Goal: Information Seeking & Learning: Learn about a topic

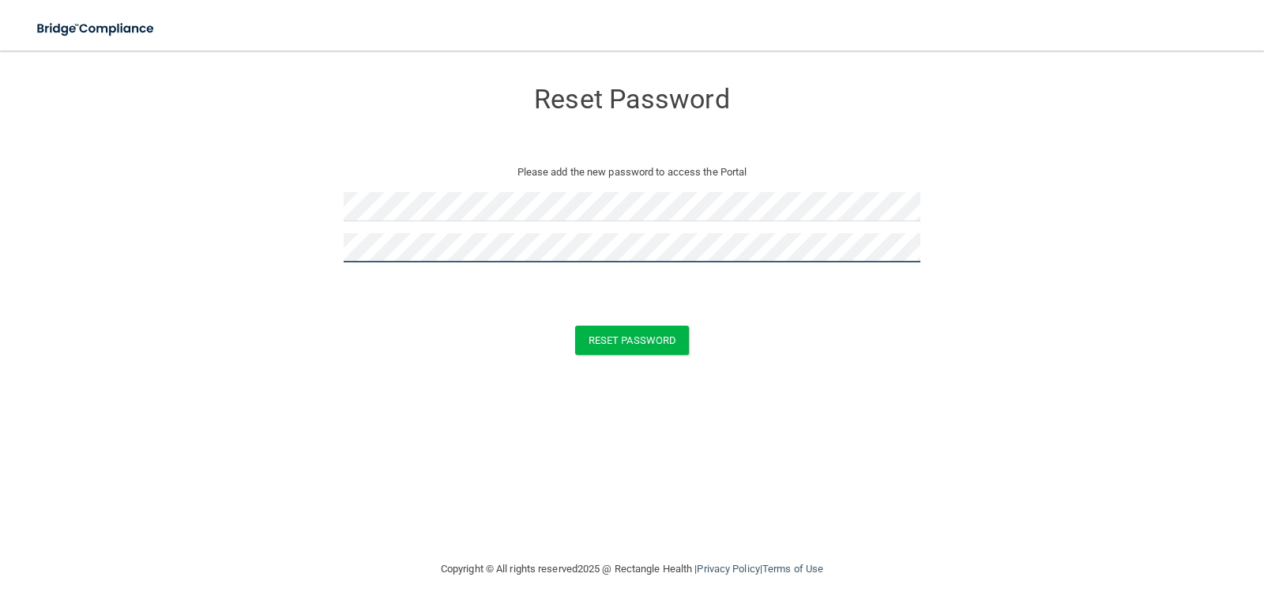
click at [575, 326] on button "Reset Password" at bounding box center [632, 340] width 114 height 29
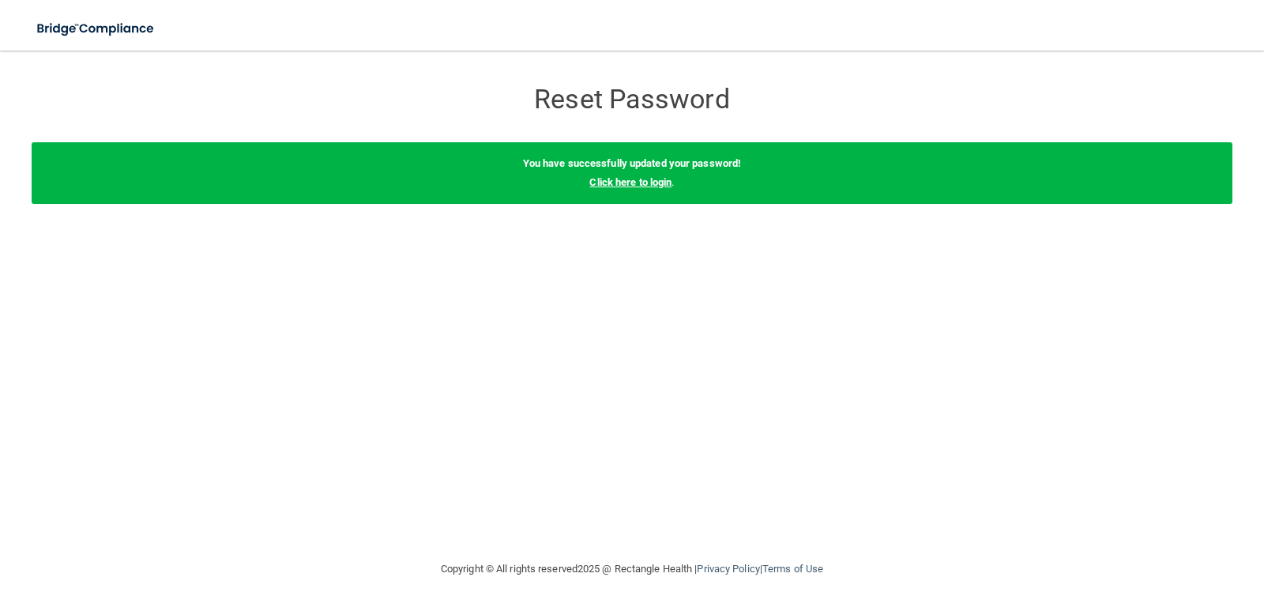
click at [643, 180] on link "Click here to login" at bounding box center [631, 182] width 82 height 12
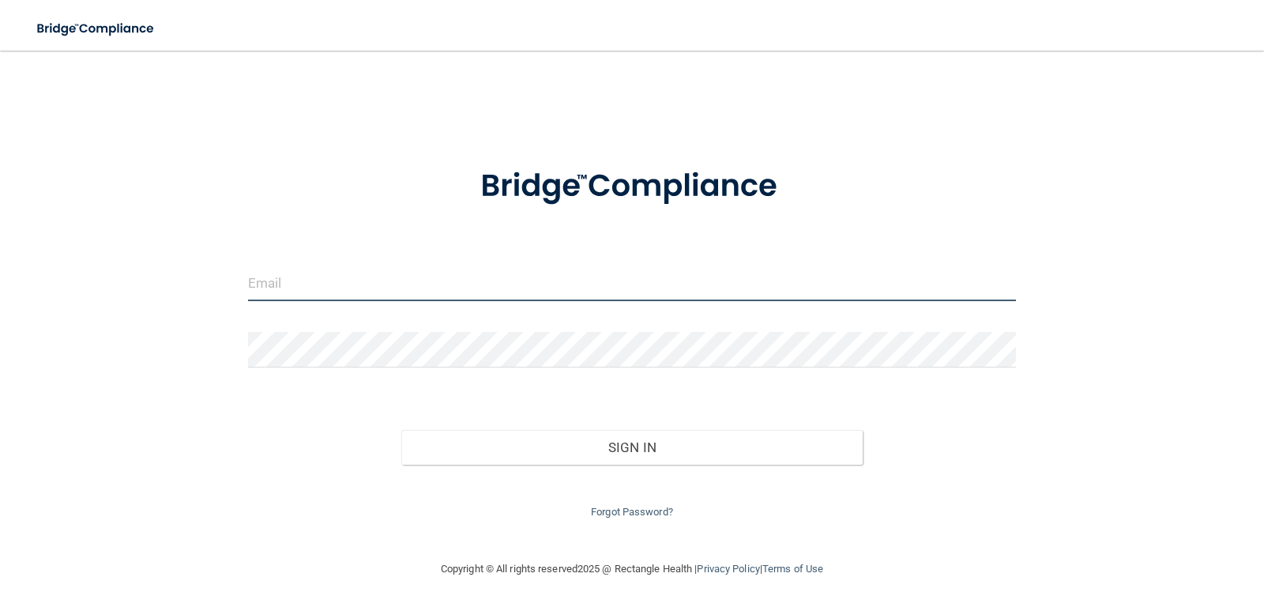
click at [538, 282] on input "email" at bounding box center [632, 284] width 769 height 36
type input "[EMAIL_ADDRESS][DOMAIN_NAME]"
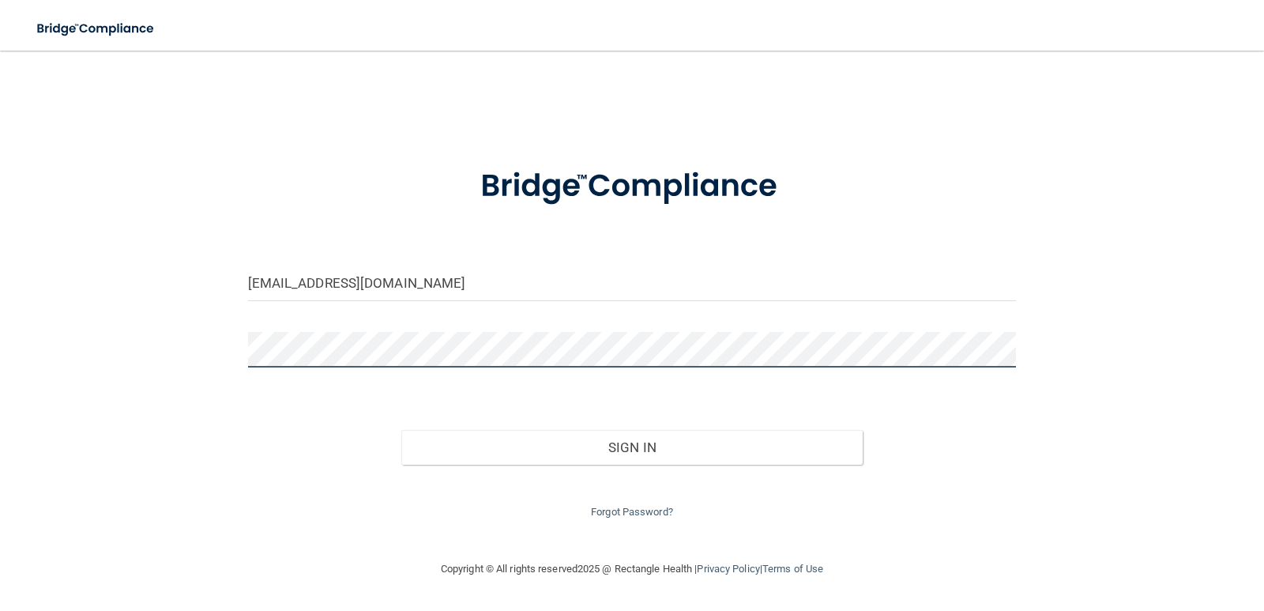
click at [401, 430] on button "Sign In" at bounding box center [631, 447] width 461 height 35
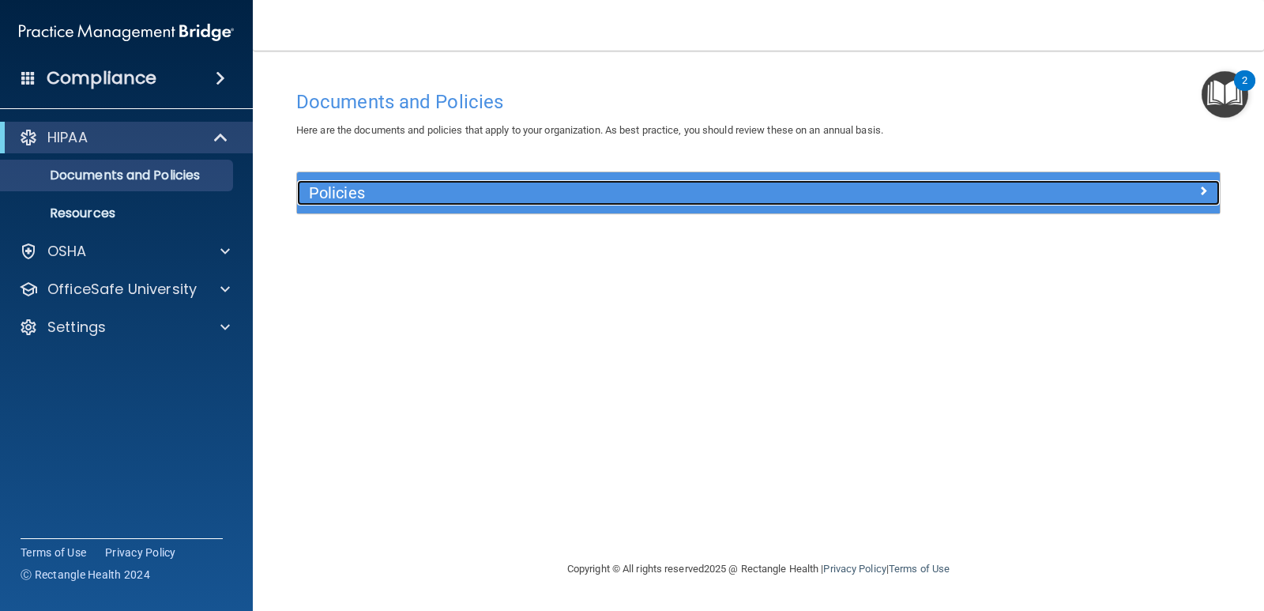
click at [440, 194] on h5 "Policies" at bounding box center [643, 192] width 669 height 17
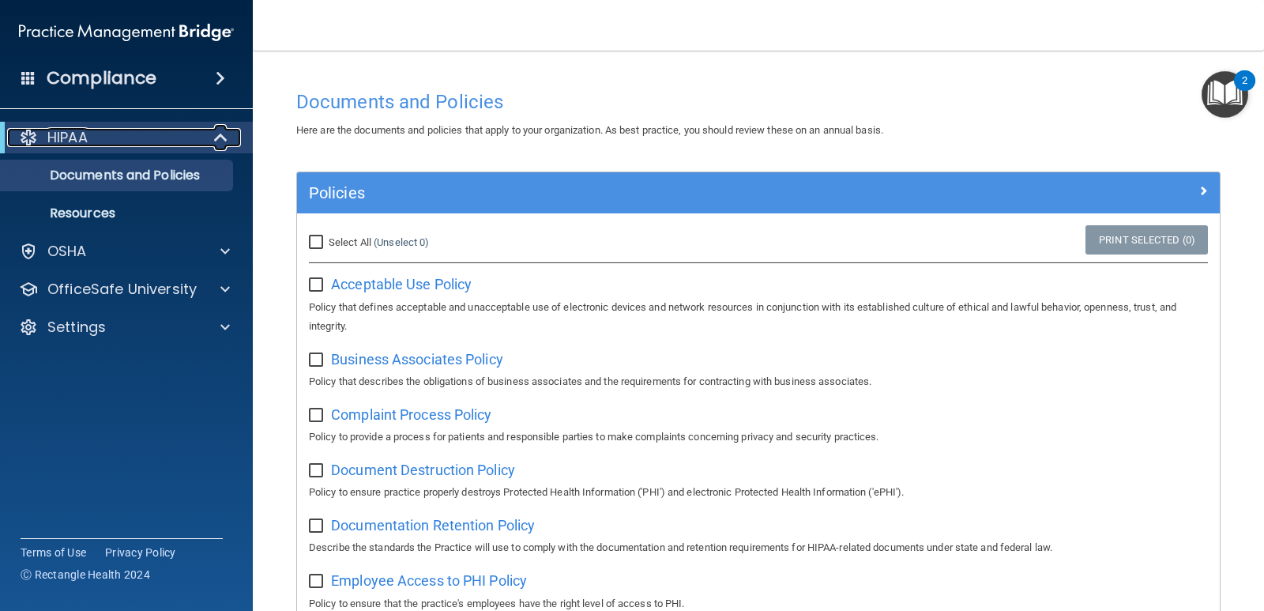
click at [122, 145] on div "HIPAA" at bounding box center [104, 137] width 195 height 19
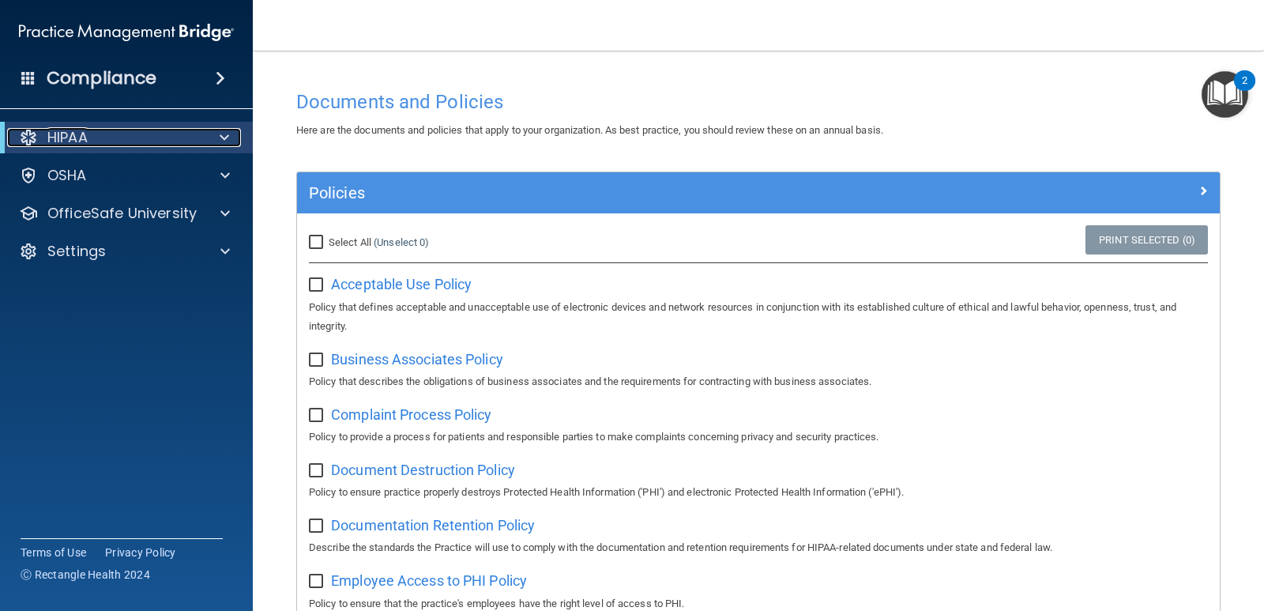
click at [123, 145] on div "HIPAA" at bounding box center [104, 137] width 195 height 19
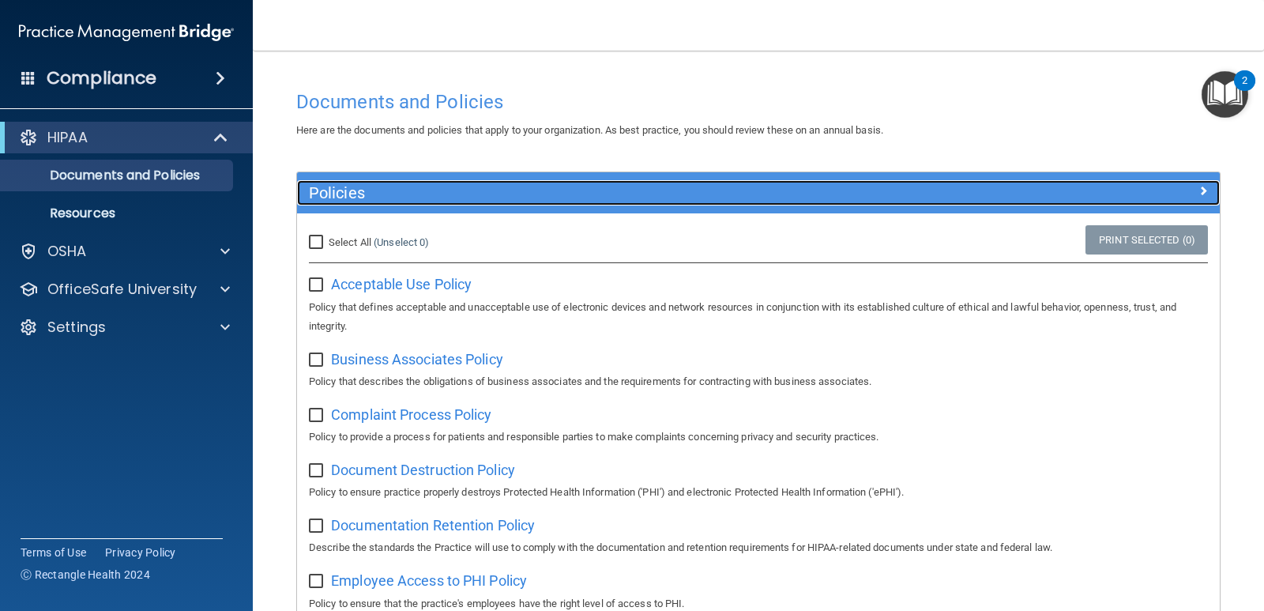
click at [349, 197] on h5 "Policies" at bounding box center [643, 192] width 669 height 17
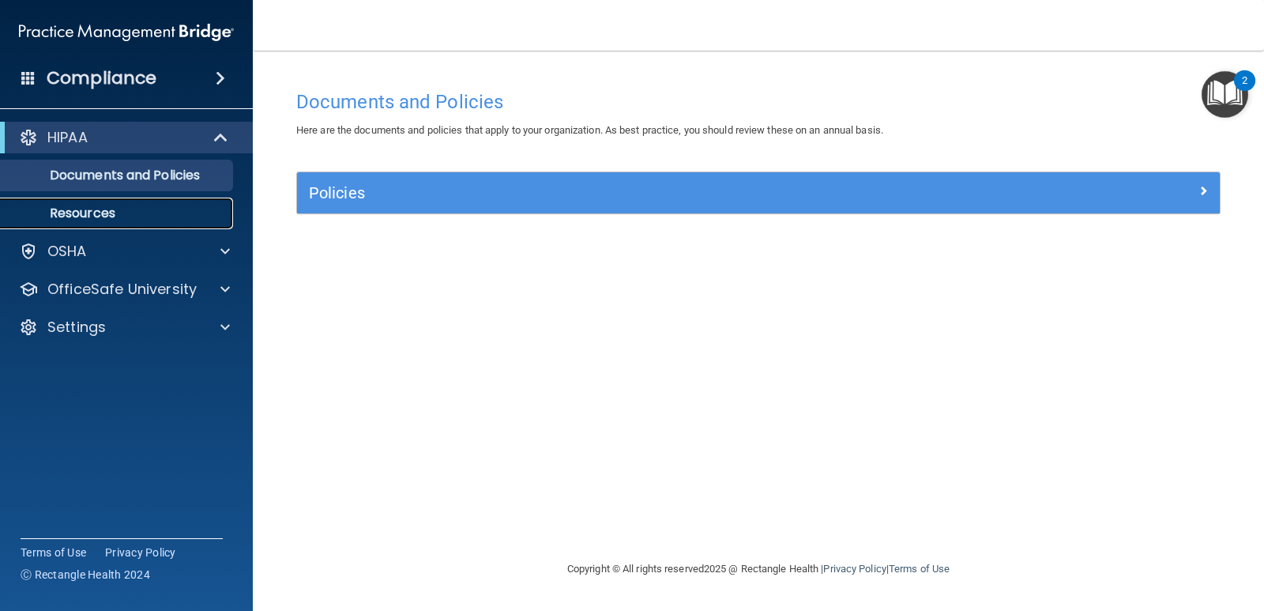
click at [90, 209] on p "Resources" at bounding box center [118, 213] width 216 height 16
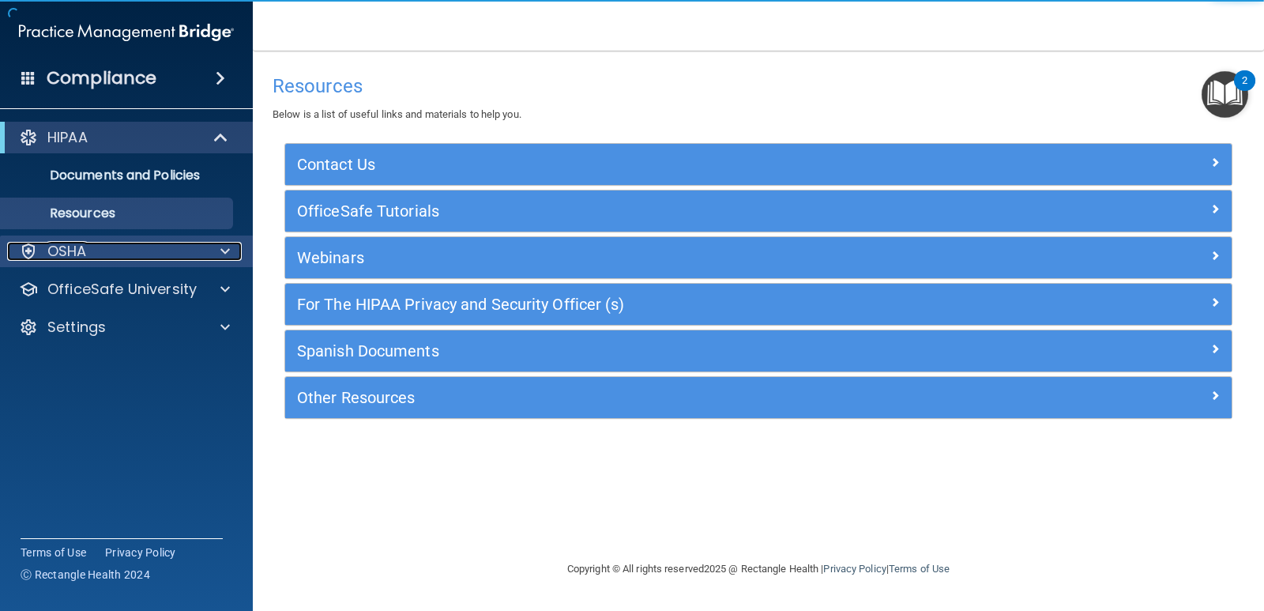
click at [84, 251] on p "OSHA" at bounding box center [67, 251] width 40 height 19
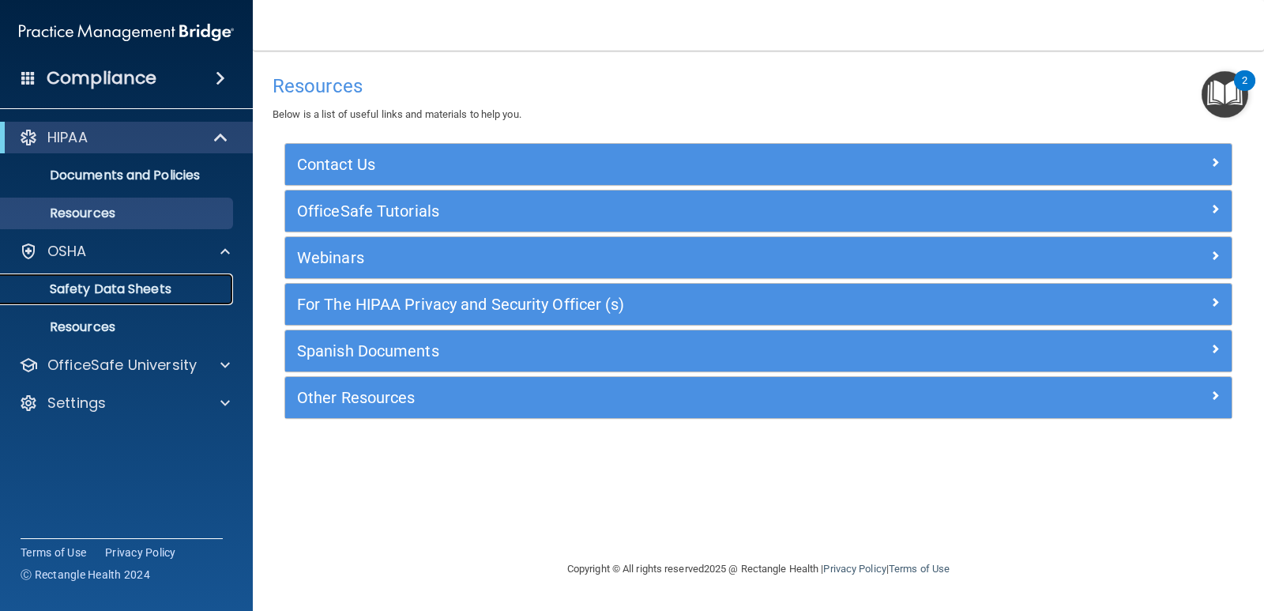
click at [87, 295] on p "Safety Data Sheets" at bounding box center [118, 289] width 216 height 16
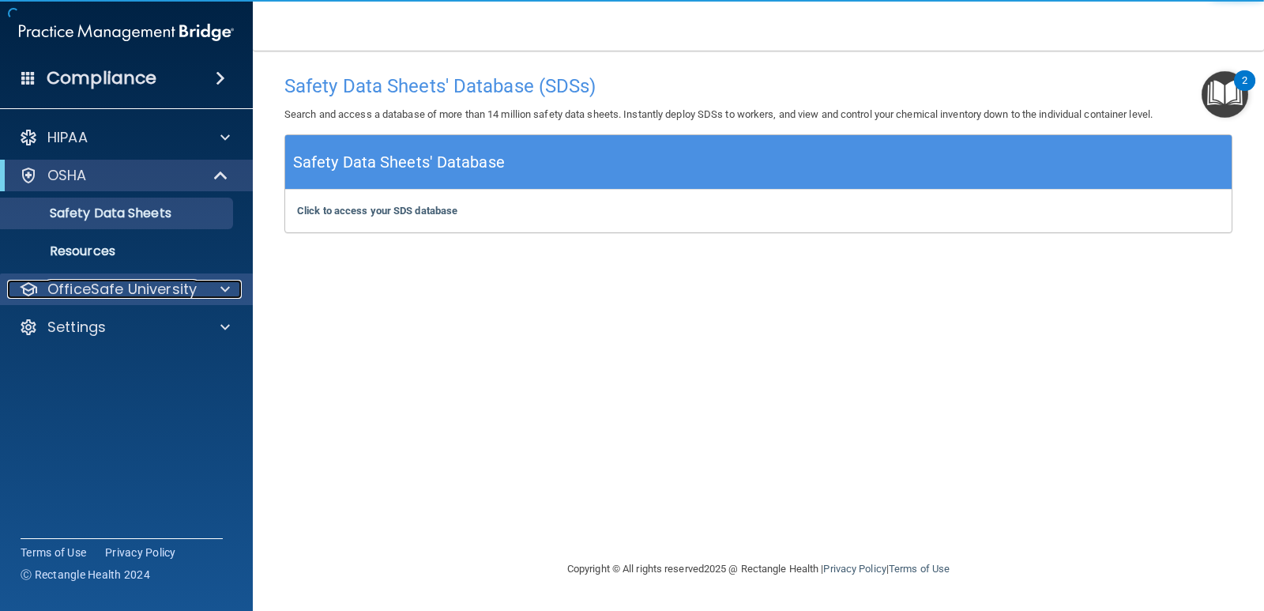
click at [100, 288] on p "OfficeSafe University" at bounding box center [121, 289] width 149 height 19
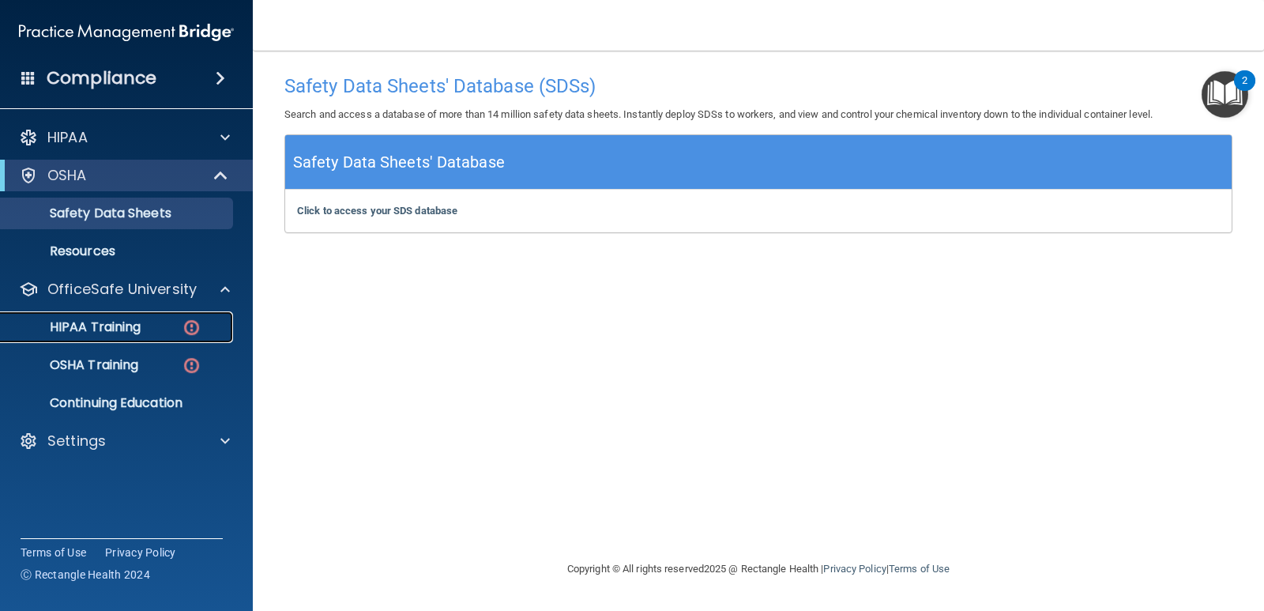
click at [101, 319] on p "HIPAA Training" at bounding box center [75, 327] width 130 height 16
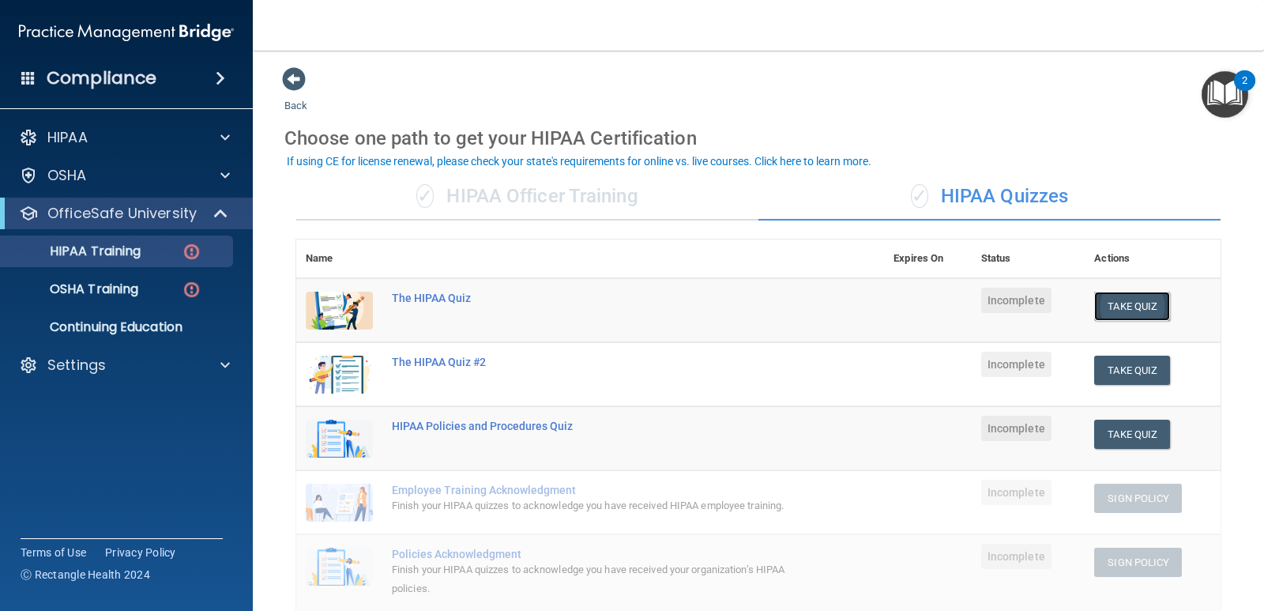
click at [1104, 307] on button "Take Quiz" at bounding box center [1132, 306] width 76 height 29
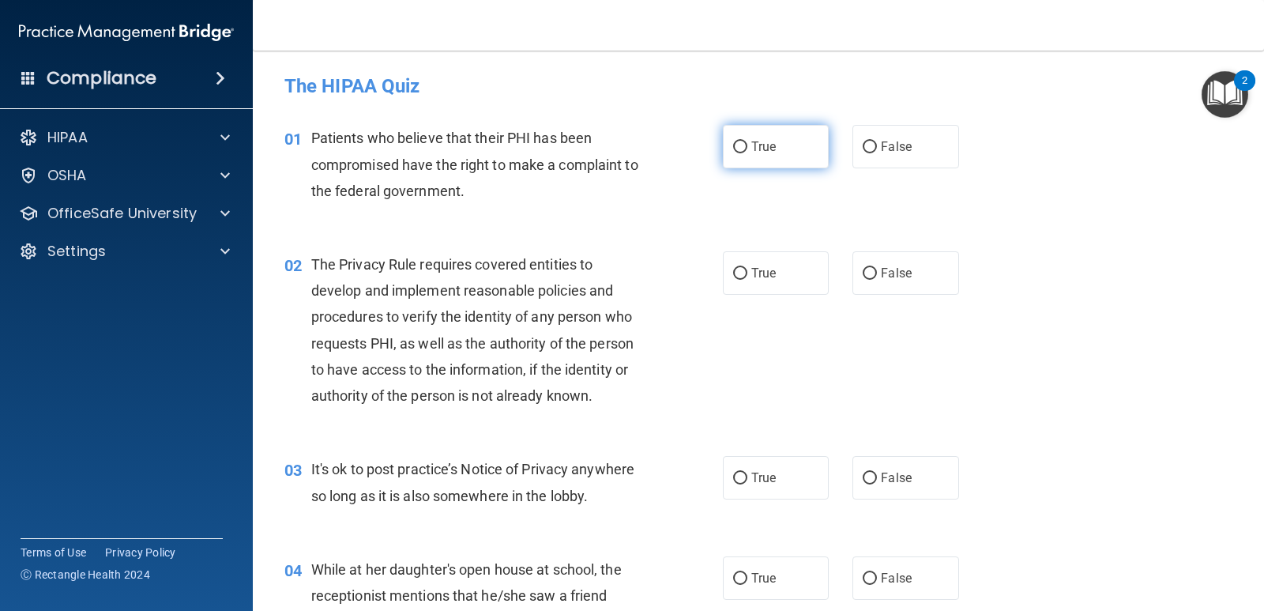
click at [745, 133] on label "True" at bounding box center [776, 146] width 106 height 43
click at [745, 141] on input "True" at bounding box center [740, 147] width 14 height 12
radio input "true"
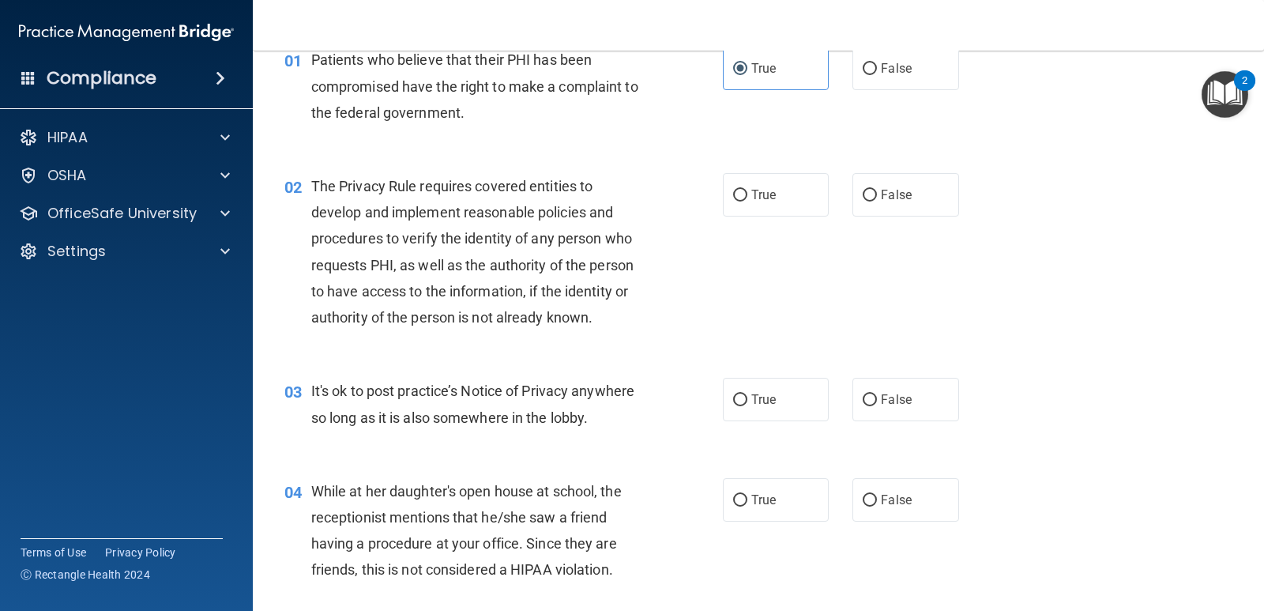
scroll to position [79, 0]
click at [741, 200] on input "True" at bounding box center [740, 195] width 14 height 12
radio input "true"
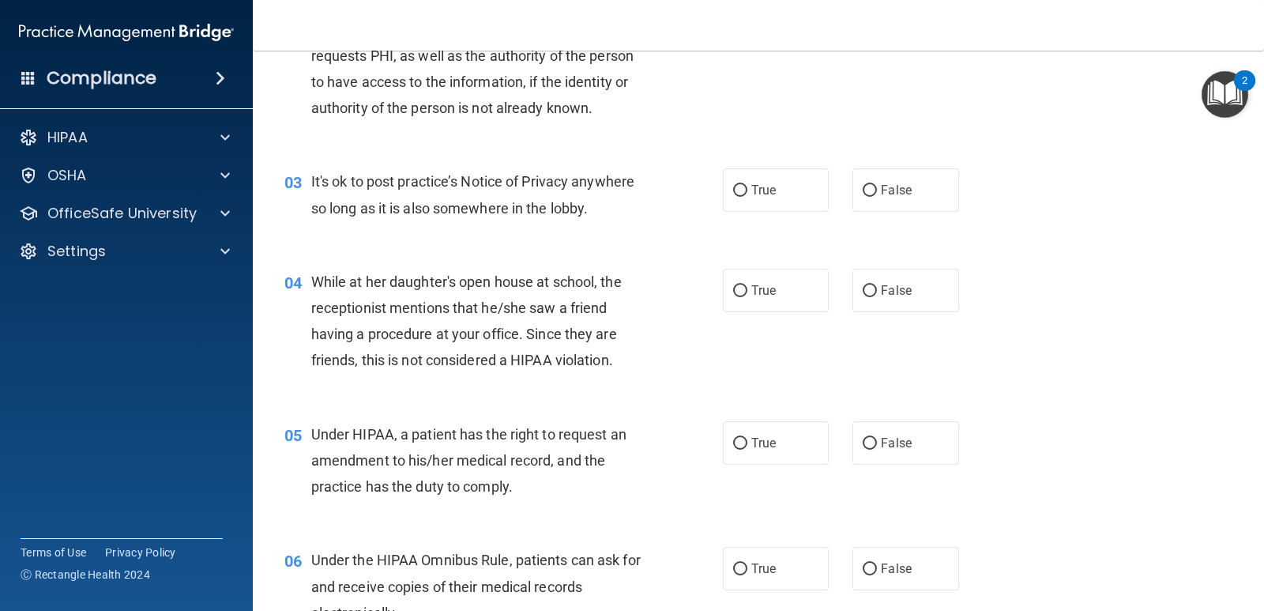
scroll to position [316, 0]
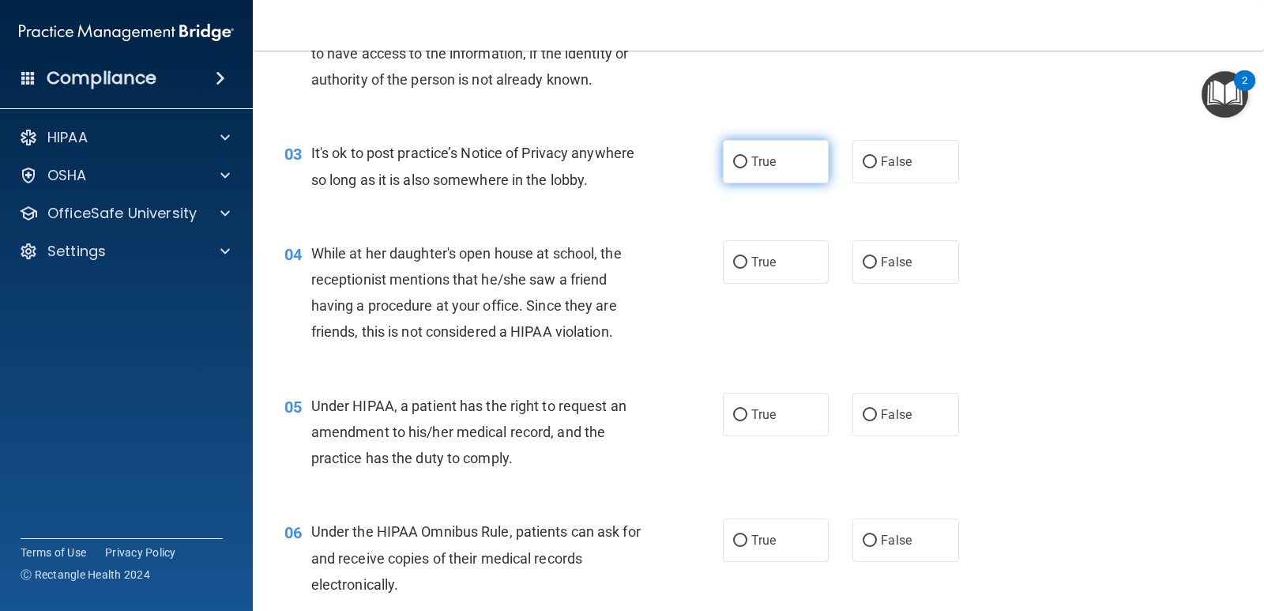
click at [783, 173] on label "True" at bounding box center [776, 161] width 106 height 43
click at [748, 168] on input "True" at bounding box center [740, 162] width 14 height 12
radio input "true"
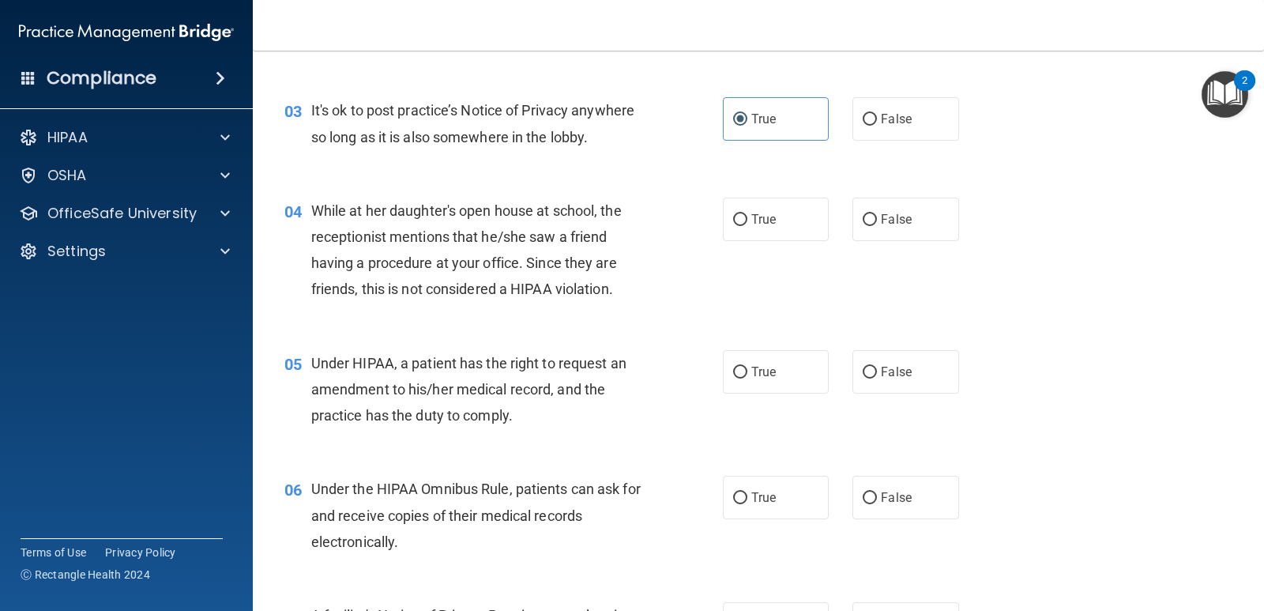
scroll to position [395, 0]
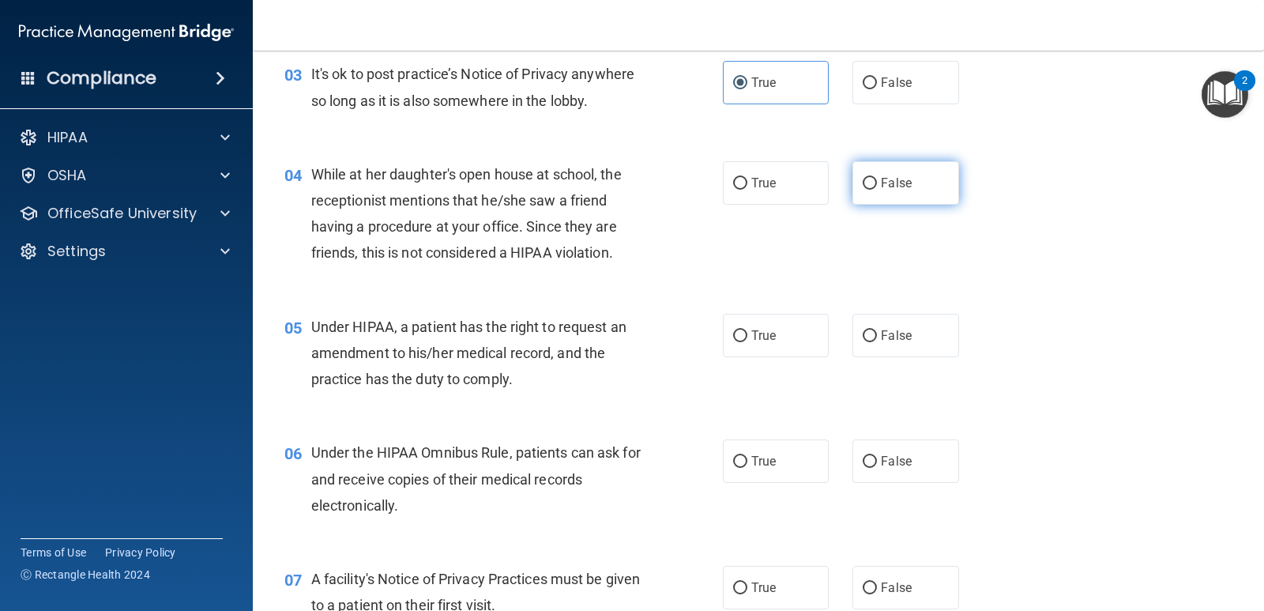
click at [866, 184] on input "False" at bounding box center [870, 184] width 14 height 12
radio input "true"
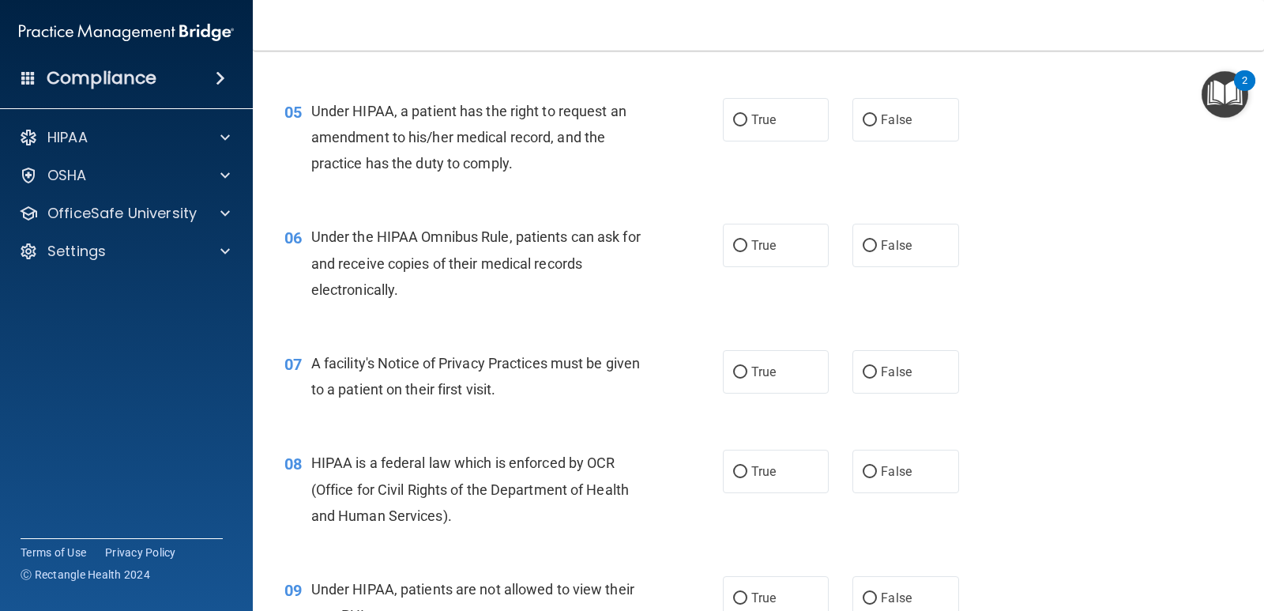
scroll to position [632, 0]
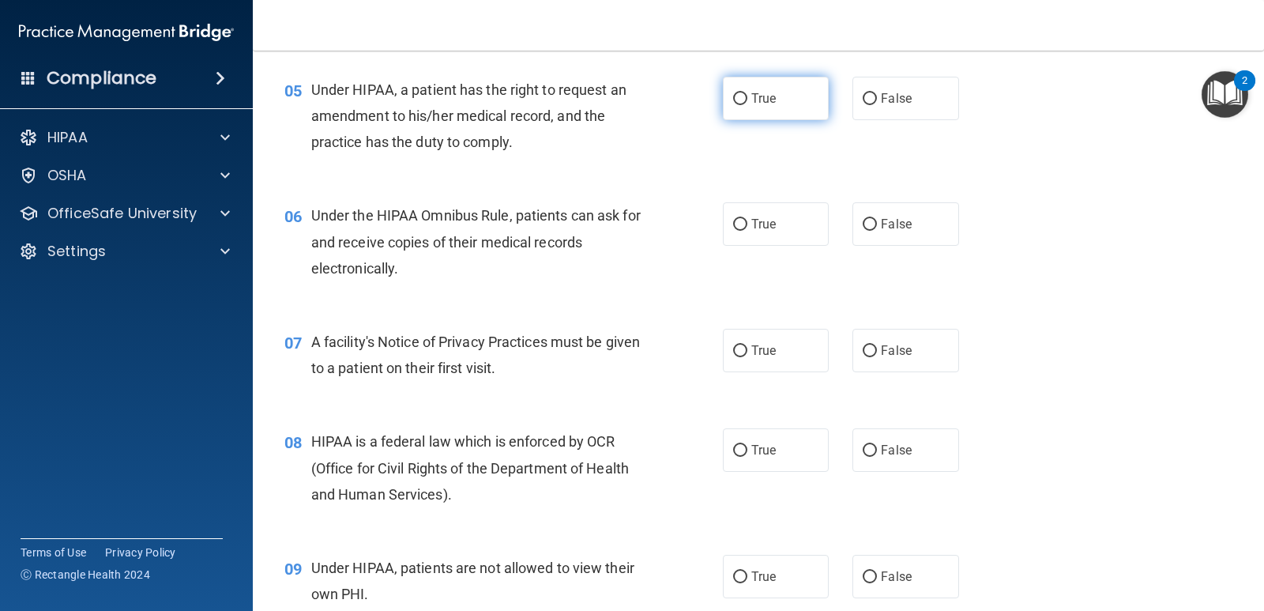
click at [739, 100] on input "True" at bounding box center [740, 99] width 14 height 12
radio input "true"
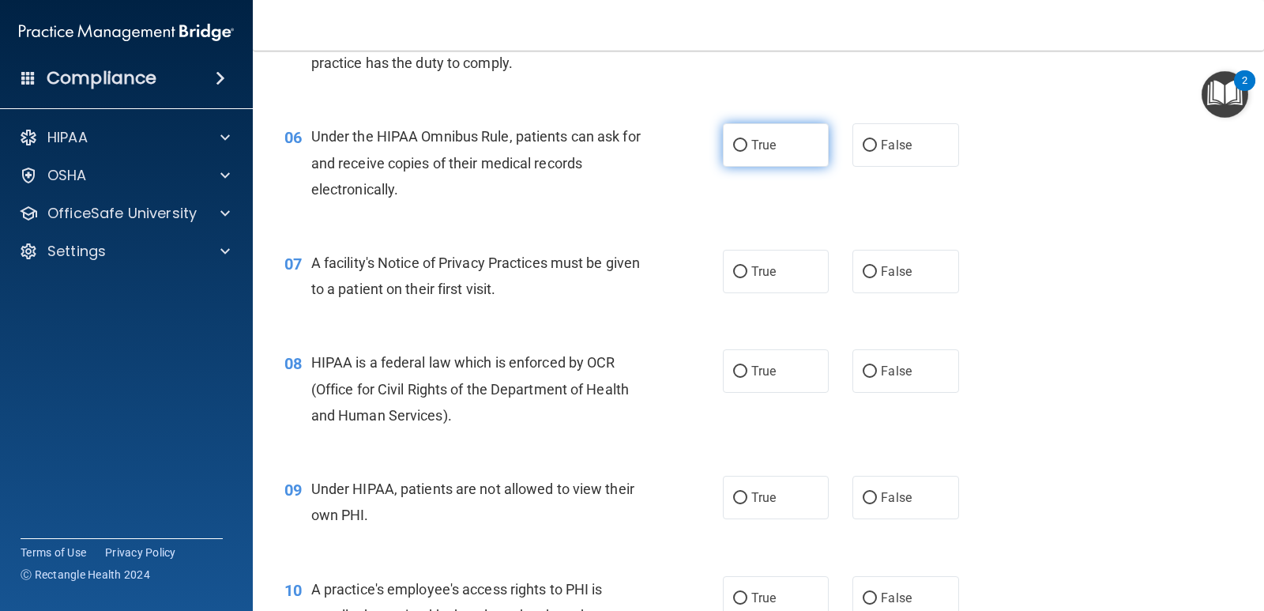
click at [752, 149] on span "True" at bounding box center [764, 144] width 24 height 15
click at [748, 149] on input "True" at bounding box center [740, 146] width 14 height 12
radio input "true"
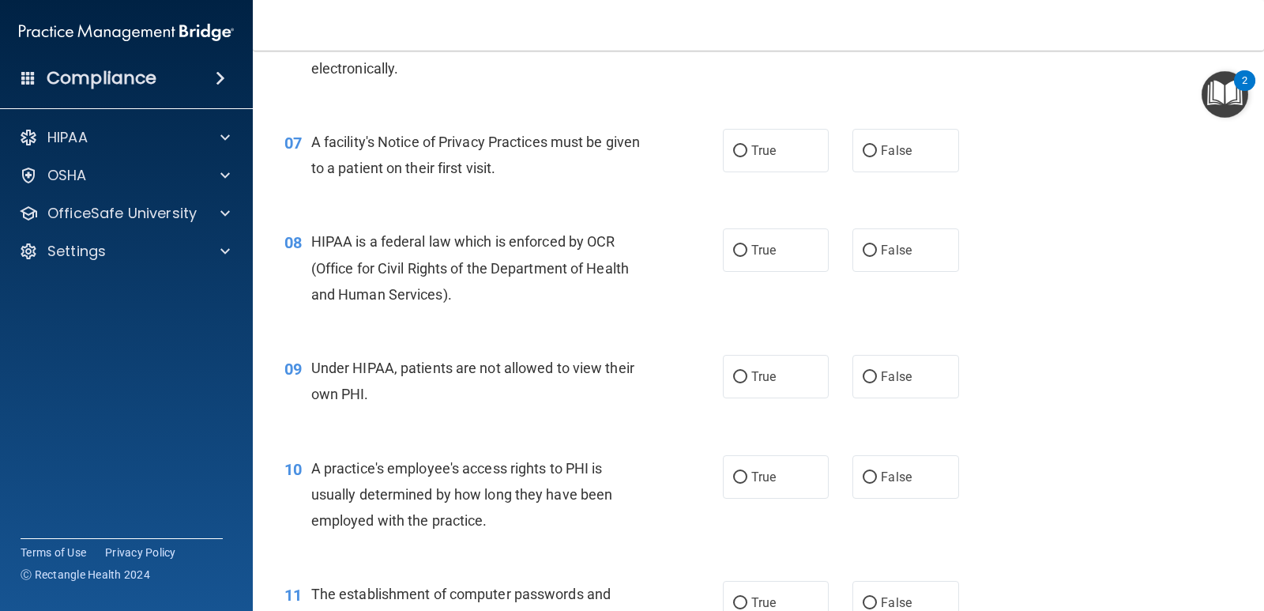
scroll to position [869, 0]
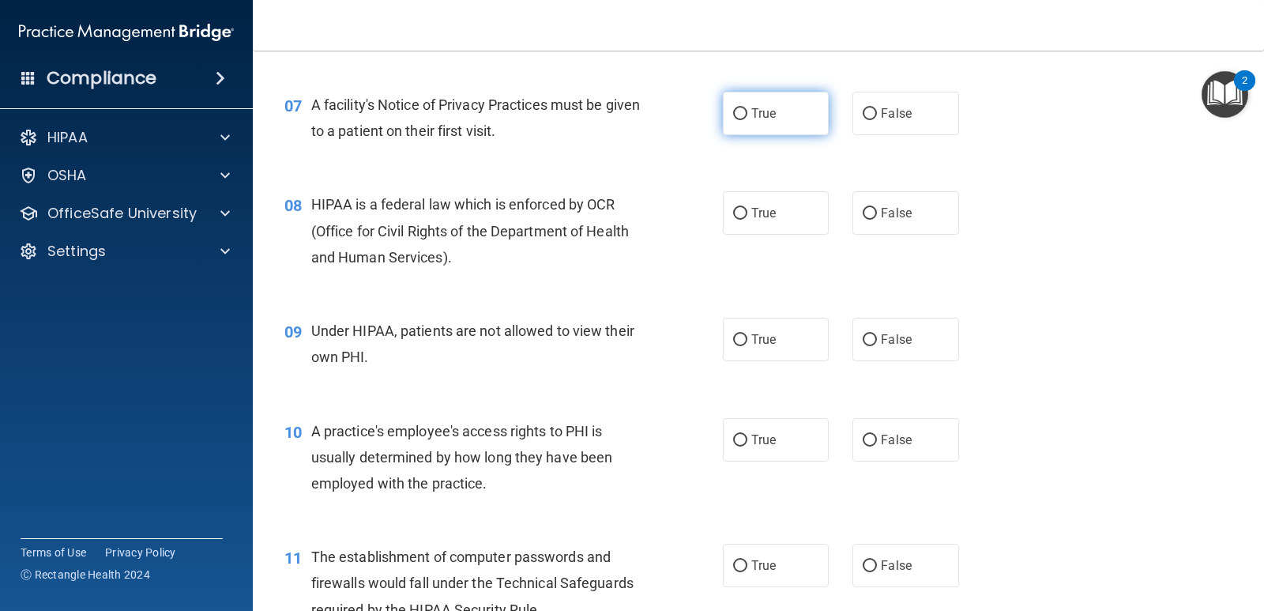
click at [745, 106] on label "True" at bounding box center [776, 113] width 106 height 43
click at [745, 108] on input "True" at bounding box center [740, 114] width 14 height 12
radio input "true"
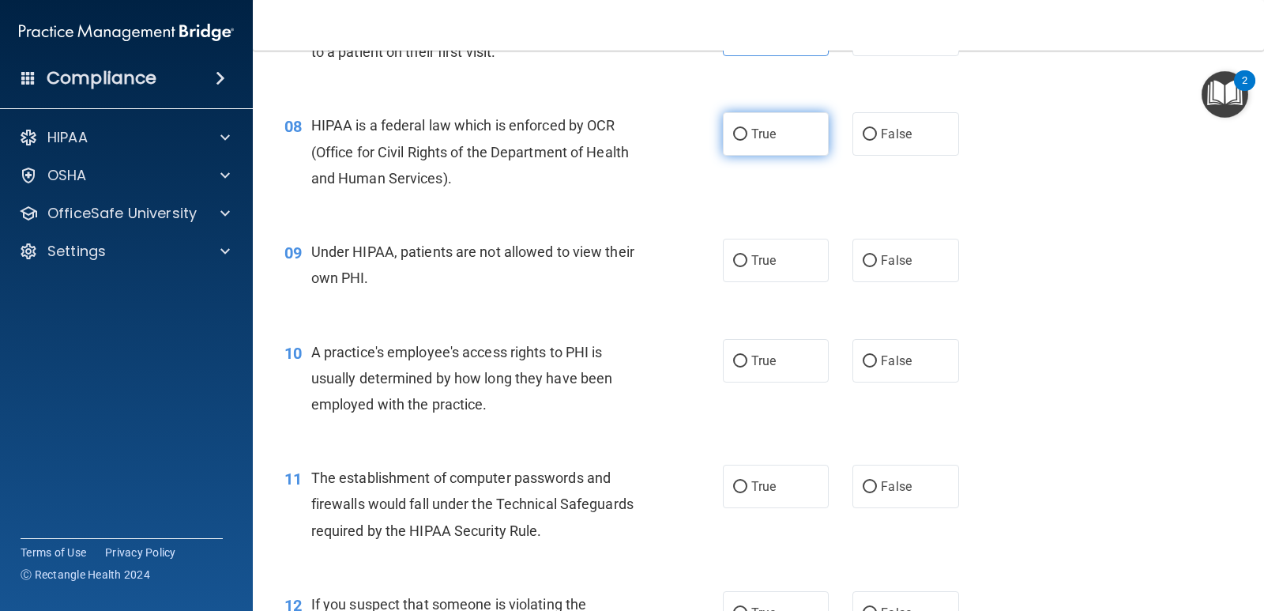
click at [748, 143] on label "True" at bounding box center [776, 133] width 106 height 43
click at [748, 141] on input "True" at bounding box center [740, 135] width 14 height 12
radio input "true"
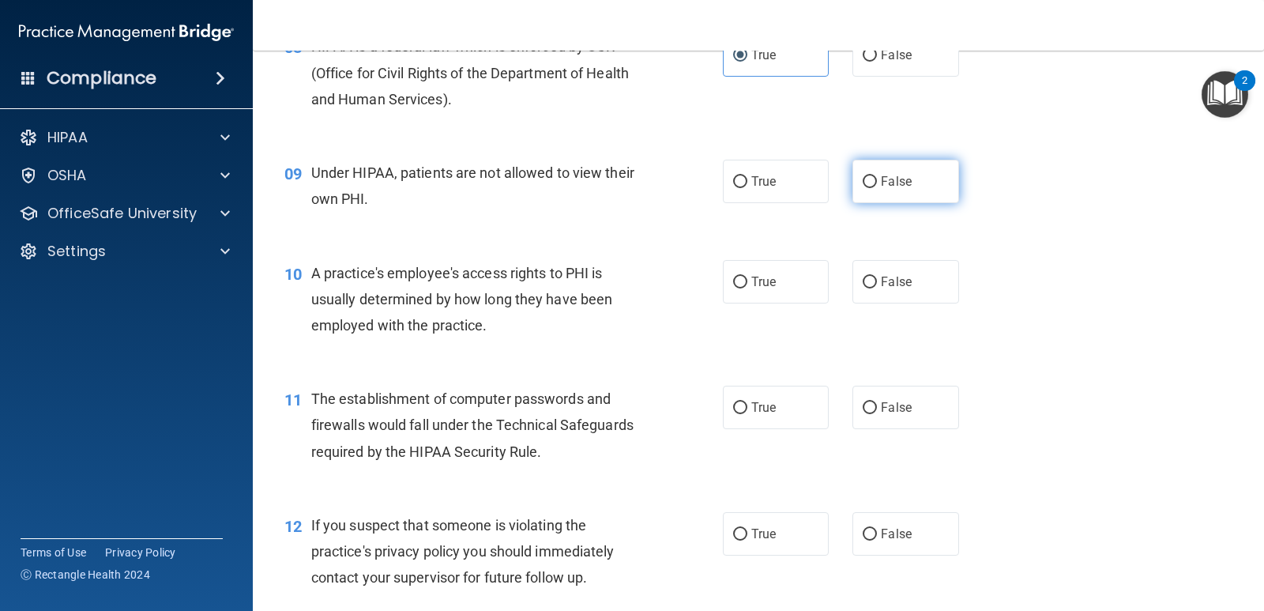
click at [891, 197] on label "False" at bounding box center [906, 181] width 106 height 43
click at [877, 188] on input "False" at bounding box center [870, 182] width 14 height 12
radio input "true"
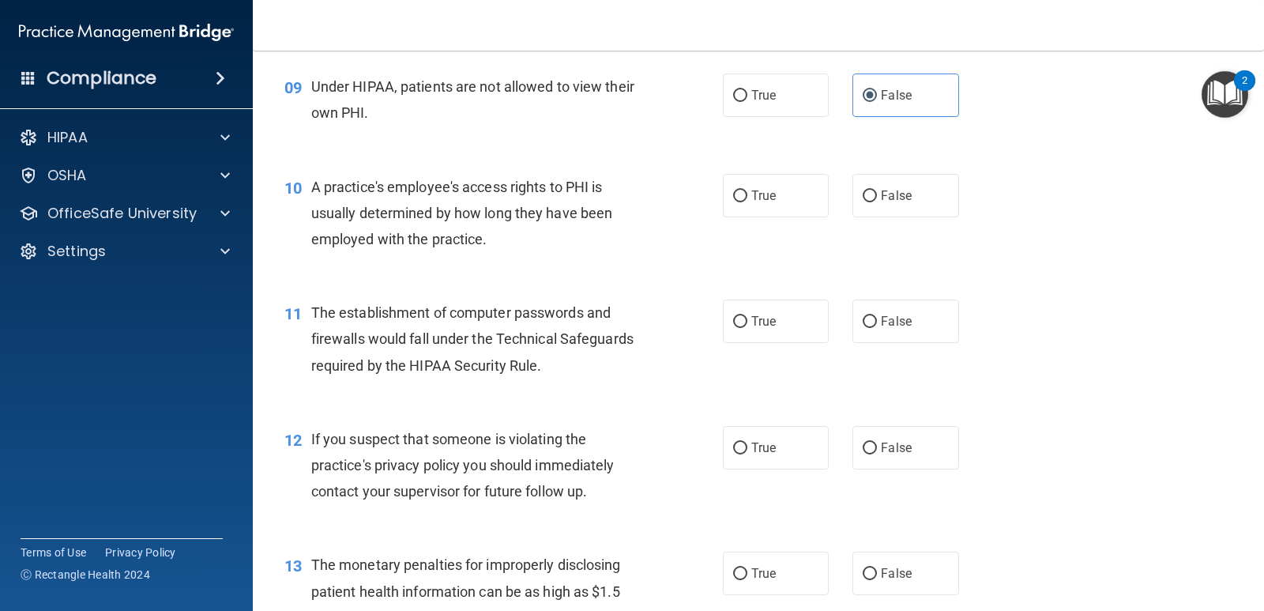
scroll to position [1185, 0]
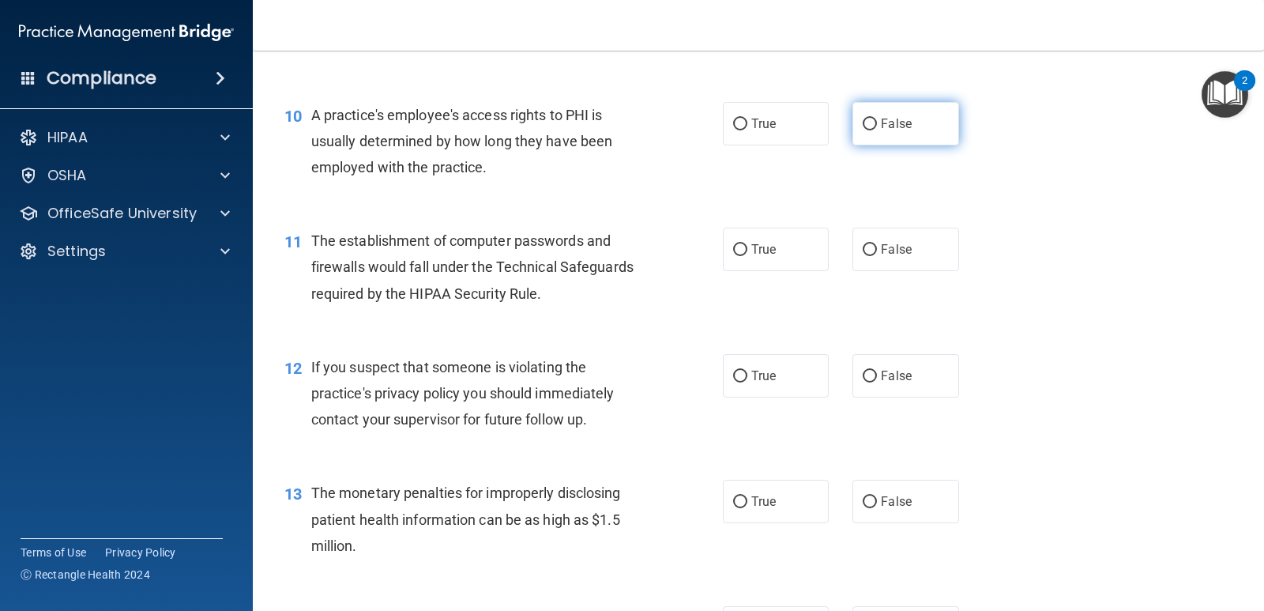
click at [897, 121] on span "False" at bounding box center [896, 123] width 31 height 15
click at [877, 121] on input "False" at bounding box center [870, 125] width 14 height 12
radio input "true"
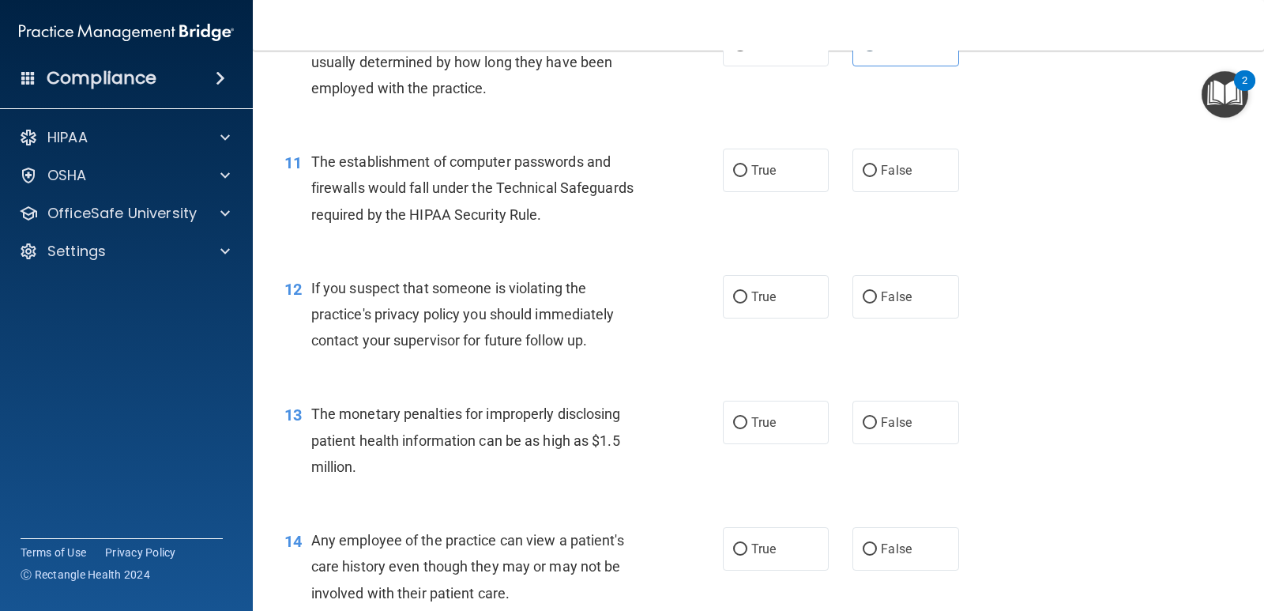
scroll to position [1343, 0]
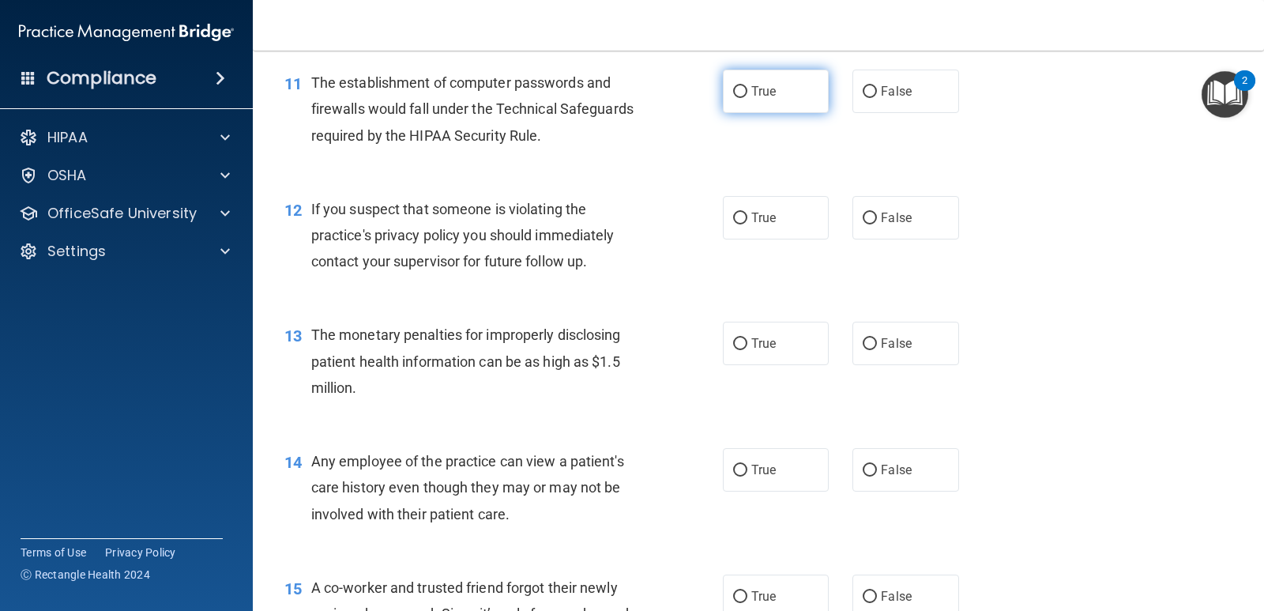
click at [762, 100] on label "True" at bounding box center [776, 91] width 106 height 43
click at [748, 98] on input "True" at bounding box center [740, 92] width 14 height 12
radio input "true"
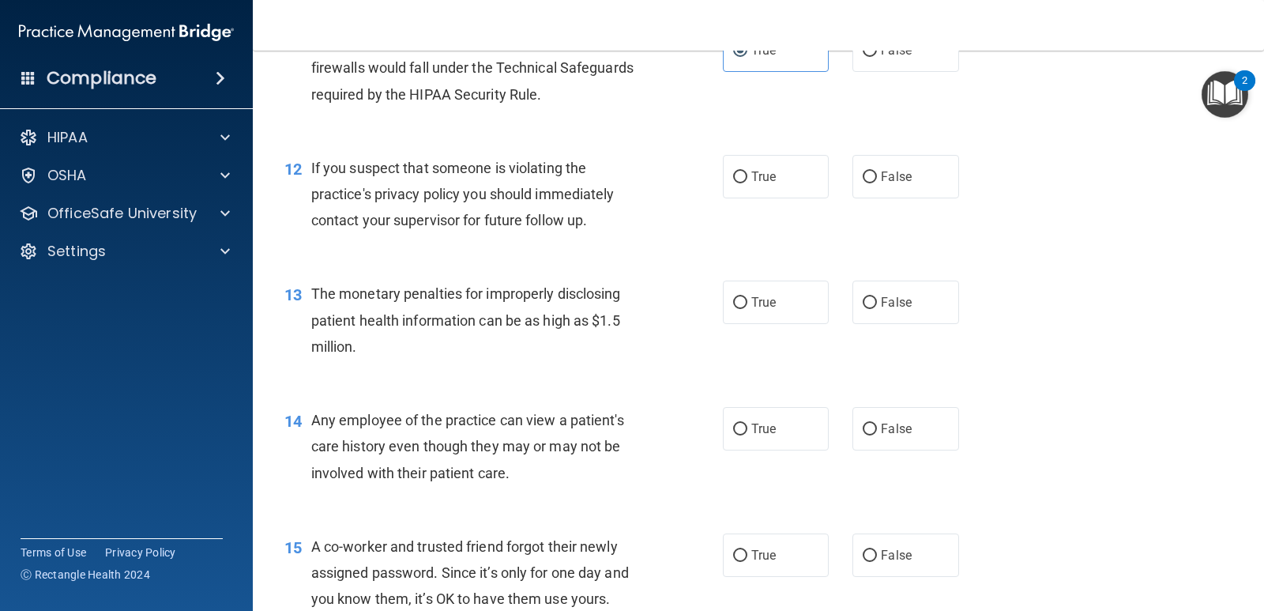
scroll to position [1422, 0]
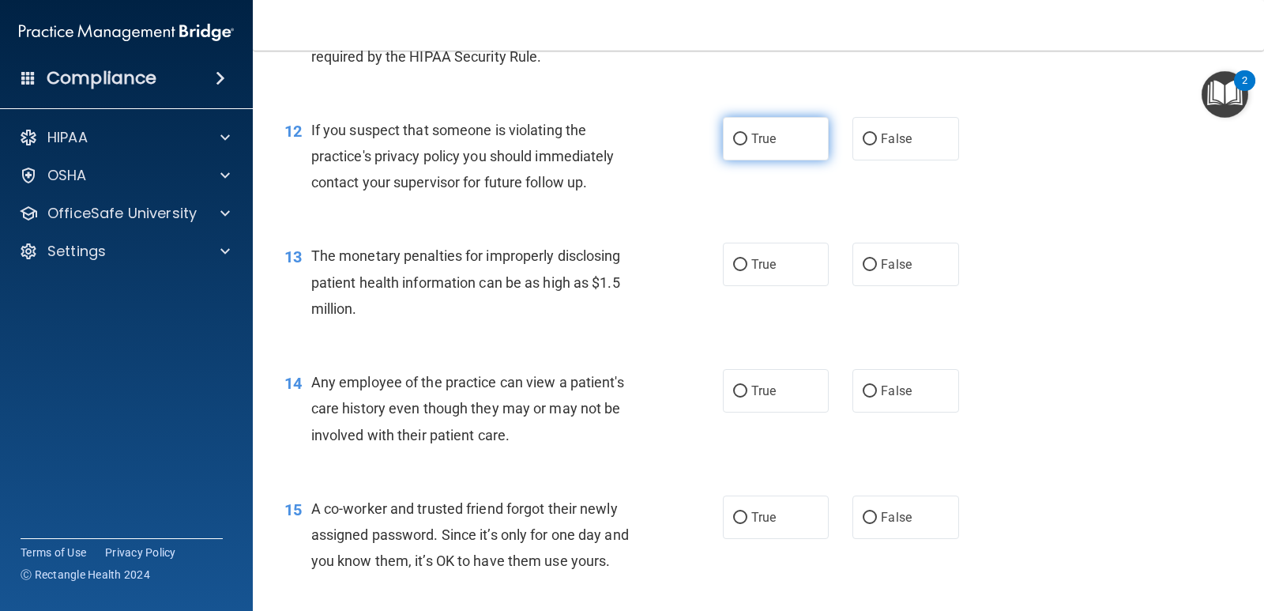
click at [734, 137] on input "True" at bounding box center [740, 140] width 14 height 12
radio input "true"
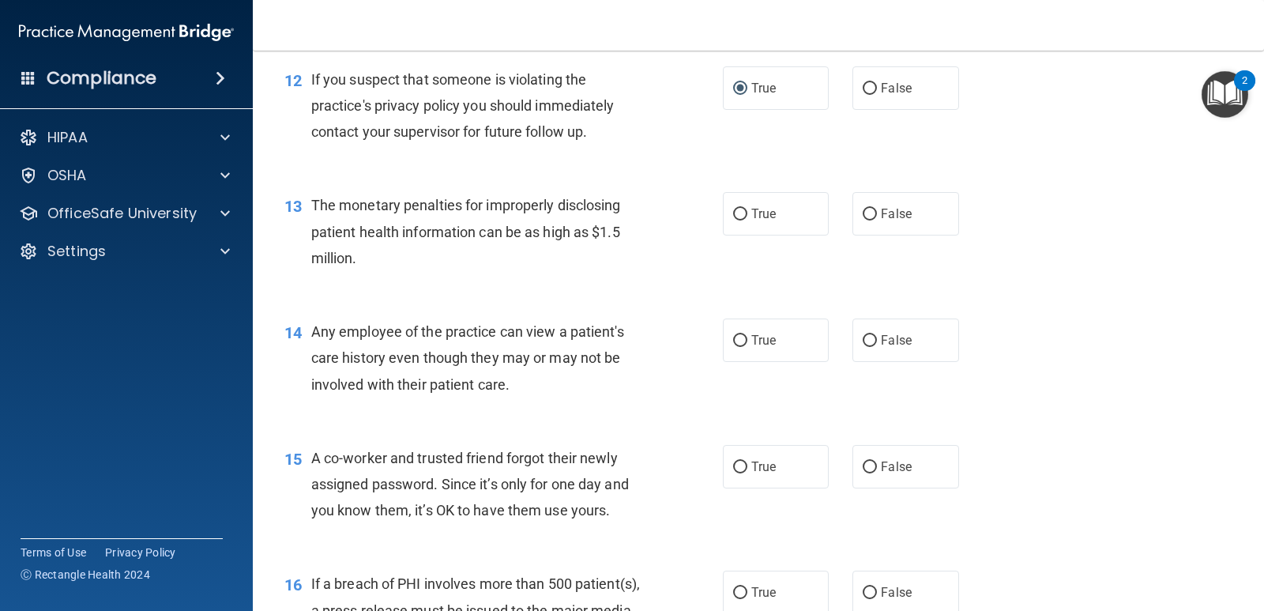
scroll to position [1501, 0]
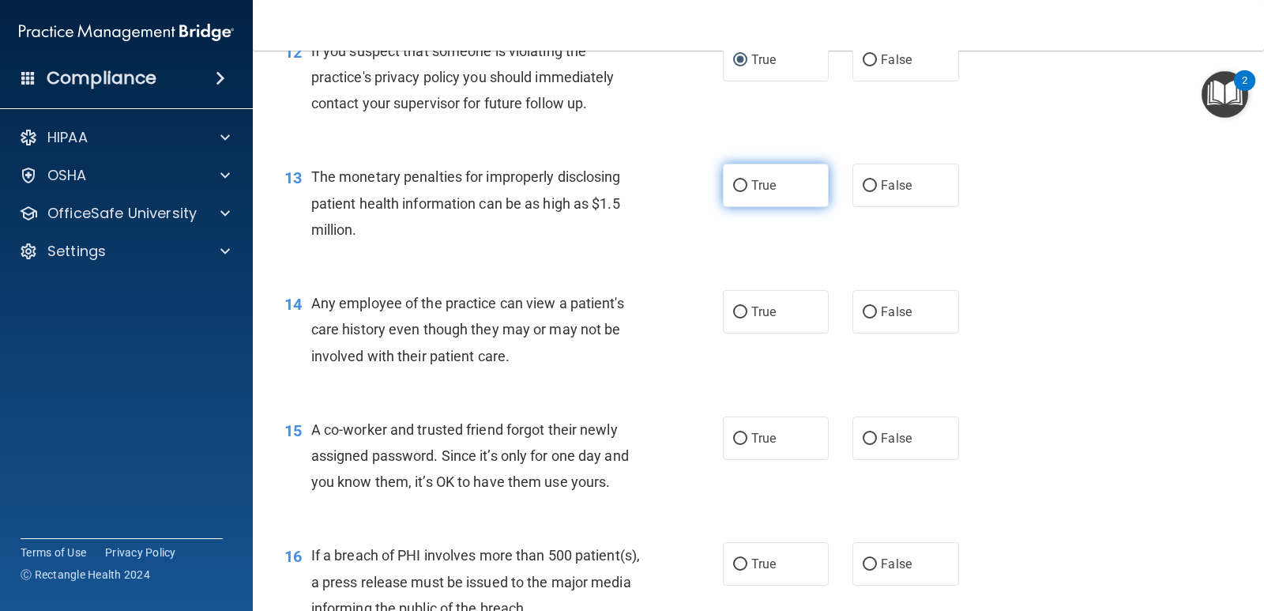
drag, startPoint x: 722, startPoint y: 203, endPoint x: 740, endPoint y: 202, distance: 17.5
click at [727, 202] on label "True" at bounding box center [776, 185] width 106 height 43
click at [733, 192] on input "True" at bounding box center [740, 186] width 14 height 12
radio input "true"
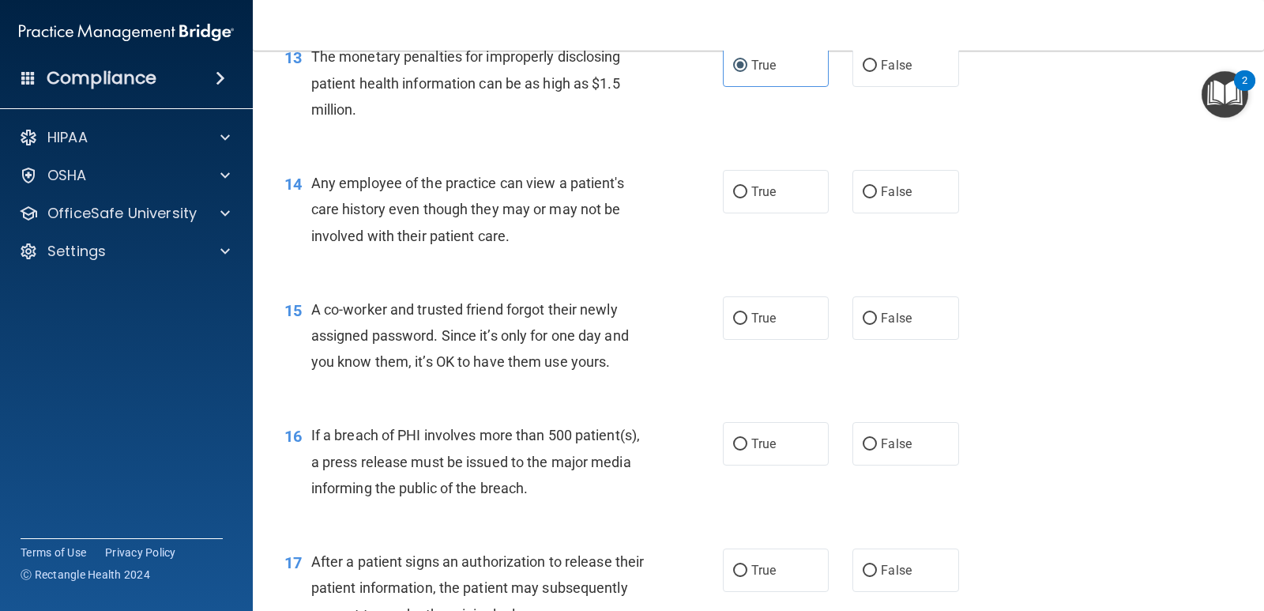
scroll to position [1659, 0]
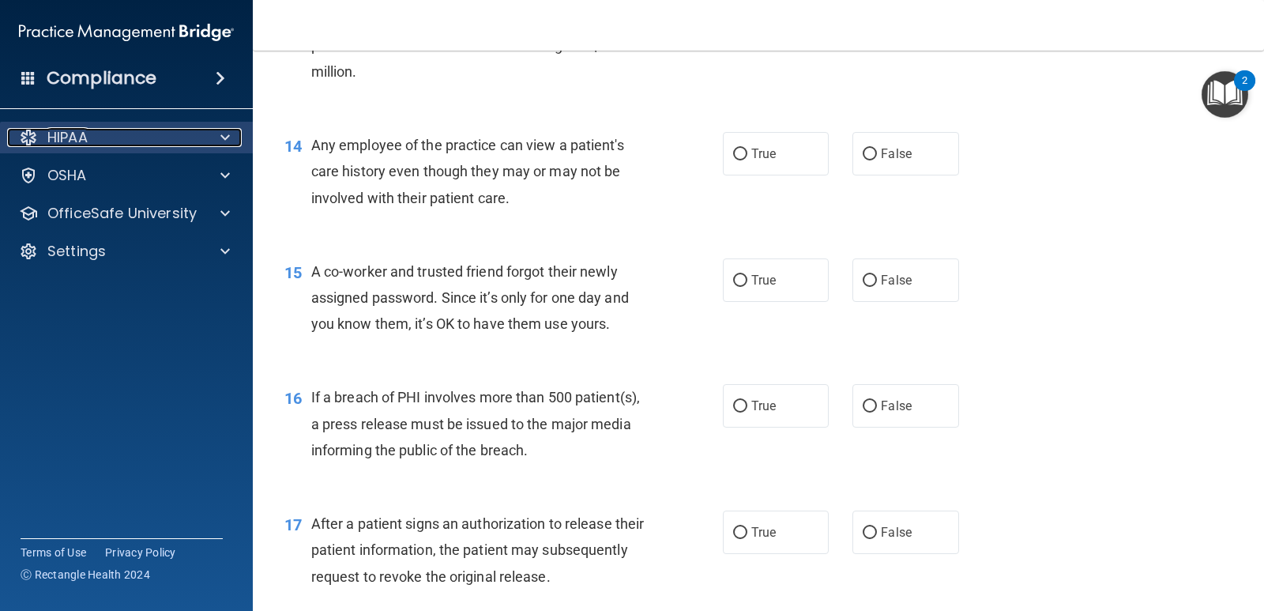
click at [232, 137] on div at bounding box center [223, 137] width 40 height 19
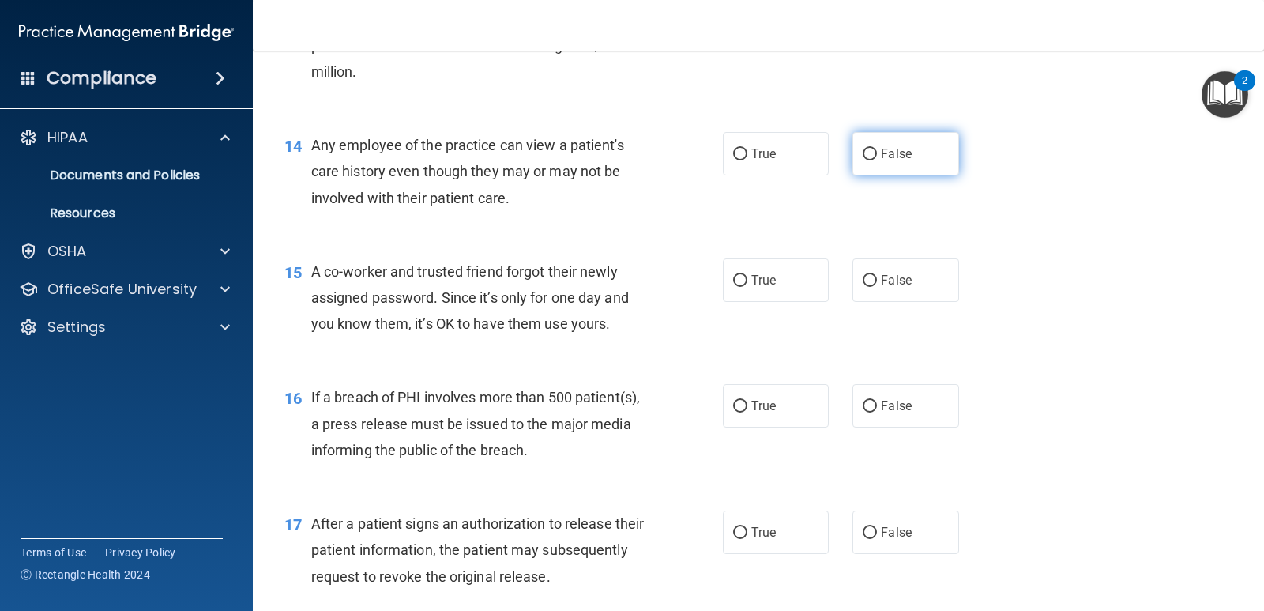
click at [912, 156] on label "False" at bounding box center [906, 153] width 106 height 43
click at [877, 156] on input "False" at bounding box center [870, 155] width 14 height 12
radio input "true"
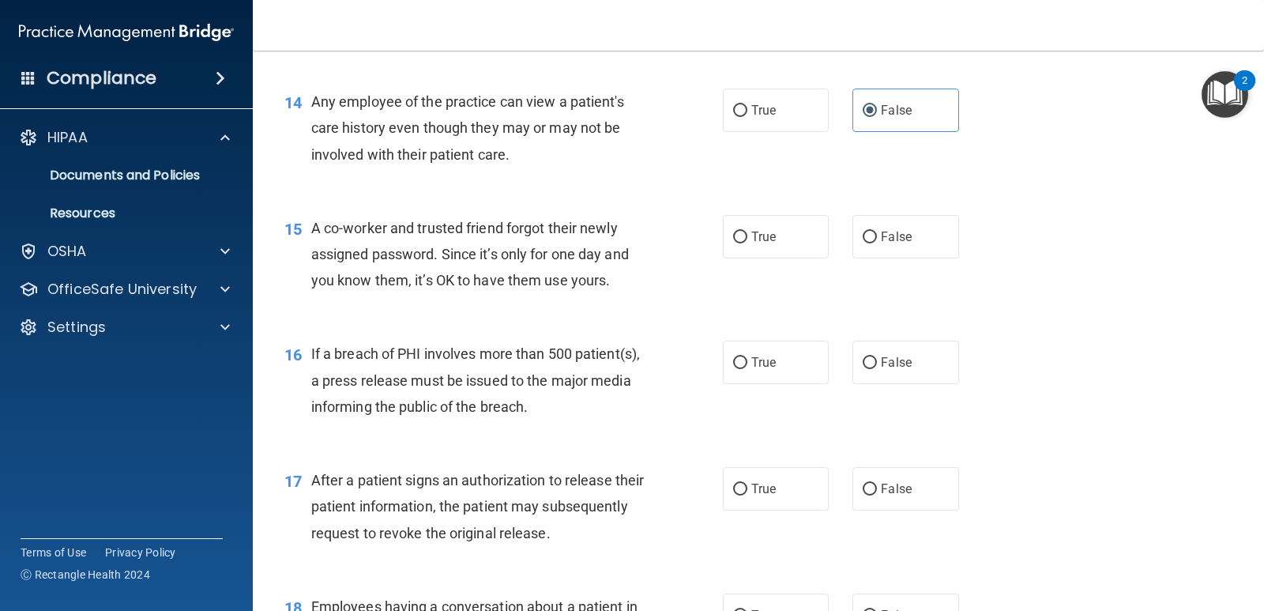
scroll to position [1738, 0]
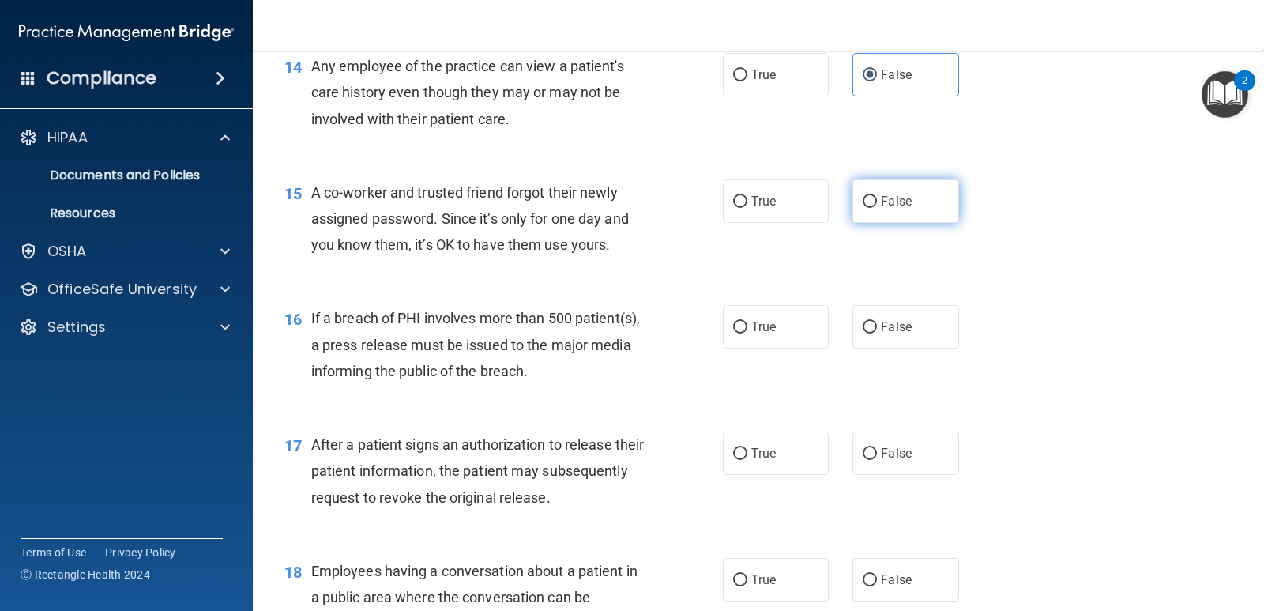
click at [940, 190] on label "False" at bounding box center [906, 200] width 106 height 43
click at [877, 196] on input "False" at bounding box center [870, 202] width 14 height 12
radio input "true"
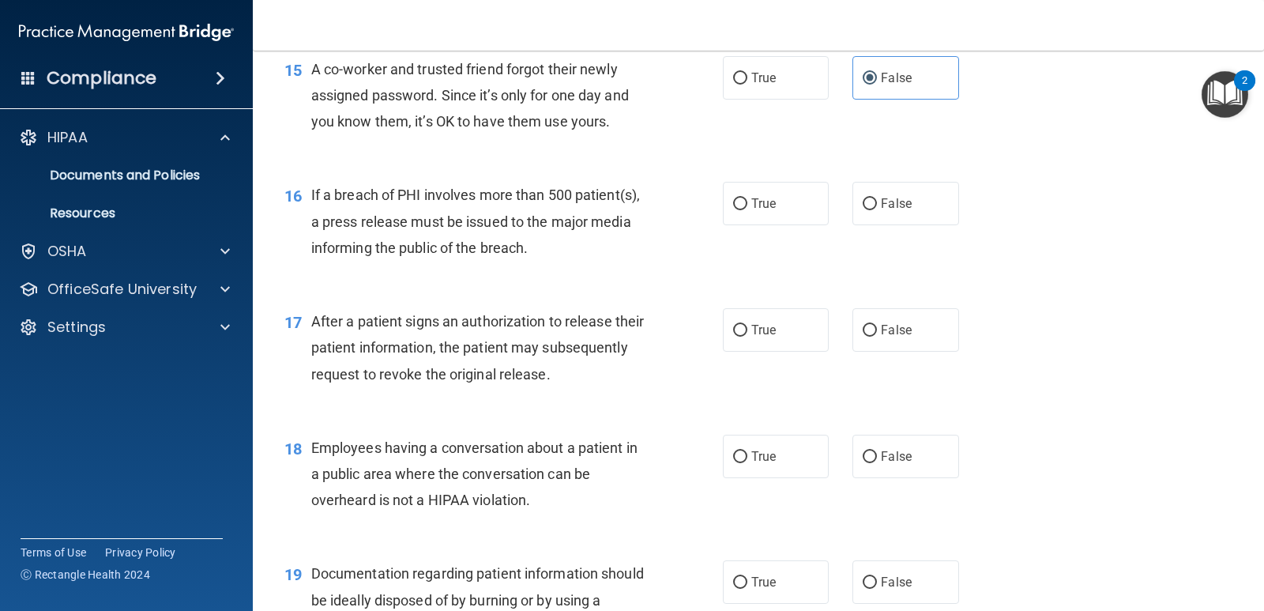
scroll to position [1897, 0]
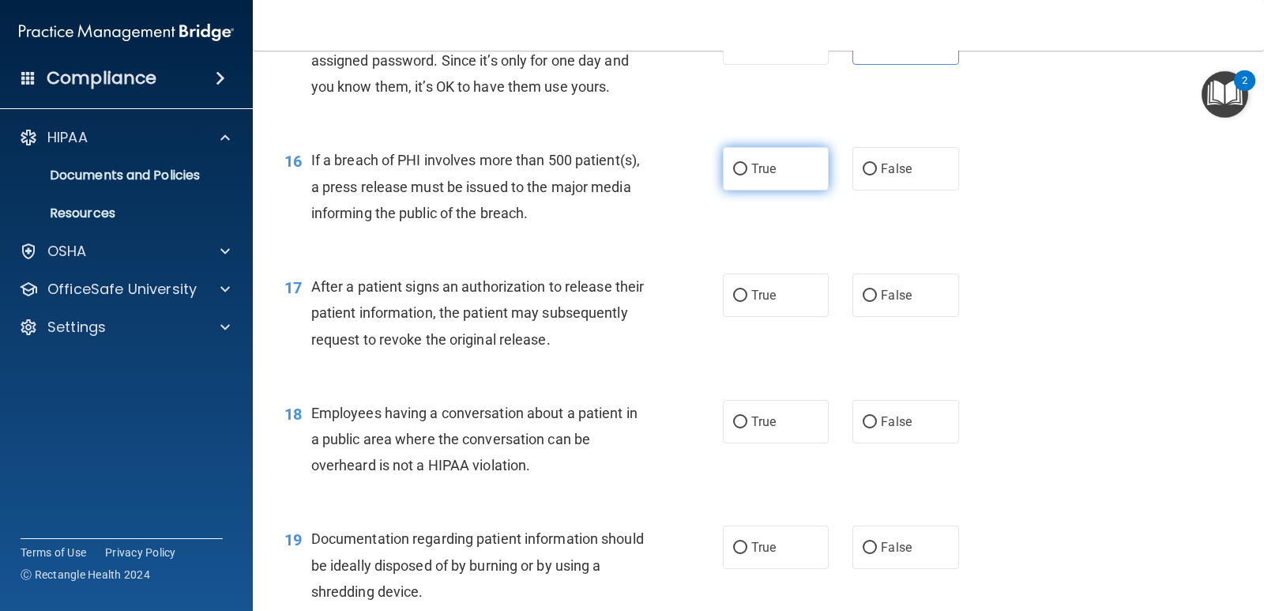
click at [767, 171] on span "True" at bounding box center [764, 168] width 24 height 15
click at [748, 171] on input "True" at bounding box center [740, 170] width 14 height 12
radio input "true"
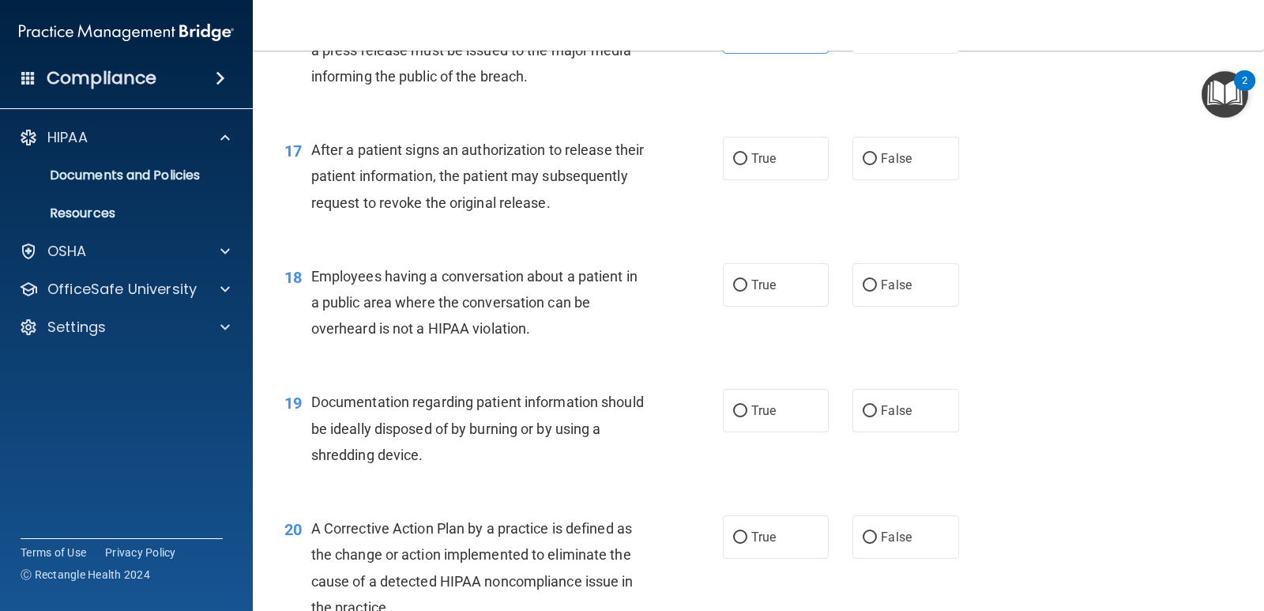
scroll to position [2055, 0]
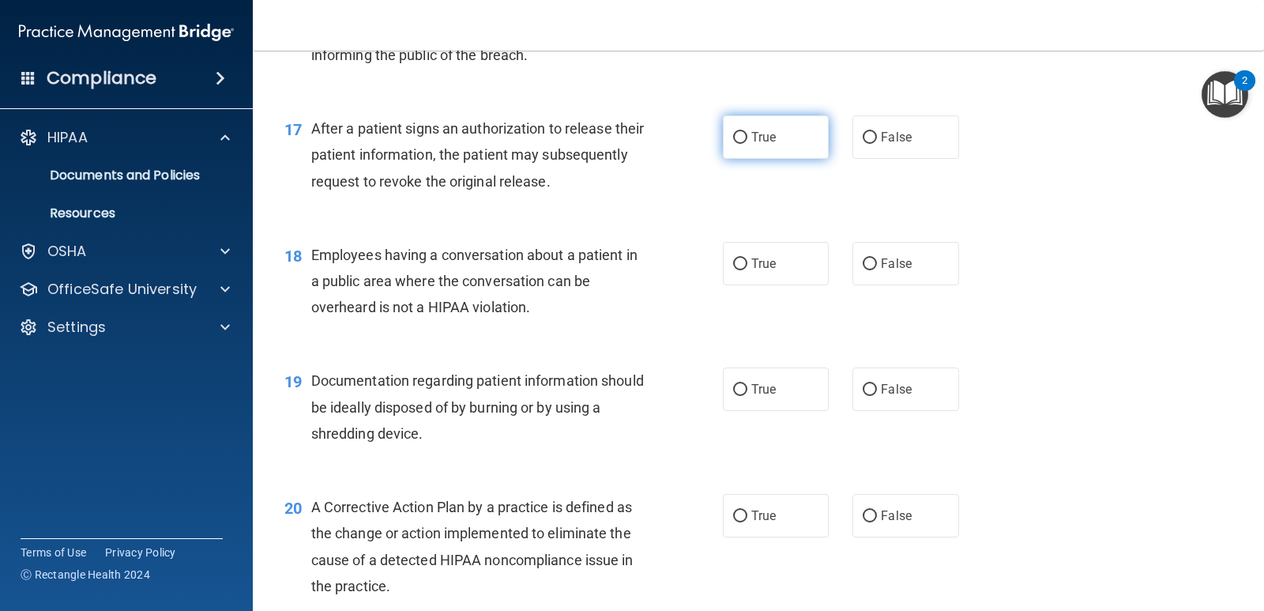
click at [777, 138] on label "True" at bounding box center [776, 136] width 106 height 43
click at [748, 138] on input "True" at bounding box center [740, 138] width 14 height 12
radio input "true"
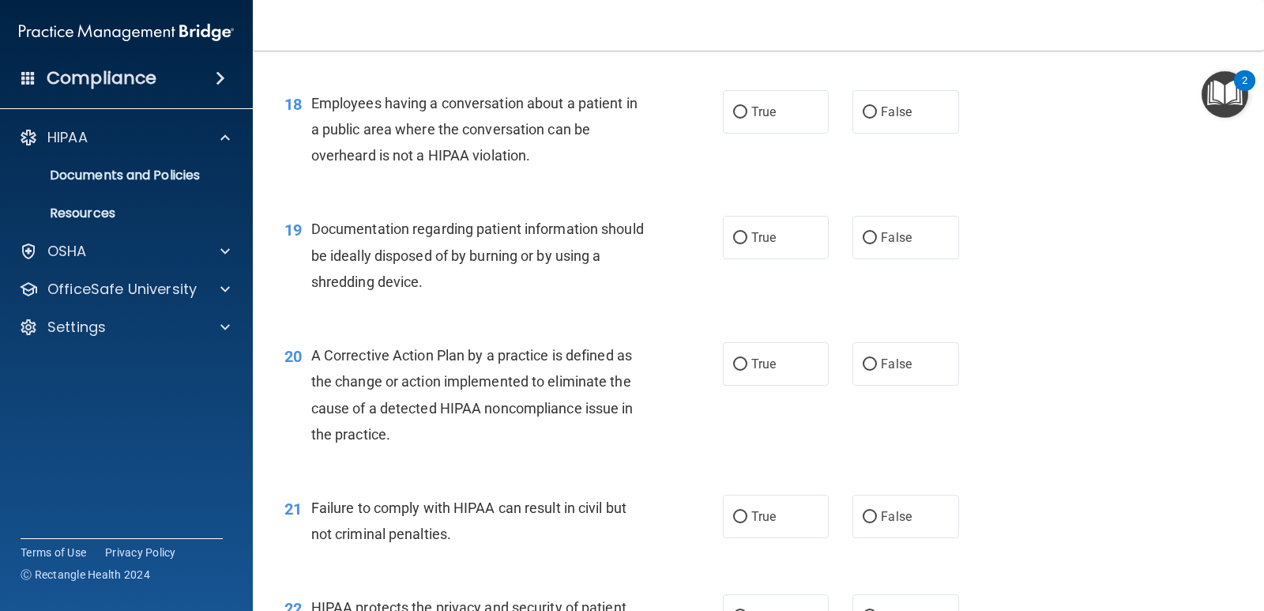
scroll to position [2213, 0]
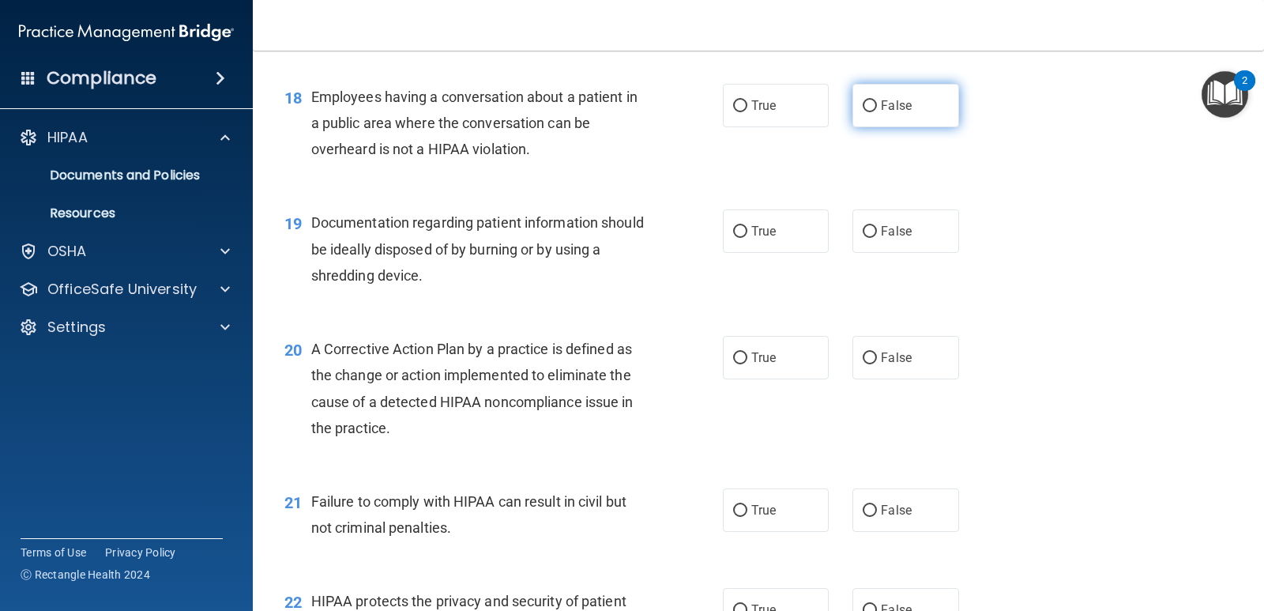
click at [900, 101] on span "False" at bounding box center [896, 105] width 31 height 15
click at [877, 101] on input "False" at bounding box center [870, 106] width 14 height 12
radio input "true"
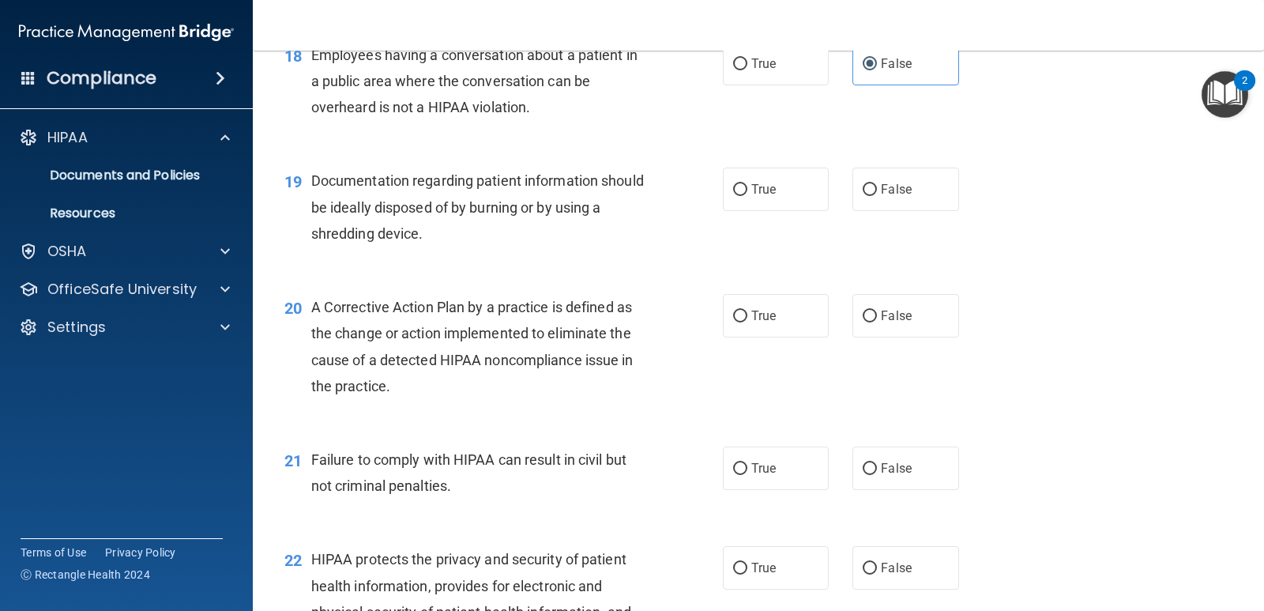
scroll to position [2292, 0]
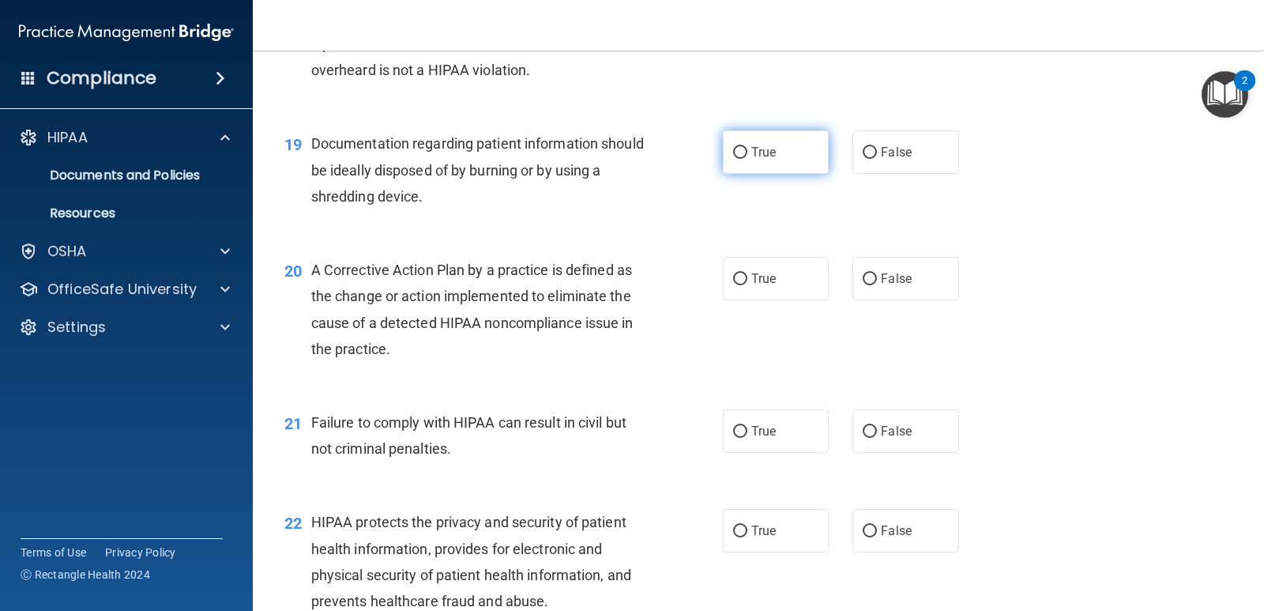
click at [757, 149] on span "True" at bounding box center [764, 152] width 24 height 15
click at [748, 149] on input "True" at bounding box center [740, 153] width 14 height 12
radio input "true"
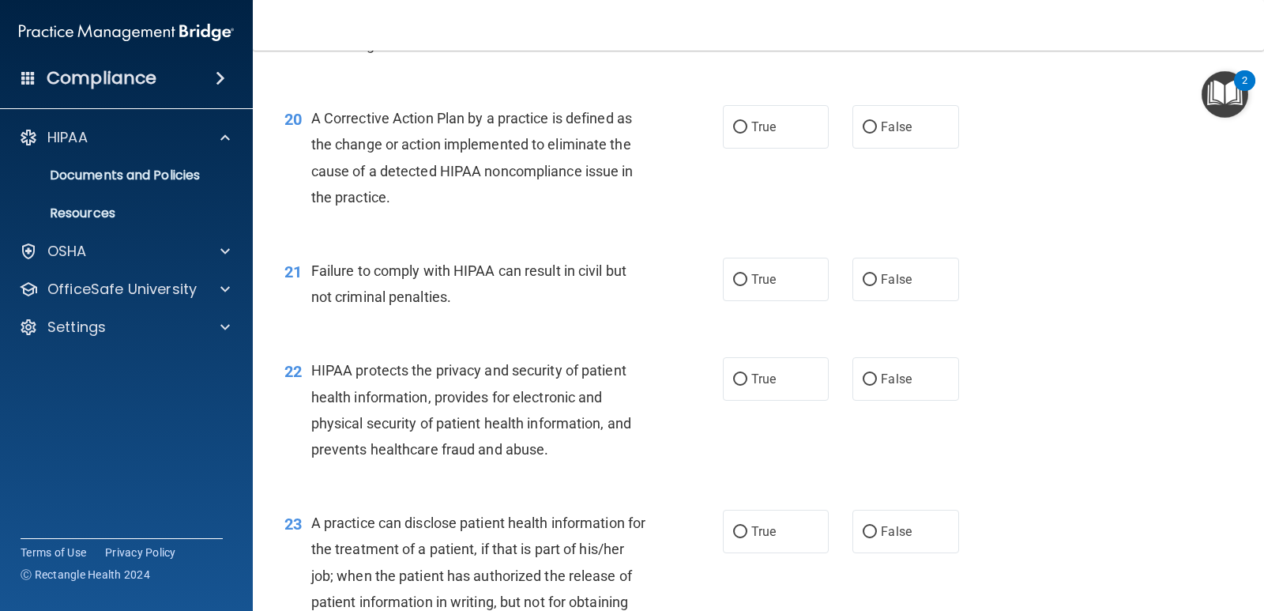
scroll to position [2450, 0]
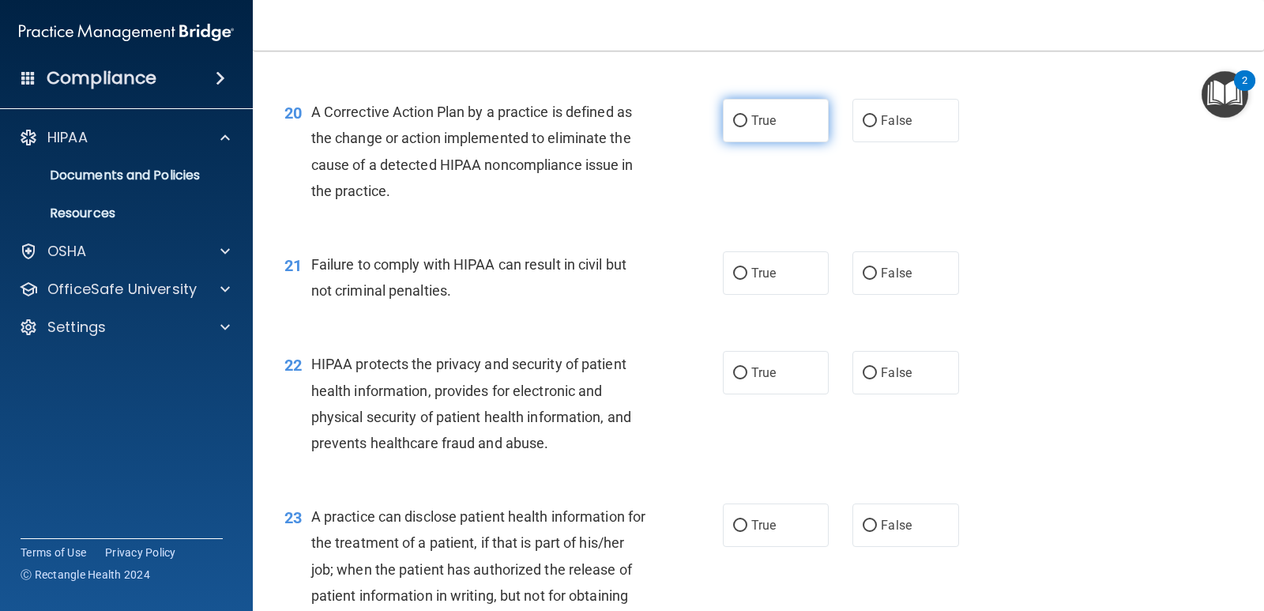
click at [765, 119] on span "True" at bounding box center [764, 120] width 24 height 15
click at [748, 119] on input "True" at bounding box center [740, 121] width 14 height 12
radio input "true"
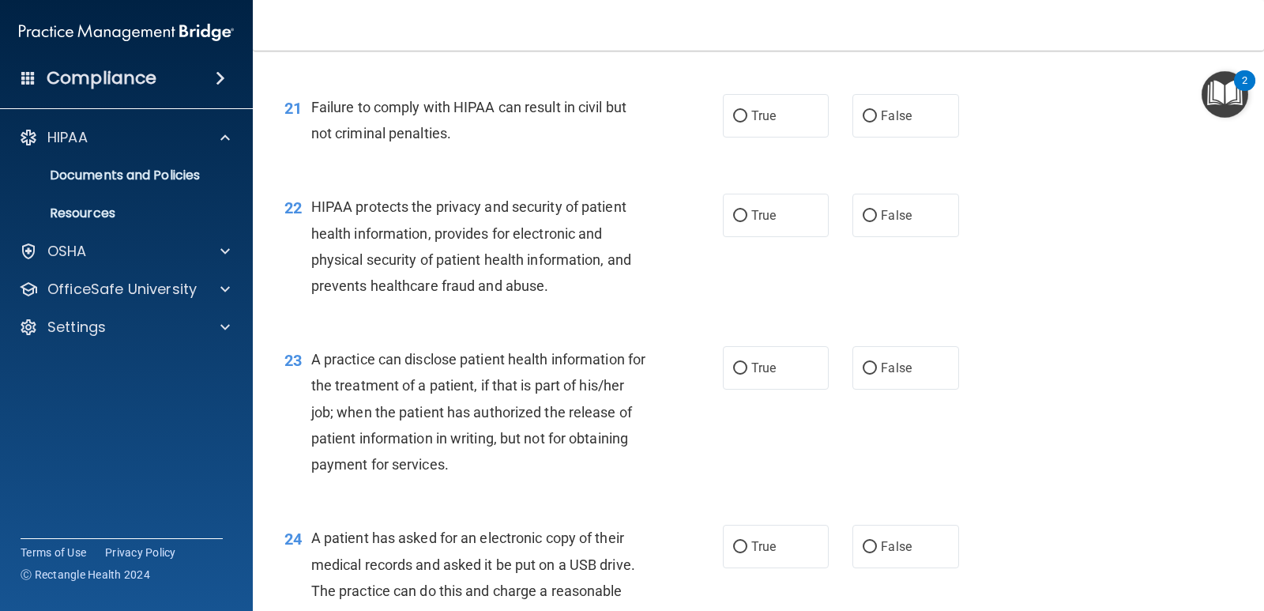
scroll to position [2608, 0]
click at [868, 120] on input "False" at bounding box center [870, 116] width 14 height 12
radio input "true"
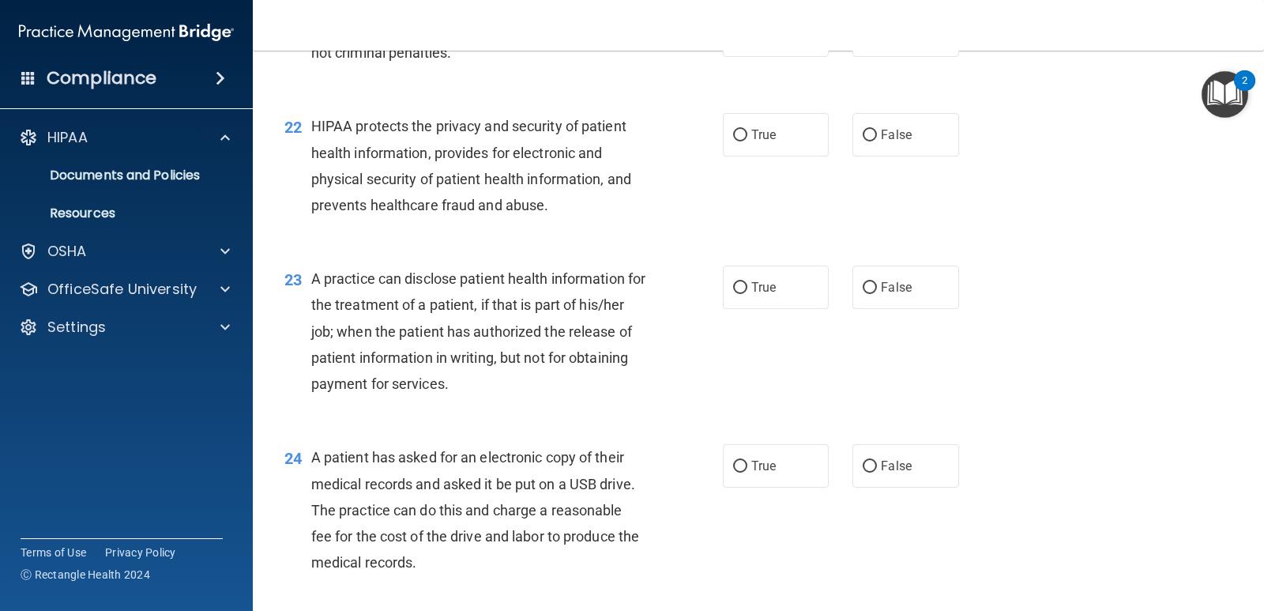
scroll to position [2687, 0]
click at [760, 144] on label "True" at bounding box center [776, 135] width 106 height 43
click at [748, 142] on input "True" at bounding box center [740, 136] width 14 height 12
radio input "true"
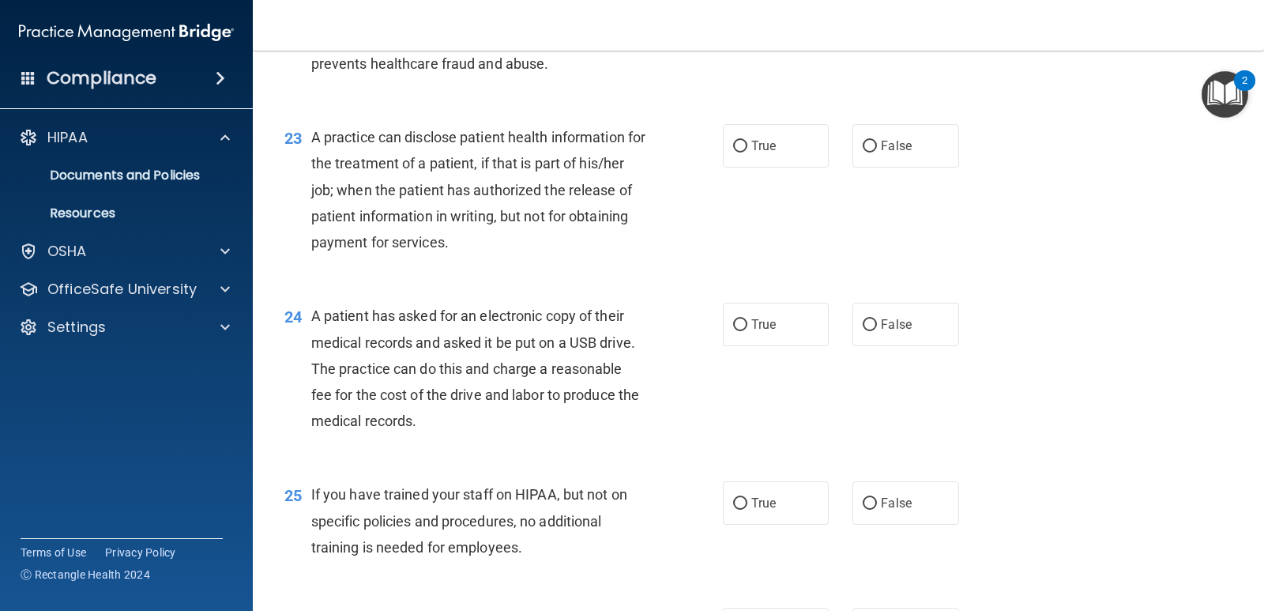
scroll to position [2845, 0]
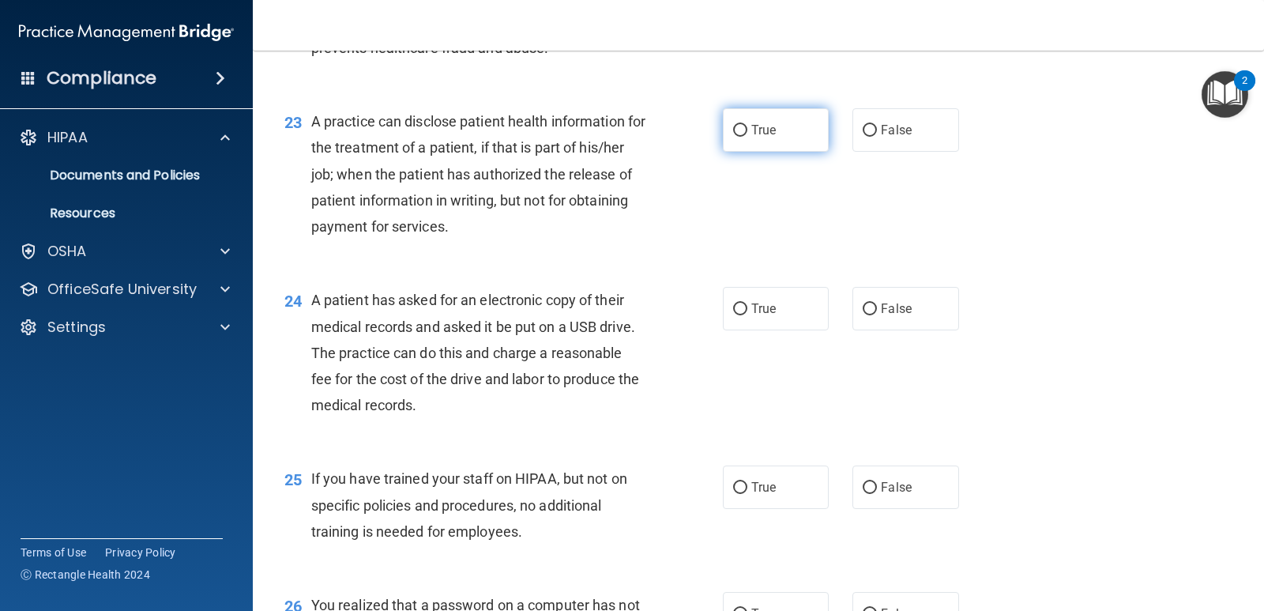
click at [733, 140] on label "True" at bounding box center [776, 129] width 106 height 43
click at [733, 137] on input "True" at bounding box center [740, 131] width 14 height 12
radio input "true"
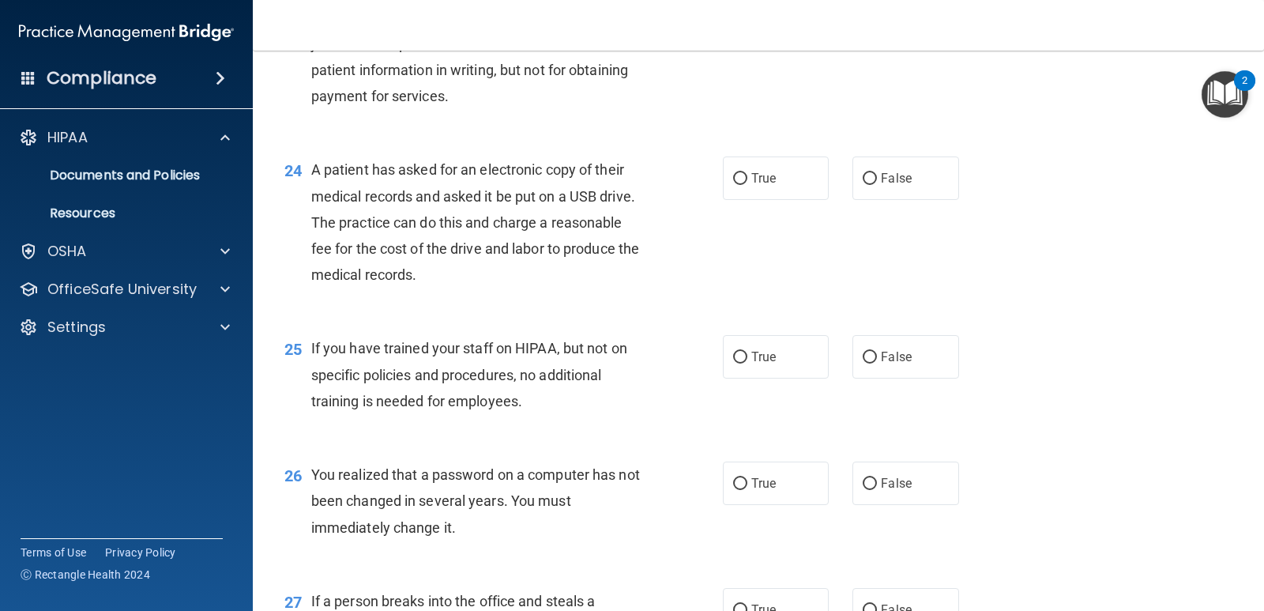
scroll to position [3003, 0]
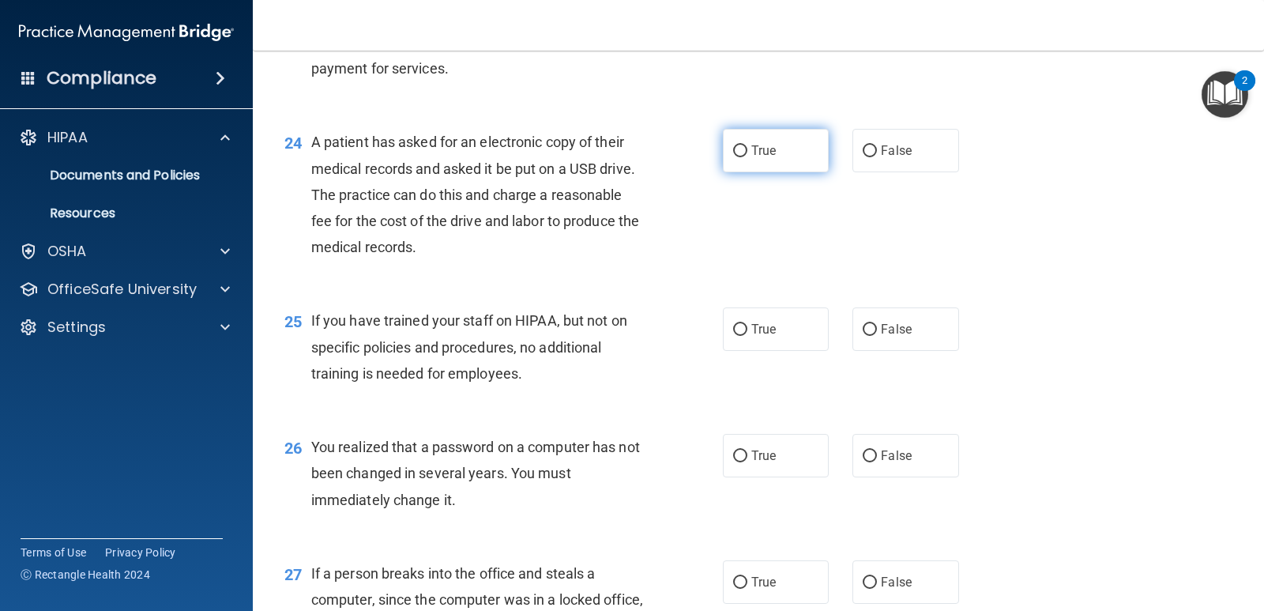
click at [731, 158] on label "True" at bounding box center [776, 150] width 106 height 43
click at [733, 157] on input "True" at bounding box center [740, 151] width 14 height 12
radio input "true"
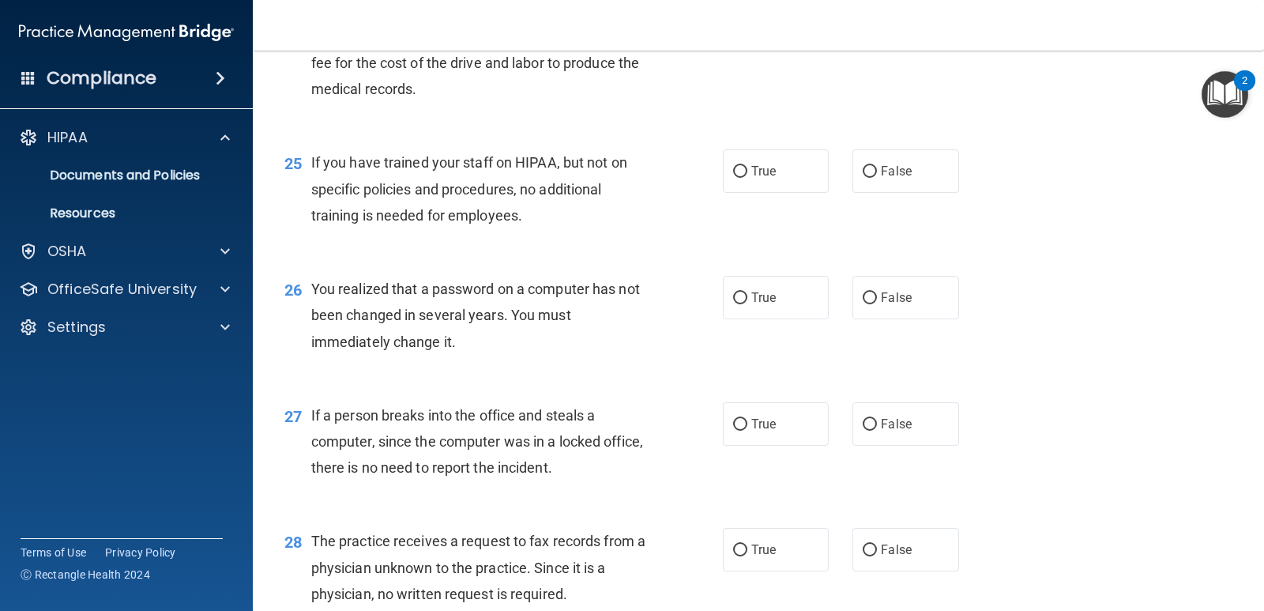
scroll to position [3240, 0]
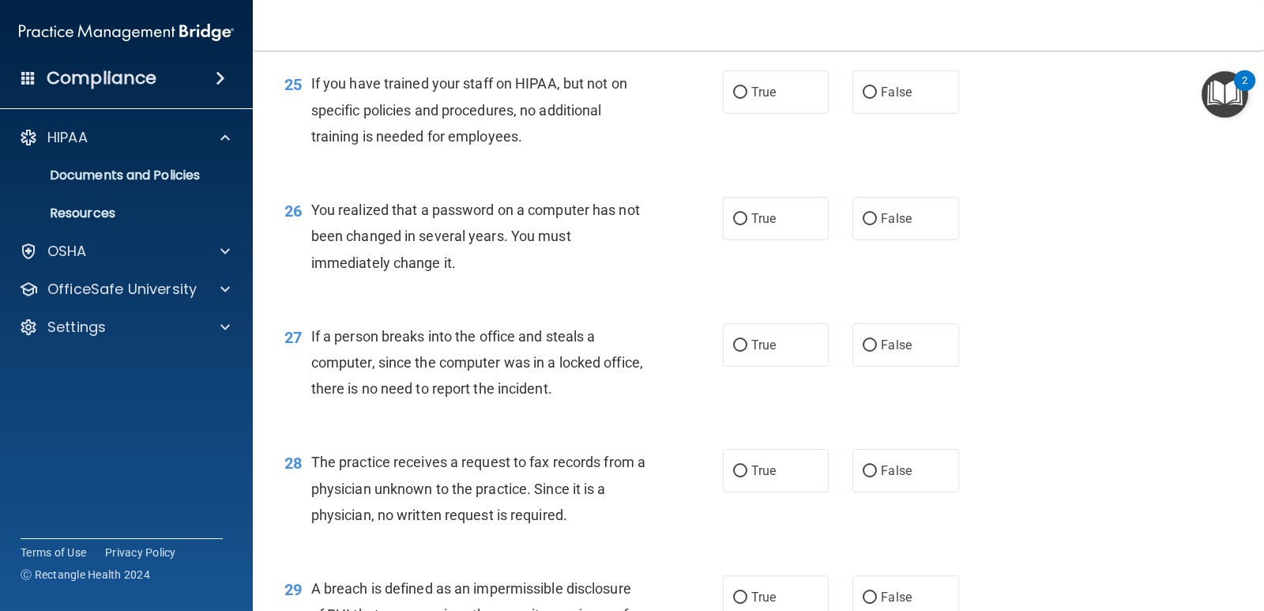
click at [844, 102] on div "True False" at bounding box center [850, 91] width 255 height 43
click at [857, 101] on label "False" at bounding box center [906, 91] width 106 height 43
click at [863, 99] on input "False" at bounding box center [870, 93] width 14 height 12
radio input "true"
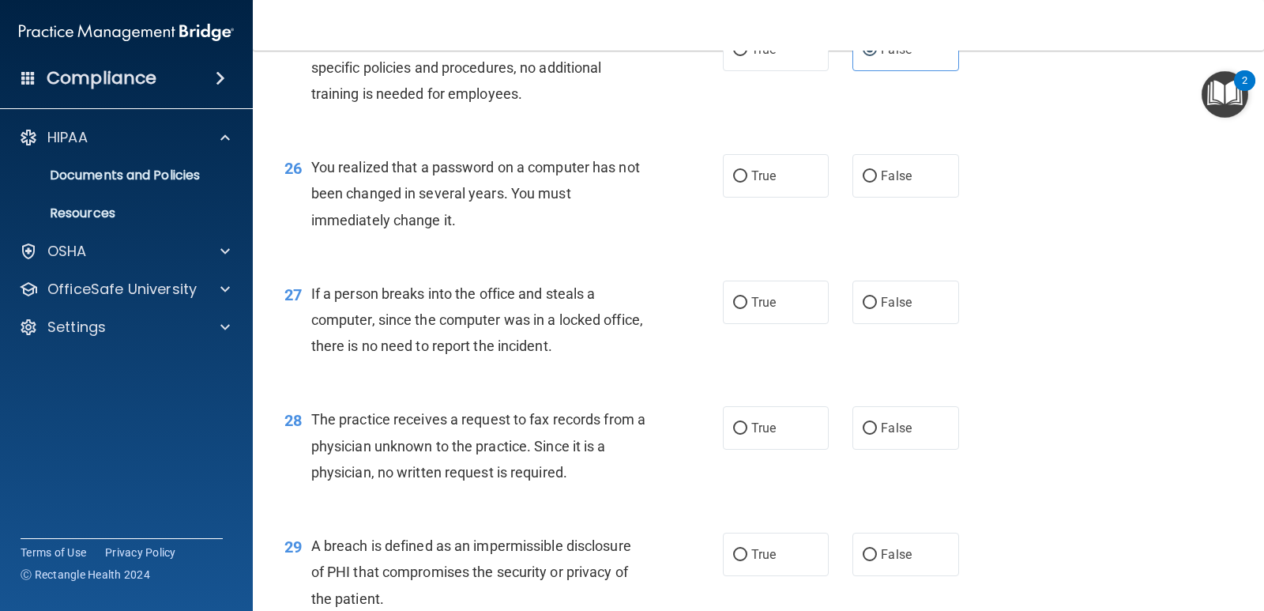
scroll to position [3319, 0]
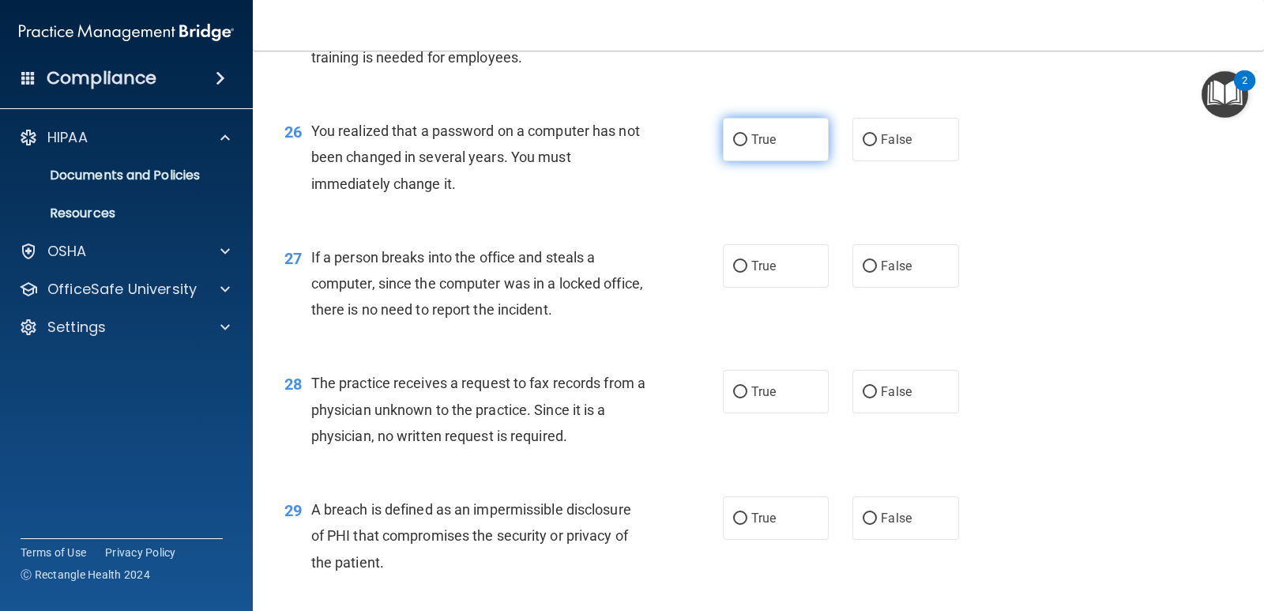
click at [783, 149] on label "True" at bounding box center [776, 139] width 106 height 43
click at [748, 146] on input "True" at bounding box center [740, 140] width 14 height 12
radio input "true"
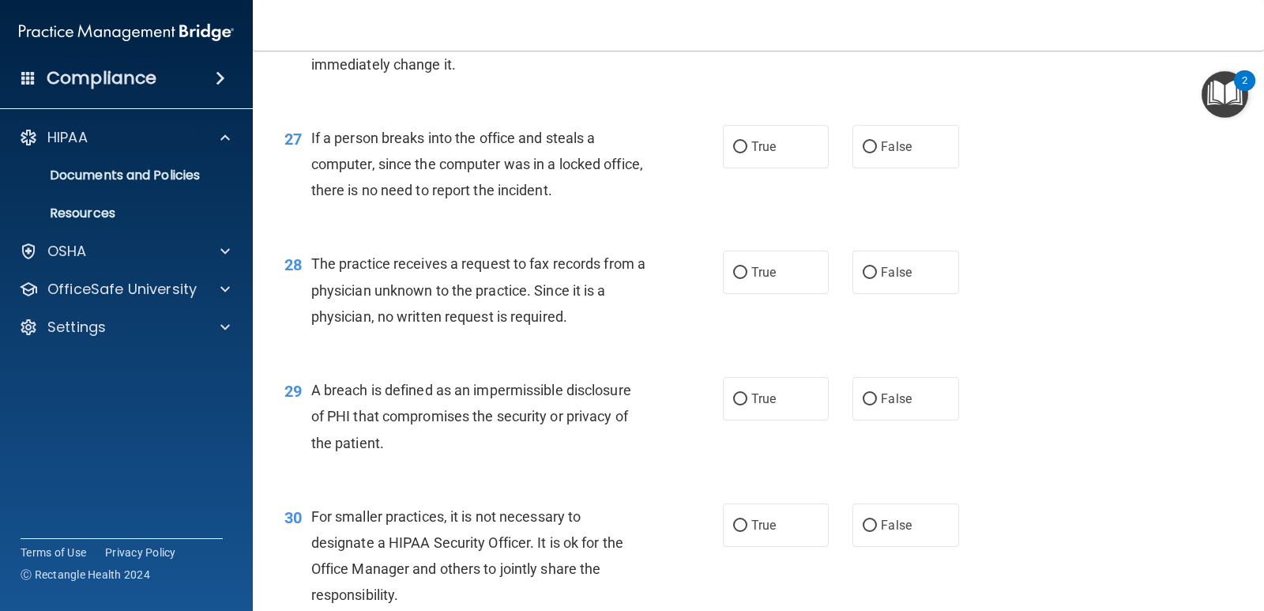
scroll to position [3477, 0]
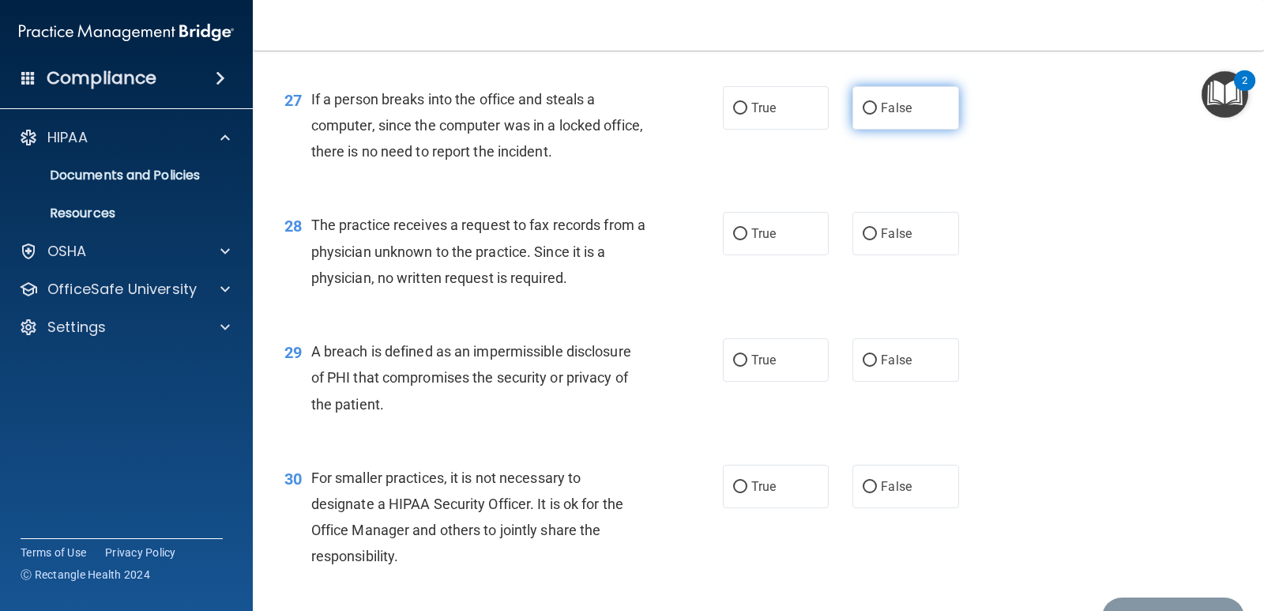
click at [853, 106] on label "False" at bounding box center [906, 107] width 106 height 43
click at [863, 106] on input "False" at bounding box center [870, 109] width 14 height 12
radio input "true"
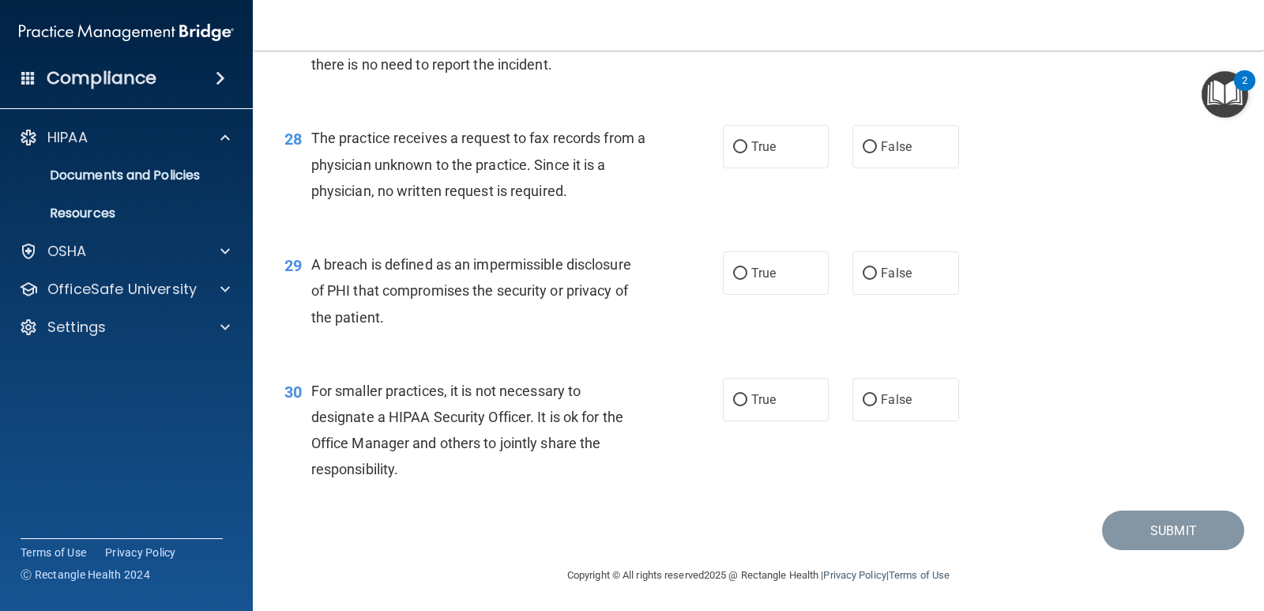
scroll to position [3566, 0]
click at [867, 133] on label "False" at bounding box center [906, 143] width 106 height 43
click at [867, 139] on input "False" at bounding box center [870, 145] width 14 height 12
radio input "true"
click at [785, 277] on label "True" at bounding box center [776, 270] width 106 height 43
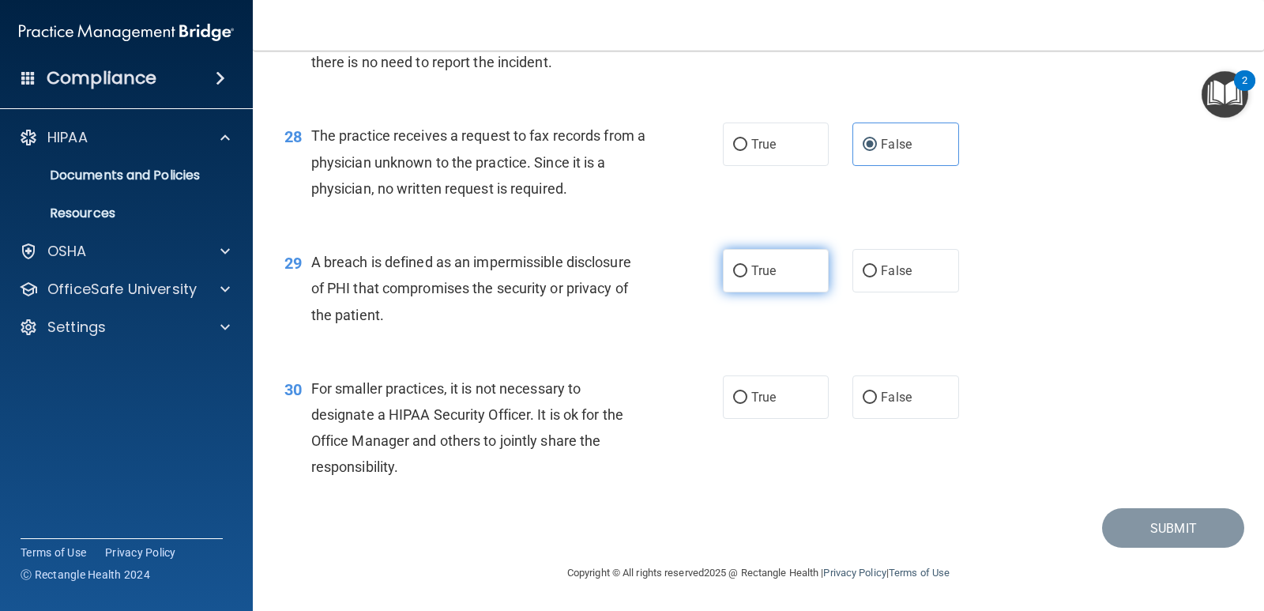
click at [748, 277] on input "True" at bounding box center [740, 272] width 14 height 12
radio input "true"
click at [782, 397] on label "True" at bounding box center [776, 396] width 106 height 43
click at [748, 397] on input "True" at bounding box center [740, 398] width 14 height 12
radio input "true"
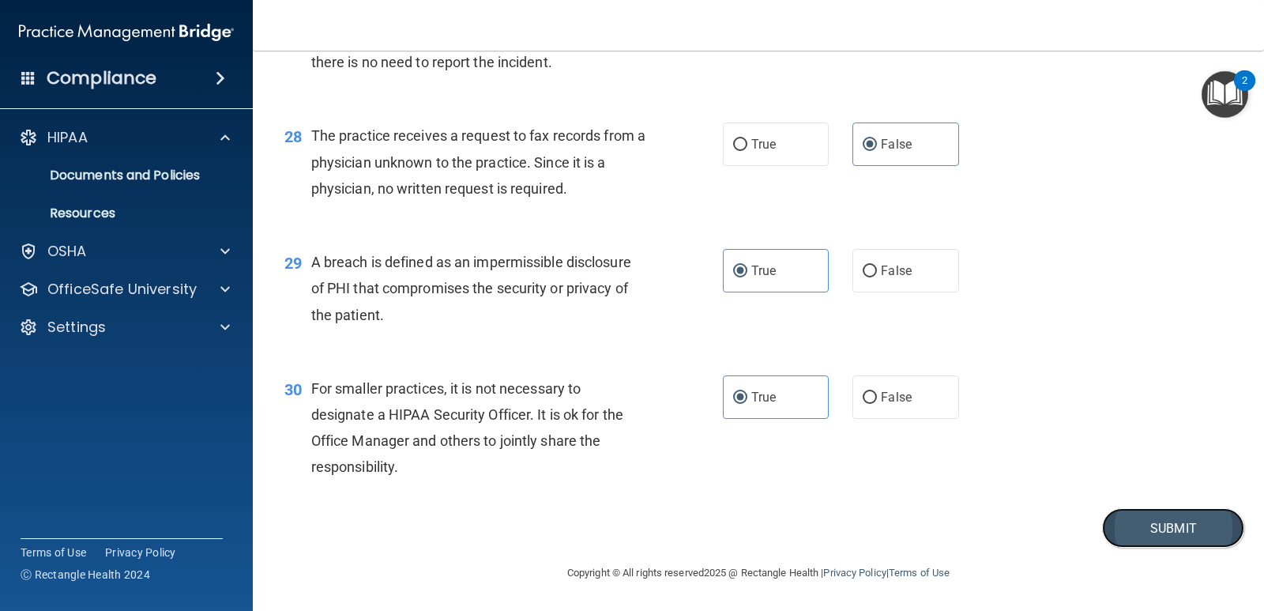
click at [1140, 530] on button "Submit" at bounding box center [1173, 528] width 142 height 40
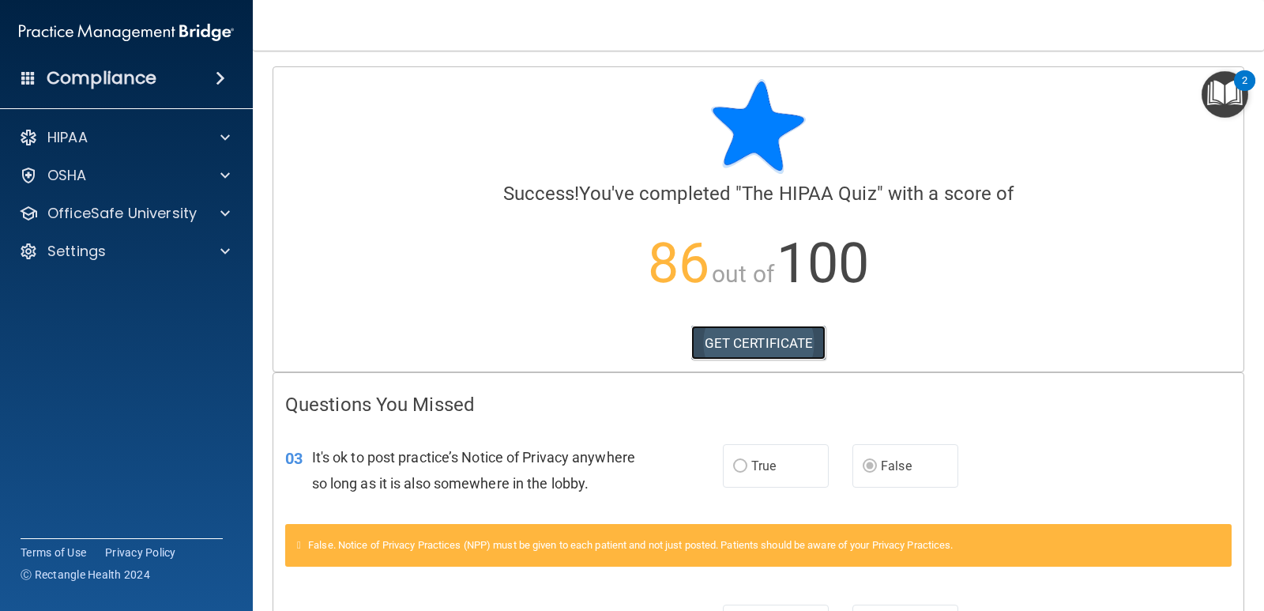
click at [768, 345] on link "GET CERTIFICATE" at bounding box center [758, 343] width 135 height 35
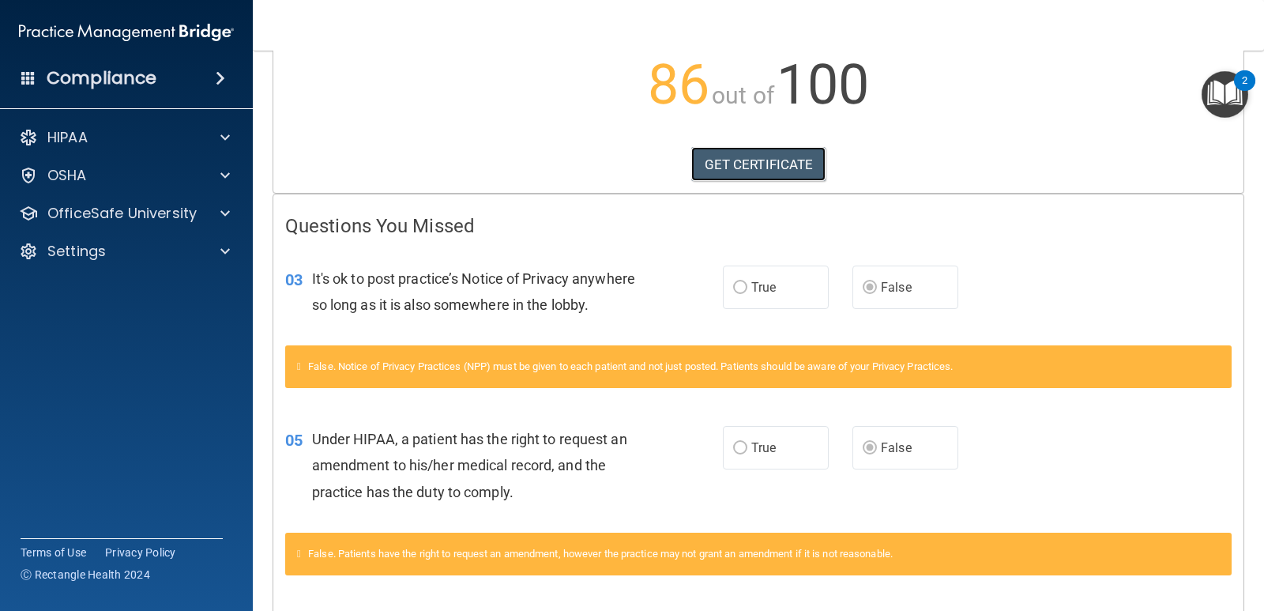
scroll to position [216, 0]
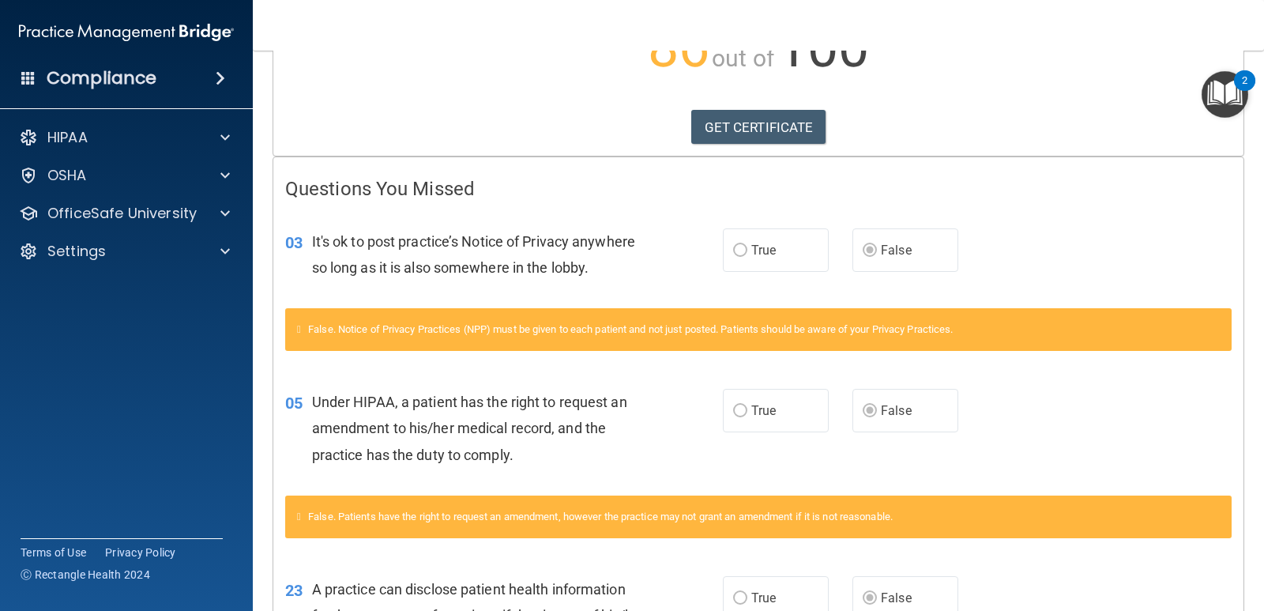
click at [760, 257] on span "True" at bounding box center [764, 250] width 24 height 15
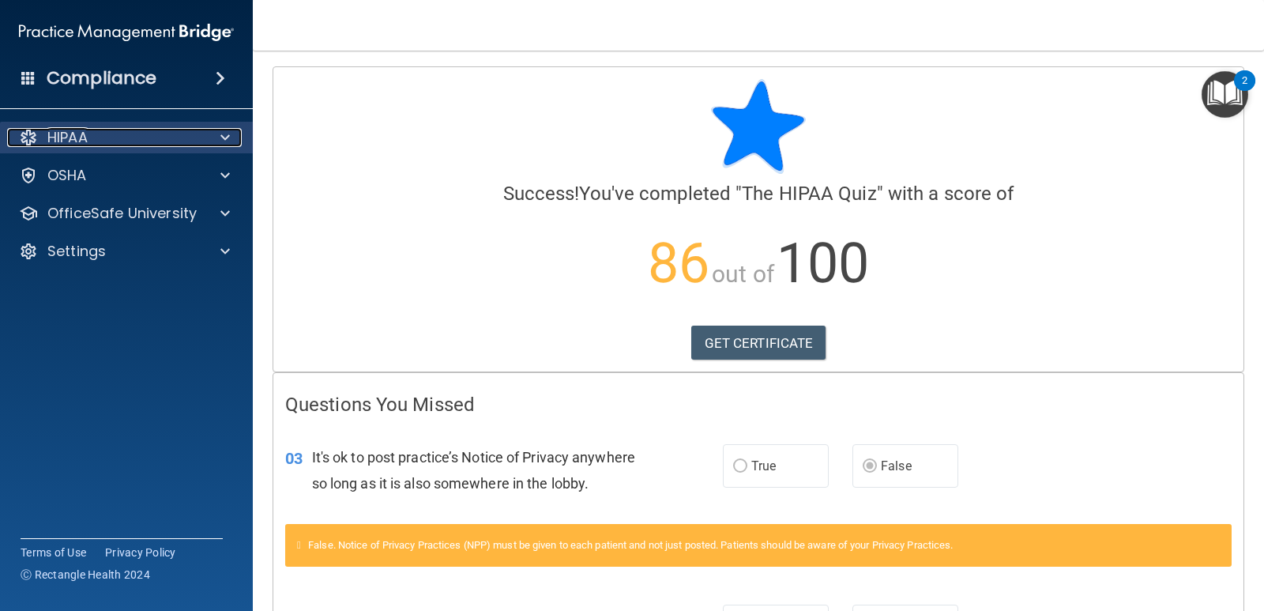
click at [125, 143] on div "HIPAA" at bounding box center [105, 137] width 196 height 19
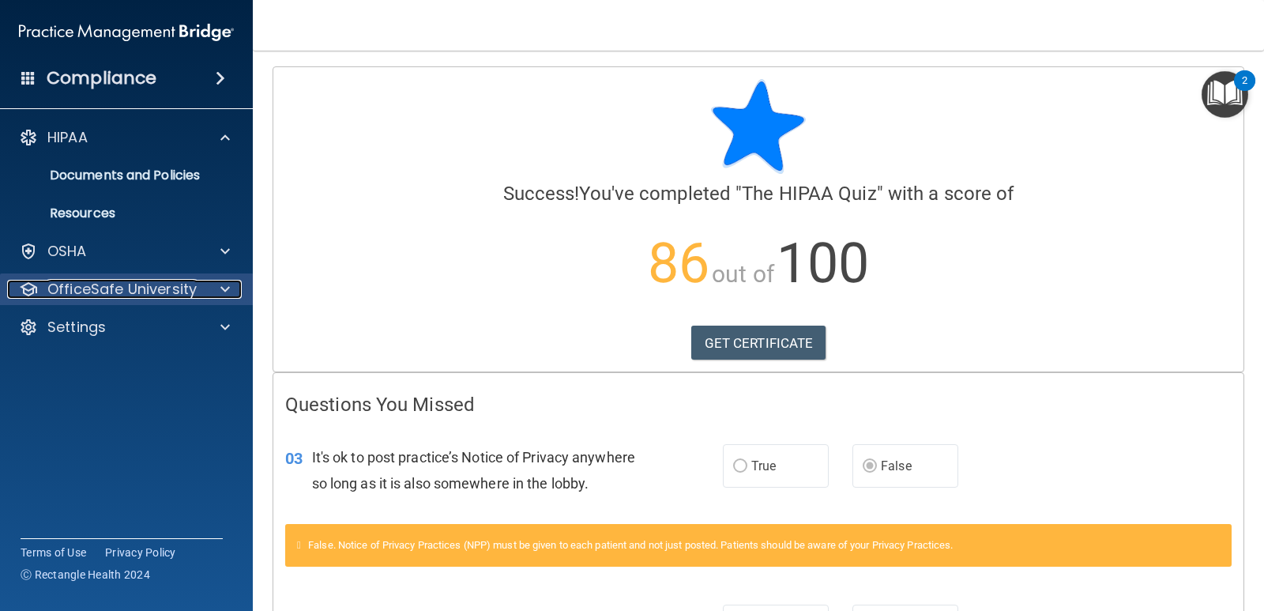
click at [123, 288] on p "OfficeSafe University" at bounding box center [121, 289] width 149 height 19
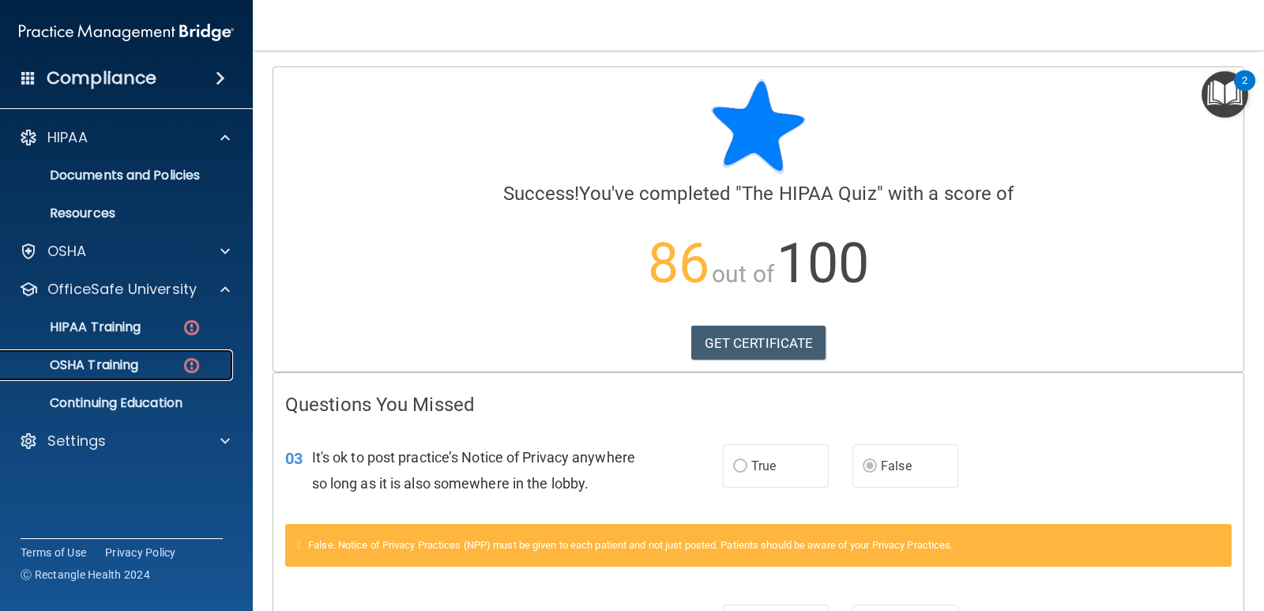
click at [126, 358] on p "OSHA Training" at bounding box center [74, 365] width 128 height 16
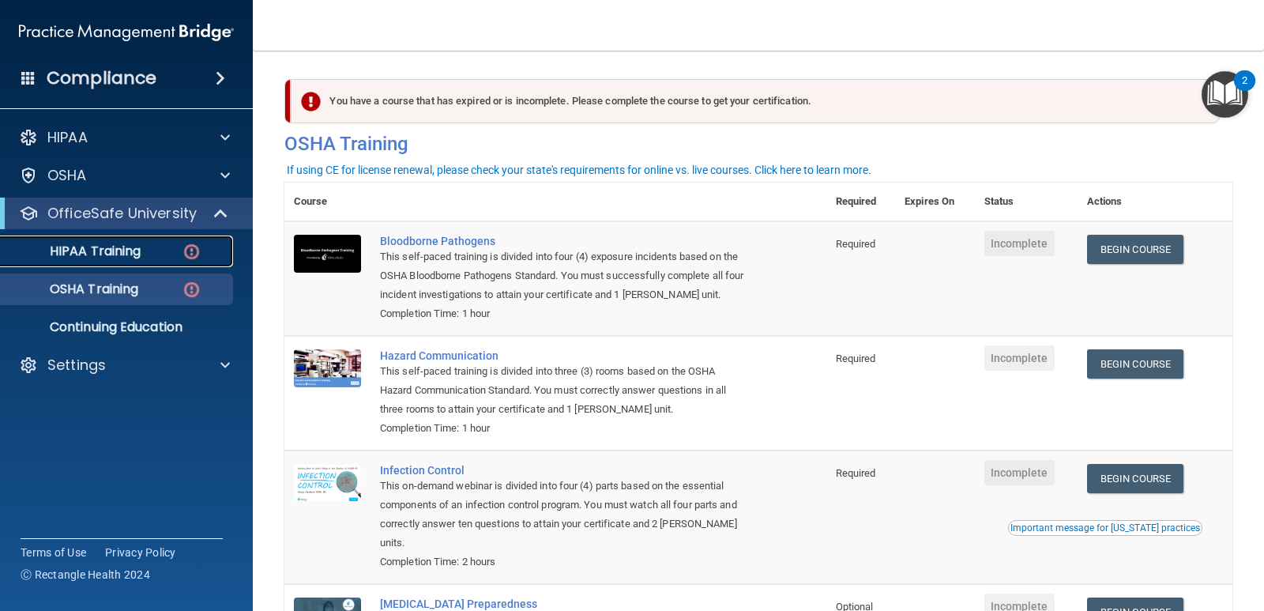
click at [137, 243] on p "HIPAA Training" at bounding box center [75, 251] width 130 height 16
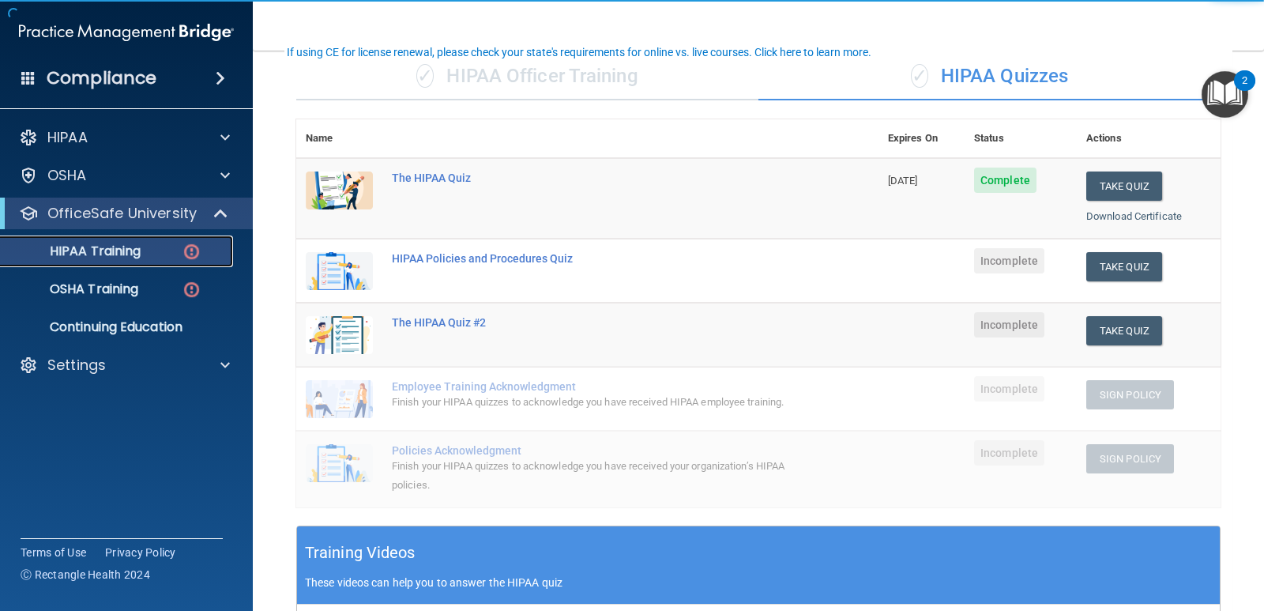
scroll to position [158, 0]
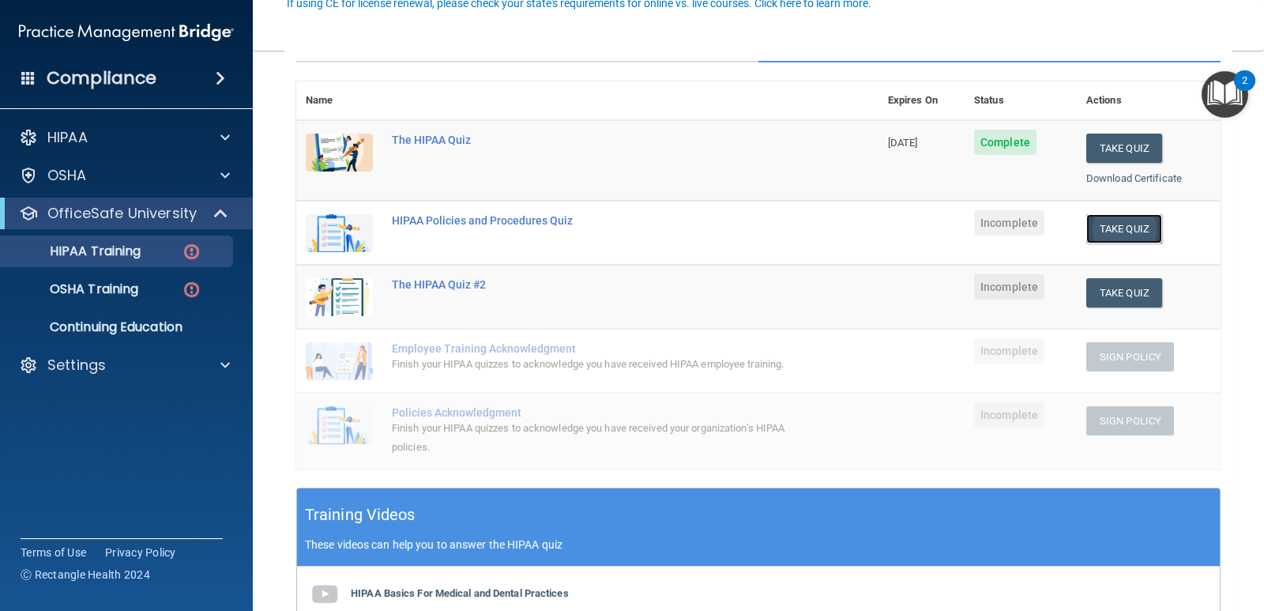
click at [1091, 229] on button "Take Quiz" at bounding box center [1125, 228] width 76 height 29
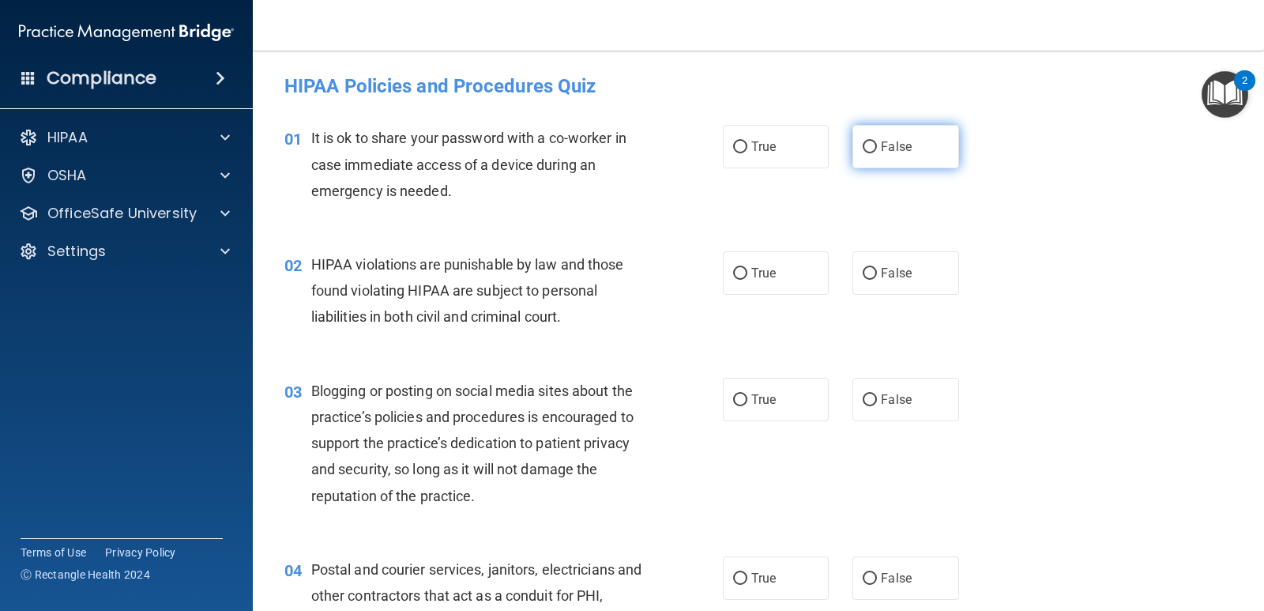
click at [897, 158] on label "False" at bounding box center [906, 146] width 106 height 43
click at [877, 153] on input "False" at bounding box center [870, 147] width 14 height 12
radio input "true"
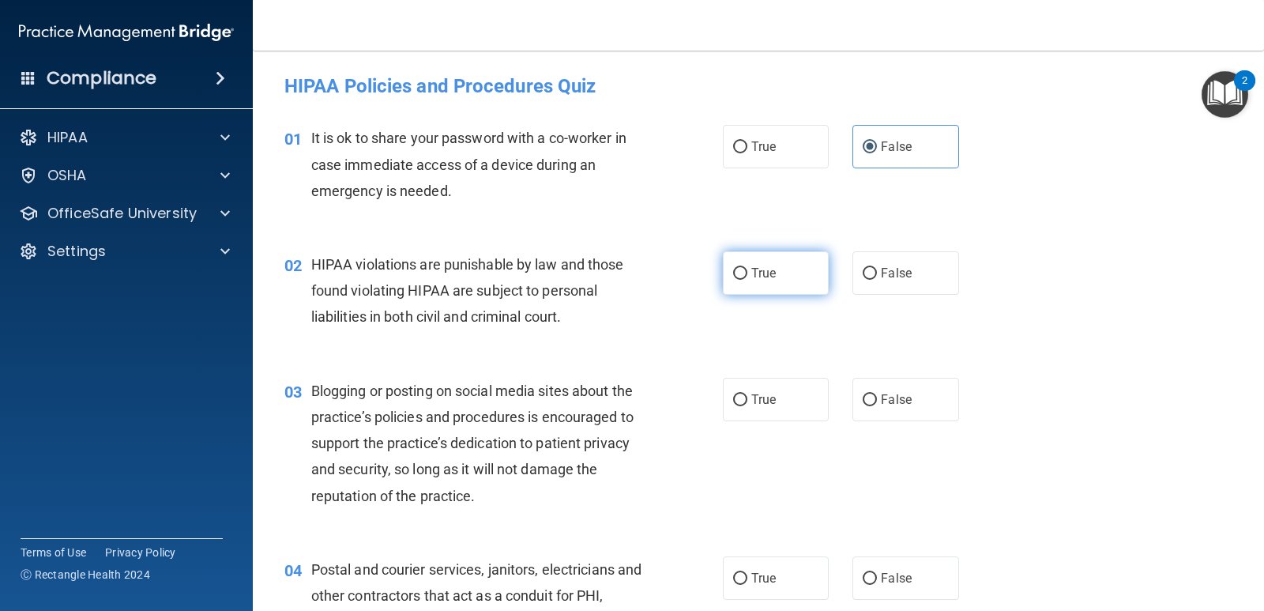
click at [727, 287] on label "True" at bounding box center [776, 272] width 106 height 43
click at [733, 280] on input "True" at bounding box center [740, 274] width 14 height 12
radio input "true"
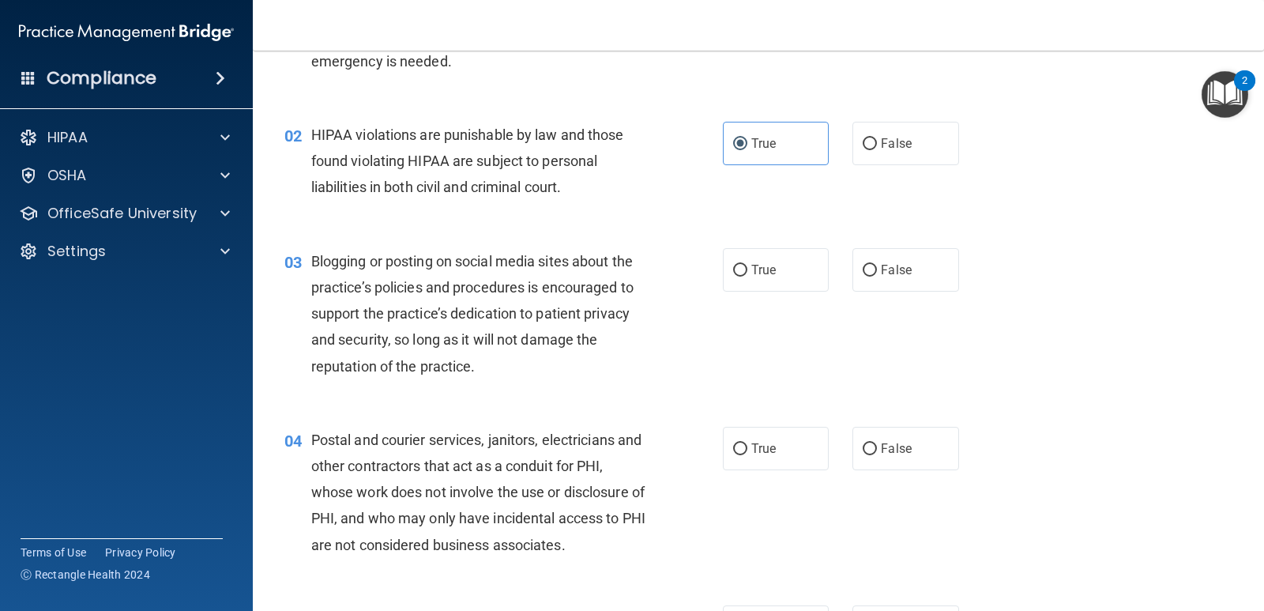
scroll to position [158, 0]
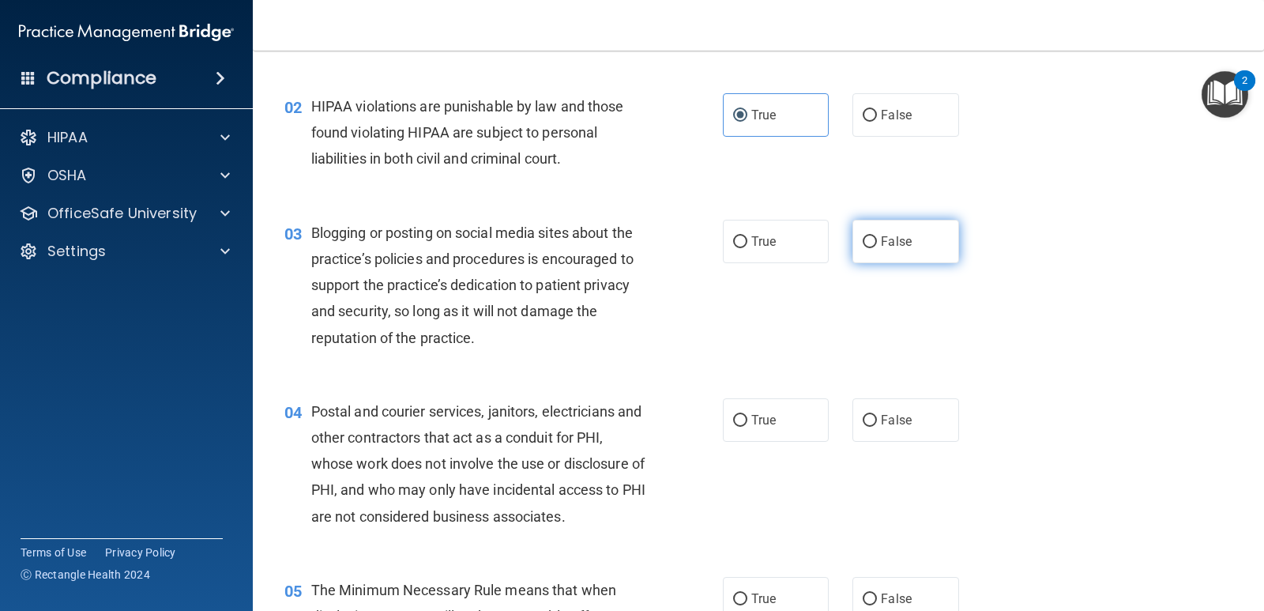
click at [896, 234] on span "False" at bounding box center [896, 241] width 31 height 15
click at [877, 236] on input "False" at bounding box center [870, 242] width 14 height 12
radio input "true"
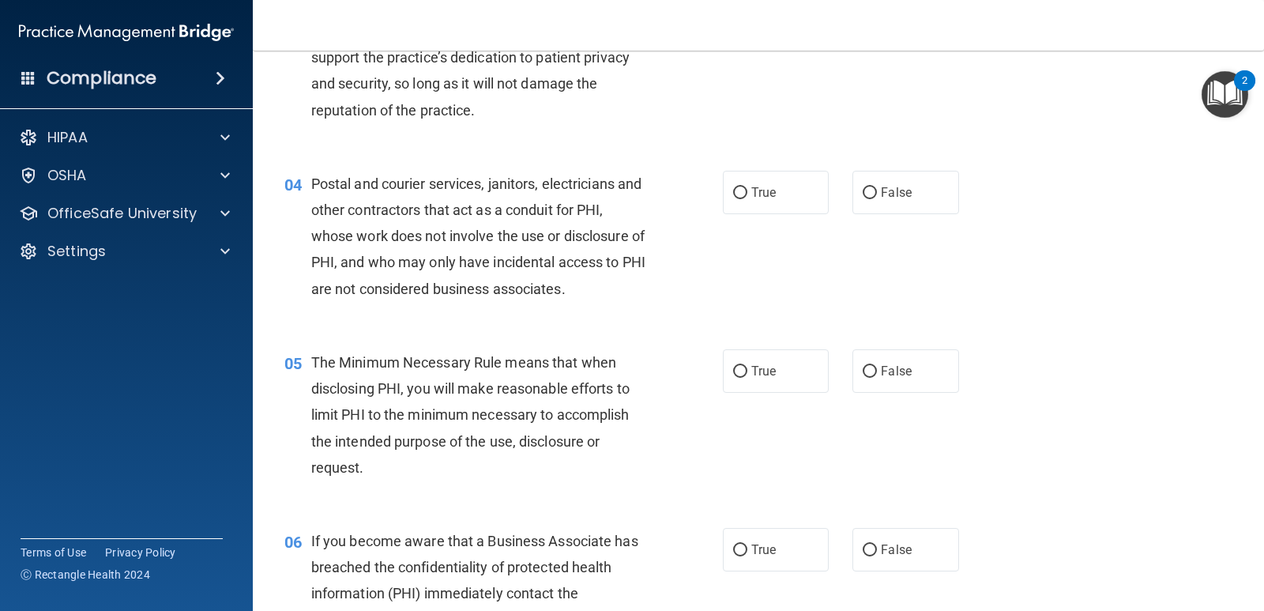
scroll to position [395, 0]
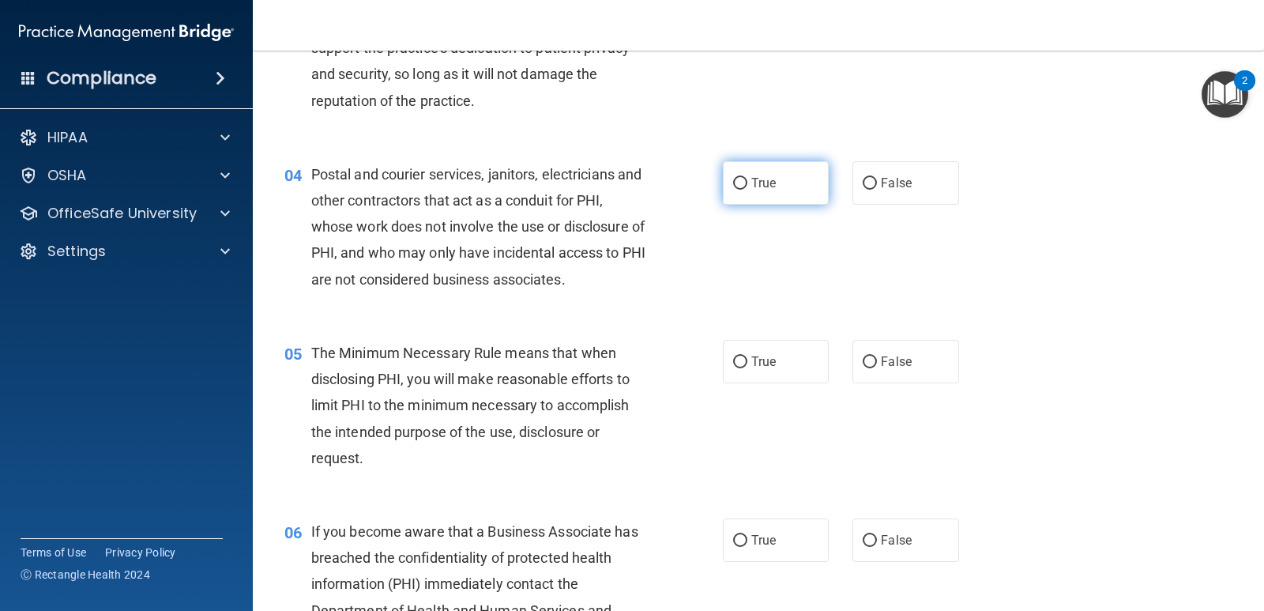
click at [811, 183] on label "True" at bounding box center [776, 182] width 106 height 43
click at [748, 183] on input "True" at bounding box center [740, 184] width 14 height 12
radio input "true"
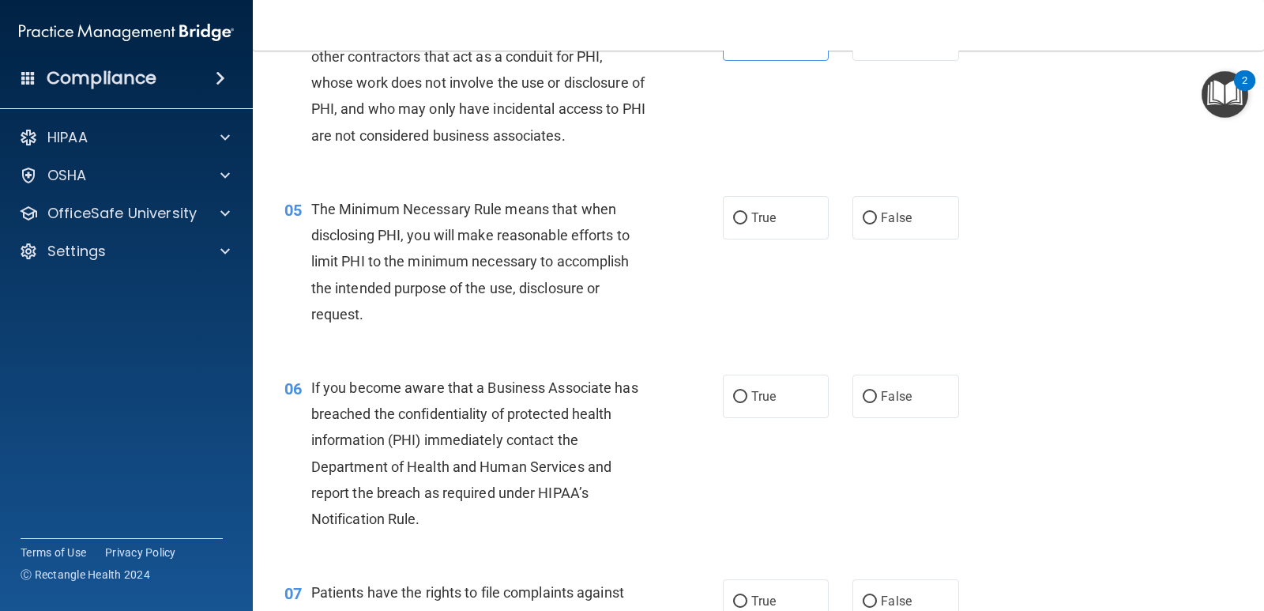
scroll to position [553, 0]
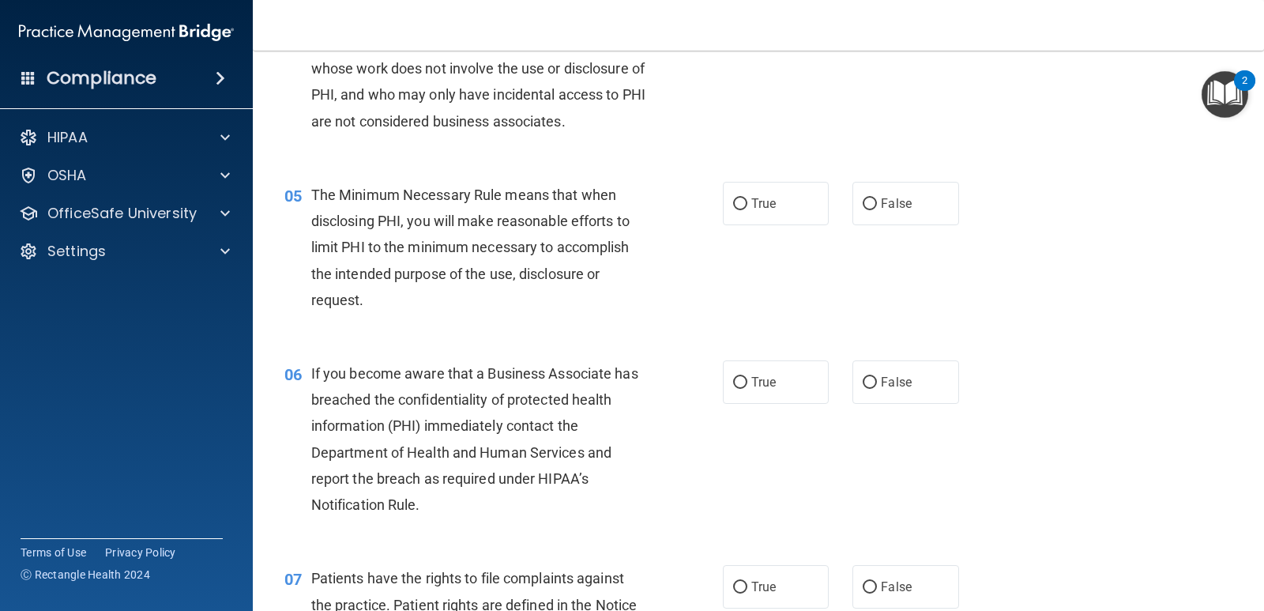
click at [760, 228] on div "05 The Minimum Necessary Rule means that when disclosing PHI, you will make rea…" at bounding box center [759, 251] width 972 height 179
click at [755, 213] on label "True" at bounding box center [776, 203] width 106 height 43
click at [748, 210] on input "True" at bounding box center [740, 204] width 14 height 12
radio input "true"
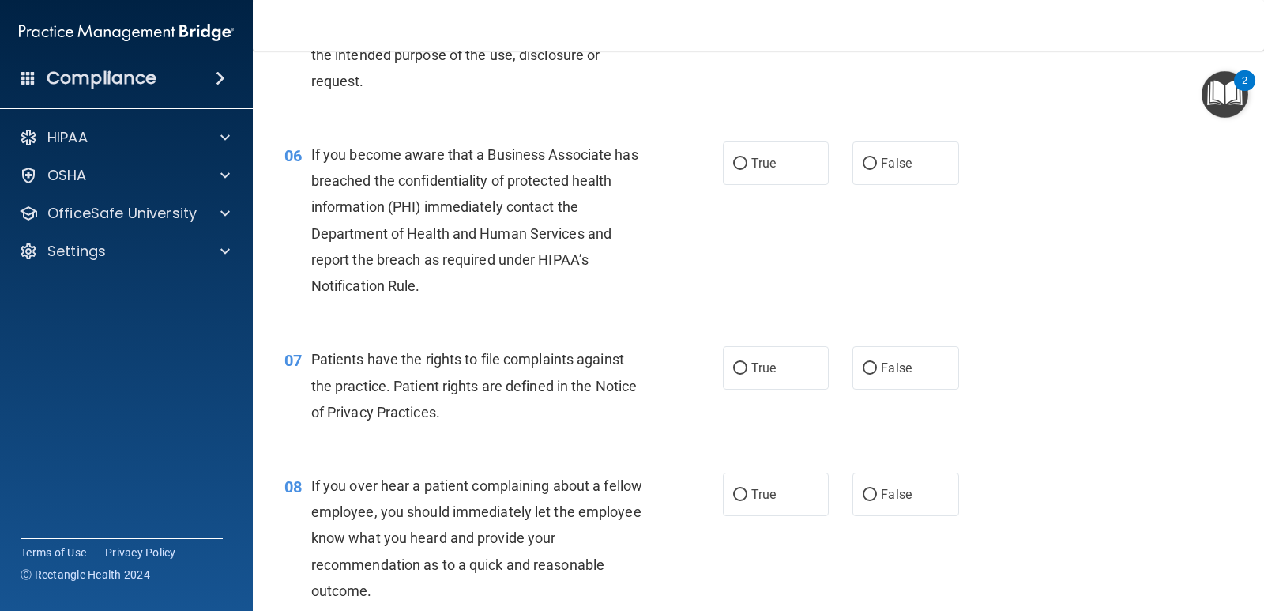
scroll to position [790, 0]
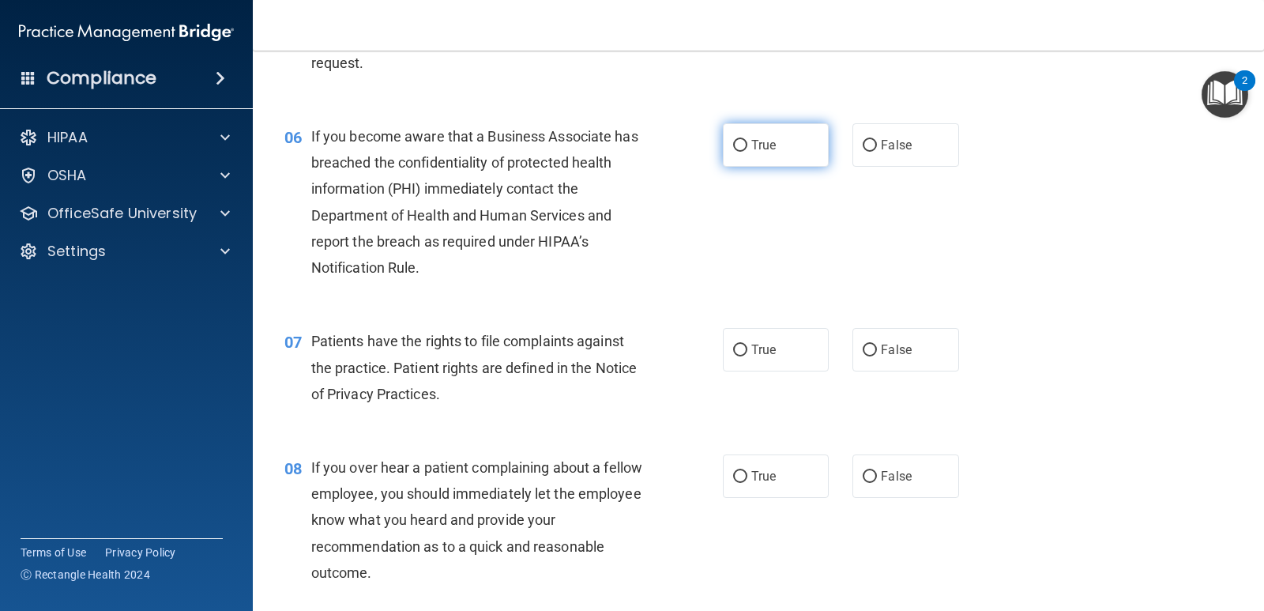
click at [723, 149] on label "True" at bounding box center [776, 144] width 106 height 43
click at [733, 149] on input "True" at bounding box center [740, 146] width 14 height 12
radio input "true"
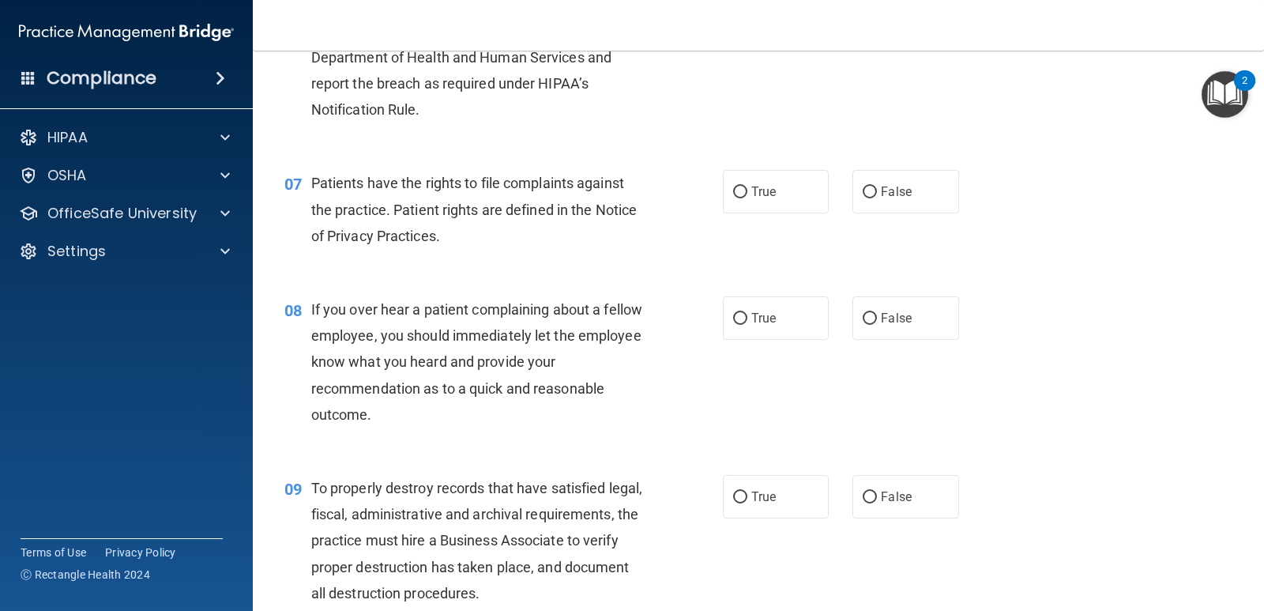
scroll to position [1027, 0]
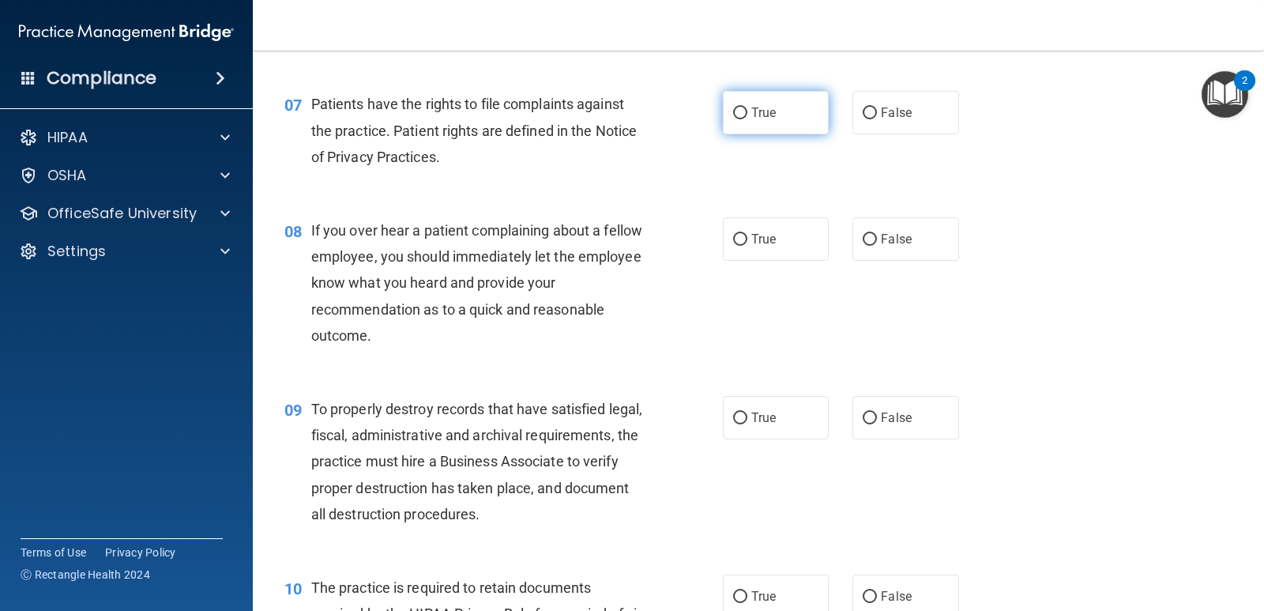
click at [771, 131] on label "True" at bounding box center [776, 112] width 106 height 43
click at [748, 119] on input "True" at bounding box center [740, 113] width 14 height 12
radio input "true"
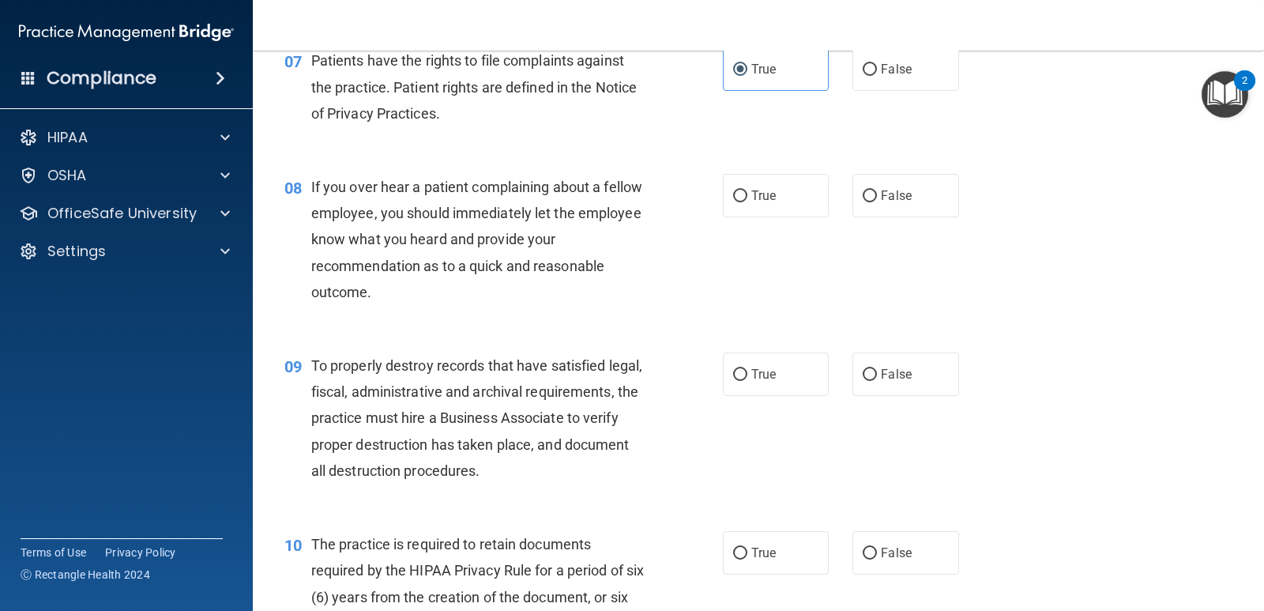
scroll to position [1185, 0]
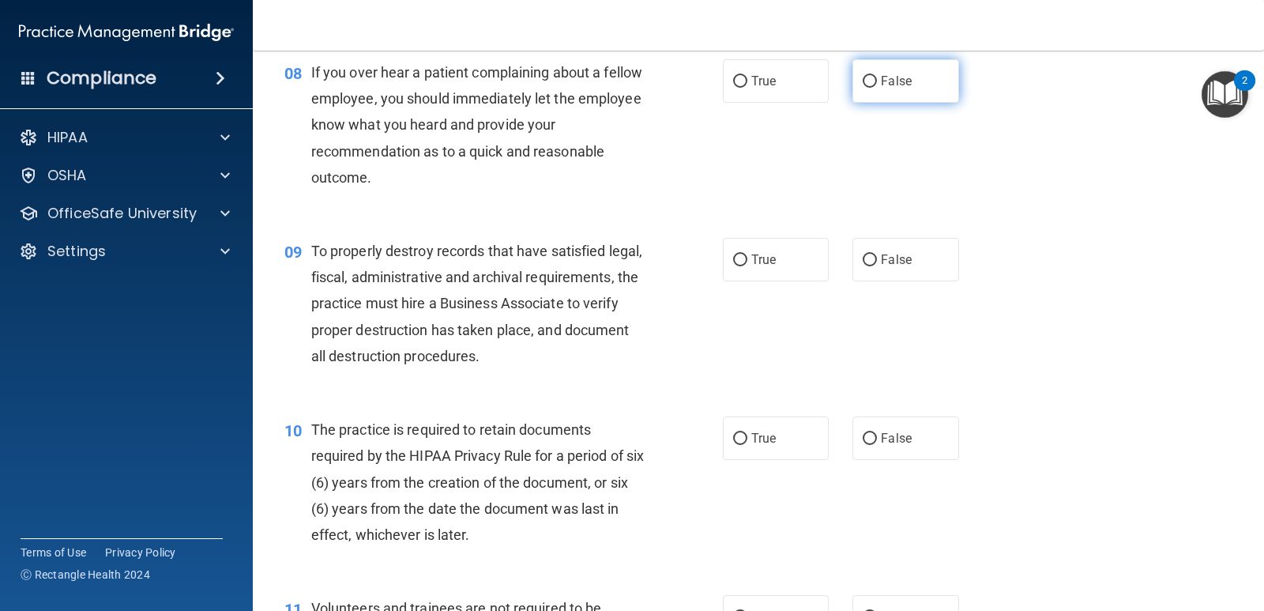
click at [882, 84] on span "False" at bounding box center [896, 80] width 31 height 15
click at [877, 84] on input "False" at bounding box center [870, 82] width 14 height 12
radio input "true"
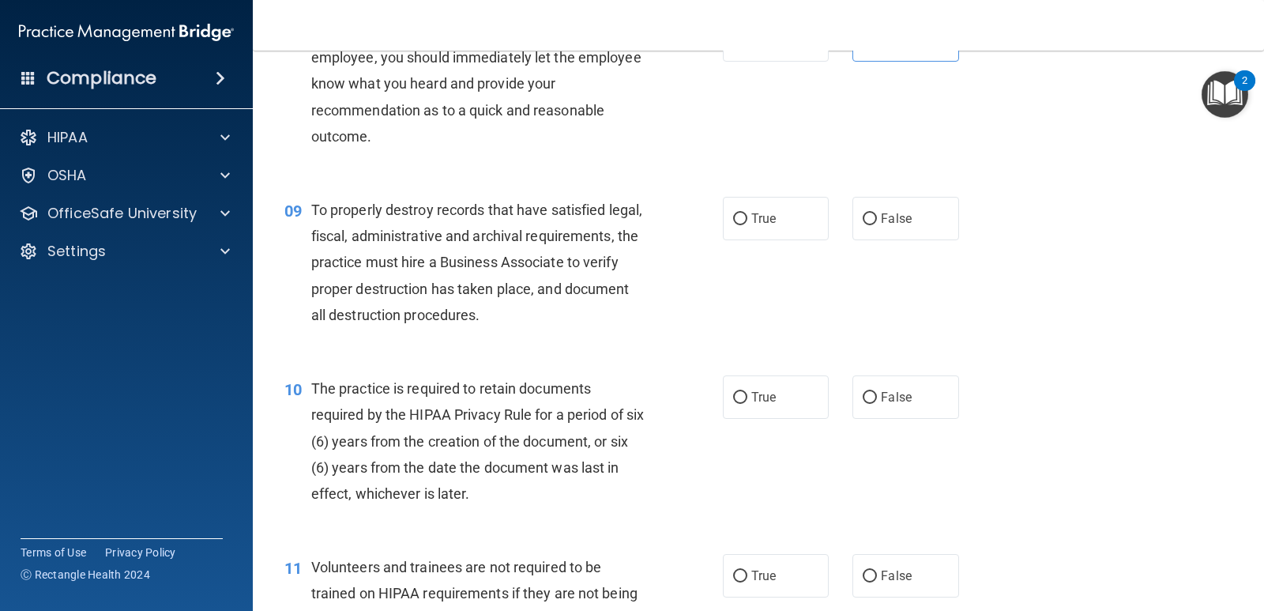
scroll to position [1343, 0]
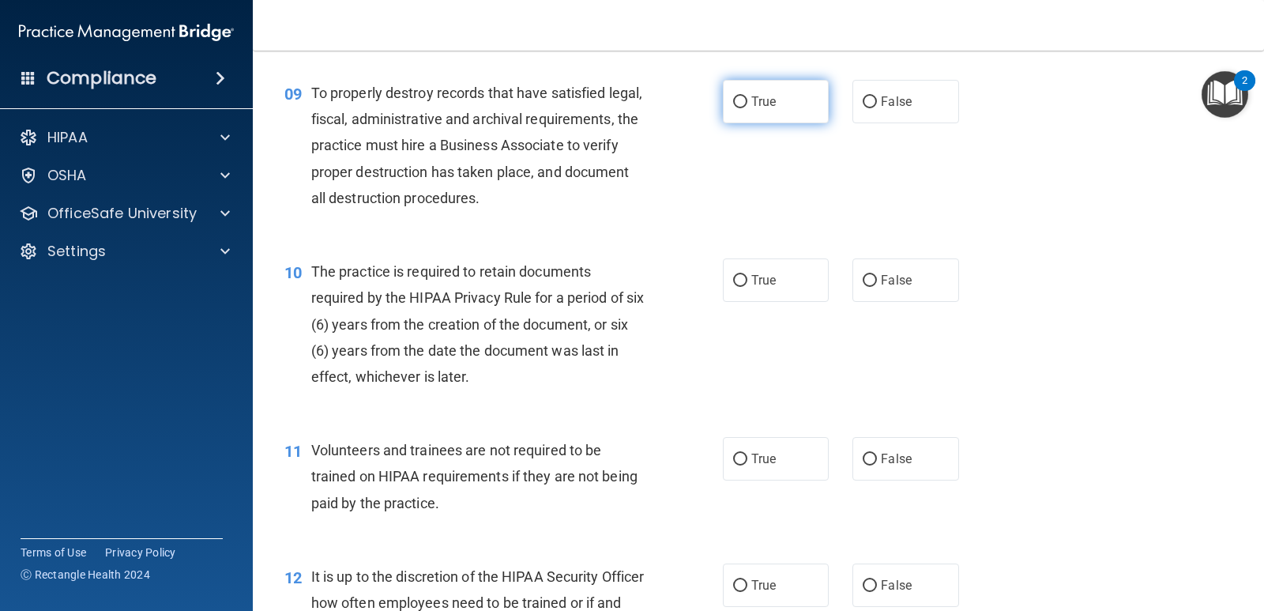
click at [752, 106] on span "True" at bounding box center [764, 101] width 24 height 15
click at [748, 106] on input "True" at bounding box center [740, 102] width 14 height 12
radio input "true"
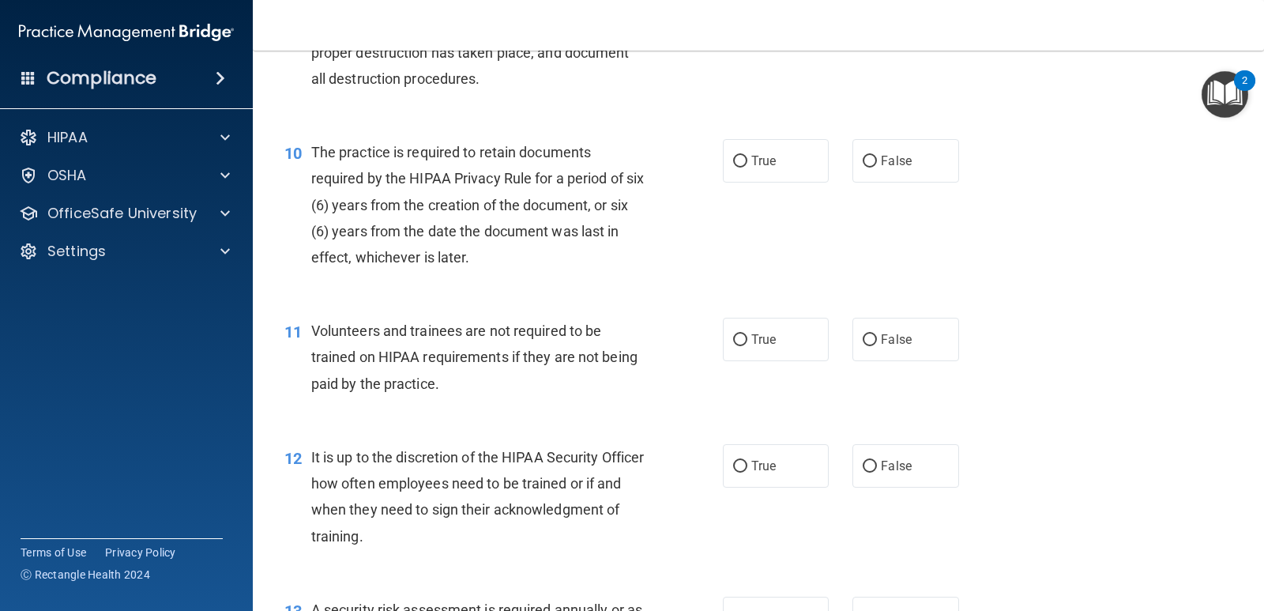
scroll to position [1501, 0]
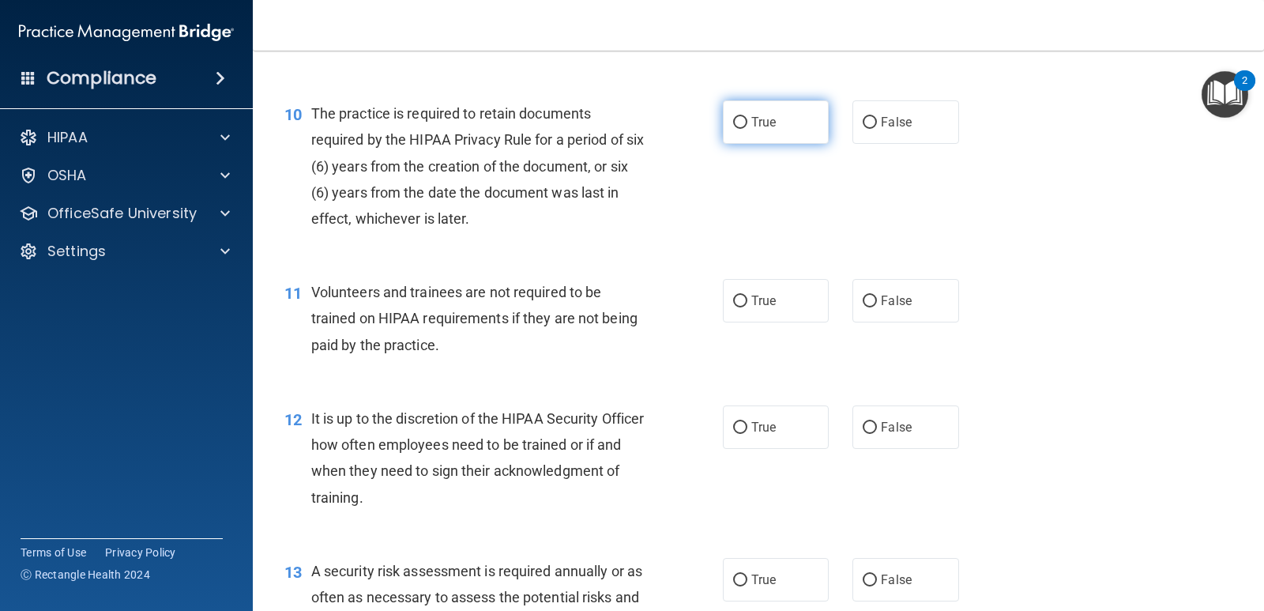
click at [770, 118] on span "True" at bounding box center [764, 122] width 24 height 15
click at [748, 118] on input "True" at bounding box center [740, 123] width 14 height 12
radio input "true"
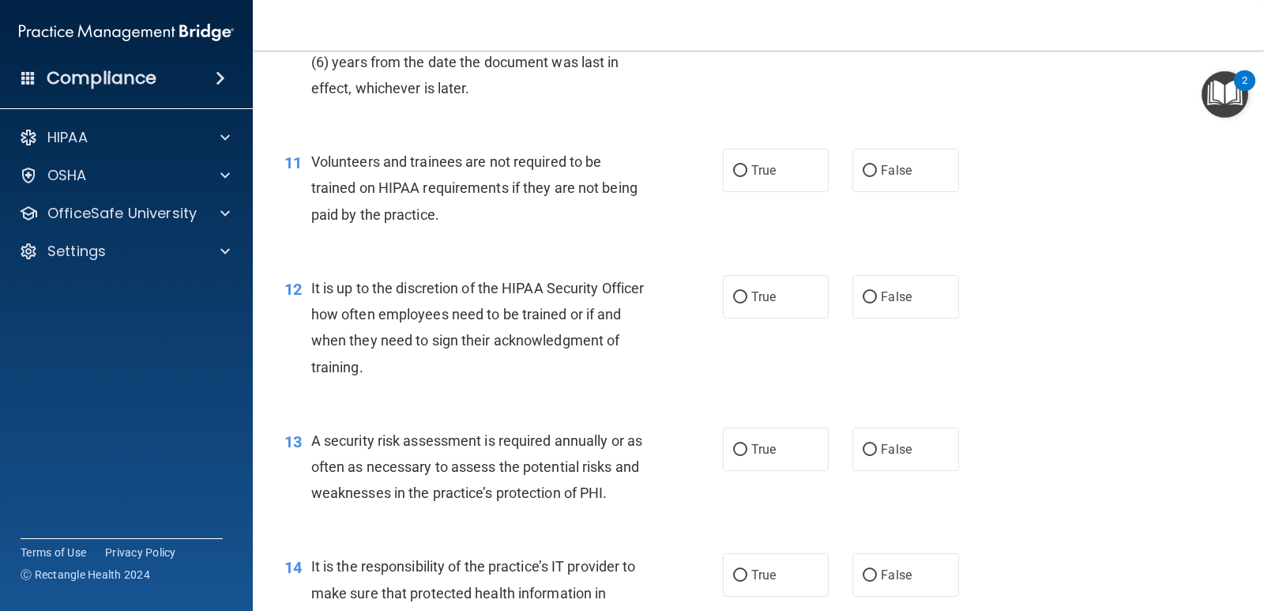
scroll to position [1659, 0]
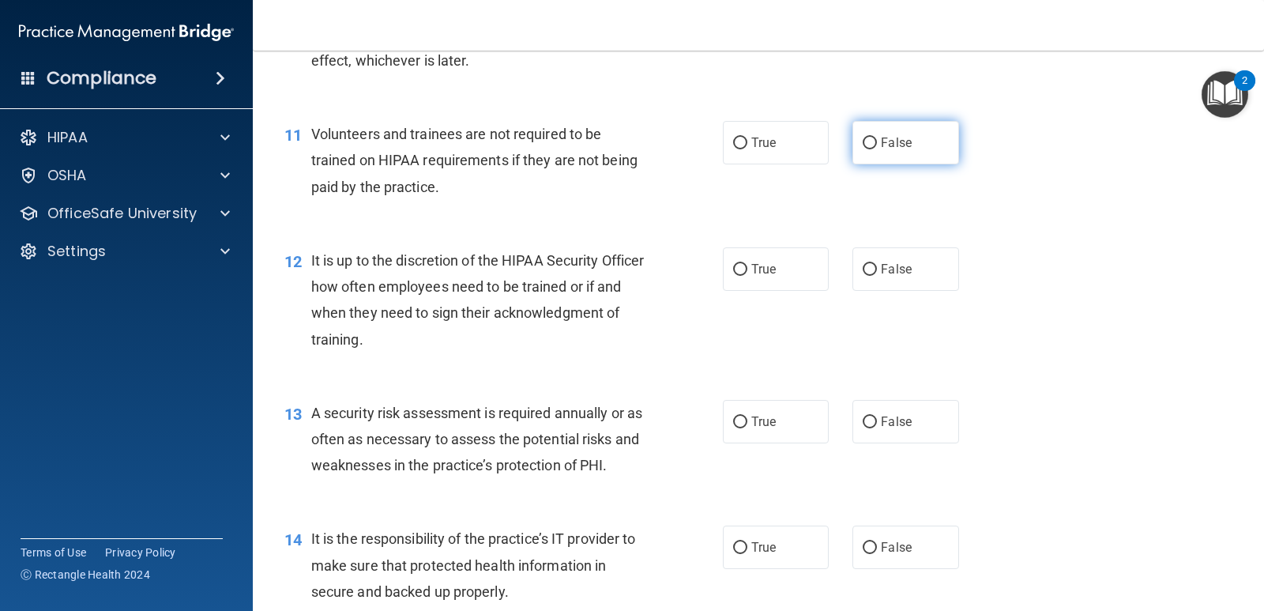
click at [863, 145] on input "False" at bounding box center [870, 143] width 14 height 12
radio input "true"
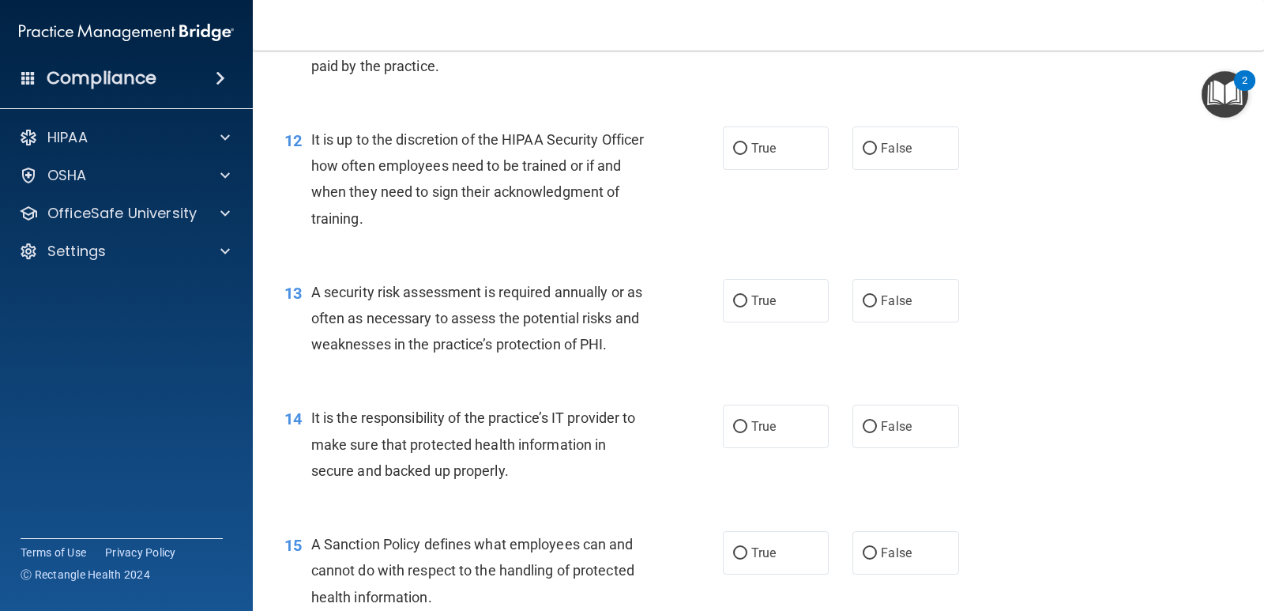
scroll to position [1818, 0]
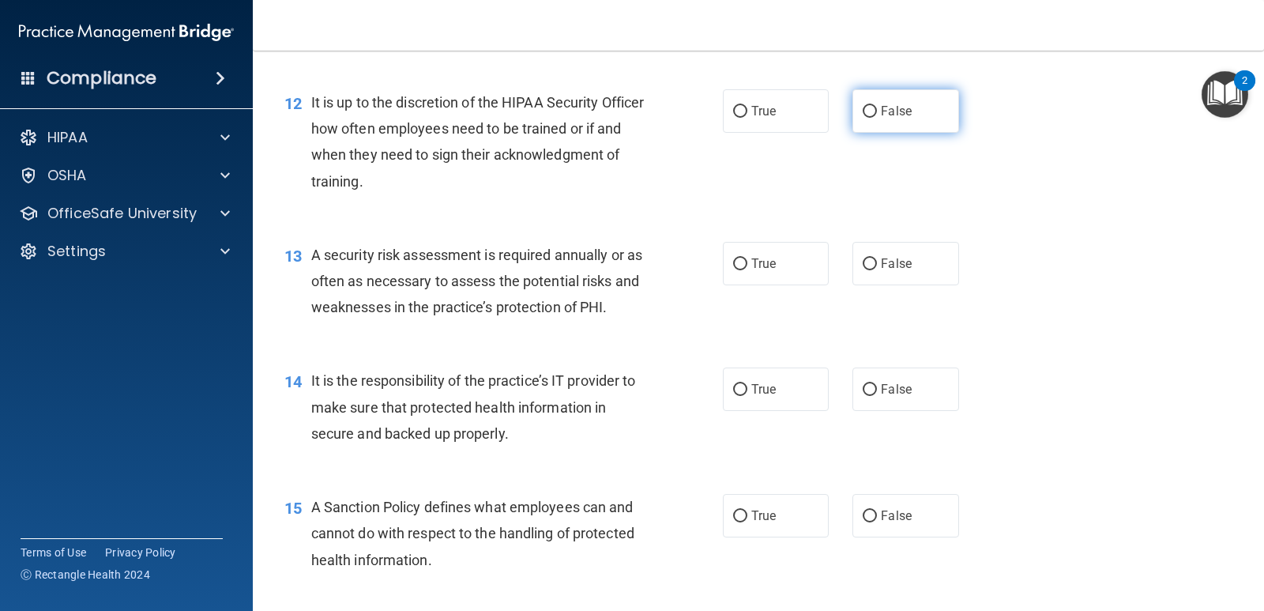
click at [895, 122] on label "False" at bounding box center [906, 110] width 106 height 43
click at [877, 118] on input "False" at bounding box center [870, 112] width 14 height 12
radio input "true"
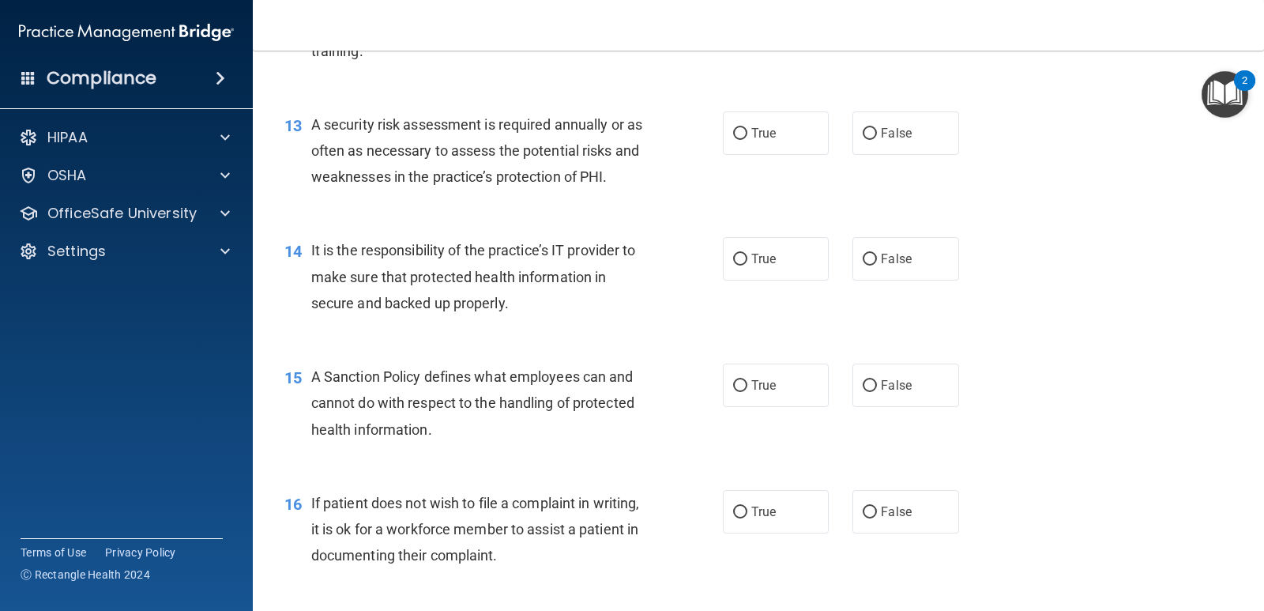
scroll to position [1976, 0]
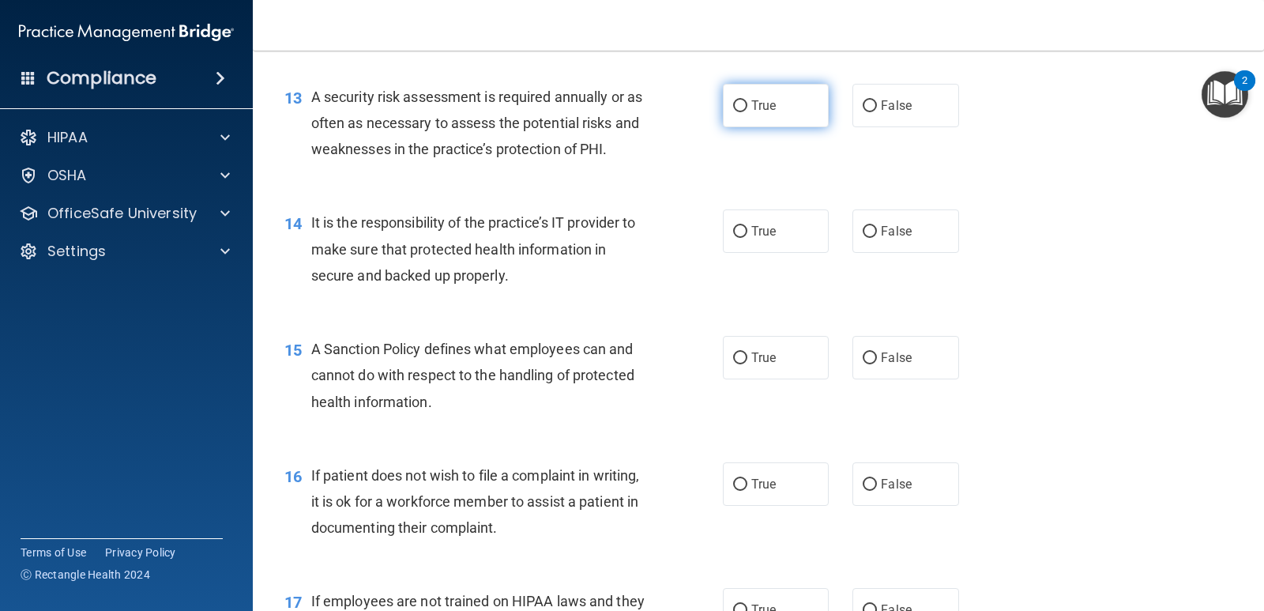
click at [779, 119] on label "True" at bounding box center [776, 105] width 106 height 43
click at [748, 112] on input "True" at bounding box center [740, 106] width 14 height 12
radio input "true"
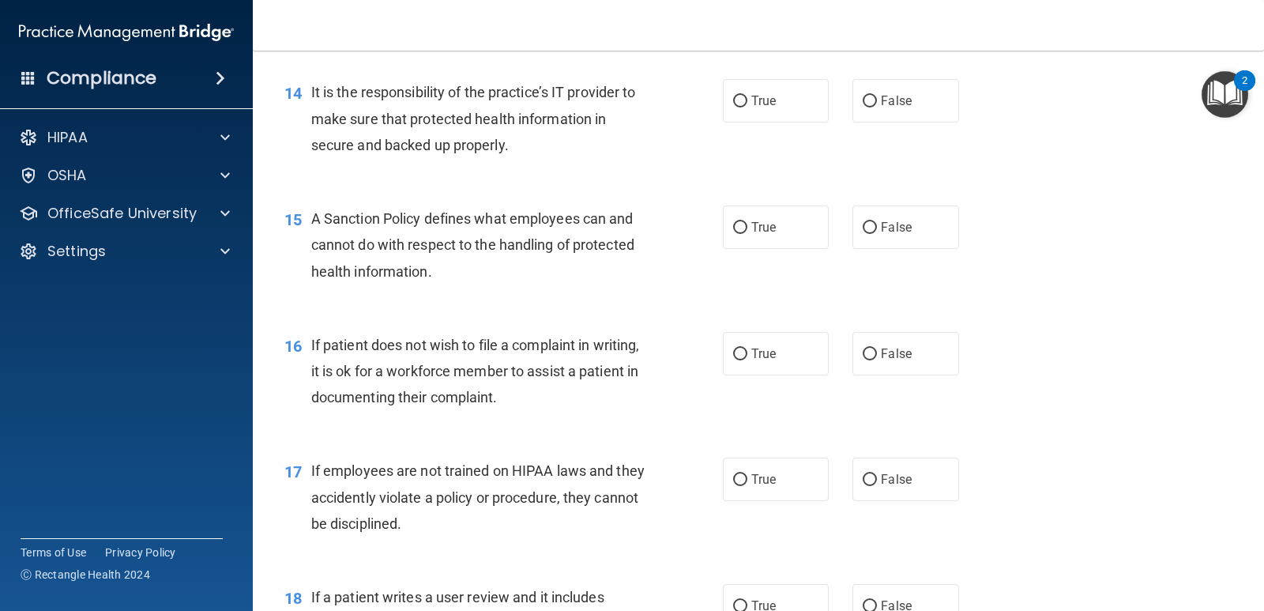
scroll to position [2134, 0]
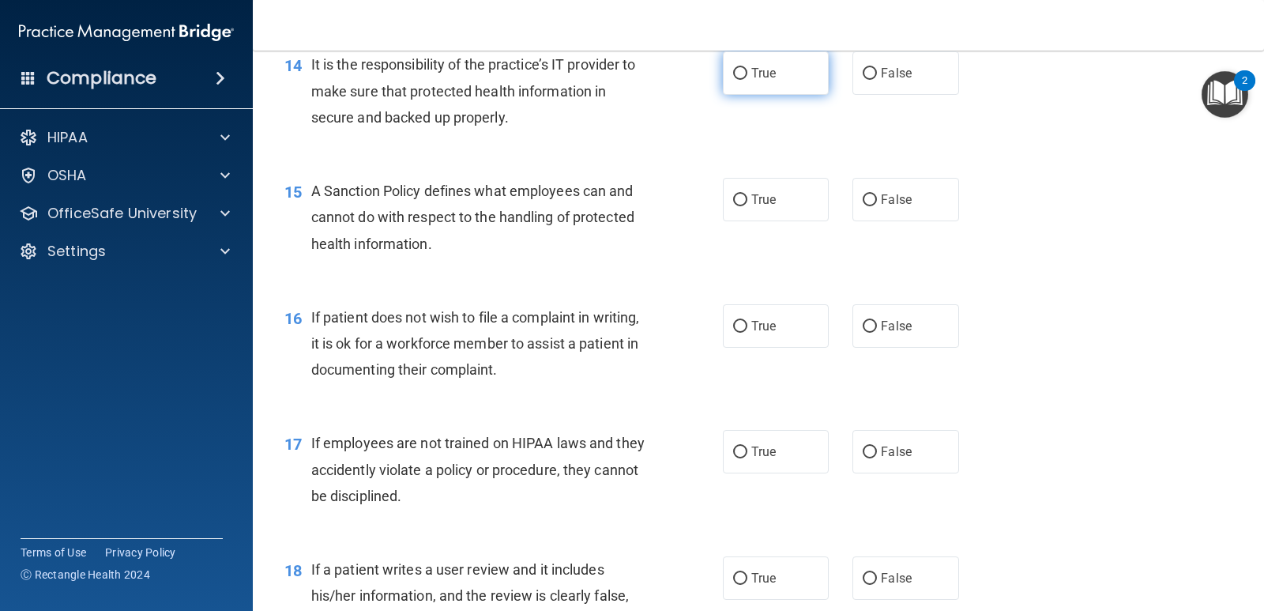
click at [748, 83] on label "True" at bounding box center [776, 72] width 106 height 43
click at [748, 80] on input "True" at bounding box center [740, 74] width 14 height 12
radio input "true"
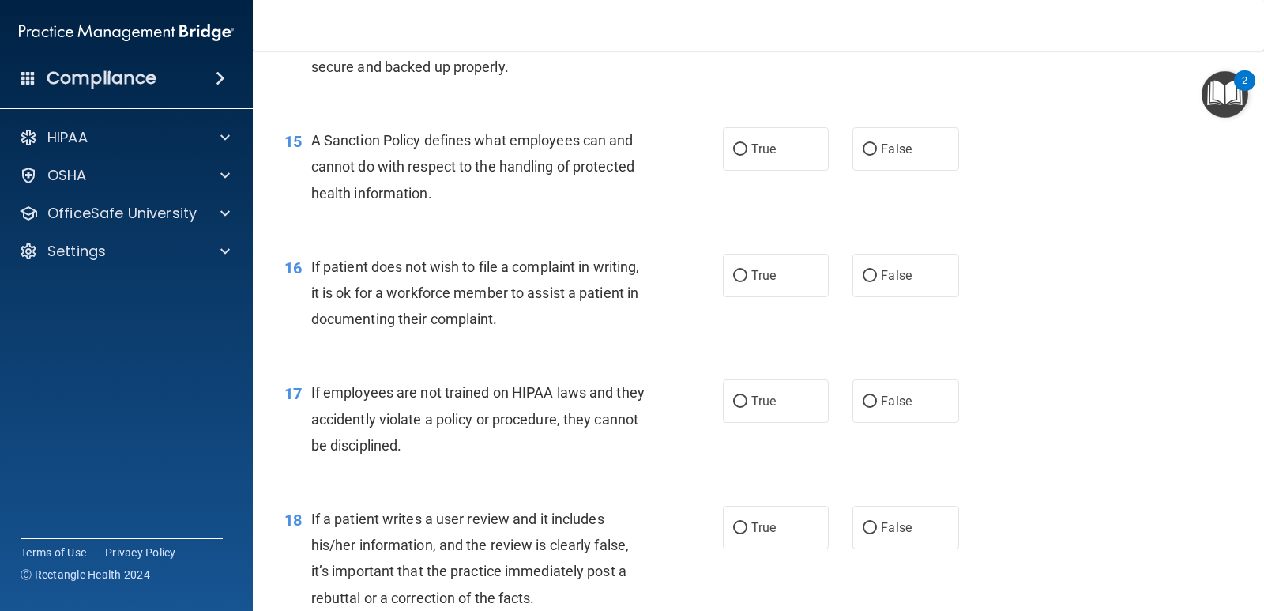
scroll to position [2213, 0]
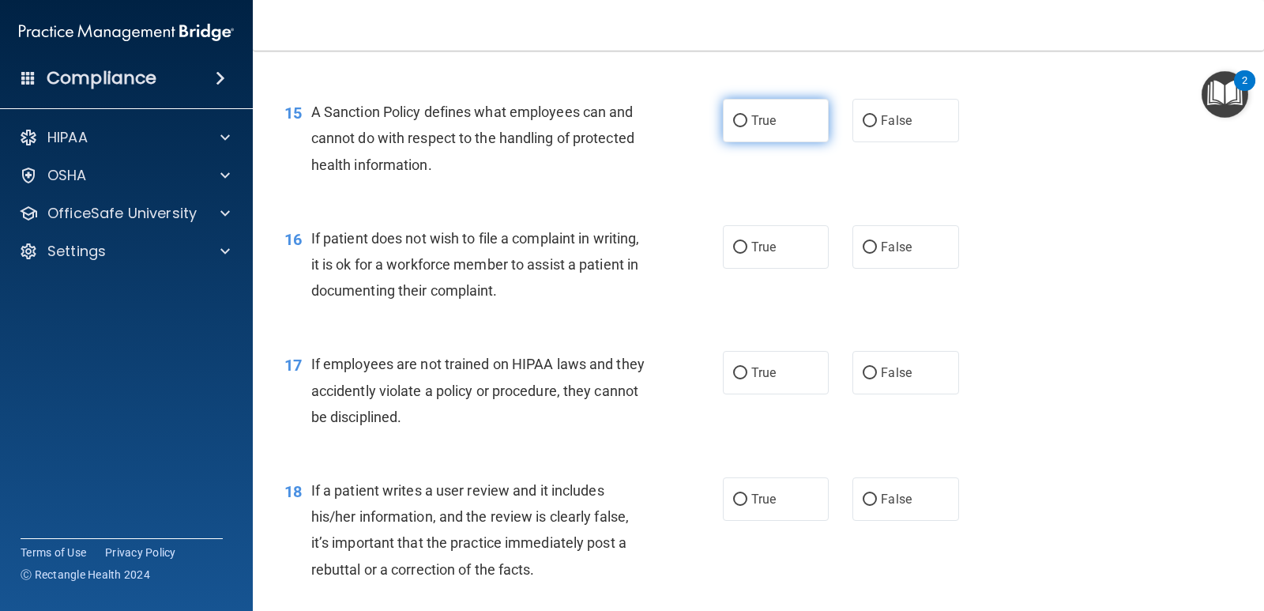
click at [794, 131] on label "True" at bounding box center [776, 120] width 106 height 43
click at [748, 127] on input "True" at bounding box center [740, 121] width 14 height 12
radio input "true"
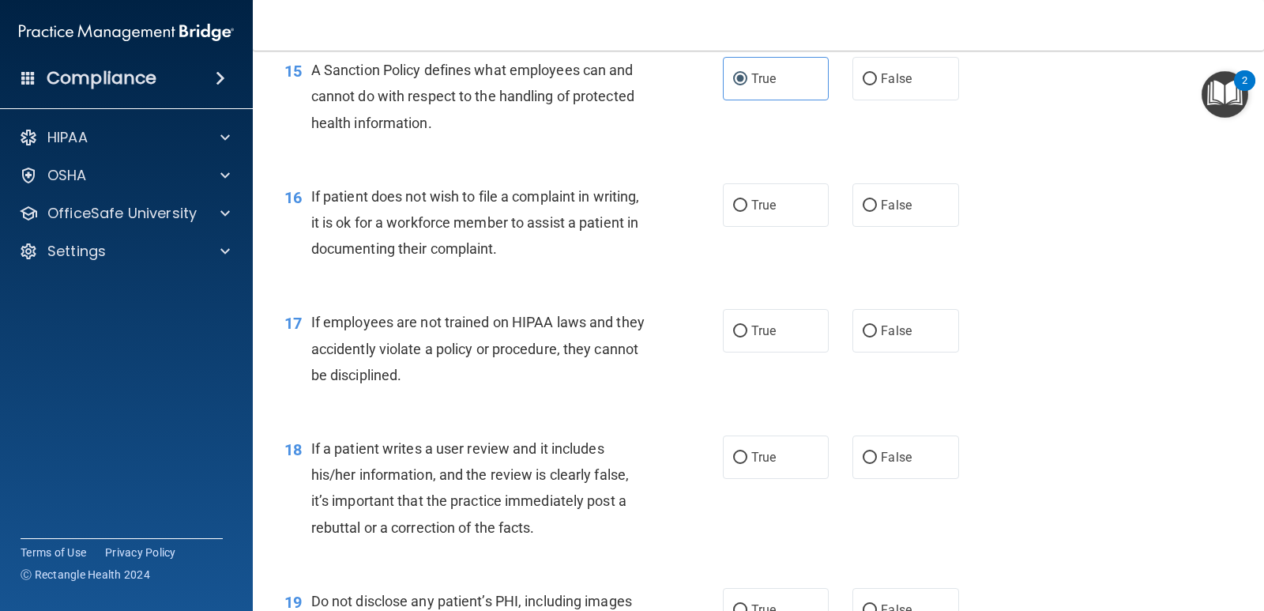
scroll to position [2292, 0]
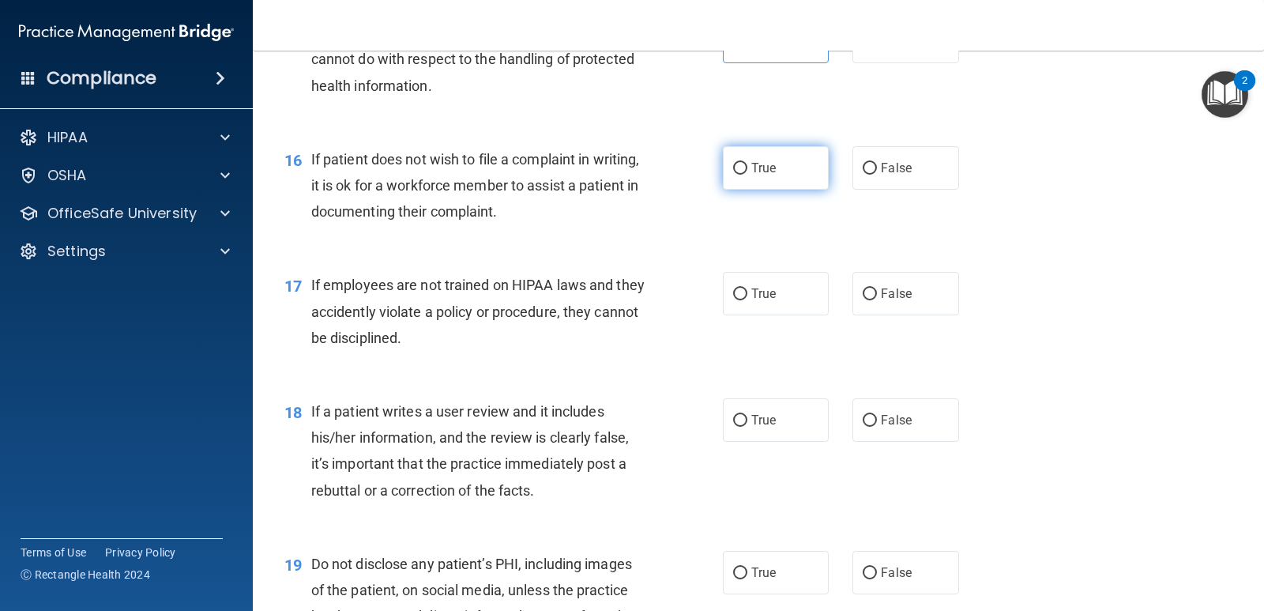
click at [784, 173] on label "True" at bounding box center [776, 167] width 106 height 43
click at [748, 173] on input "True" at bounding box center [740, 169] width 14 height 12
radio input "true"
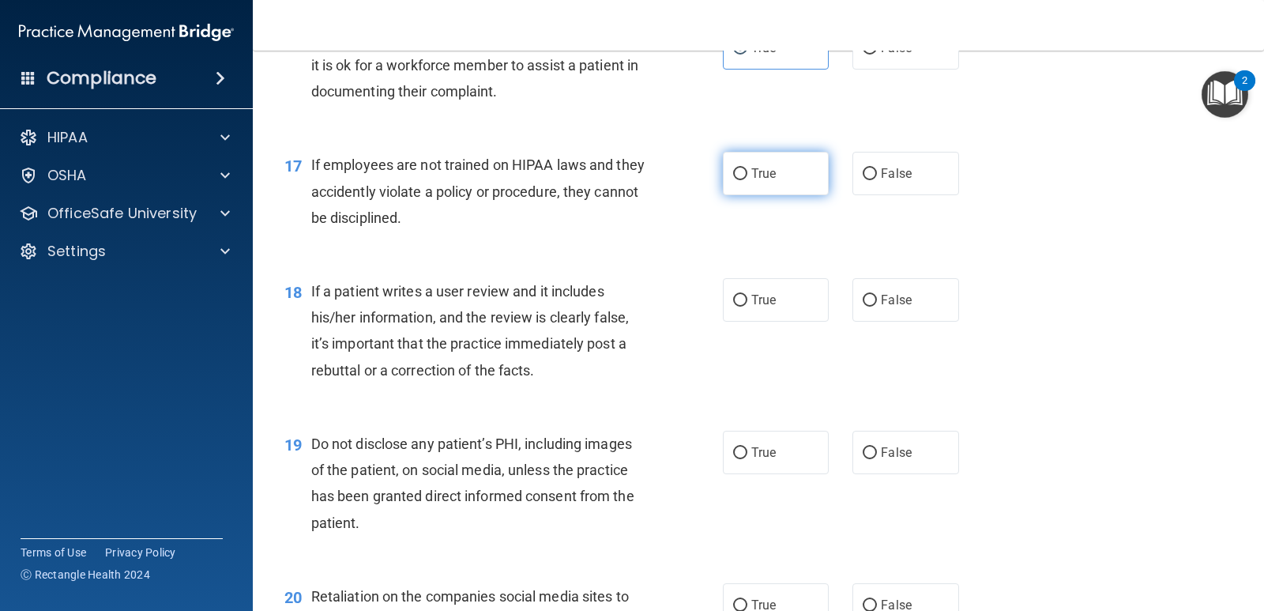
scroll to position [2450, 0]
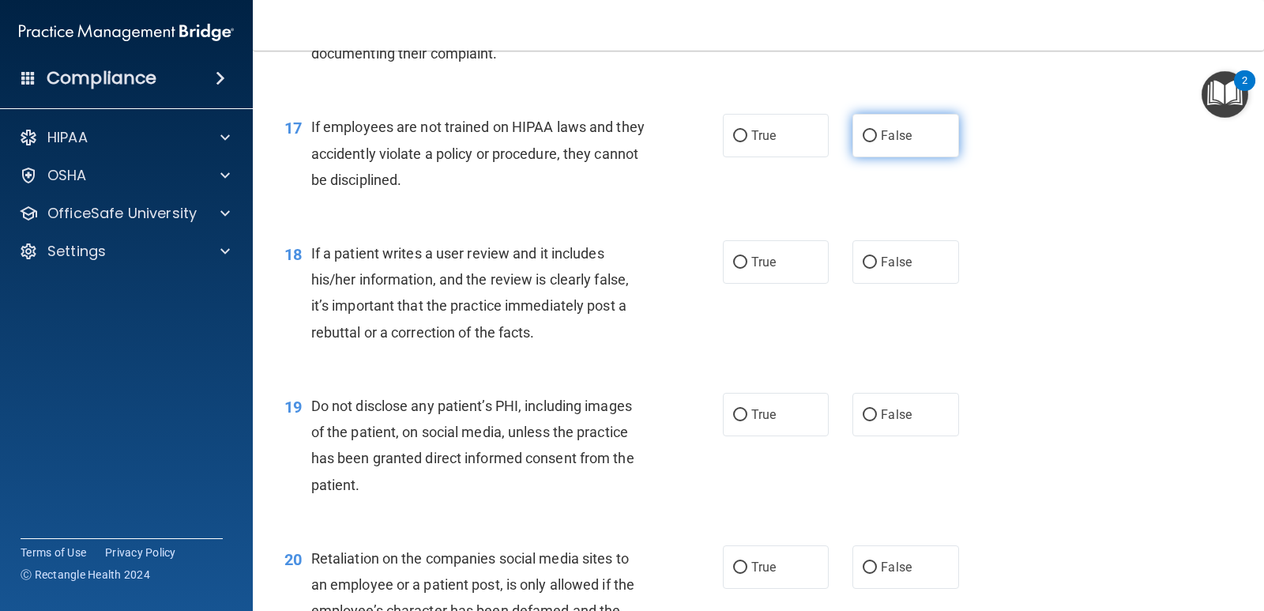
click at [864, 134] on input "False" at bounding box center [870, 136] width 14 height 12
radio input "true"
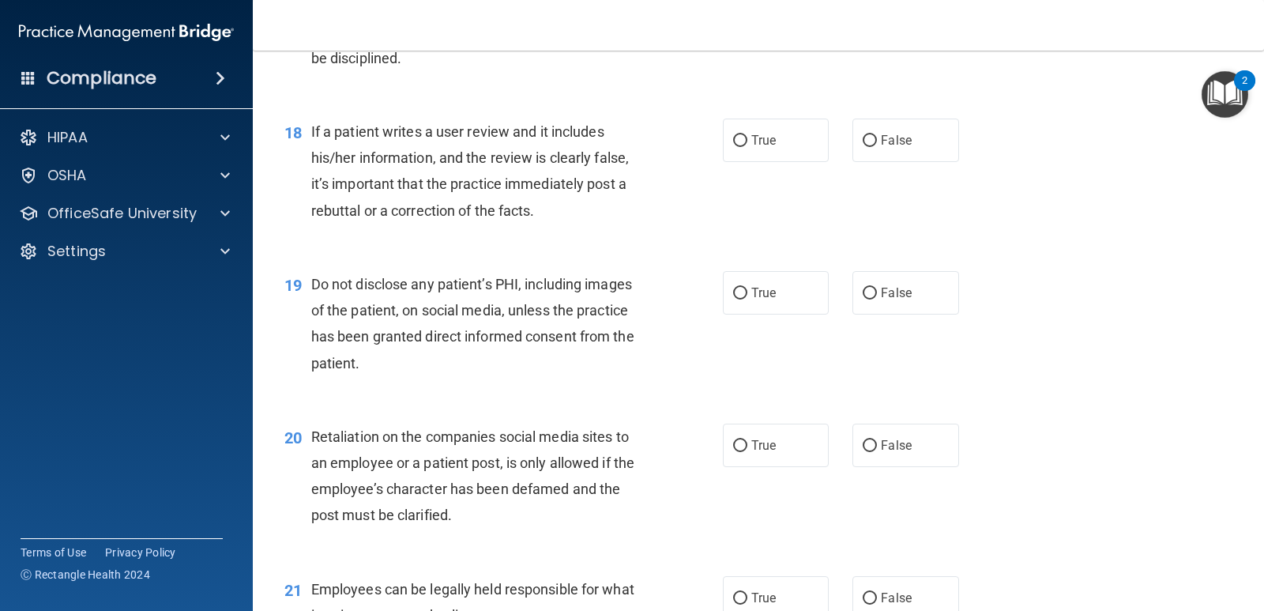
scroll to position [2608, 0]
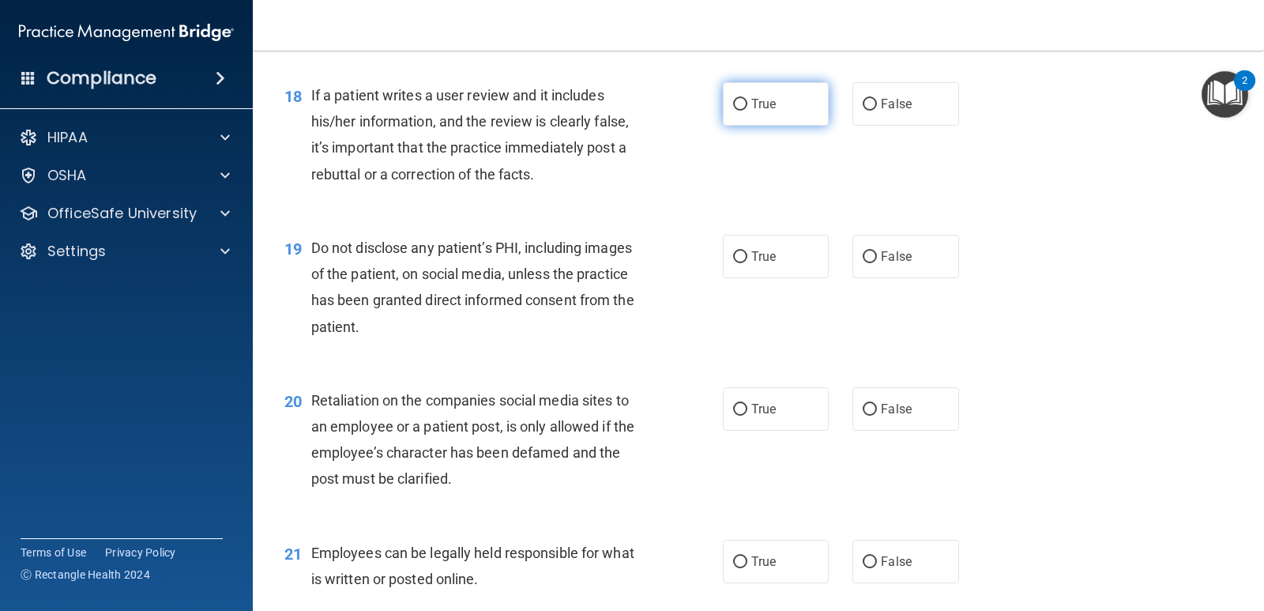
click at [773, 106] on label "True" at bounding box center [776, 103] width 106 height 43
click at [748, 106] on input "True" at bounding box center [740, 105] width 14 height 12
radio input "true"
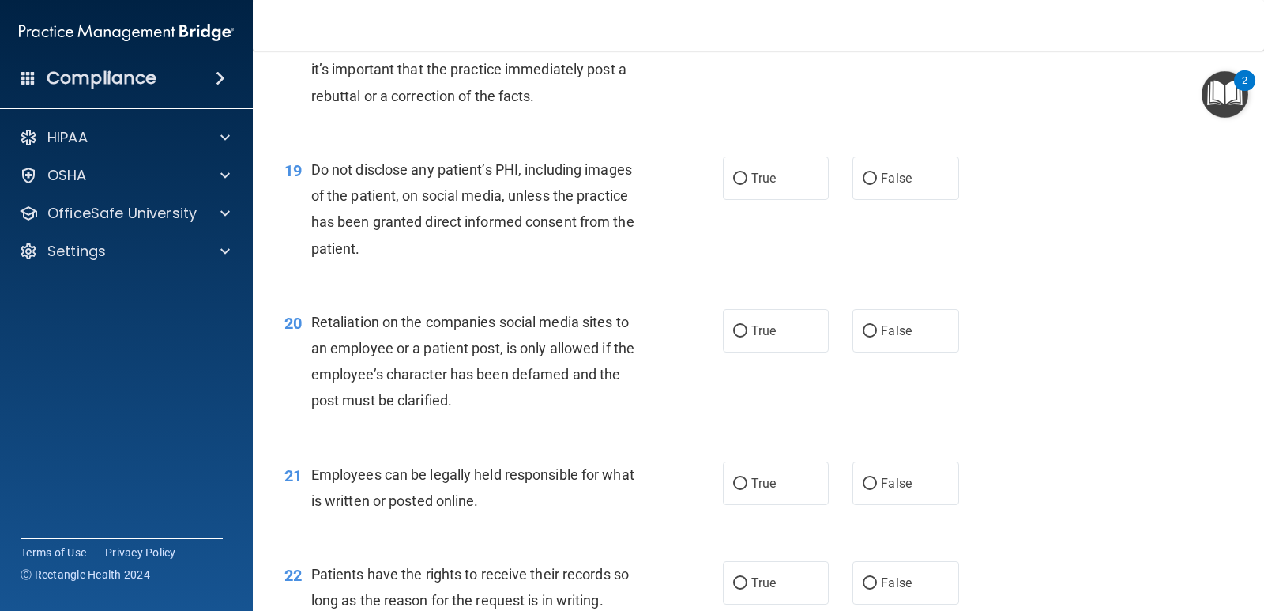
scroll to position [2687, 0]
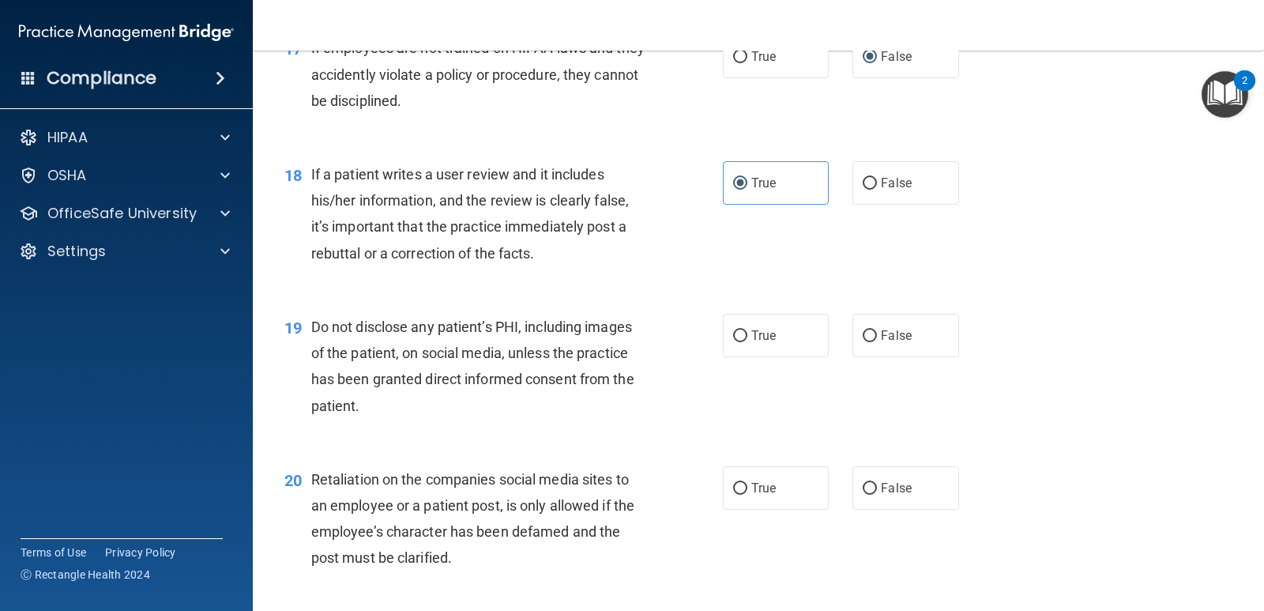
click at [898, 145] on div "18 If a patient writes a user review and it includes his/her information, and t…" at bounding box center [759, 217] width 972 height 153
click at [891, 190] on span "False" at bounding box center [896, 182] width 31 height 15
click at [877, 190] on input "False" at bounding box center [870, 184] width 14 height 12
radio input "true"
radio input "false"
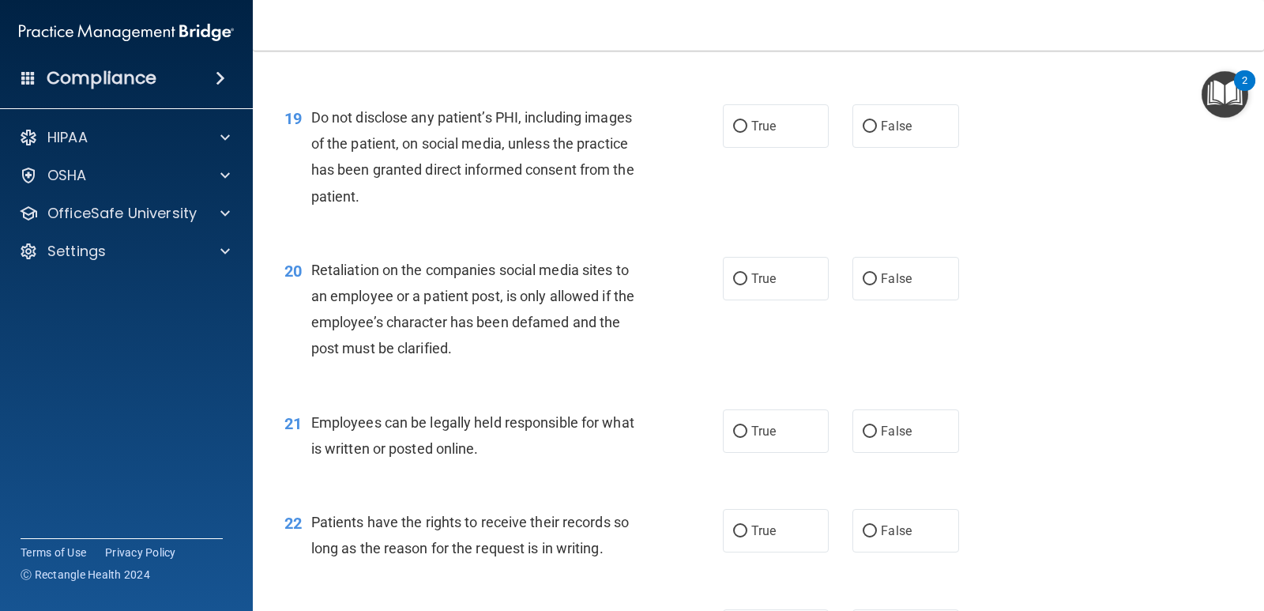
scroll to position [2766, 0]
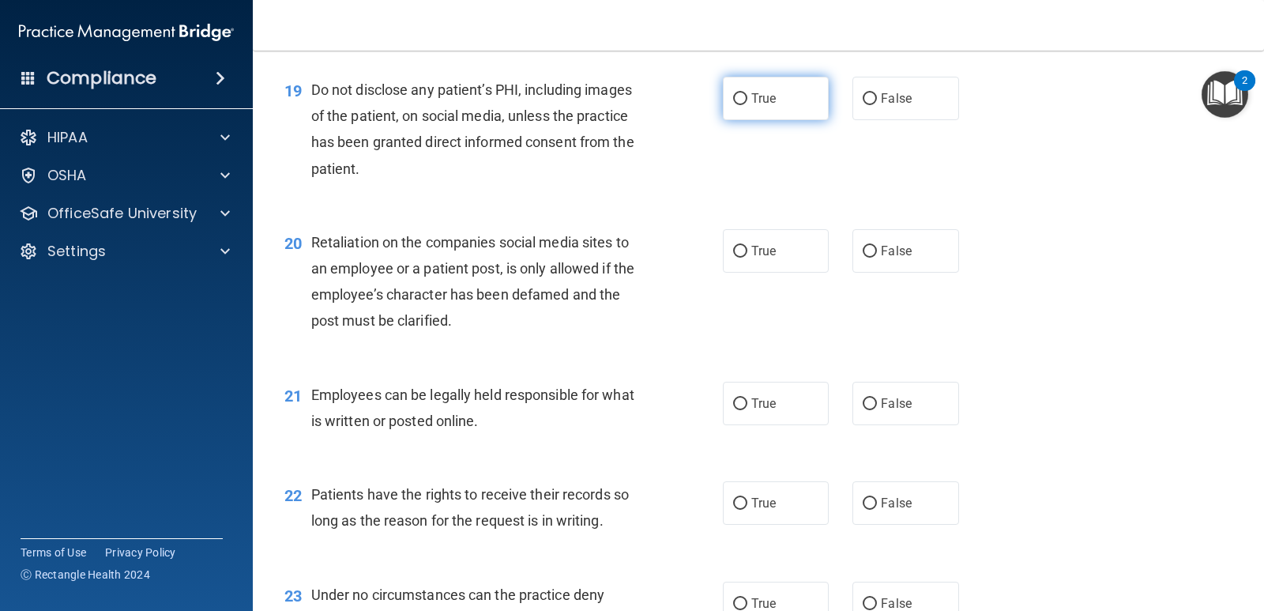
click at [778, 100] on label "True" at bounding box center [776, 98] width 106 height 43
click at [748, 100] on input "True" at bounding box center [740, 99] width 14 height 12
radio input "true"
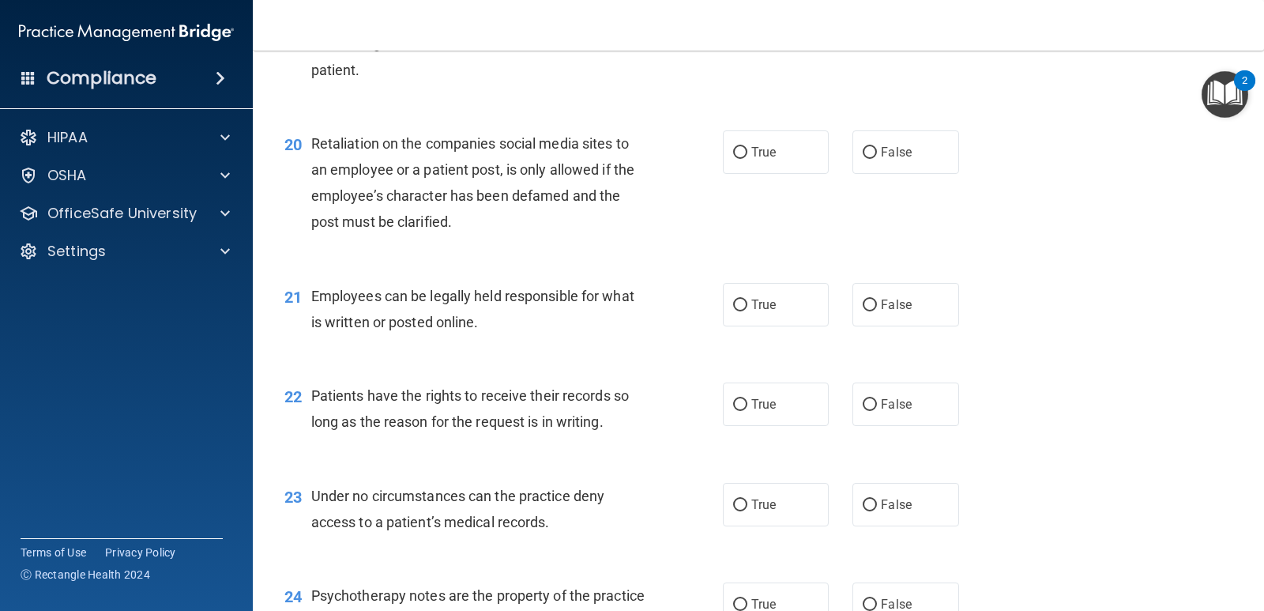
scroll to position [2924, 0]
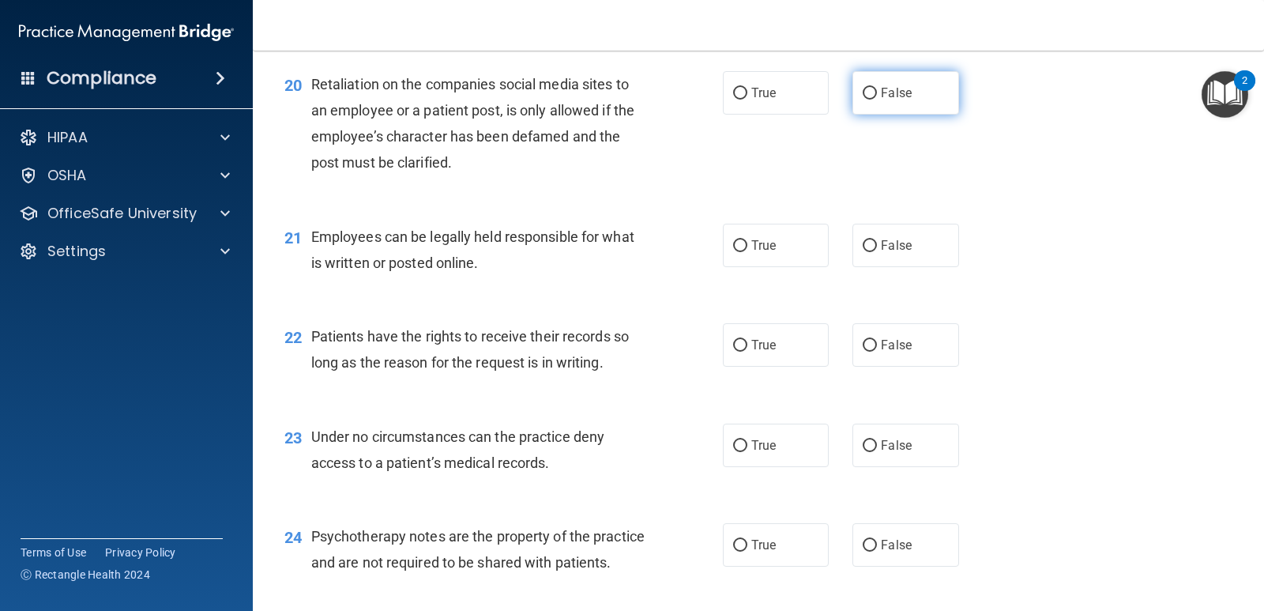
click at [937, 92] on label "False" at bounding box center [906, 92] width 106 height 43
click at [877, 92] on input "False" at bounding box center [870, 94] width 14 height 12
radio input "true"
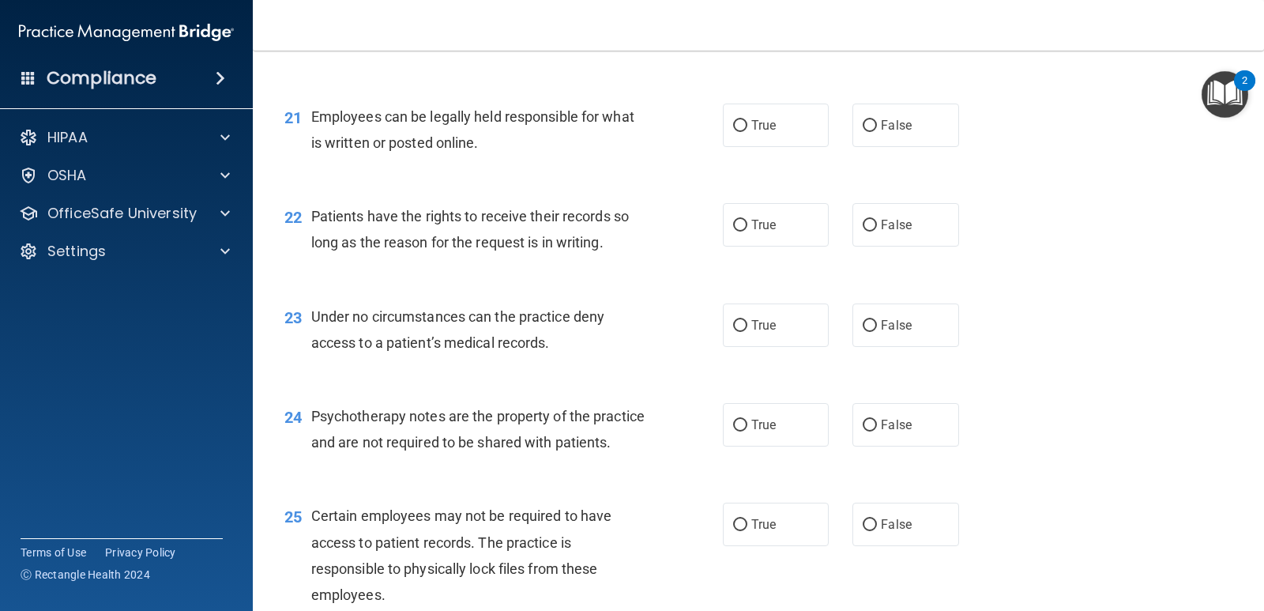
scroll to position [3082, 0]
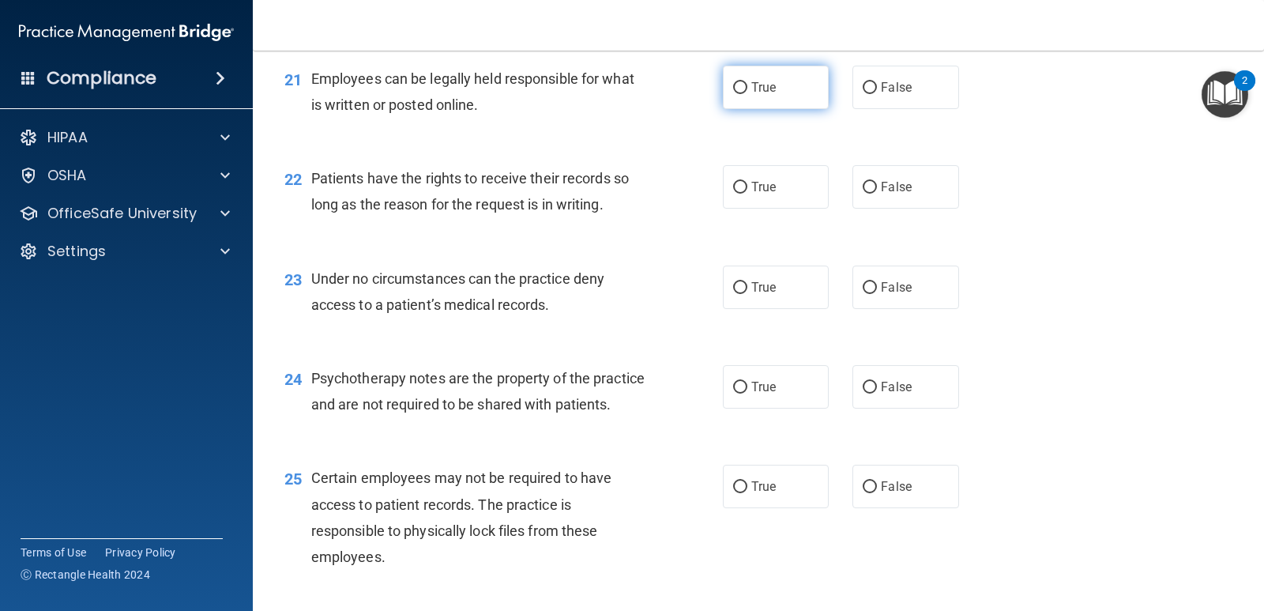
click at [781, 99] on label "True" at bounding box center [776, 87] width 106 height 43
click at [748, 94] on input "True" at bounding box center [740, 88] width 14 height 12
radio input "true"
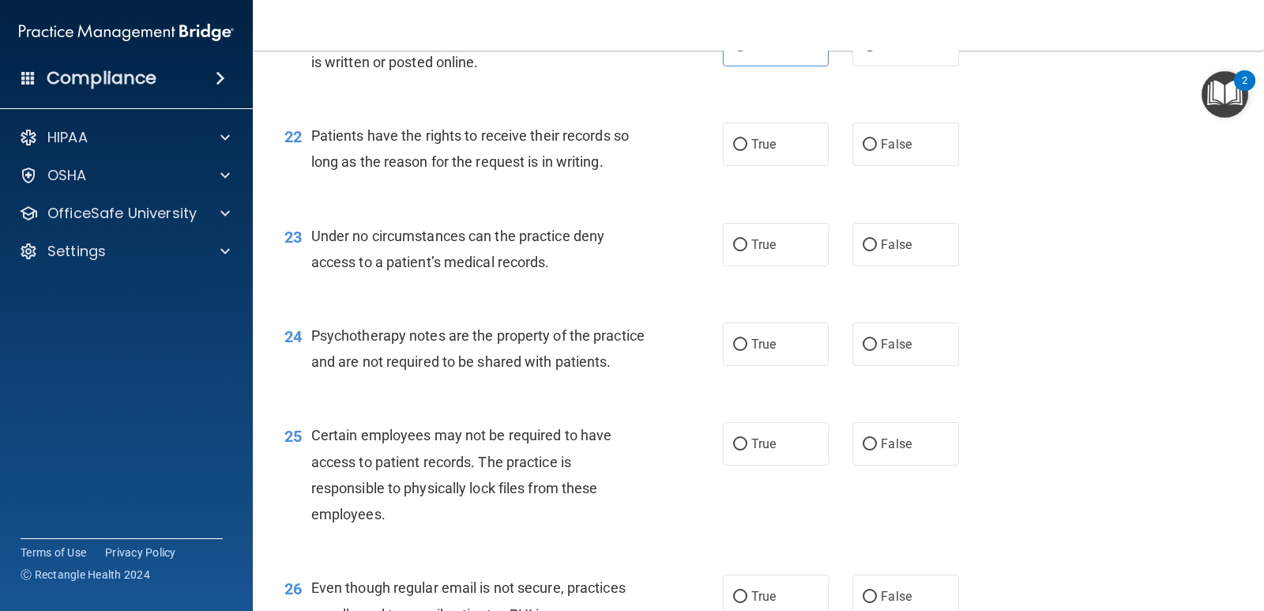
scroll to position [3161, 0]
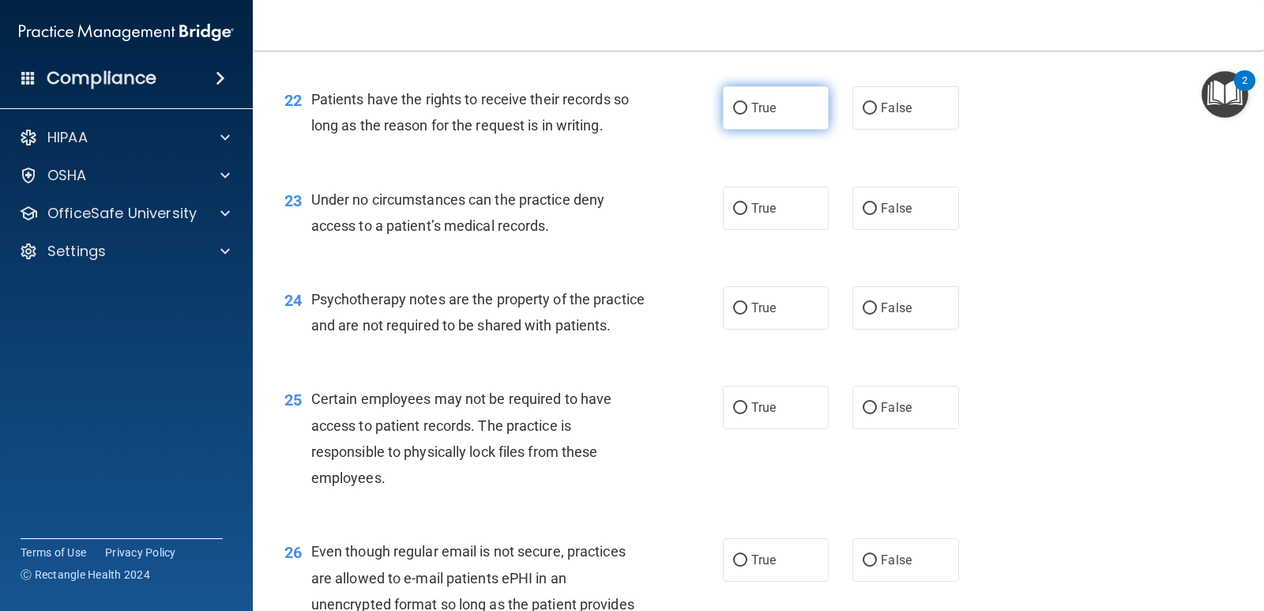
click at [746, 117] on label "True" at bounding box center [776, 107] width 106 height 43
click at [746, 115] on input "True" at bounding box center [740, 109] width 14 height 12
radio input "true"
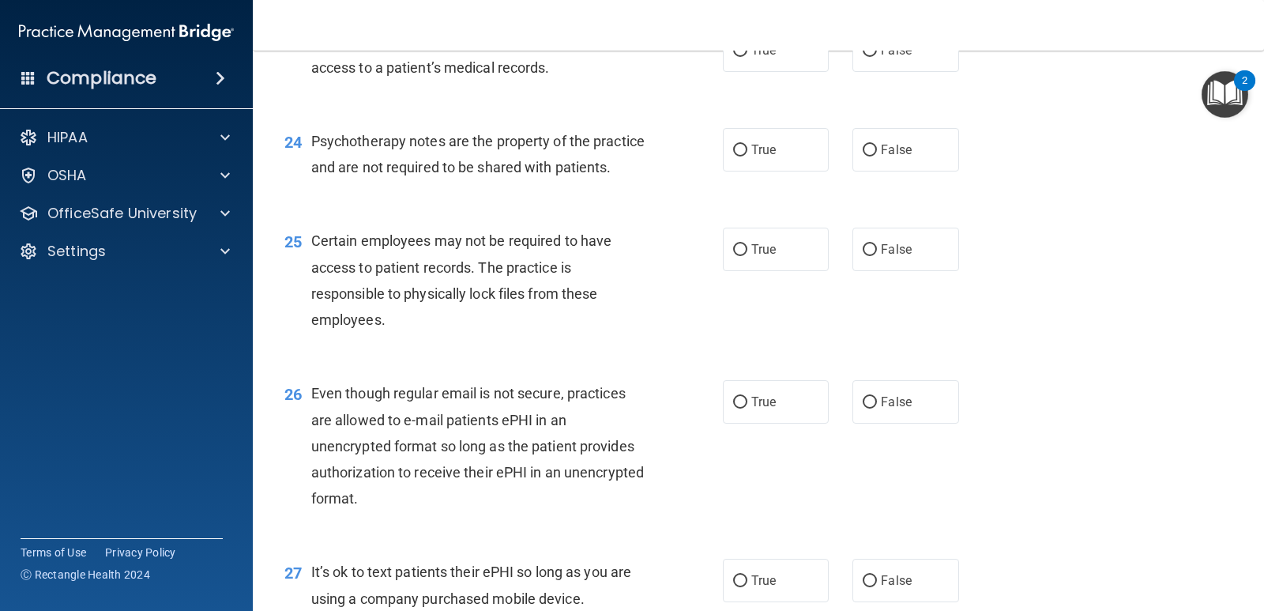
scroll to position [3240, 0]
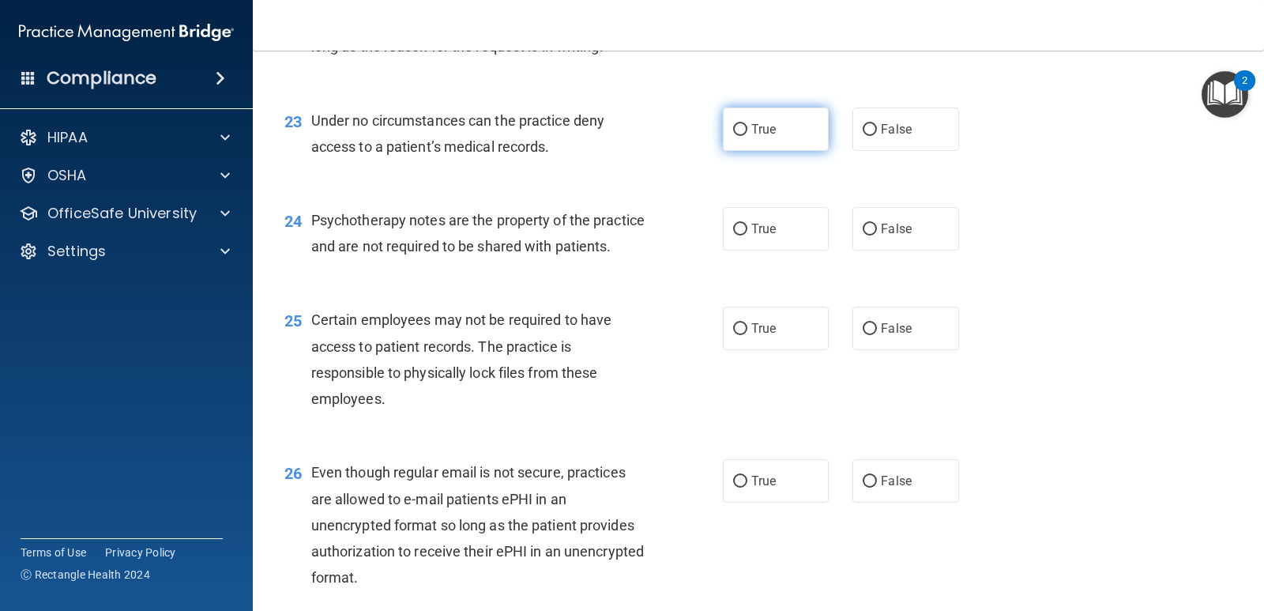
click at [752, 131] on span "True" at bounding box center [764, 129] width 24 height 15
click at [748, 131] on input "True" at bounding box center [740, 130] width 14 height 12
radio input "true"
click at [863, 224] on input "False" at bounding box center [870, 230] width 14 height 12
radio input "true"
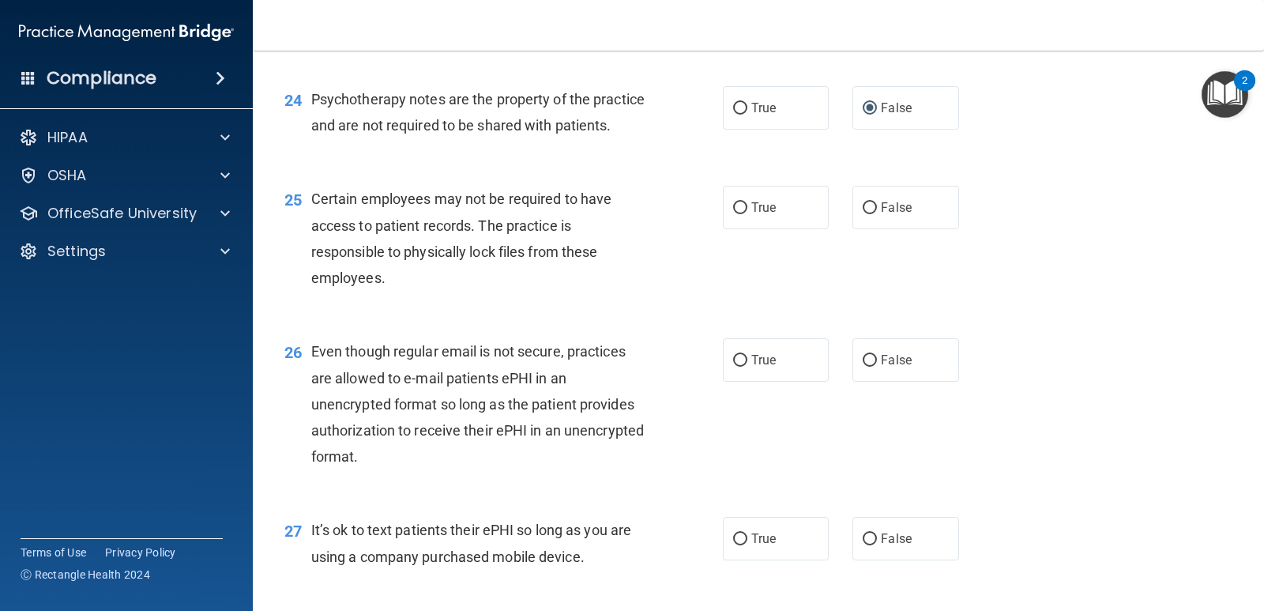
scroll to position [3398, 0]
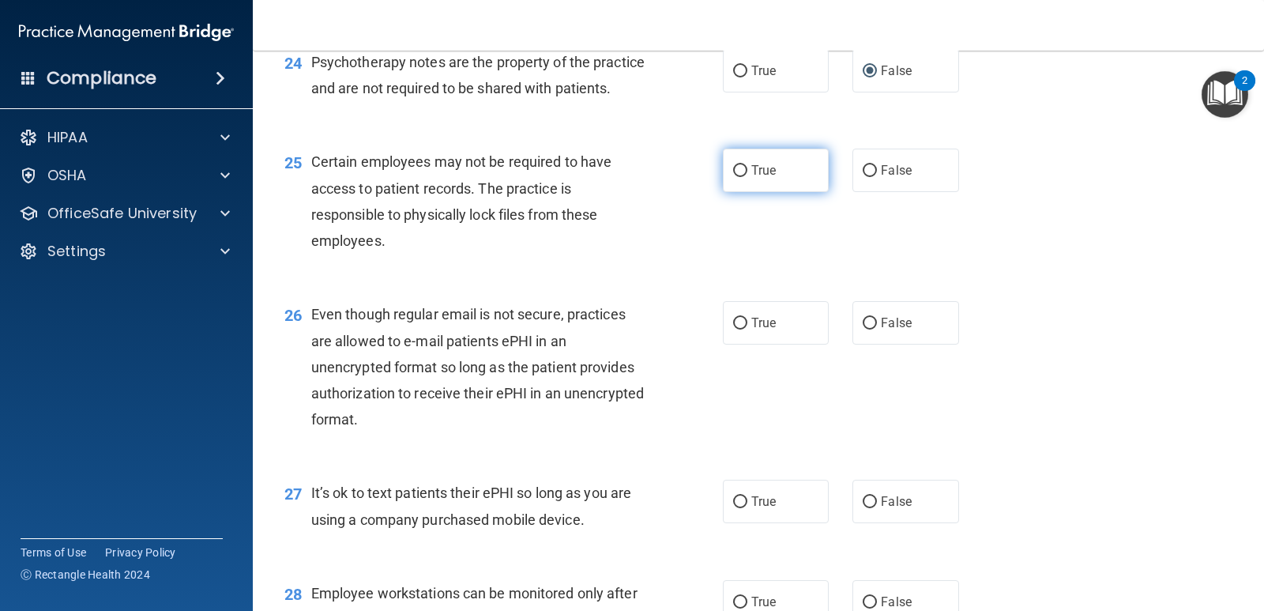
click at [793, 192] on label "True" at bounding box center [776, 170] width 106 height 43
click at [748, 177] on input "True" at bounding box center [740, 171] width 14 height 12
radio input "true"
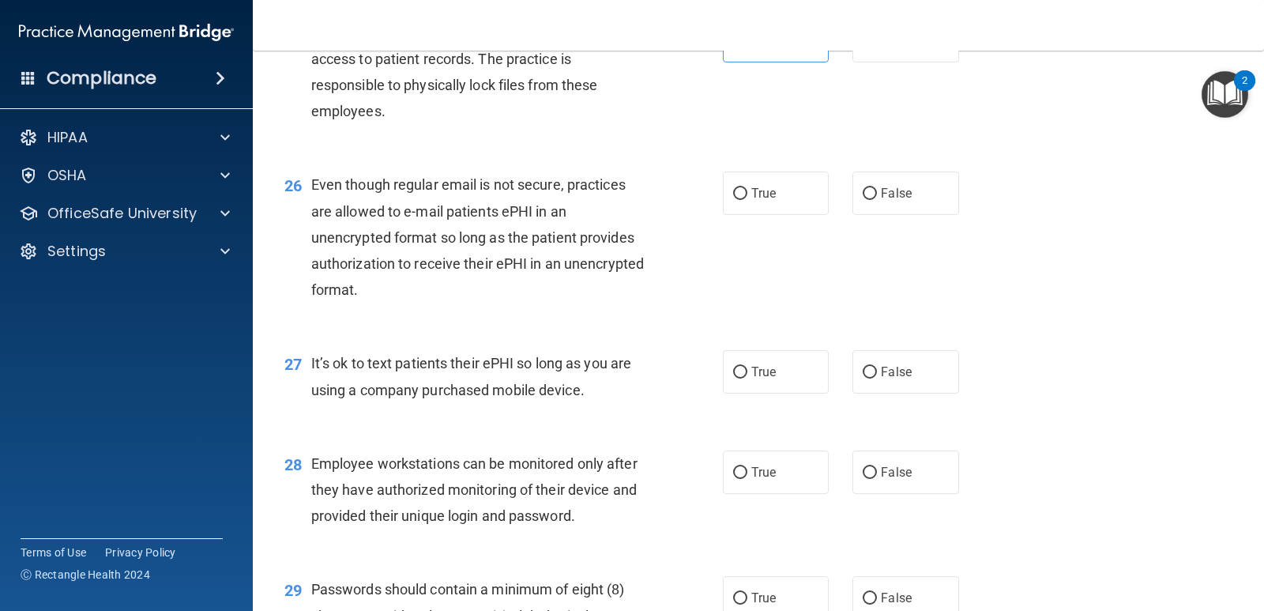
scroll to position [3556, 0]
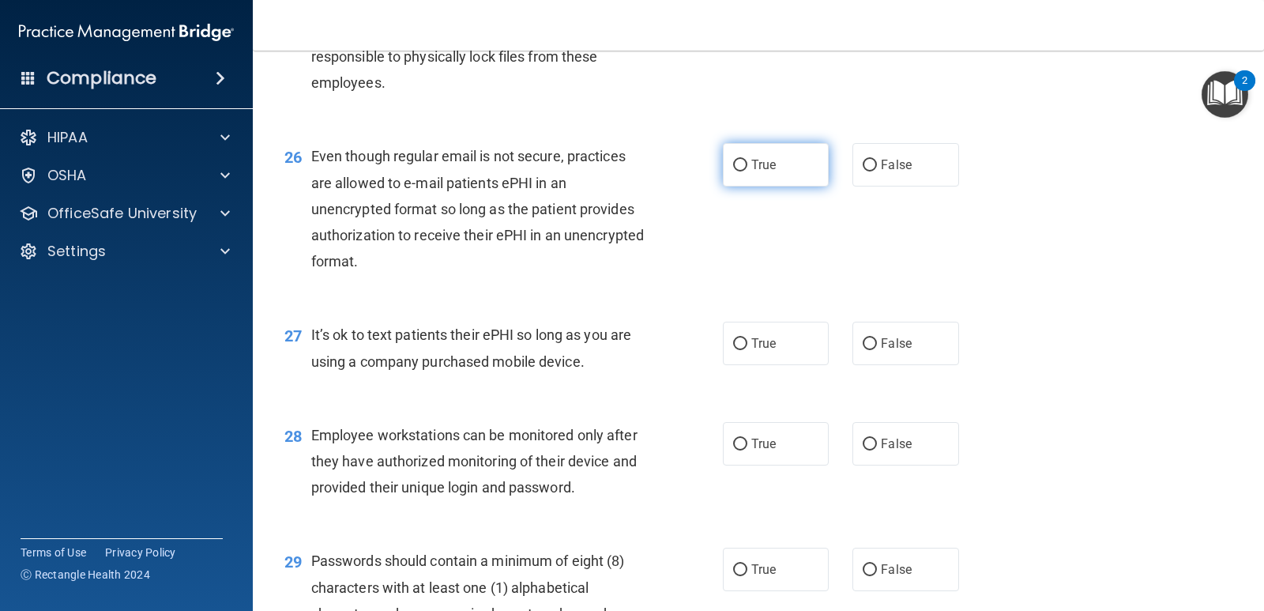
click at [791, 186] on label "True" at bounding box center [776, 164] width 106 height 43
click at [748, 171] on input "True" at bounding box center [740, 166] width 14 height 12
radio input "true"
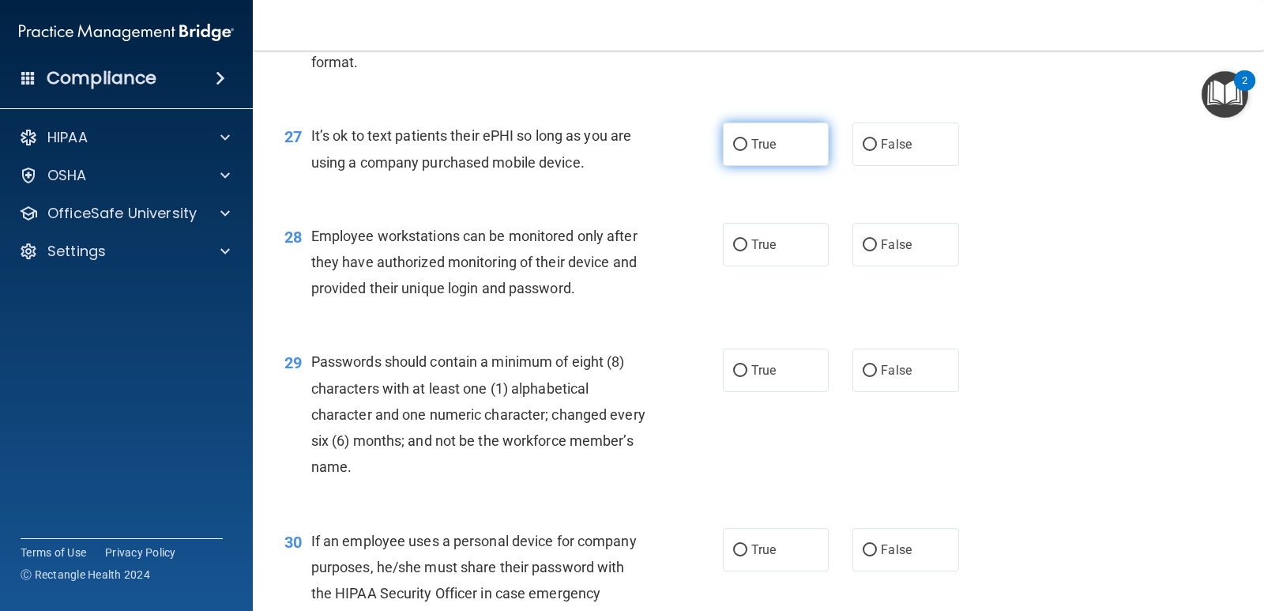
scroll to position [3793, 0]
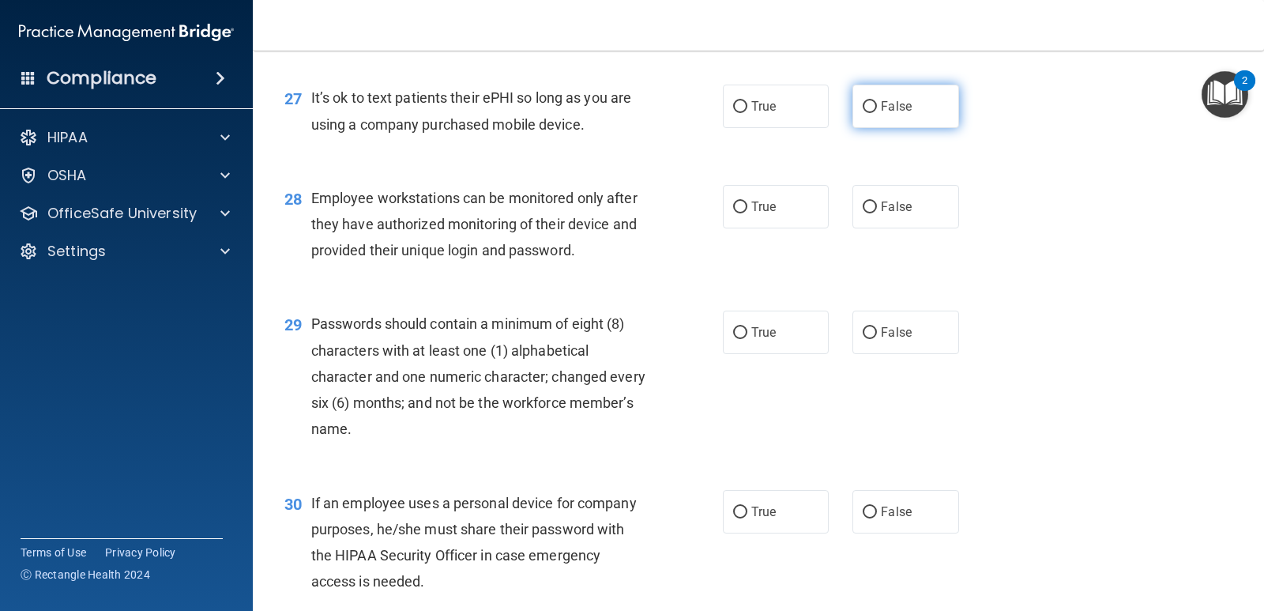
click at [893, 128] on label "False" at bounding box center [906, 106] width 106 height 43
click at [877, 113] on input "False" at bounding box center [870, 107] width 14 height 12
radio input "true"
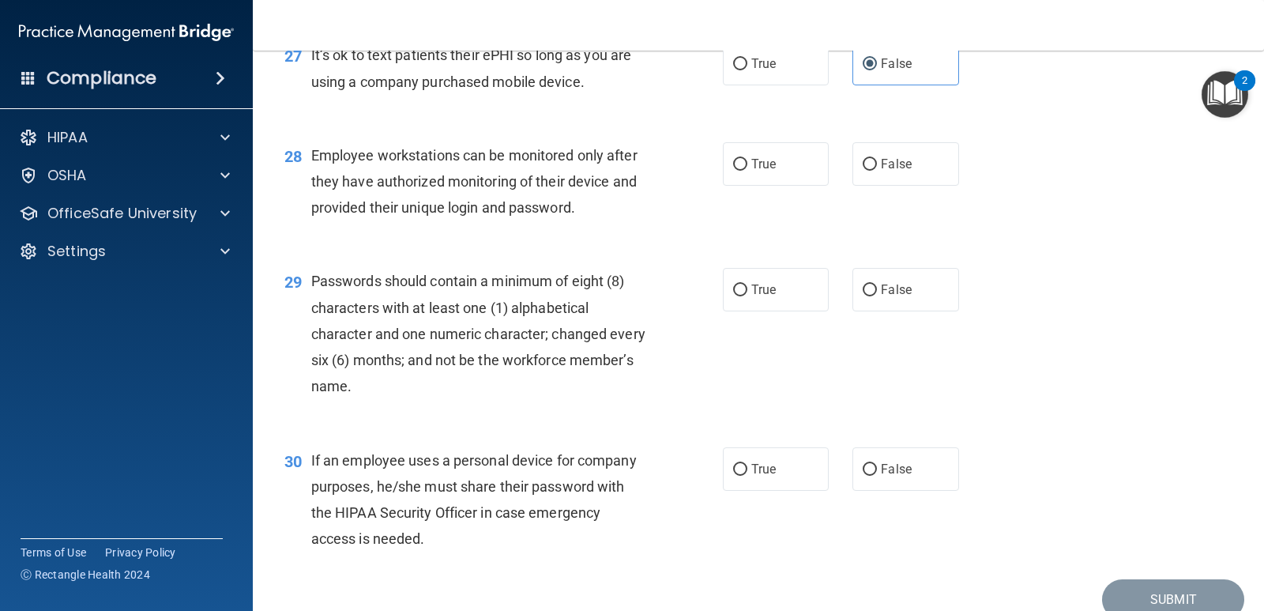
scroll to position [3872, 0]
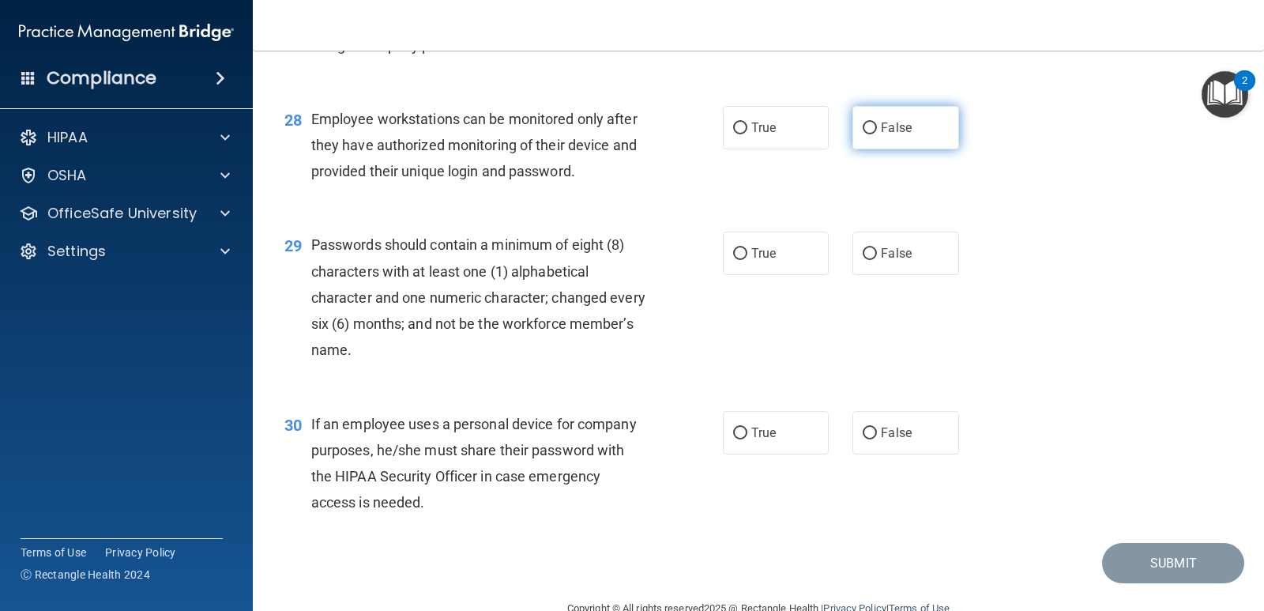
click at [865, 134] on input "False" at bounding box center [870, 128] width 14 height 12
radio input "true"
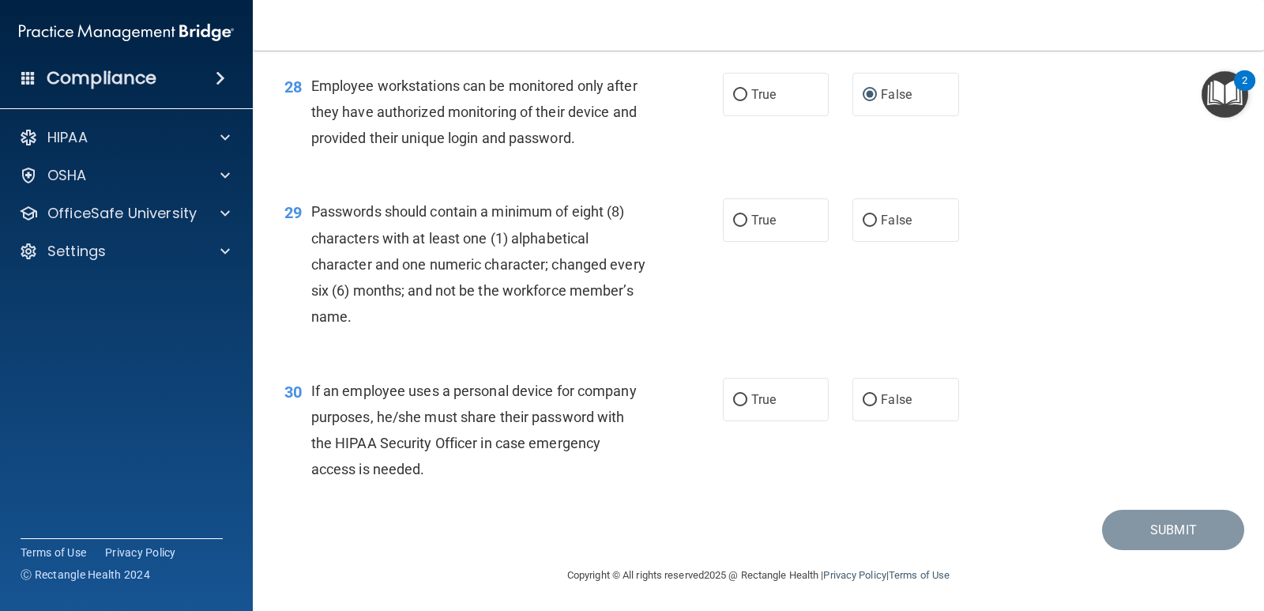
scroll to position [3934, 0]
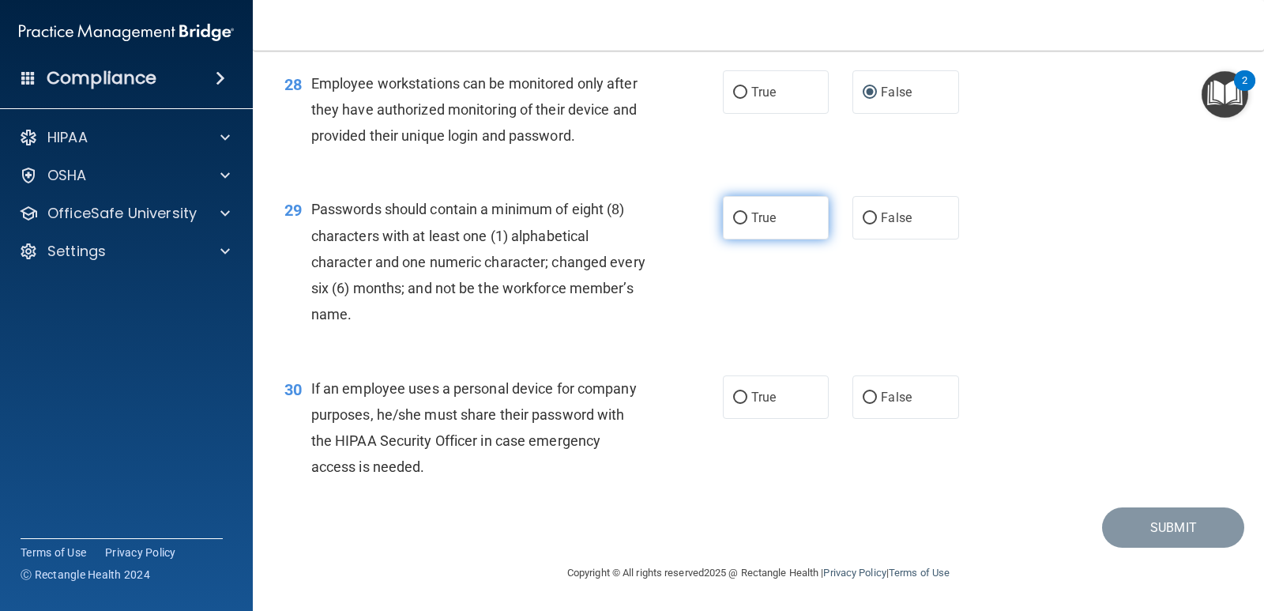
click at [764, 225] on span "True" at bounding box center [764, 217] width 24 height 15
click at [748, 224] on input "True" at bounding box center [740, 219] width 14 height 12
radio input "true"
click at [873, 394] on label "False" at bounding box center [906, 396] width 106 height 43
click at [873, 394] on input "False" at bounding box center [870, 398] width 14 height 12
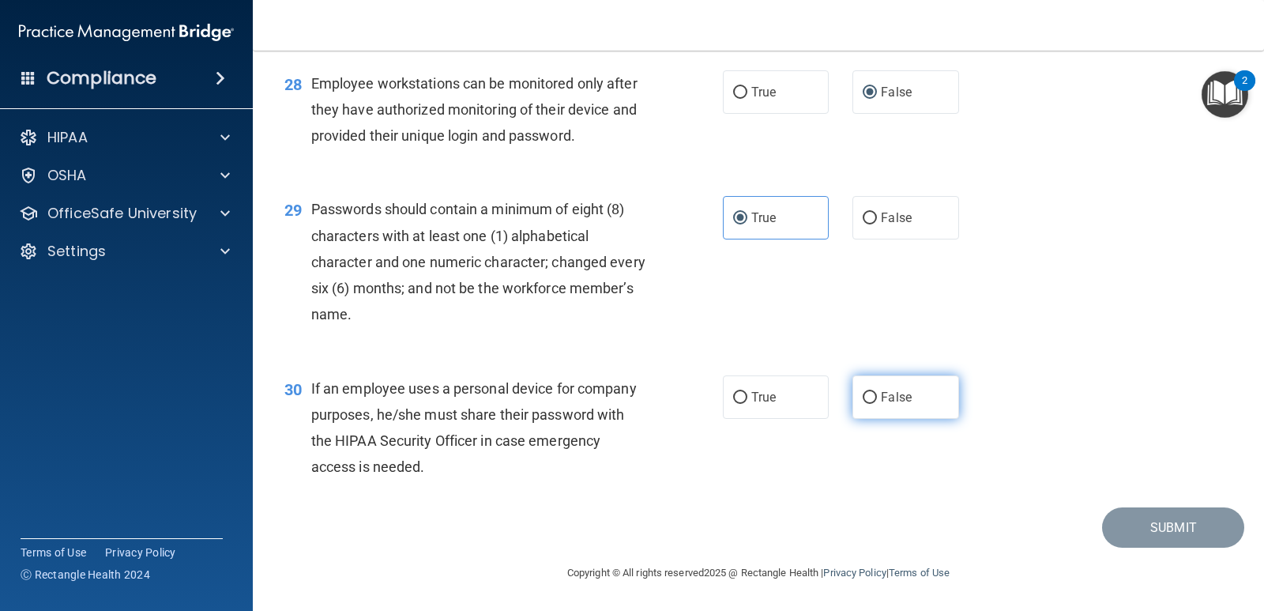
radio input "true"
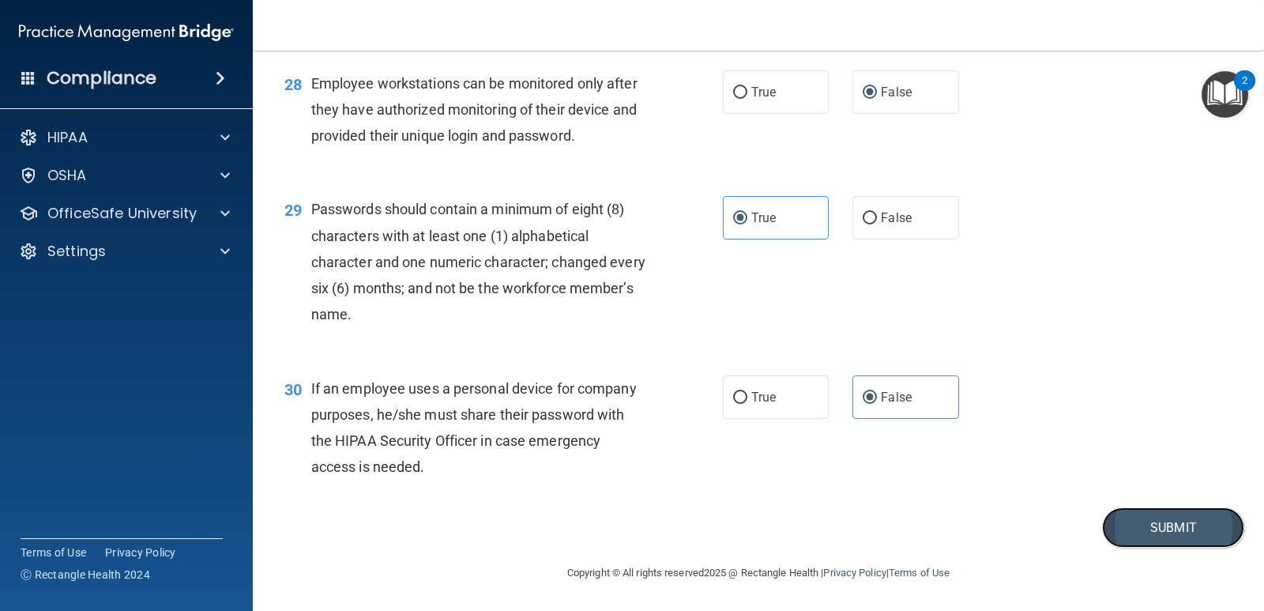
click at [1125, 533] on button "Submit" at bounding box center [1173, 527] width 142 height 40
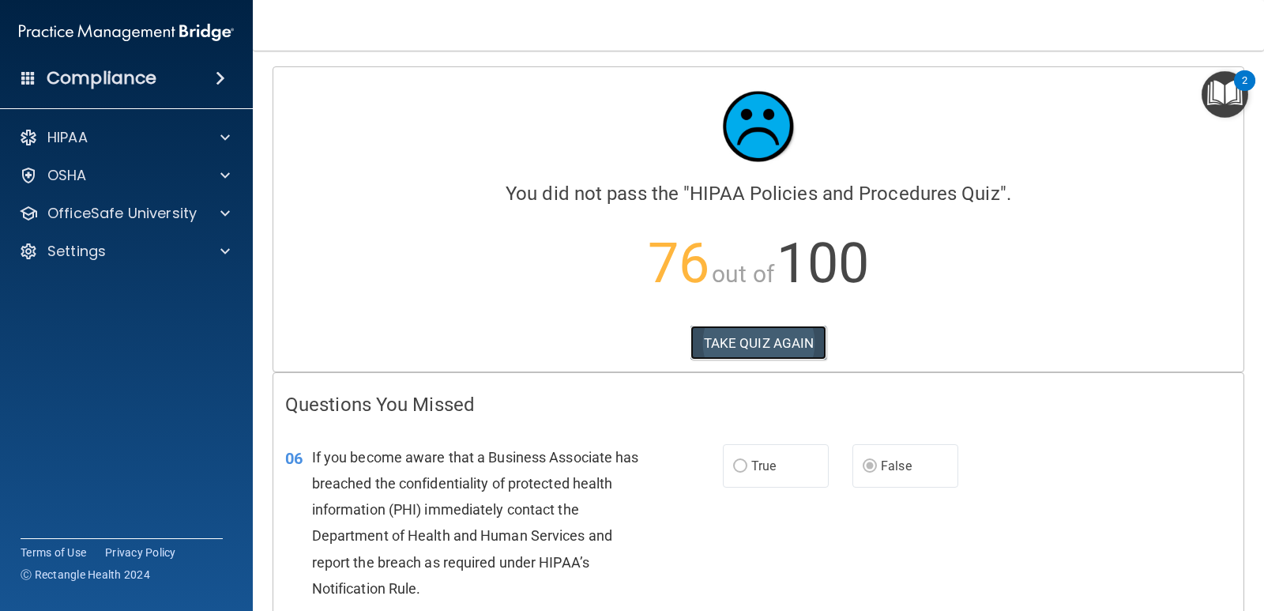
click at [805, 348] on button "TAKE QUIZ AGAIN" at bounding box center [759, 343] width 137 height 35
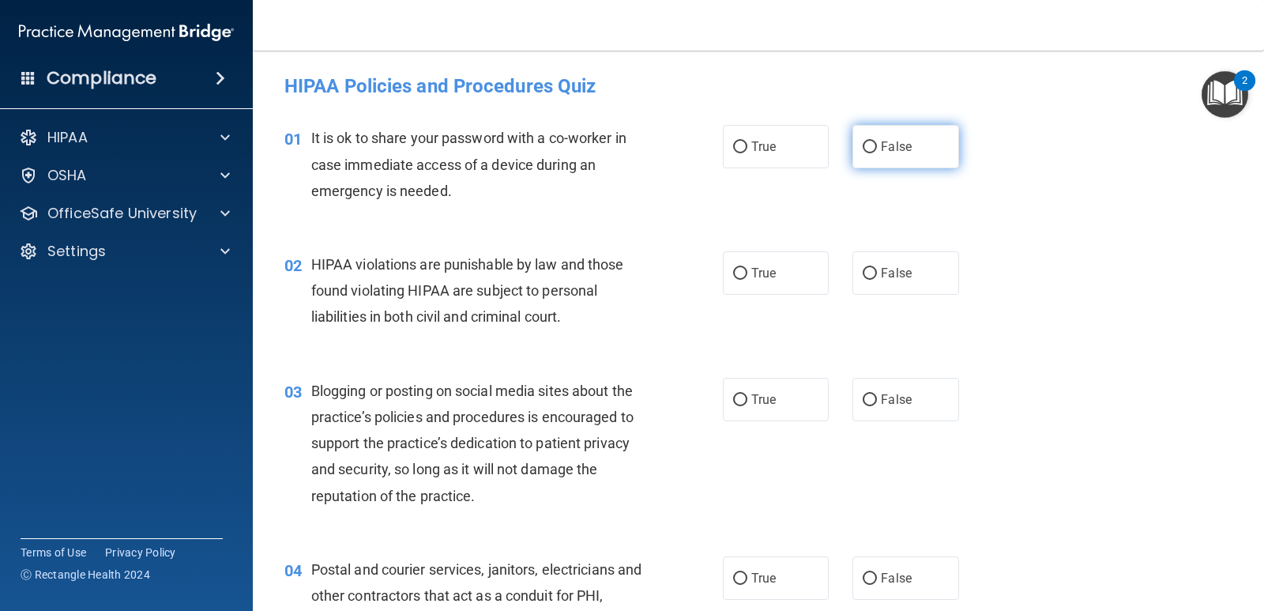
click at [876, 156] on label "False" at bounding box center [906, 146] width 106 height 43
click at [876, 153] on input "False" at bounding box center [870, 147] width 14 height 12
radio input "true"
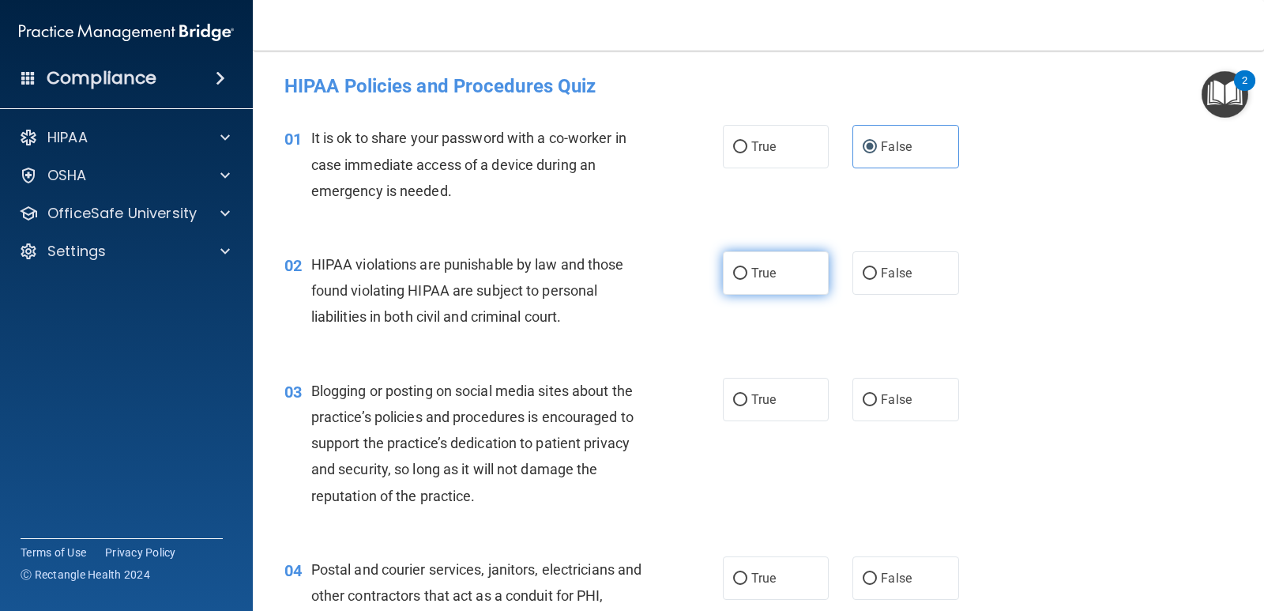
click at [788, 273] on label "True" at bounding box center [776, 272] width 106 height 43
click at [748, 273] on input "True" at bounding box center [740, 274] width 14 height 12
radio input "true"
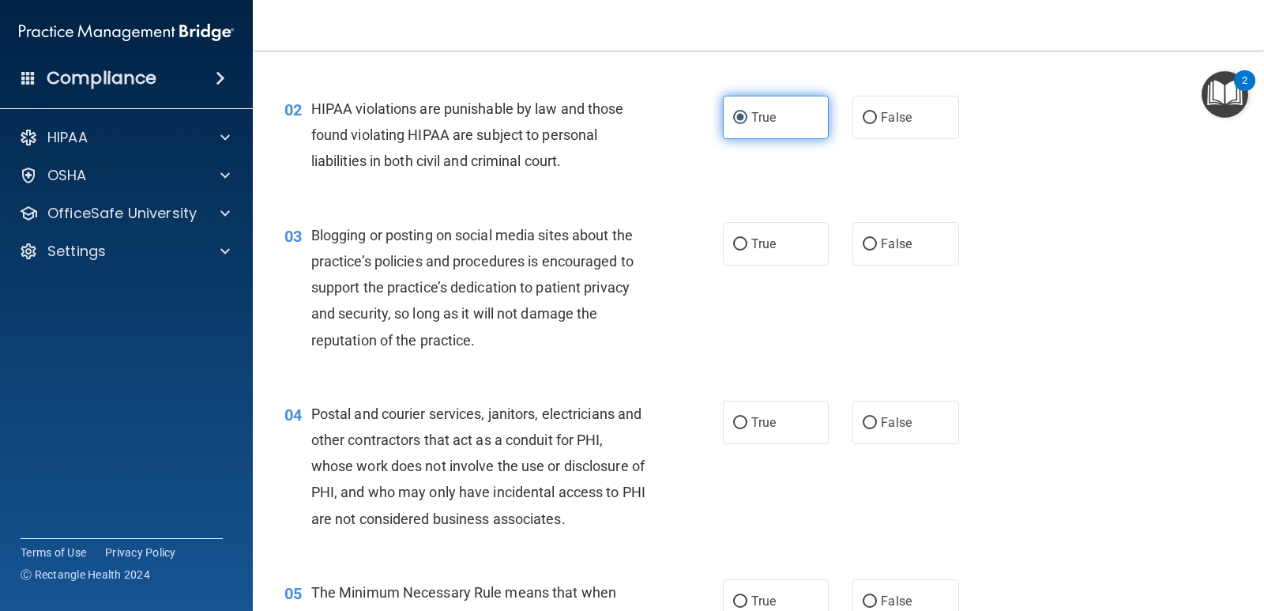
scroll to position [158, 0]
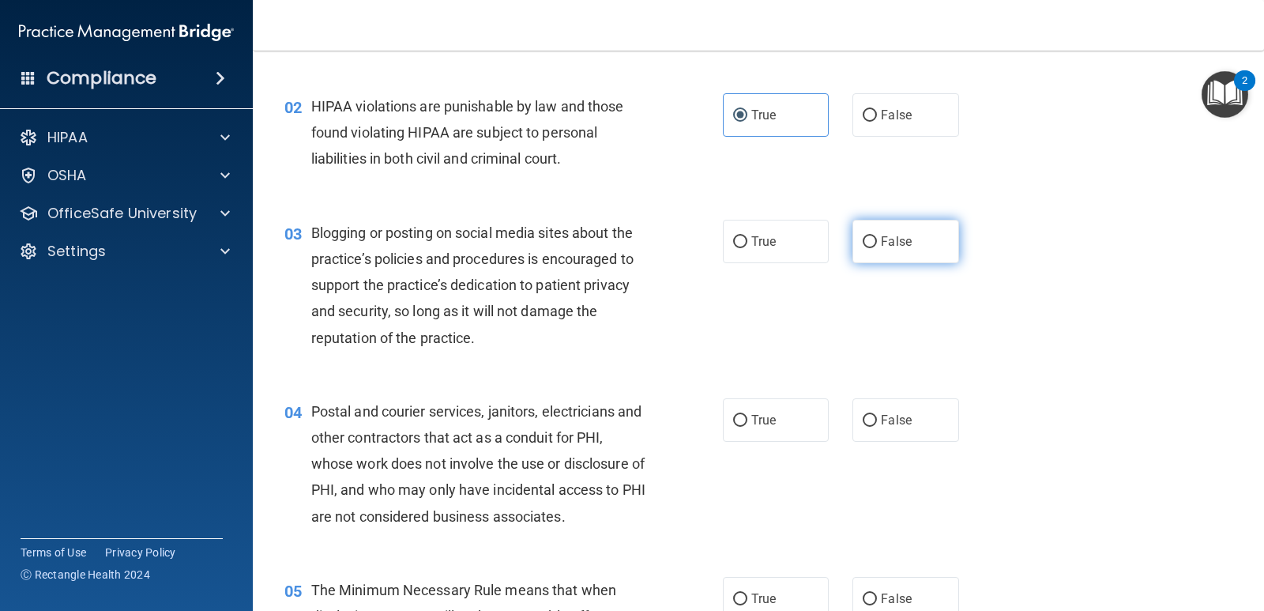
click at [913, 234] on label "False" at bounding box center [906, 241] width 106 height 43
click at [877, 236] on input "False" at bounding box center [870, 242] width 14 height 12
radio input "true"
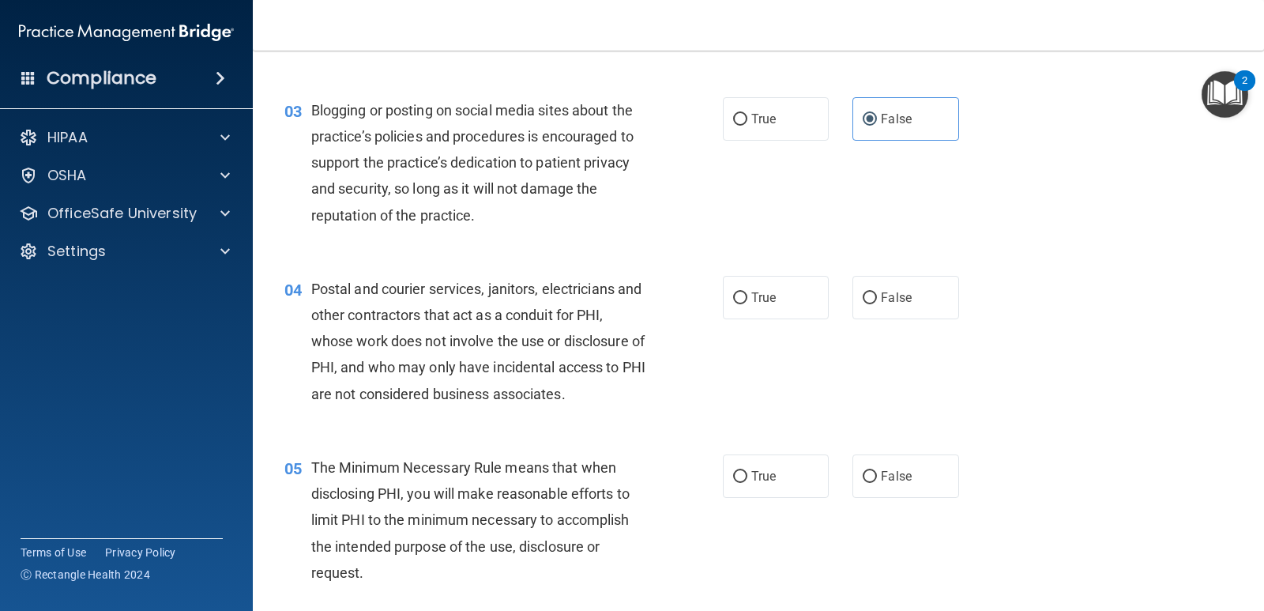
scroll to position [316, 0]
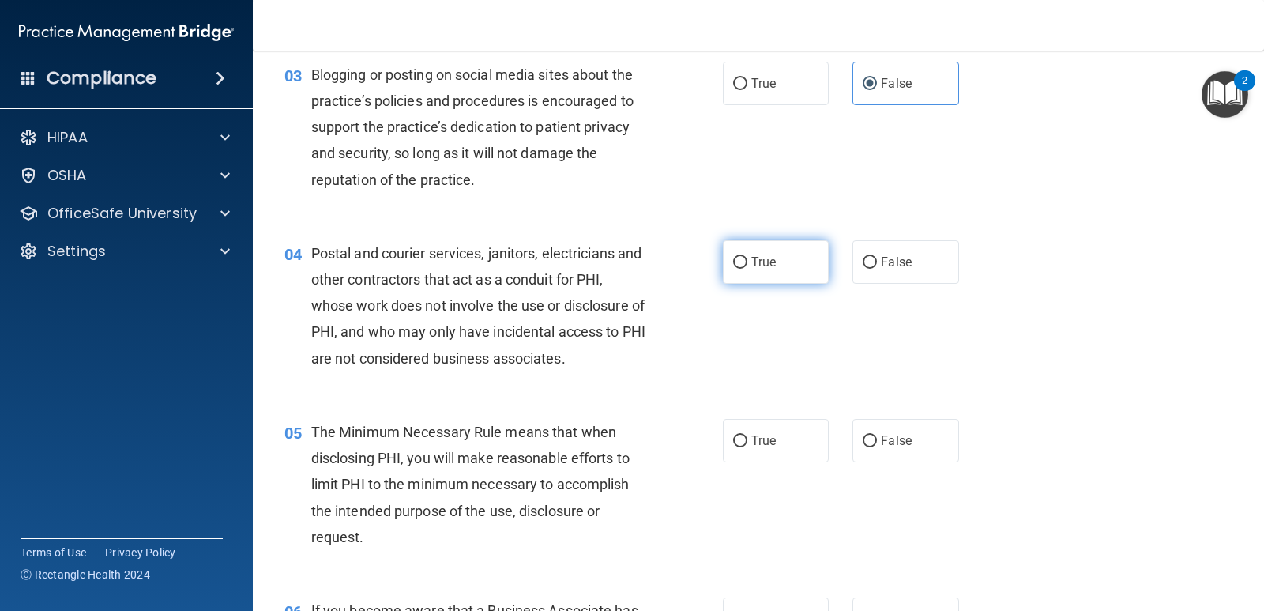
click at [800, 262] on label "True" at bounding box center [776, 261] width 106 height 43
click at [748, 262] on input "True" at bounding box center [740, 263] width 14 height 12
radio input "true"
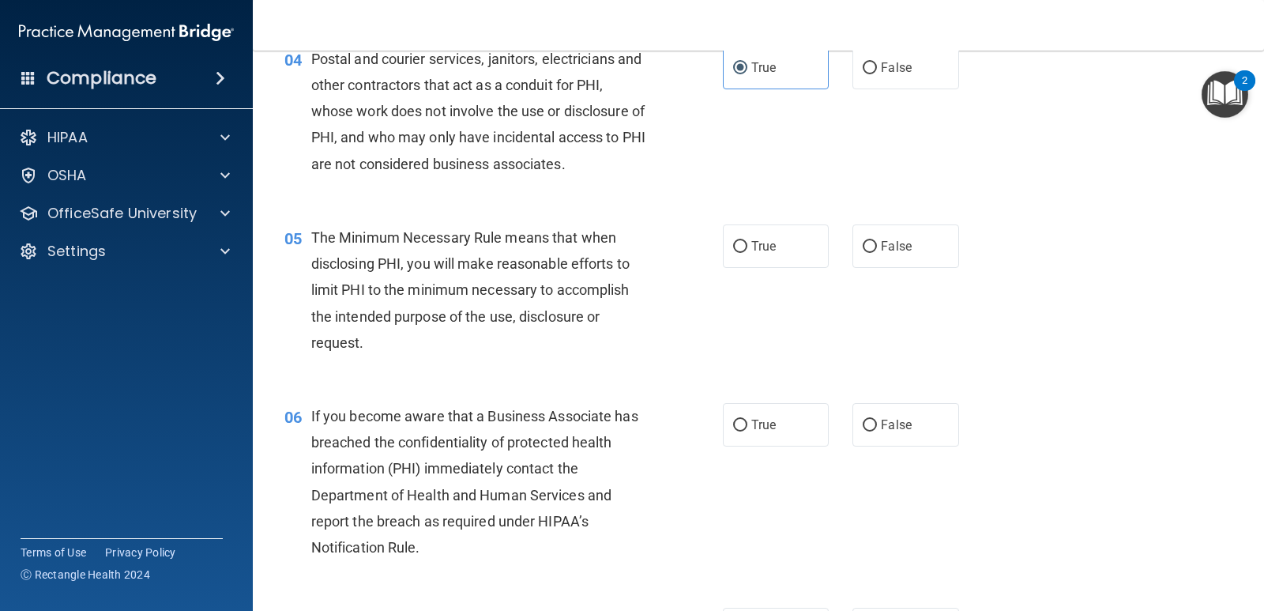
scroll to position [553, 0]
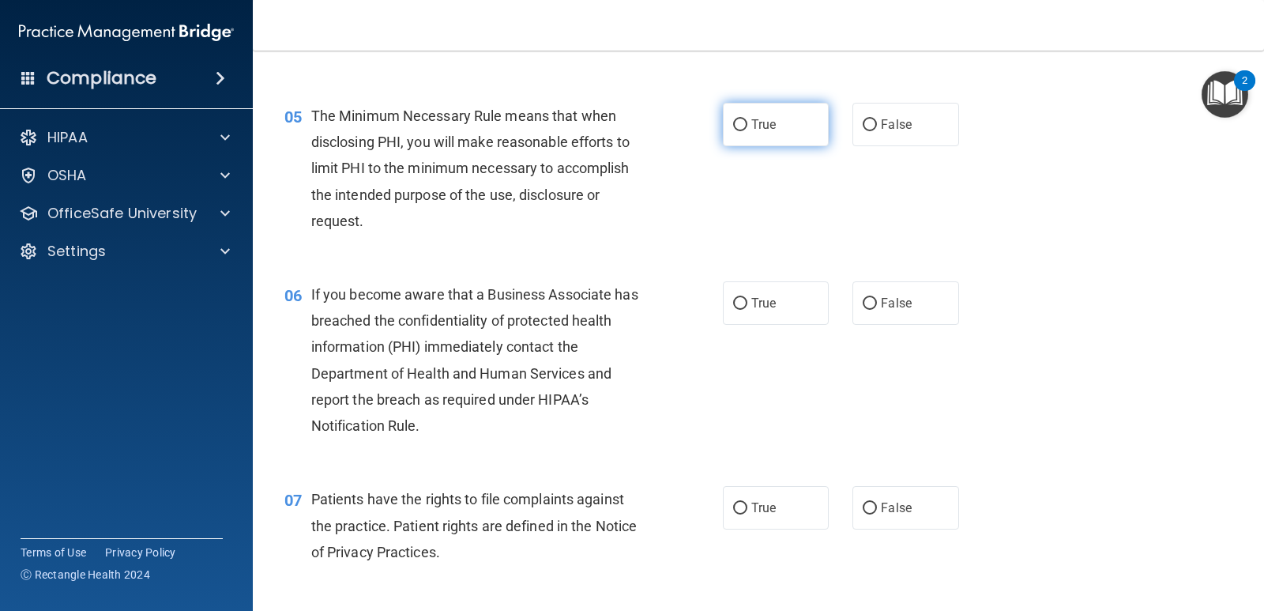
click at [743, 137] on label "True" at bounding box center [776, 124] width 106 height 43
click at [743, 131] on input "True" at bounding box center [740, 125] width 14 height 12
radio input "true"
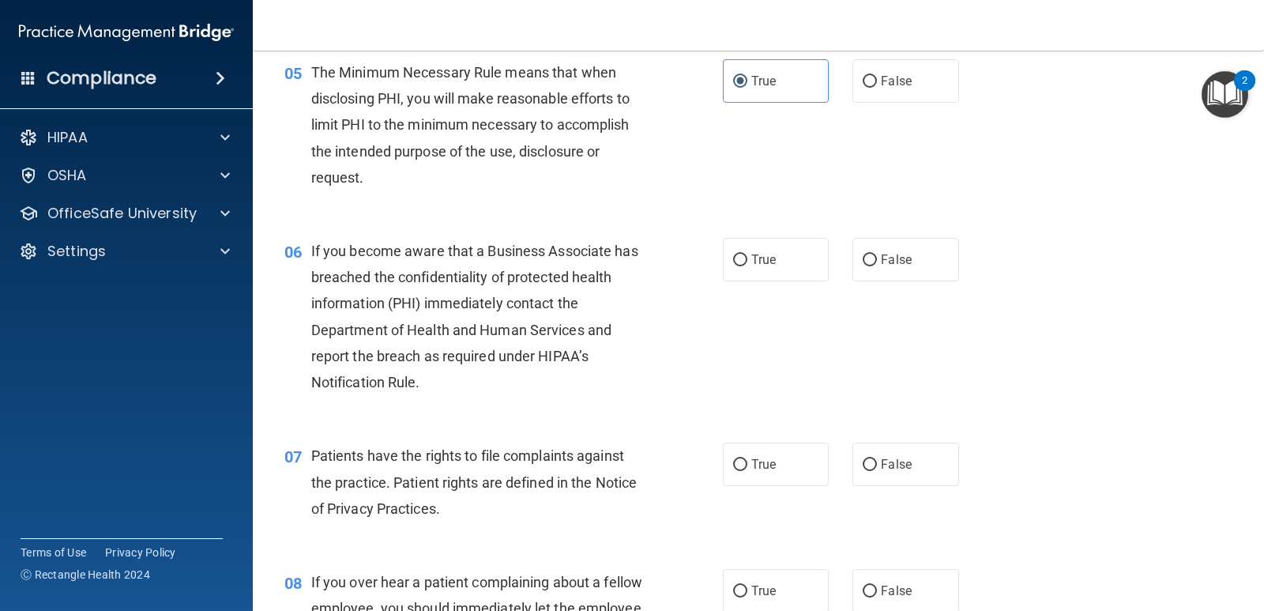
scroll to position [711, 0]
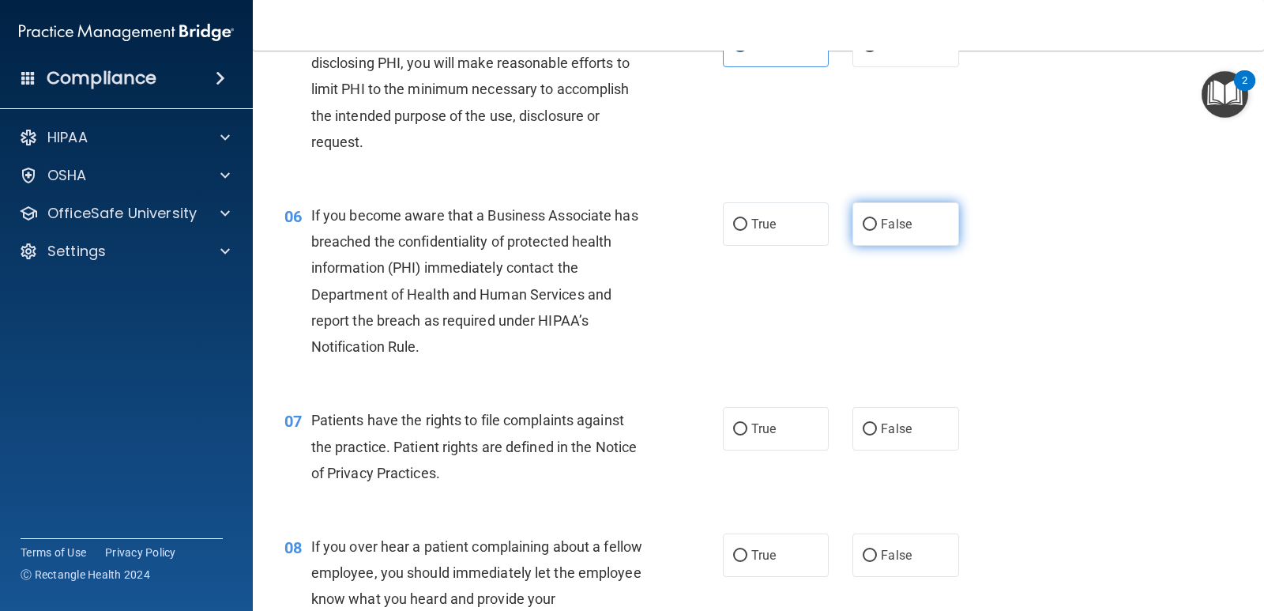
click at [872, 213] on label "False" at bounding box center [906, 223] width 106 height 43
click at [872, 219] on input "False" at bounding box center [870, 225] width 14 height 12
radio input "true"
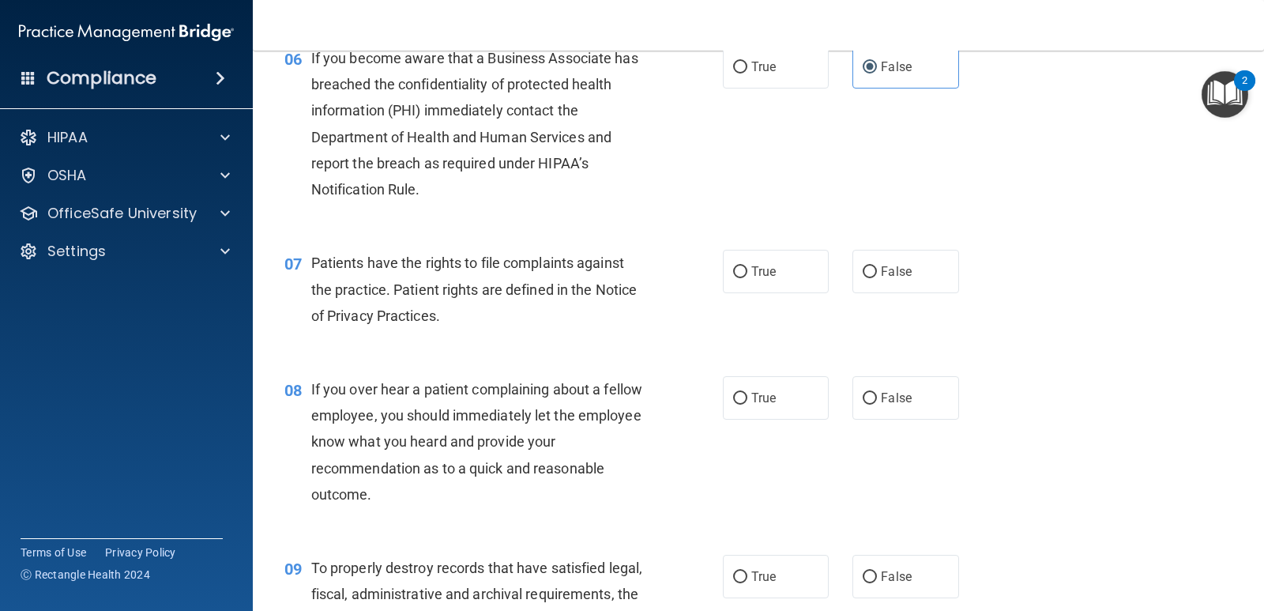
scroll to position [869, 0]
click at [768, 273] on span "True" at bounding box center [764, 270] width 24 height 15
click at [748, 273] on input "True" at bounding box center [740, 272] width 14 height 12
radio input "true"
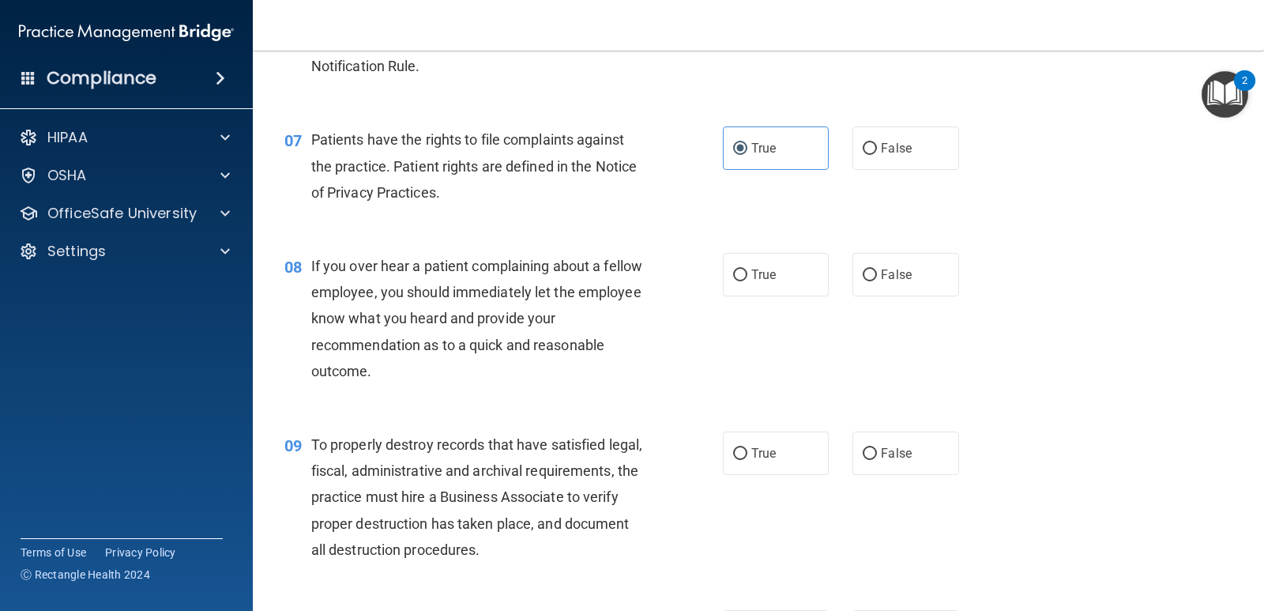
scroll to position [1027, 0]
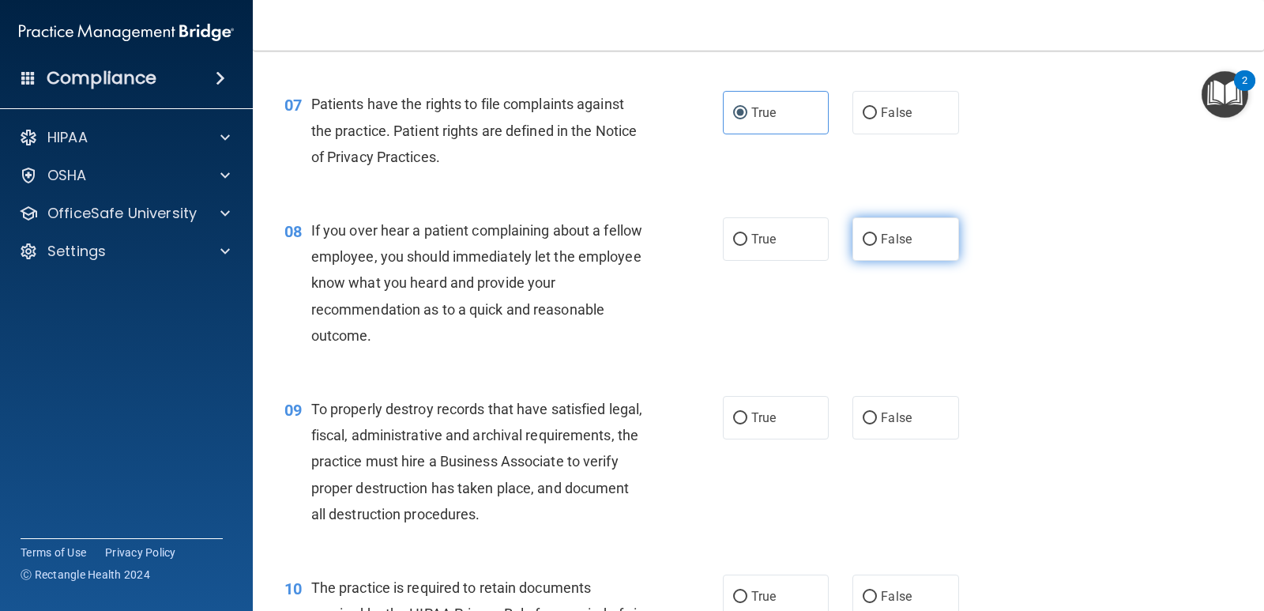
click at [884, 246] on span "False" at bounding box center [896, 239] width 31 height 15
click at [877, 246] on input "False" at bounding box center [870, 240] width 14 height 12
radio input "true"
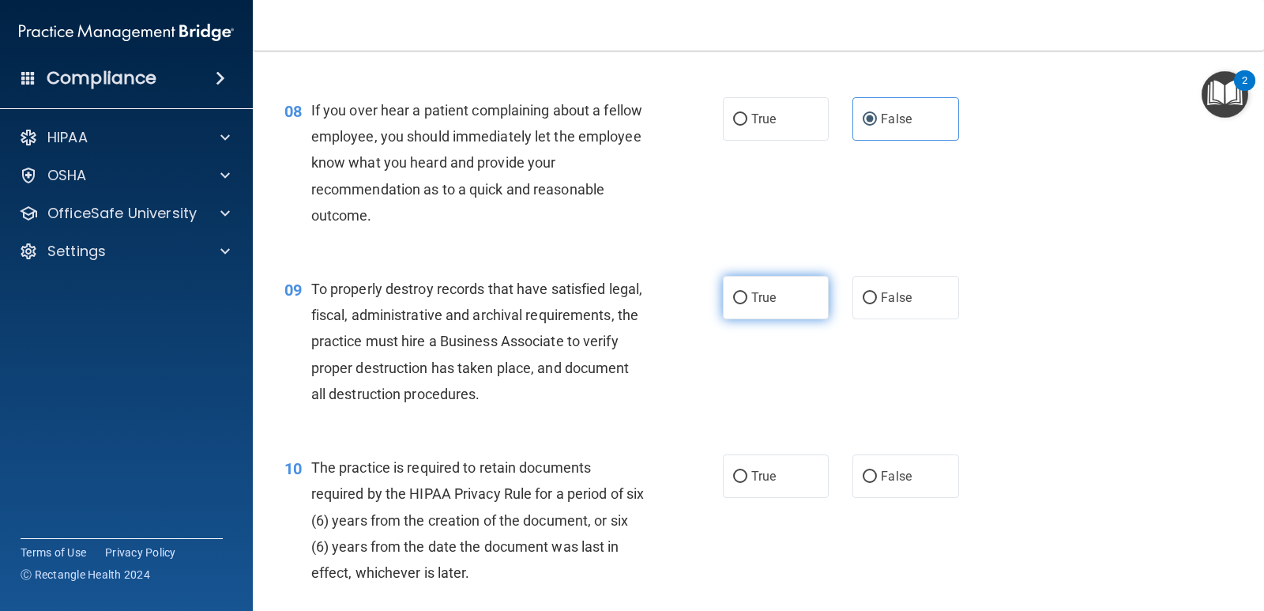
scroll to position [1185, 0]
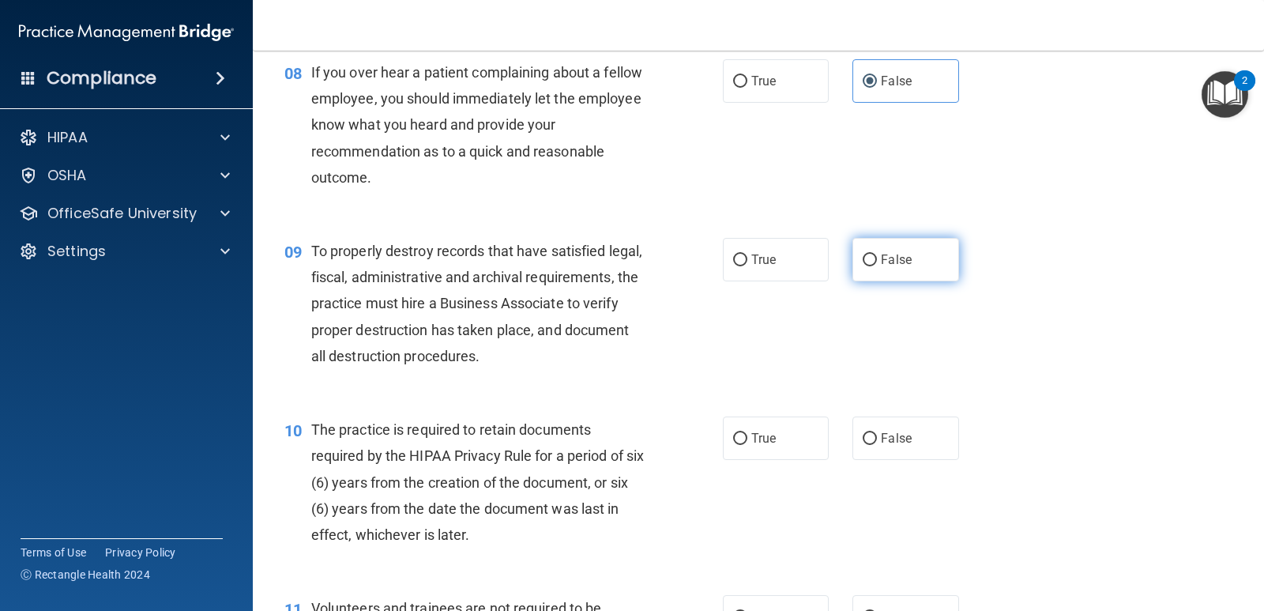
click at [906, 255] on label "False" at bounding box center [906, 259] width 106 height 43
click at [877, 255] on input "False" at bounding box center [870, 260] width 14 height 12
radio input "true"
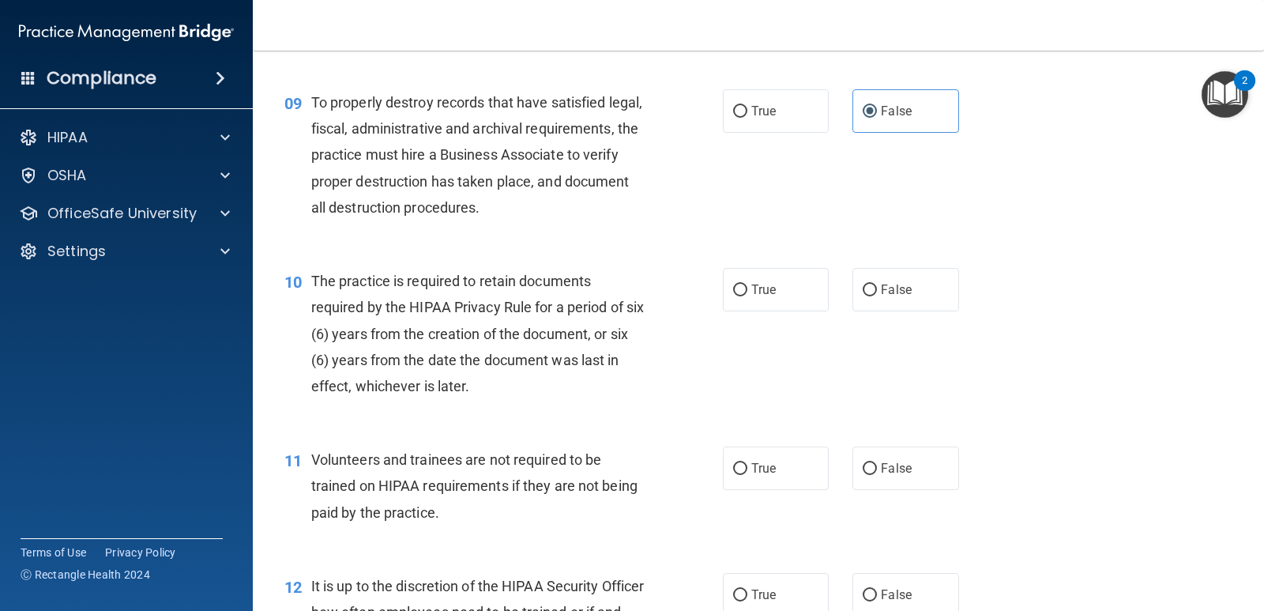
scroll to position [1343, 0]
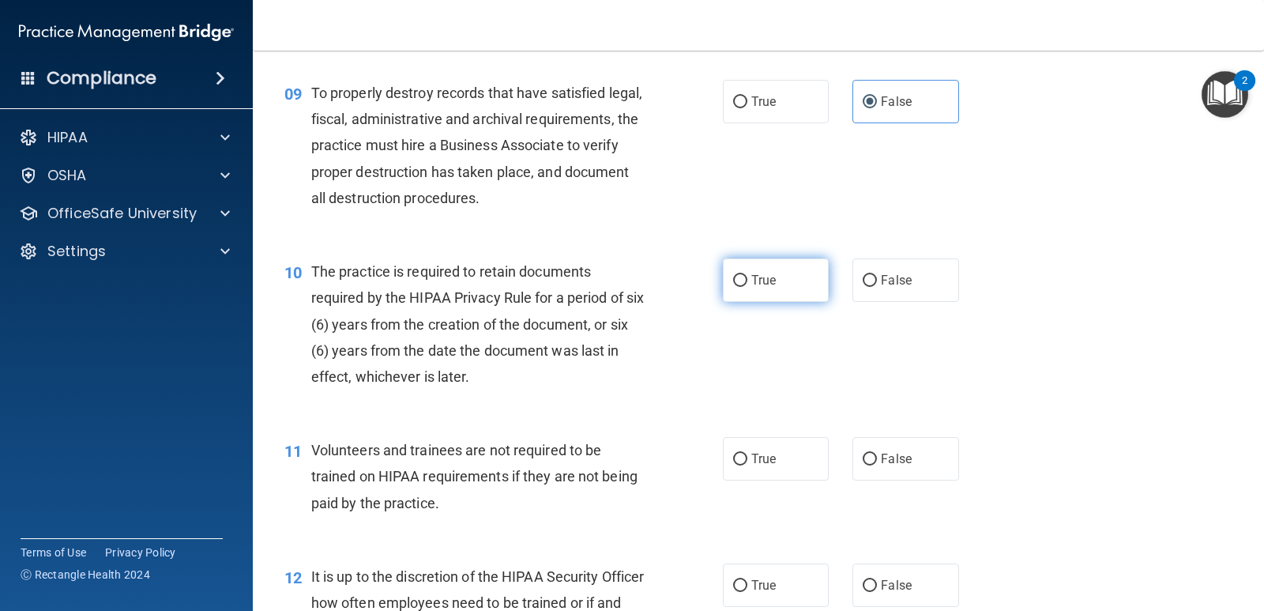
click at [786, 289] on label "True" at bounding box center [776, 279] width 106 height 43
click at [748, 287] on input "True" at bounding box center [740, 281] width 14 height 12
radio input "true"
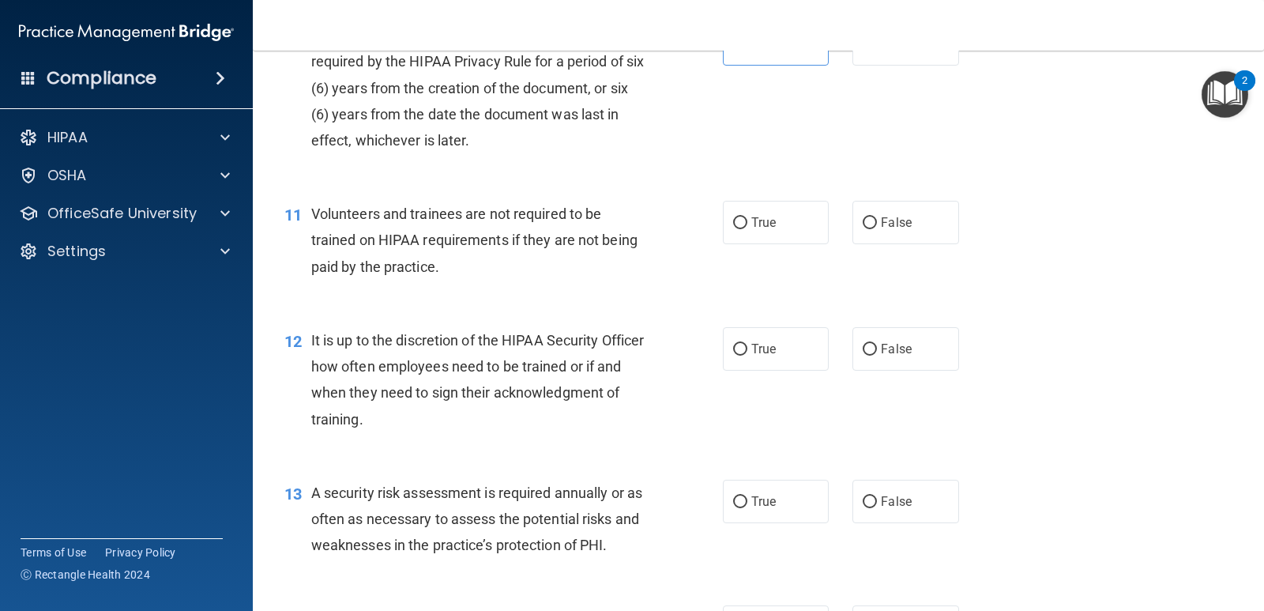
scroll to position [1580, 0]
click at [944, 232] on label "False" at bounding box center [906, 221] width 106 height 43
click at [877, 228] on input "False" at bounding box center [870, 223] width 14 height 12
radio input "true"
click at [889, 352] on span "False" at bounding box center [896, 348] width 31 height 15
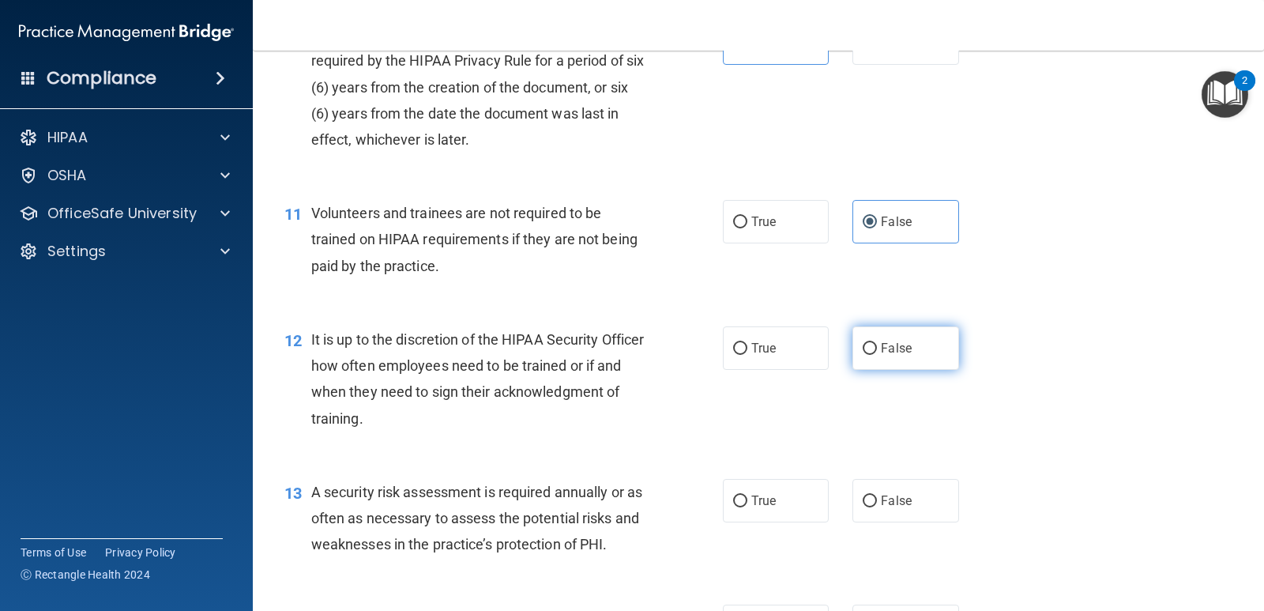
click at [877, 352] on input "False" at bounding box center [870, 349] width 14 height 12
radio input "true"
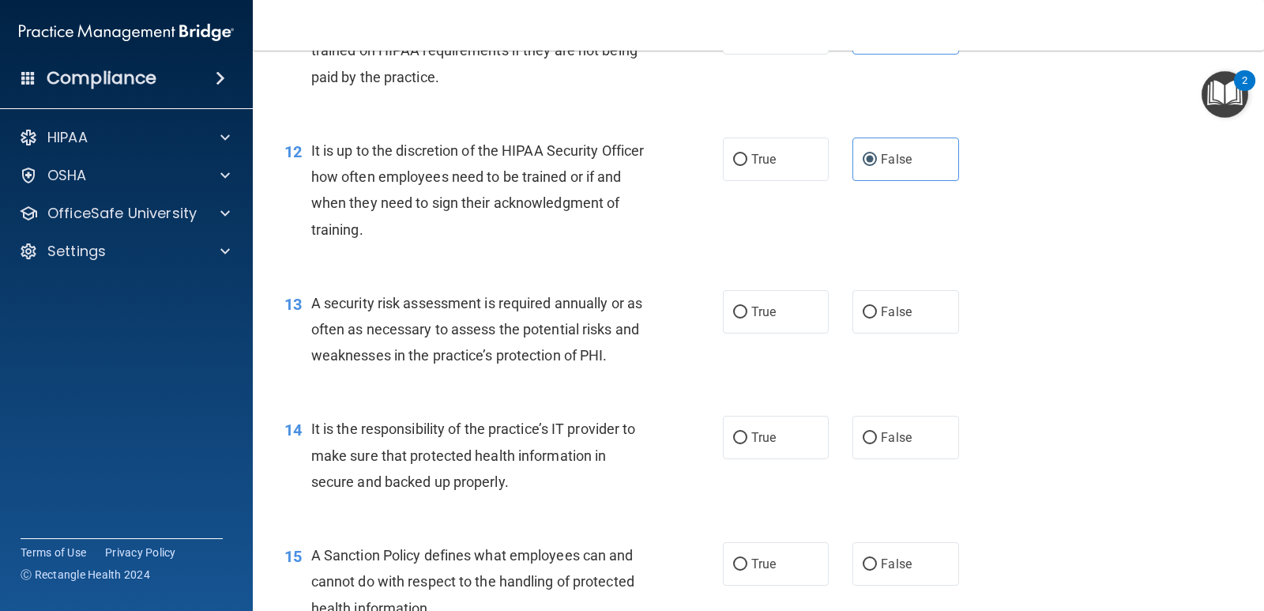
scroll to position [1818, 0]
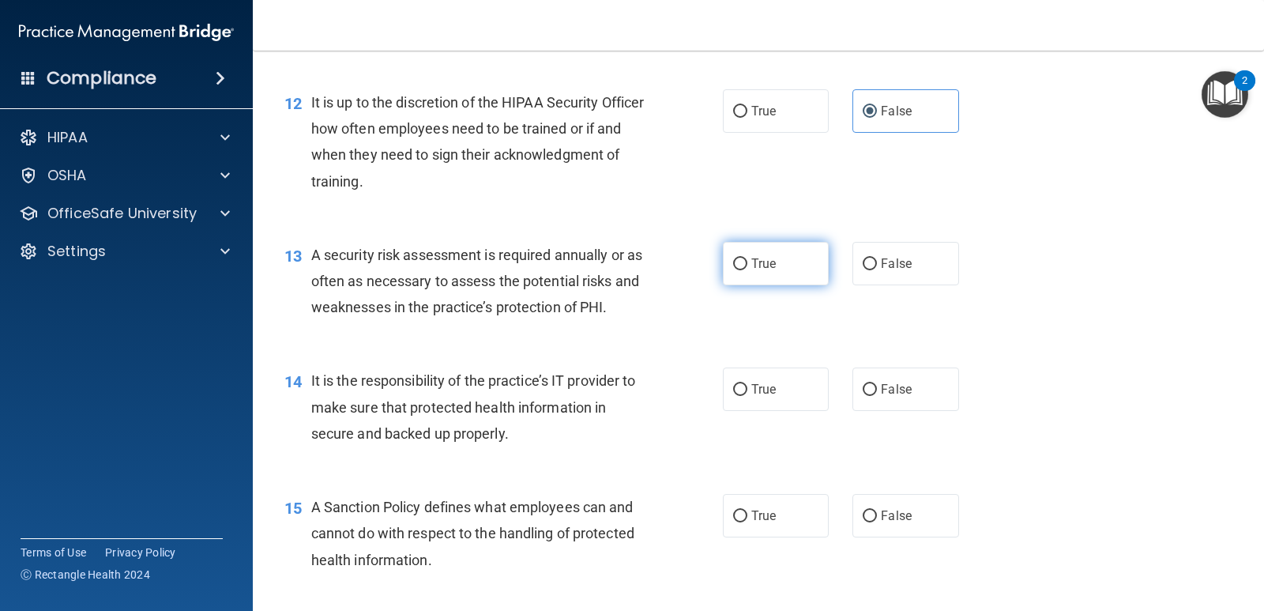
click at [725, 264] on label "True" at bounding box center [776, 263] width 106 height 43
click at [733, 264] on input "True" at bounding box center [740, 264] width 14 height 12
radio input "true"
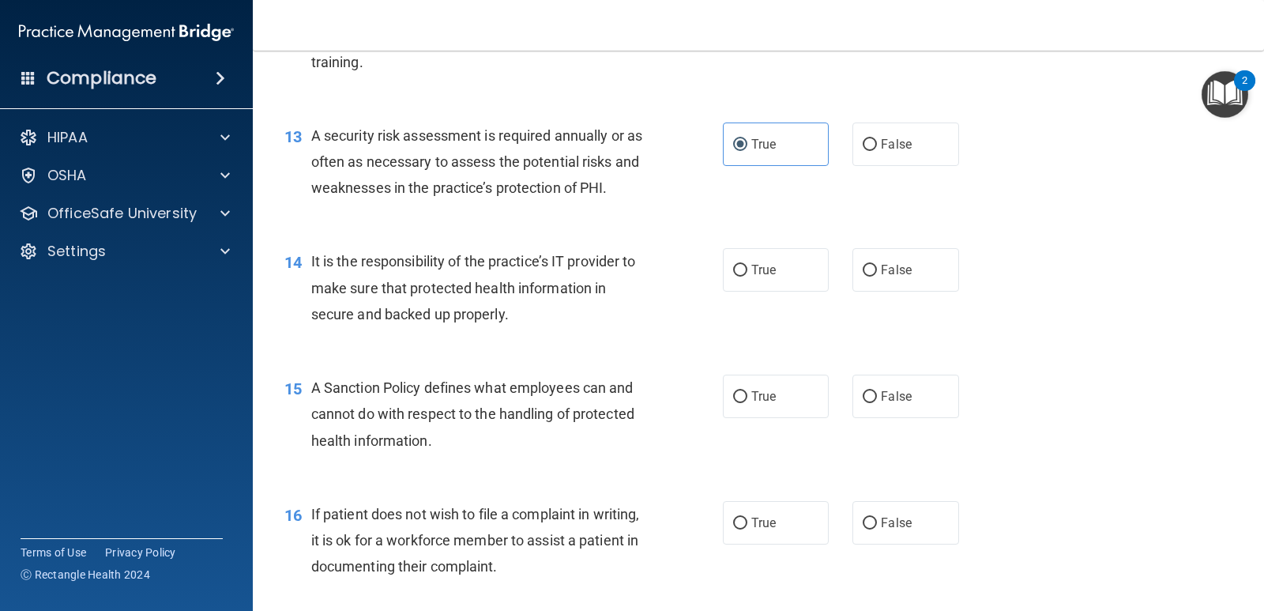
scroll to position [1976, 0]
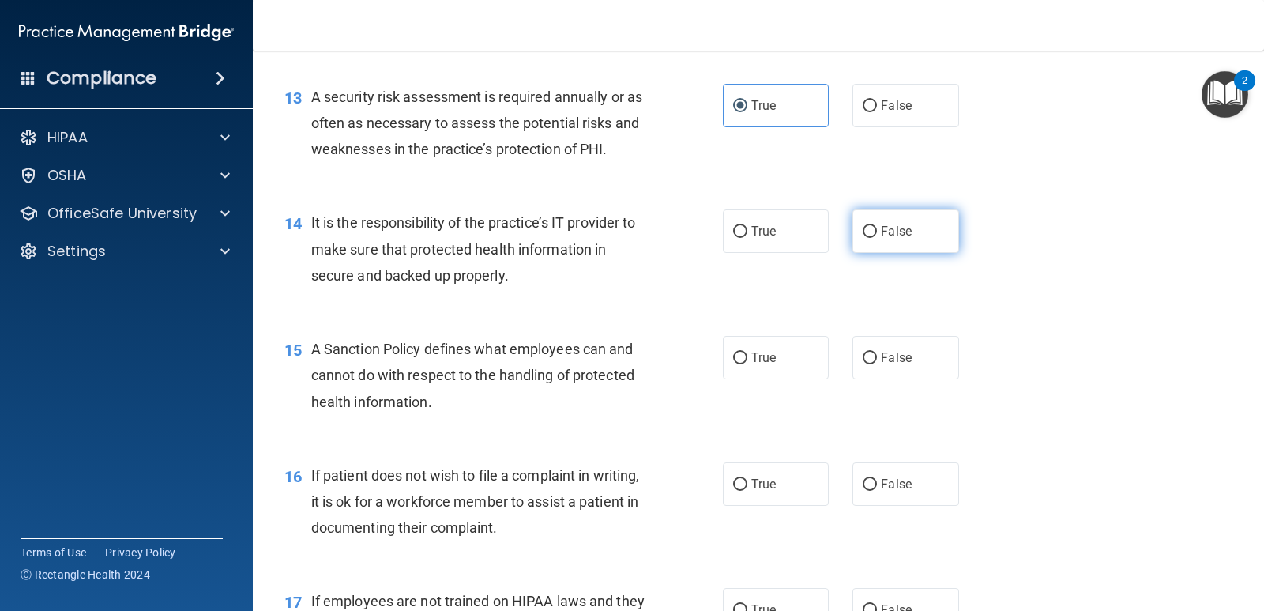
click at [914, 235] on label "False" at bounding box center [906, 230] width 106 height 43
click at [877, 235] on input "False" at bounding box center [870, 232] width 14 height 12
radio input "true"
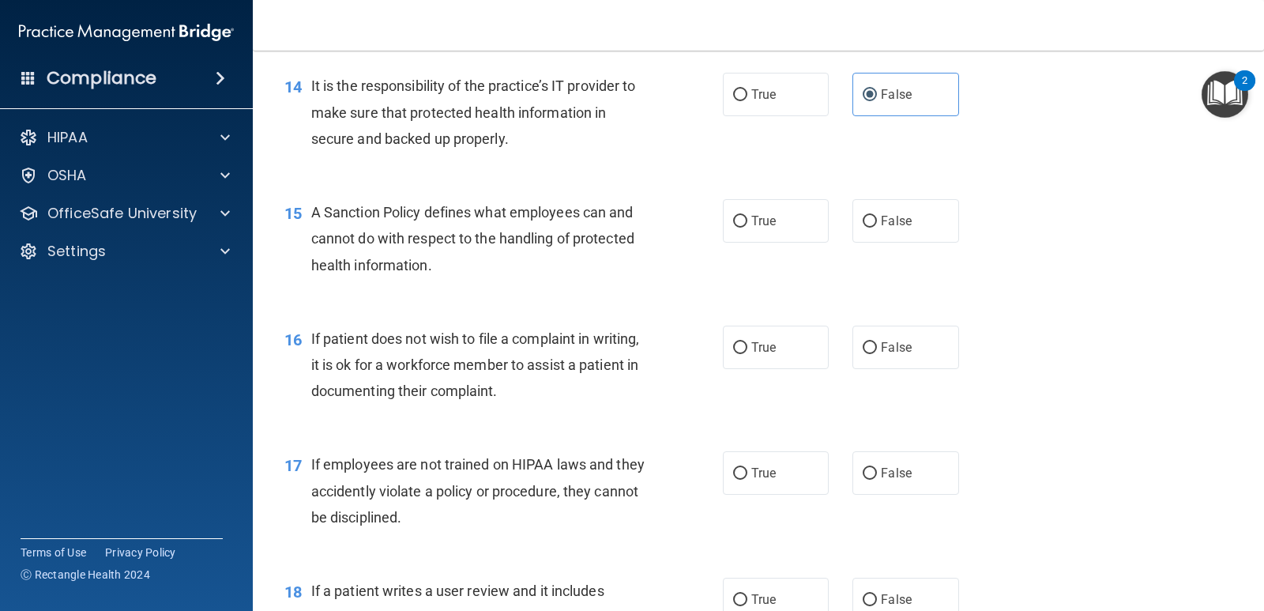
scroll to position [2134, 0]
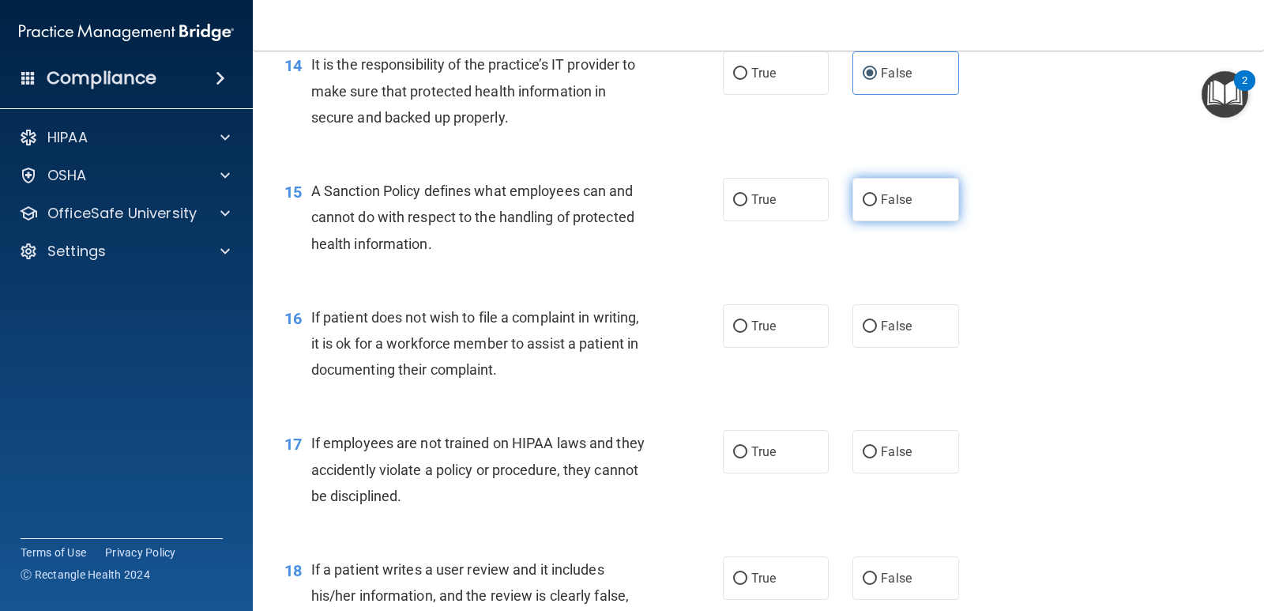
click at [876, 209] on label "False" at bounding box center [906, 199] width 106 height 43
click at [876, 206] on input "False" at bounding box center [870, 200] width 14 height 12
radio input "true"
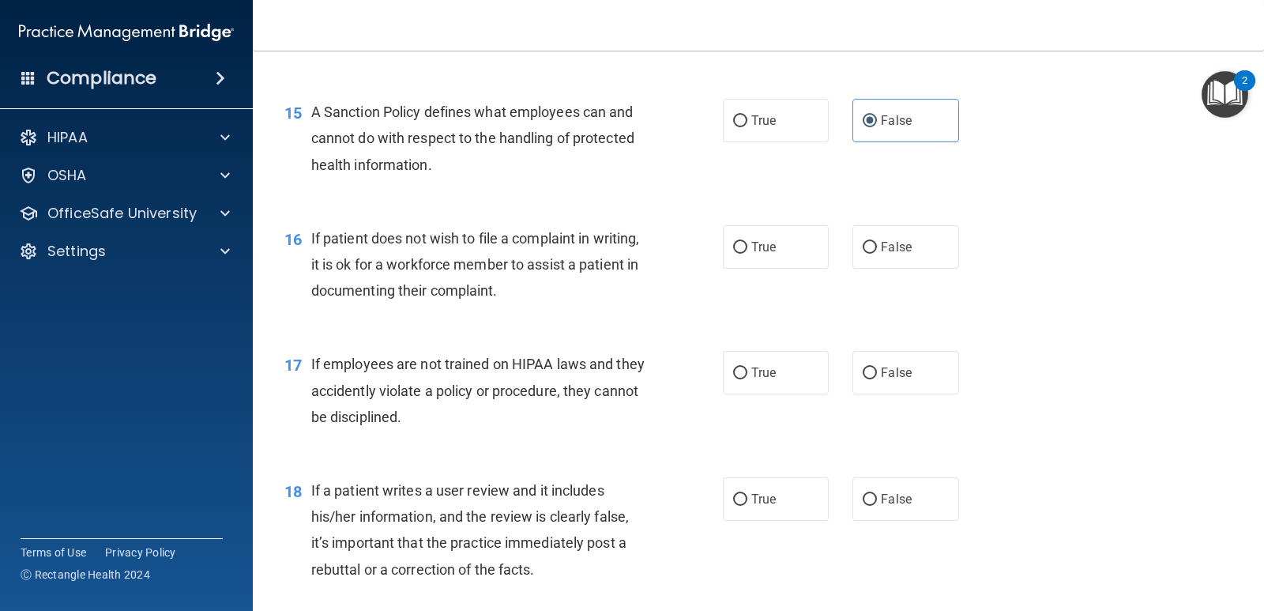
scroll to position [2292, 0]
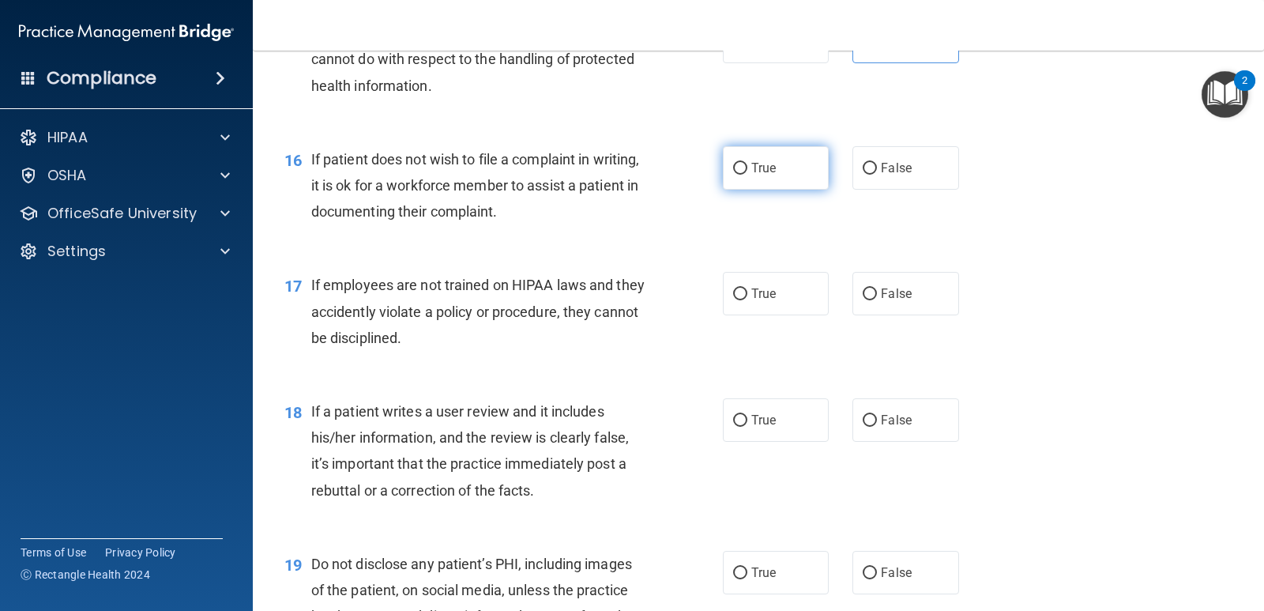
drag, startPoint x: 767, startPoint y: 175, endPoint x: 775, endPoint y: 178, distance: 9.0
click at [770, 175] on label "True" at bounding box center [776, 167] width 106 height 43
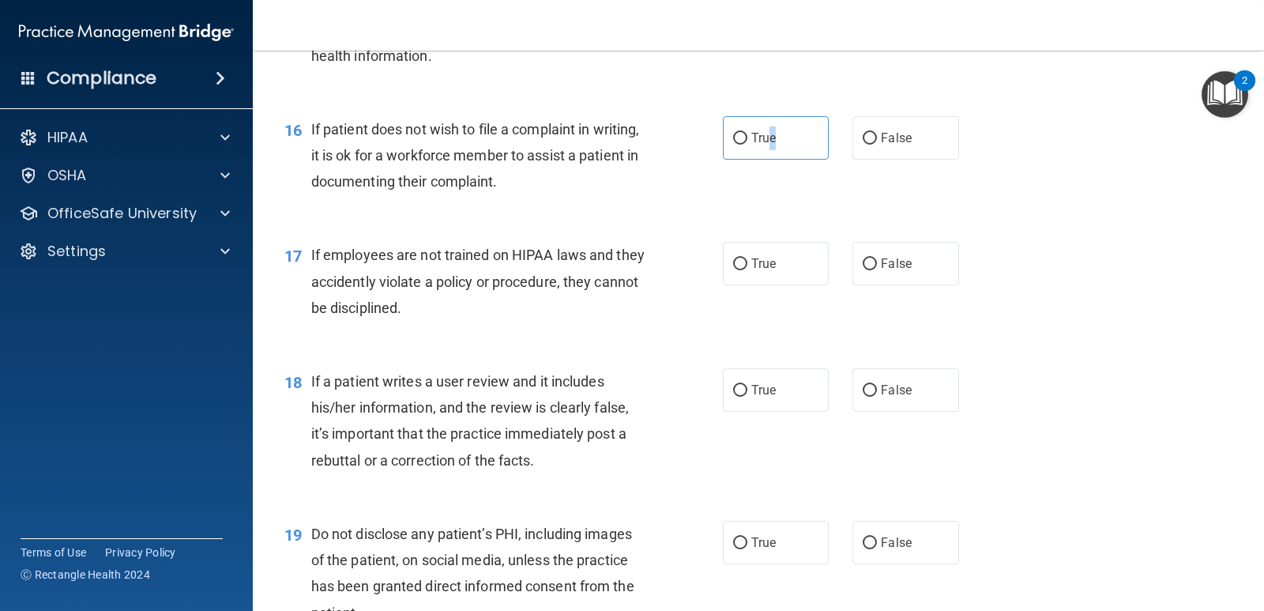
scroll to position [2371, 0]
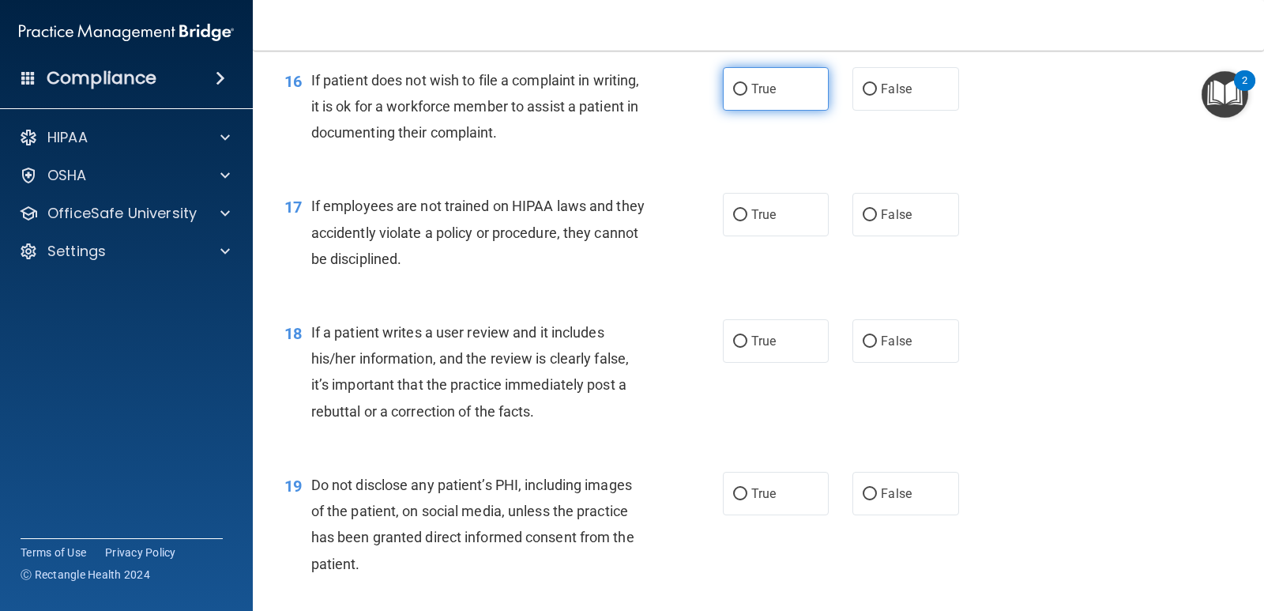
click at [752, 100] on label "True" at bounding box center [776, 88] width 106 height 43
click at [748, 96] on input "True" at bounding box center [740, 90] width 14 height 12
radio input "true"
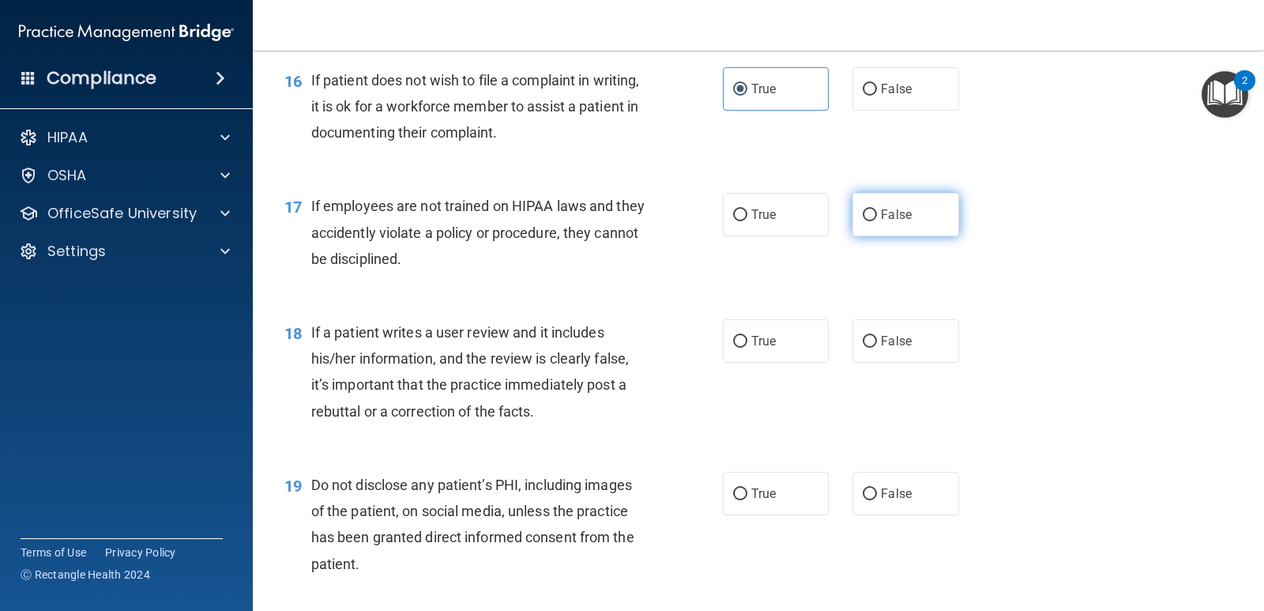
click at [871, 213] on label "False" at bounding box center [906, 214] width 106 height 43
click at [871, 213] on input "False" at bounding box center [870, 215] width 14 height 12
radio input "true"
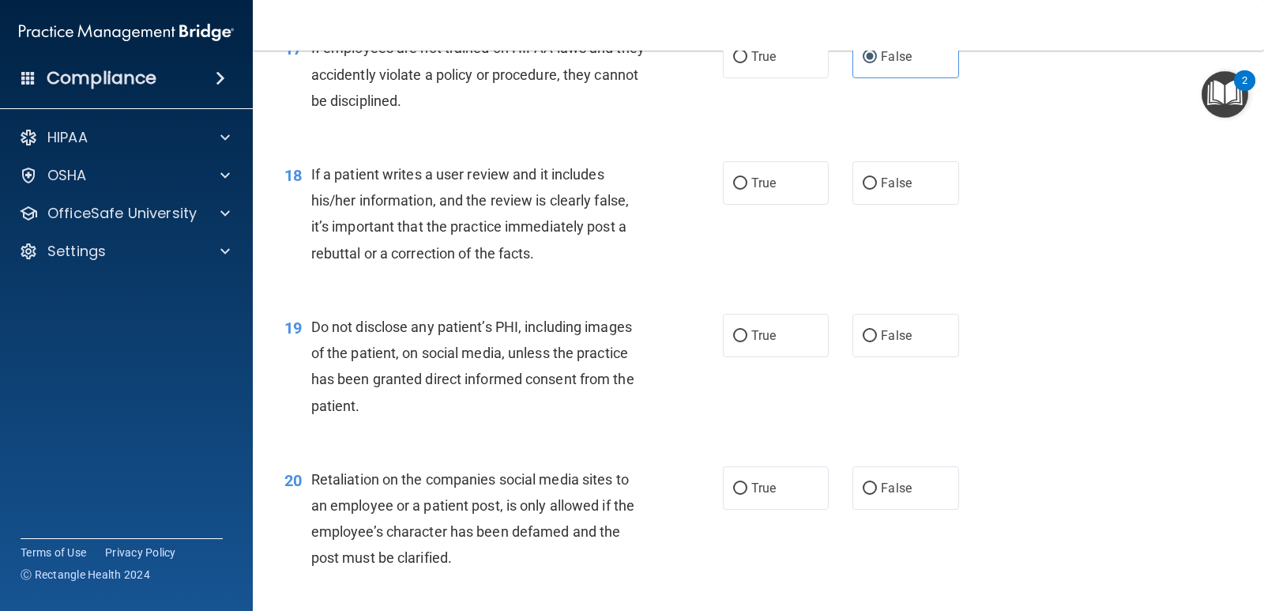
scroll to position [2608, 0]
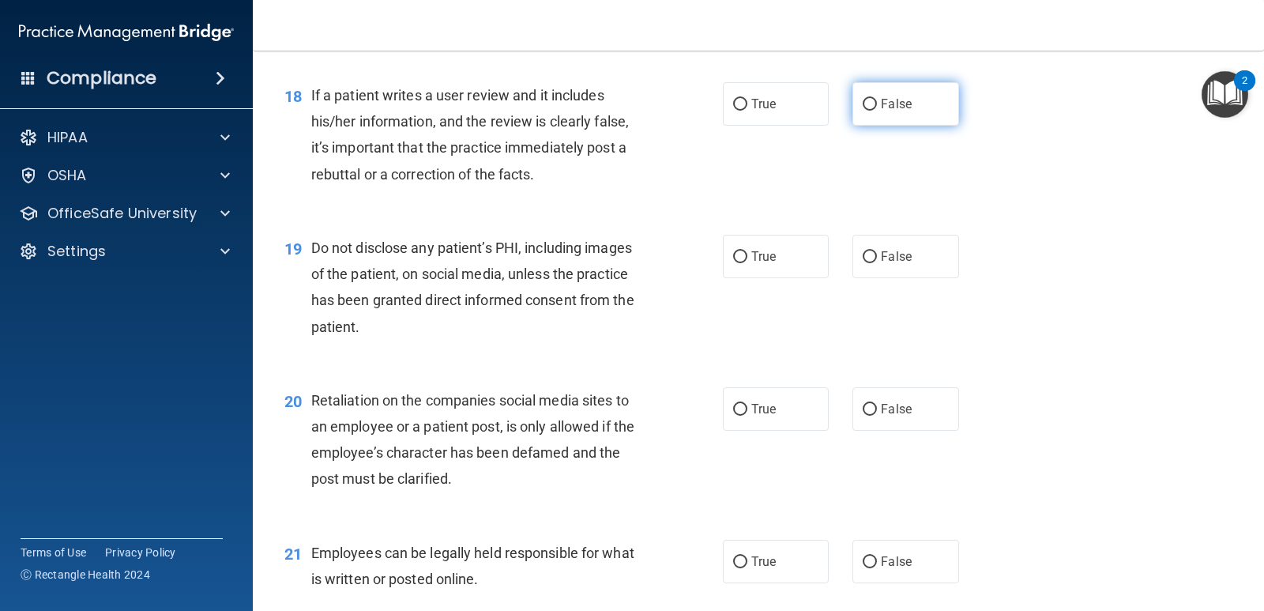
click at [879, 112] on label "False" at bounding box center [906, 103] width 106 height 43
click at [877, 111] on input "False" at bounding box center [870, 105] width 14 height 12
radio input "true"
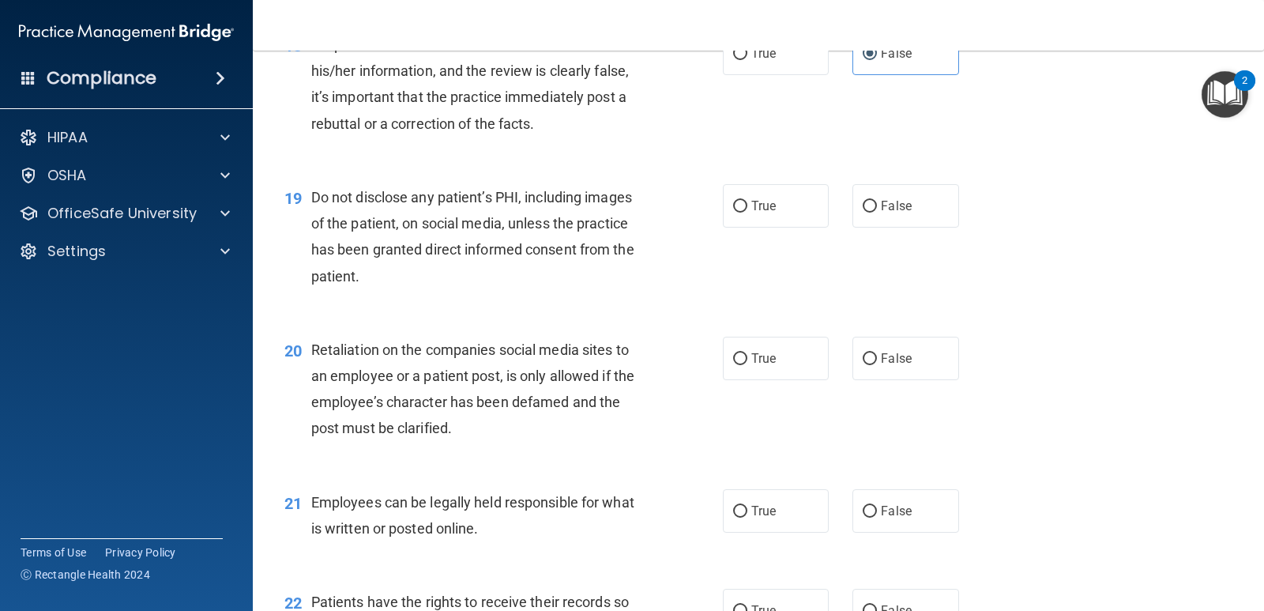
scroll to position [2687, 0]
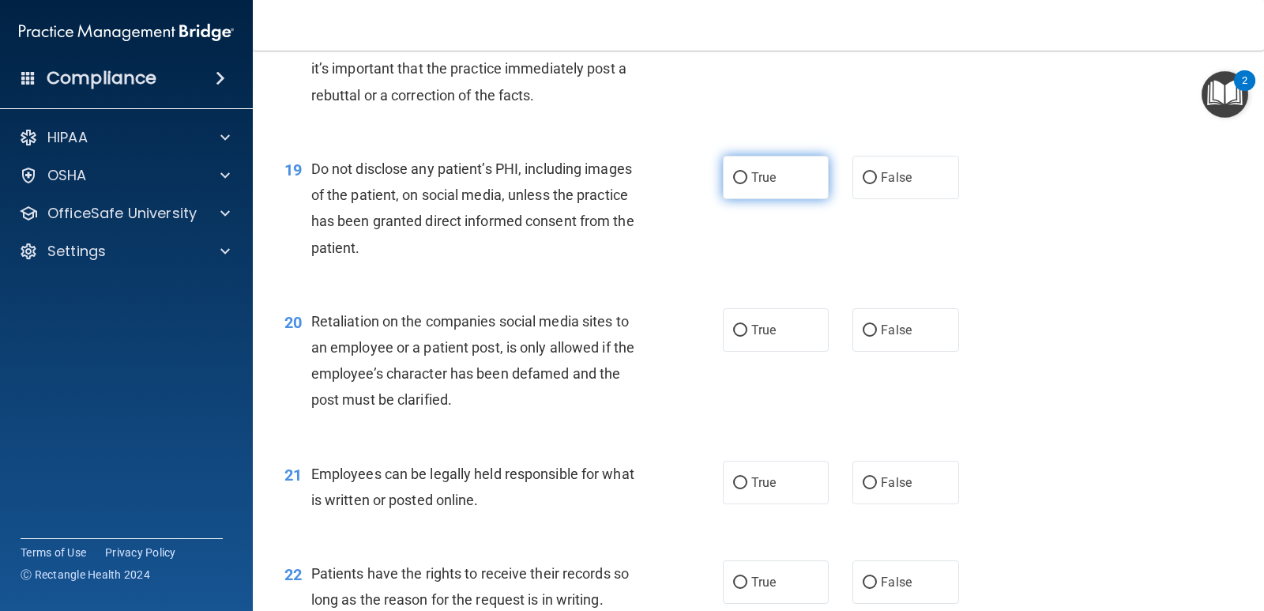
click at [759, 176] on span "True" at bounding box center [764, 177] width 24 height 15
click at [748, 176] on input "True" at bounding box center [740, 178] width 14 height 12
radio input "true"
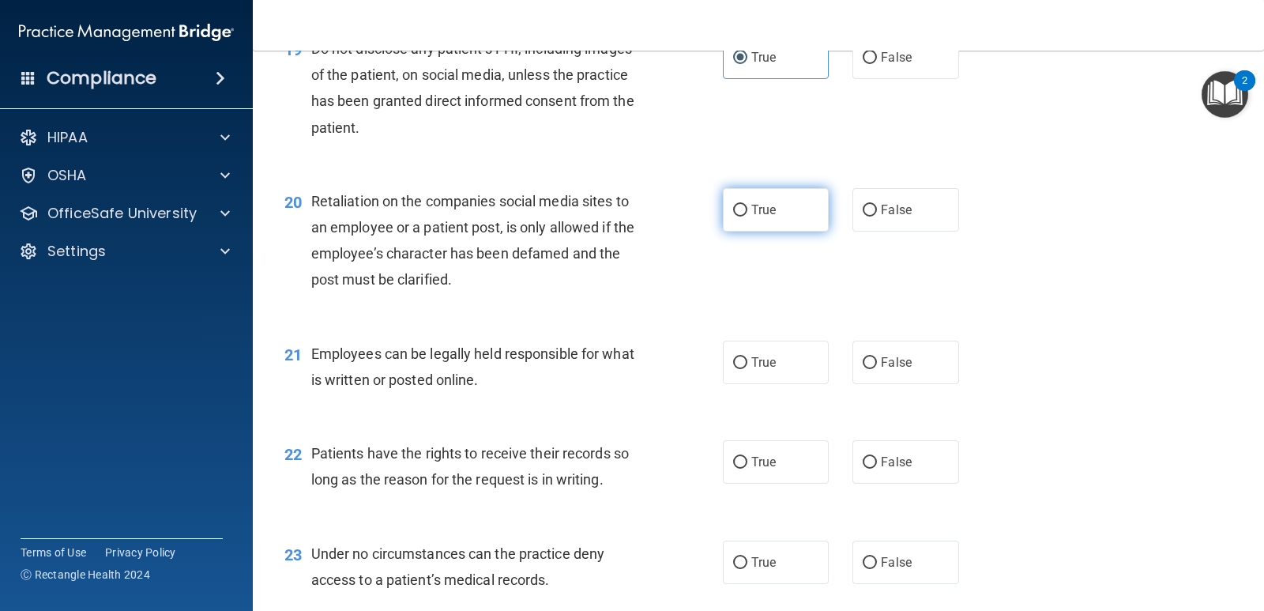
scroll to position [2845, 0]
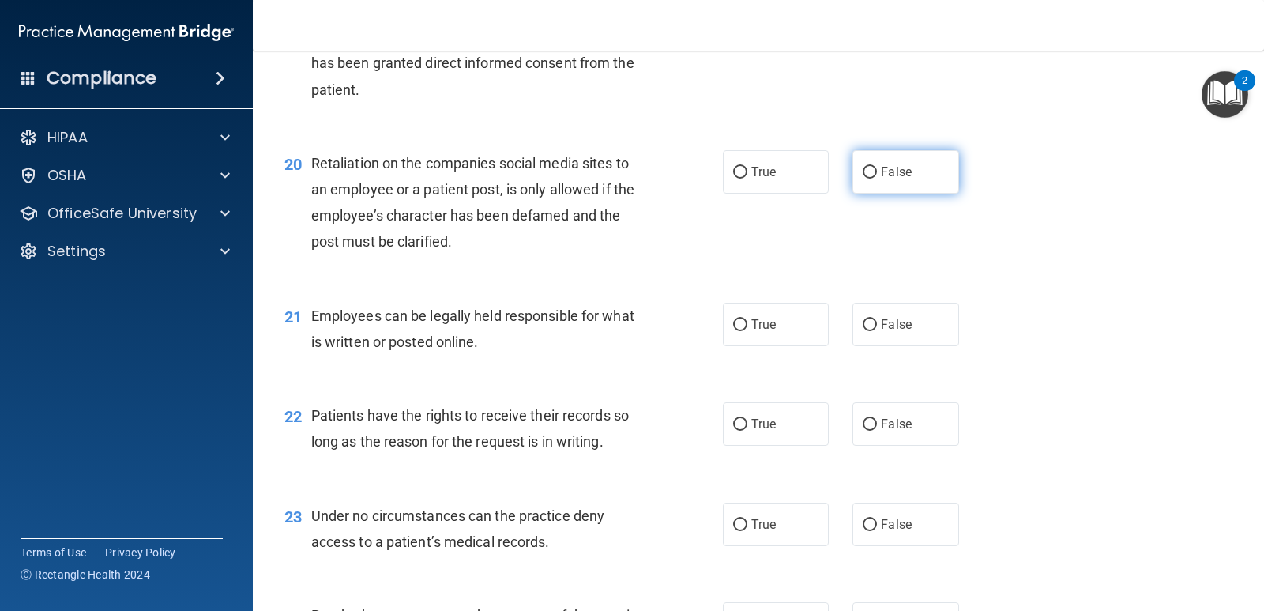
click at [891, 180] on label "False" at bounding box center [906, 171] width 106 height 43
click at [877, 179] on input "False" at bounding box center [870, 173] width 14 height 12
radio input "true"
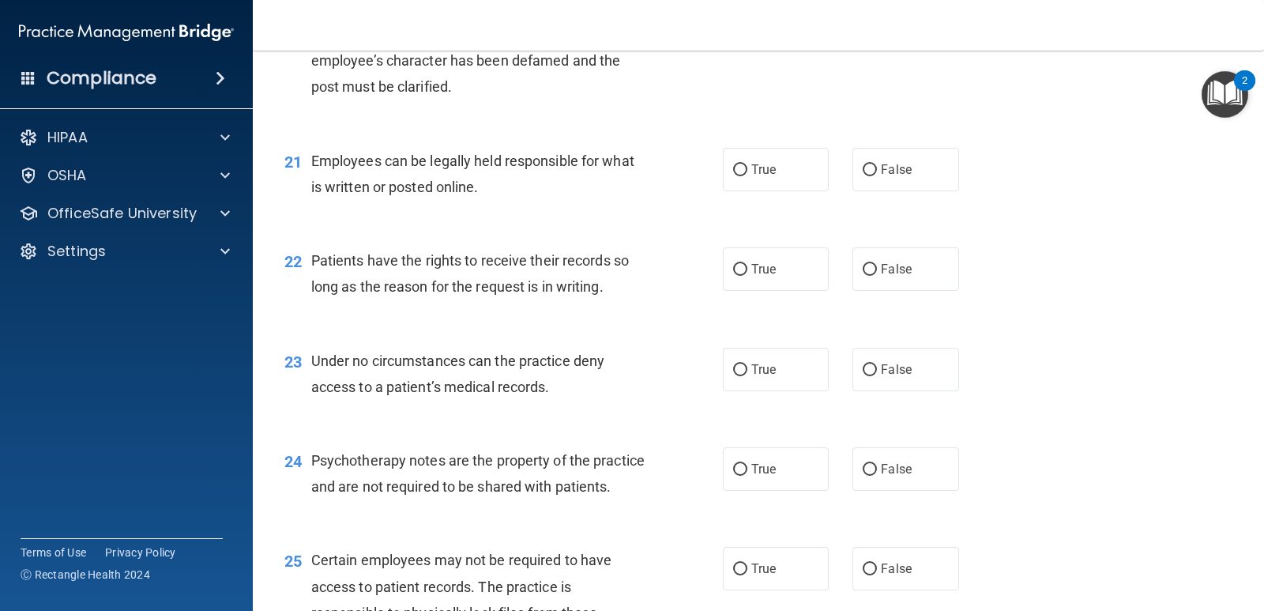
scroll to position [3003, 0]
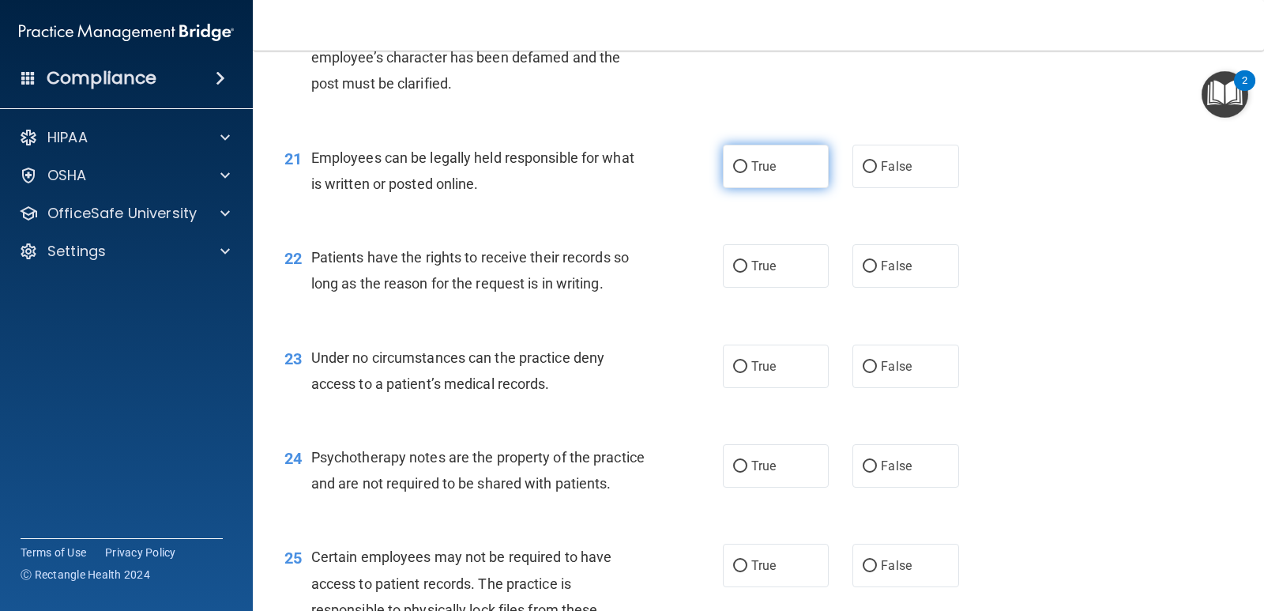
click at [783, 162] on label "True" at bounding box center [776, 166] width 106 height 43
click at [748, 162] on input "True" at bounding box center [740, 167] width 14 height 12
radio input "true"
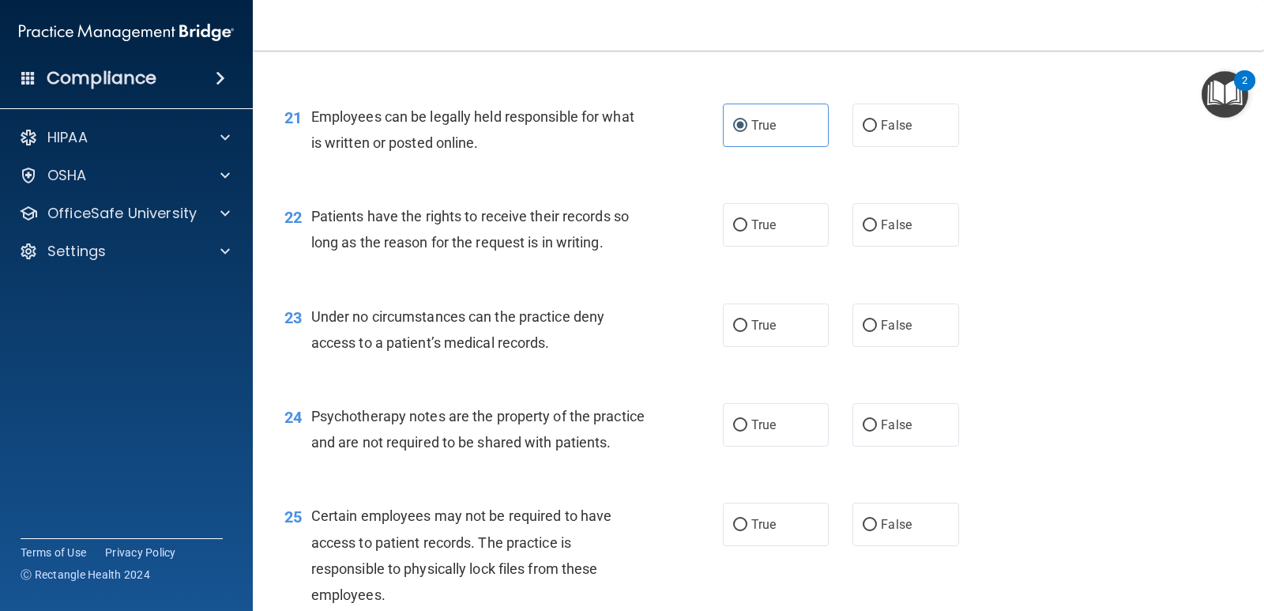
scroll to position [3082, 0]
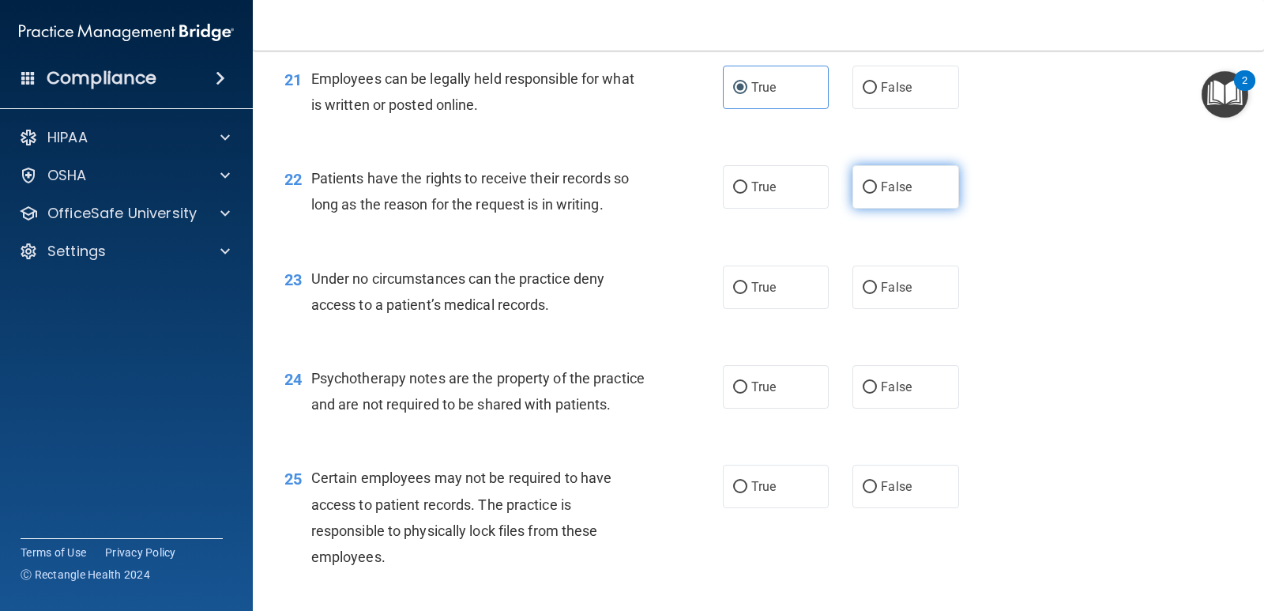
click at [890, 179] on span "False" at bounding box center [896, 186] width 31 height 15
click at [877, 182] on input "False" at bounding box center [870, 188] width 14 height 12
radio input "true"
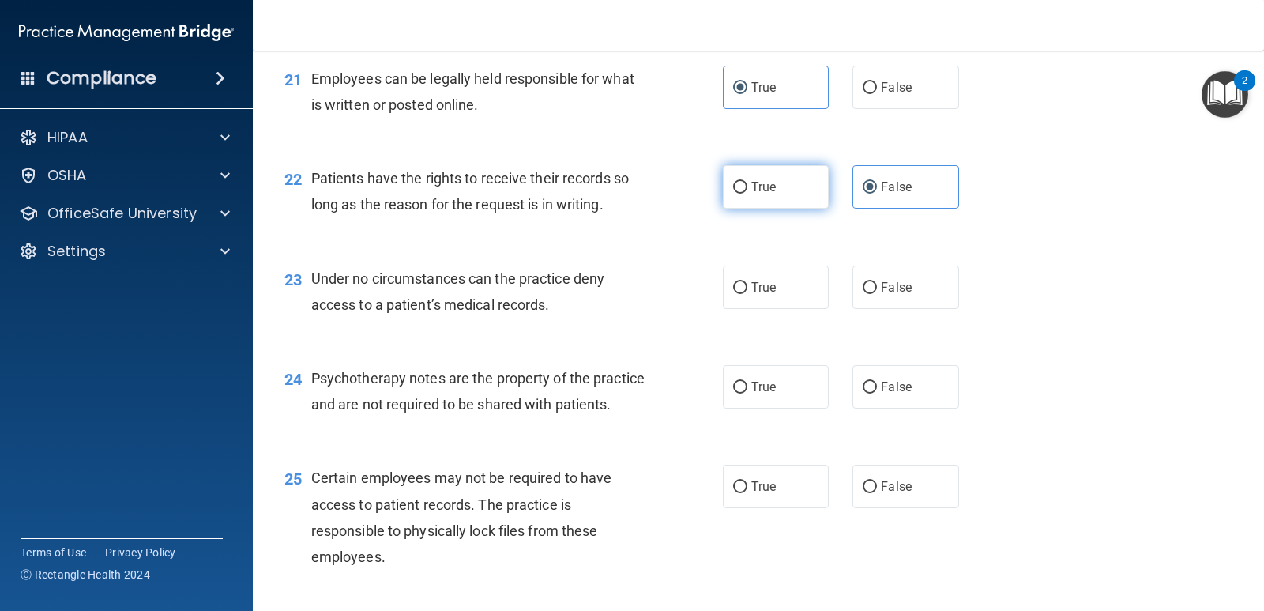
click at [765, 201] on label "True" at bounding box center [776, 186] width 106 height 43
click at [748, 194] on input "True" at bounding box center [740, 188] width 14 height 12
radio input "true"
radio input "false"
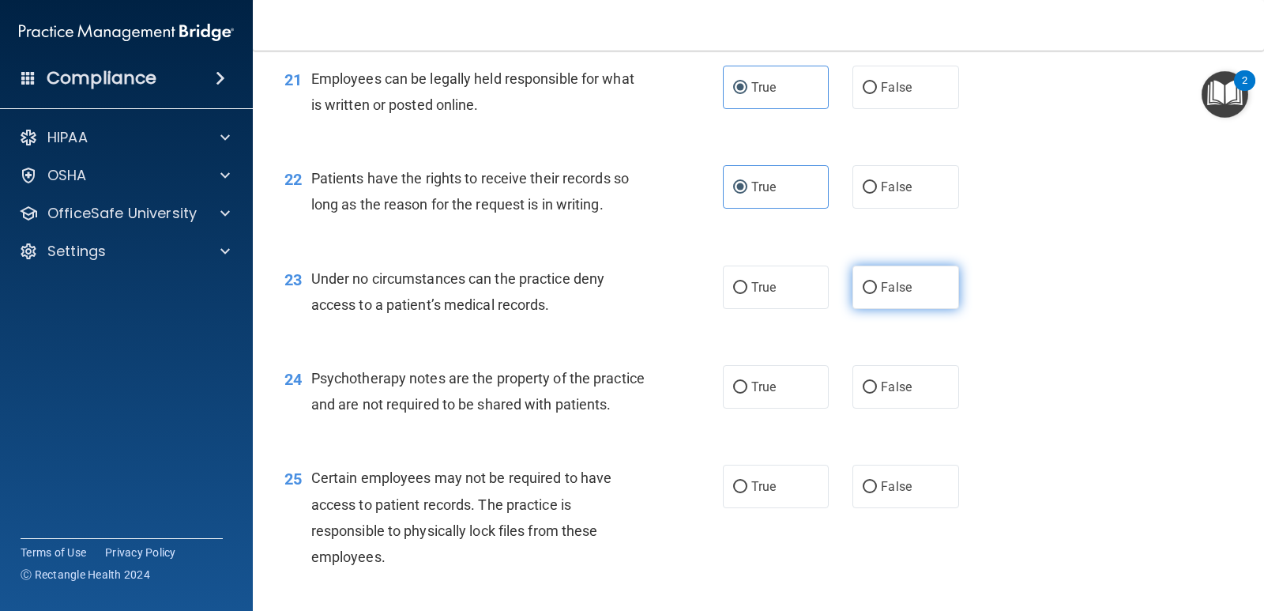
click at [874, 296] on label "False" at bounding box center [906, 287] width 106 height 43
click at [874, 294] on input "False" at bounding box center [870, 288] width 14 height 12
radio input "true"
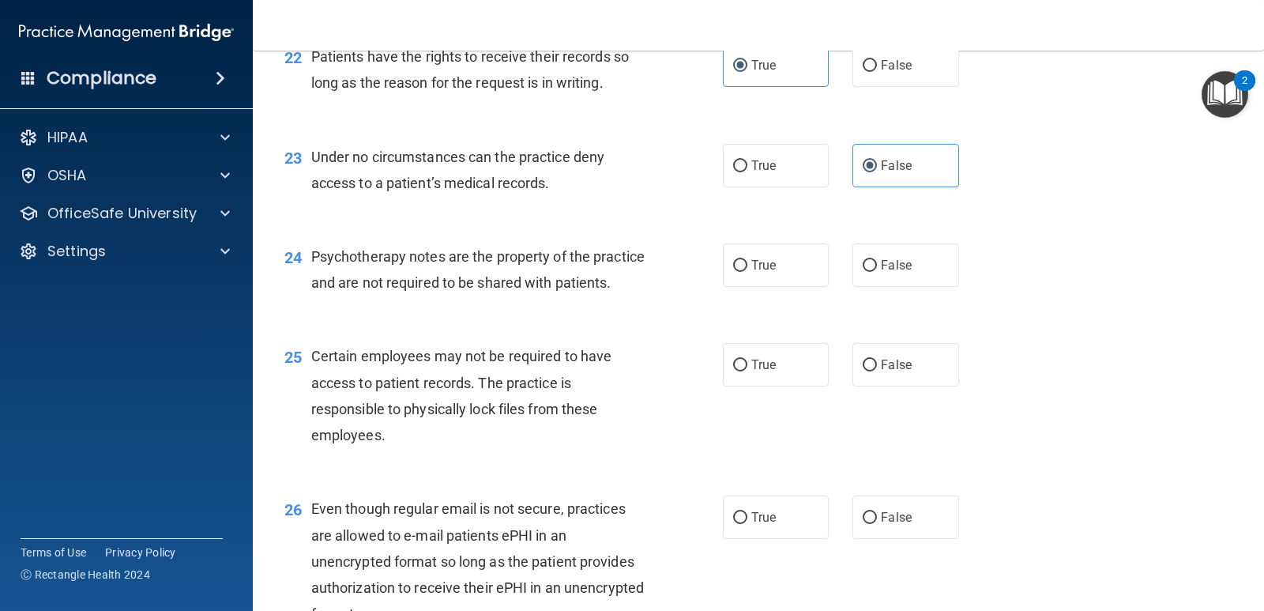
scroll to position [3240, 0]
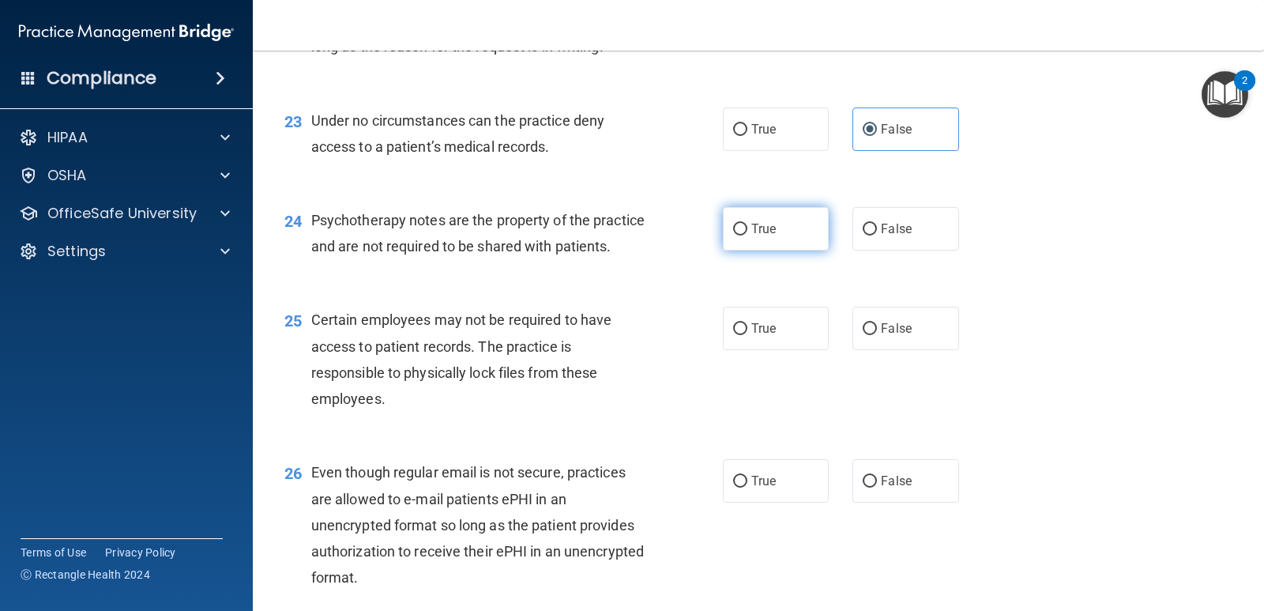
click at [780, 222] on label "True" at bounding box center [776, 228] width 106 height 43
click at [748, 224] on input "True" at bounding box center [740, 230] width 14 height 12
radio input "true"
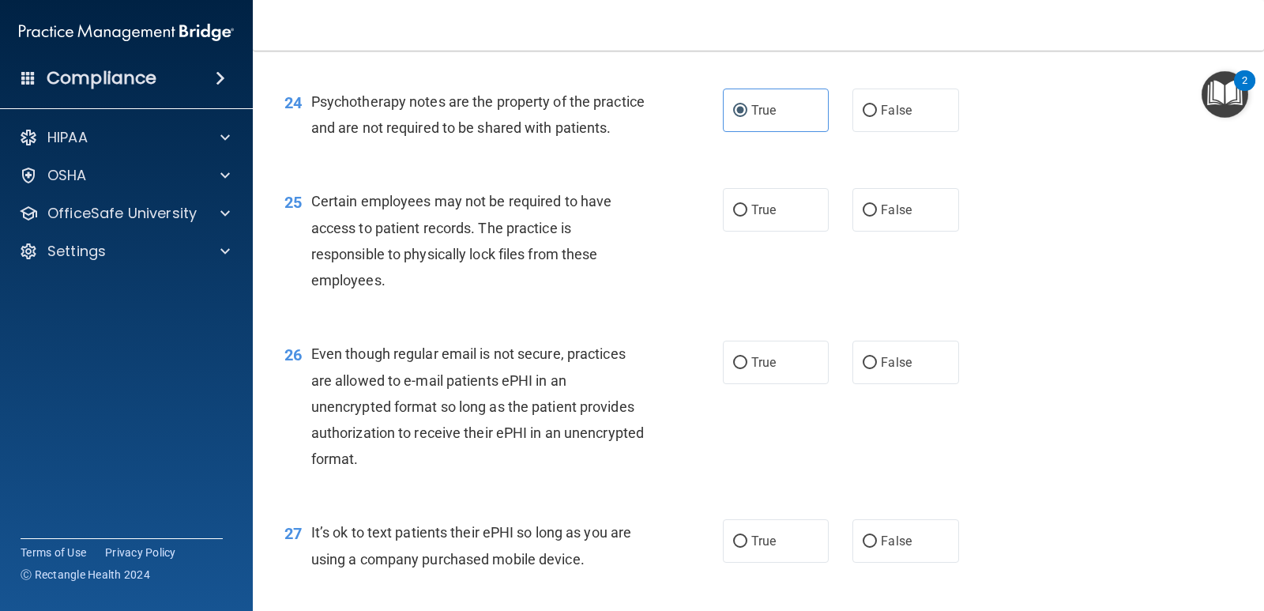
scroll to position [3398, 0]
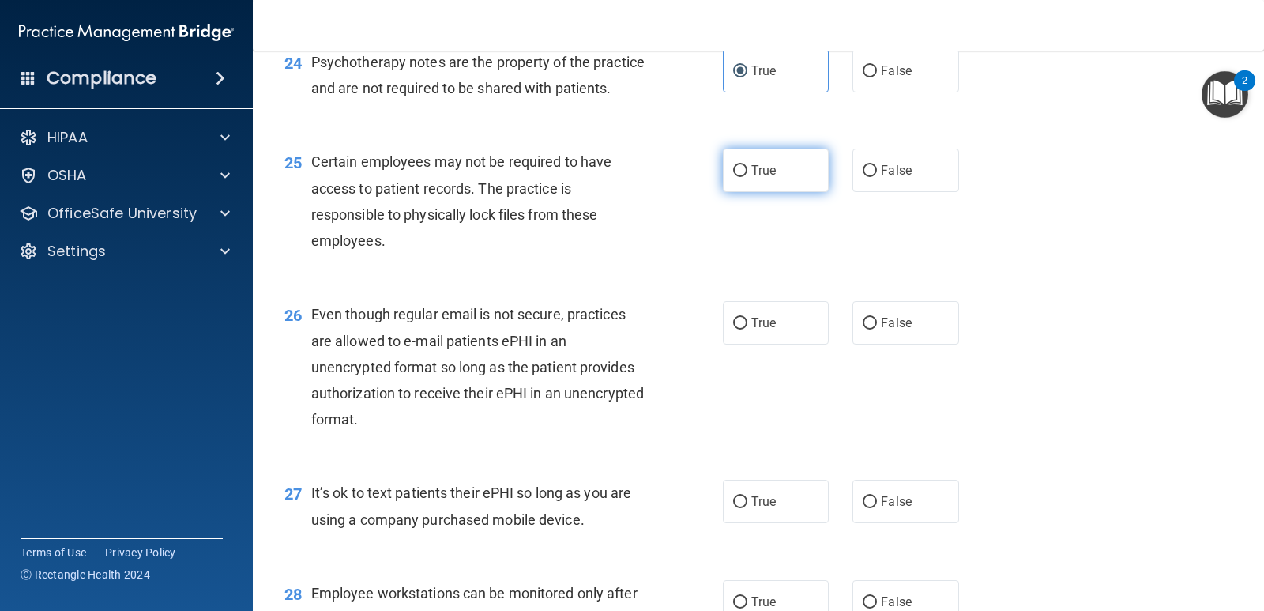
click at [768, 178] on span "True" at bounding box center [764, 170] width 24 height 15
click at [748, 177] on input "True" at bounding box center [740, 171] width 14 height 12
radio input "true"
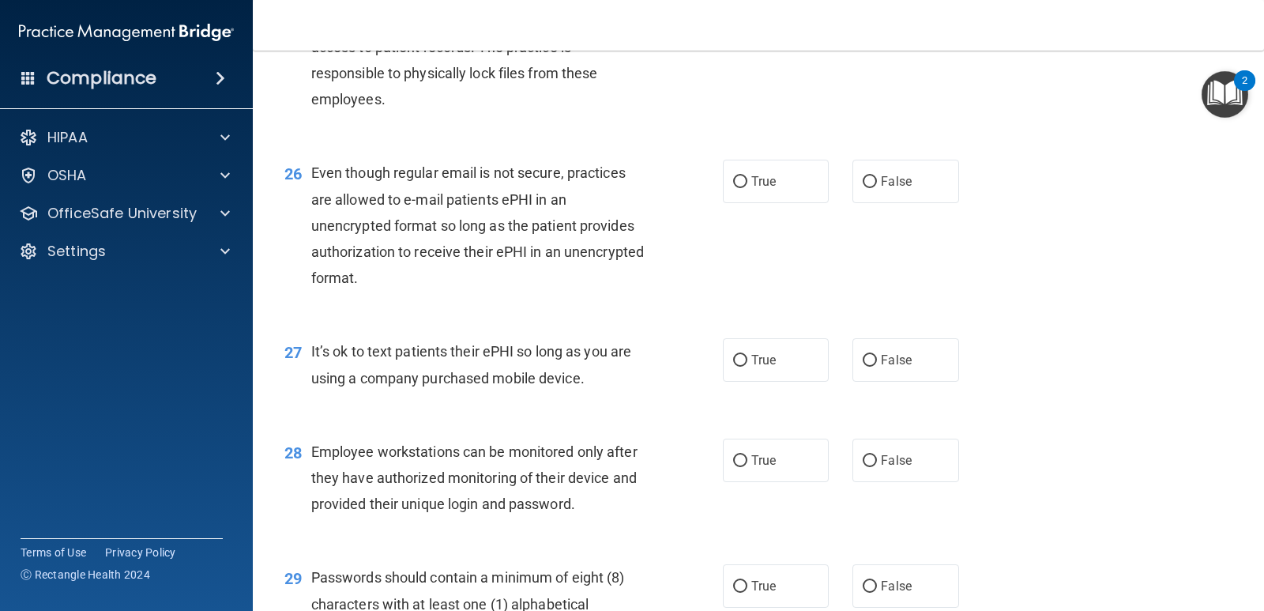
scroll to position [3556, 0]
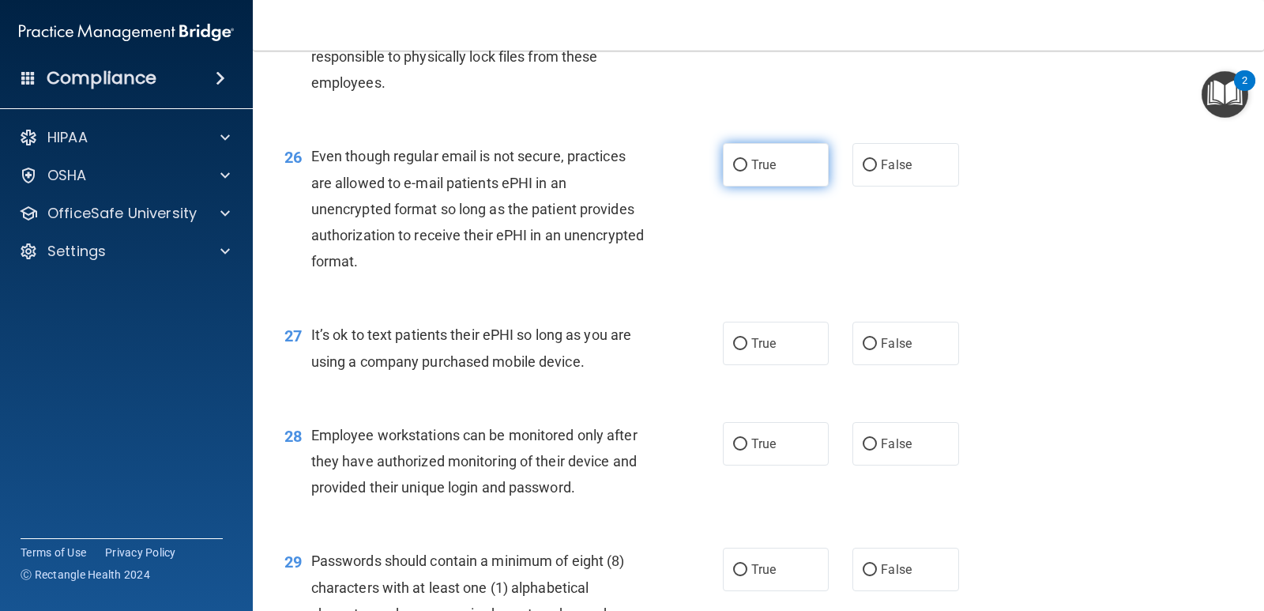
click at [767, 172] on span "True" at bounding box center [764, 164] width 24 height 15
click at [748, 171] on input "True" at bounding box center [740, 166] width 14 height 12
radio input "true"
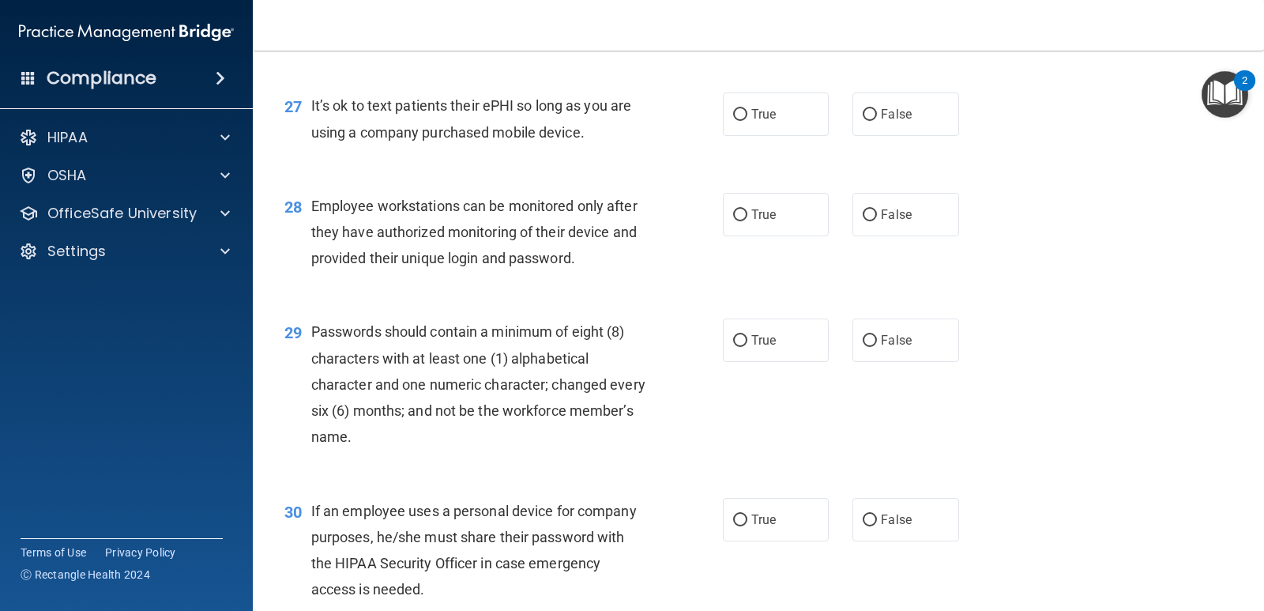
scroll to position [3793, 0]
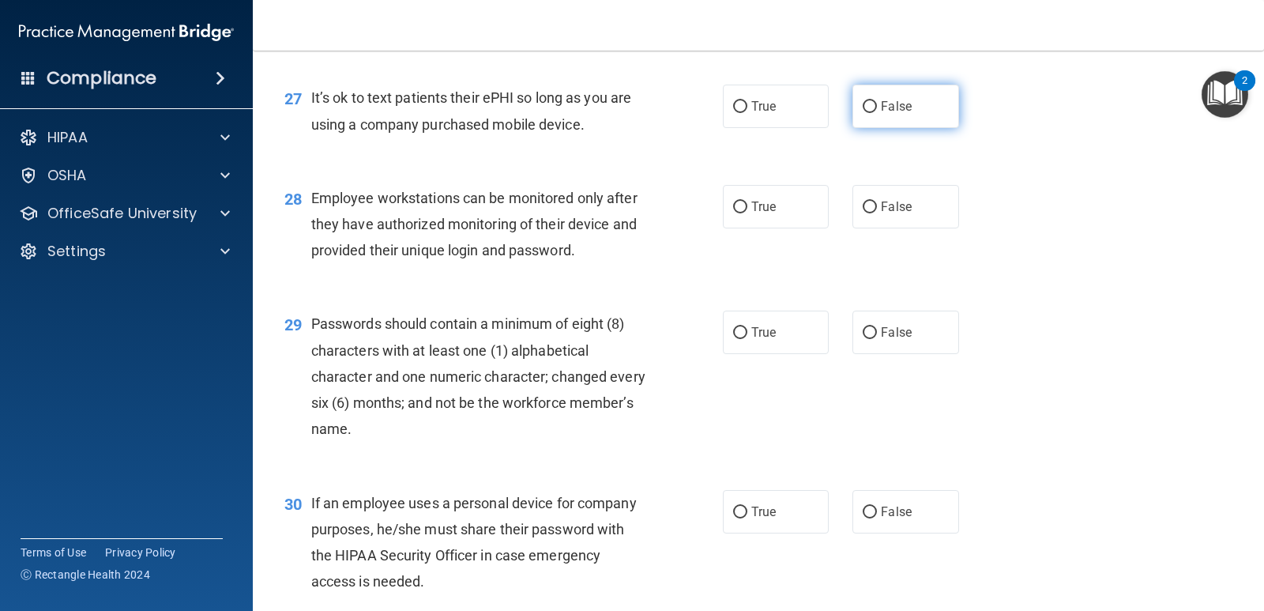
click at [895, 114] on span "False" at bounding box center [896, 106] width 31 height 15
click at [877, 113] on input "False" at bounding box center [870, 107] width 14 height 12
radio input "true"
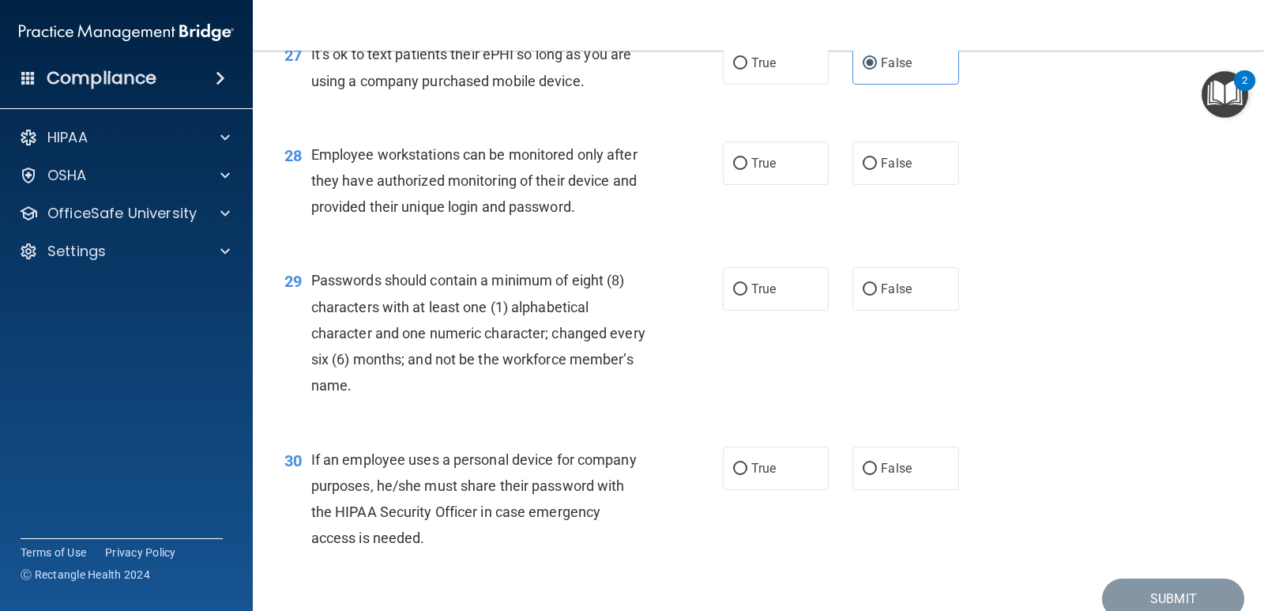
scroll to position [3872, 0]
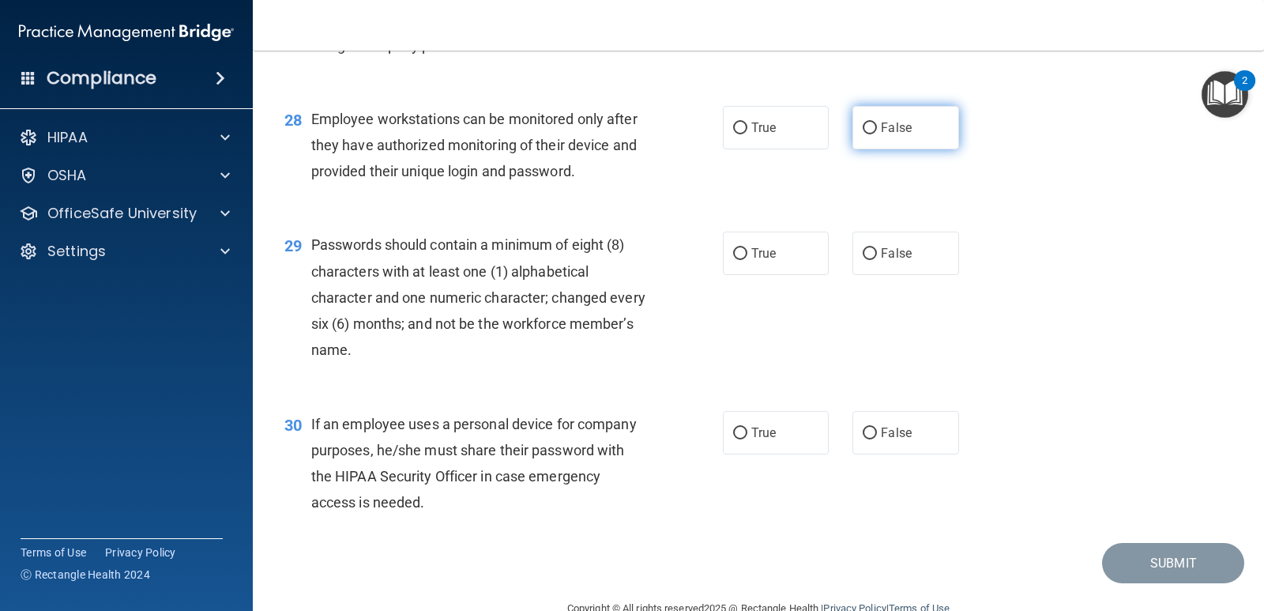
click at [868, 134] on input "False" at bounding box center [870, 128] width 14 height 12
radio input "true"
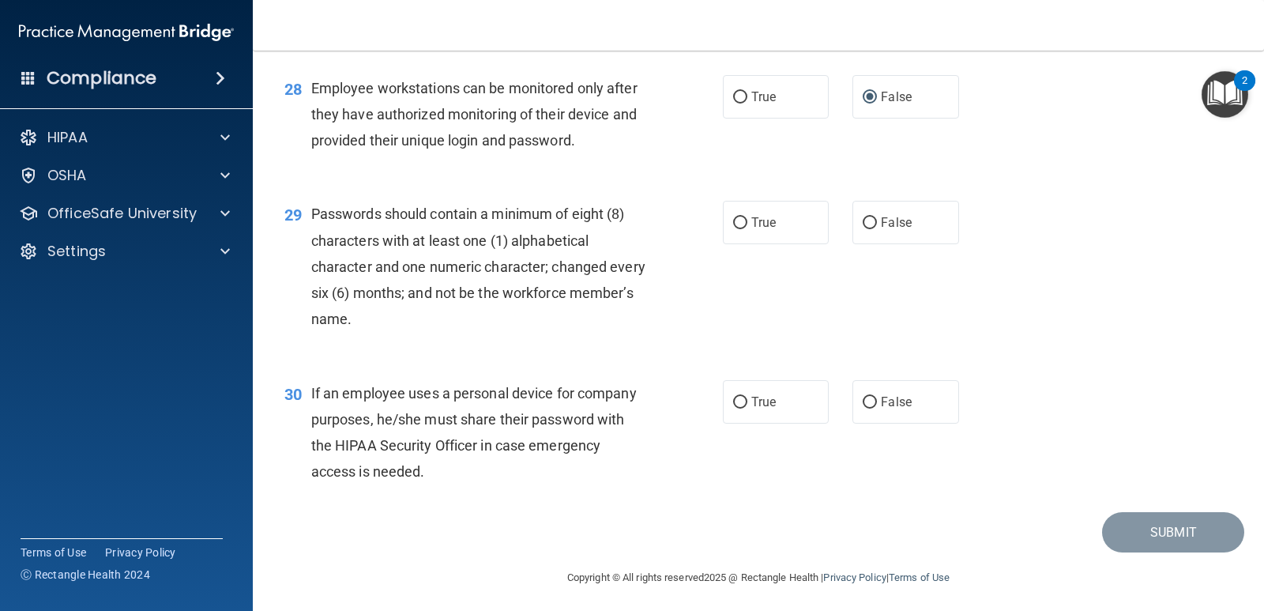
scroll to position [3934, 0]
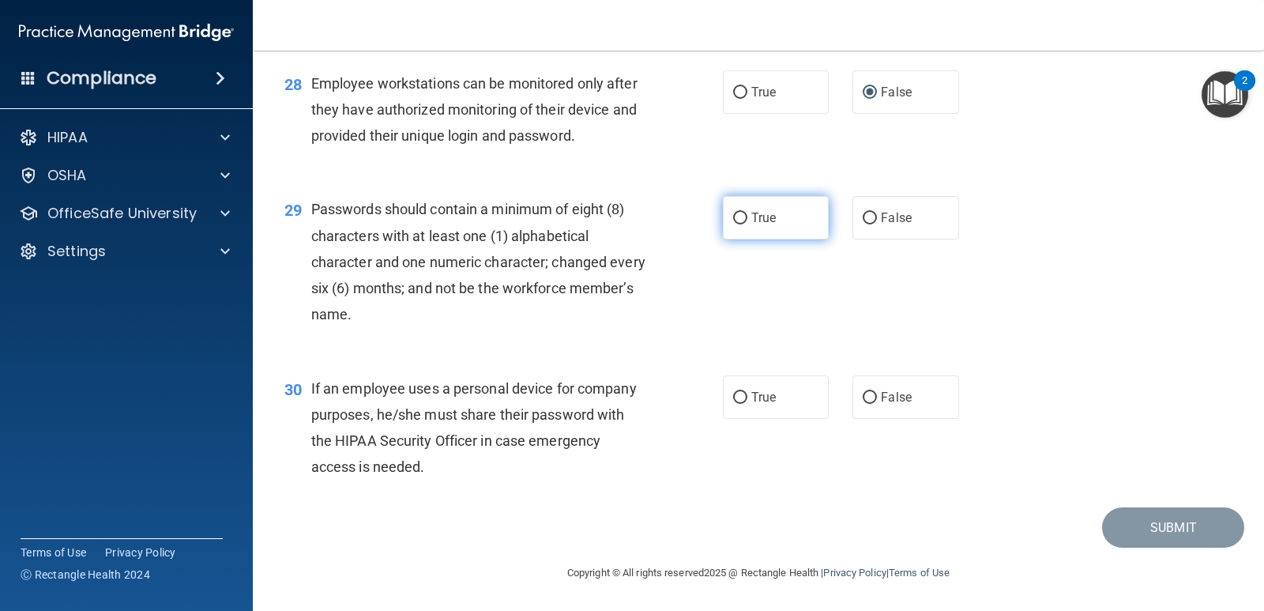
click at [761, 219] on span "True" at bounding box center [764, 217] width 24 height 15
click at [748, 219] on input "True" at bounding box center [740, 219] width 14 height 12
radio input "true"
click at [918, 396] on label "False" at bounding box center [906, 396] width 106 height 43
click at [877, 396] on input "False" at bounding box center [870, 398] width 14 height 12
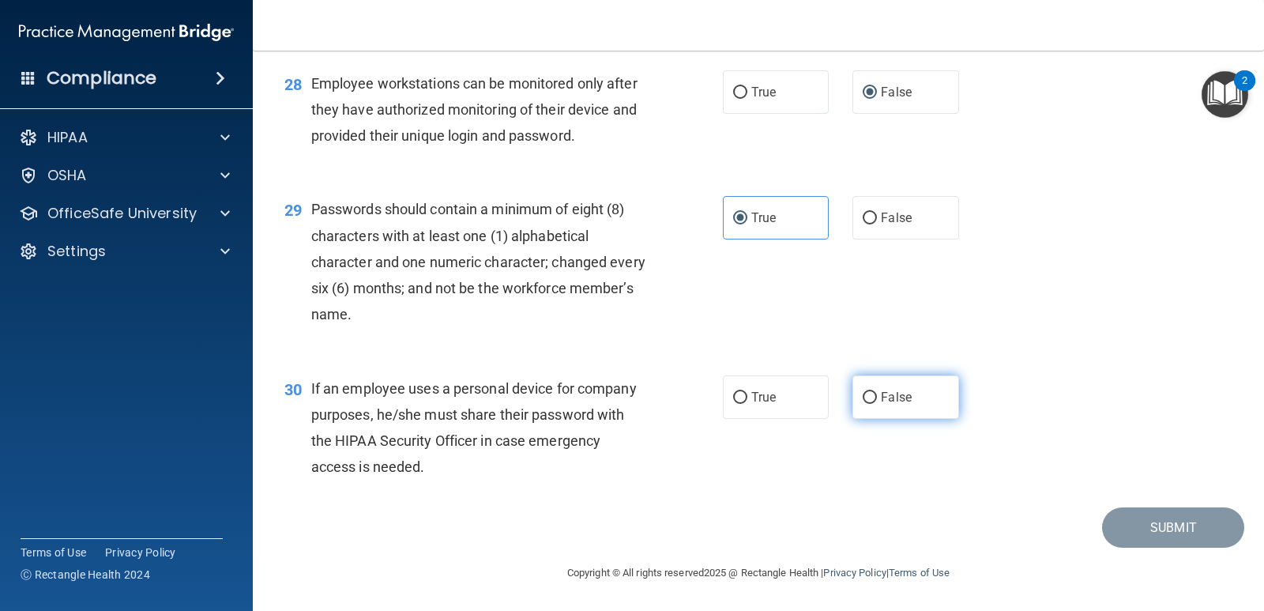
radio input "true"
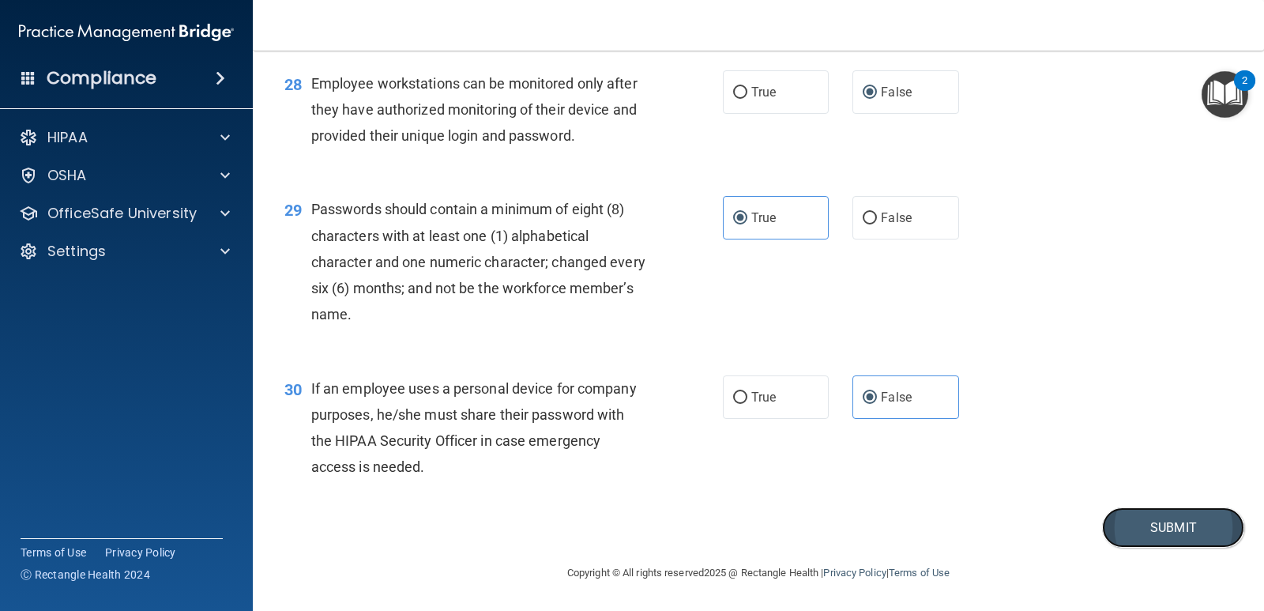
click at [1130, 525] on button "Submit" at bounding box center [1173, 527] width 142 height 40
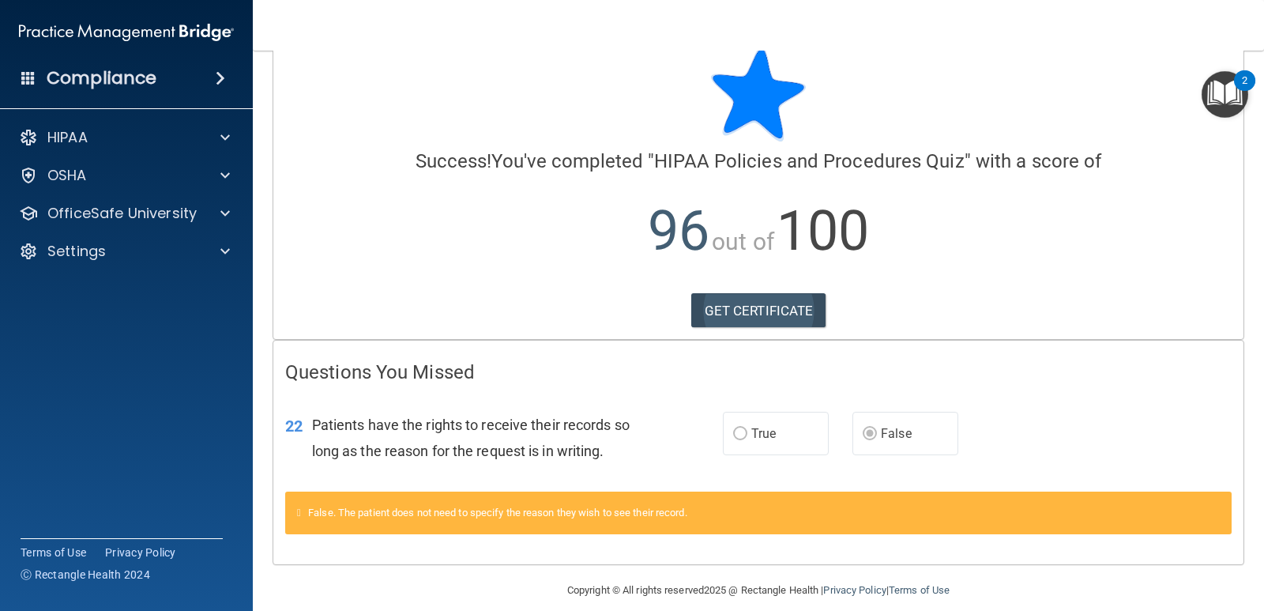
scroll to position [50, 0]
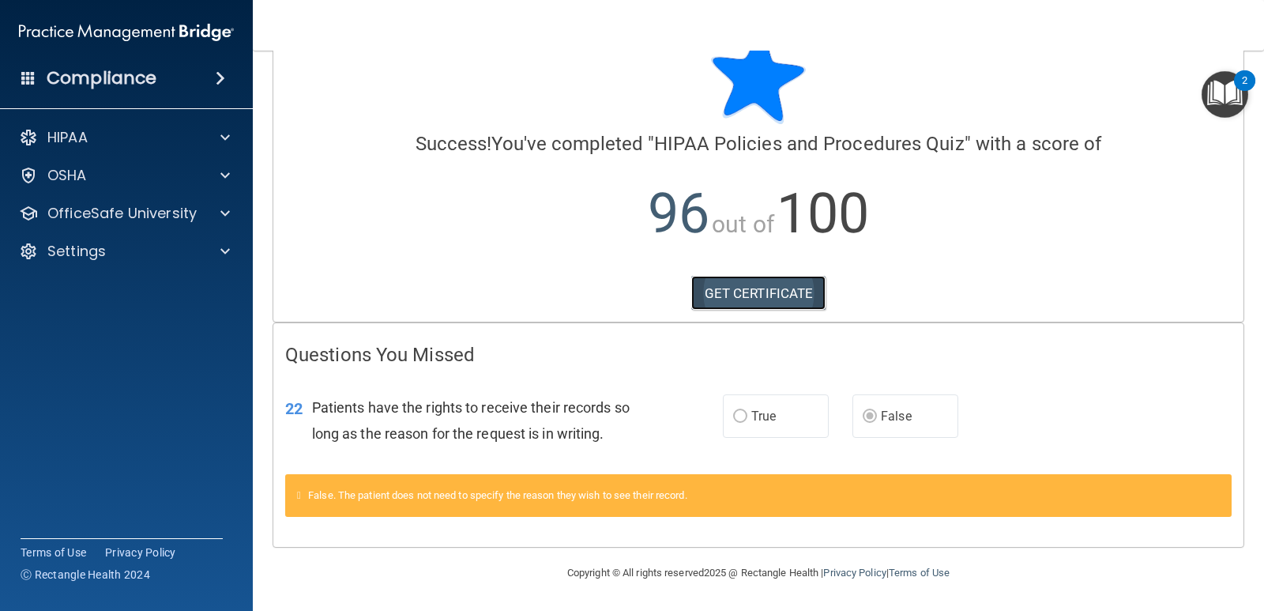
click at [782, 303] on link "GET CERTIFICATE" at bounding box center [758, 293] width 135 height 35
click at [114, 135] on div "HIPAA" at bounding box center [105, 137] width 196 height 19
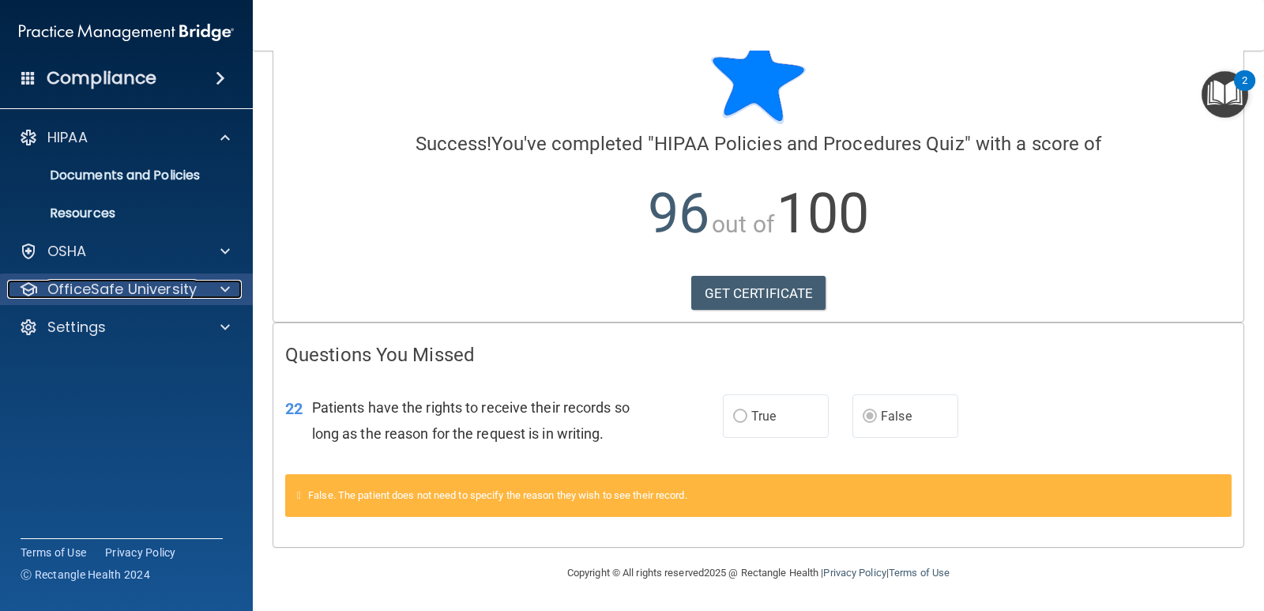
click at [196, 296] on div "OfficeSafe University" at bounding box center [105, 289] width 196 height 19
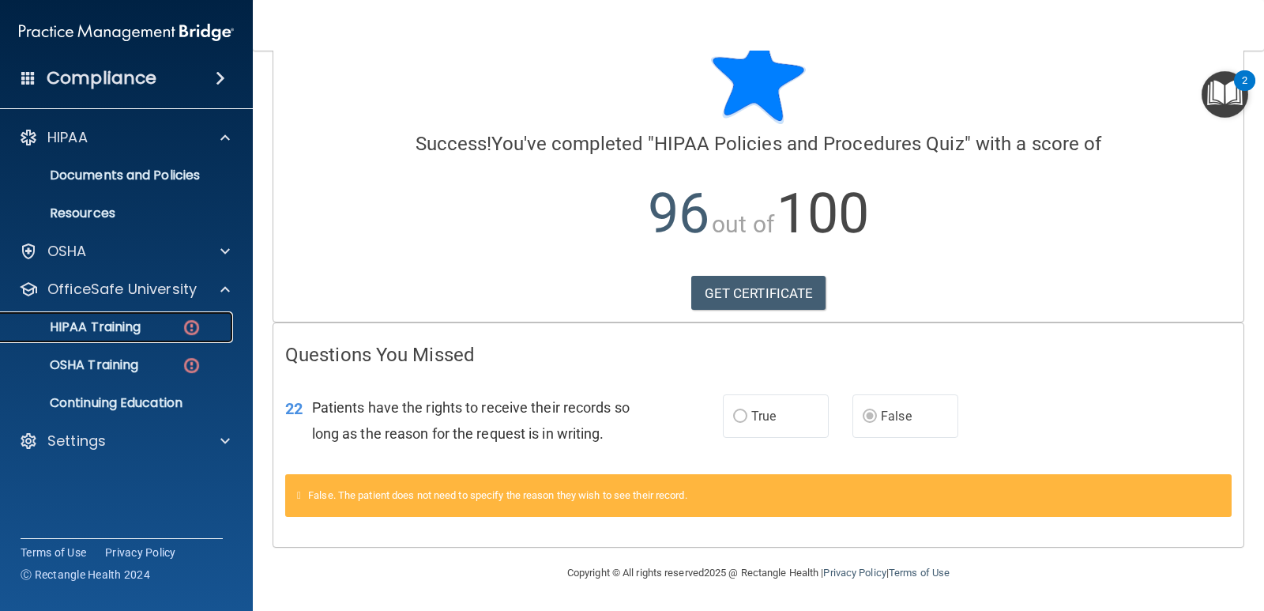
click at [187, 326] on img at bounding box center [192, 328] width 20 height 20
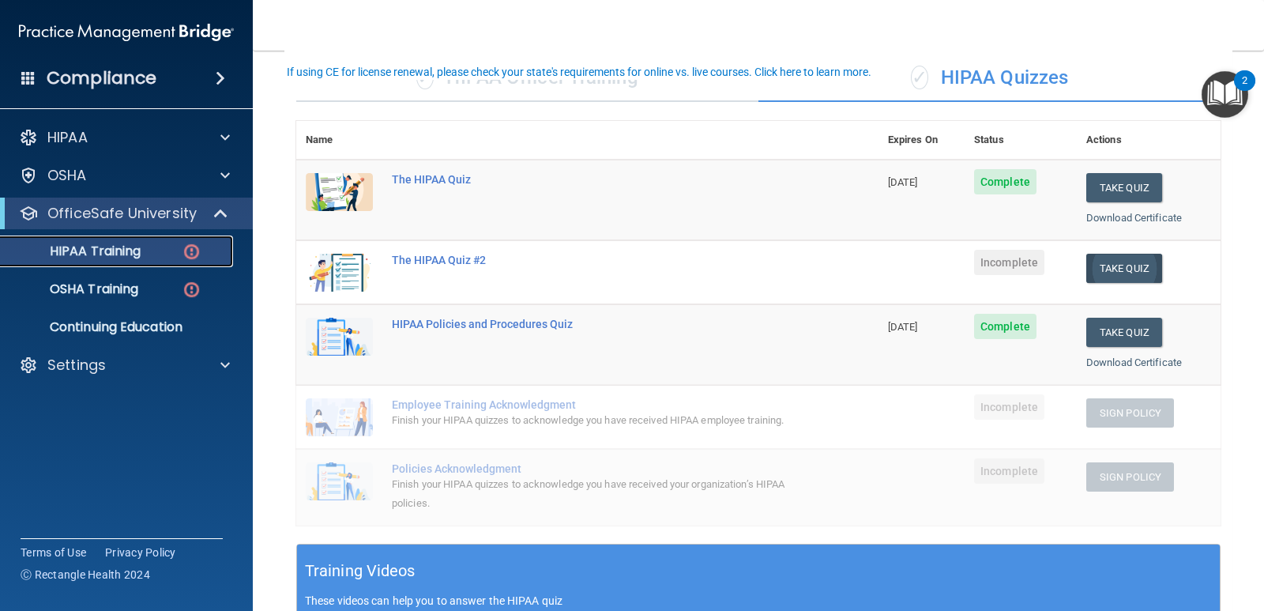
scroll to position [79, 0]
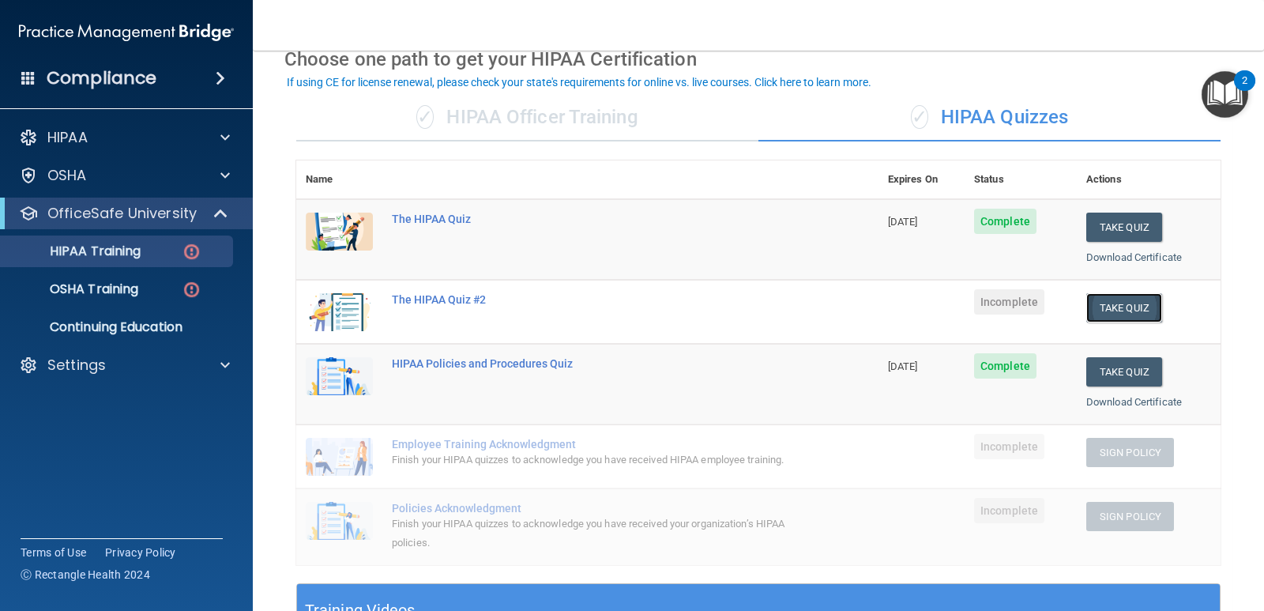
click at [1118, 318] on button "Take Quiz" at bounding box center [1125, 307] width 76 height 29
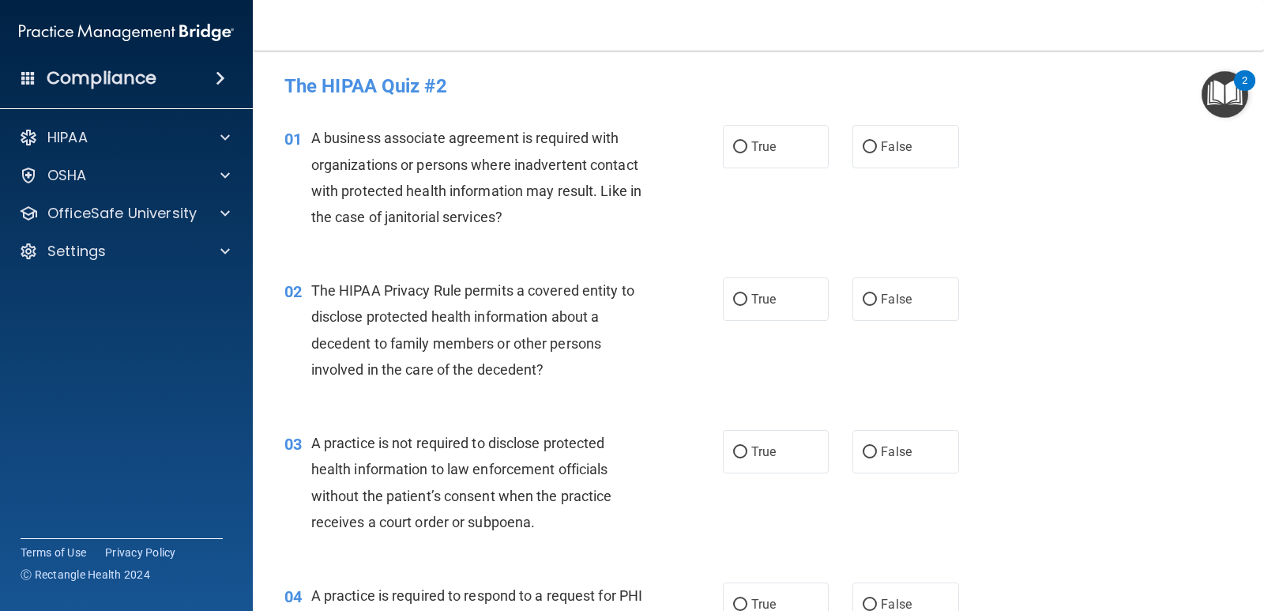
click at [140, 119] on div "HIPAA Documents and Policies Report an Incident Business Associates Emergency P…" at bounding box center [127, 197] width 254 height 164
click at [134, 139] on div "HIPAA" at bounding box center [105, 137] width 196 height 19
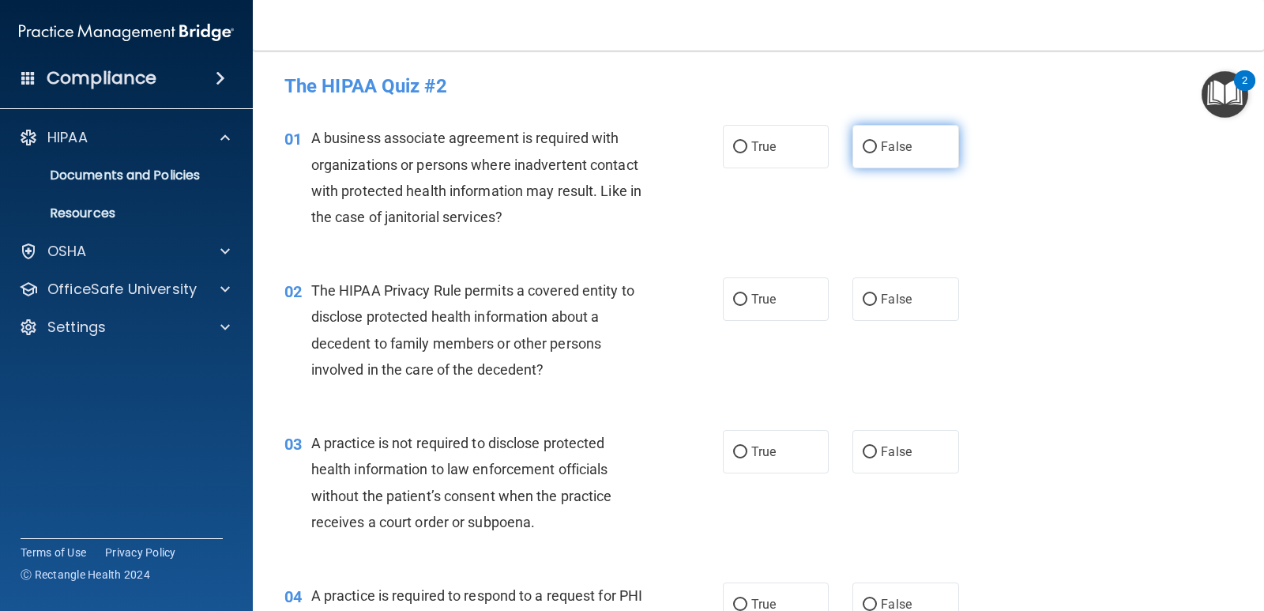
click at [893, 144] on span "False" at bounding box center [896, 146] width 31 height 15
click at [877, 144] on input "False" at bounding box center [870, 147] width 14 height 12
radio input "true"
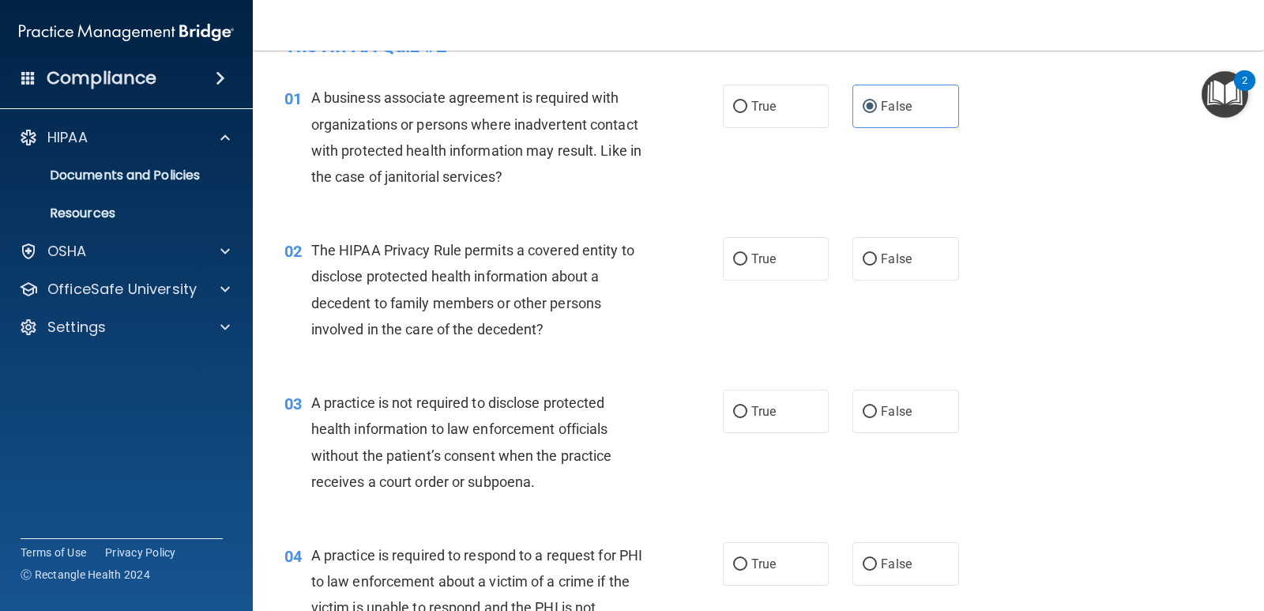
scroll to position [79, 0]
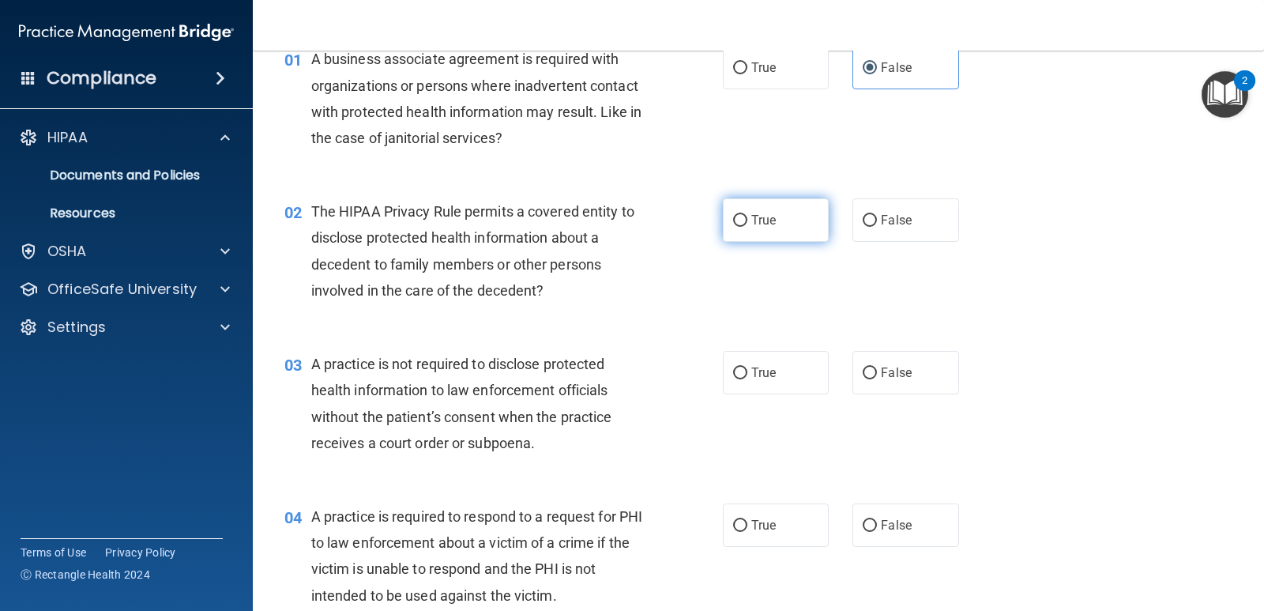
click at [790, 229] on label "True" at bounding box center [776, 219] width 106 height 43
click at [748, 227] on input "True" at bounding box center [740, 221] width 14 height 12
radio input "true"
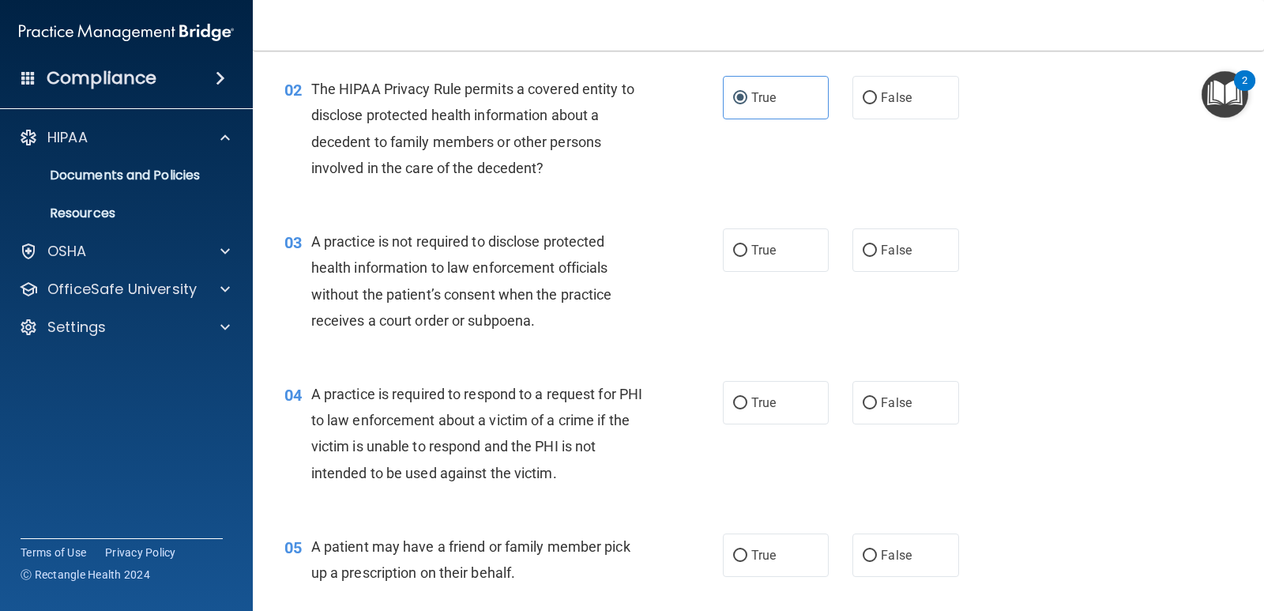
scroll to position [237, 0]
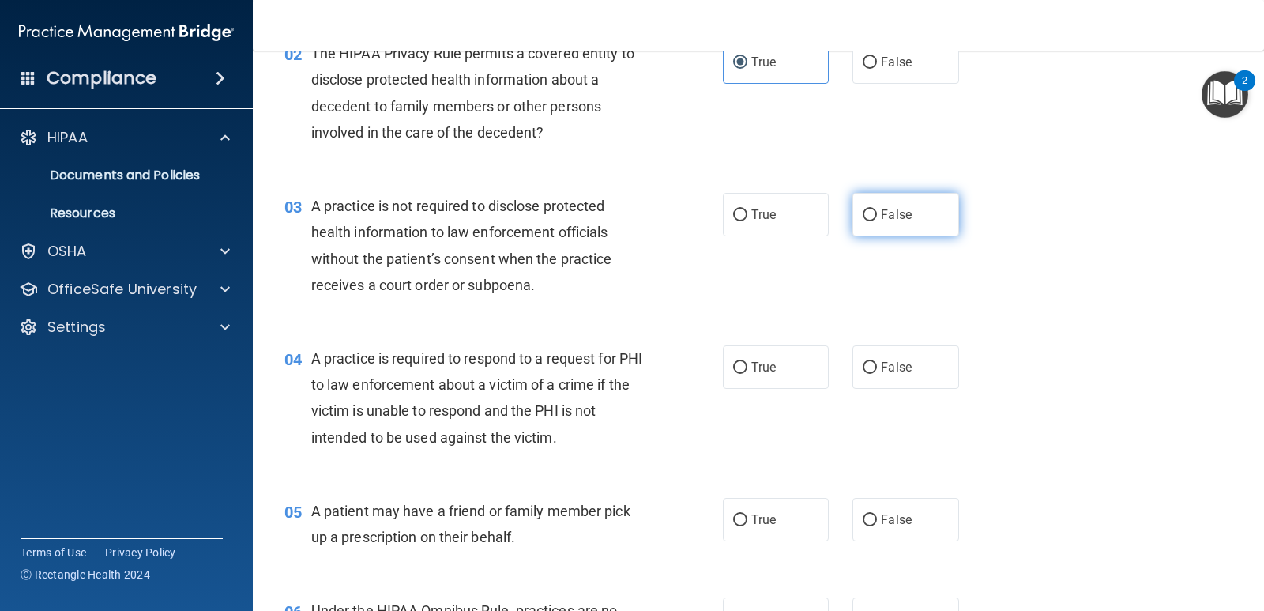
click at [881, 213] on span "False" at bounding box center [896, 214] width 31 height 15
click at [876, 213] on input "False" at bounding box center [870, 215] width 14 height 12
radio input "true"
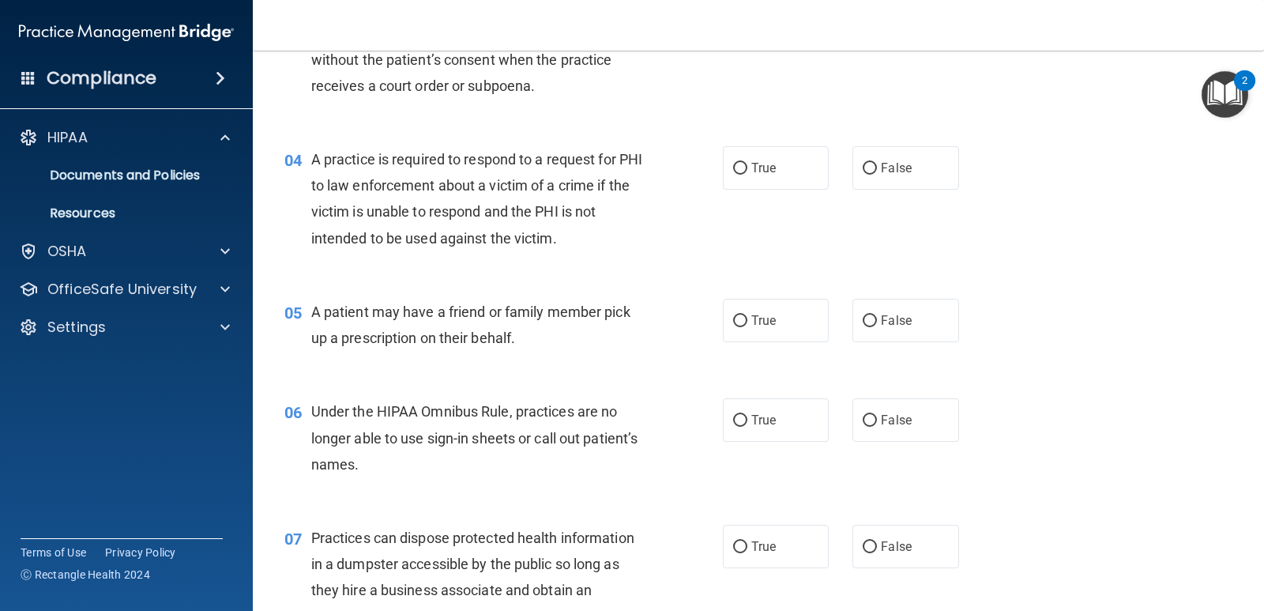
scroll to position [474, 0]
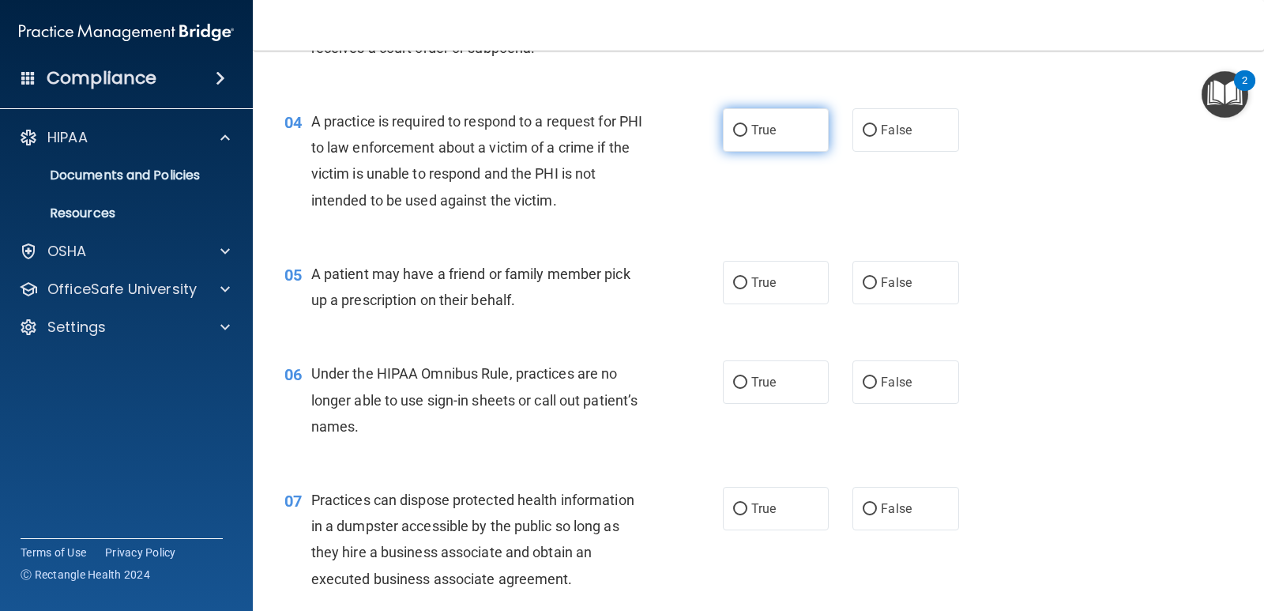
click at [742, 134] on label "True" at bounding box center [776, 129] width 106 height 43
click at [742, 134] on input "True" at bounding box center [740, 131] width 14 height 12
radio input "true"
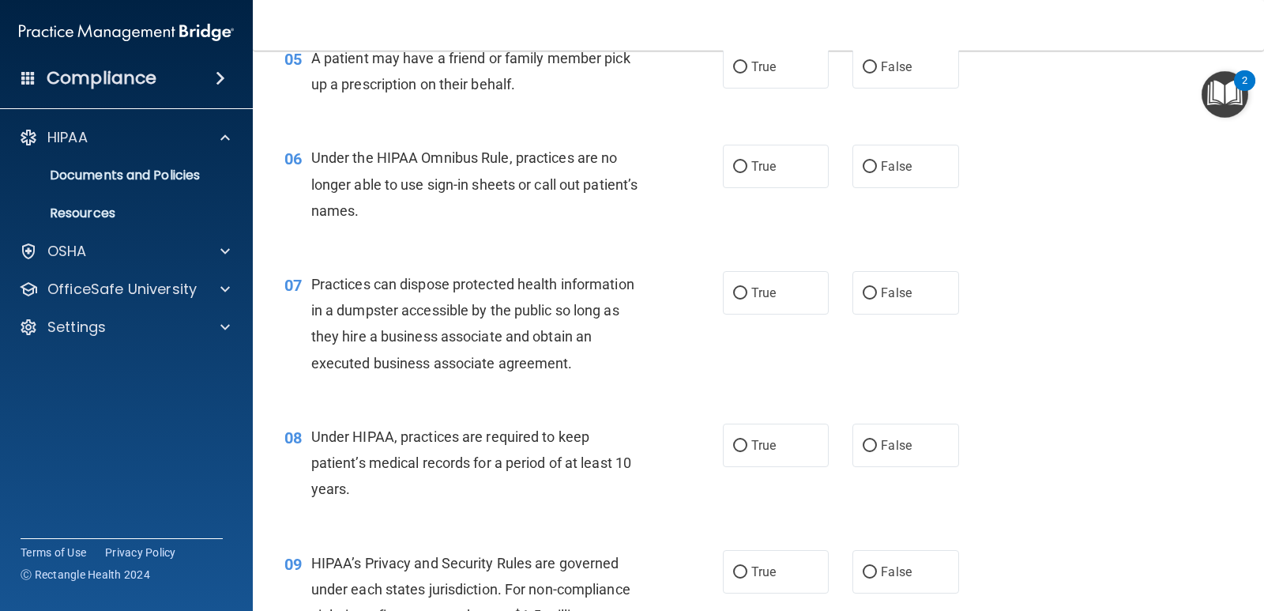
scroll to position [632, 0]
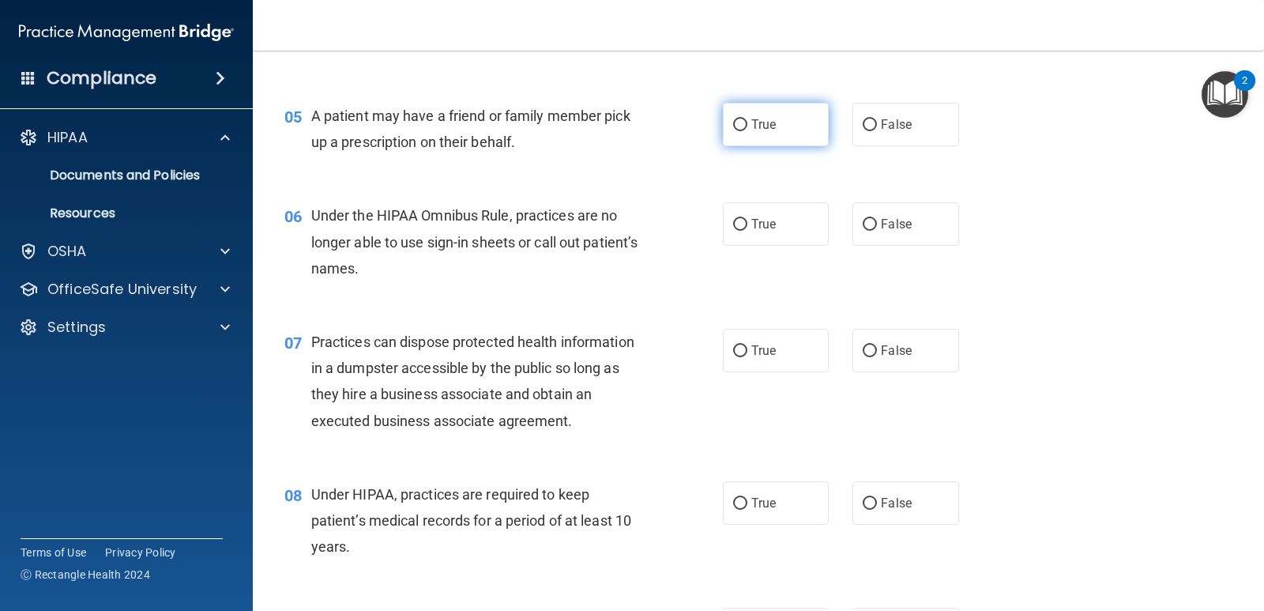
click at [752, 124] on span "True" at bounding box center [764, 124] width 24 height 15
click at [748, 124] on input "True" at bounding box center [740, 125] width 14 height 12
radio input "true"
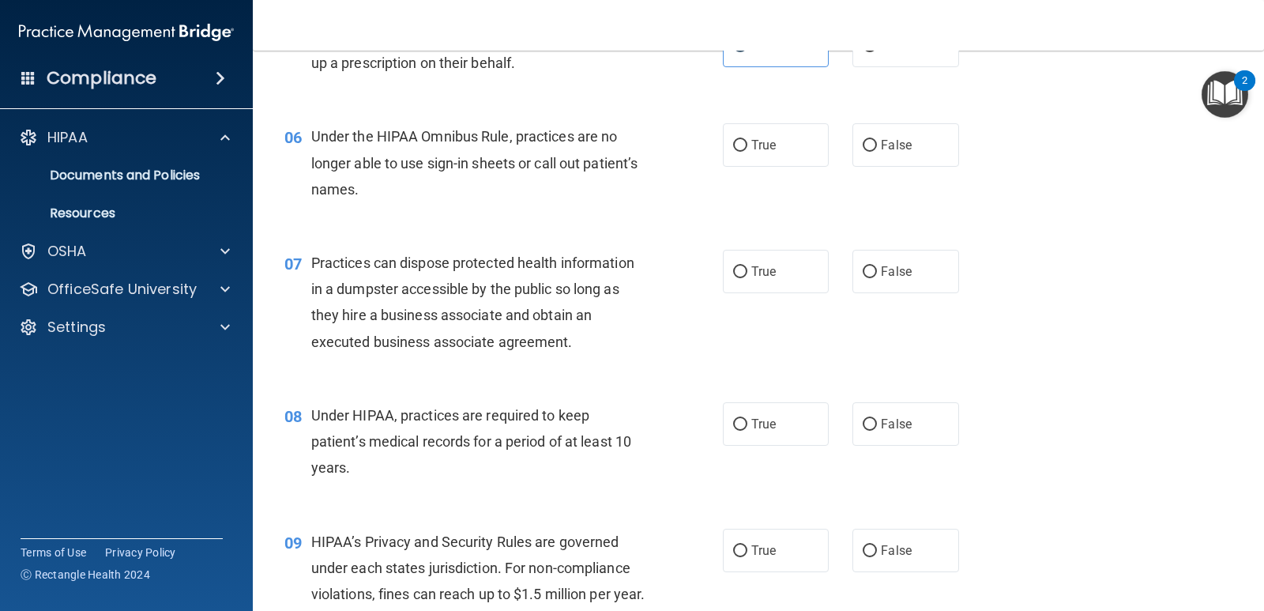
scroll to position [790, 0]
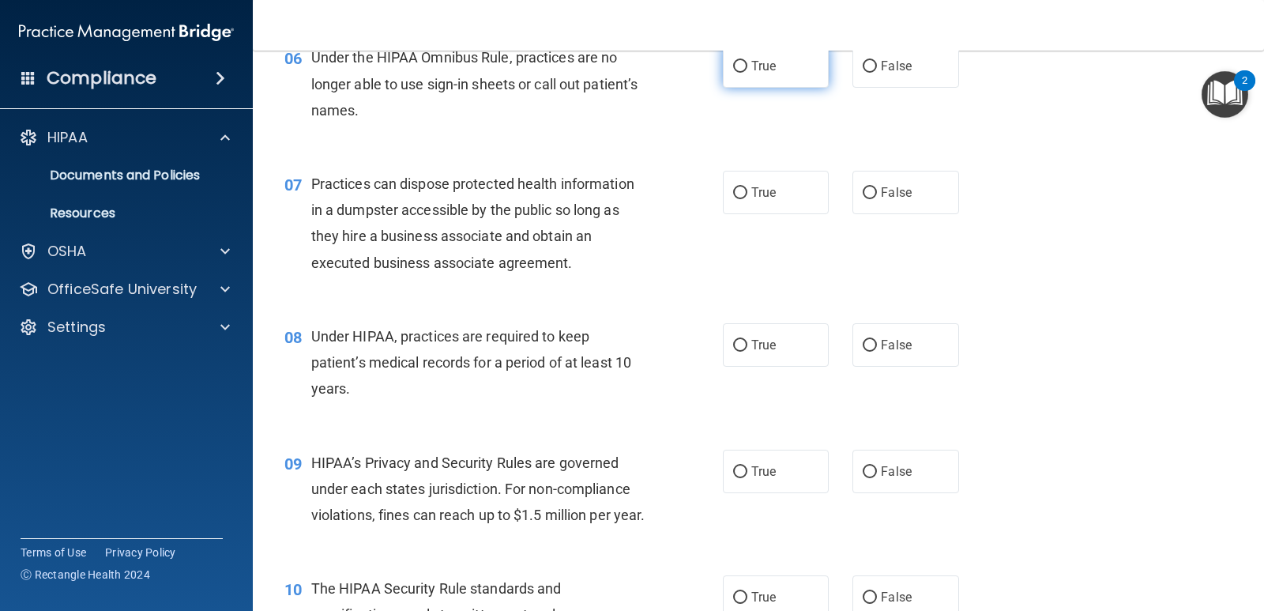
click at [785, 70] on label "True" at bounding box center [776, 65] width 106 height 43
click at [748, 70] on input "True" at bounding box center [740, 67] width 14 height 12
radio input "true"
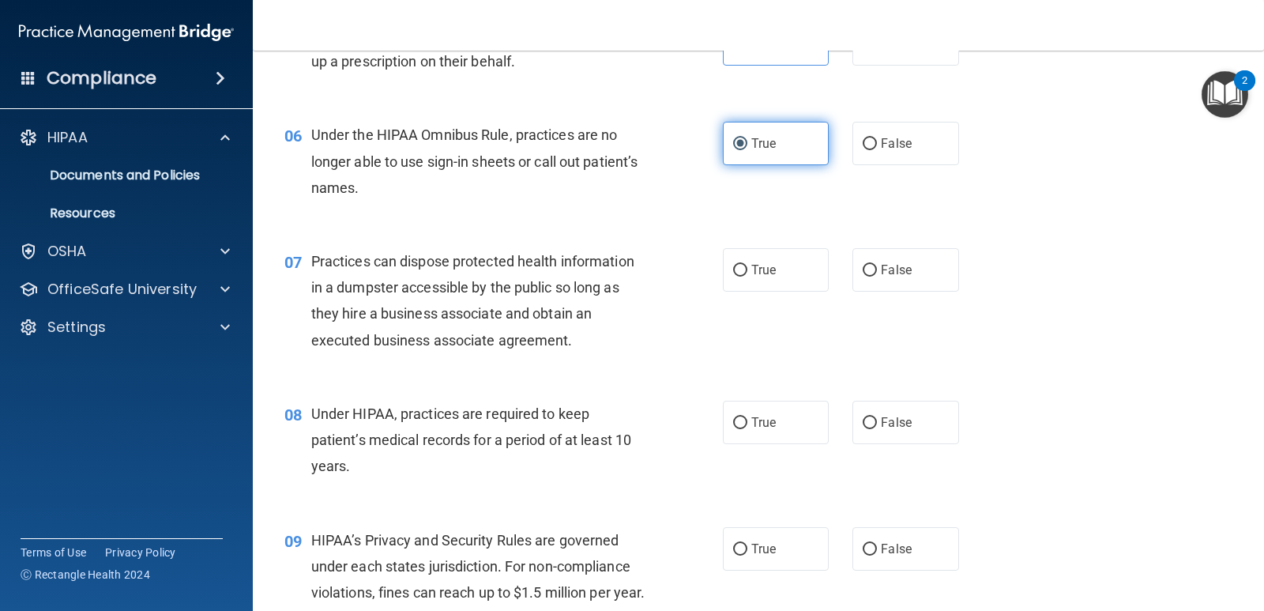
scroll to position [711, 0]
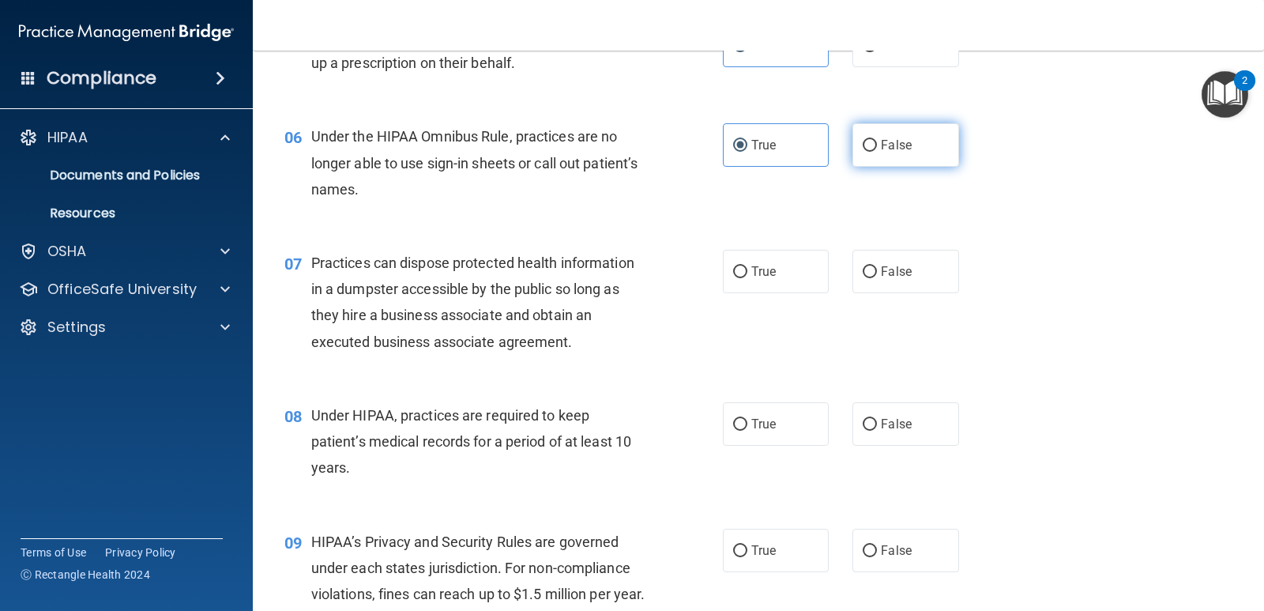
click at [881, 150] on span "False" at bounding box center [896, 144] width 31 height 15
click at [877, 150] on input "False" at bounding box center [870, 146] width 14 height 12
radio input "true"
radio input "false"
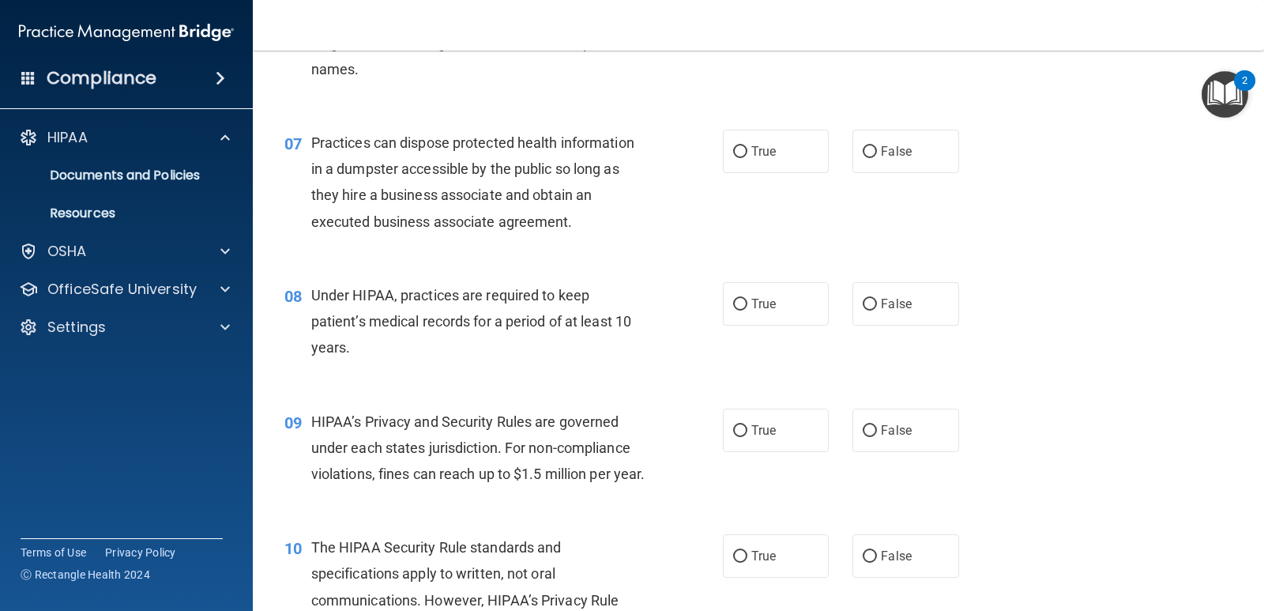
scroll to position [869, 0]
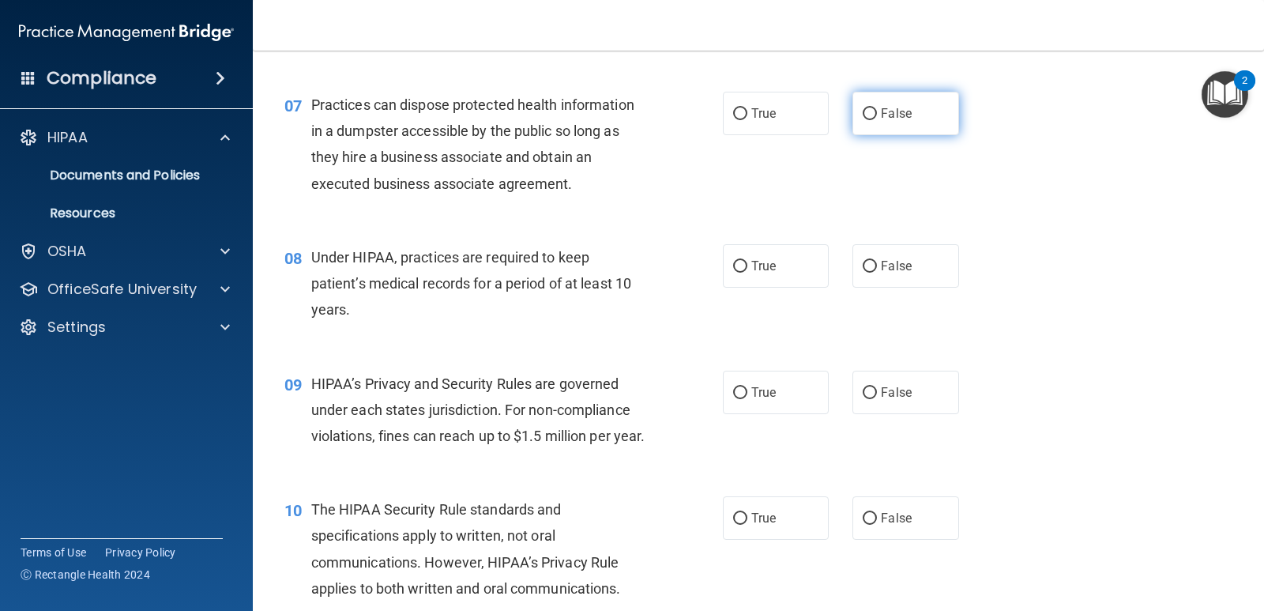
click at [898, 108] on span "False" at bounding box center [896, 113] width 31 height 15
click at [877, 108] on input "False" at bounding box center [870, 114] width 14 height 12
radio input "true"
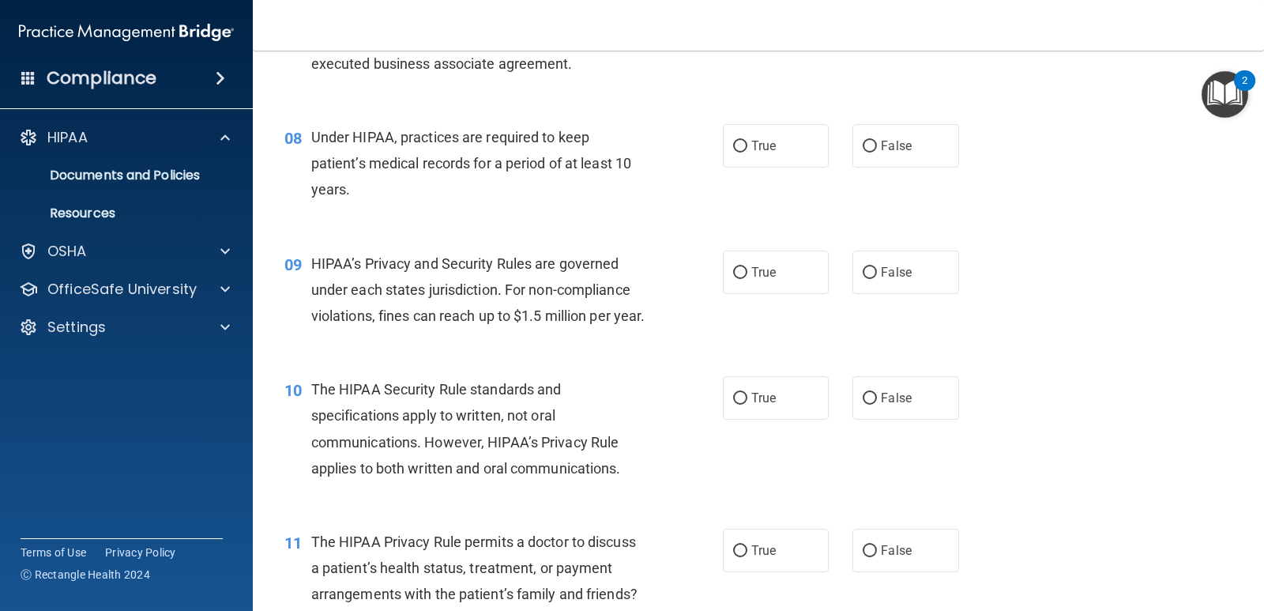
scroll to position [1027, 0]
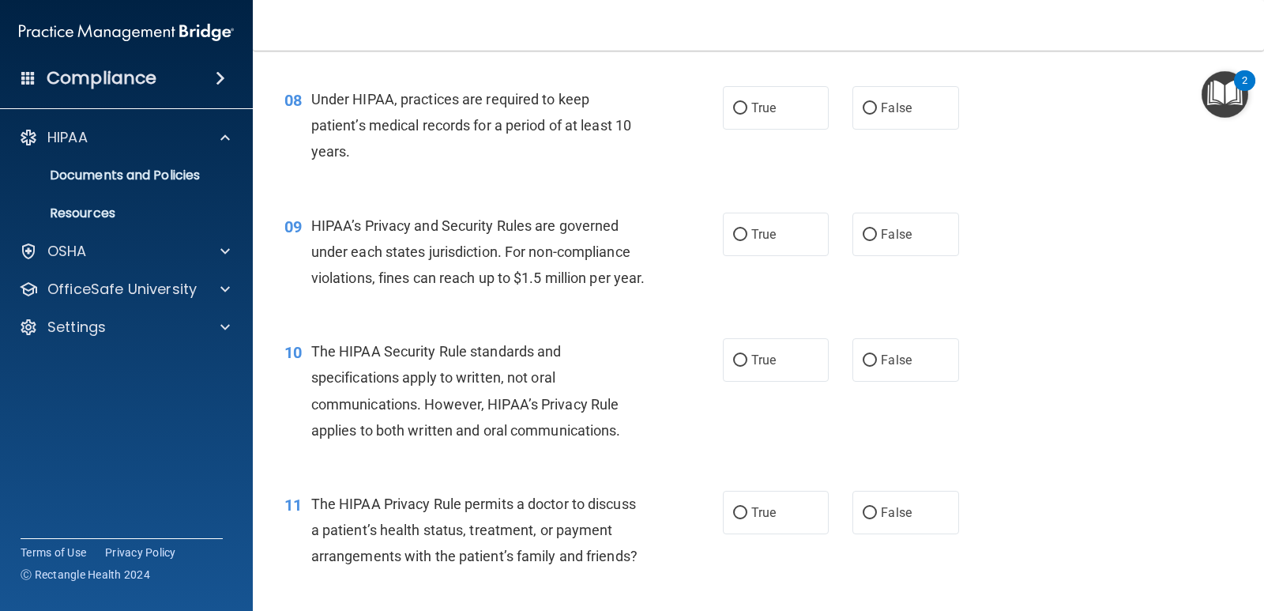
click at [857, 82] on div "08 Under HIPAA, practices are required to keep patient’s medical records for a …" at bounding box center [759, 129] width 972 height 126
click at [861, 93] on label "False" at bounding box center [906, 107] width 106 height 43
click at [863, 103] on input "False" at bounding box center [870, 109] width 14 height 12
radio input "true"
click at [831, 248] on div "True False" at bounding box center [850, 234] width 255 height 43
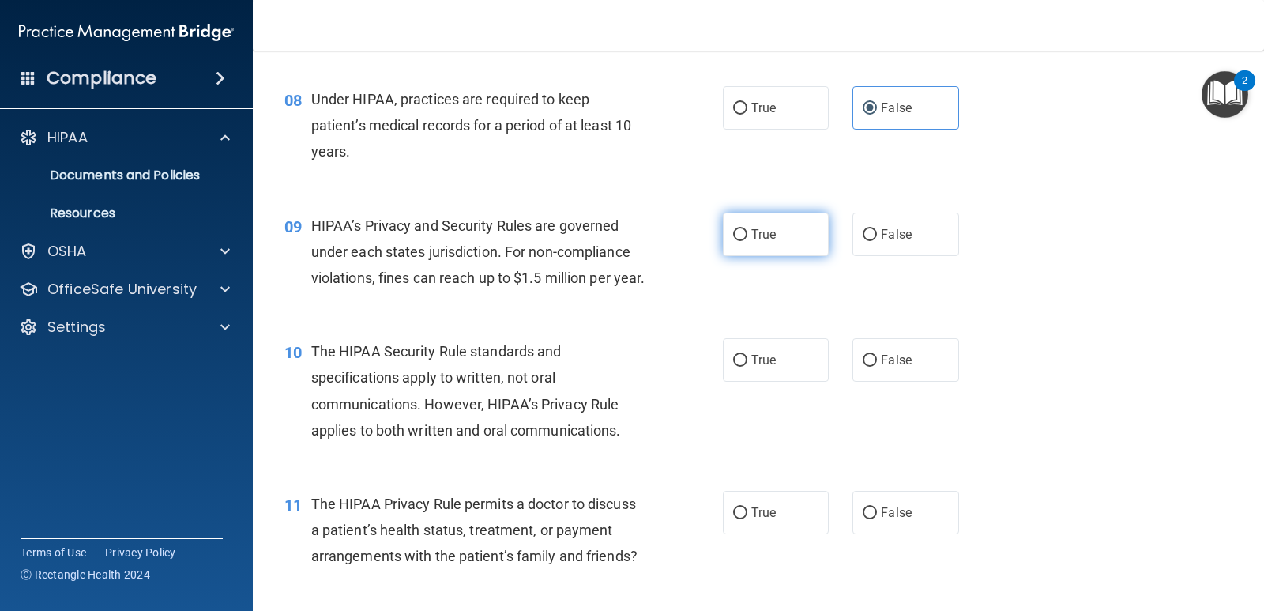
click at [789, 240] on label "True" at bounding box center [776, 234] width 106 height 43
click at [748, 240] on input "True" at bounding box center [740, 235] width 14 height 12
radio input "true"
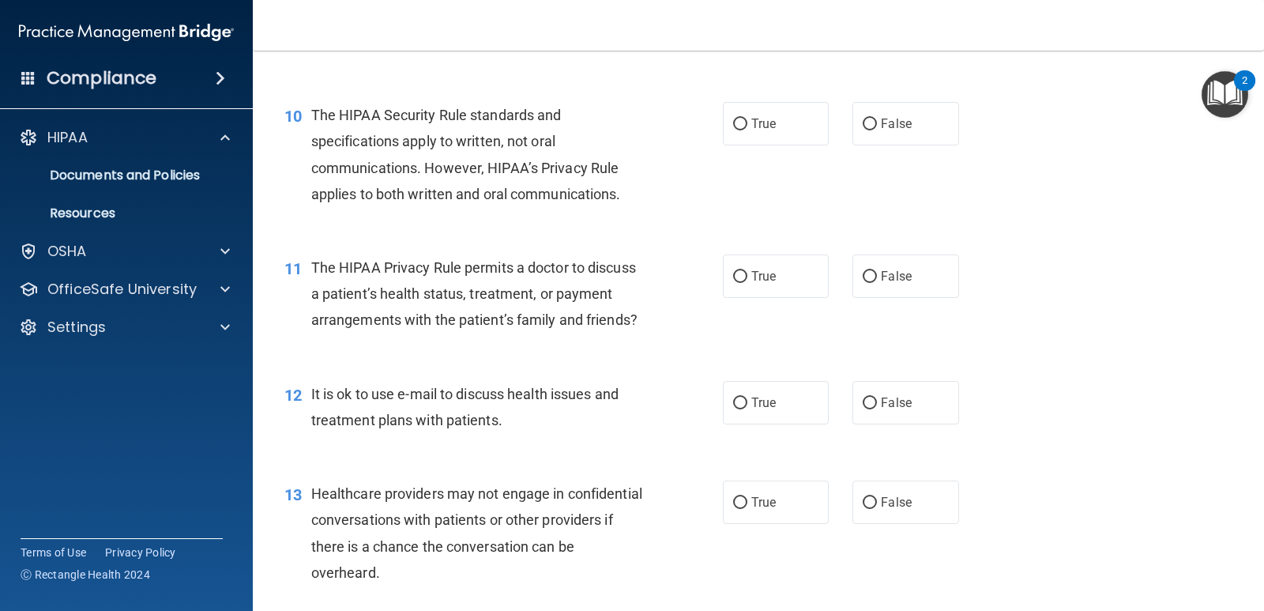
scroll to position [1264, 0]
click at [759, 130] on span "True" at bounding box center [764, 122] width 24 height 15
click at [748, 130] on input "True" at bounding box center [740, 124] width 14 height 12
radio input "true"
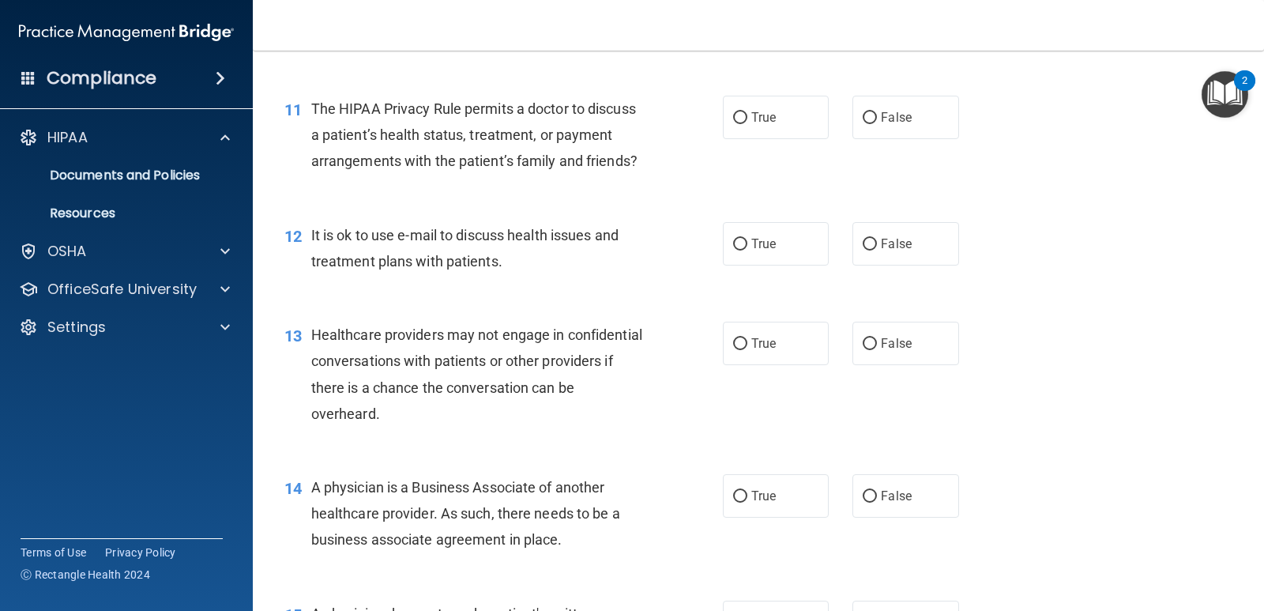
scroll to position [1501, 0]
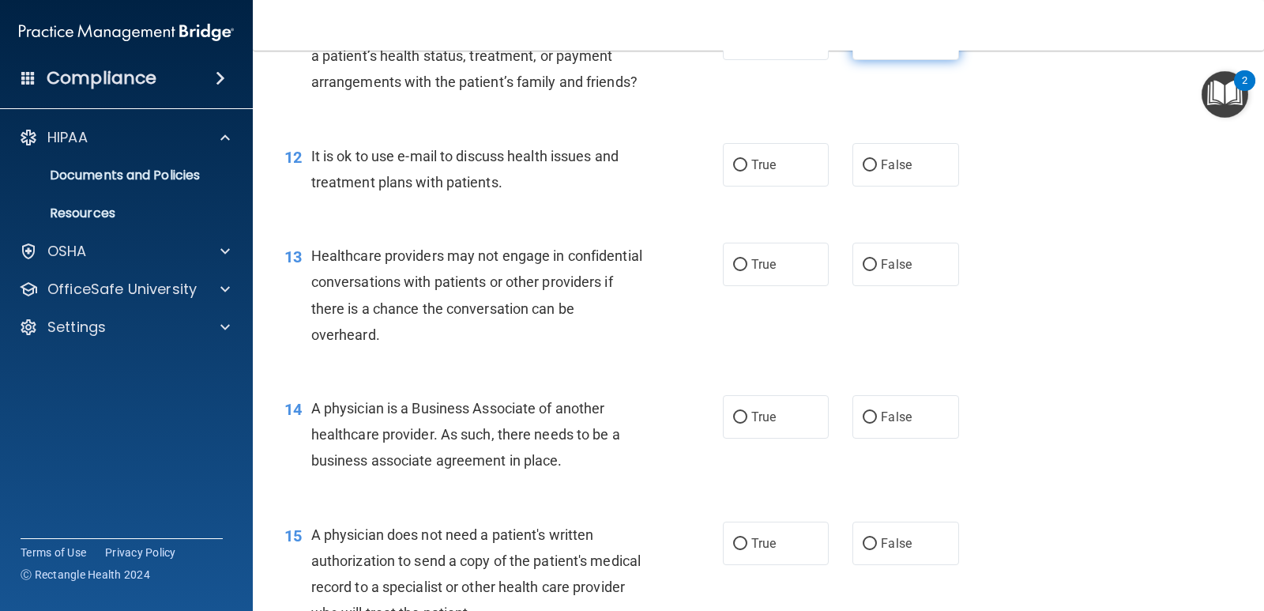
click at [881, 46] on span "False" at bounding box center [896, 38] width 31 height 15
click at [877, 45] on input "False" at bounding box center [870, 39] width 14 height 12
radio input "true"
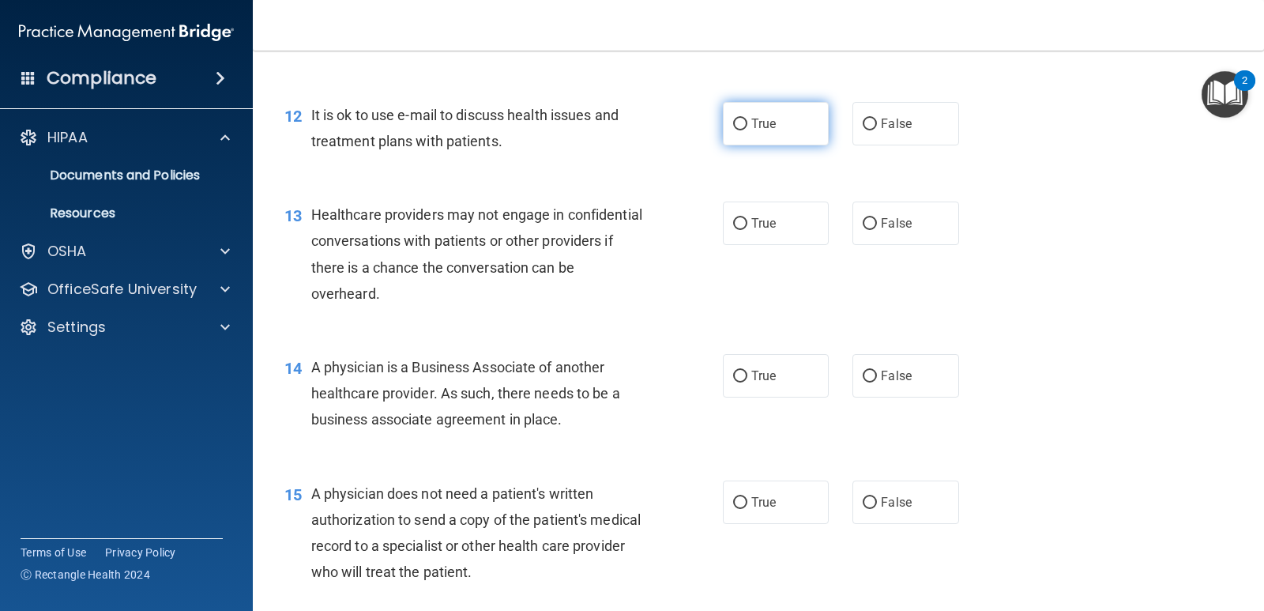
scroll to position [1580, 0]
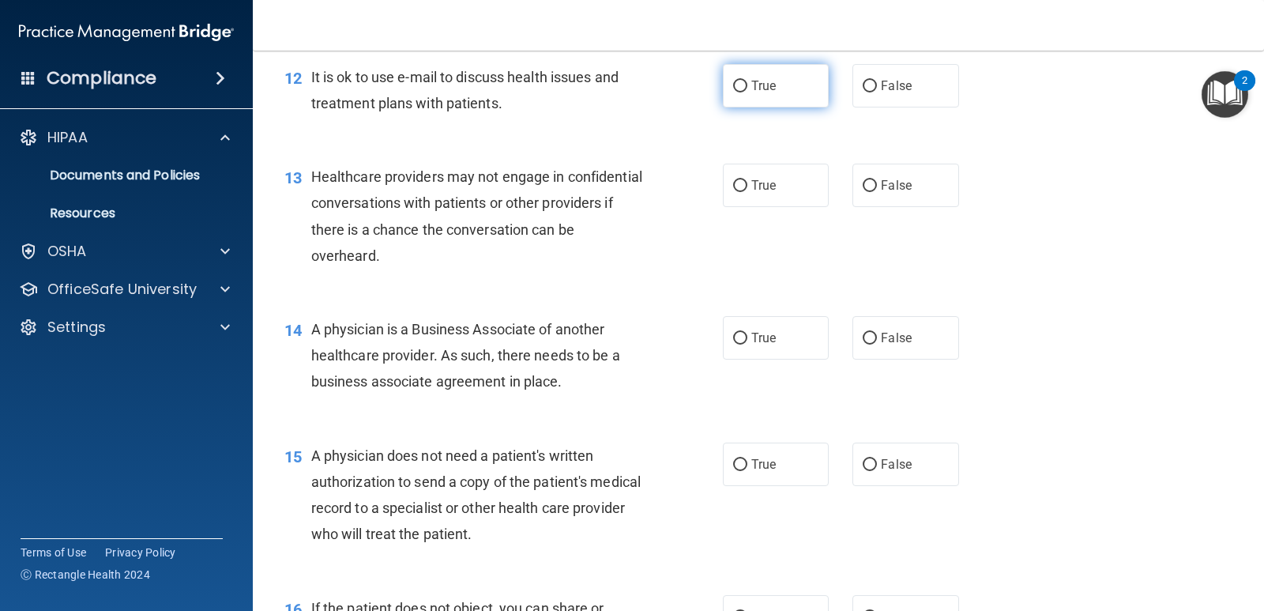
click at [774, 107] on label "True" at bounding box center [776, 85] width 106 height 43
click at [748, 92] on input "True" at bounding box center [740, 87] width 14 height 12
radio input "true"
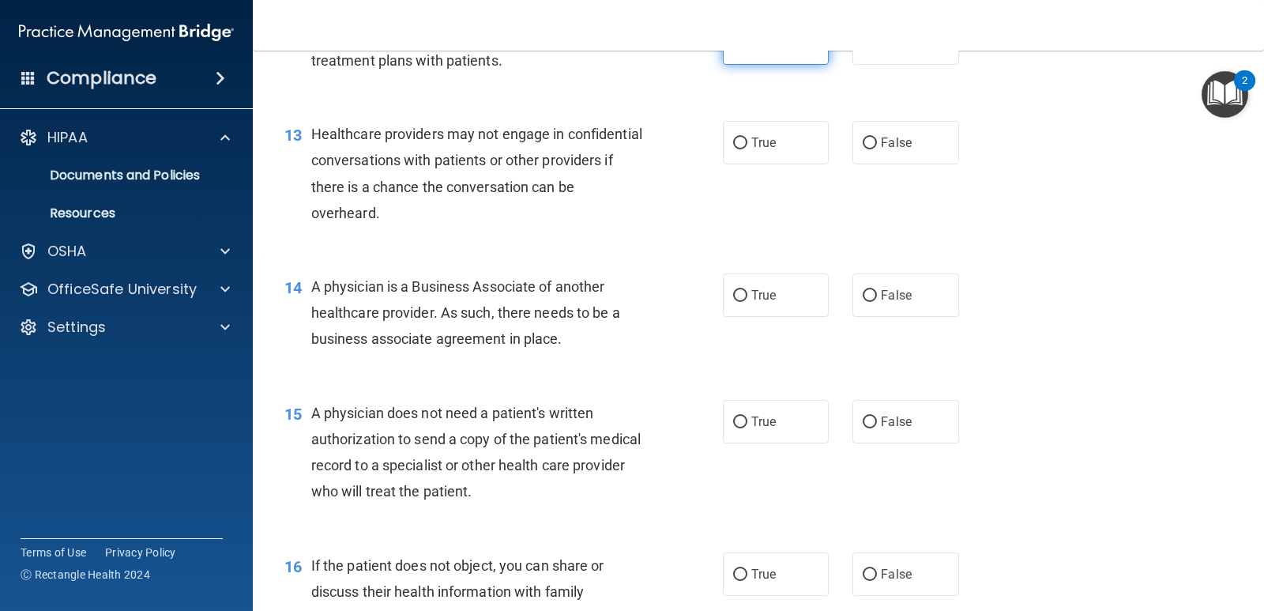
scroll to position [1659, 0]
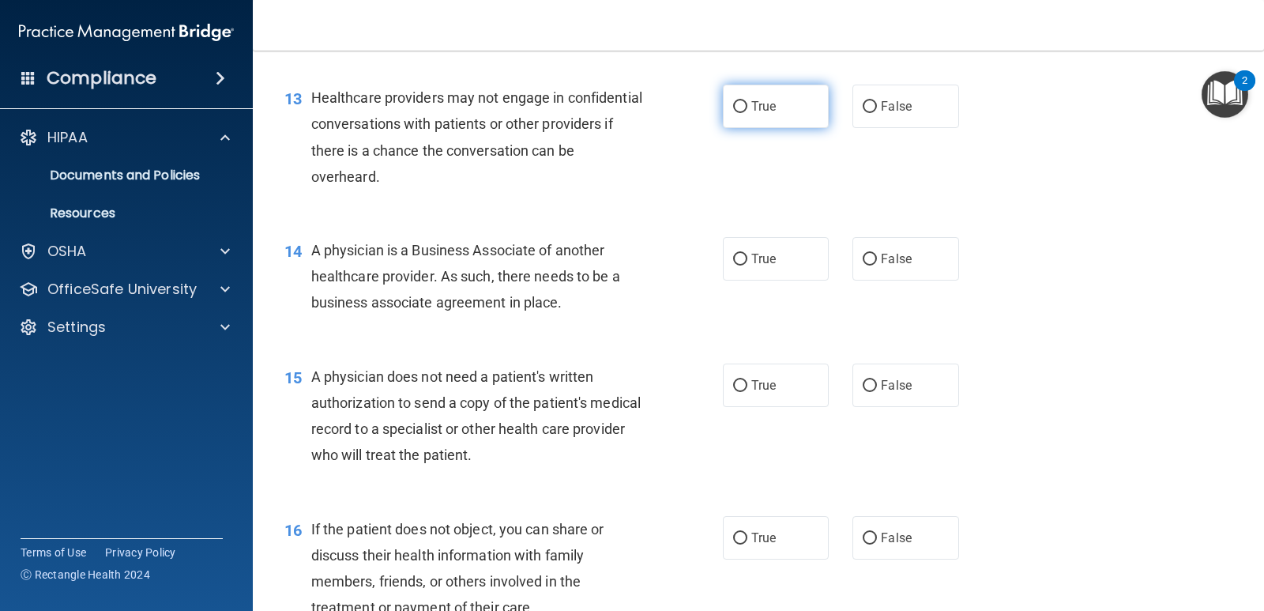
click at [792, 128] on label "True" at bounding box center [776, 106] width 106 height 43
click at [748, 113] on input "True" at bounding box center [740, 107] width 14 height 12
radio input "true"
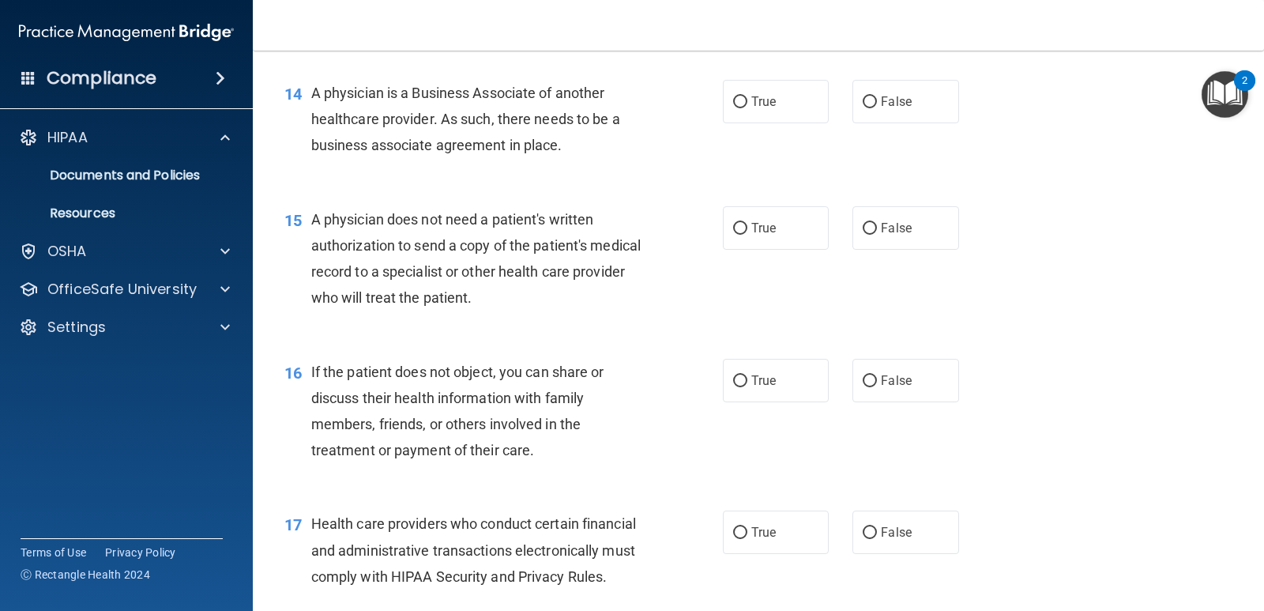
scroll to position [1818, 0]
click at [723, 122] on label "True" at bounding box center [776, 100] width 106 height 43
click at [733, 107] on input "True" at bounding box center [740, 102] width 14 height 12
radio input "true"
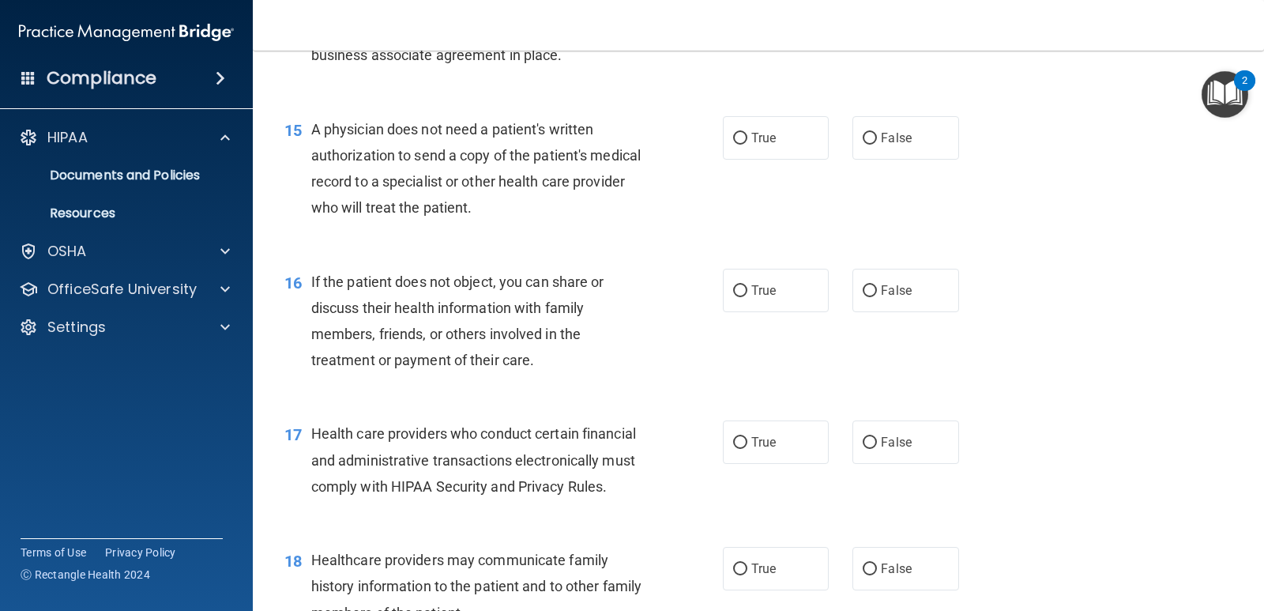
scroll to position [1897, 0]
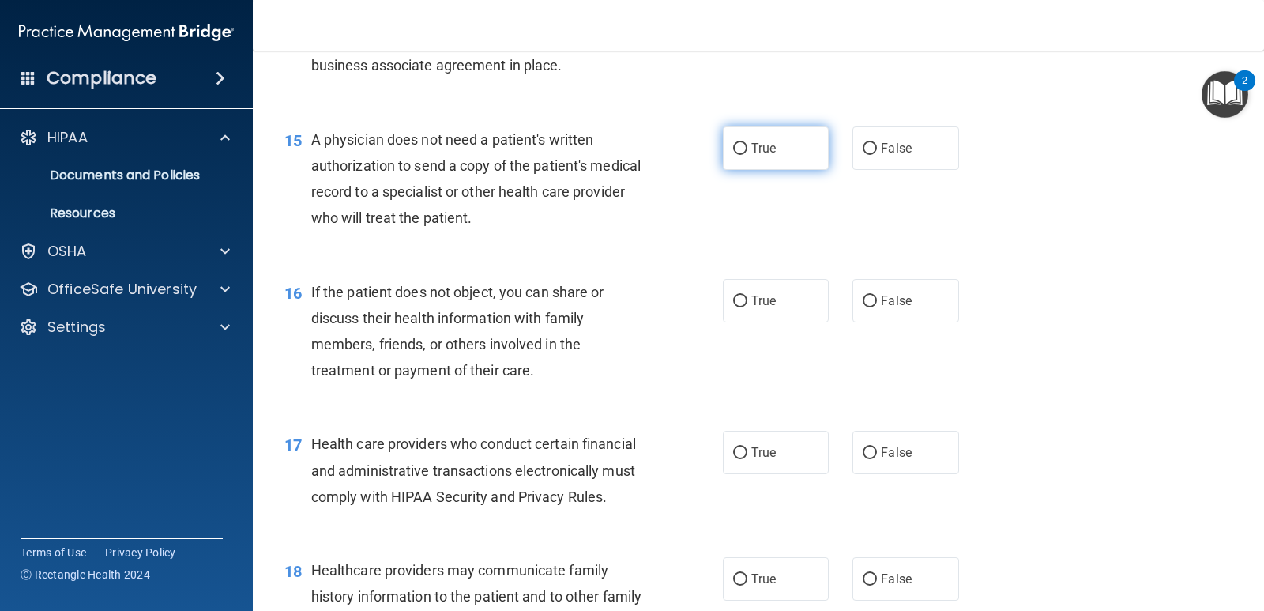
click at [779, 165] on label "True" at bounding box center [776, 147] width 106 height 43
click at [748, 155] on input "True" at bounding box center [740, 149] width 14 height 12
radio input "true"
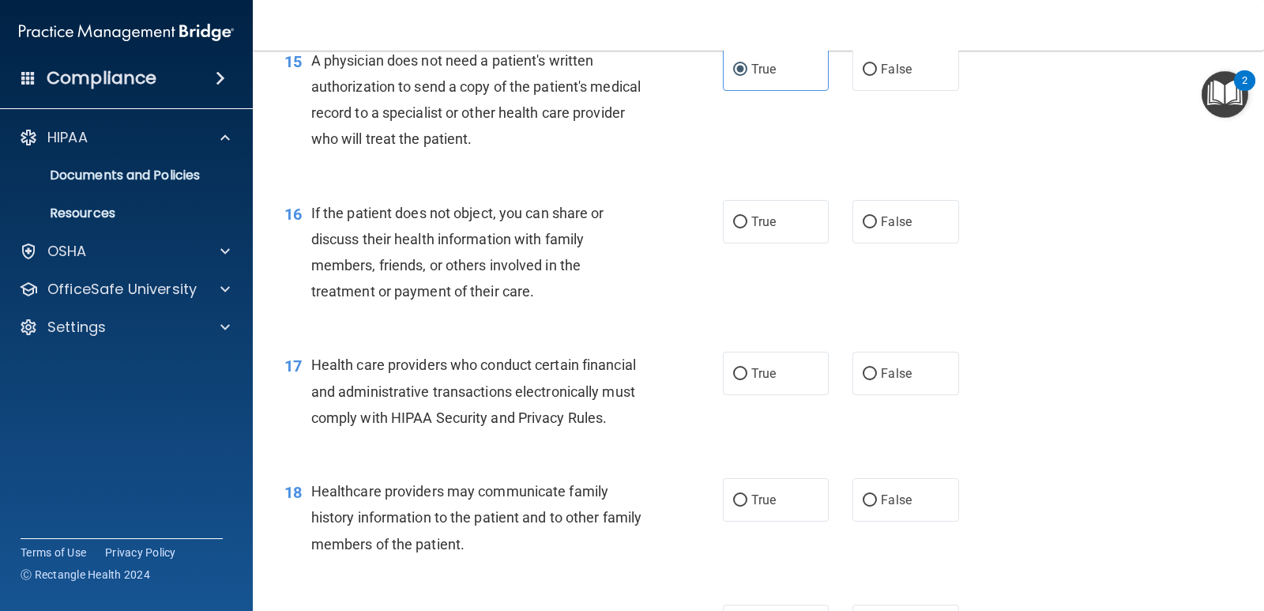
scroll to position [2055, 0]
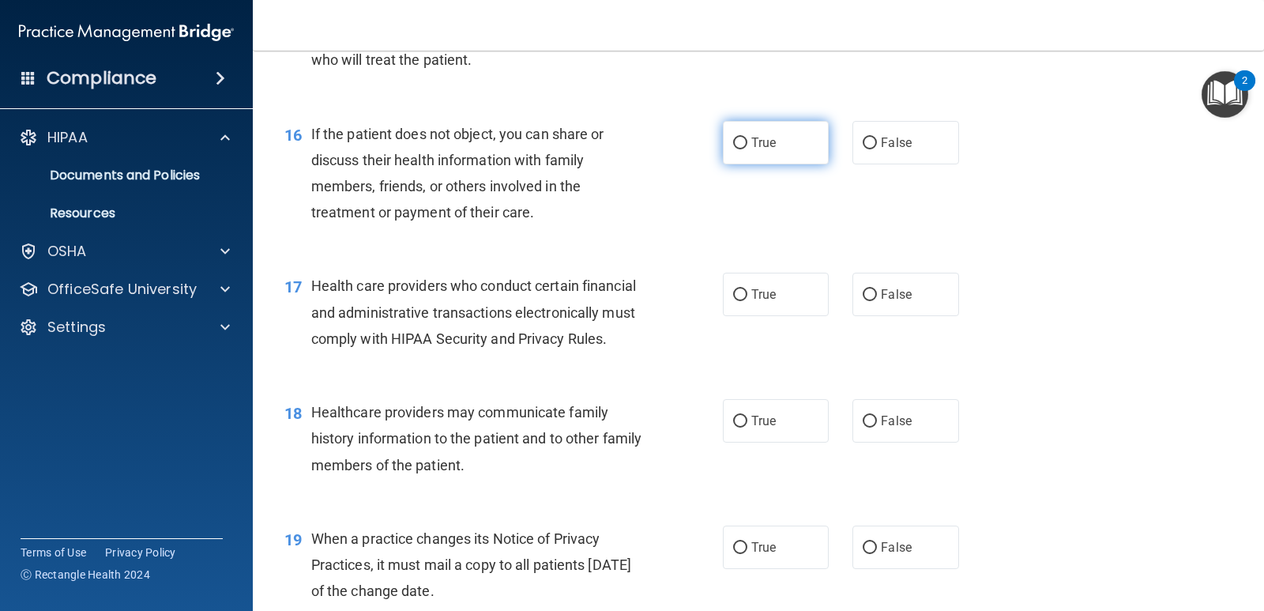
click at [774, 164] on label "True" at bounding box center [776, 142] width 106 height 43
click at [748, 149] on input "True" at bounding box center [740, 143] width 14 height 12
radio input "true"
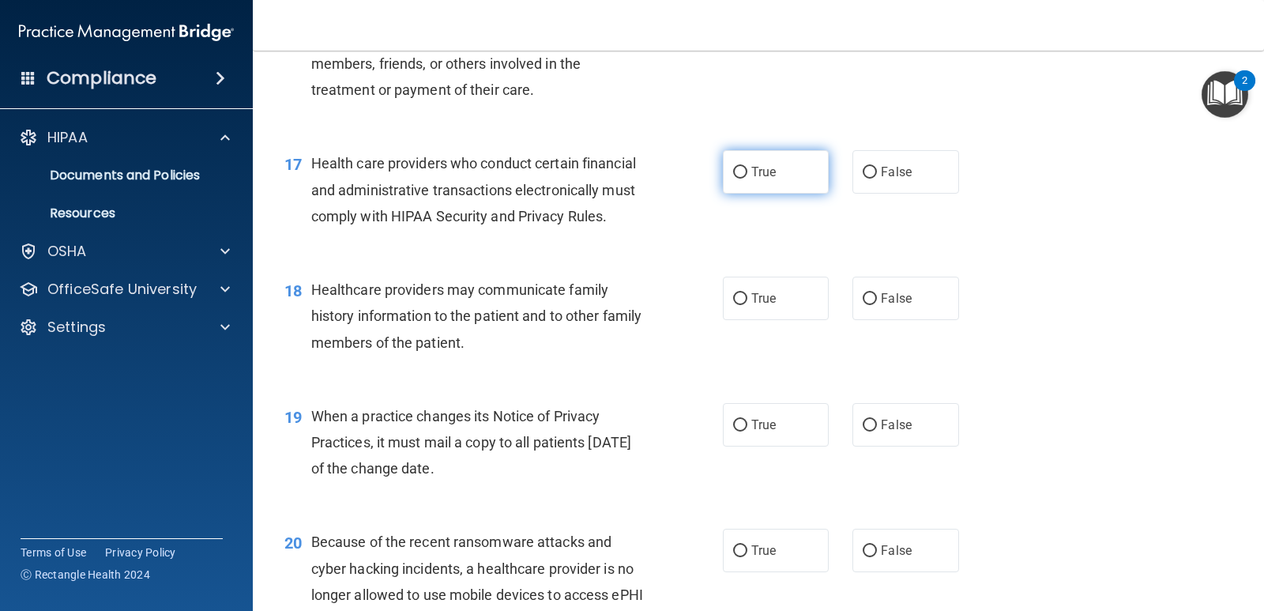
scroll to position [2213, 0]
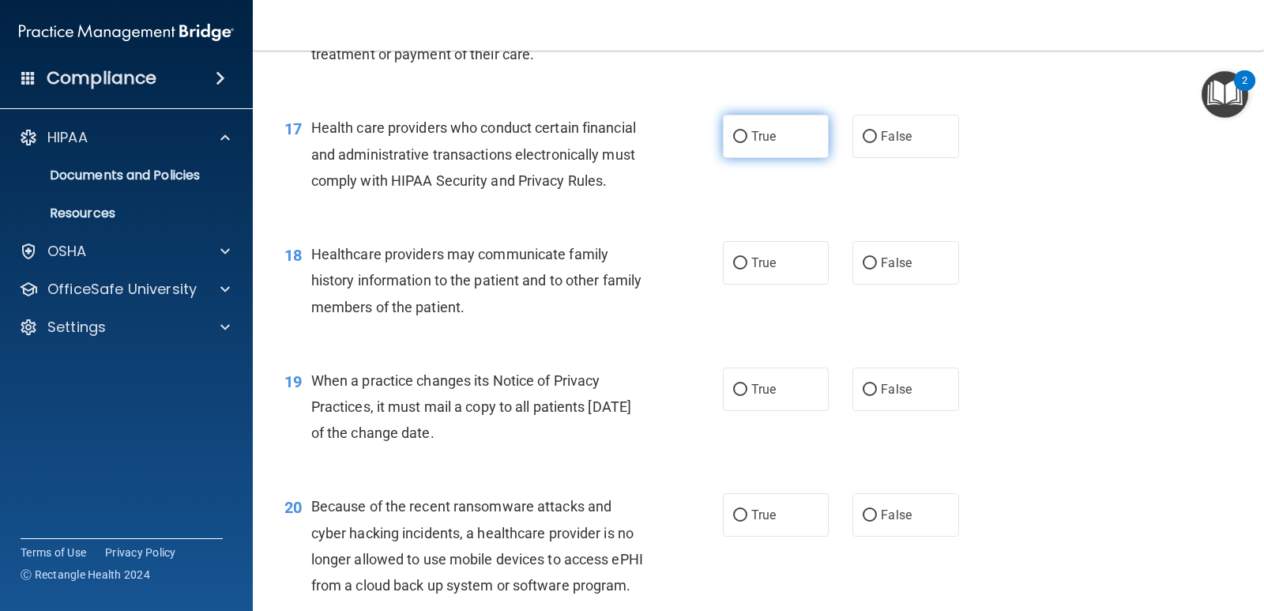
click at [752, 144] on span "True" at bounding box center [764, 136] width 24 height 15
click at [748, 143] on input "True" at bounding box center [740, 137] width 14 height 12
radio input "true"
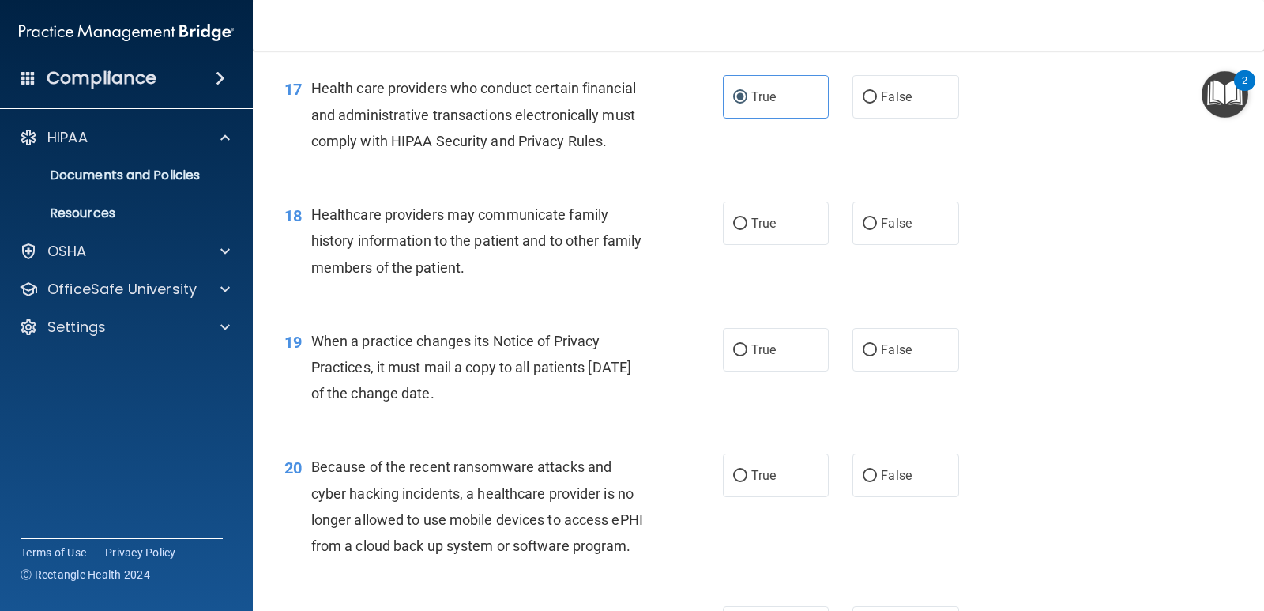
scroll to position [2292, 0]
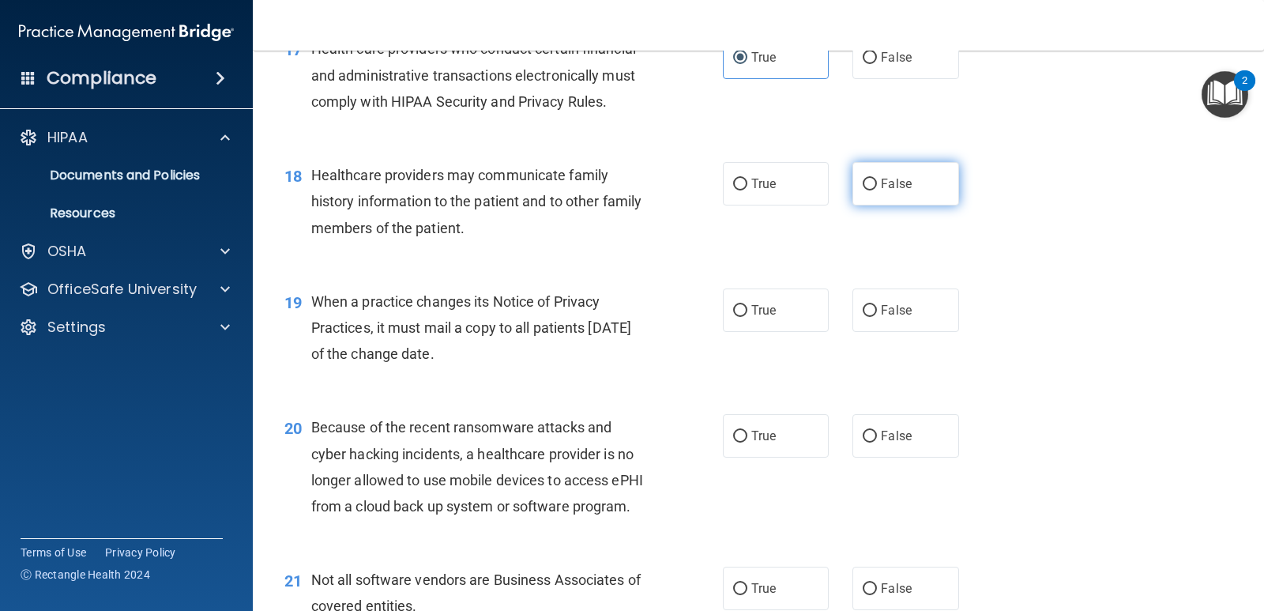
click at [906, 205] on label "False" at bounding box center [906, 183] width 106 height 43
click at [877, 190] on input "False" at bounding box center [870, 185] width 14 height 12
radio input "true"
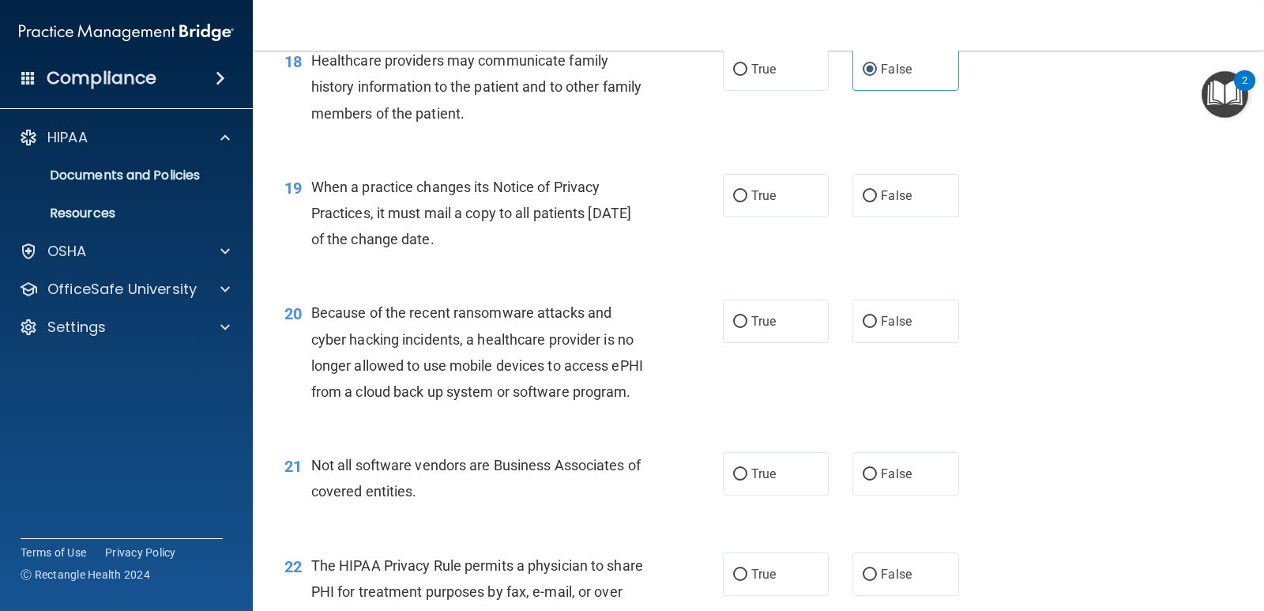
scroll to position [2371, 0]
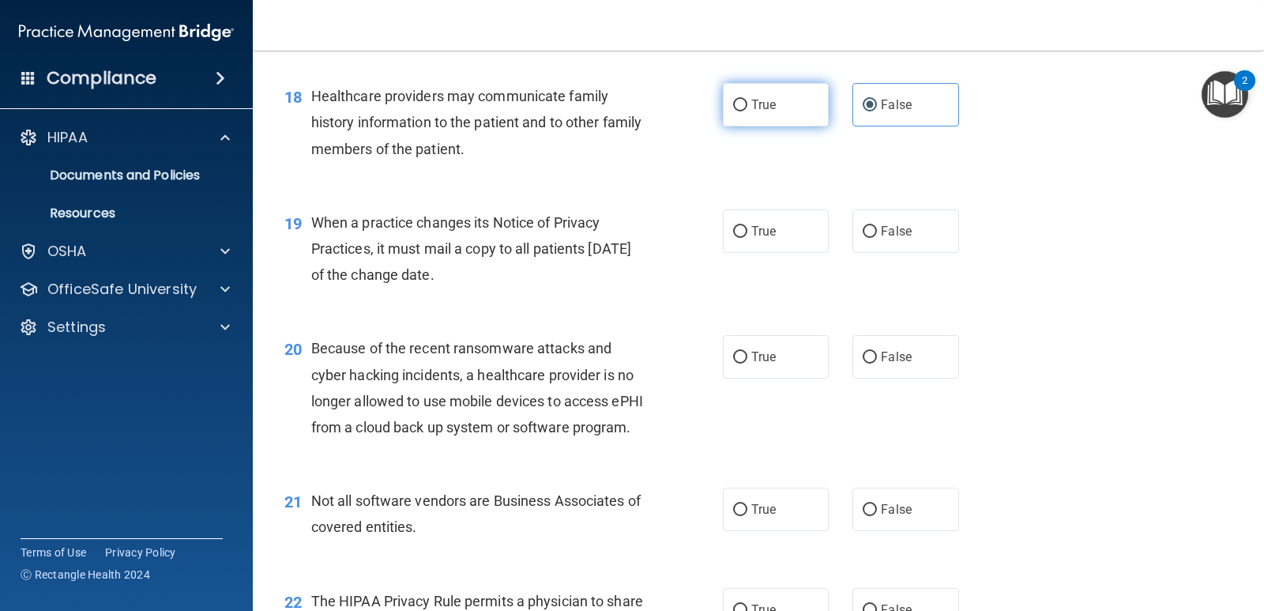
click at [815, 126] on label "True" at bounding box center [776, 104] width 106 height 43
click at [748, 111] on input "True" at bounding box center [740, 106] width 14 height 12
radio input "true"
radio input "false"
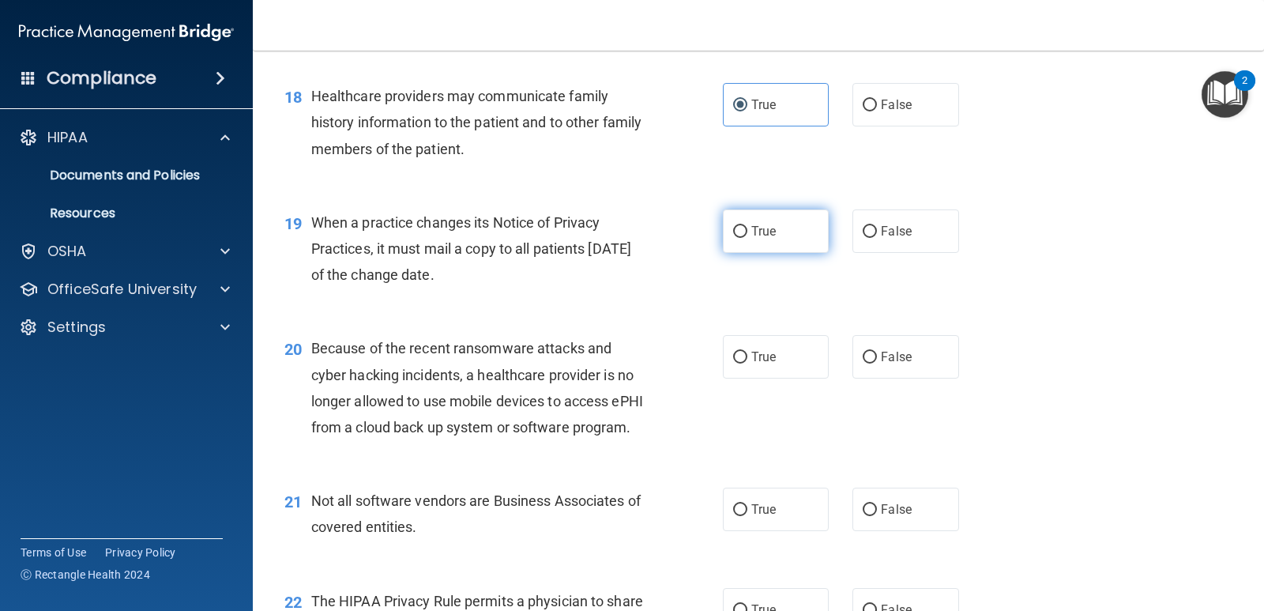
click at [759, 253] on label "True" at bounding box center [776, 230] width 106 height 43
click at [748, 238] on input "True" at bounding box center [740, 232] width 14 height 12
radio input "true"
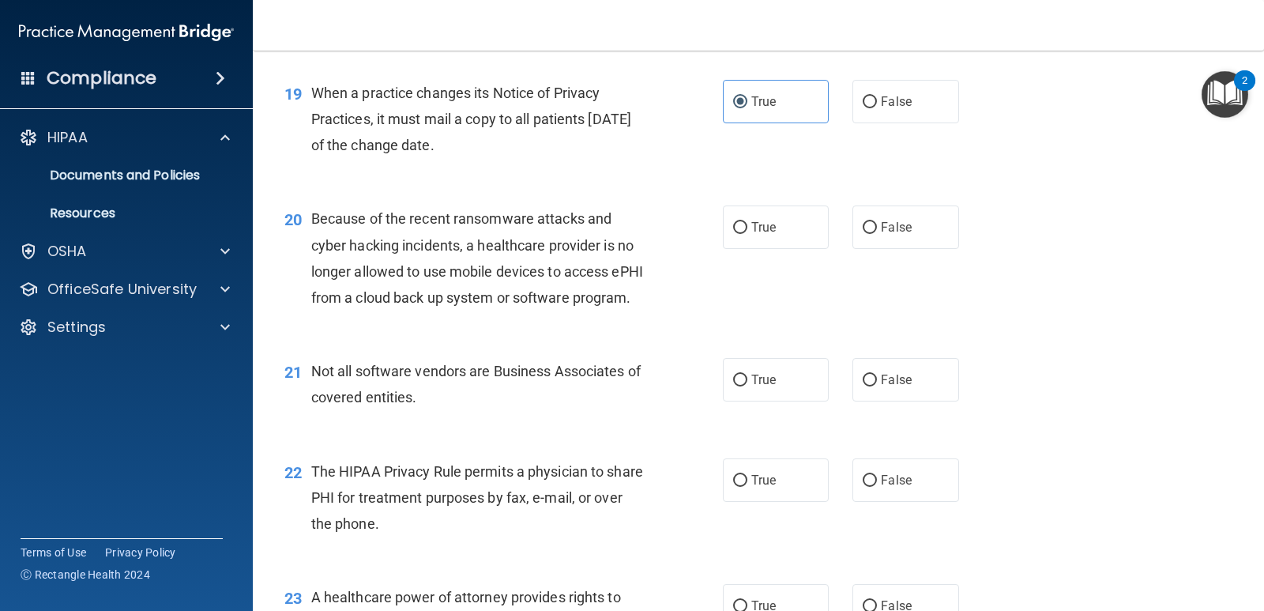
scroll to position [2529, 0]
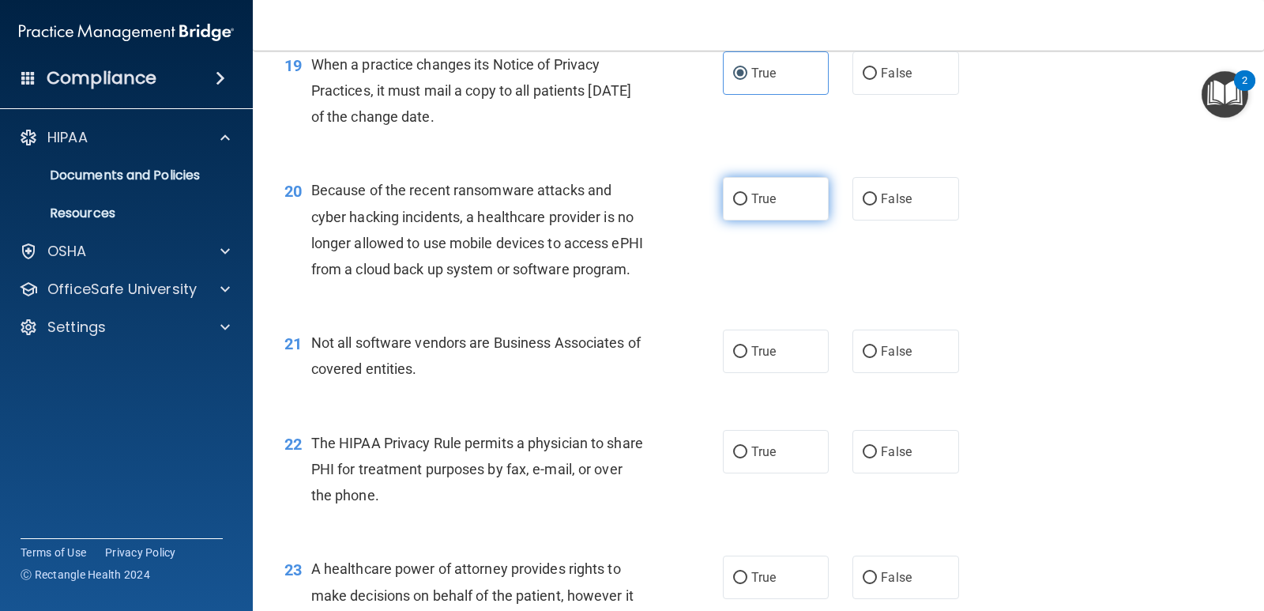
click at [778, 220] on label "True" at bounding box center [776, 198] width 106 height 43
click at [748, 205] on input "True" at bounding box center [740, 200] width 14 height 12
radio input "true"
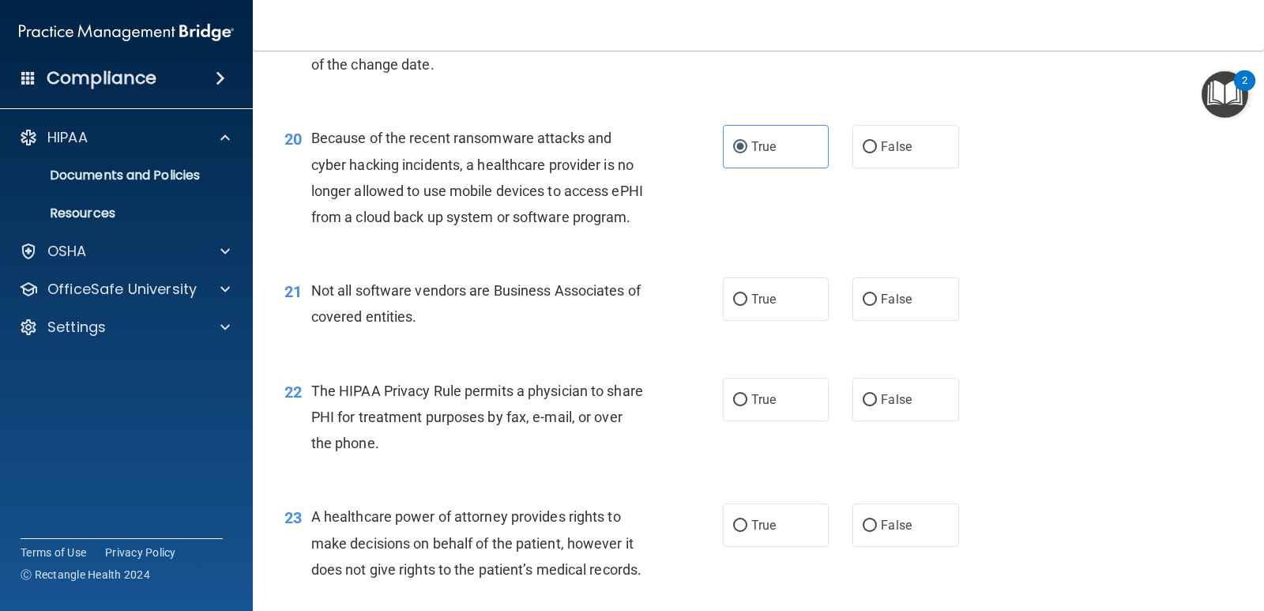
scroll to position [2687, 0]
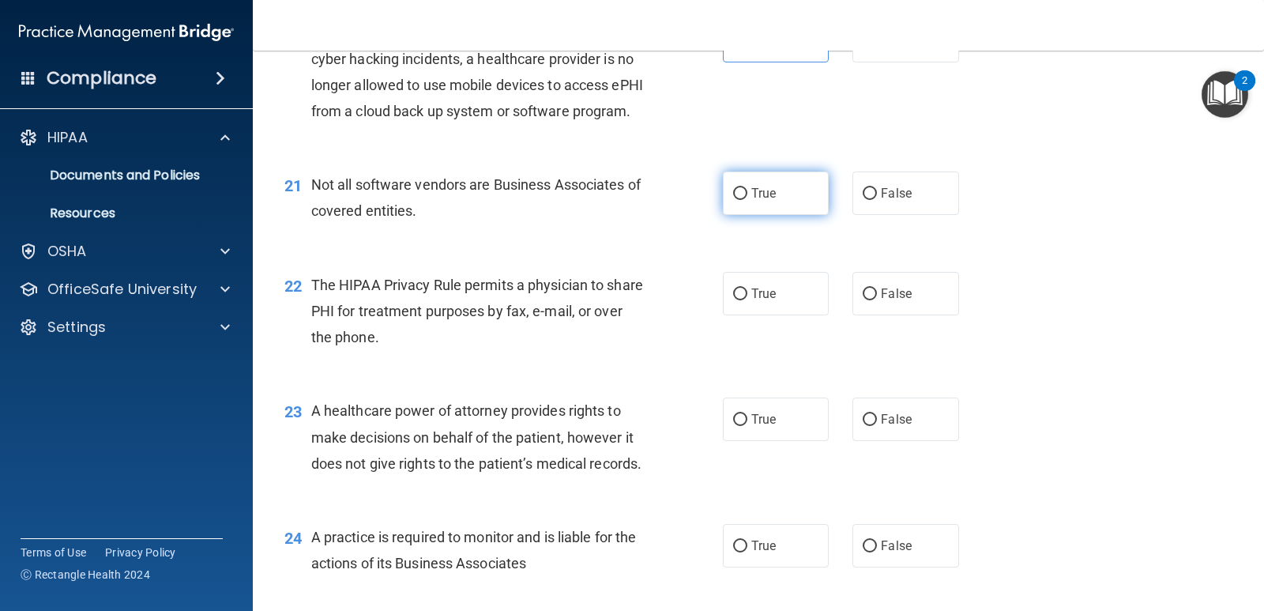
click at [755, 201] on span "True" at bounding box center [764, 193] width 24 height 15
click at [748, 200] on input "True" at bounding box center [740, 194] width 14 height 12
radio input "true"
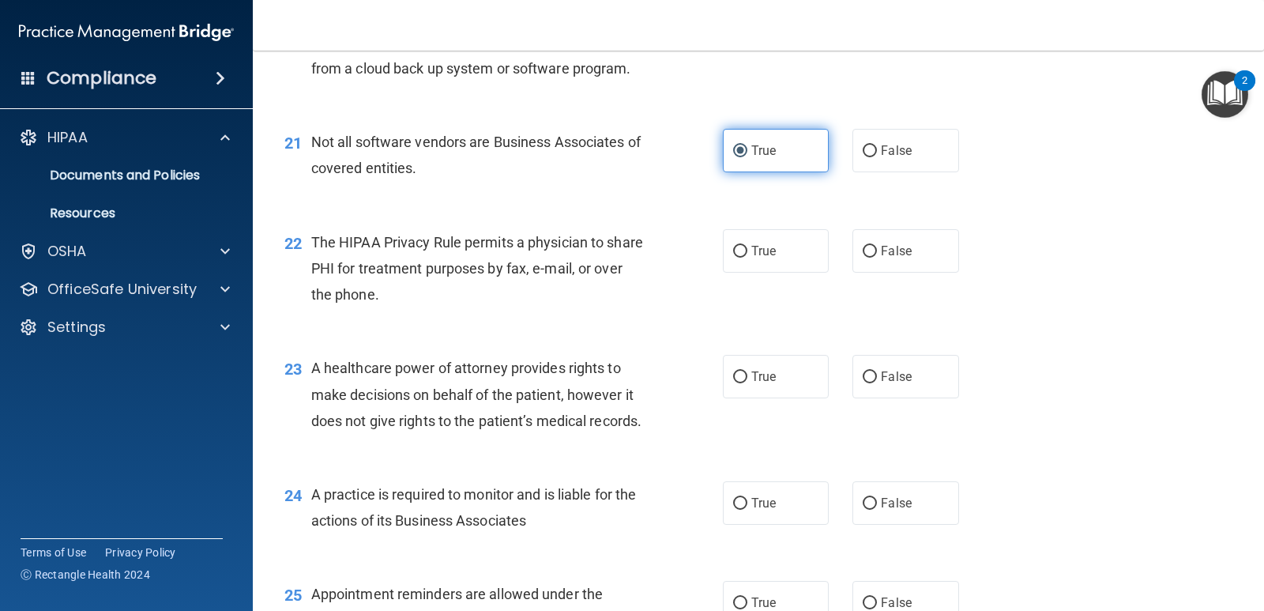
scroll to position [2766, 0]
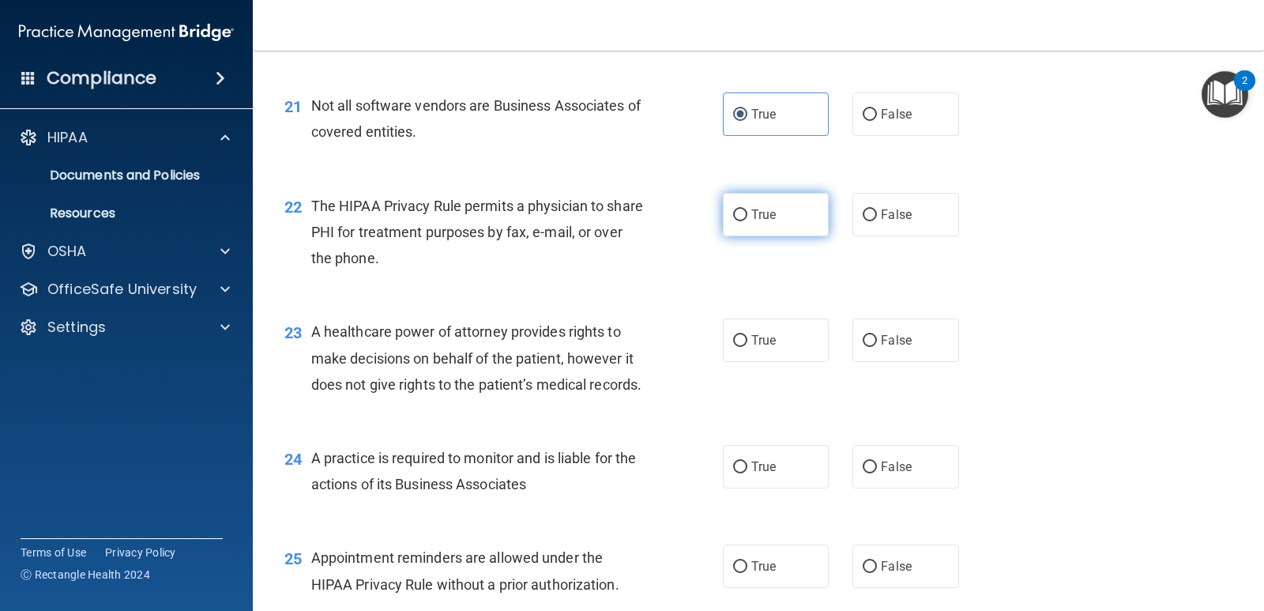
click at [769, 222] on span "True" at bounding box center [764, 214] width 24 height 15
click at [748, 221] on input "True" at bounding box center [740, 215] width 14 height 12
radio input "true"
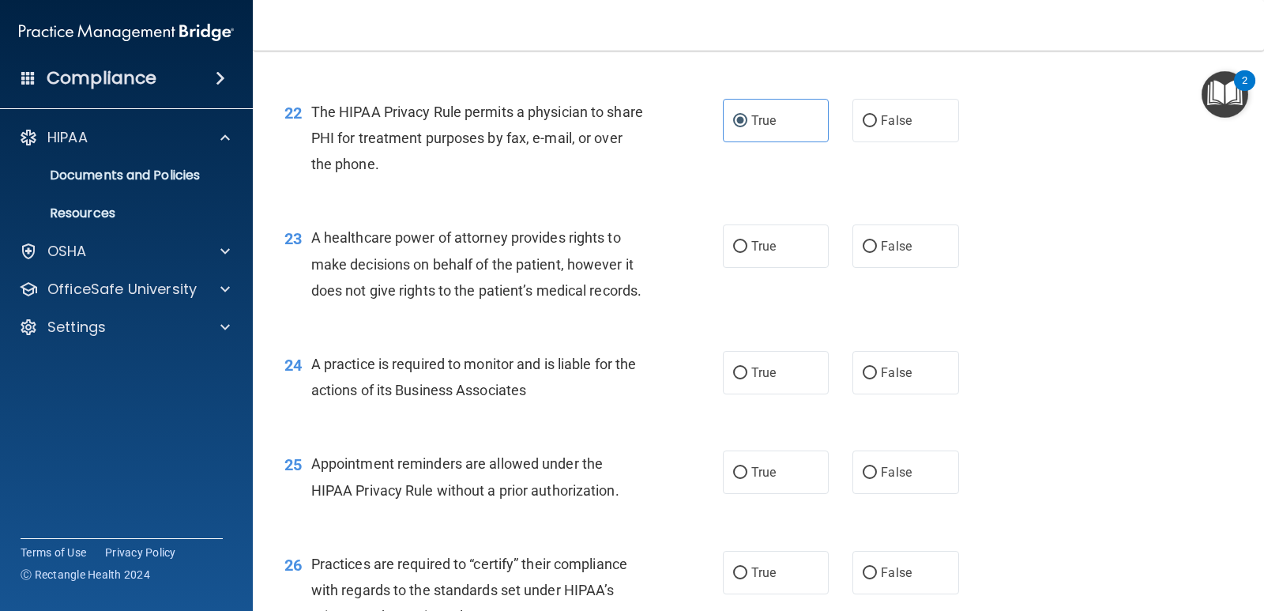
scroll to position [2924, 0]
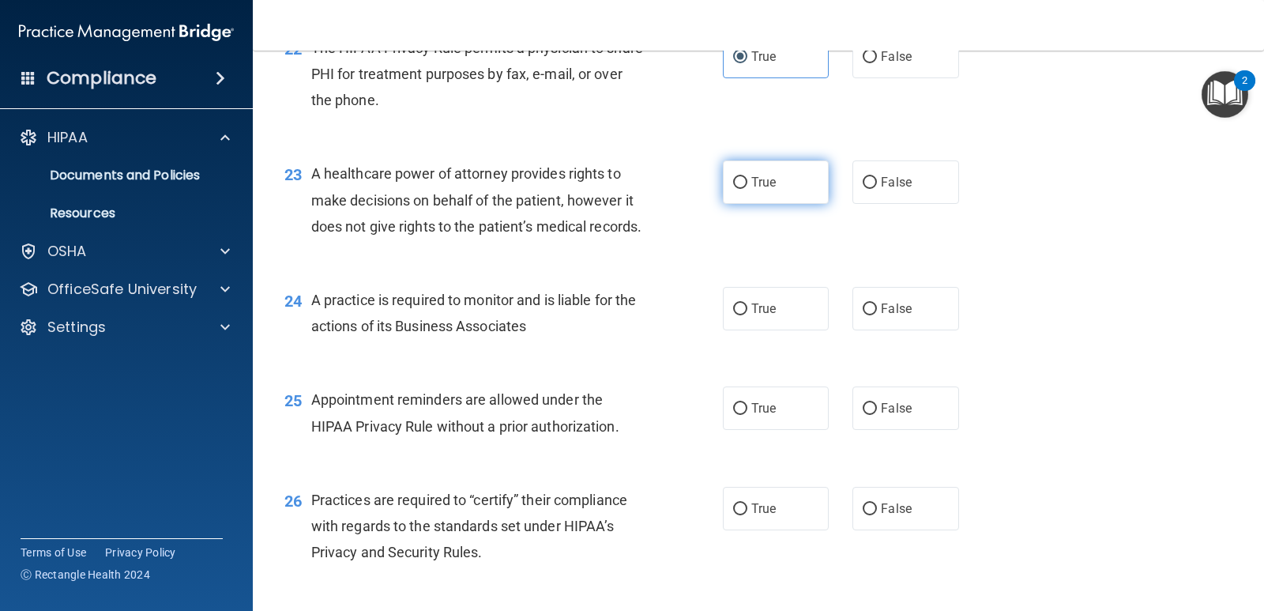
click at [802, 204] on label "True" at bounding box center [776, 181] width 106 height 43
click at [748, 189] on input "True" at bounding box center [740, 183] width 14 height 12
radio input "true"
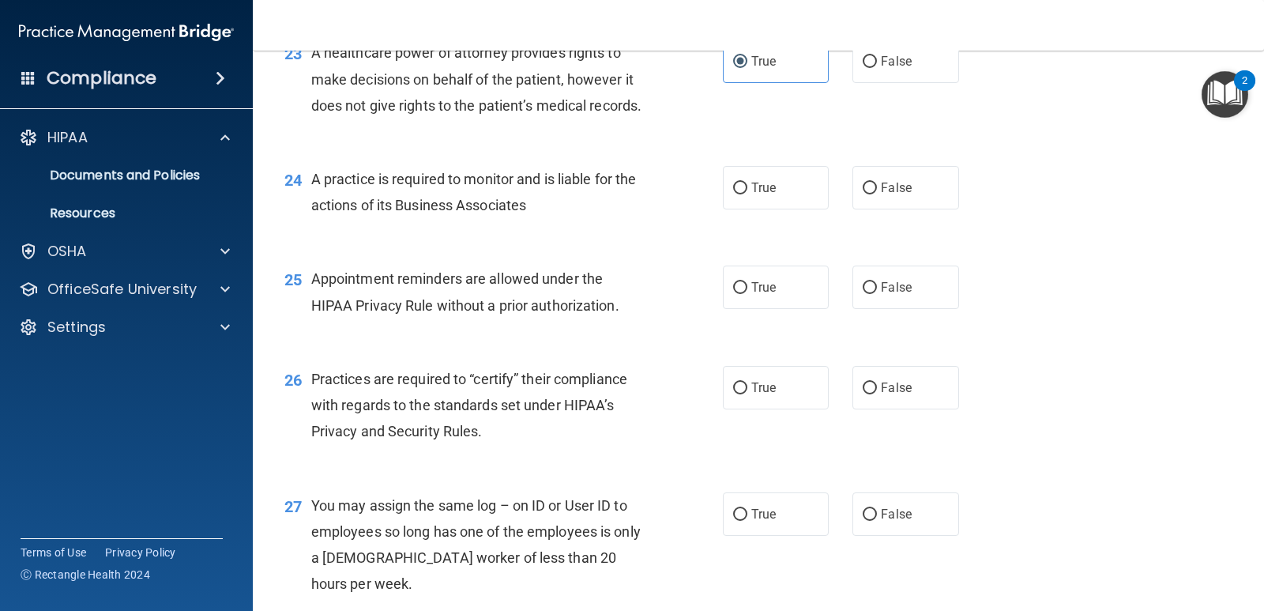
scroll to position [3082, 0]
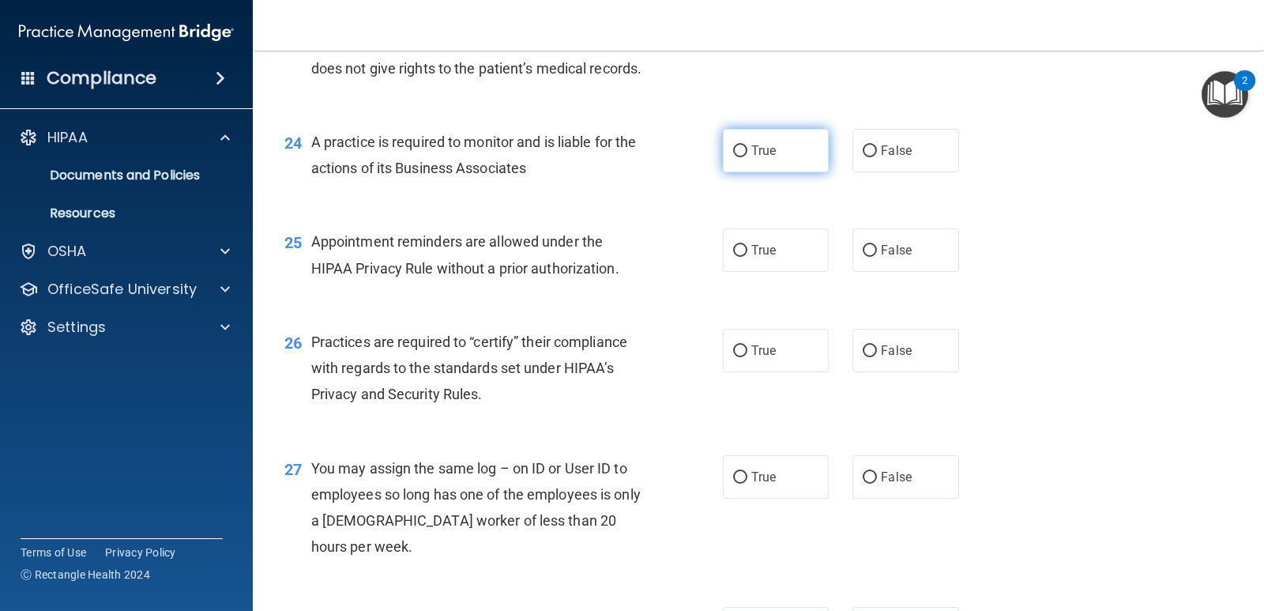
click at [742, 172] on label "True" at bounding box center [776, 150] width 106 height 43
click at [742, 157] on input "True" at bounding box center [740, 151] width 14 height 12
radio input "true"
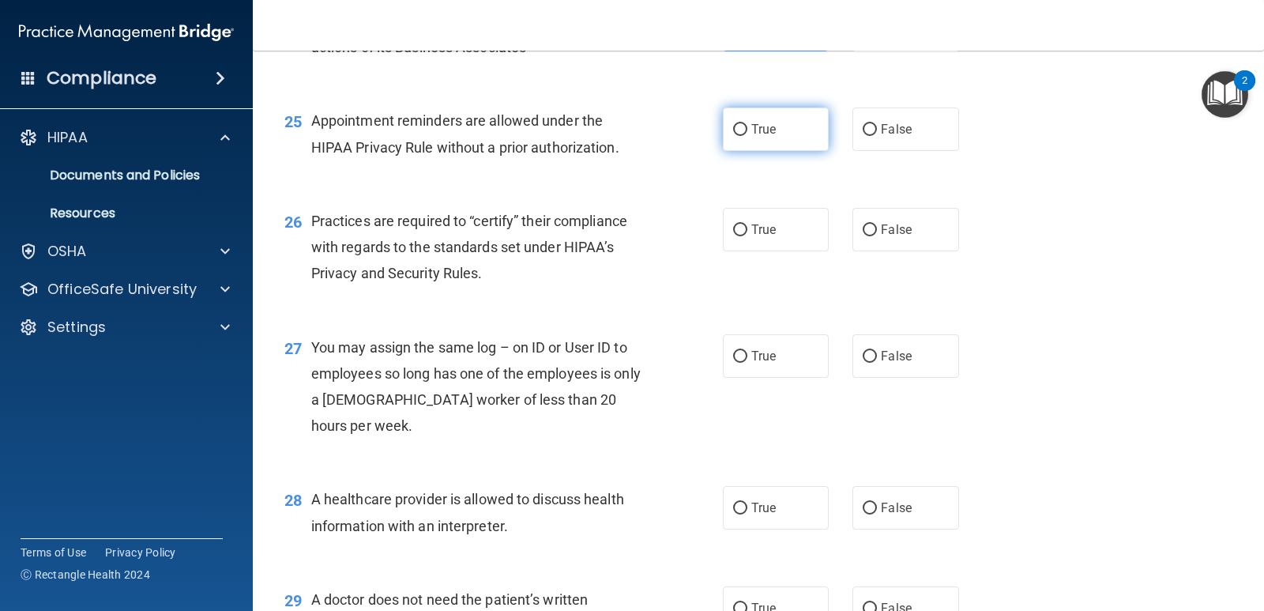
scroll to position [3240, 0]
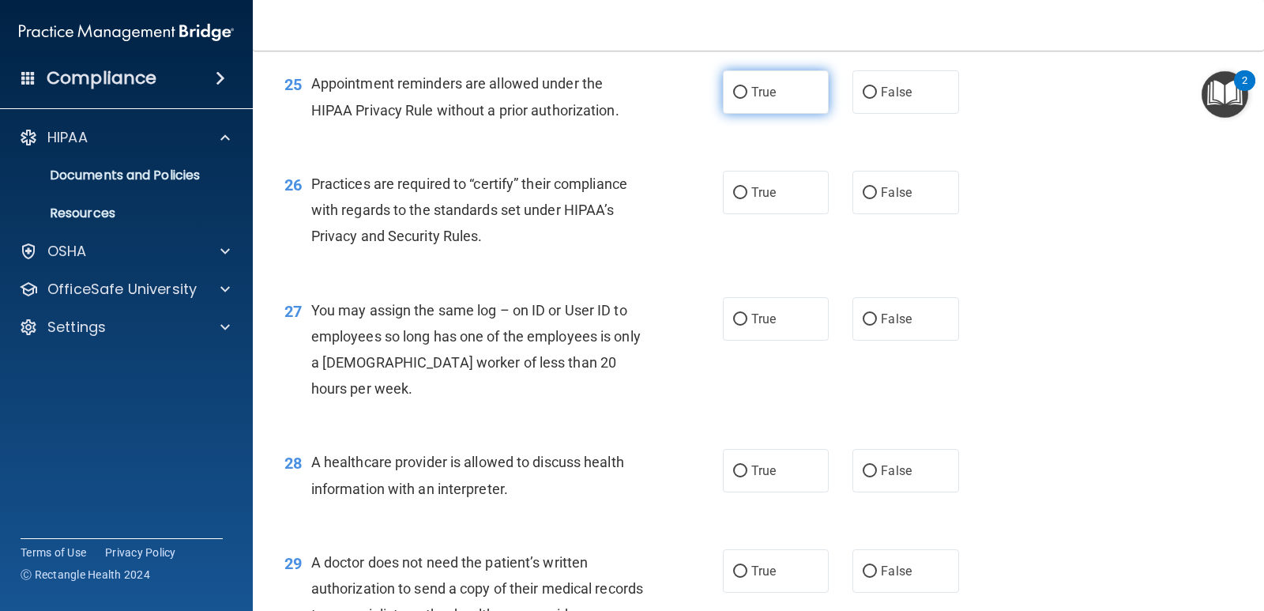
click at [755, 114] on label "True" at bounding box center [776, 91] width 106 height 43
click at [748, 99] on input "True" at bounding box center [740, 93] width 14 height 12
radio input "true"
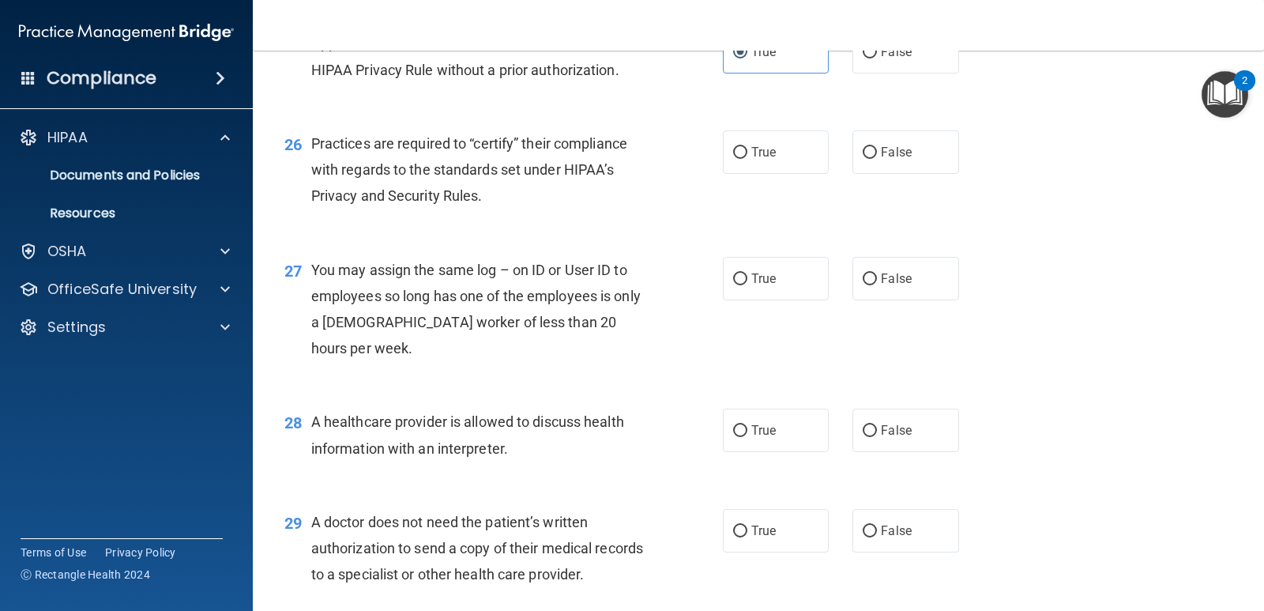
scroll to position [3319, 0]
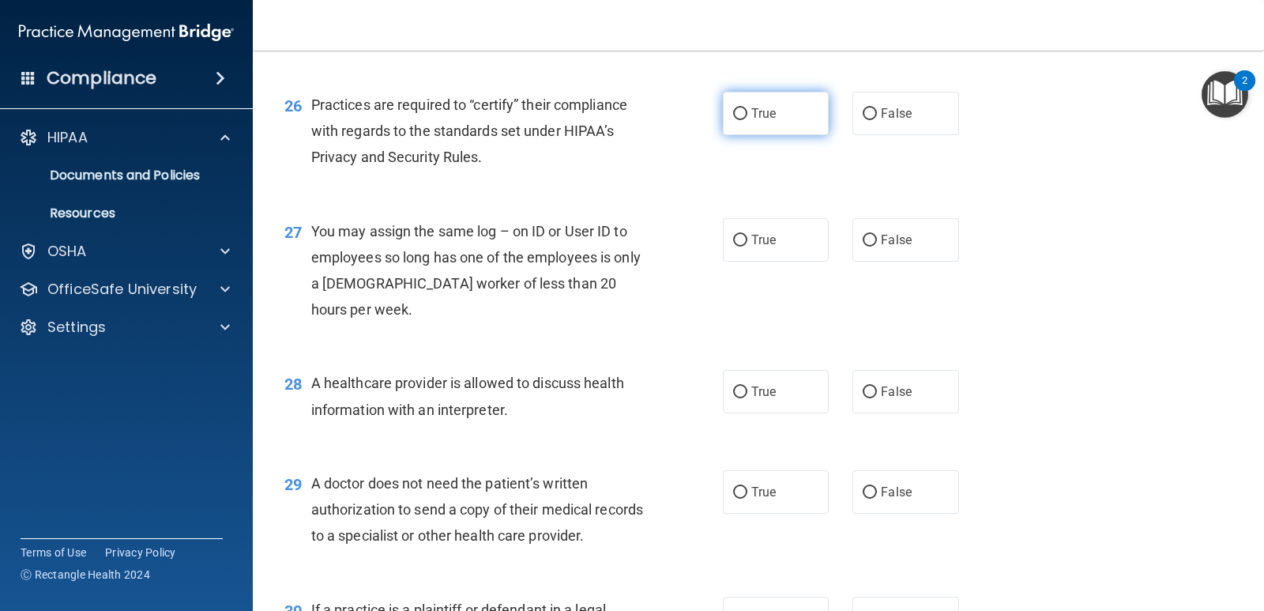
click at [801, 135] on label "True" at bounding box center [776, 113] width 106 height 43
click at [748, 120] on input "True" at bounding box center [740, 114] width 14 height 12
radio input "true"
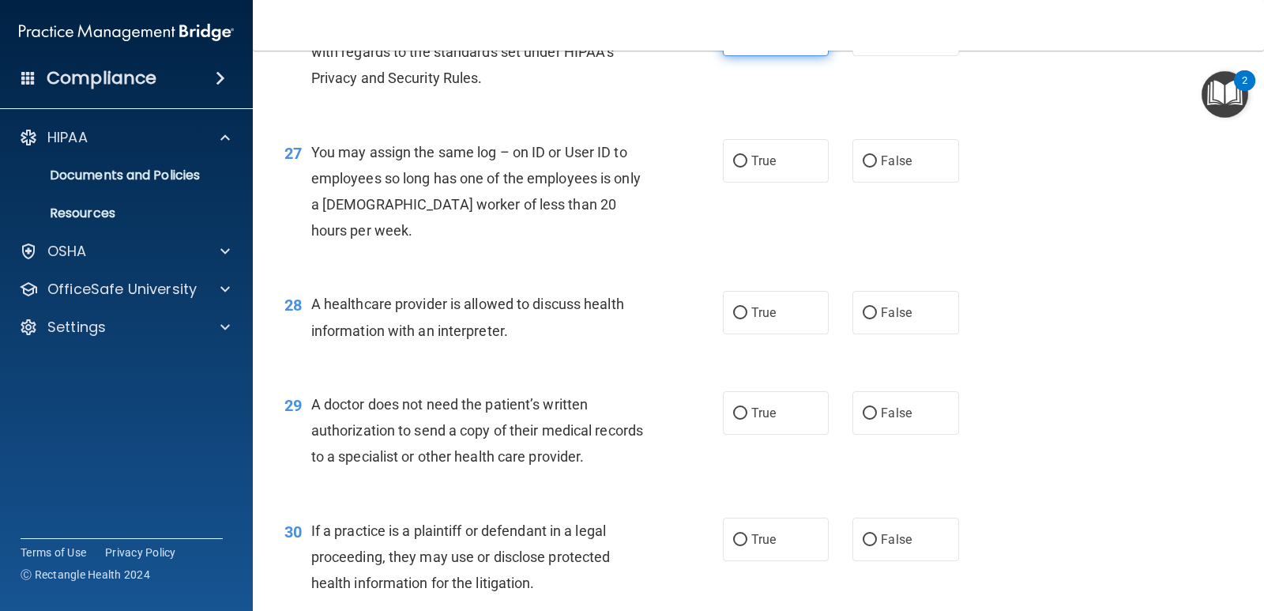
scroll to position [3477, 0]
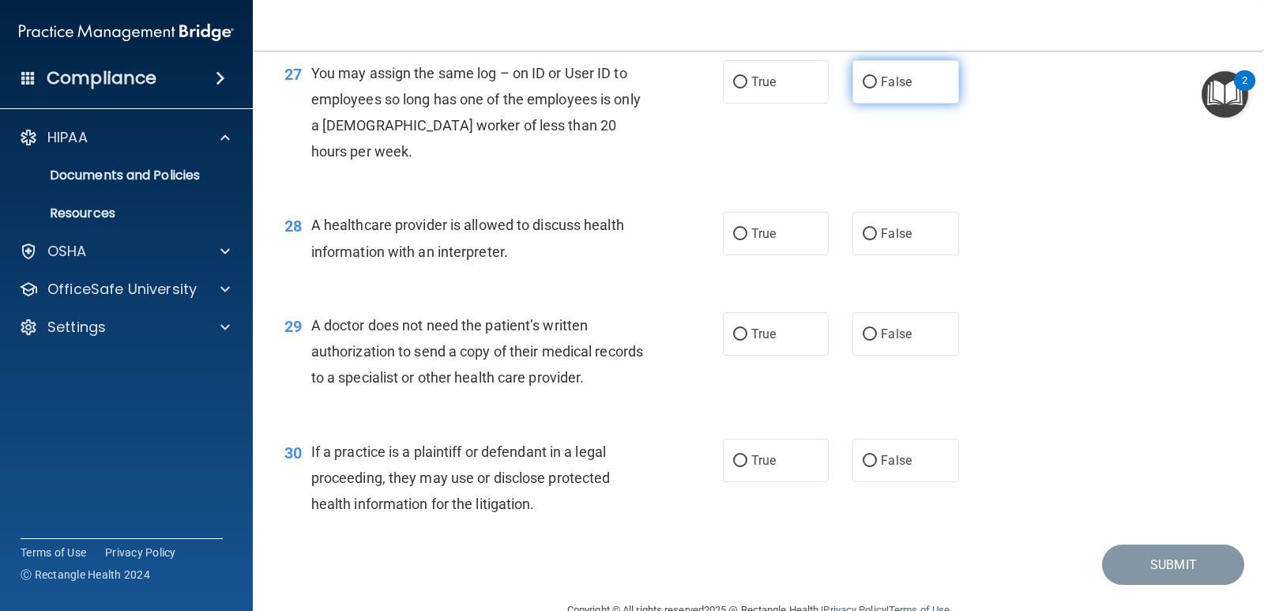
click at [863, 89] on input "False" at bounding box center [870, 83] width 14 height 12
radio input "true"
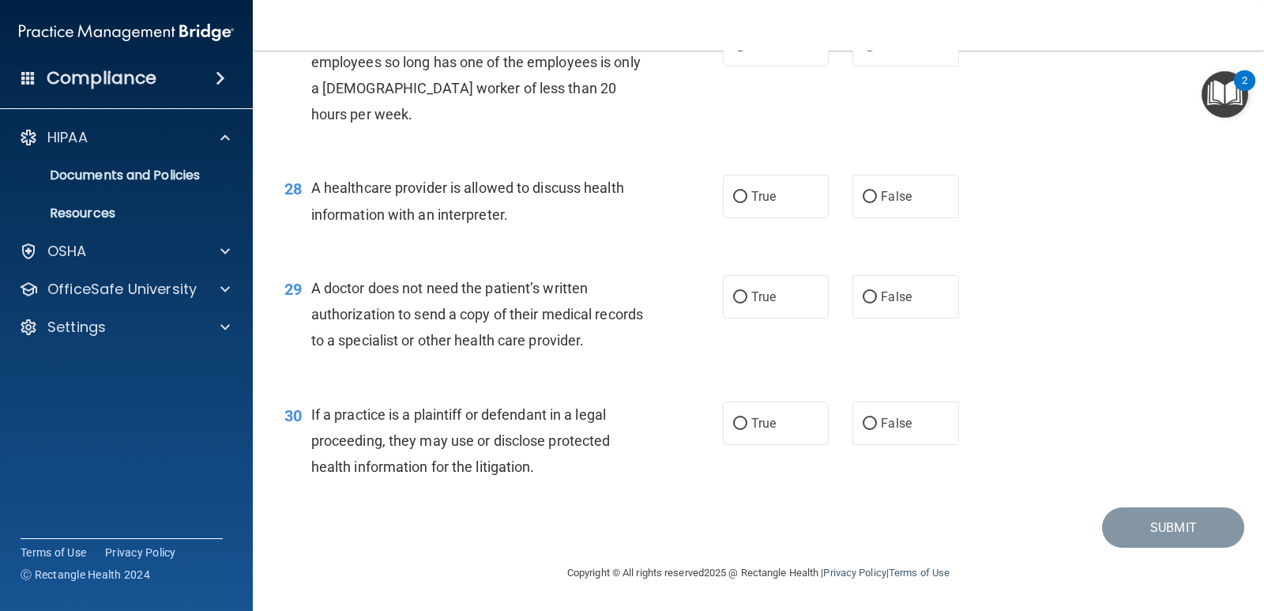
scroll to position [3592, 0]
click at [801, 200] on label "True" at bounding box center [776, 196] width 106 height 43
click at [748, 200] on input "True" at bounding box center [740, 197] width 14 height 12
radio input "true"
click at [736, 308] on label "True" at bounding box center [776, 296] width 106 height 43
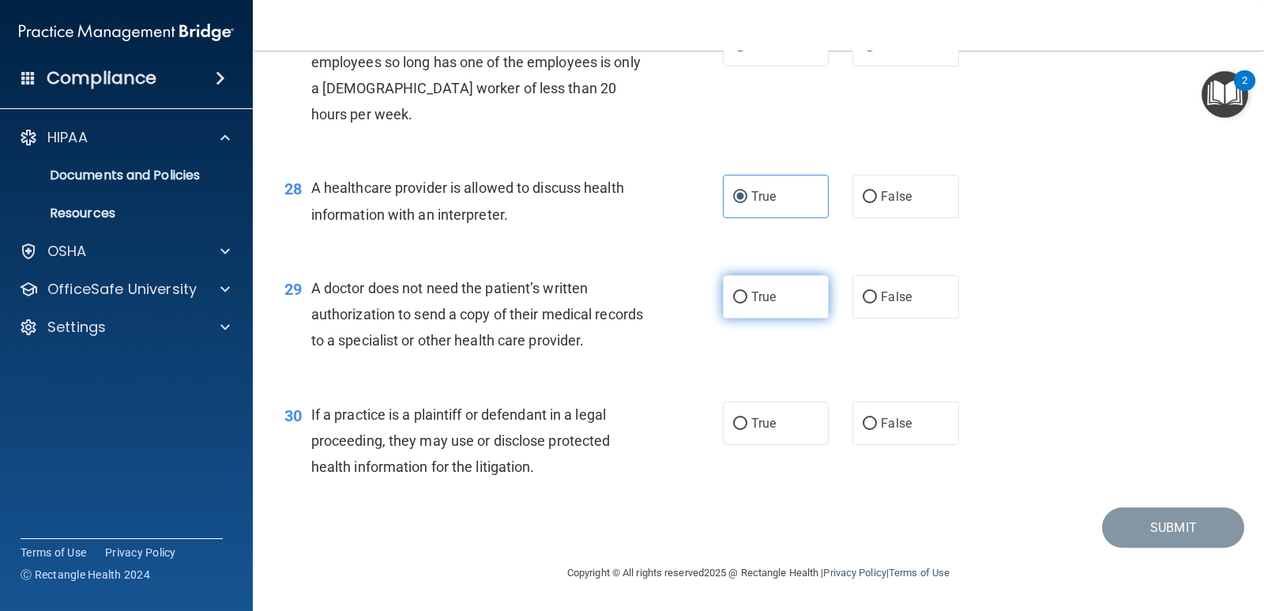
click at [736, 303] on input "True" at bounding box center [740, 298] width 14 height 12
radio input "true"
click at [922, 294] on label "False" at bounding box center [906, 296] width 106 height 43
click at [877, 294] on input "False" at bounding box center [870, 298] width 14 height 12
radio input "true"
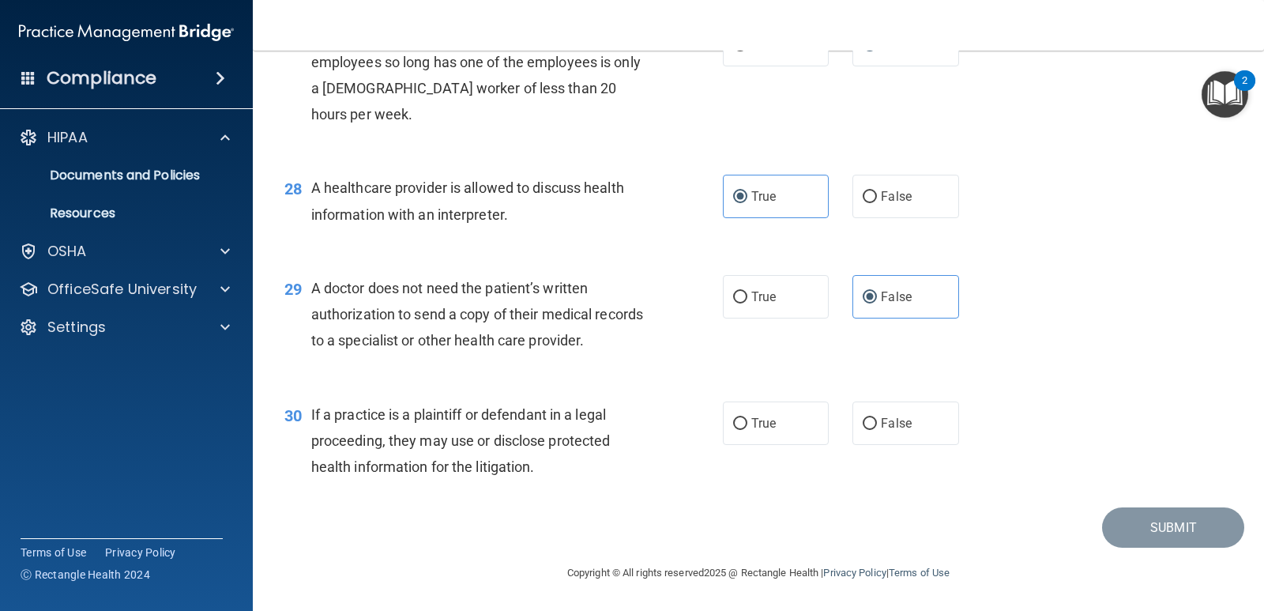
drag, startPoint x: 762, startPoint y: 296, endPoint x: 707, endPoint y: 339, distance: 69.7
click at [762, 296] on span "True" at bounding box center [764, 296] width 24 height 15
click at [748, 296] on input "True" at bounding box center [740, 298] width 14 height 12
radio input "true"
radio input "false"
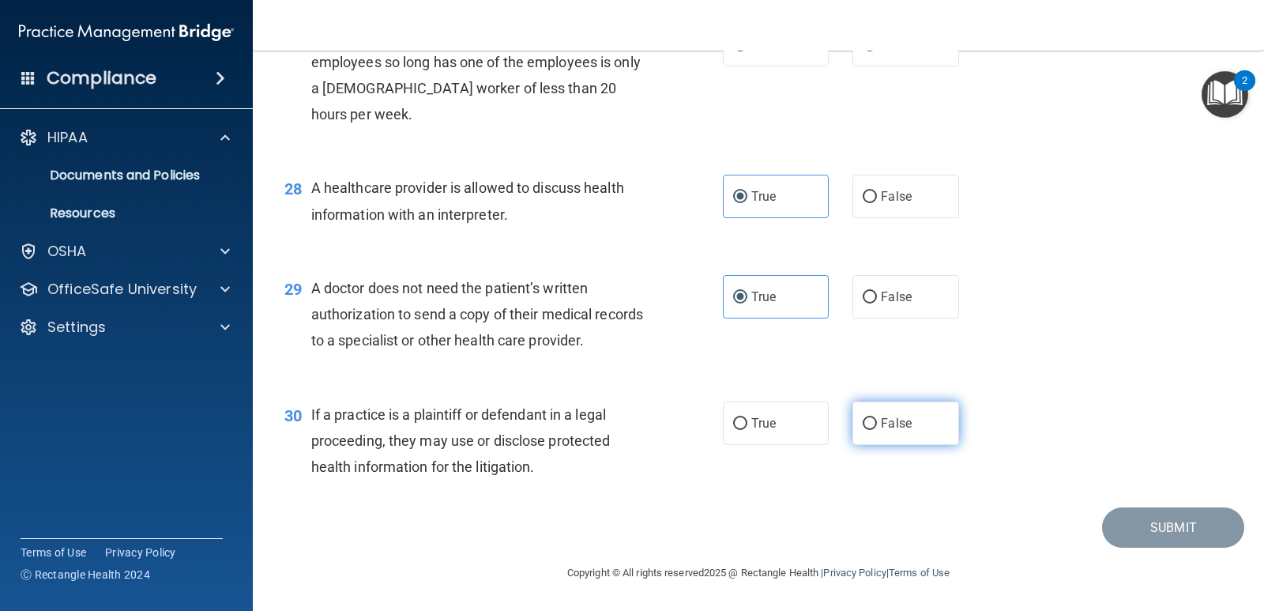
drag, startPoint x: 868, startPoint y: 428, endPoint x: 876, endPoint y: 429, distance: 8.1
click at [872, 428] on label "False" at bounding box center [906, 422] width 106 height 43
click at [872, 428] on input "False" at bounding box center [870, 424] width 14 height 12
radio input "true"
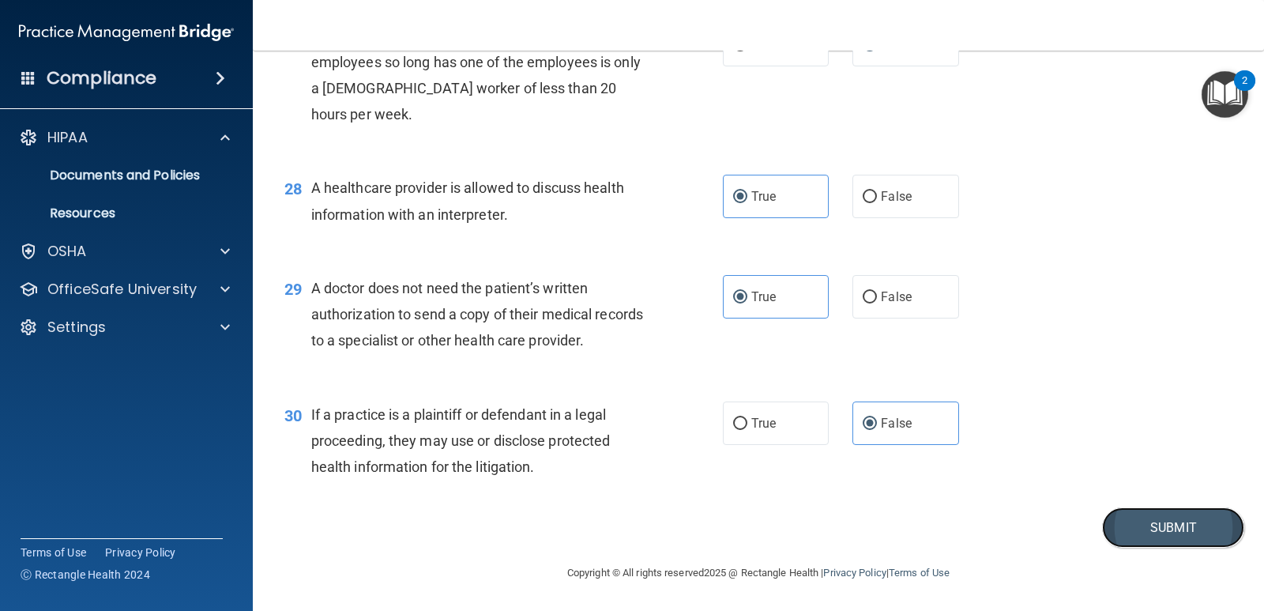
click at [1106, 539] on button "Submit" at bounding box center [1173, 527] width 142 height 40
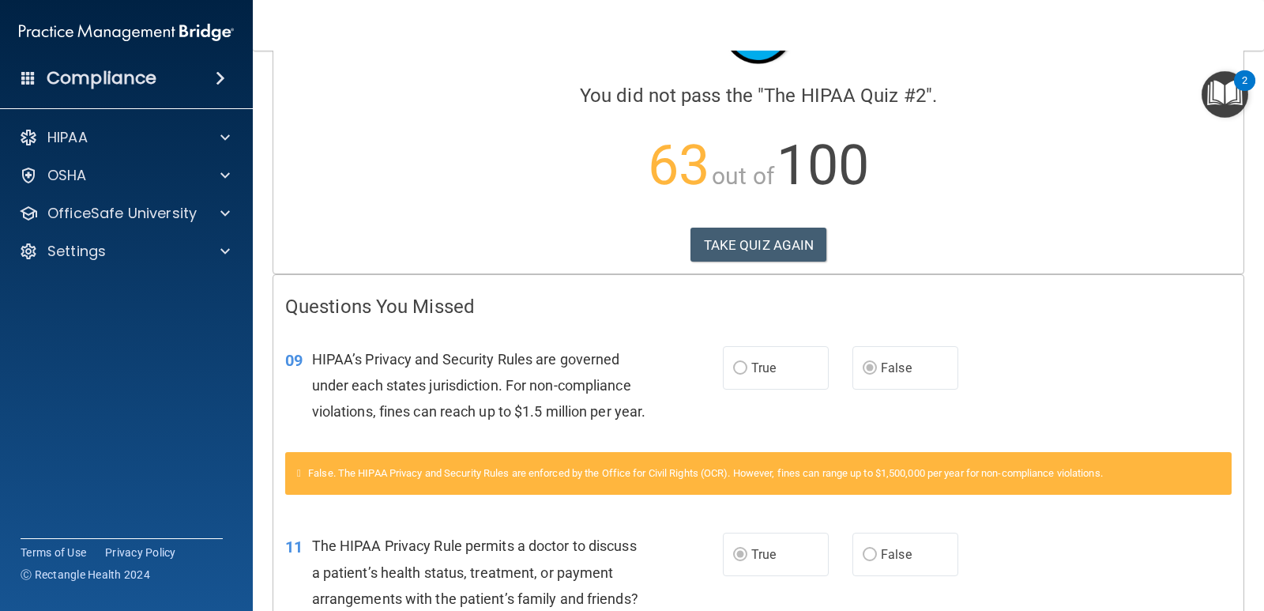
scroll to position [158, 0]
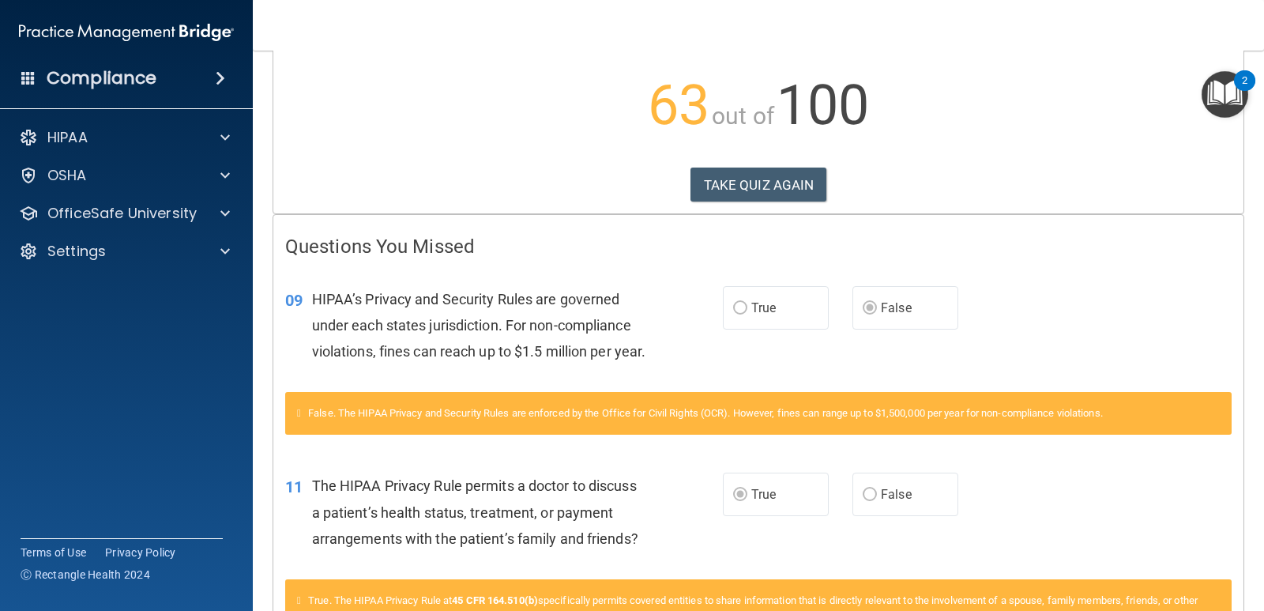
click at [785, 164] on div "Calculating your score.... You did not pass the " The HIPAA Quiz #2 ". 63 out o…" at bounding box center [758, 61] width 970 height 304
click at [762, 183] on button "TAKE QUIZ AGAIN" at bounding box center [759, 185] width 137 height 35
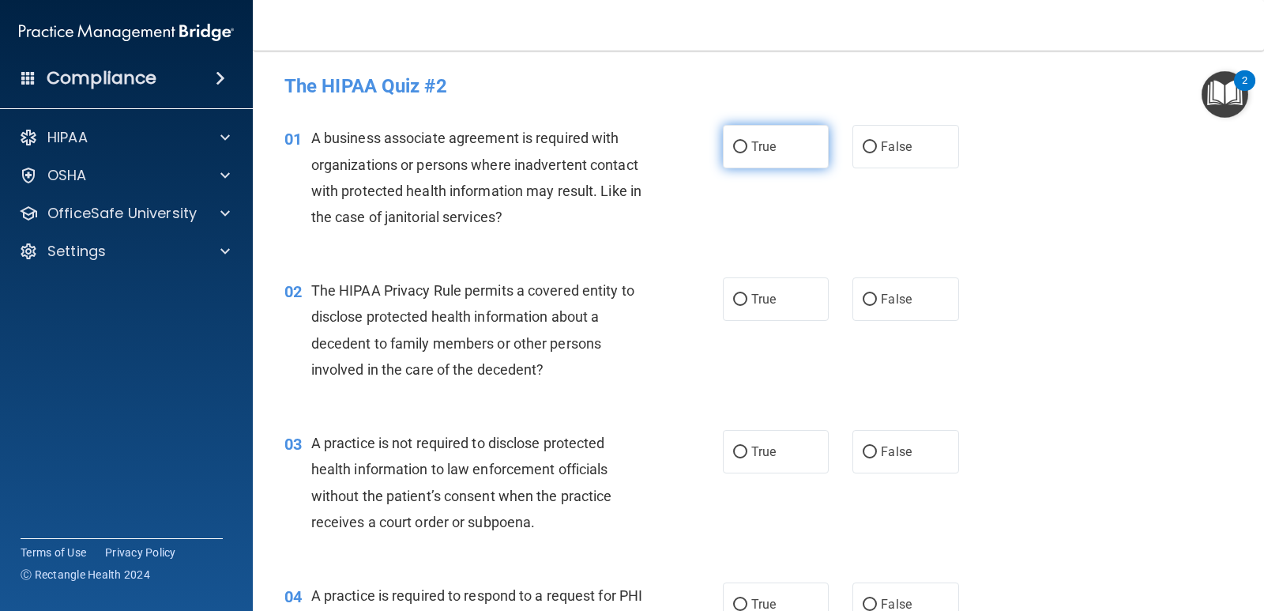
click at [789, 151] on label "True" at bounding box center [776, 146] width 106 height 43
click at [748, 151] on input "True" at bounding box center [740, 147] width 14 height 12
radio input "true"
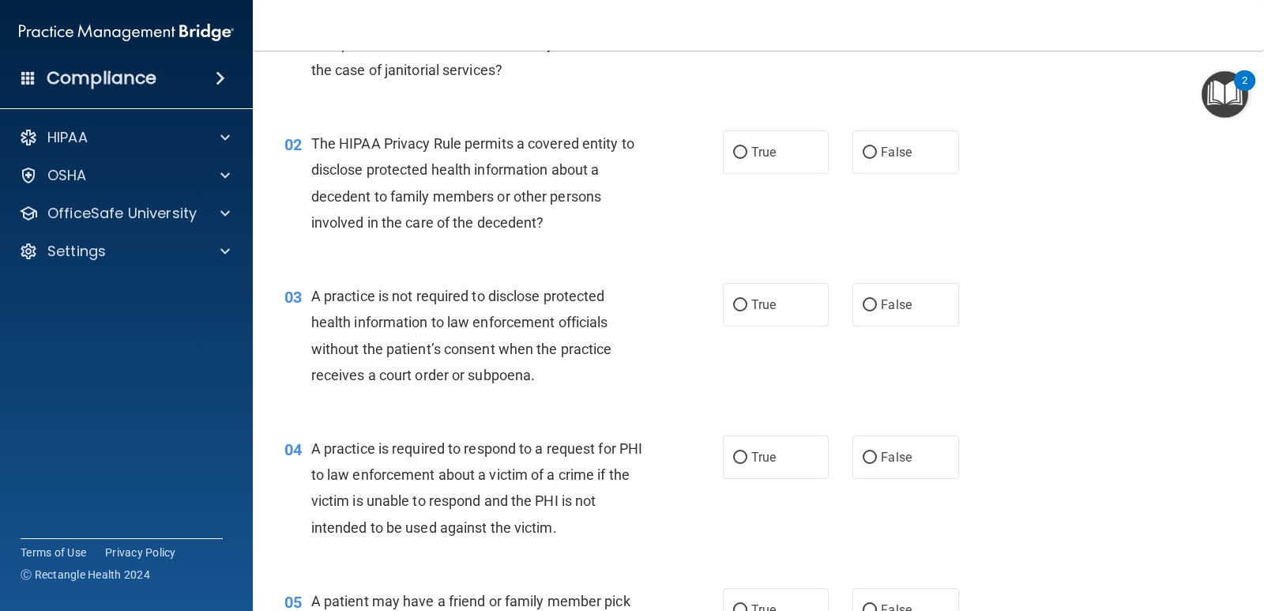
scroll to position [158, 0]
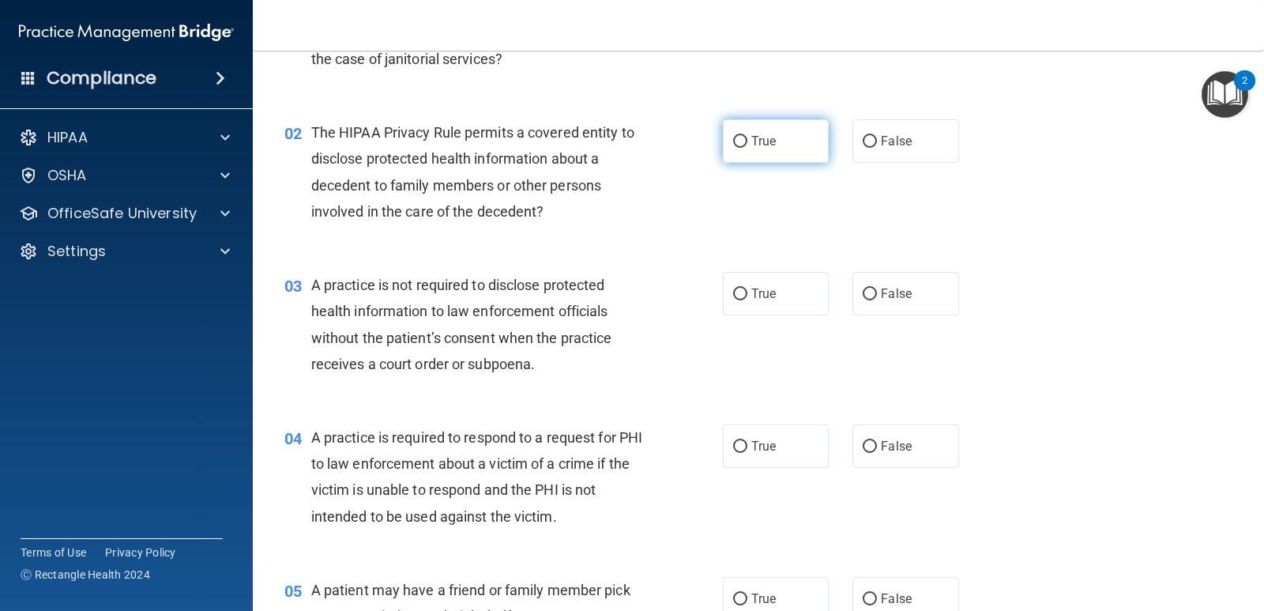
click at [752, 135] on span "True" at bounding box center [764, 141] width 24 height 15
click at [748, 136] on input "True" at bounding box center [740, 142] width 14 height 12
radio input "true"
click at [891, 149] on label "False" at bounding box center [906, 140] width 106 height 43
click at [877, 148] on input "False" at bounding box center [870, 142] width 14 height 12
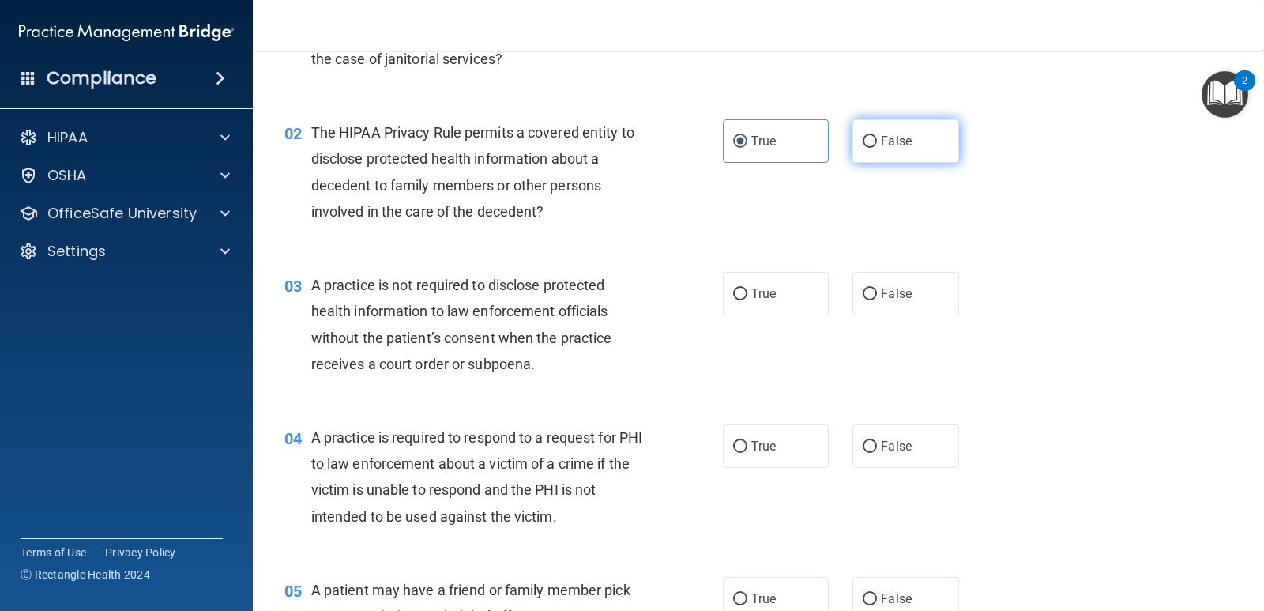
radio input "true"
click at [779, 152] on label "True" at bounding box center [776, 140] width 106 height 43
click at [748, 148] on input "True" at bounding box center [740, 142] width 14 height 12
radio input "true"
click at [867, 155] on label "False" at bounding box center [906, 140] width 106 height 43
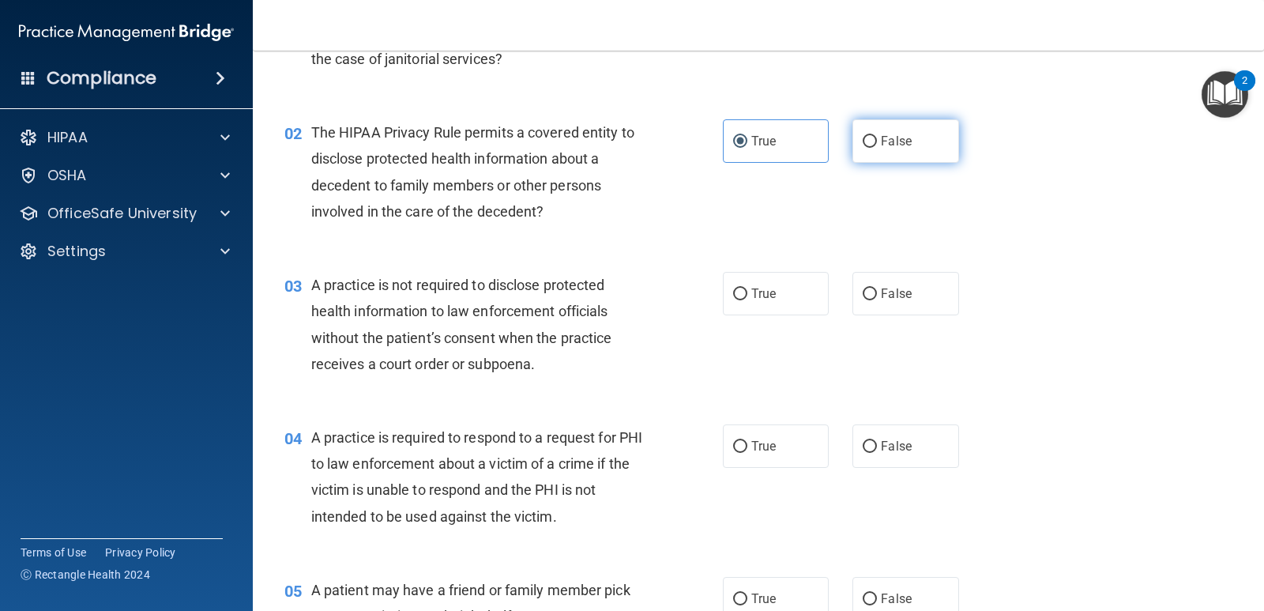
click at [867, 148] on input "False" at bounding box center [870, 142] width 14 height 12
radio input "true"
radio input "false"
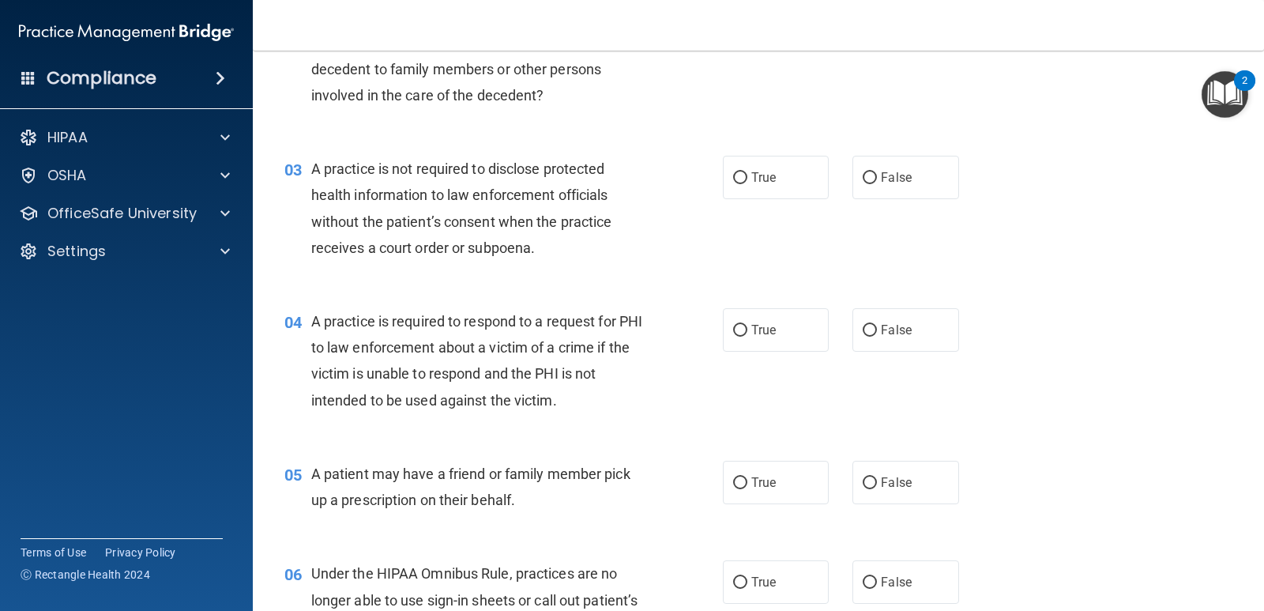
scroll to position [316, 0]
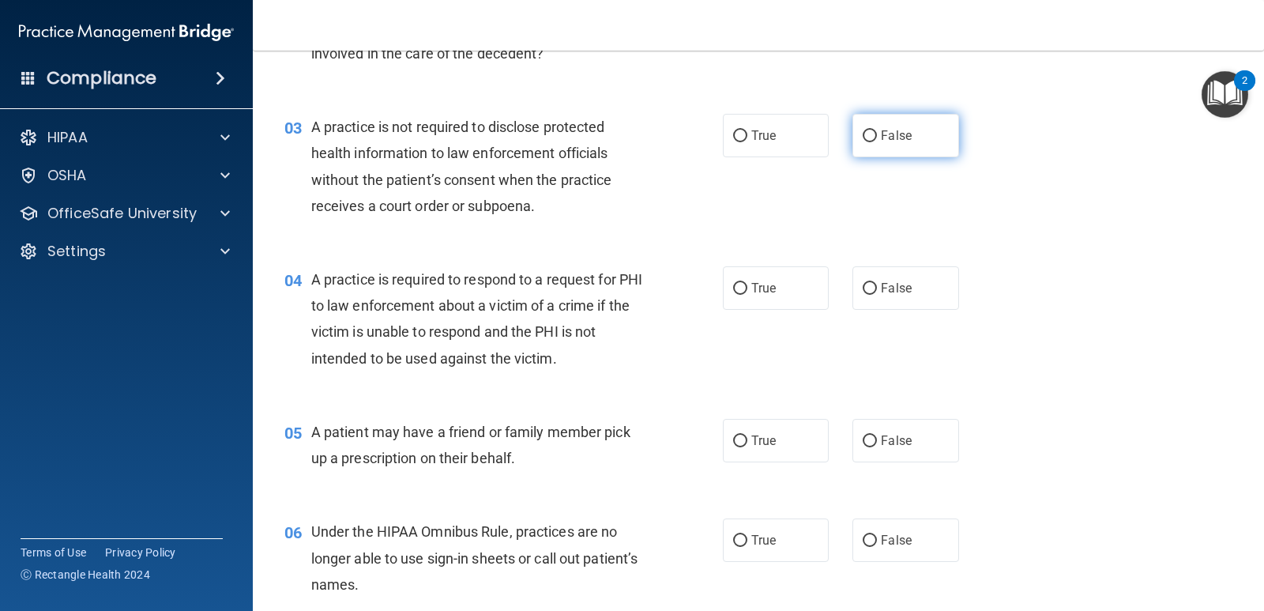
click at [889, 145] on label "False" at bounding box center [906, 135] width 106 height 43
click at [877, 142] on input "False" at bounding box center [870, 136] width 14 height 12
radio input "true"
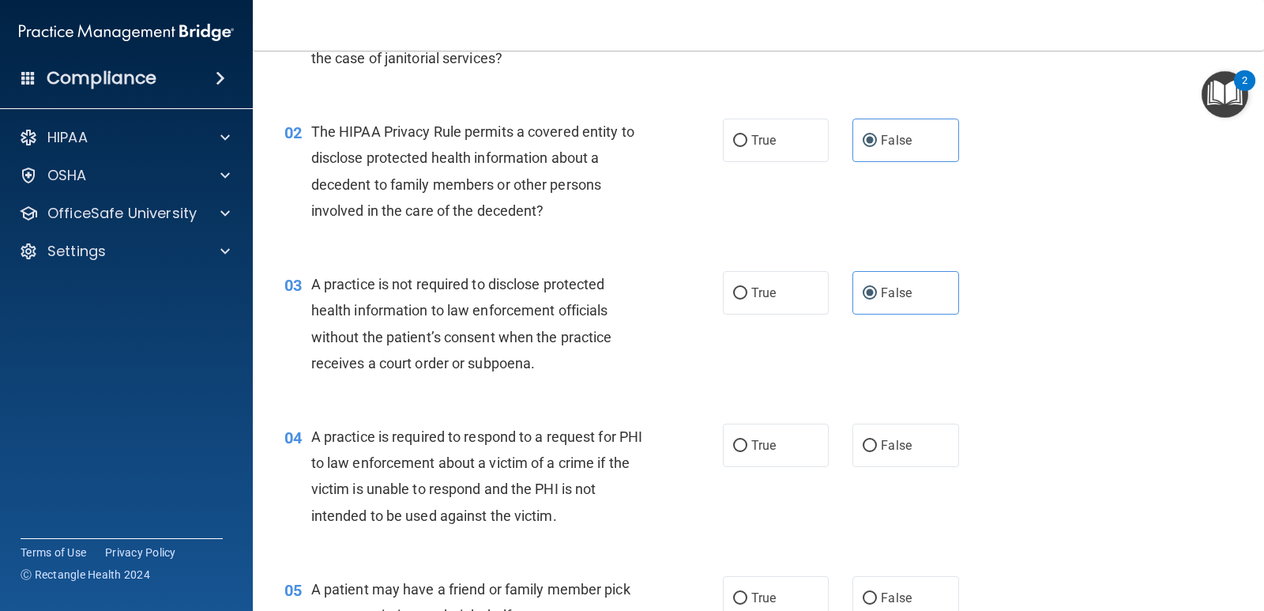
scroll to position [158, 0]
click at [775, 149] on label "True" at bounding box center [776, 140] width 106 height 43
click at [748, 148] on input "True" at bounding box center [740, 142] width 14 height 12
radio input "true"
radio input "false"
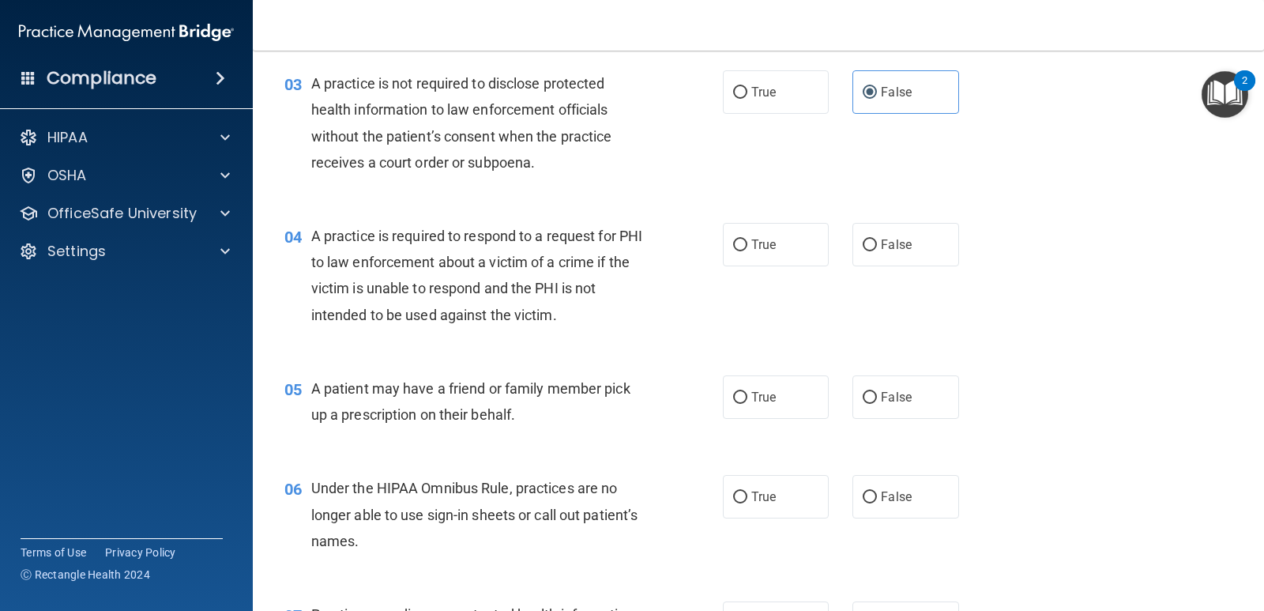
scroll to position [395, 0]
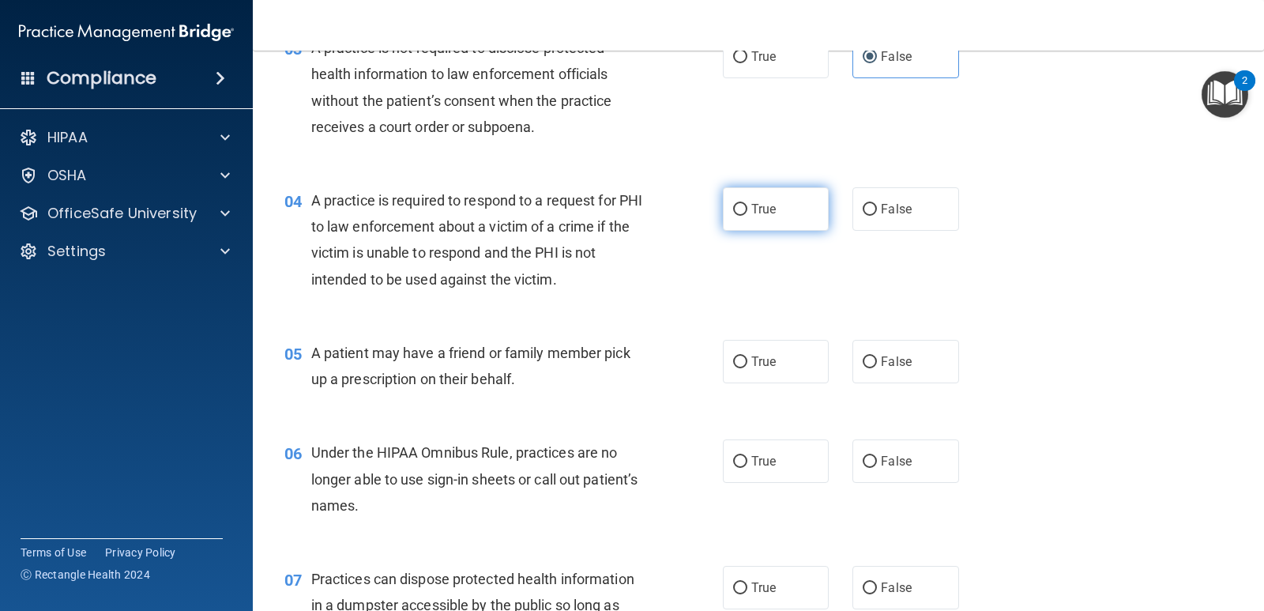
click at [748, 194] on label "True" at bounding box center [776, 208] width 106 height 43
click at [748, 204] on input "True" at bounding box center [740, 210] width 14 height 12
radio input "true"
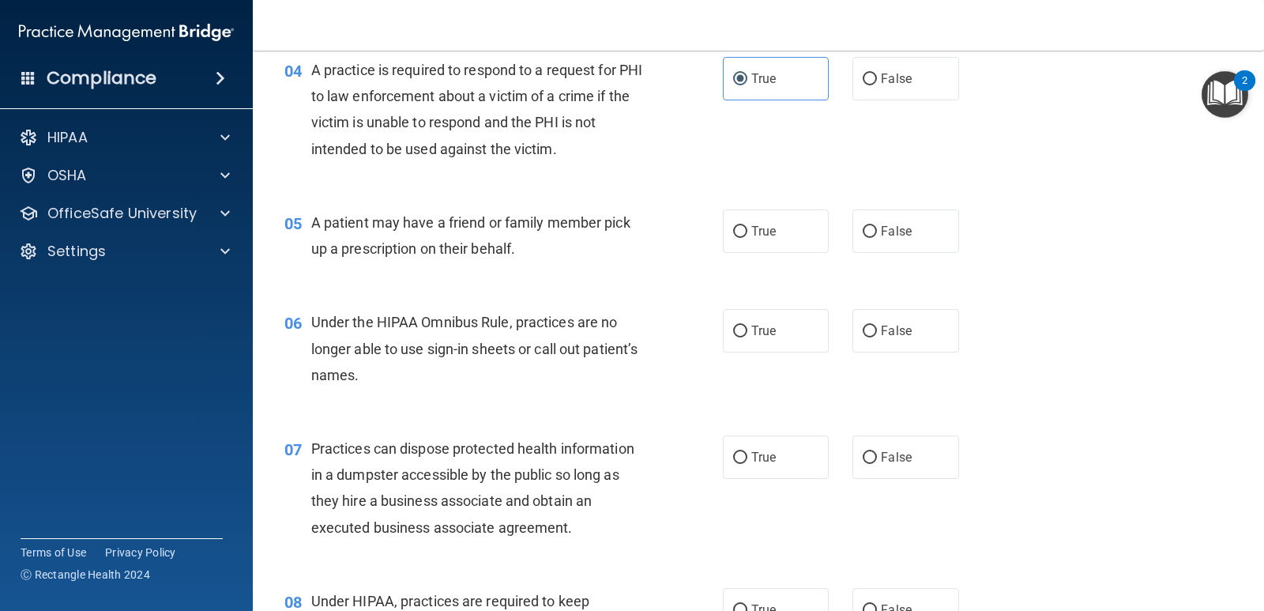
scroll to position [553, 0]
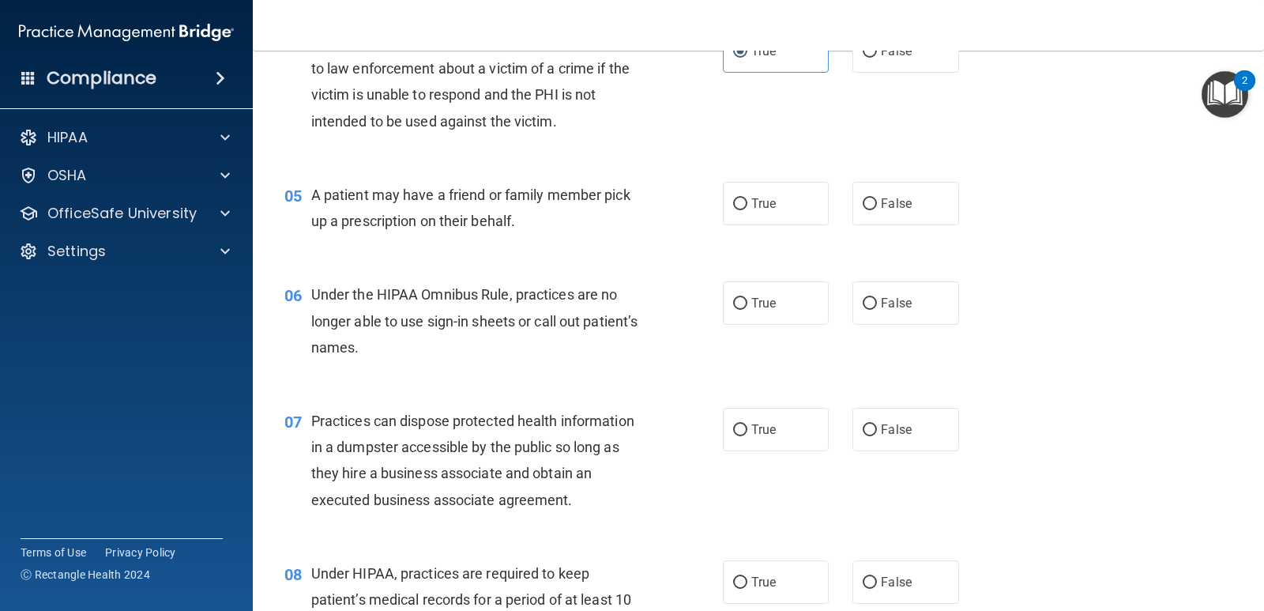
click at [696, 209] on div "05 A patient may have a friend or family member pick up a prescription on their…" at bounding box center [504, 212] width 486 height 60
click at [733, 203] on input "True" at bounding box center [740, 204] width 14 height 12
radio input "true"
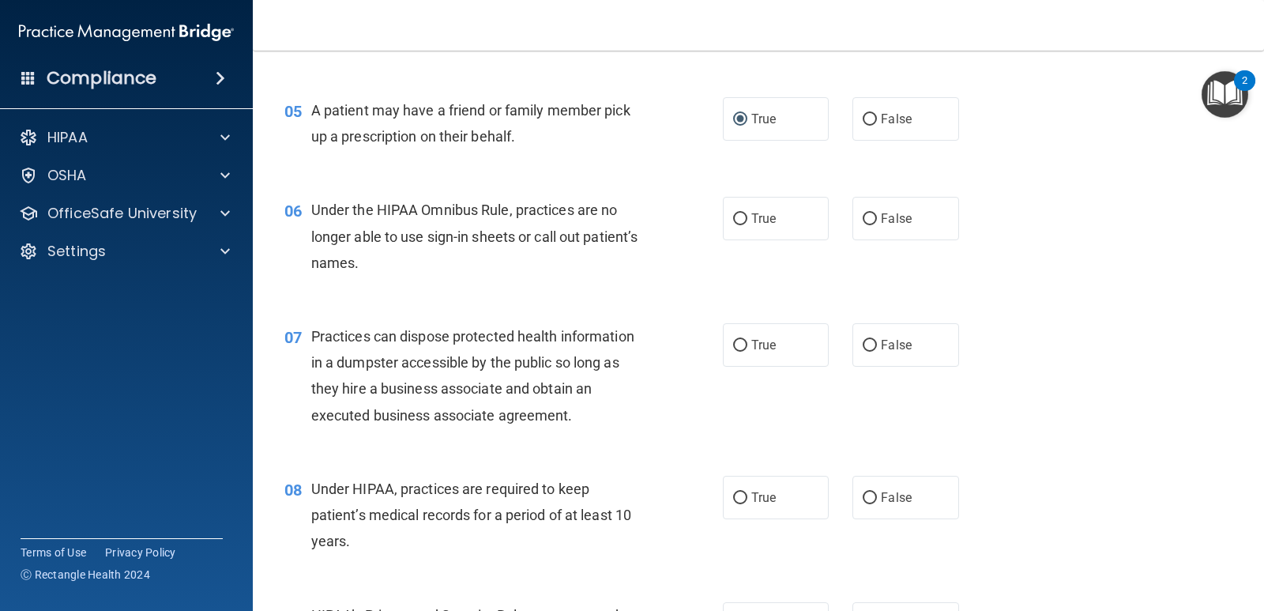
scroll to position [711, 0]
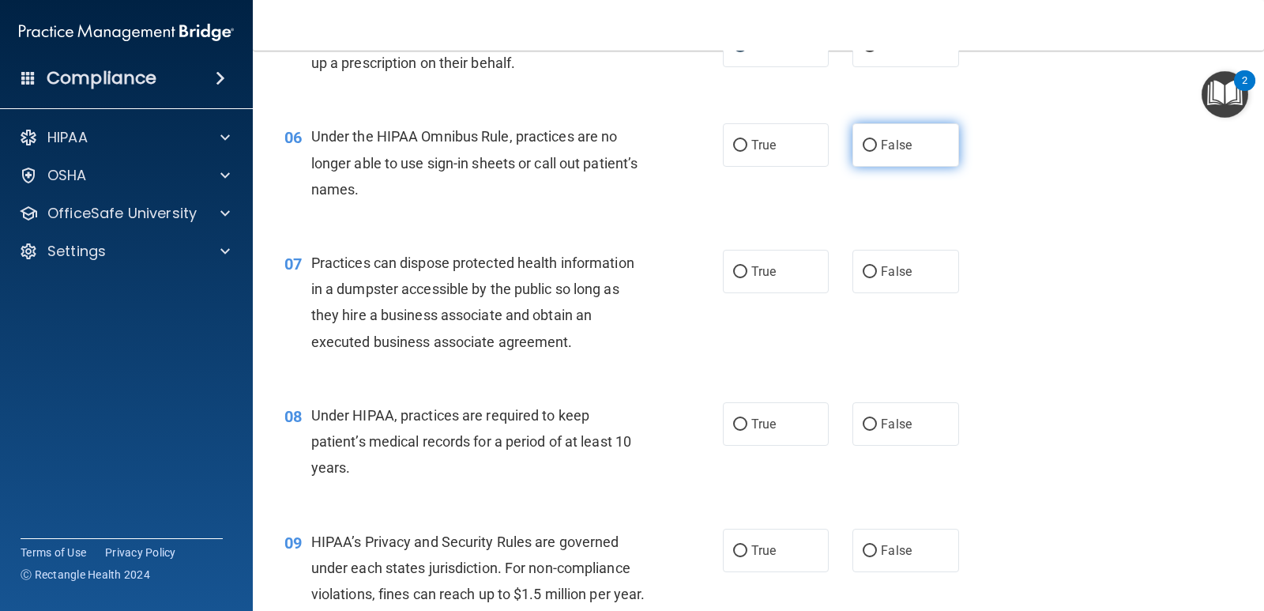
click at [862, 138] on label "False" at bounding box center [906, 144] width 106 height 43
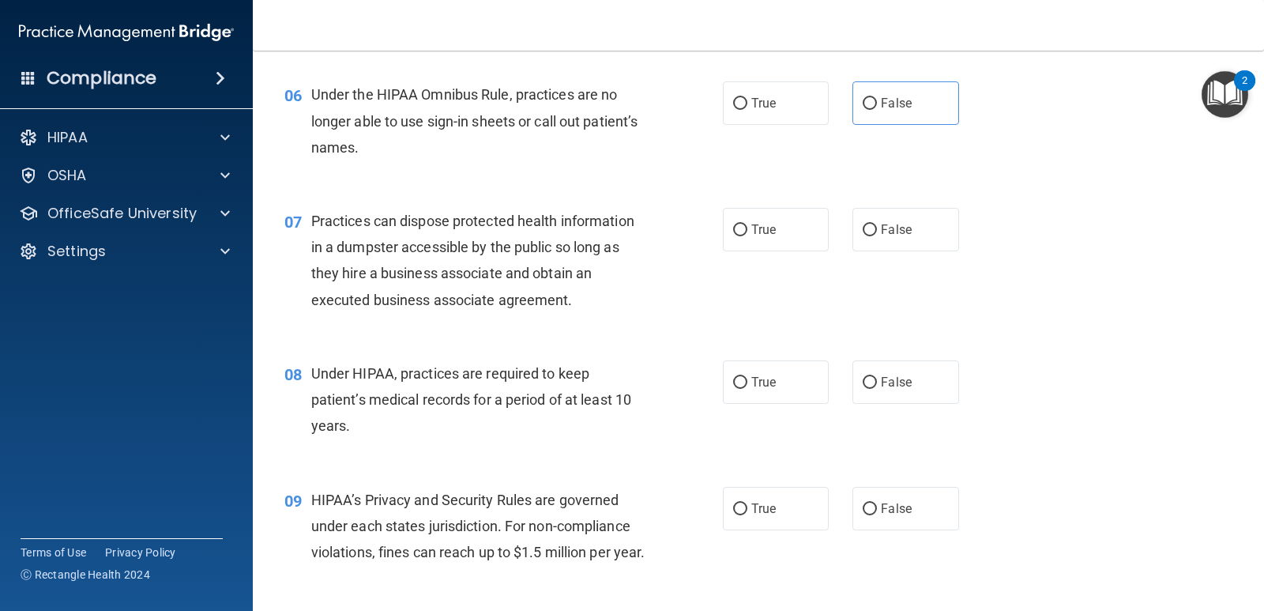
scroll to position [790, 0]
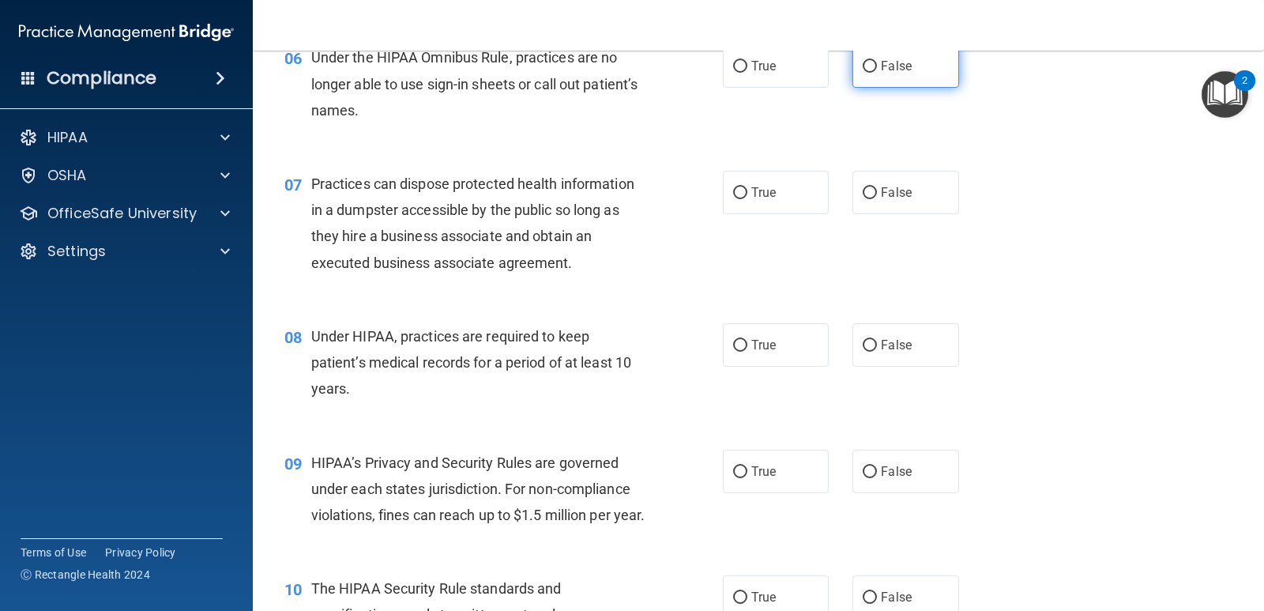
click at [936, 54] on label "False" at bounding box center [906, 65] width 106 height 43
click at [877, 61] on input "False" at bounding box center [870, 67] width 14 height 12
radio input "true"
click at [863, 196] on input "False" at bounding box center [870, 193] width 14 height 12
radio input "true"
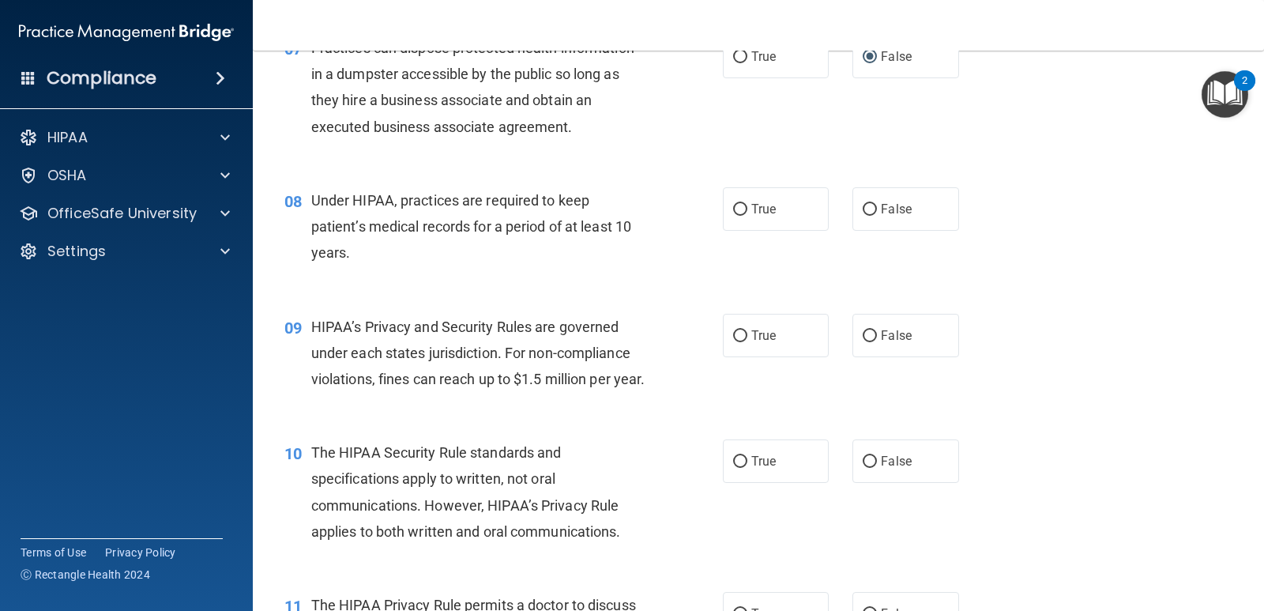
scroll to position [948, 0]
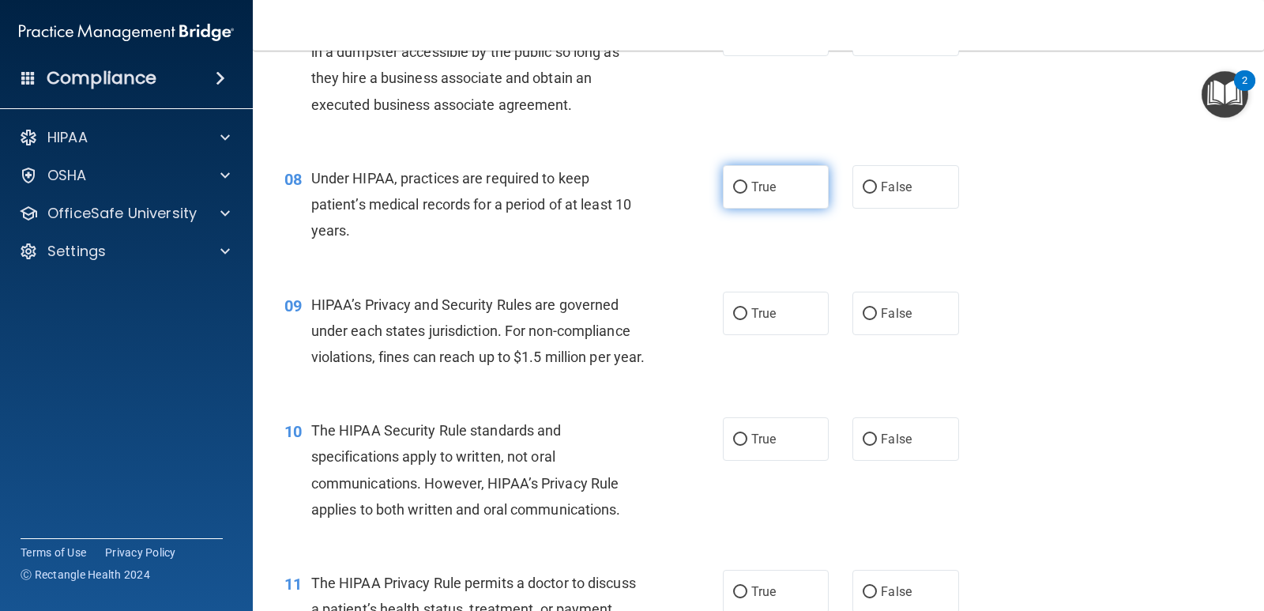
click at [752, 180] on span "True" at bounding box center [764, 186] width 24 height 15
click at [748, 182] on input "True" at bounding box center [740, 188] width 14 height 12
radio input "true"
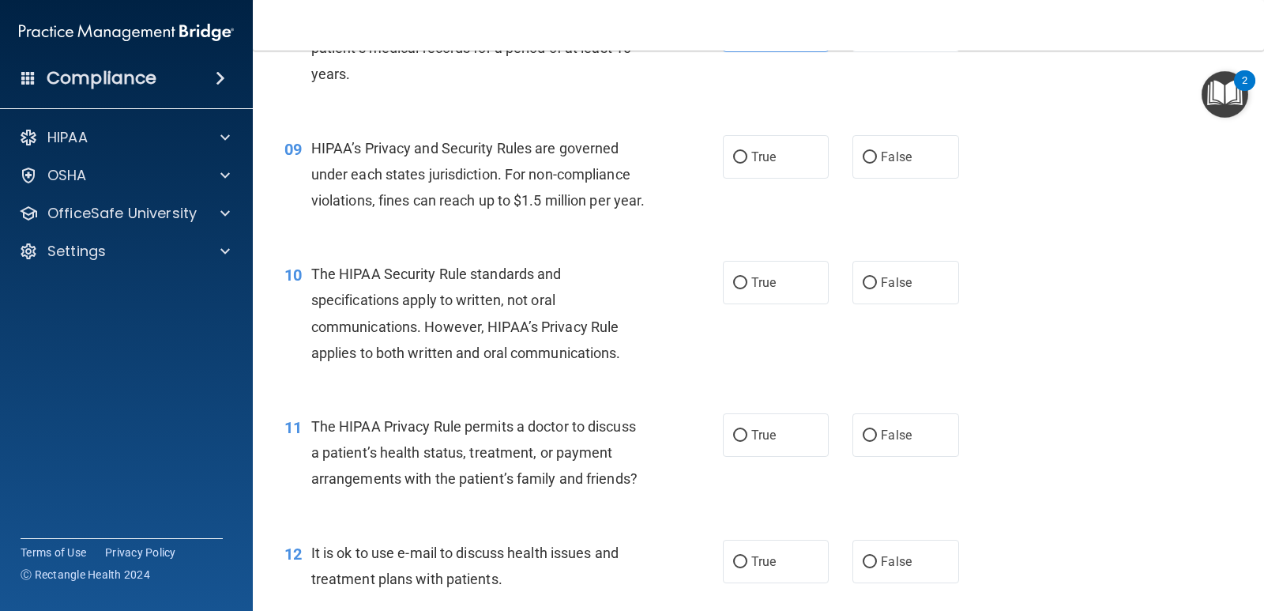
scroll to position [1106, 0]
click at [791, 160] on label "True" at bounding box center [776, 155] width 106 height 43
click at [748, 160] on input "True" at bounding box center [740, 156] width 14 height 12
radio input "true"
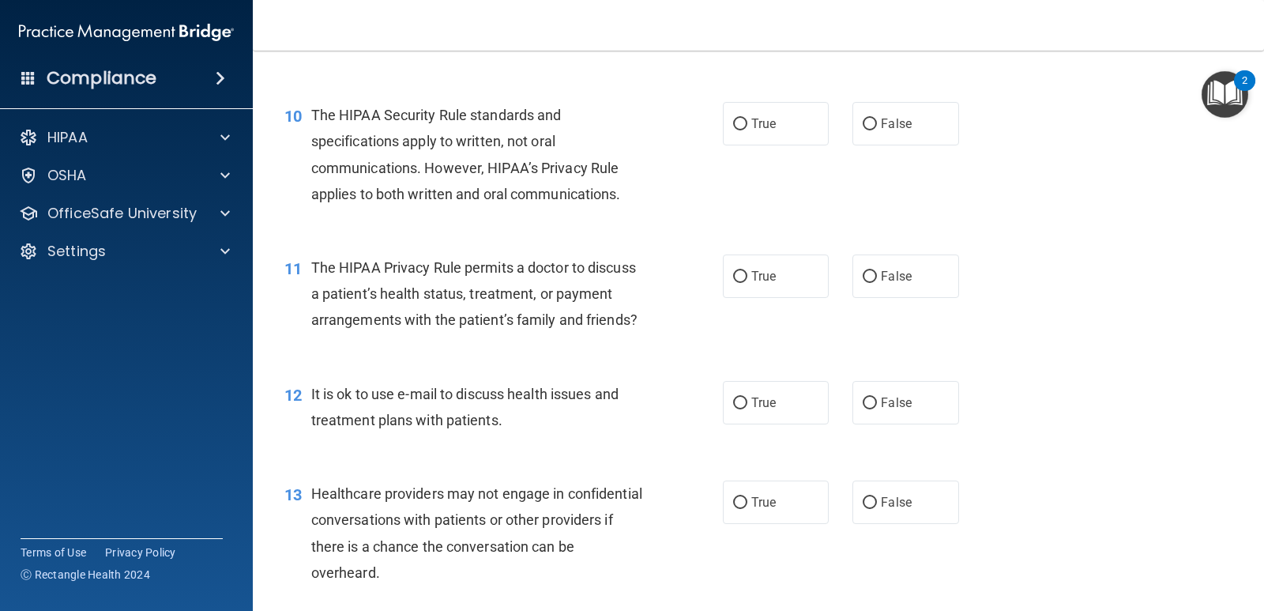
scroll to position [1264, 0]
click at [774, 145] on label "True" at bounding box center [776, 122] width 106 height 43
click at [748, 130] on input "True" at bounding box center [740, 124] width 14 height 12
radio input "true"
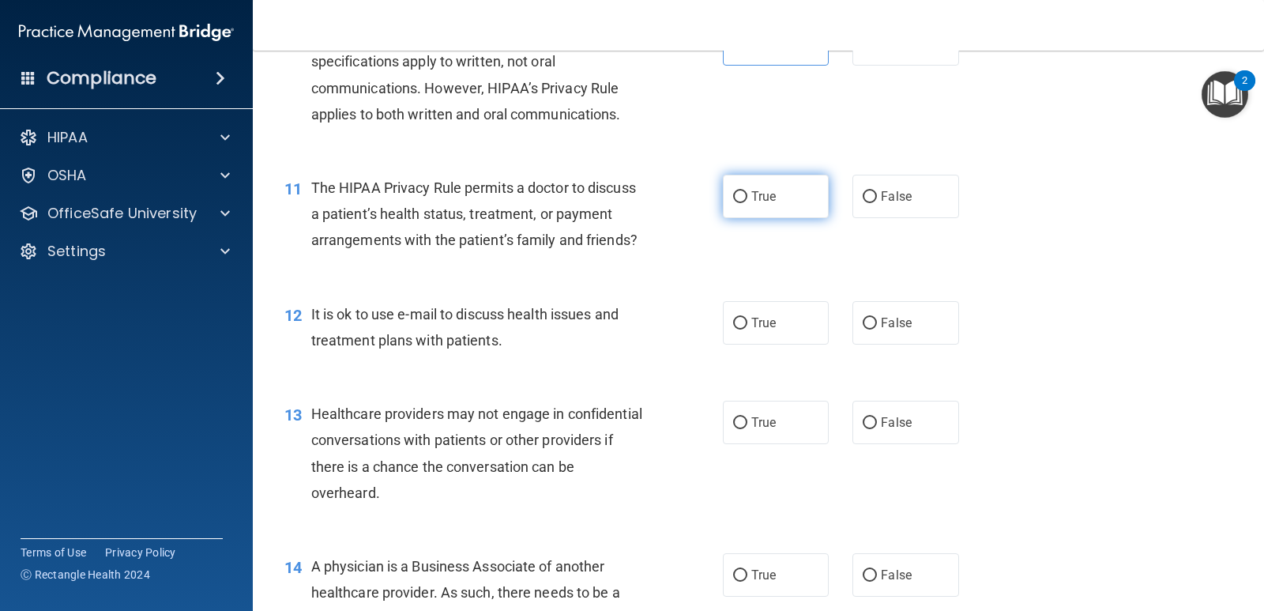
click at [782, 218] on label "True" at bounding box center [776, 196] width 106 height 43
click at [748, 203] on input "True" at bounding box center [740, 197] width 14 height 12
radio input "true"
click at [865, 203] on input "False" at bounding box center [870, 197] width 14 height 12
radio input "true"
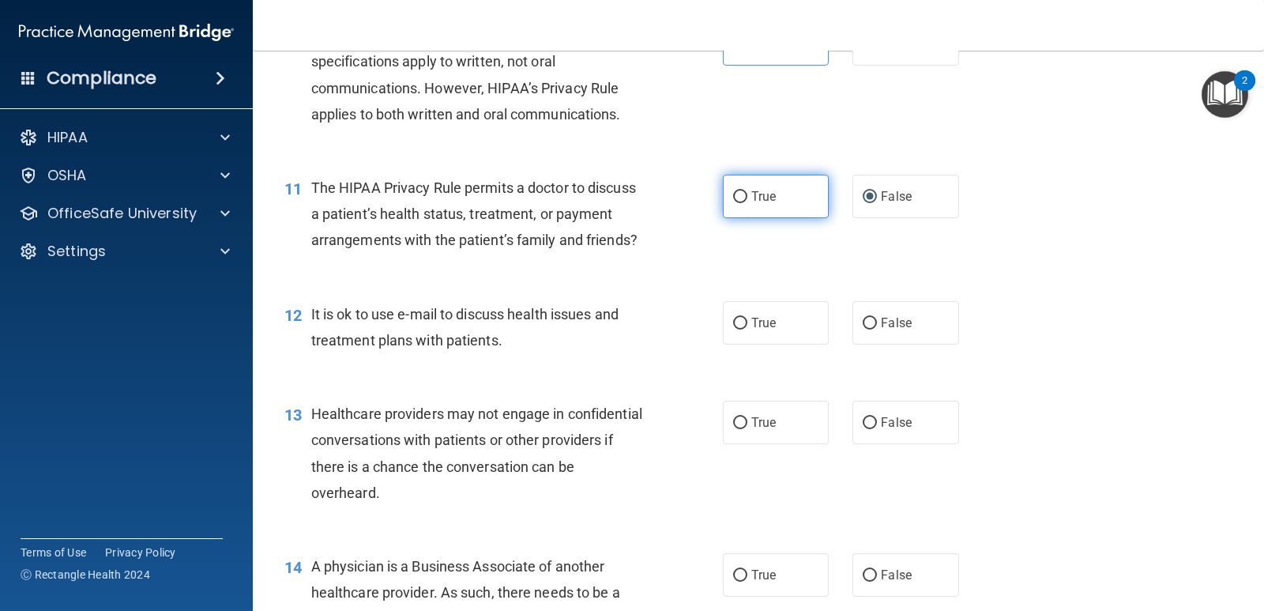
click at [740, 218] on label "True" at bounding box center [776, 196] width 106 height 43
click at [740, 203] on input "True" at bounding box center [740, 197] width 14 height 12
radio input "true"
radio input "false"
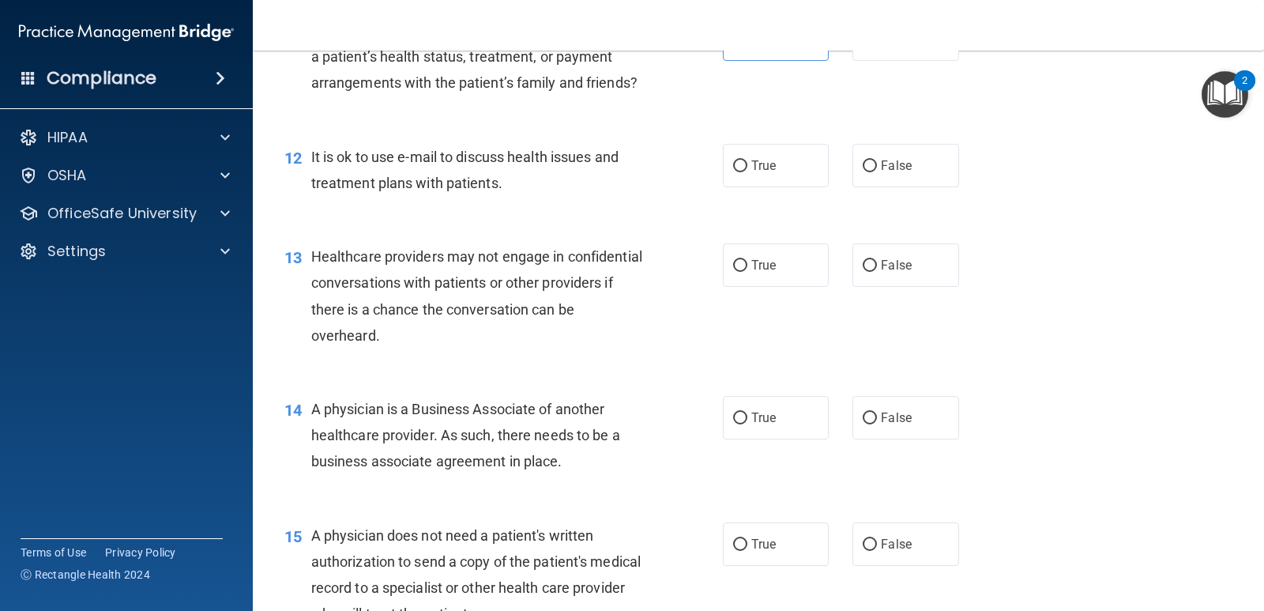
scroll to position [1501, 0]
click at [884, 172] on span "False" at bounding box center [896, 164] width 31 height 15
click at [877, 171] on input "False" at bounding box center [870, 166] width 14 height 12
radio input "true"
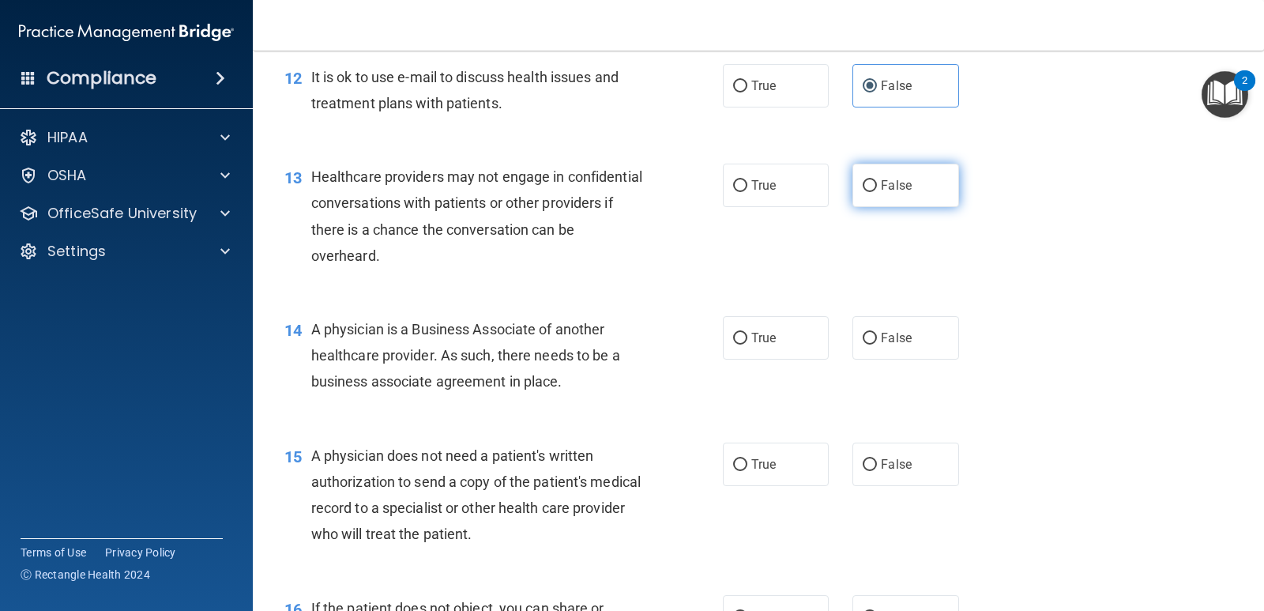
click at [890, 207] on label "False" at bounding box center [906, 185] width 106 height 43
click at [877, 192] on input "False" at bounding box center [870, 186] width 14 height 12
radio input "true"
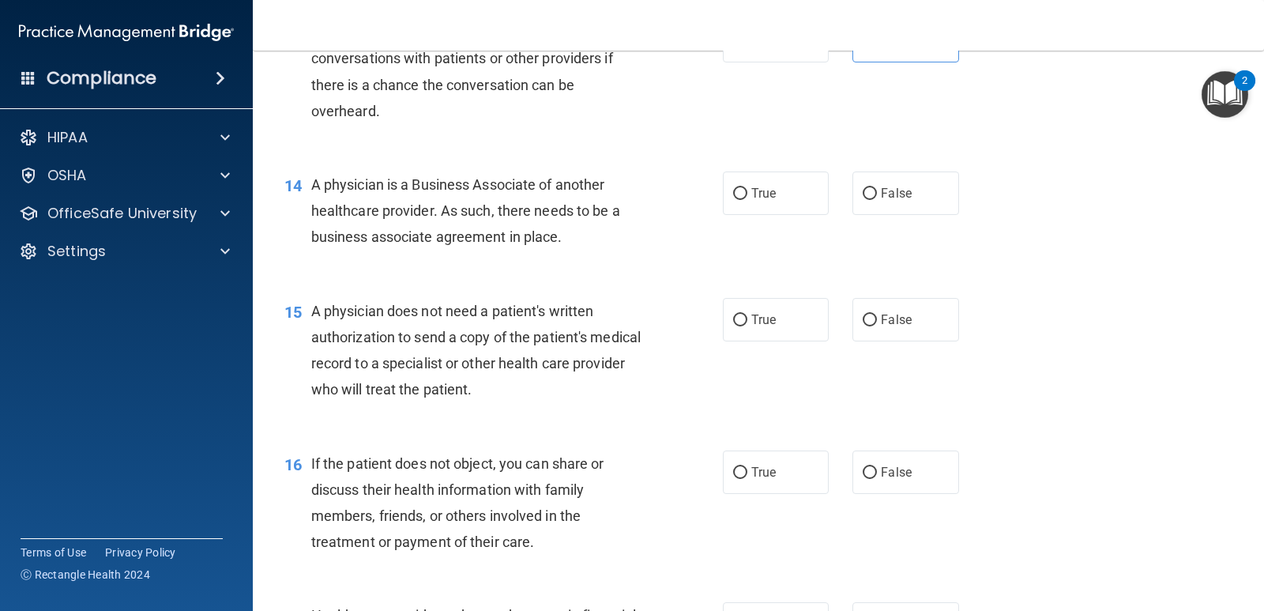
scroll to position [1738, 0]
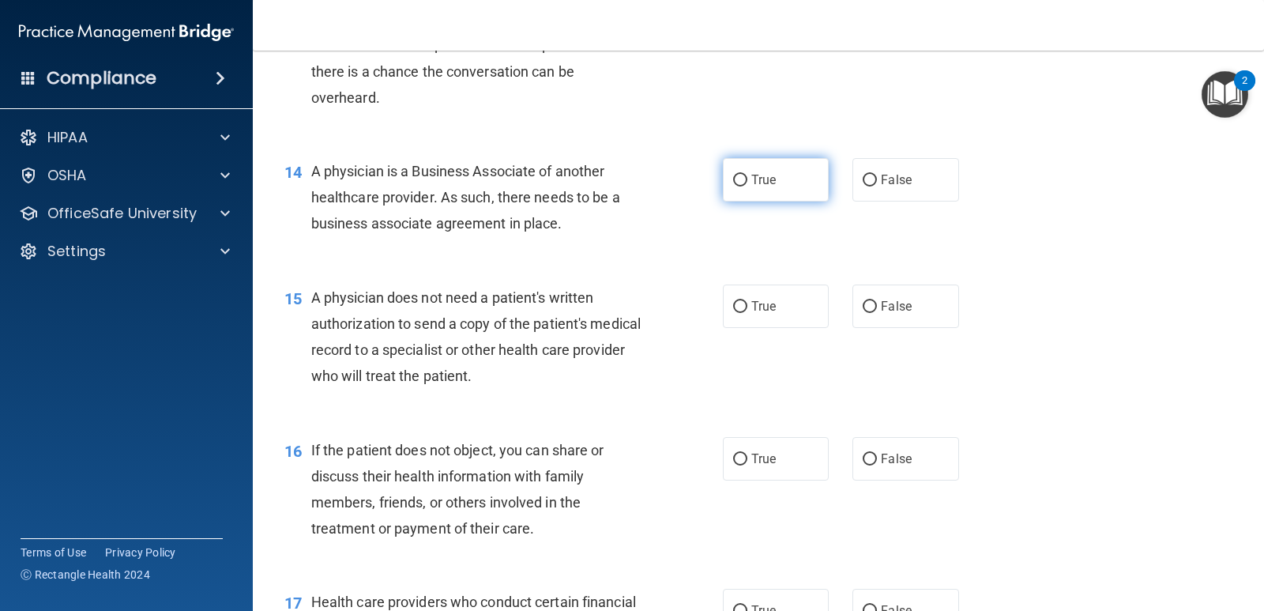
click at [794, 202] on label "True" at bounding box center [776, 179] width 106 height 43
click at [748, 186] on input "True" at bounding box center [740, 181] width 14 height 12
radio input "true"
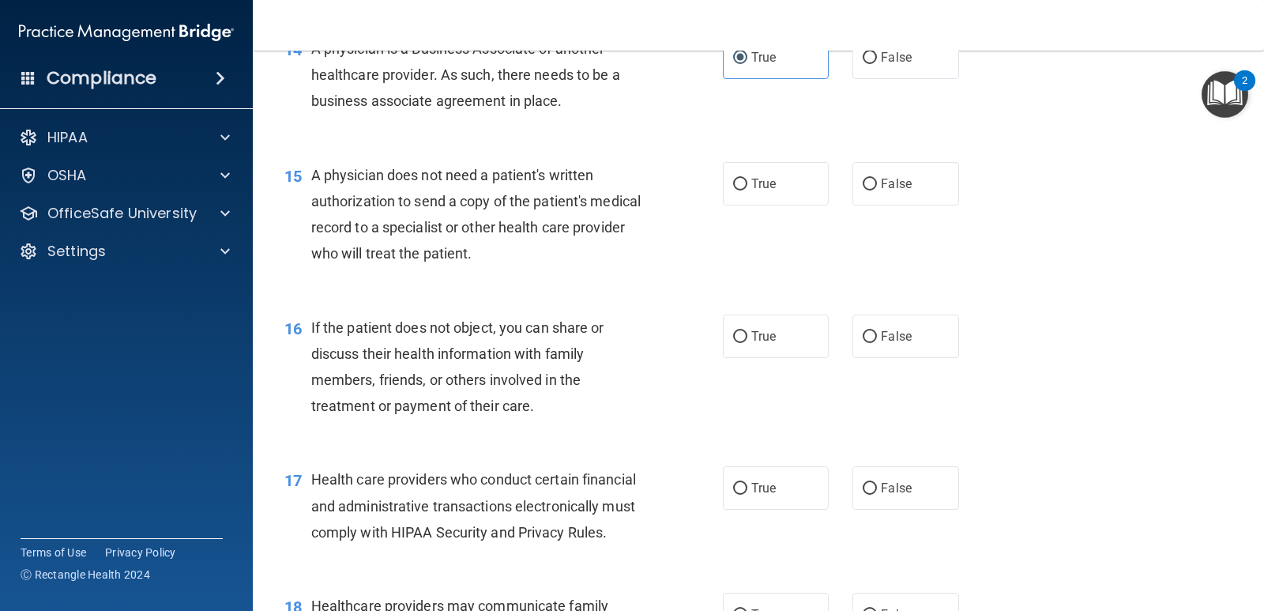
scroll to position [1897, 0]
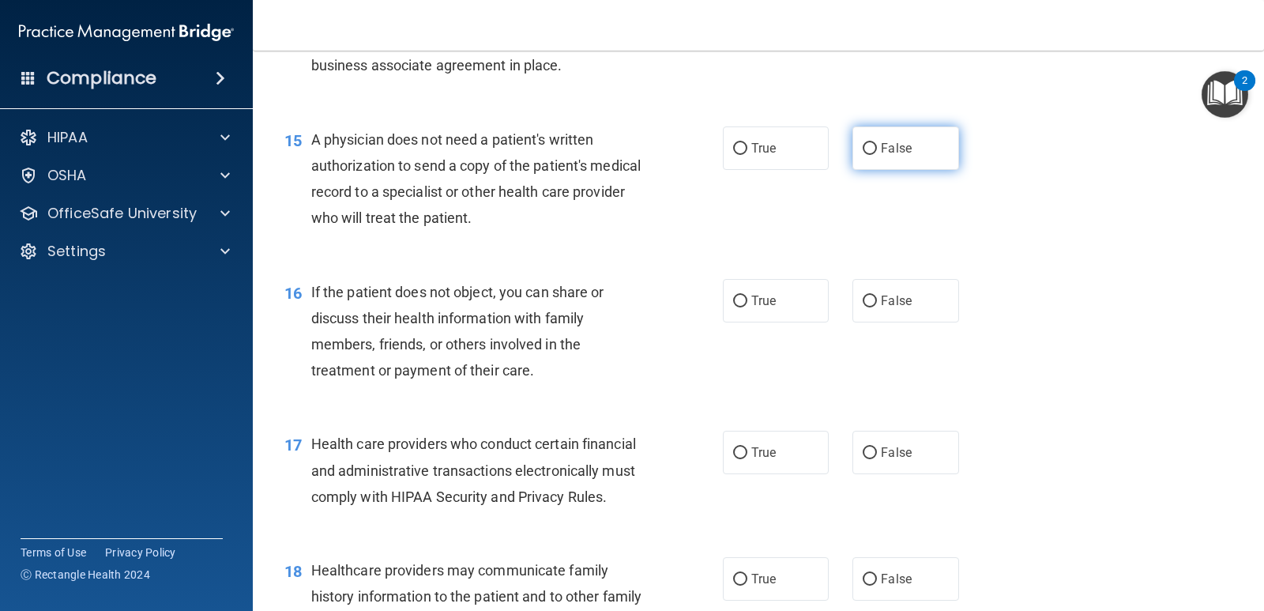
click at [894, 156] on span "False" at bounding box center [896, 148] width 31 height 15
click at [877, 155] on input "False" at bounding box center [870, 149] width 14 height 12
radio input "true"
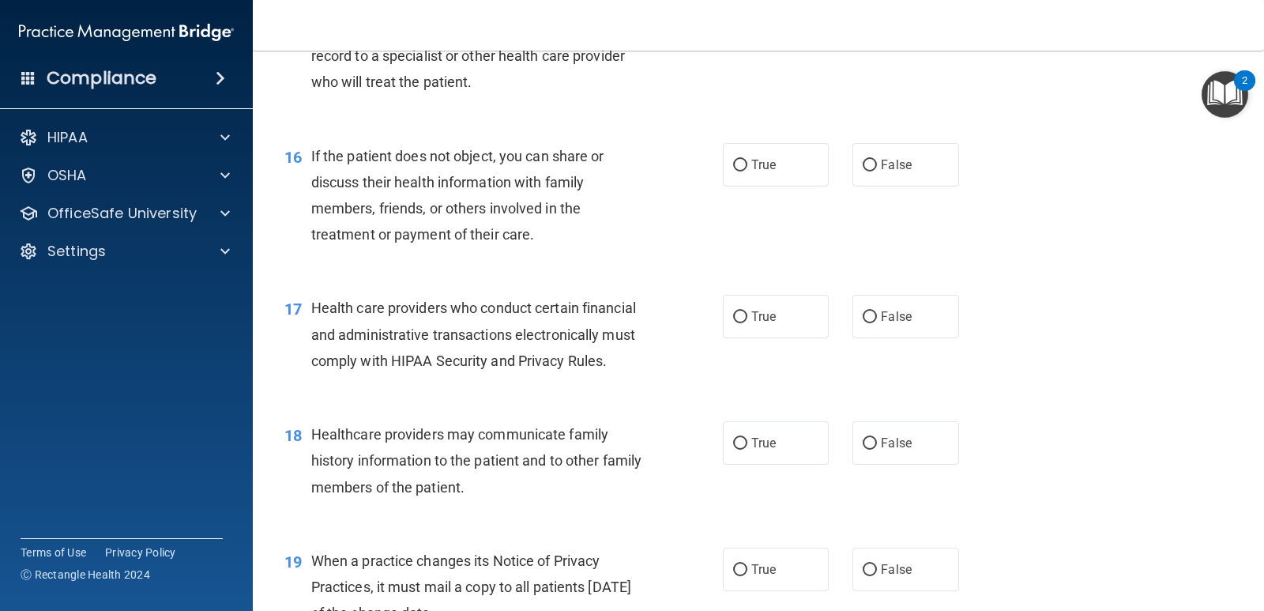
scroll to position [2055, 0]
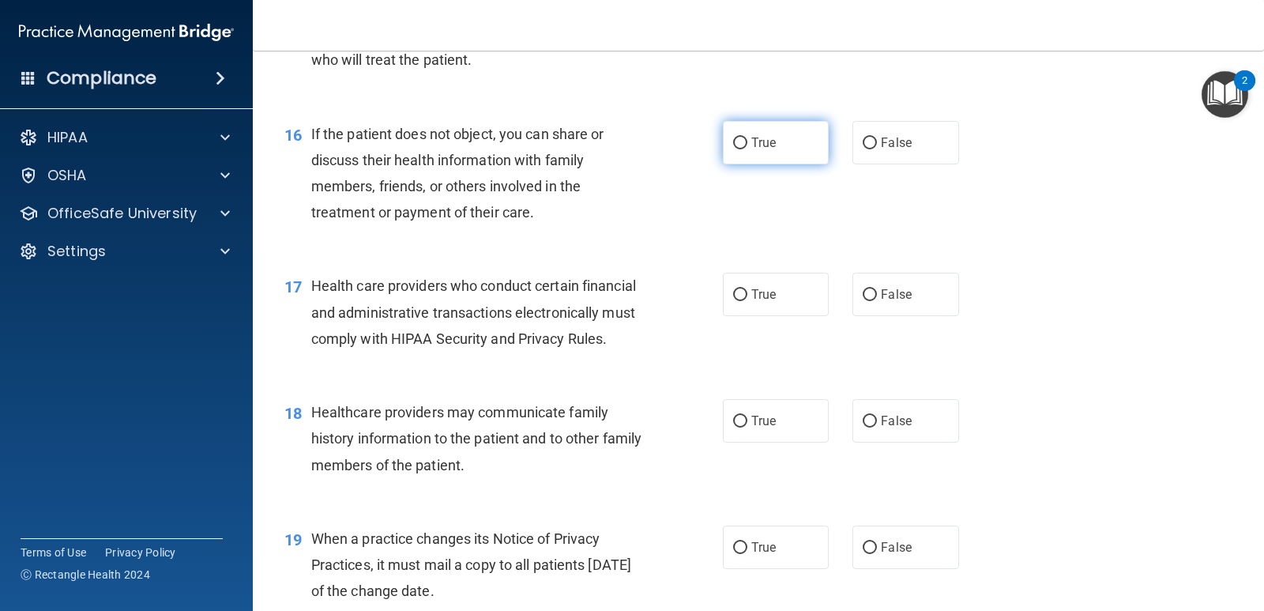
click at [804, 164] on label "True" at bounding box center [776, 142] width 106 height 43
click at [748, 149] on input "True" at bounding box center [740, 143] width 14 height 12
radio input "true"
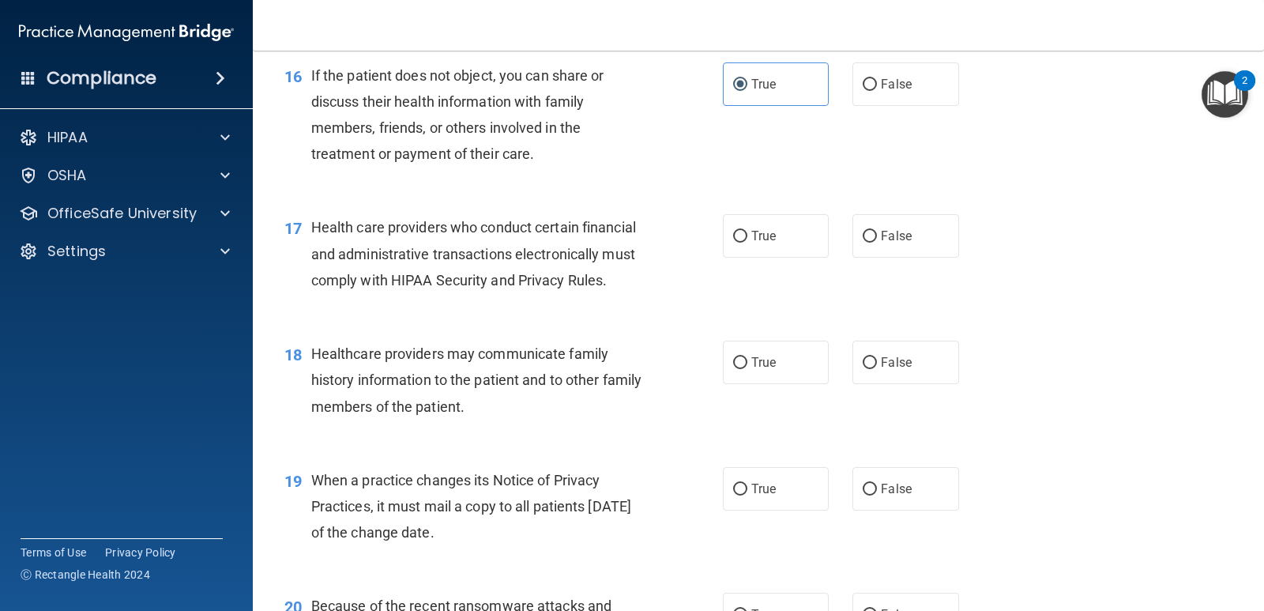
scroll to position [2213, 0]
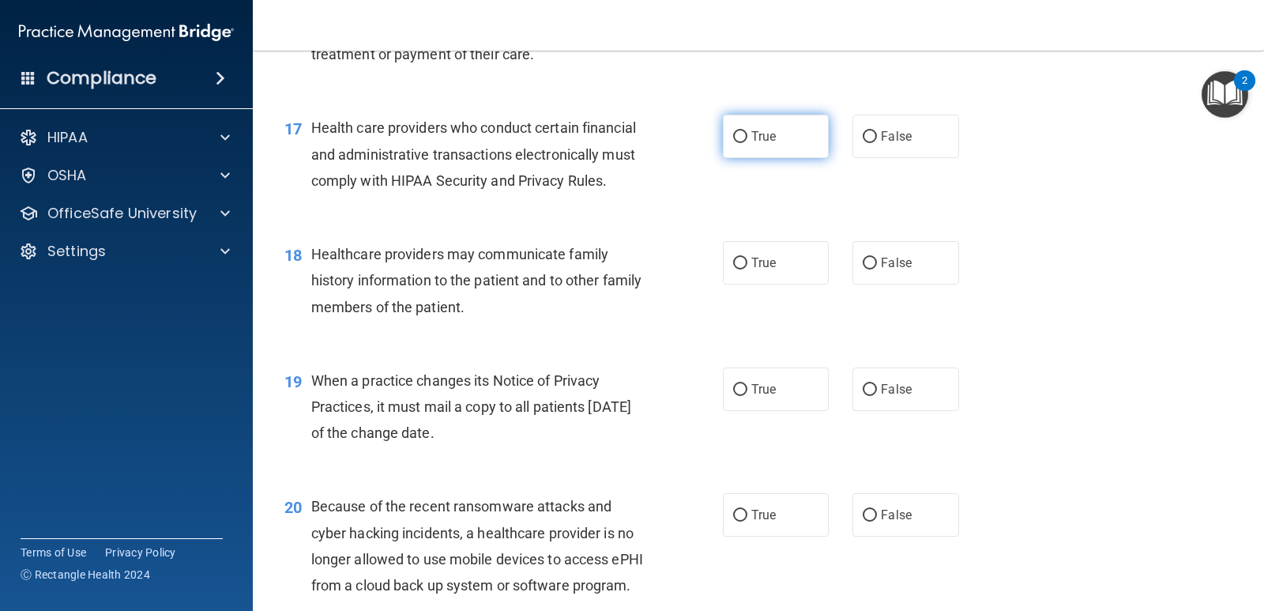
click at [728, 158] on label "True" at bounding box center [776, 136] width 106 height 43
click at [733, 143] on input "True" at bounding box center [740, 137] width 14 height 12
radio input "true"
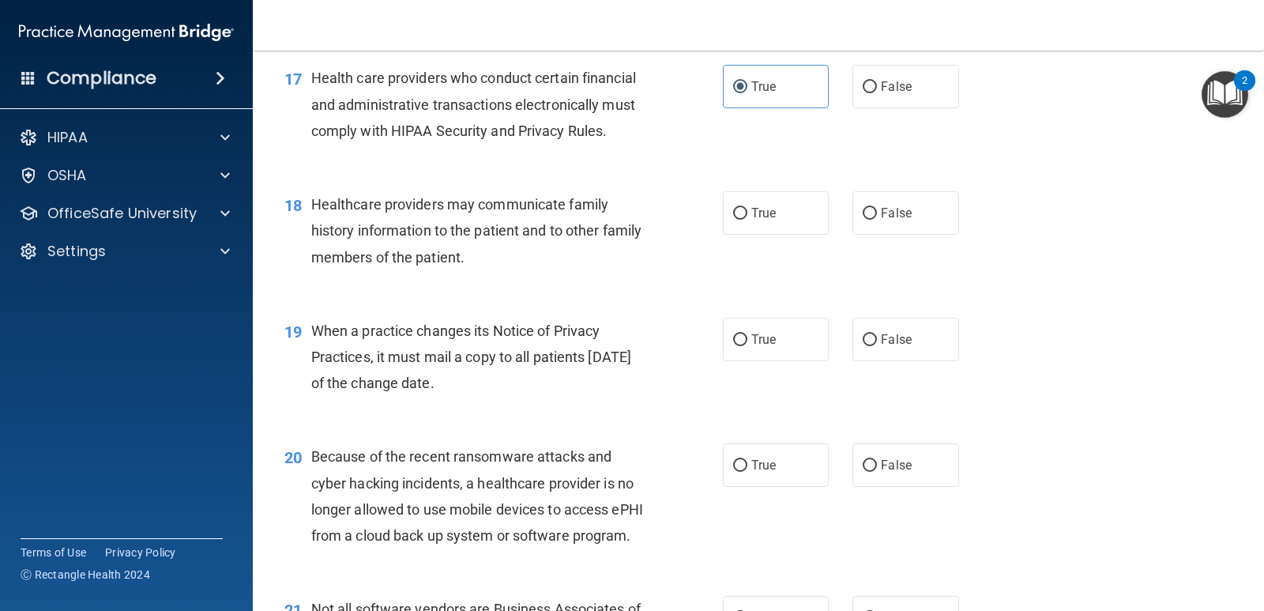
scroll to position [2371, 0]
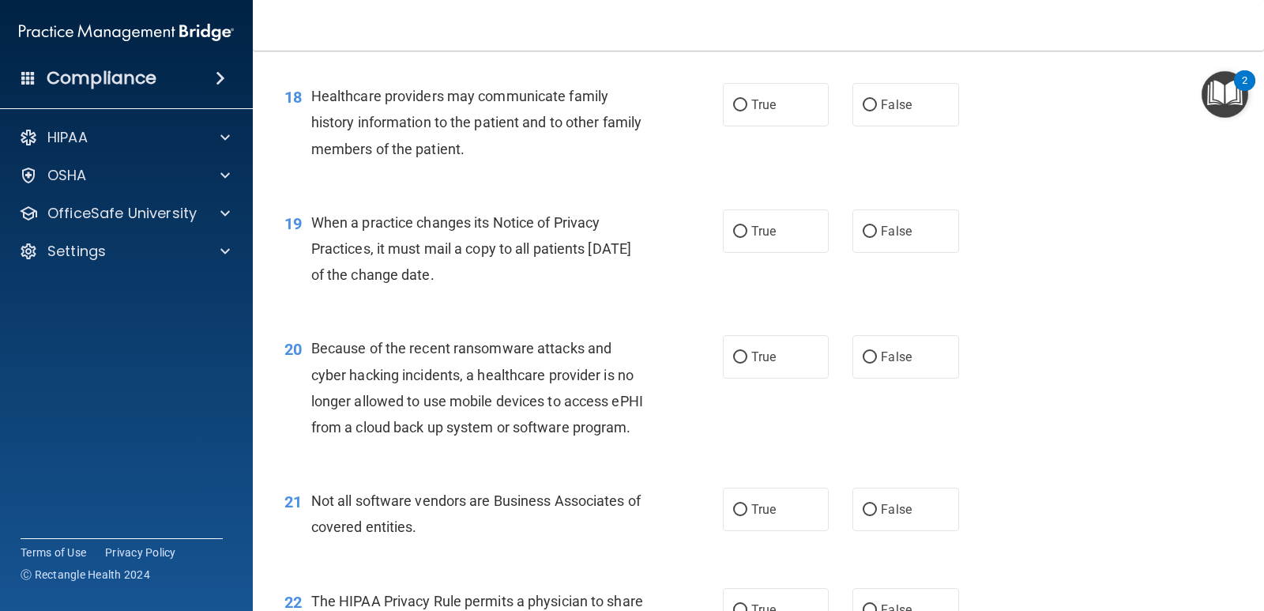
click at [908, 168] on div "18 Healthcare providers may communicate family history information to the patie…" at bounding box center [759, 126] width 972 height 126
click at [906, 126] on label "False" at bounding box center [906, 104] width 106 height 43
click at [877, 111] on input "False" at bounding box center [870, 106] width 14 height 12
radio input "true"
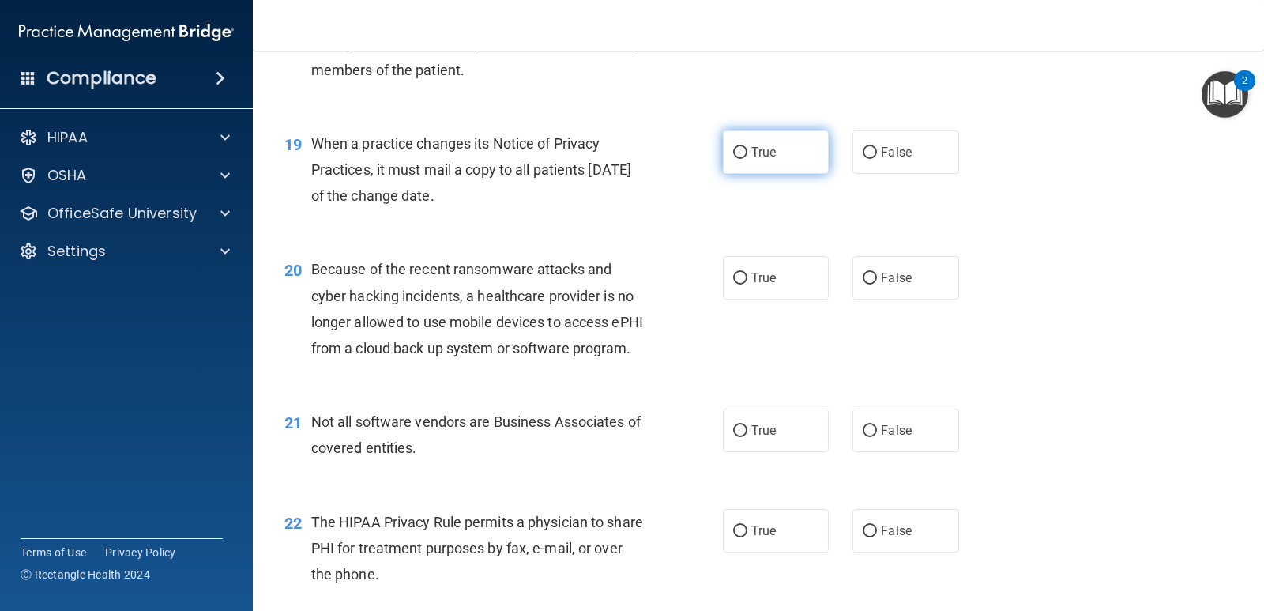
click at [776, 174] on label "True" at bounding box center [776, 151] width 106 height 43
click at [748, 159] on input "True" at bounding box center [740, 153] width 14 height 12
radio input "true"
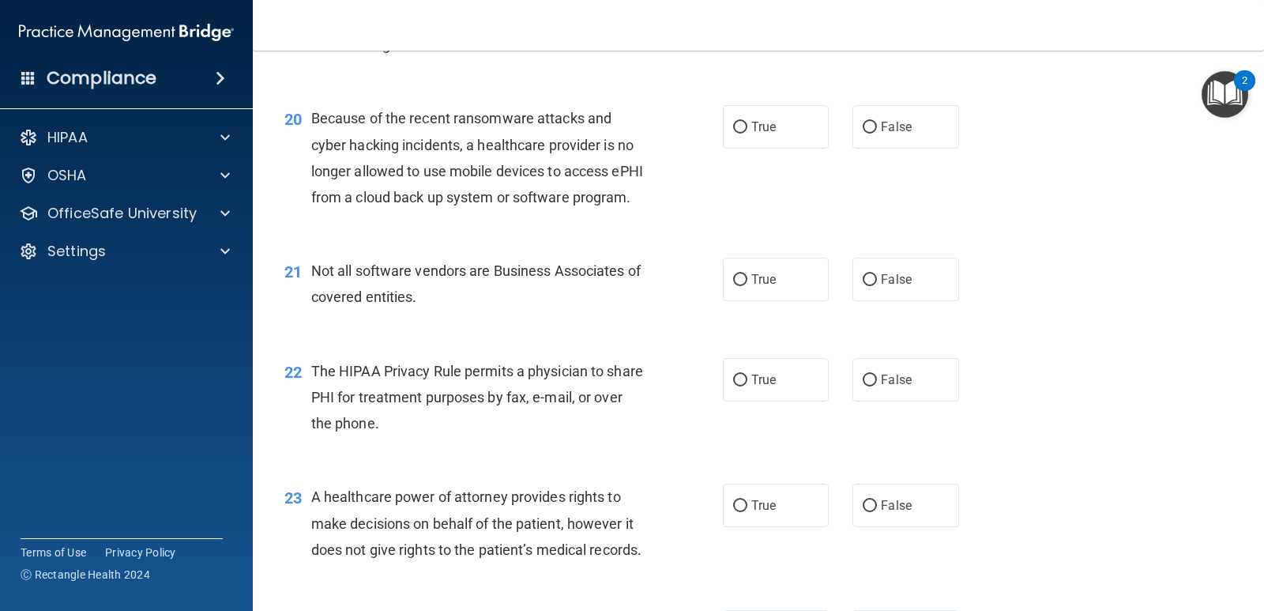
scroll to position [2608, 0]
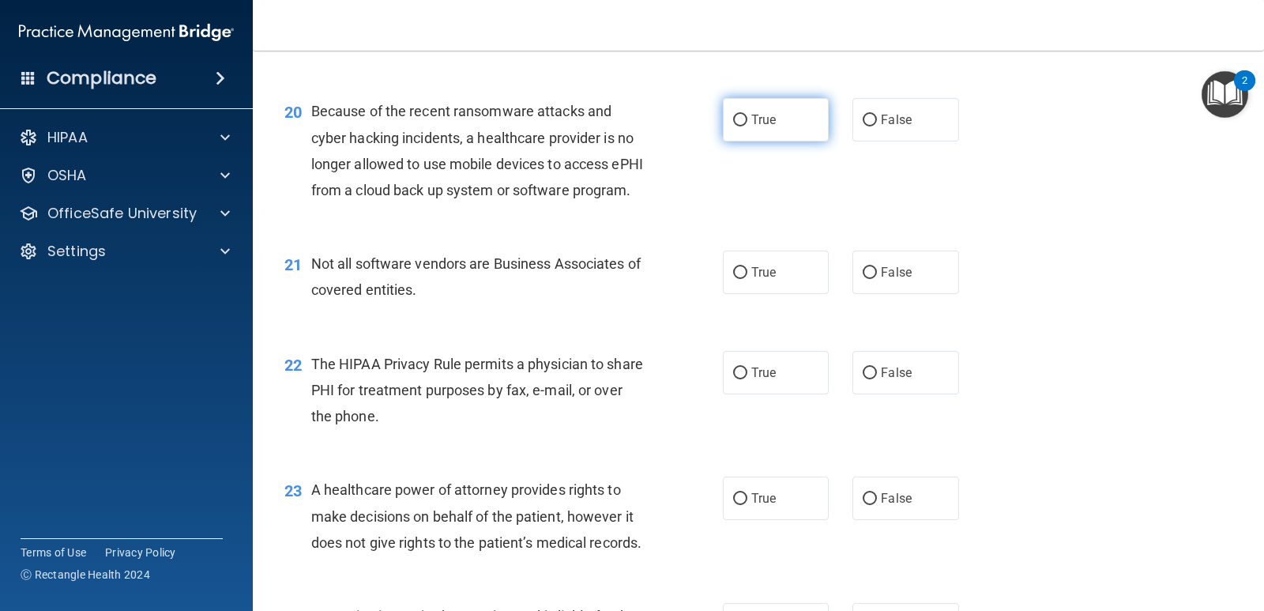
click at [807, 136] on label "True" at bounding box center [776, 119] width 106 height 43
click at [748, 126] on input "True" at bounding box center [740, 121] width 14 height 12
radio input "true"
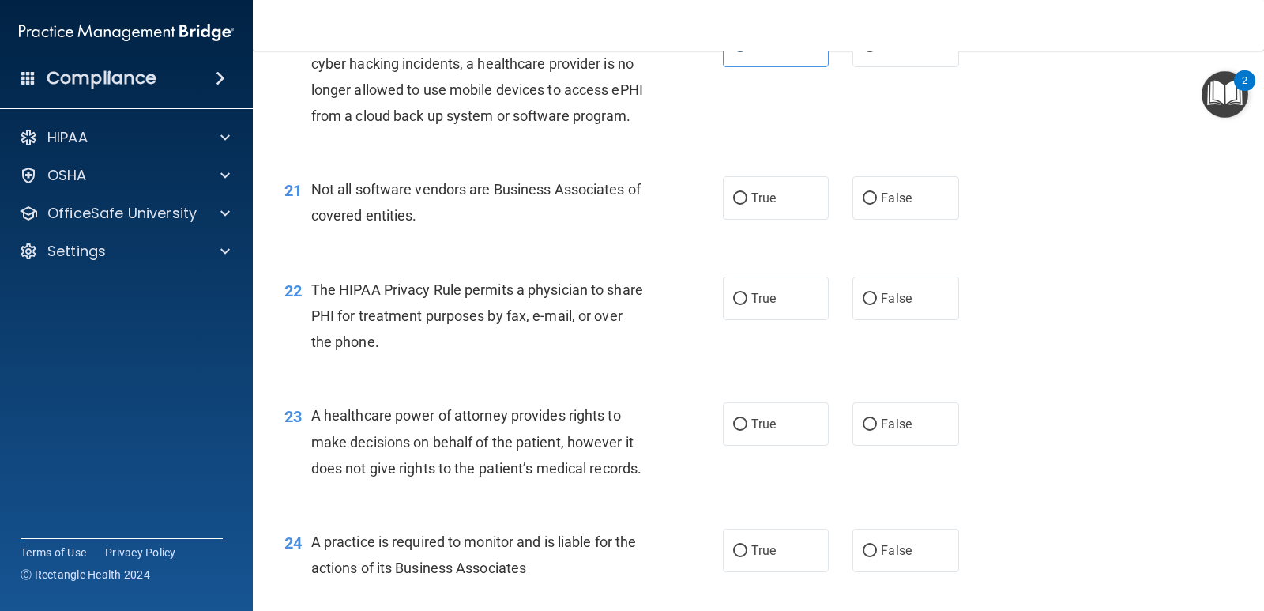
scroll to position [2766, 0]
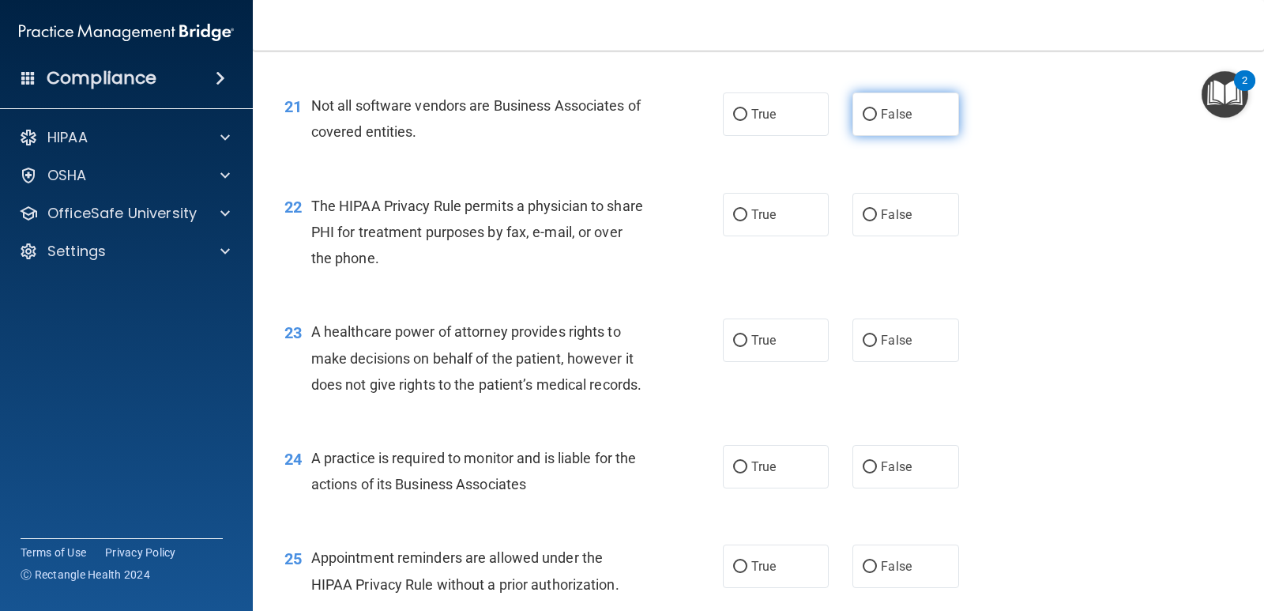
click at [876, 136] on label "False" at bounding box center [906, 113] width 106 height 43
click at [876, 121] on input "False" at bounding box center [870, 115] width 14 height 12
radio input "true"
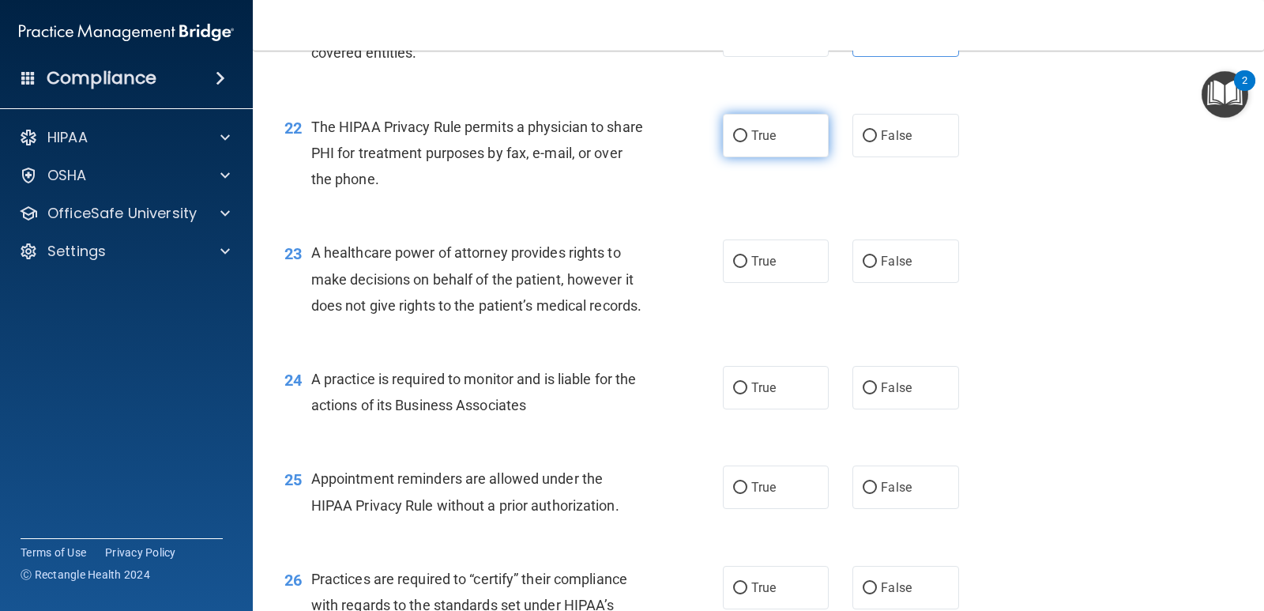
click at [773, 157] on label "True" at bounding box center [776, 135] width 106 height 43
click at [748, 142] on input "True" at bounding box center [740, 136] width 14 height 12
radio input "true"
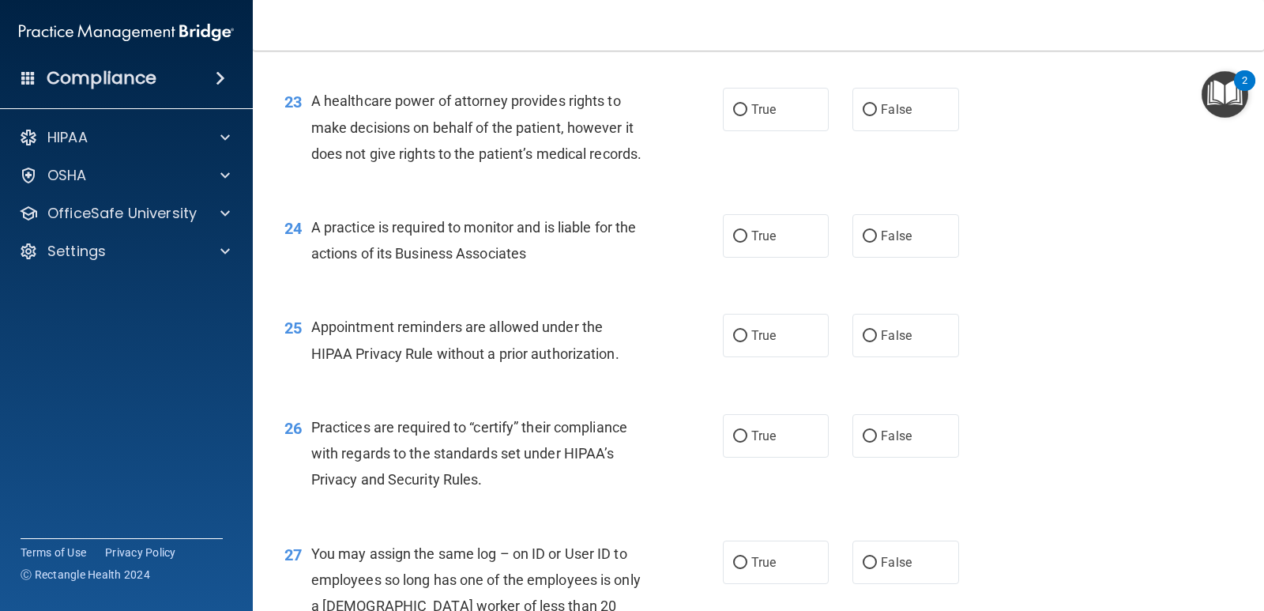
scroll to position [3003, 0]
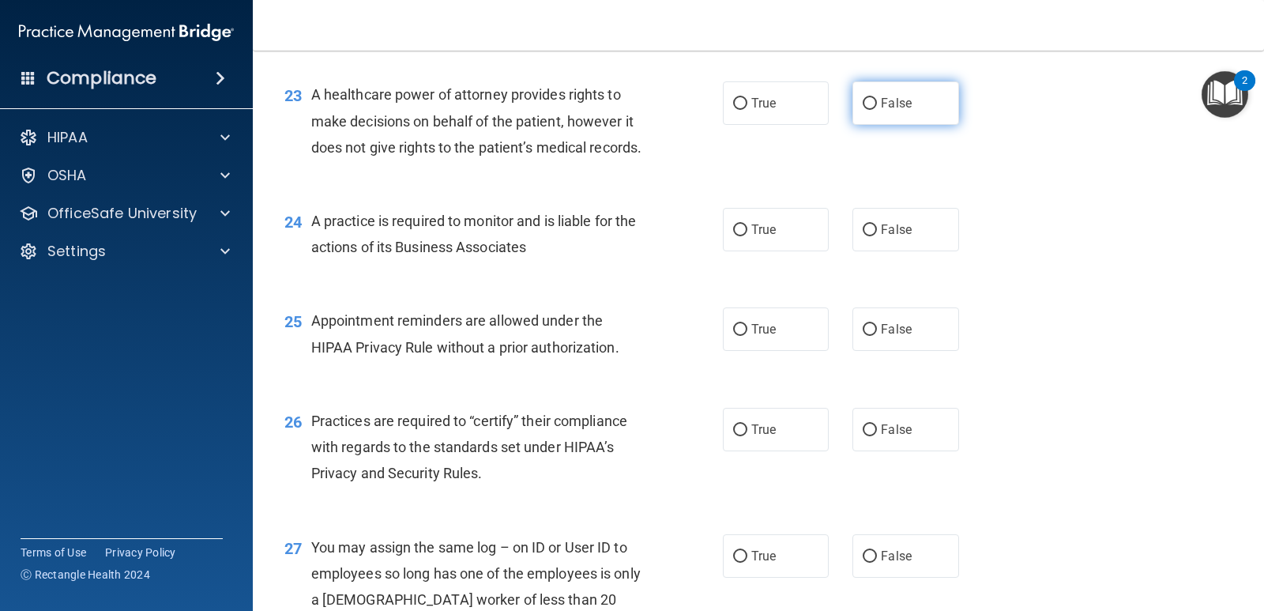
drag, startPoint x: 891, startPoint y: 194, endPoint x: 879, endPoint y: 175, distance: 22.8
click at [891, 188] on div "23 A healthcare power of attorney provides rights to make decisions on behalf o…" at bounding box center [759, 125] width 972 height 126
click at [878, 125] on label "False" at bounding box center [906, 102] width 106 height 43
click at [877, 110] on input "False" at bounding box center [870, 104] width 14 height 12
radio input "true"
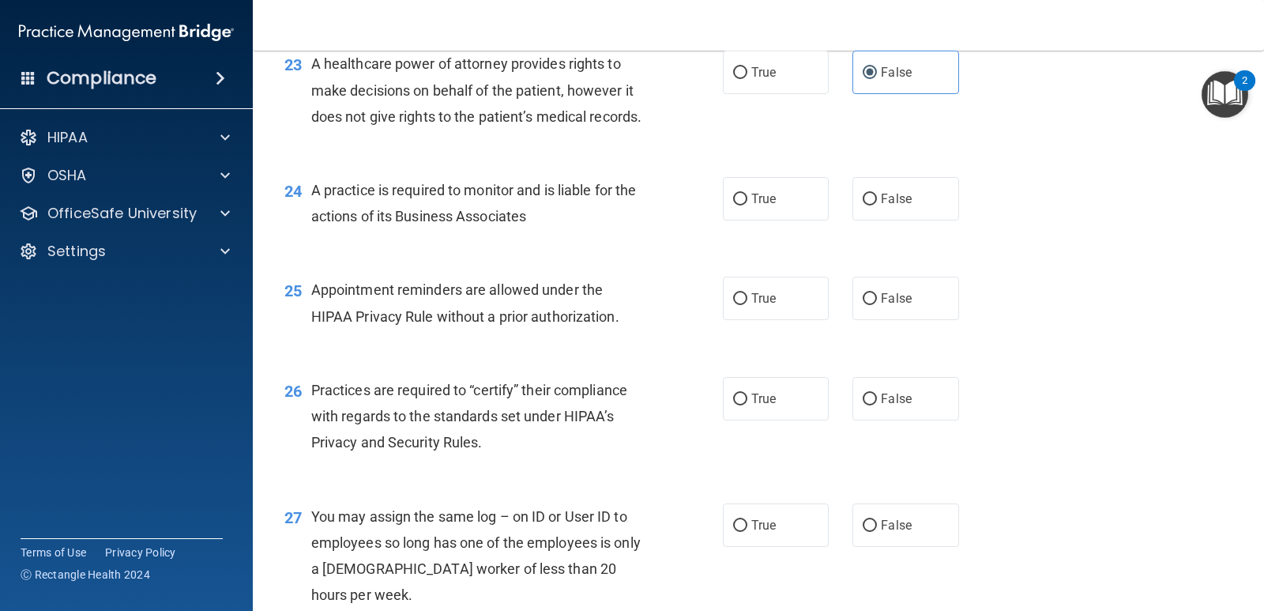
scroll to position [3082, 0]
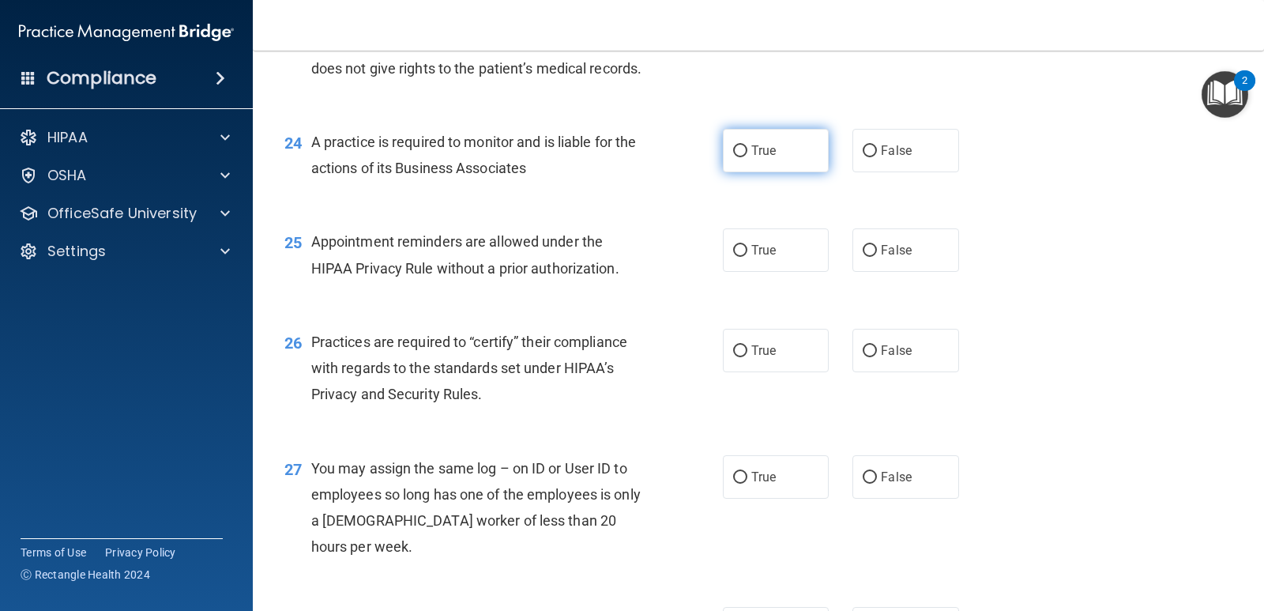
drag, startPoint x: 749, startPoint y: 235, endPoint x: 712, endPoint y: 269, distance: 50.9
click at [752, 158] on span "True" at bounding box center [764, 150] width 24 height 15
click at [747, 157] on input "True" at bounding box center [740, 151] width 14 height 12
radio input "true"
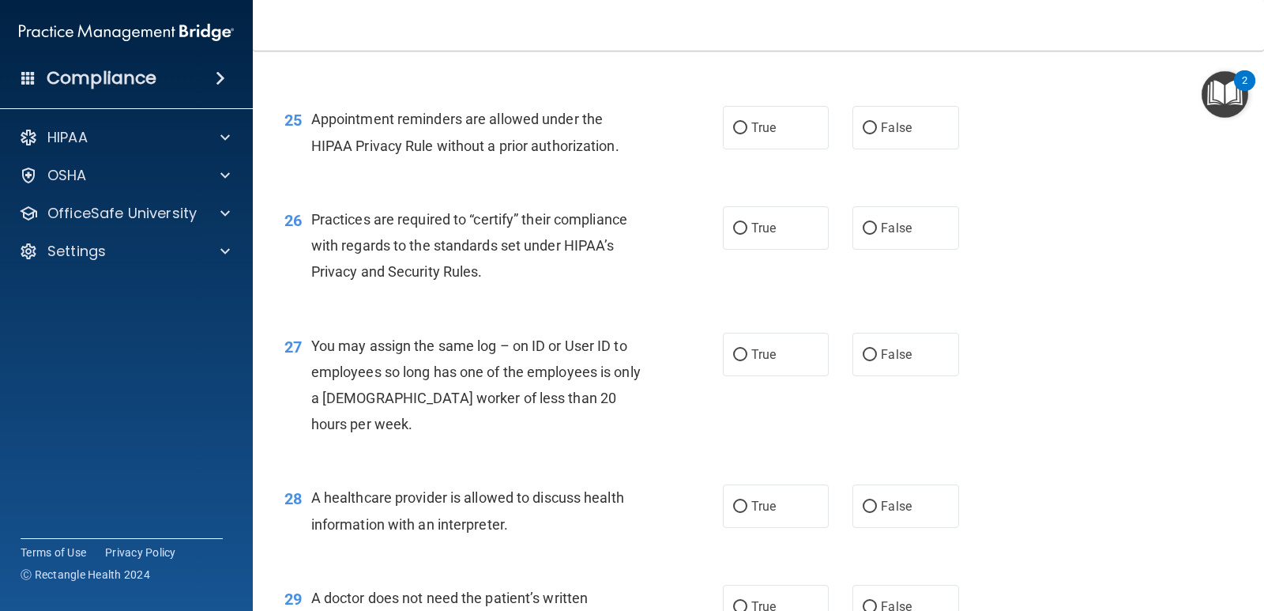
scroll to position [3240, 0]
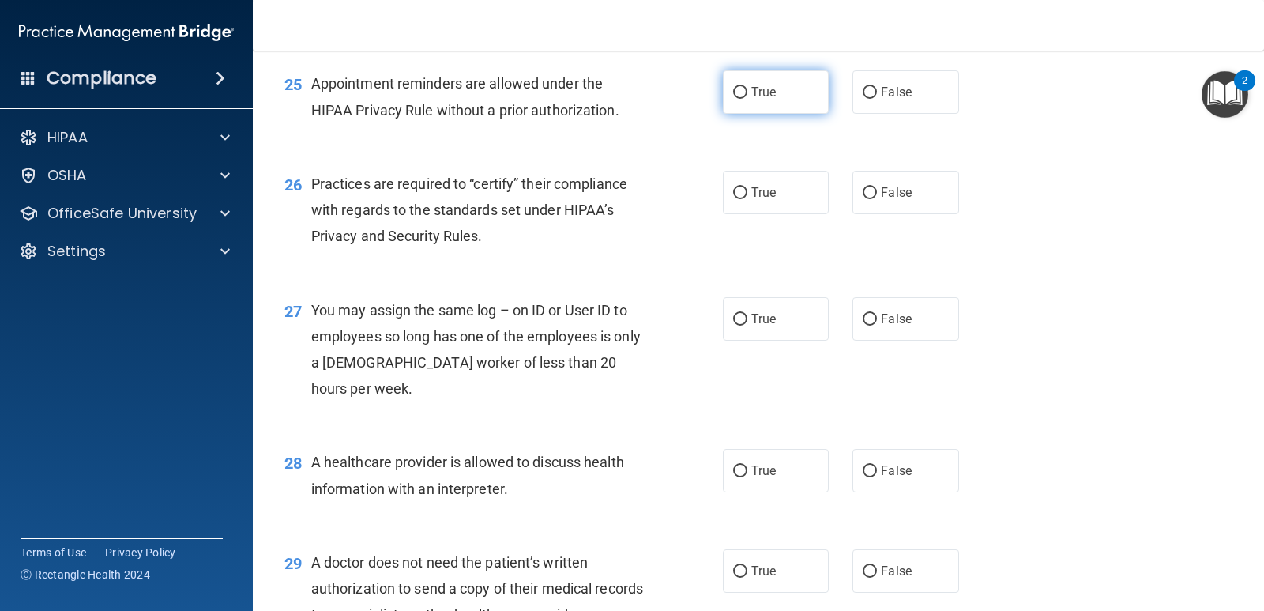
drag, startPoint x: 761, startPoint y: 148, endPoint x: 769, endPoint y: 169, distance: 22.8
click at [761, 149] on div "25 Appointment reminders are allowed under the HIPAA Privacy Rule without a pri…" at bounding box center [759, 101] width 972 height 100
click at [769, 100] on span "True" at bounding box center [764, 92] width 24 height 15
click at [748, 99] on input "True" at bounding box center [740, 93] width 14 height 12
radio input "true"
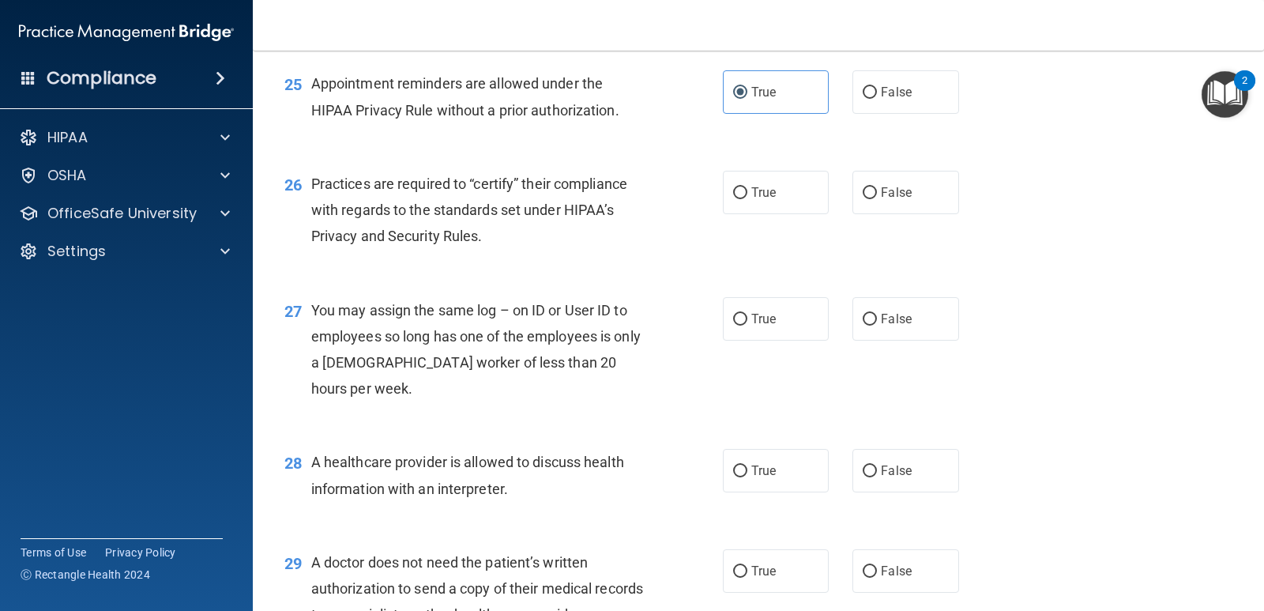
scroll to position [3319, 0]
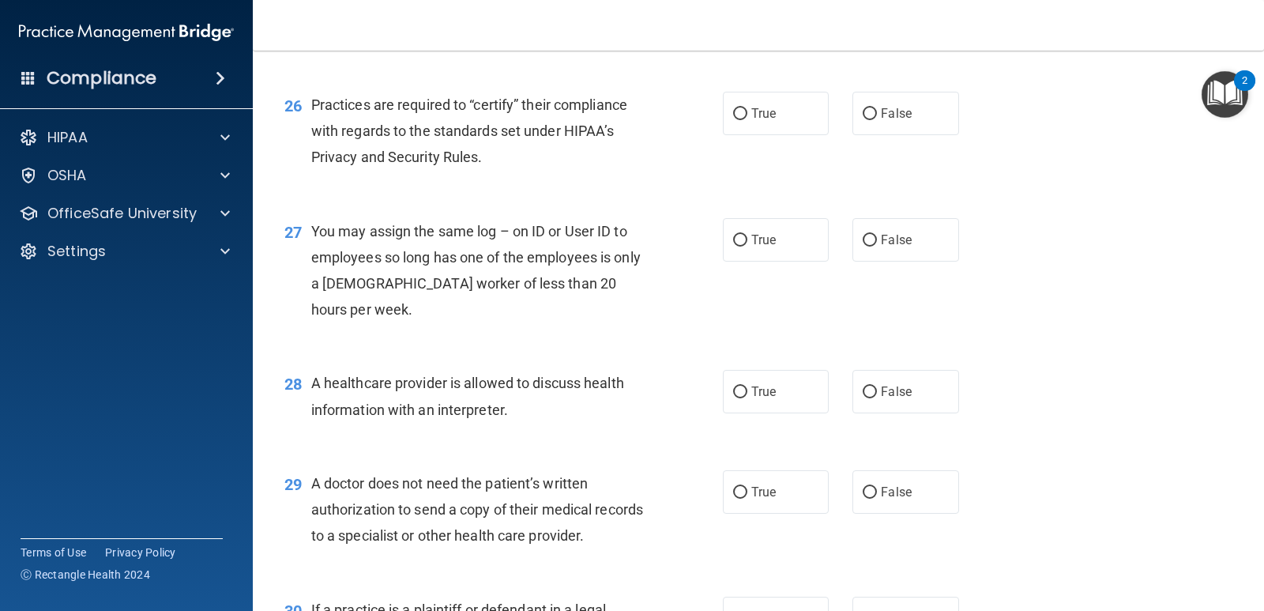
drag, startPoint x: 730, startPoint y: 179, endPoint x: 712, endPoint y: 175, distance: 18.4
click at [723, 135] on label "True" at bounding box center [776, 113] width 106 height 43
click at [733, 120] on input "True" at bounding box center [740, 114] width 14 height 12
radio input "true"
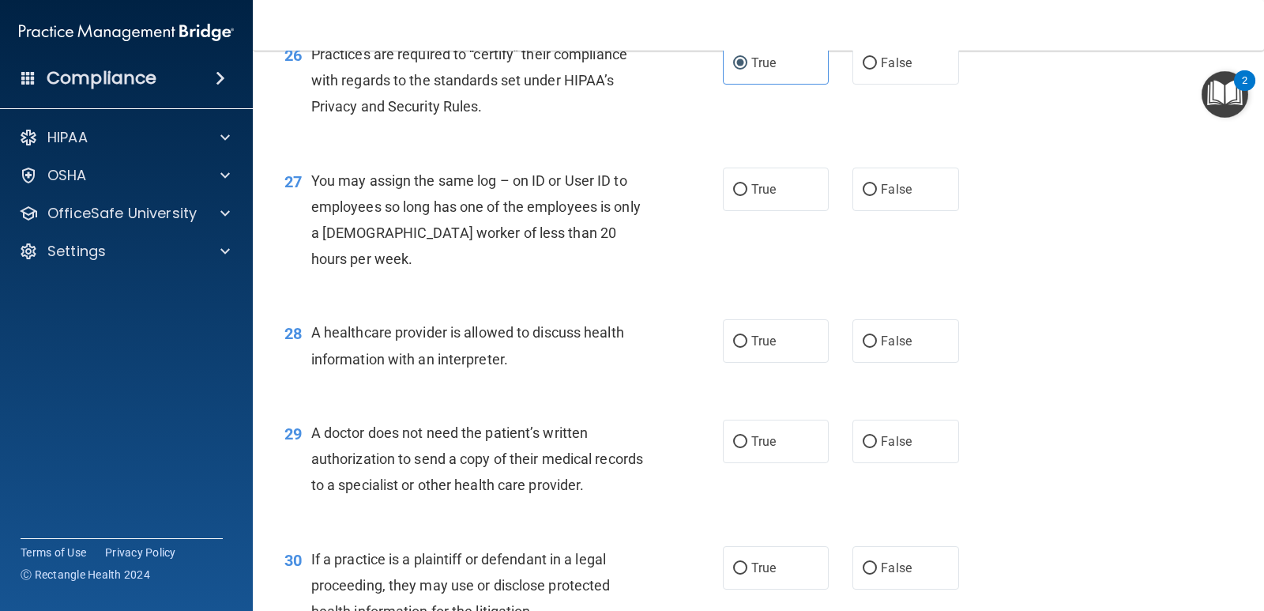
scroll to position [3398, 0]
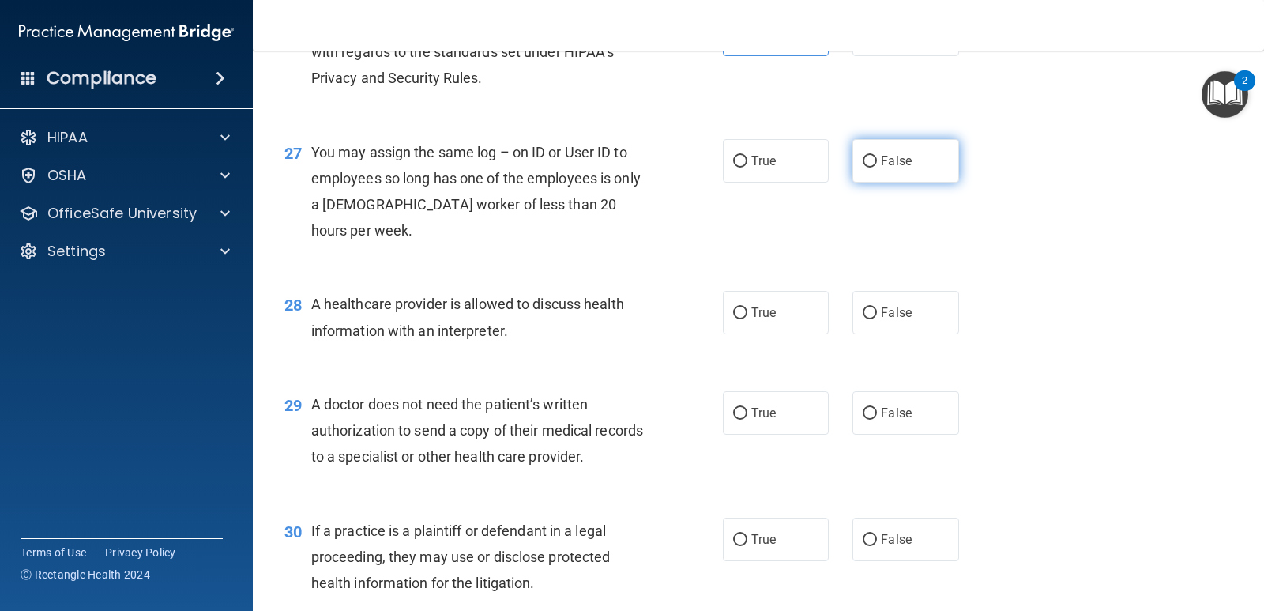
click at [863, 168] on input "False" at bounding box center [870, 162] width 14 height 12
radio input "true"
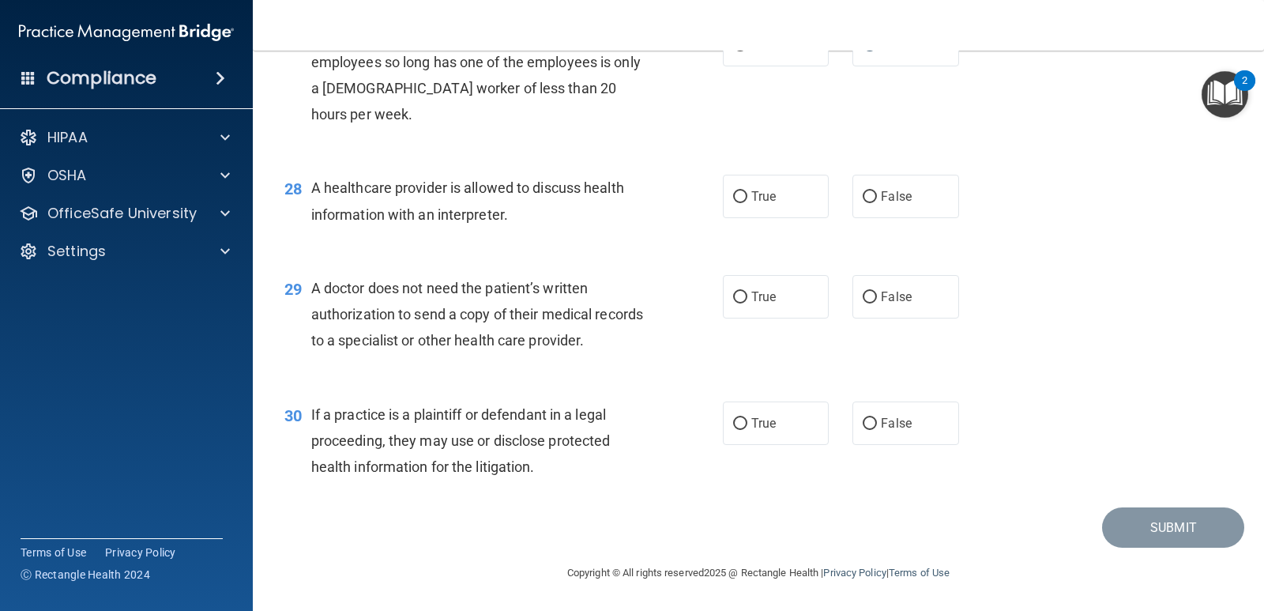
scroll to position [3592, 0]
click at [755, 199] on span "True" at bounding box center [764, 196] width 24 height 15
click at [748, 199] on input "True" at bounding box center [740, 197] width 14 height 12
radio input "true"
click at [863, 296] on input "False" at bounding box center [870, 298] width 14 height 12
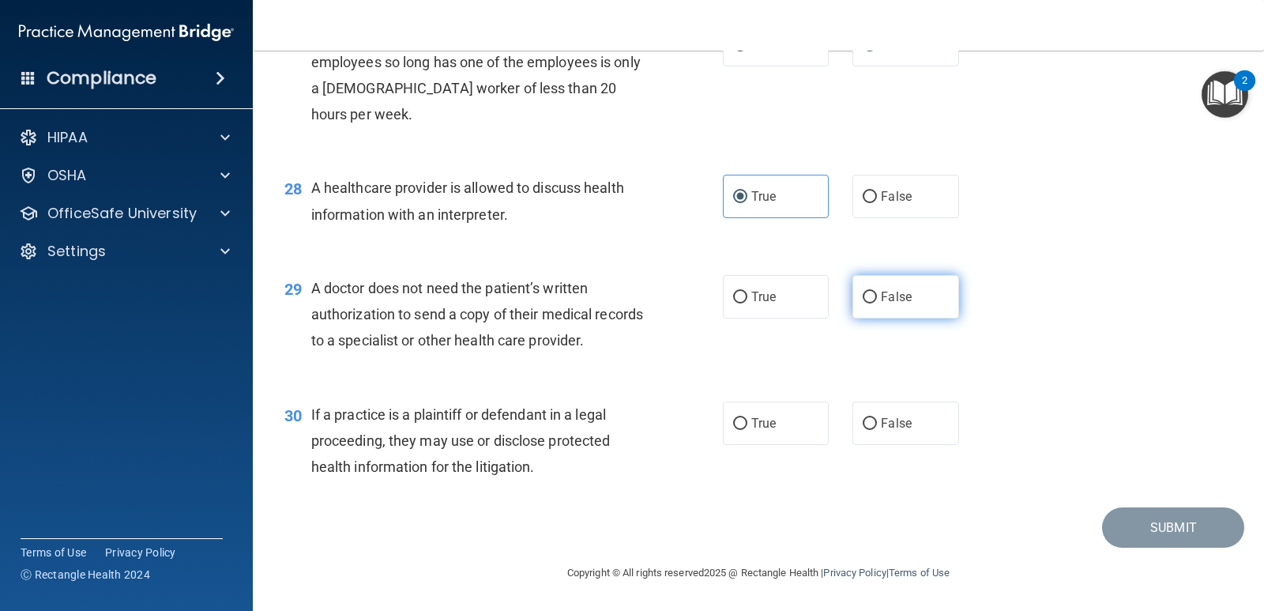
radio input "true"
click at [495, 469] on span "If a practice is a plaintiff or defendant in a legal proceeding, they may use o…" at bounding box center [460, 440] width 299 height 69
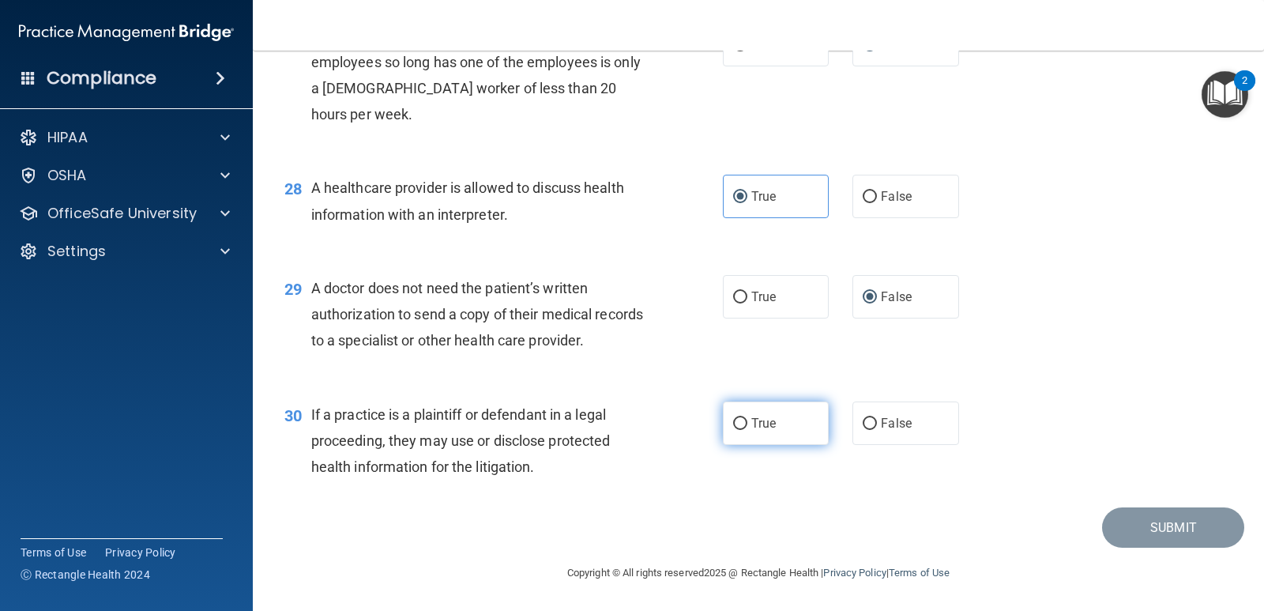
click at [729, 412] on label "True" at bounding box center [776, 422] width 106 height 43
click at [733, 418] on input "True" at bounding box center [740, 424] width 14 height 12
radio input "true"
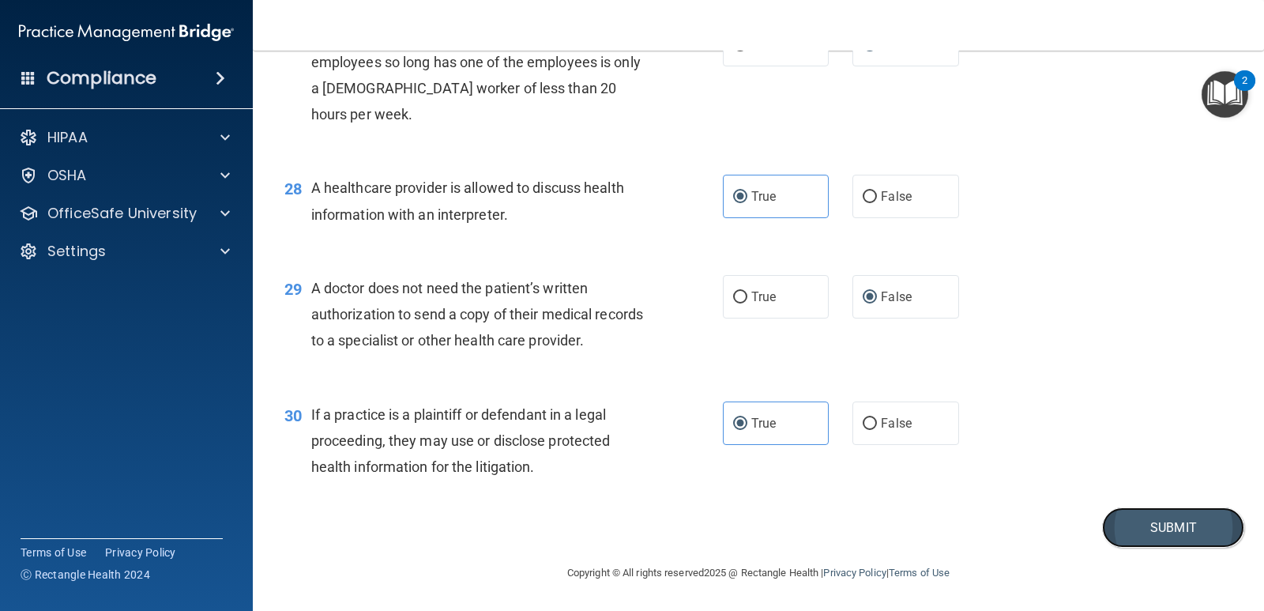
click at [1154, 544] on button "Submit" at bounding box center [1173, 527] width 142 height 40
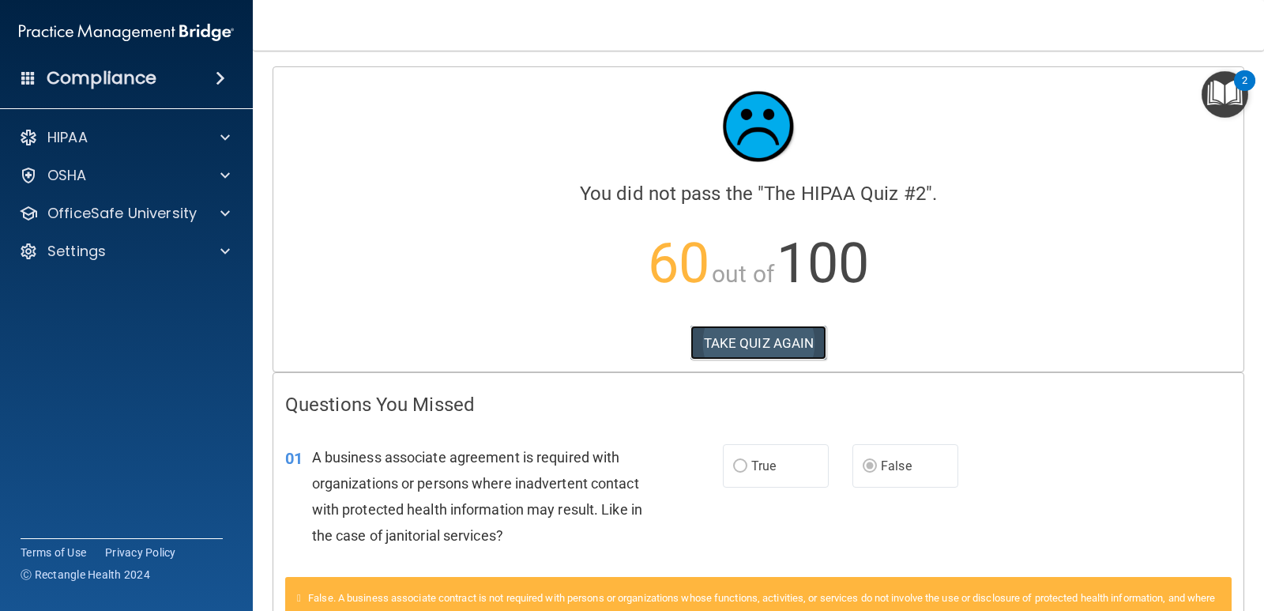
click at [759, 338] on button "TAKE QUIZ AGAIN" at bounding box center [759, 343] width 137 height 35
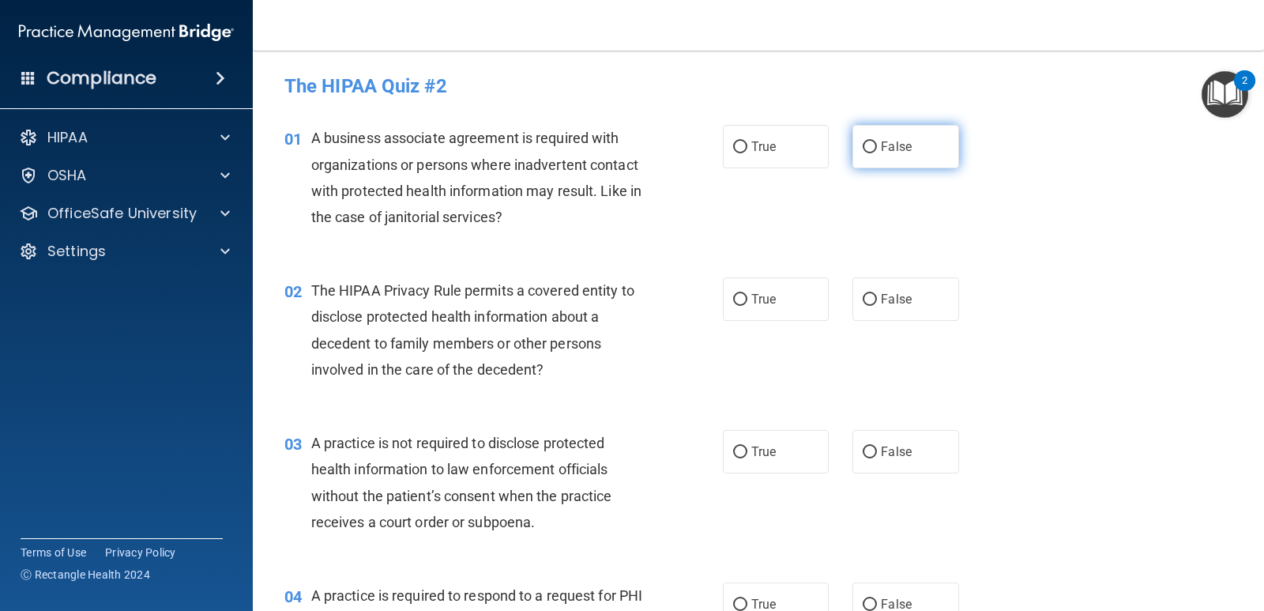
click at [902, 141] on span "False" at bounding box center [896, 146] width 31 height 15
click at [877, 141] on input "False" at bounding box center [870, 147] width 14 height 12
radio input "true"
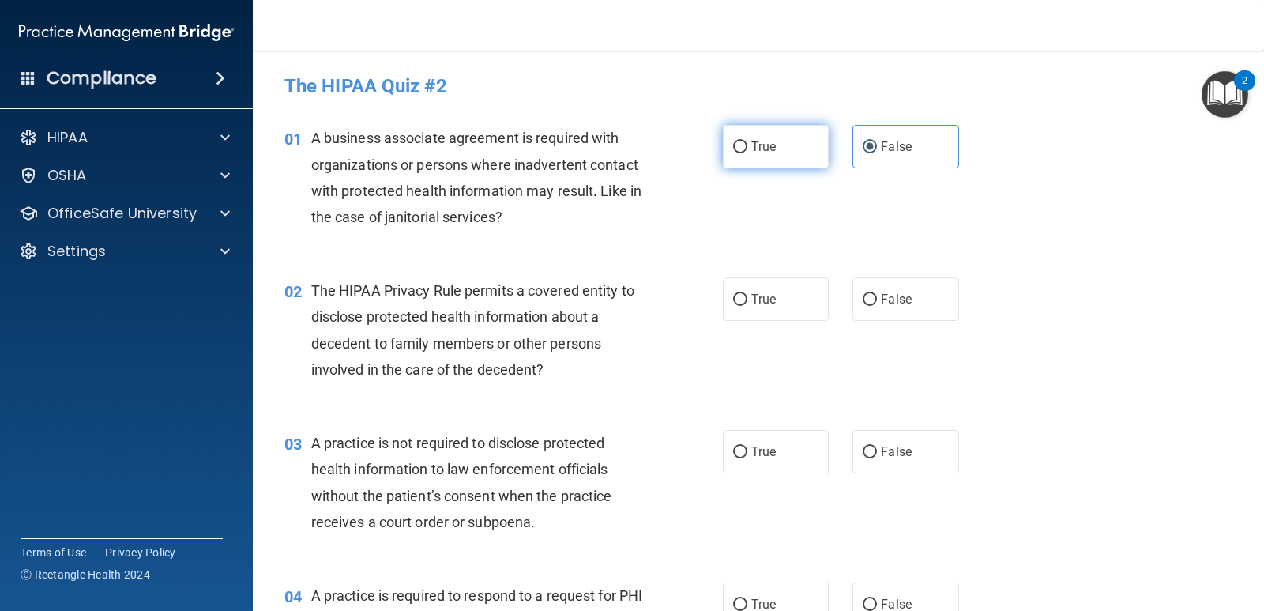
click at [788, 164] on label "True" at bounding box center [776, 146] width 106 height 43
click at [748, 153] on input "True" at bounding box center [740, 147] width 14 height 12
radio input "true"
radio input "false"
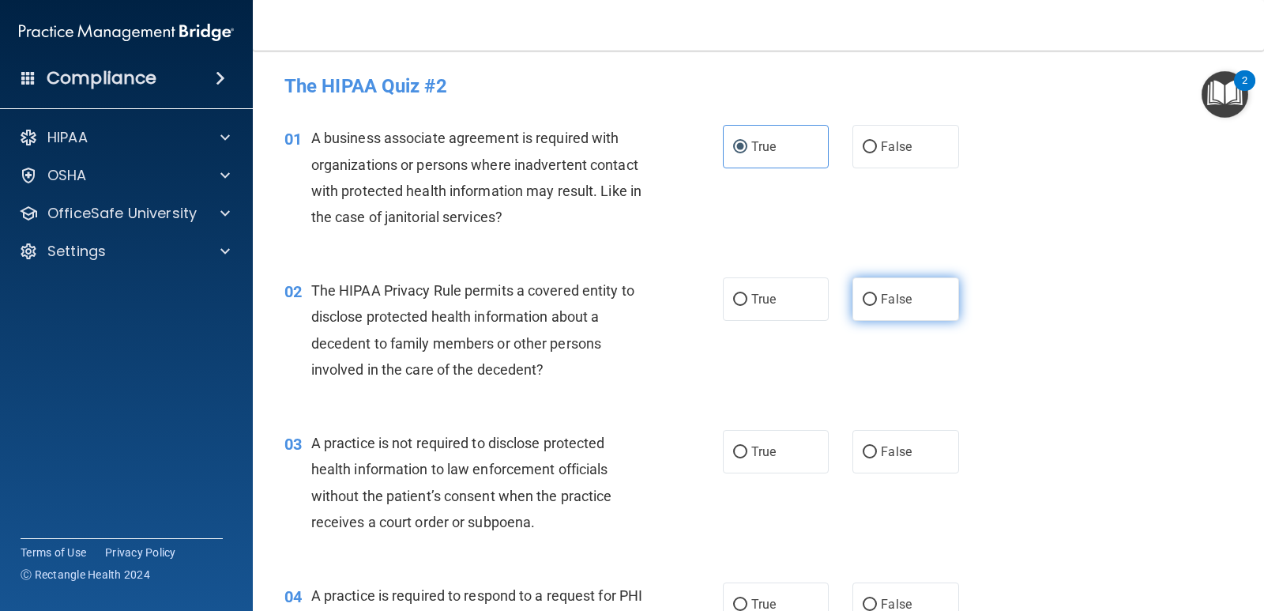
click at [854, 303] on label "False" at bounding box center [906, 298] width 106 height 43
click at [863, 303] on input "False" at bounding box center [870, 300] width 14 height 12
radio input "true"
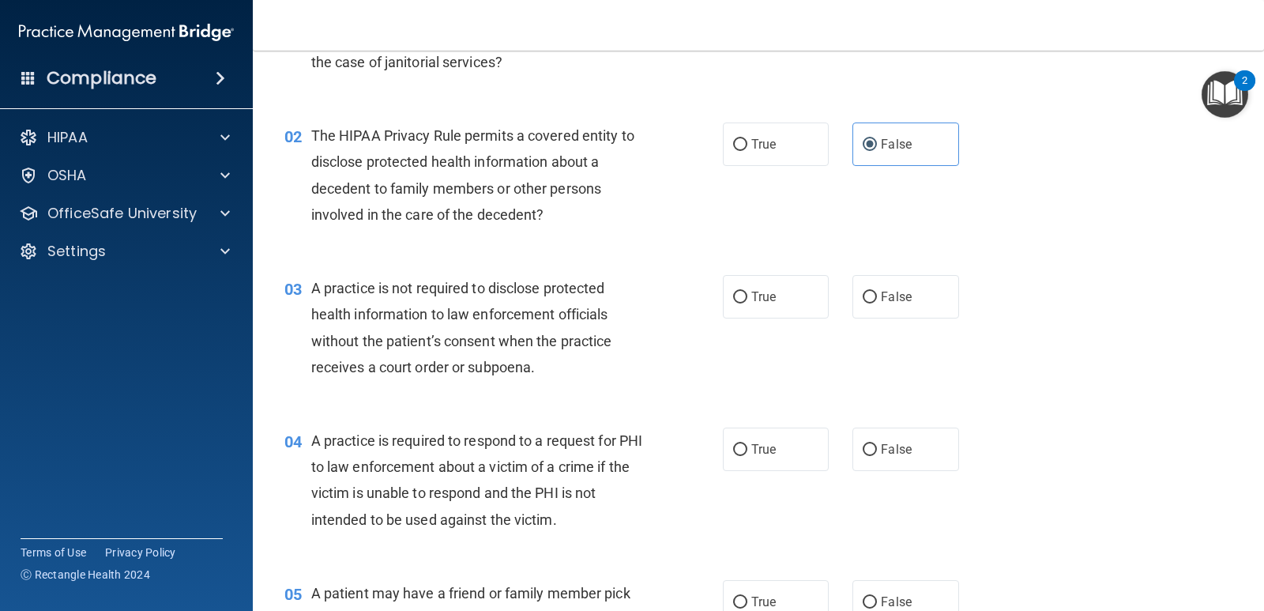
scroll to position [158, 0]
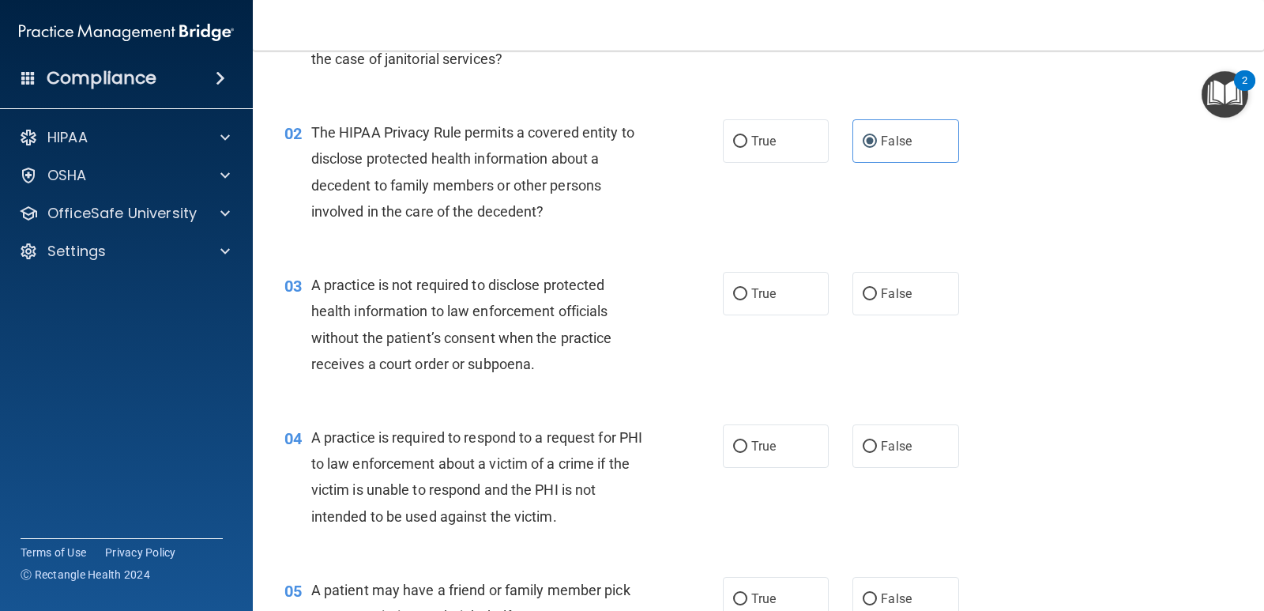
click at [574, 339] on span "A practice is not required to disclose protected health information to law enfo…" at bounding box center [461, 325] width 301 height 96
click at [868, 279] on label "False" at bounding box center [906, 293] width 106 height 43
click at [868, 288] on input "False" at bounding box center [870, 294] width 14 height 12
radio input "true"
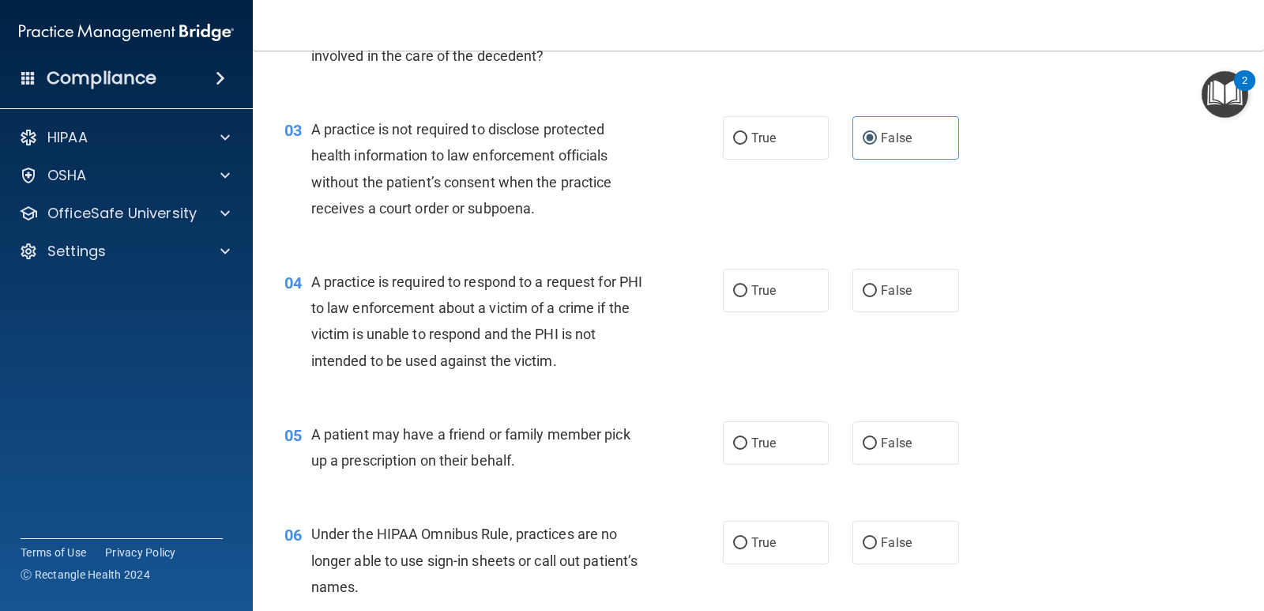
scroll to position [316, 0]
click at [722, 319] on div "04 A practice is required to respond to a request for PHI to law enforcement ab…" at bounding box center [504, 322] width 486 height 113
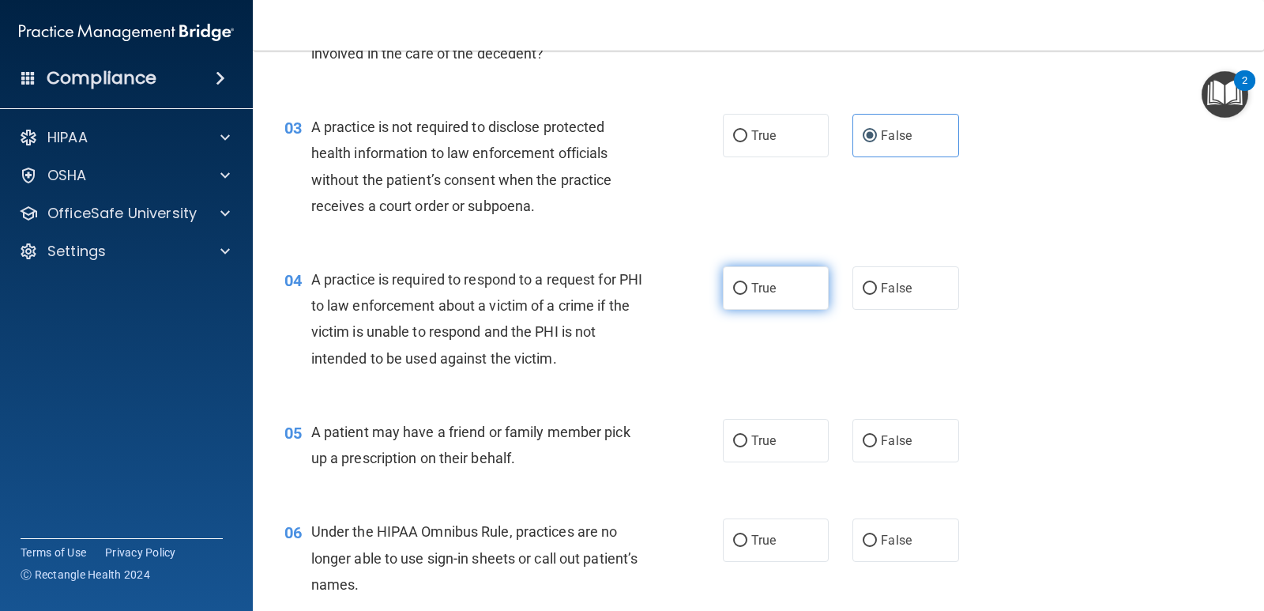
click at [778, 291] on label "True" at bounding box center [776, 287] width 106 height 43
click at [748, 291] on input "True" at bounding box center [740, 289] width 14 height 12
radio input "true"
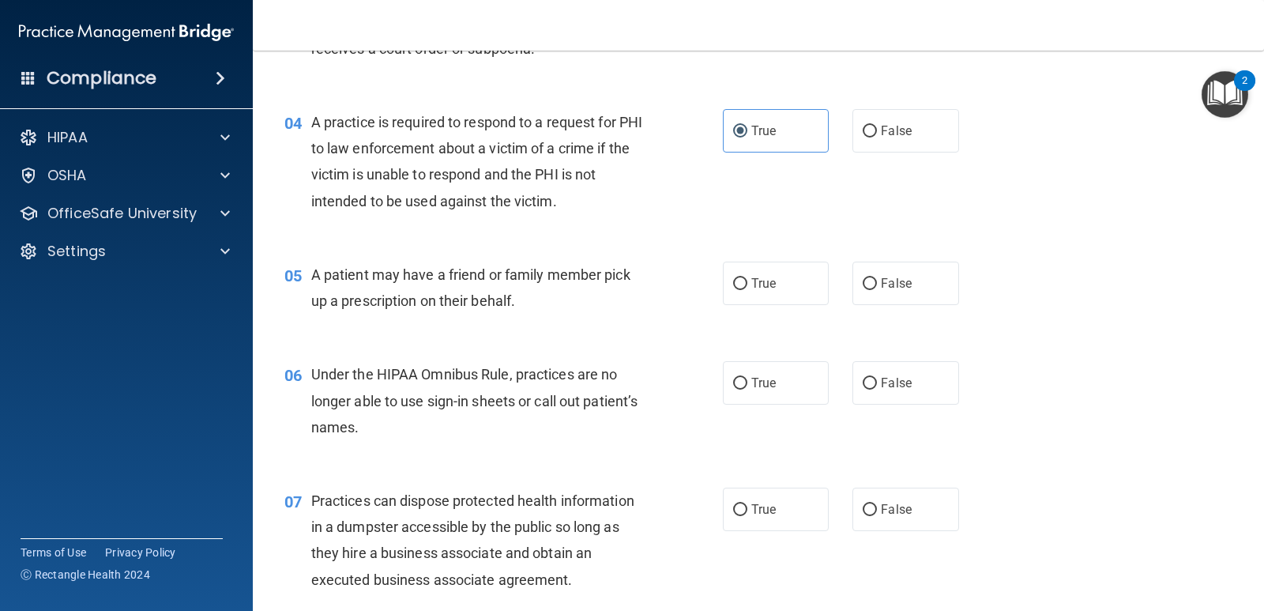
scroll to position [474, 0]
click at [755, 285] on span "True" at bounding box center [764, 282] width 24 height 15
click at [748, 285] on input "True" at bounding box center [740, 283] width 14 height 12
radio input "true"
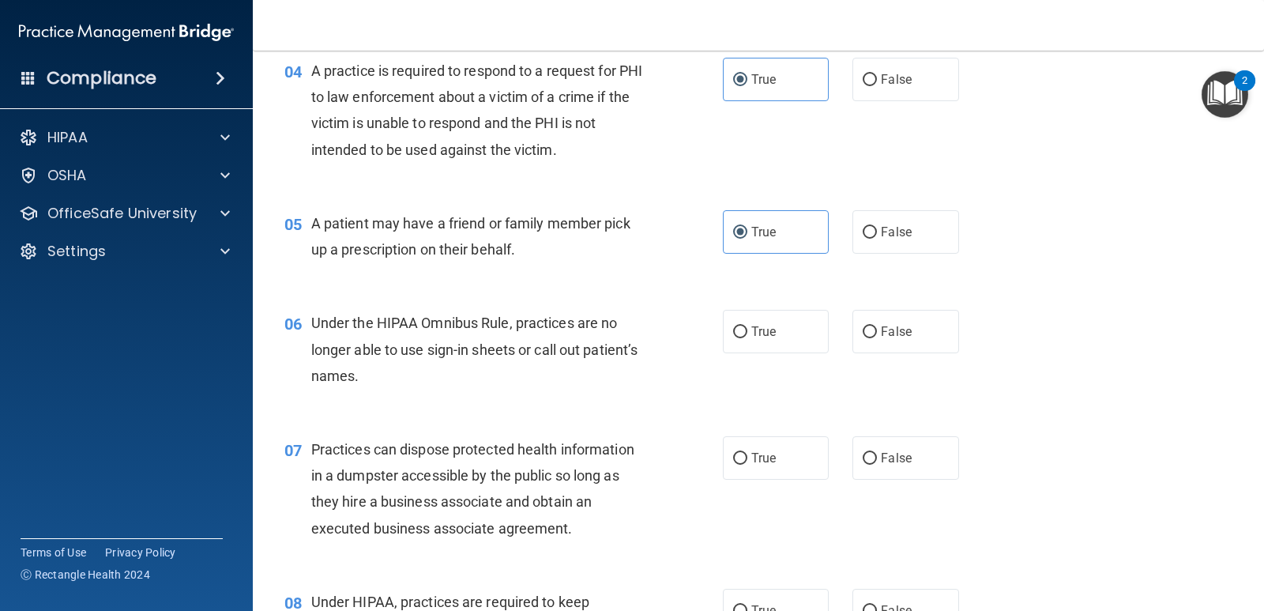
scroll to position [553, 0]
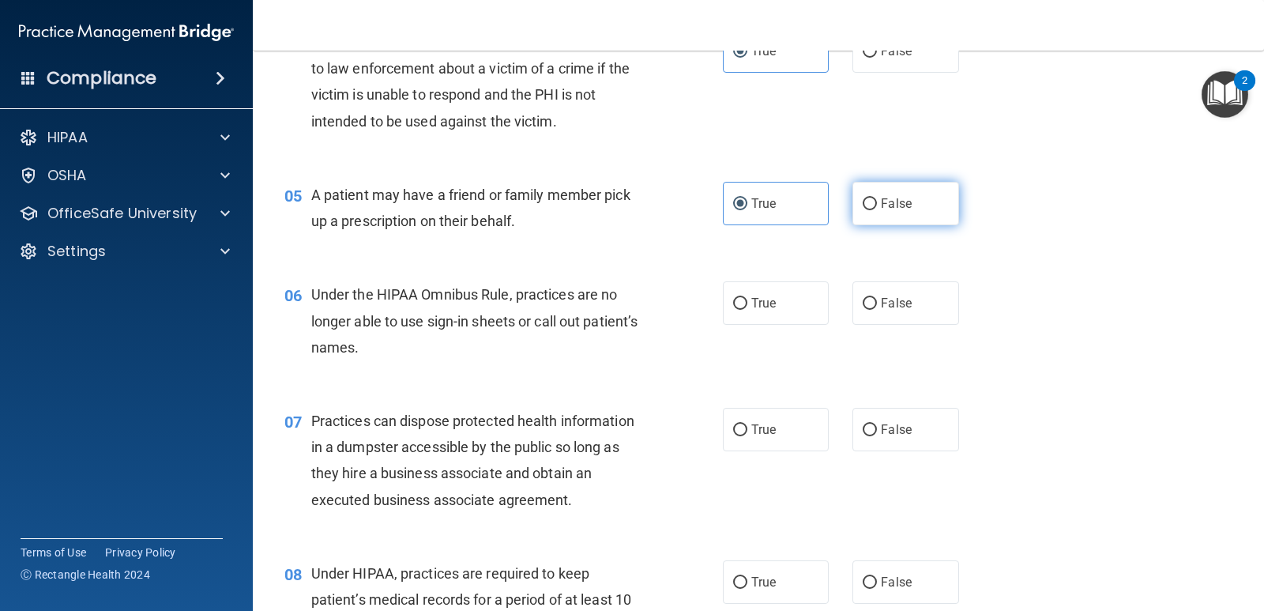
click at [928, 182] on label "False" at bounding box center [906, 203] width 106 height 43
click at [877, 198] on input "False" at bounding box center [870, 204] width 14 height 12
radio input "true"
click at [753, 200] on span "True" at bounding box center [764, 203] width 24 height 15
click at [748, 200] on input "True" at bounding box center [740, 204] width 14 height 12
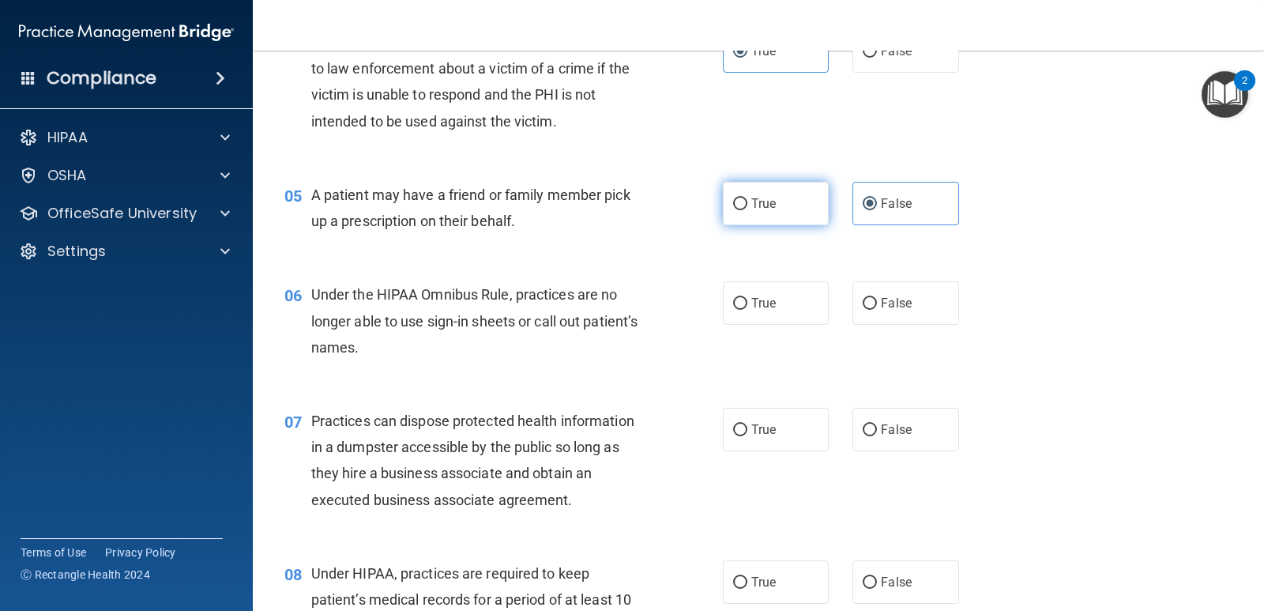
radio input "true"
radio input "false"
click at [770, 308] on span "True" at bounding box center [764, 303] width 24 height 15
click at [748, 308] on input "True" at bounding box center [740, 304] width 14 height 12
radio input "true"
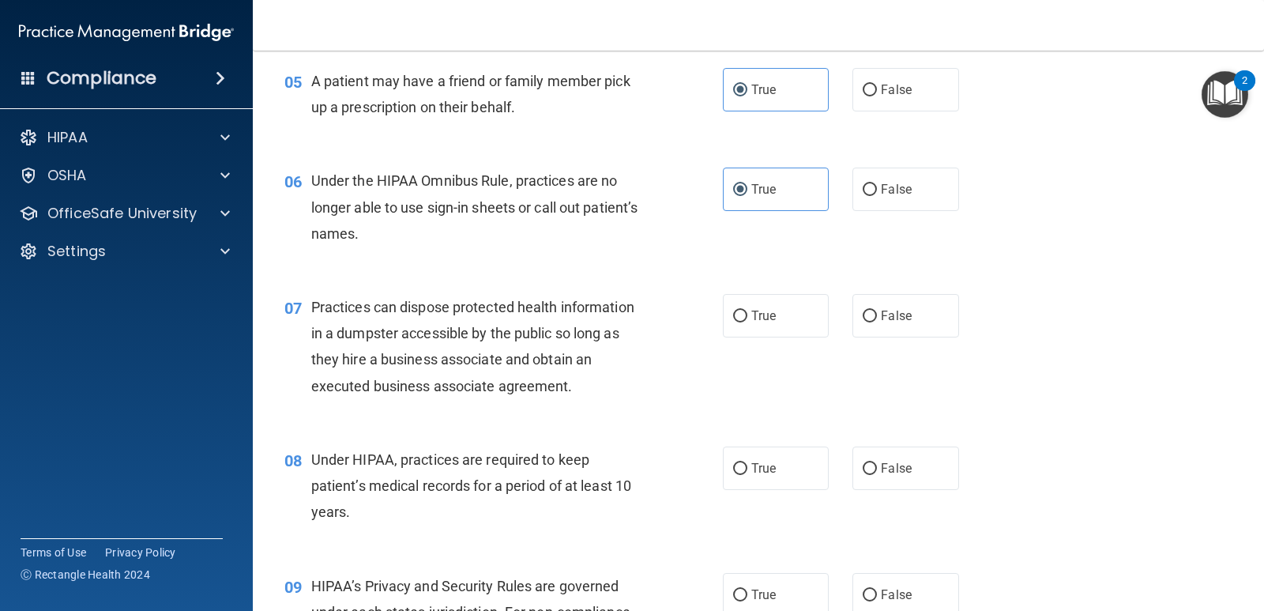
scroll to position [711, 0]
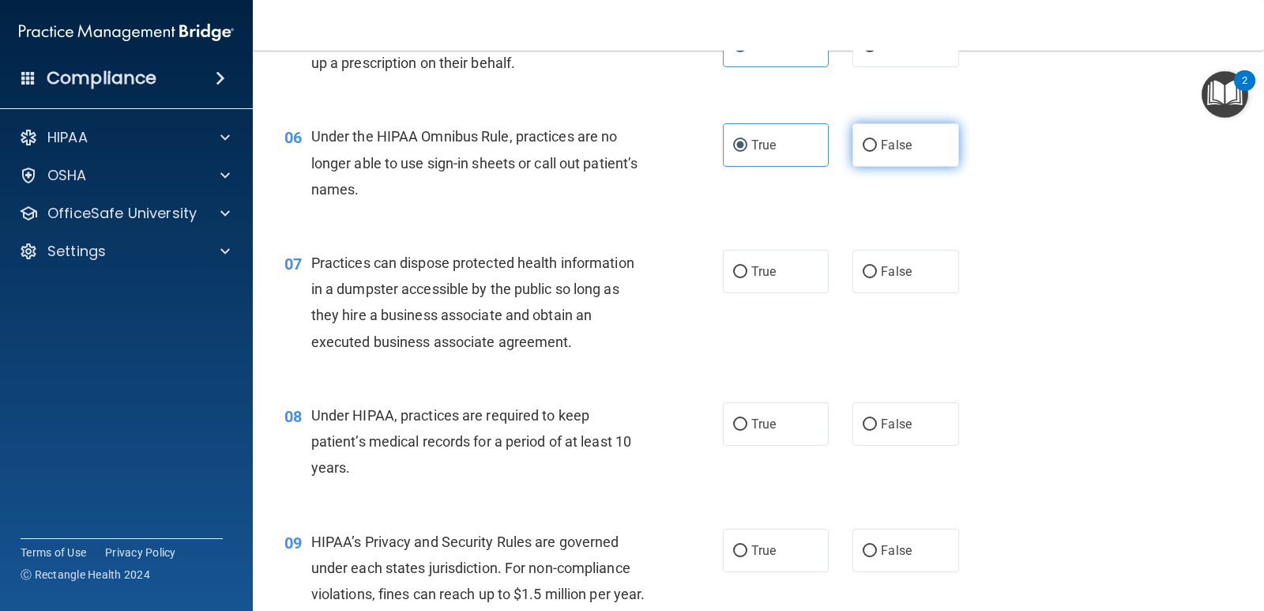
click at [920, 156] on label "False" at bounding box center [906, 144] width 106 height 43
click at [877, 152] on input "False" at bounding box center [870, 146] width 14 height 12
radio input "true"
radio input "false"
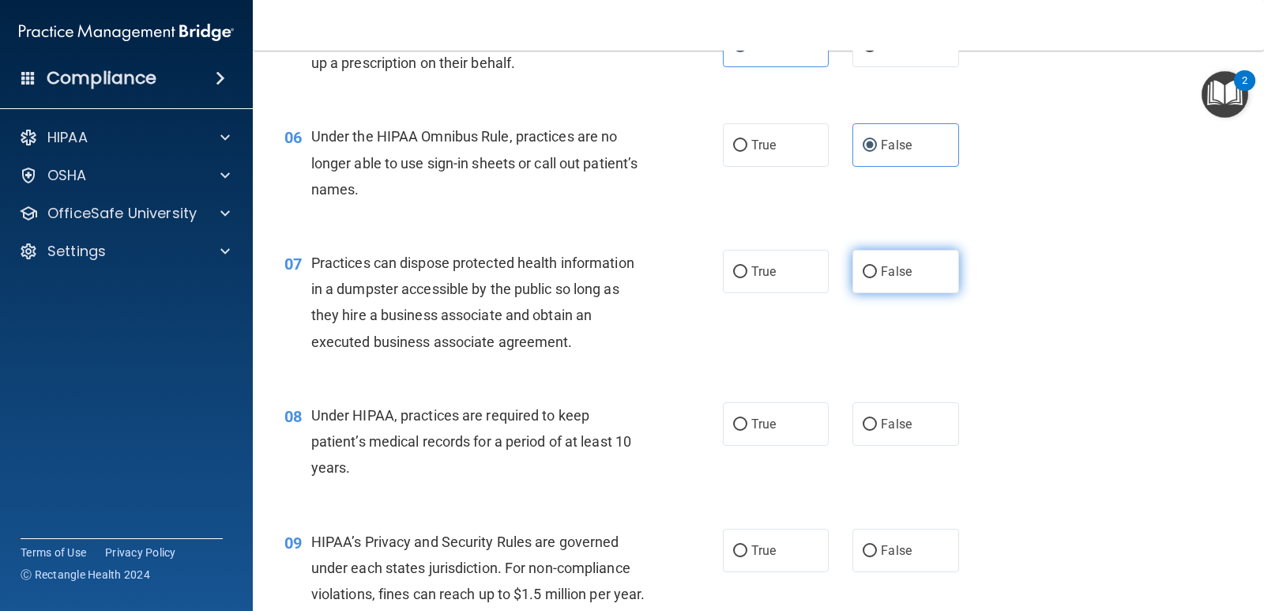
click at [853, 258] on label "False" at bounding box center [906, 271] width 106 height 43
click at [863, 266] on input "False" at bounding box center [870, 272] width 14 height 12
radio input "true"
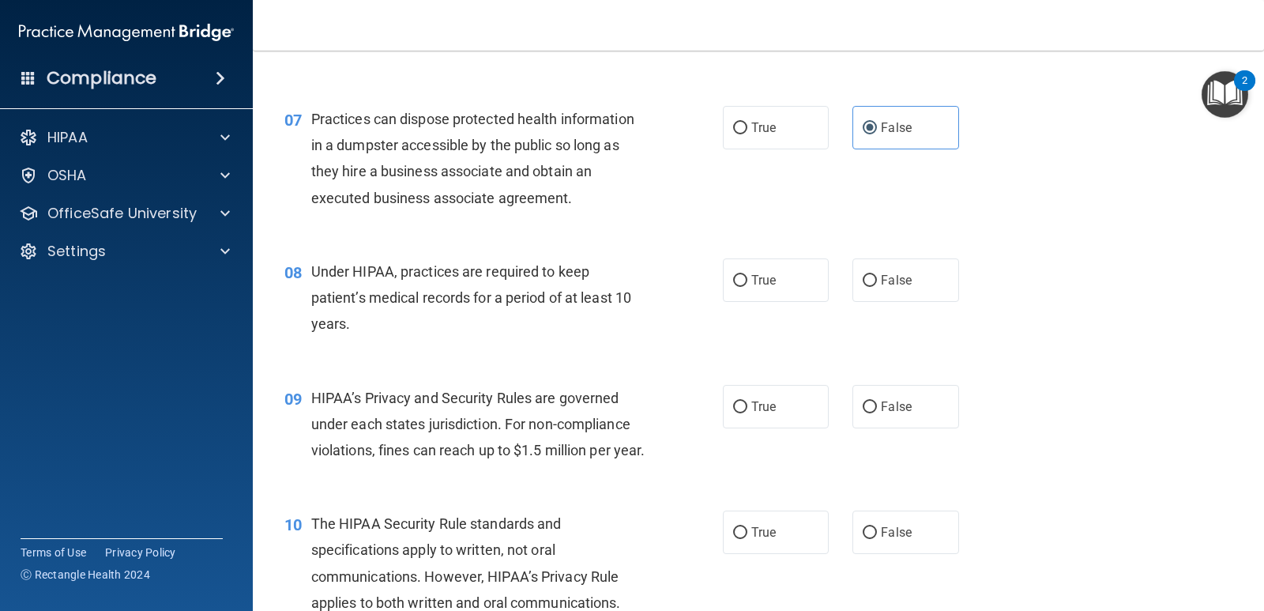
scroll to position [869, 0]
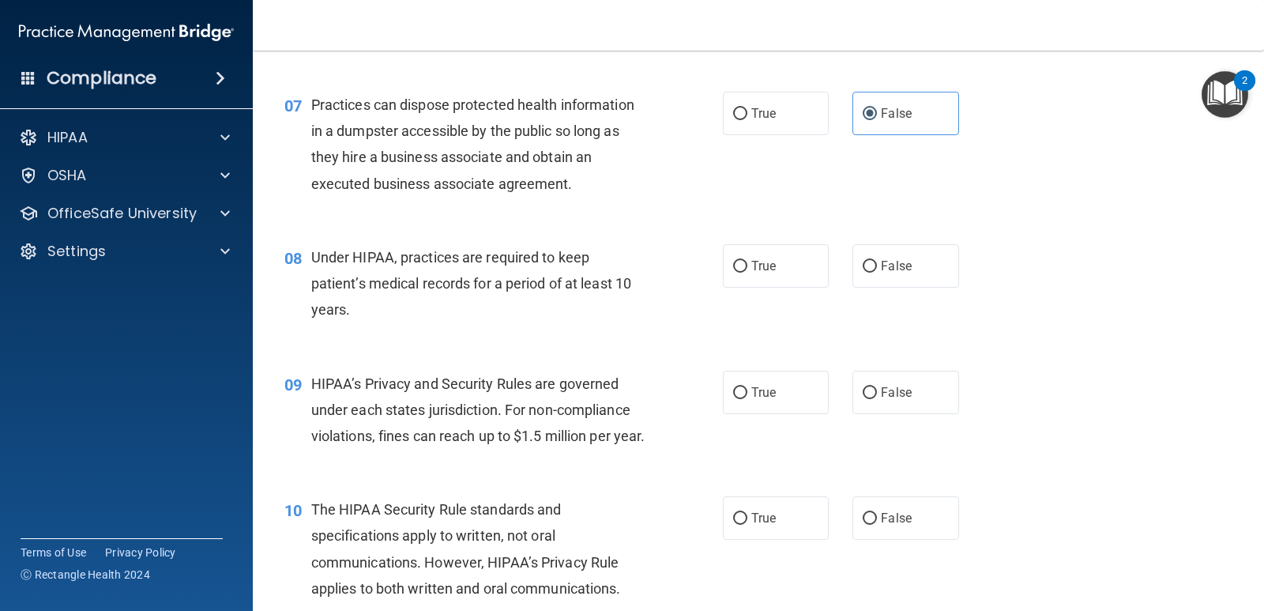
click at [712, 291] on div "08 Under HIPAA, practices are required to keep patient’s medical records for a …" at bounding box center [504, 287] width 486 height 87
click at [744, 253] on label "True" at bounding box center [776, 265] width 106 height 43
click at [744, 261] on input "True" at bounding box center [740, 267] width 14 height 12
radio input "true"
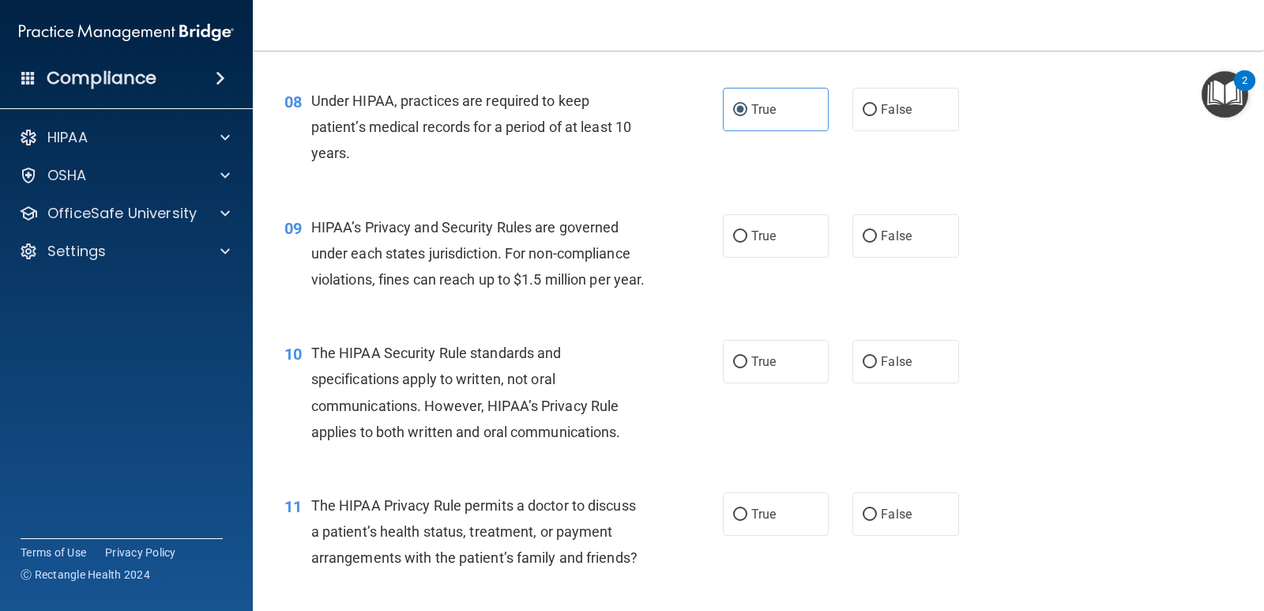
scroll to position [1027, 0]
click at [338, 217] on span "HIPAA’s Privacy and Security Rules are governed under each states jurisdiction.…" at bounding box center [478, 251] width 334 height 69
click at [907, 228] on label "False" at bounding box center [906, 234] width 106 height 43
click at [877, 229] on input "False" at bounding box center [870, 235] width 14 height 12
radio input "true"
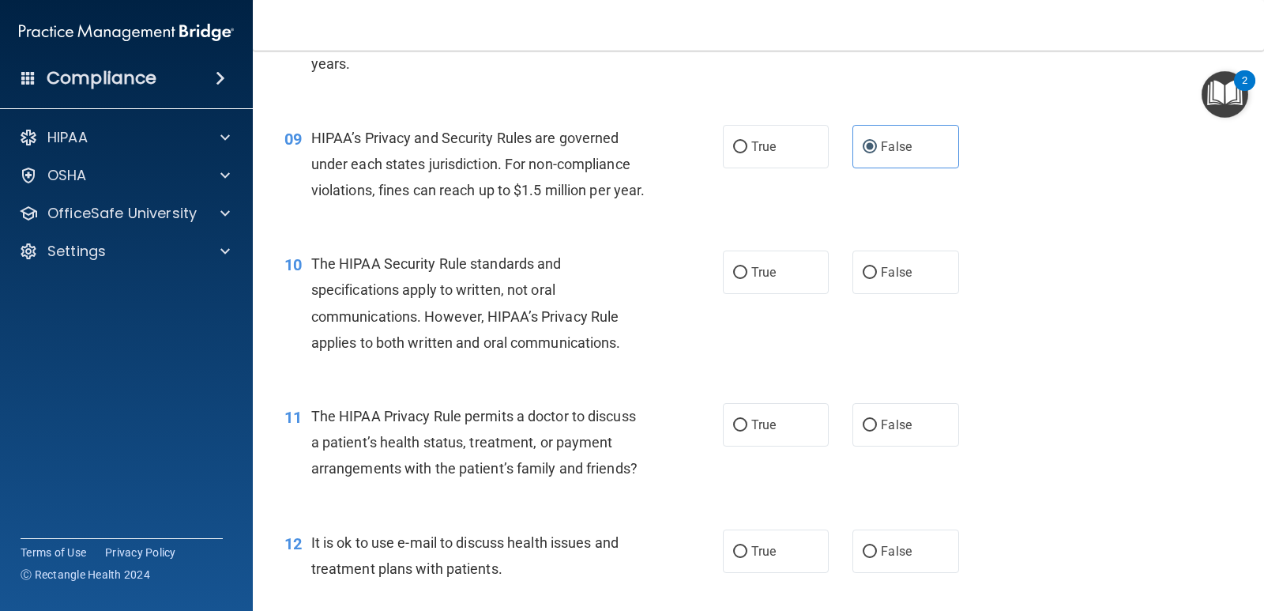
scroll to position [1185, 0]
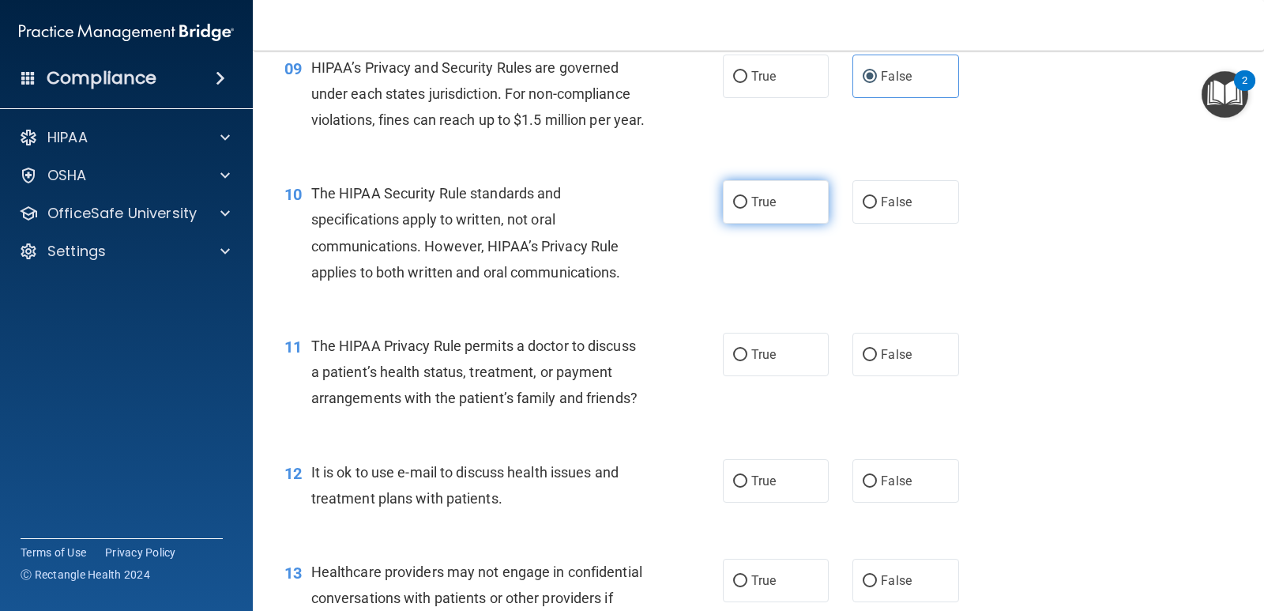
click at [774, 219] on label "True" at bounding box center [776, 201] width 106 height 43
click at [748, 209] on input "True" at bounding box center [740, 203] width 14 height 12
radio input "true"
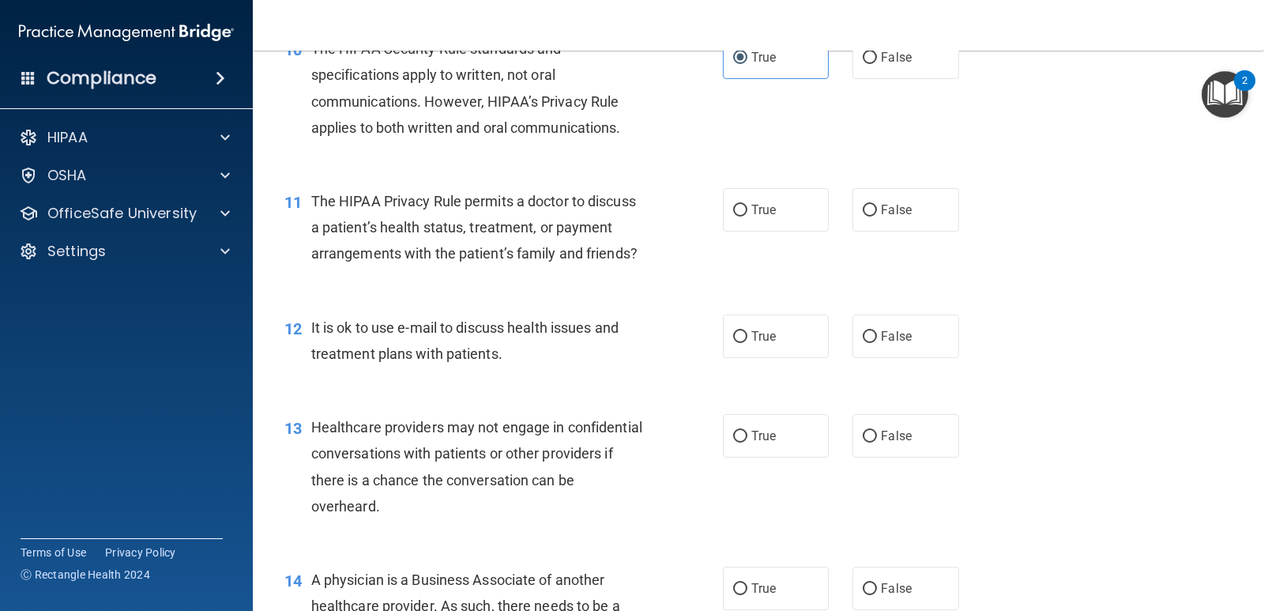
scroll to position [1343, 0]
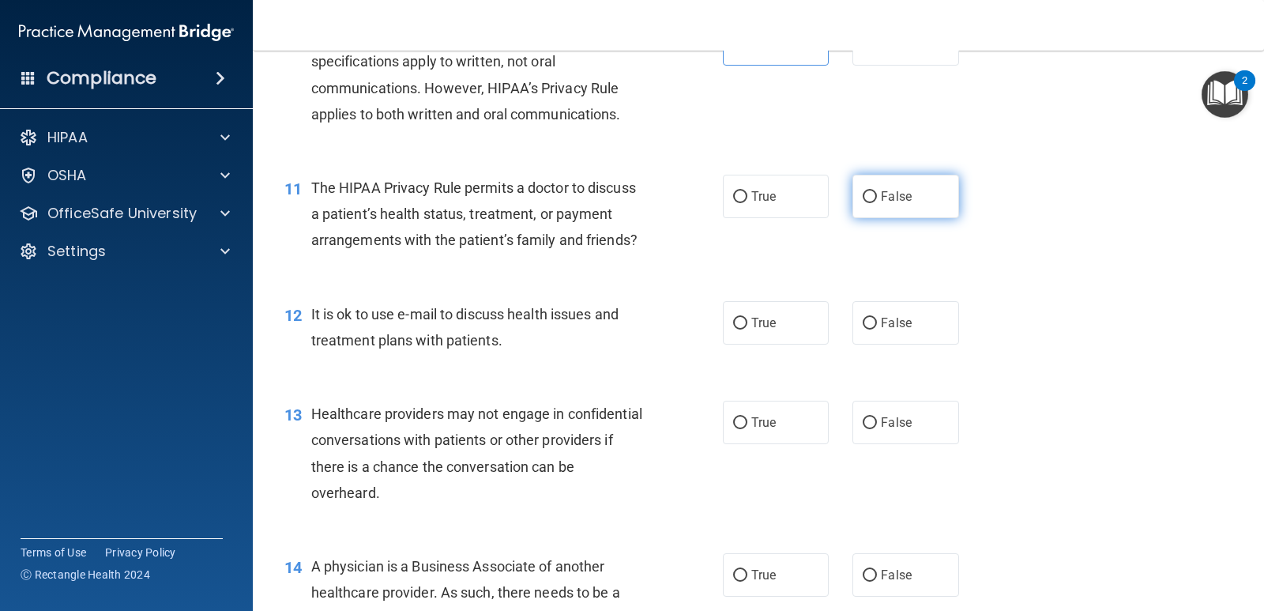
click at [895, 202] on label "False" at bounding box center [906, 196] width 106 height 43
click at [877, 202] on input "False" at bounding box center [870, 197] width 14 height 12
radio input "true"
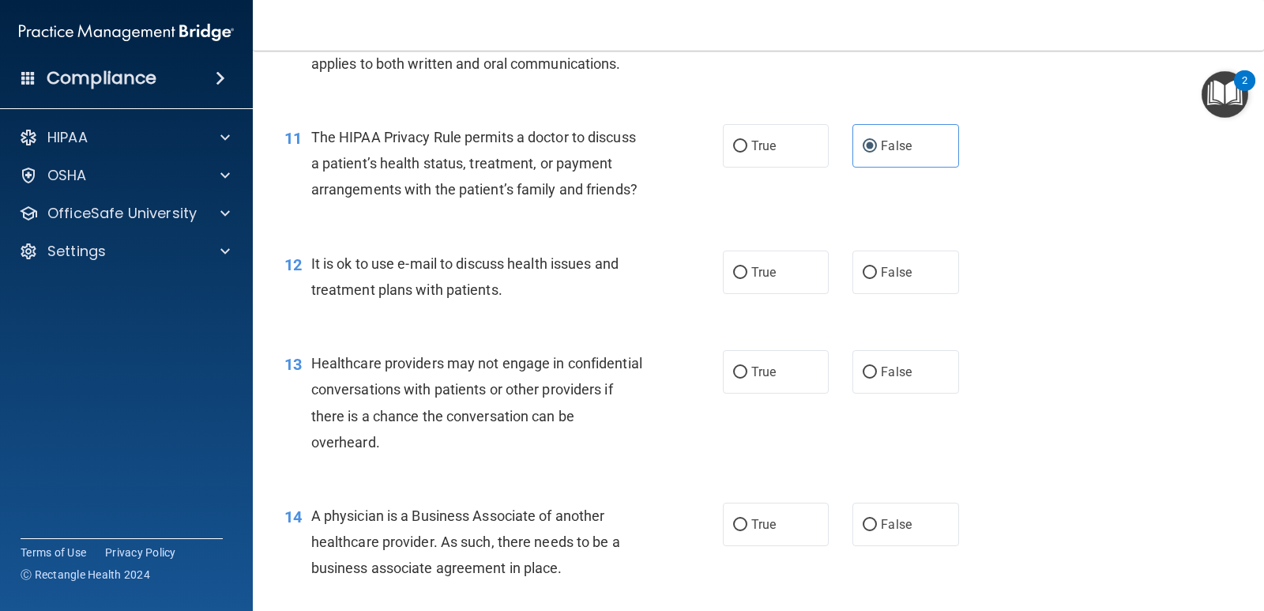
scroll to position [1422, 0]
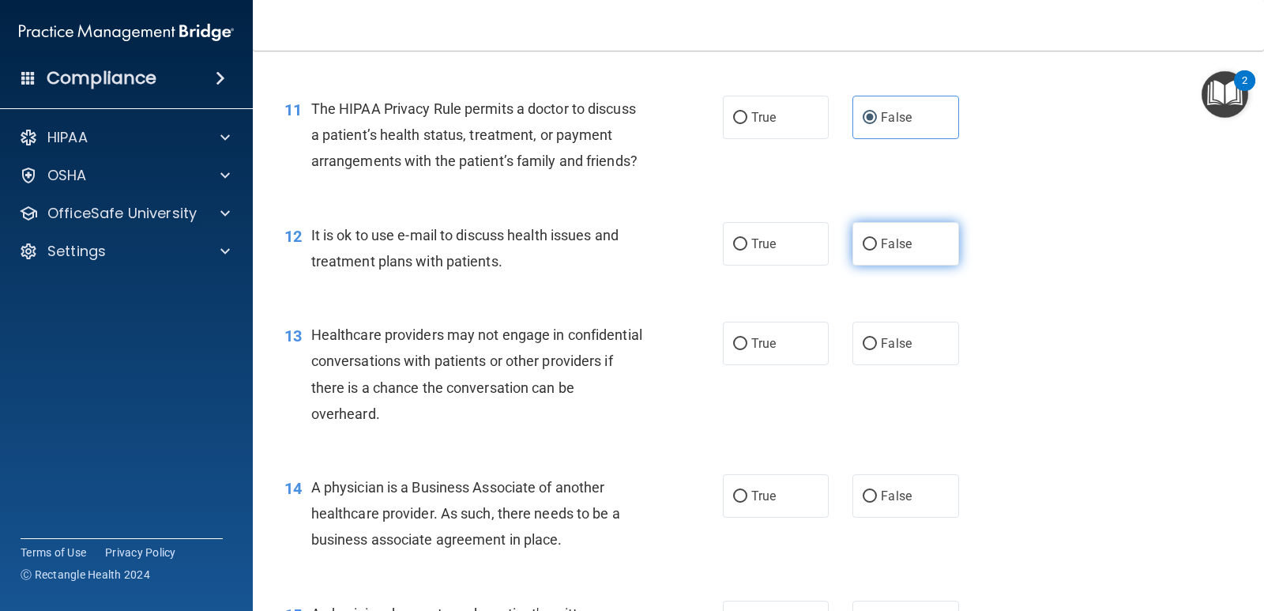
click at [892, 251] on span "False" at bounding box center [896, 243] width 31 height 15
click at [877, 251] on input "False" at bounding box center [870, 245] width 14 height 12
radio input "true"
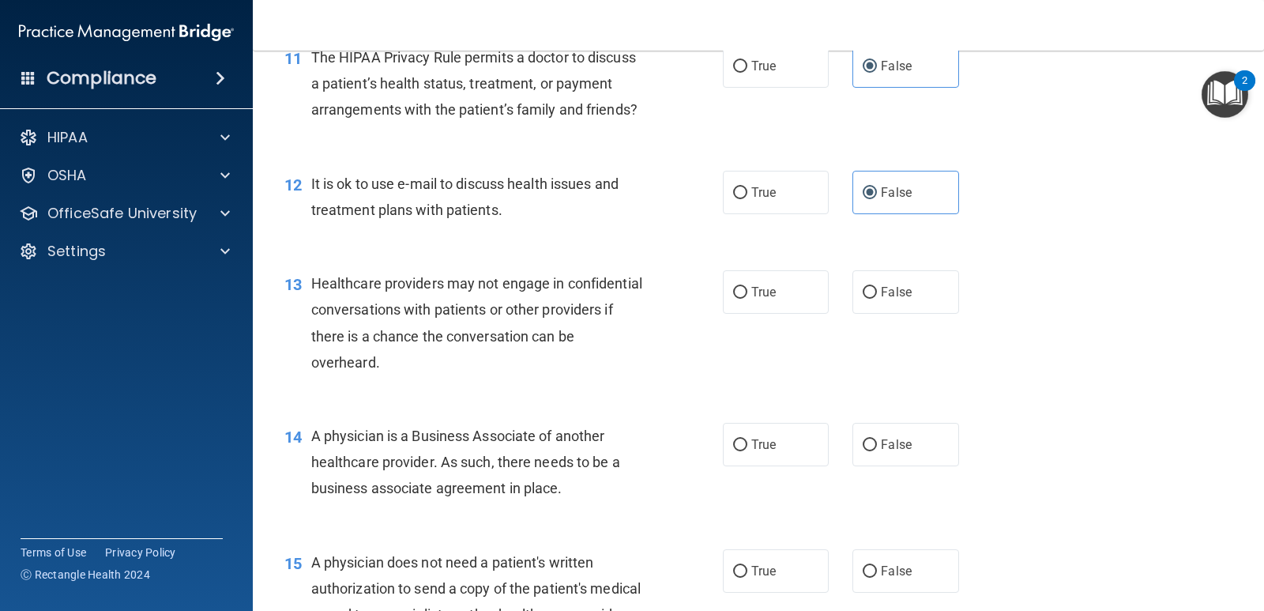
scroll to position [1501, 0]
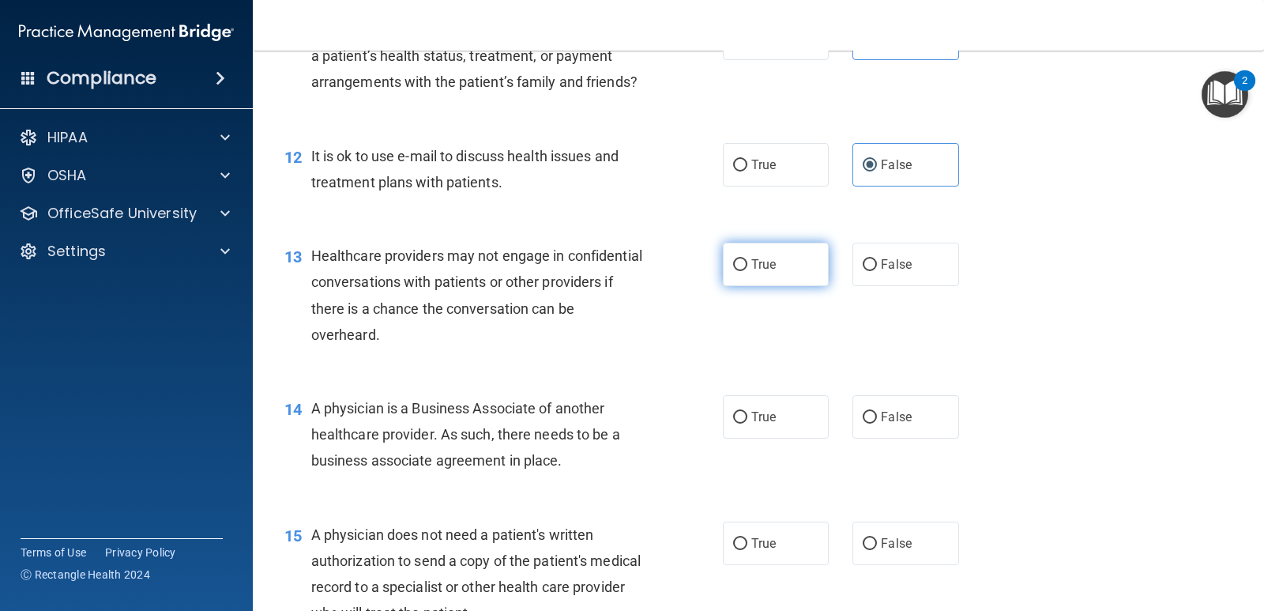
click at [774, 275] on label "True" at bounding box center [776, 264] width 106 height 43
click at [748, 271] on input "True" at bounding box center [740, 265] width 14 height 12
radio input "true"
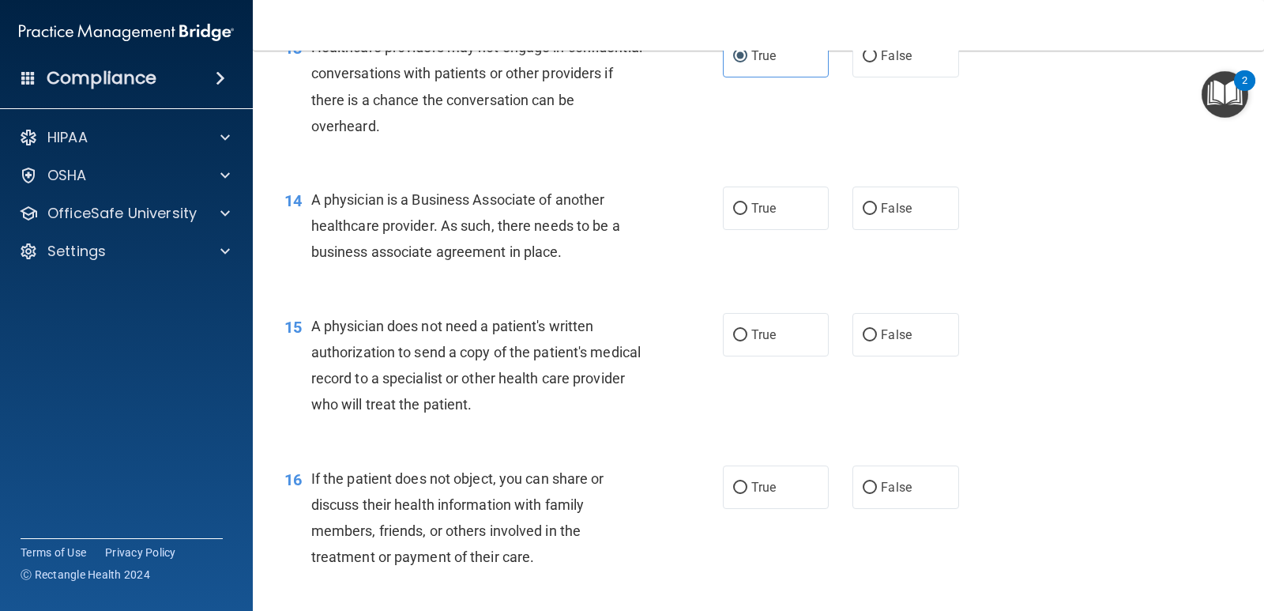
scroll to position [1738, 0]
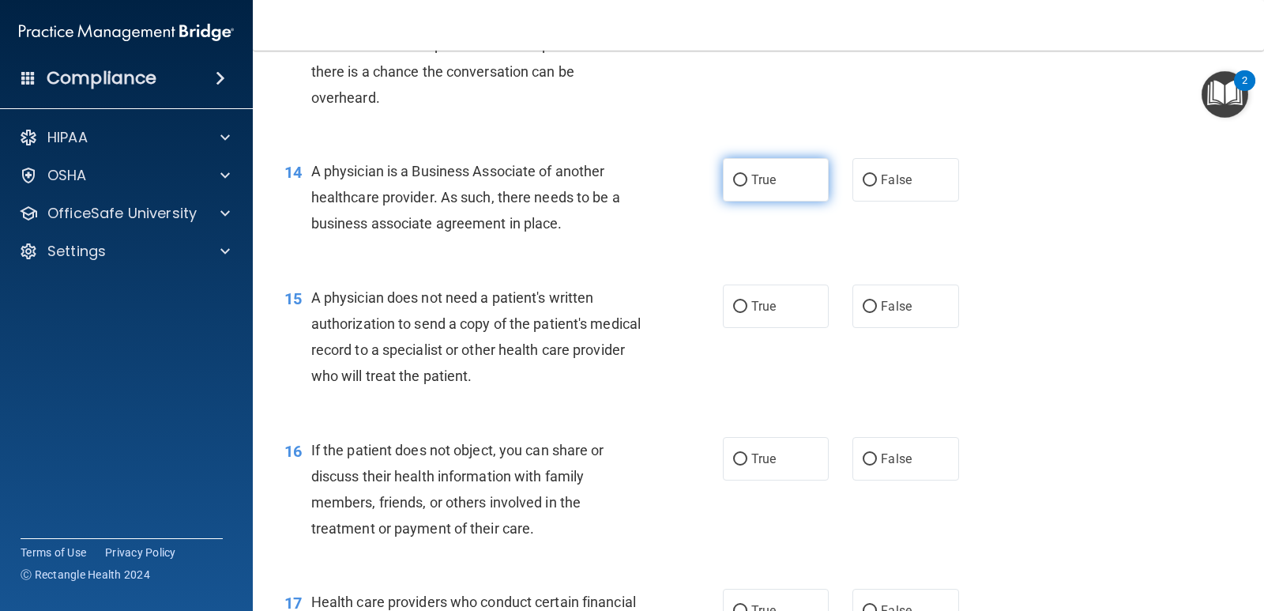
click at [769, 187] on span "True" at bounding box center [764, 179] width 24 height 15
click at [748, 186] on input "True" at bounding box center [740, 181] width 14 height 12
radio input "true"
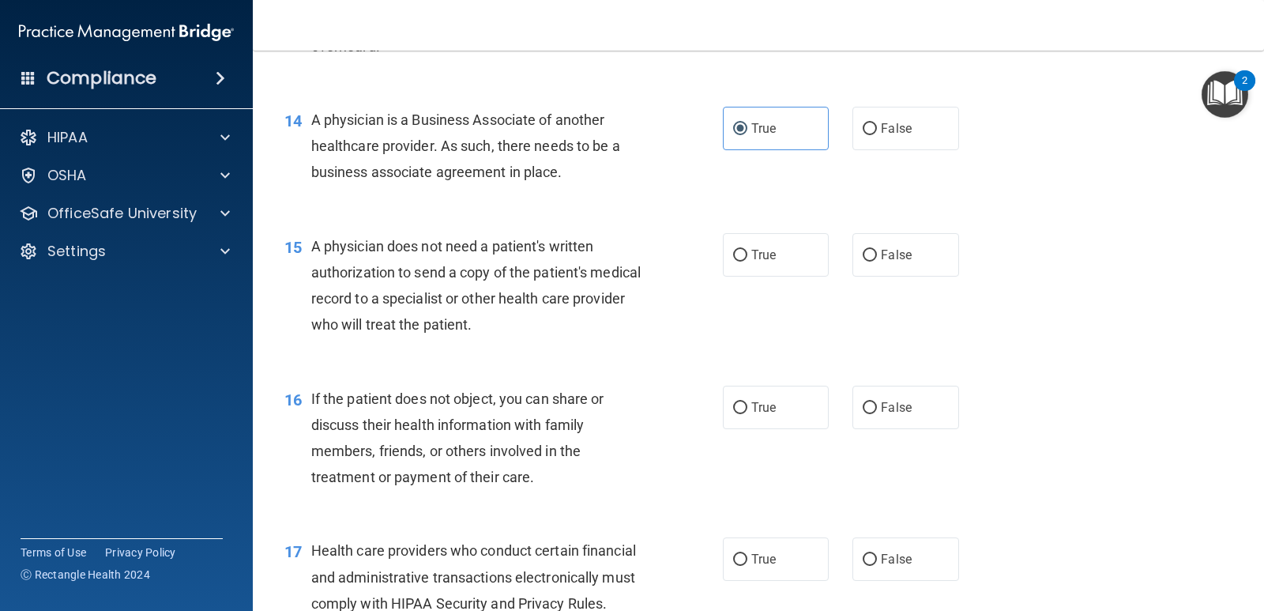
scroll to position [1818, 0]
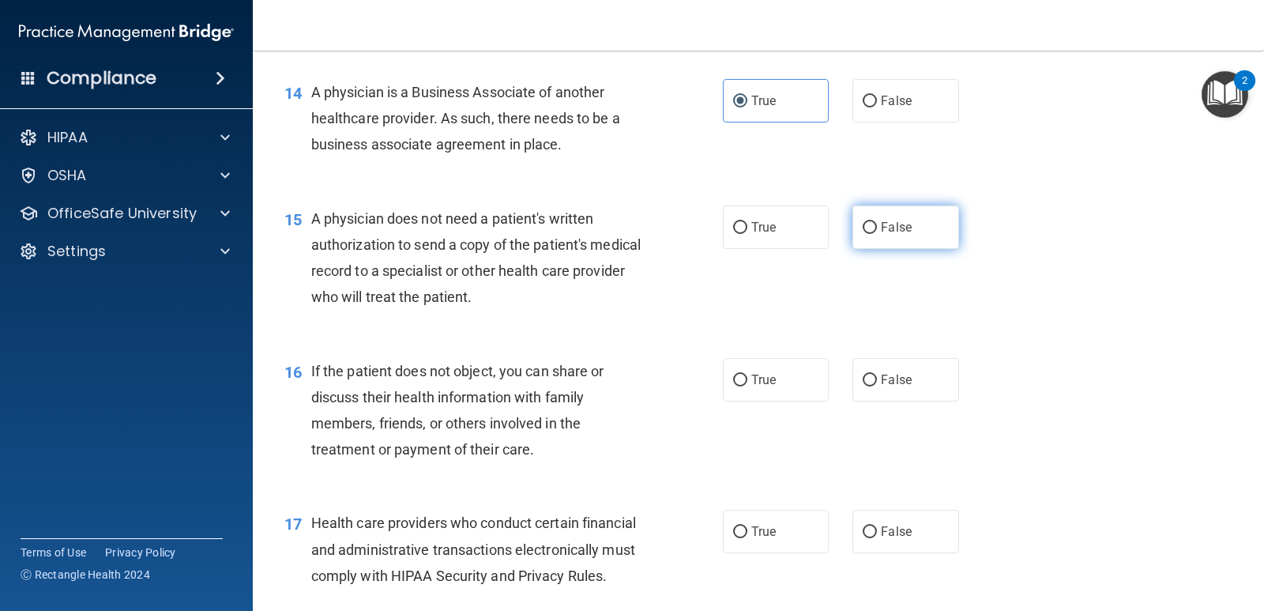
click at [863, 234] on input "False" at bounding box center [870, 228] width 14 height 12
radio input "true"
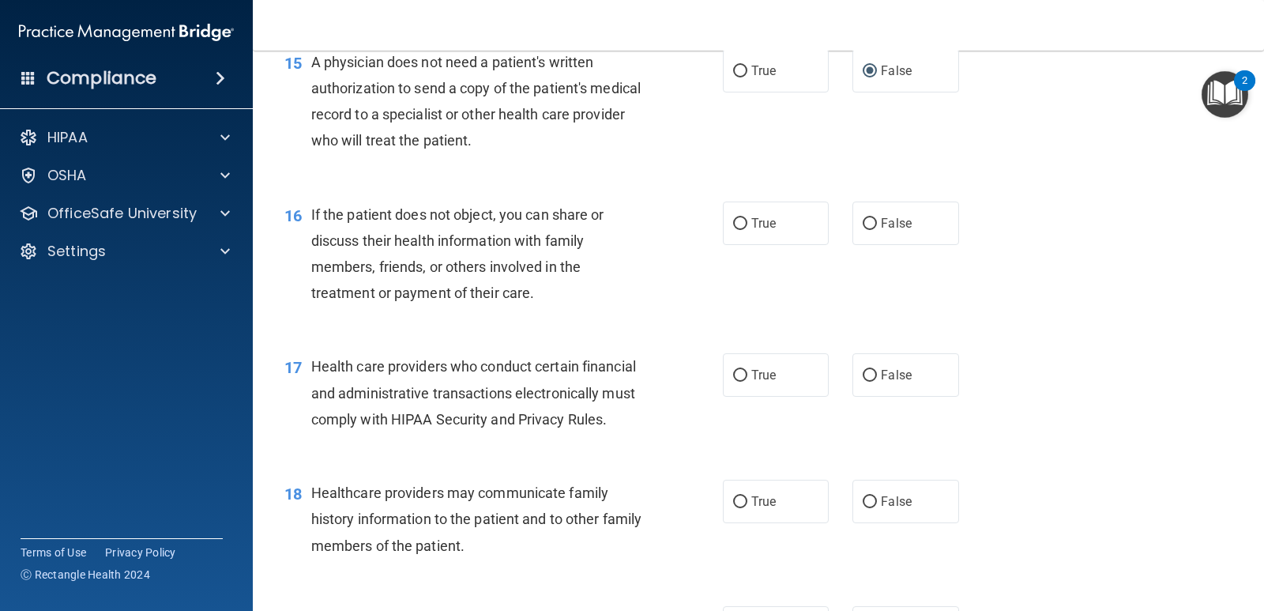
scroll to position [1976, 0]
click at [894, 229] on span "False" at bounding box center [896, 221] width 31 height 15
click at [877, 228] on input "False" at bounding box center [870, 223] width 14 height 12
radio input "true"
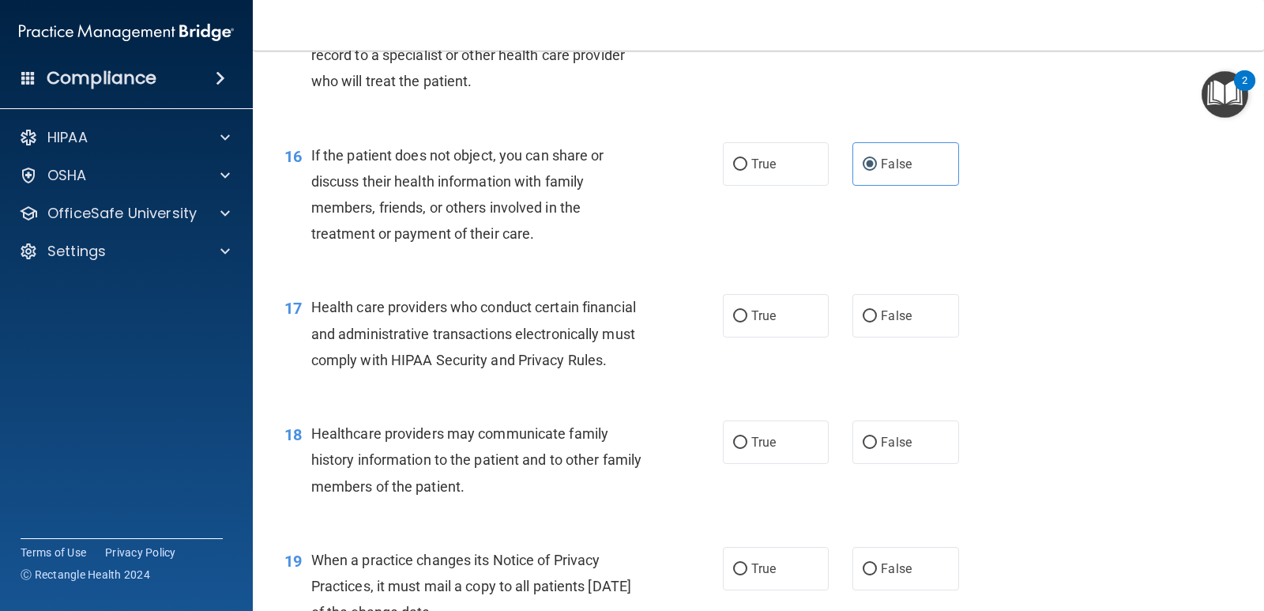
scroll to position [2134, 0]
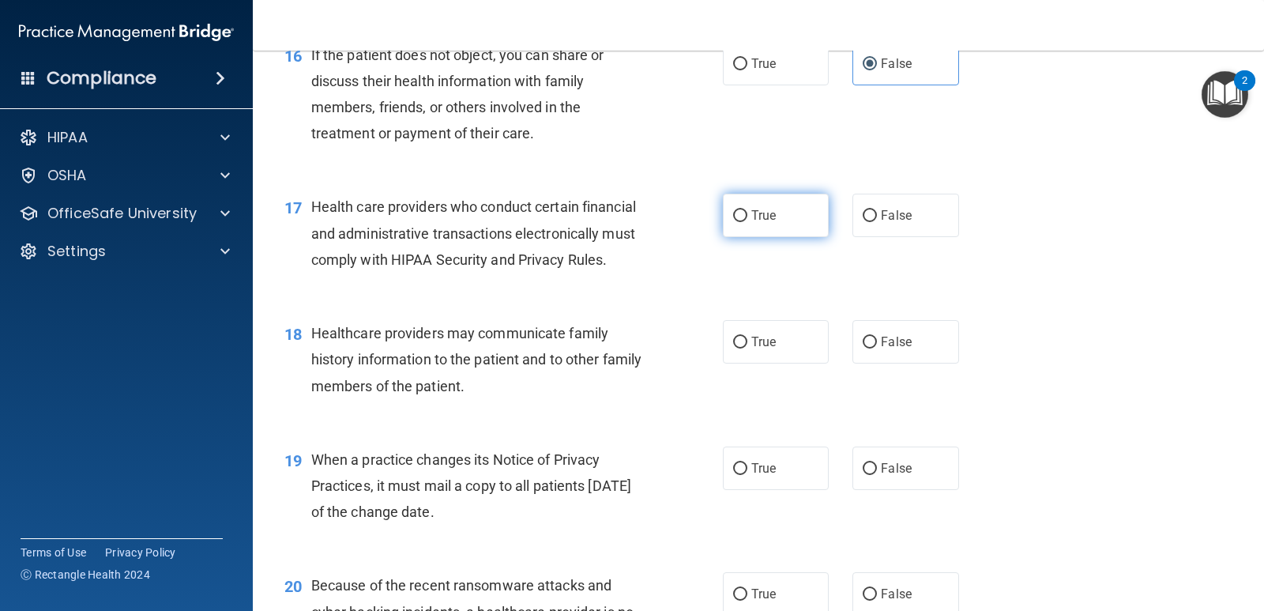
click at [732, 222] on label "True" at bounding box center [776, 215] width 106 height 43
click at [733, 222] on input "True" at bounding box center [740, 216] width 14 height 12
radio input "true"
click at [824, 362] on div "True False" at bounding box center [850, 341] width 255 height 43
click at [894, 349] on span "False" at bounding box center [896, 341] width 31 height 15
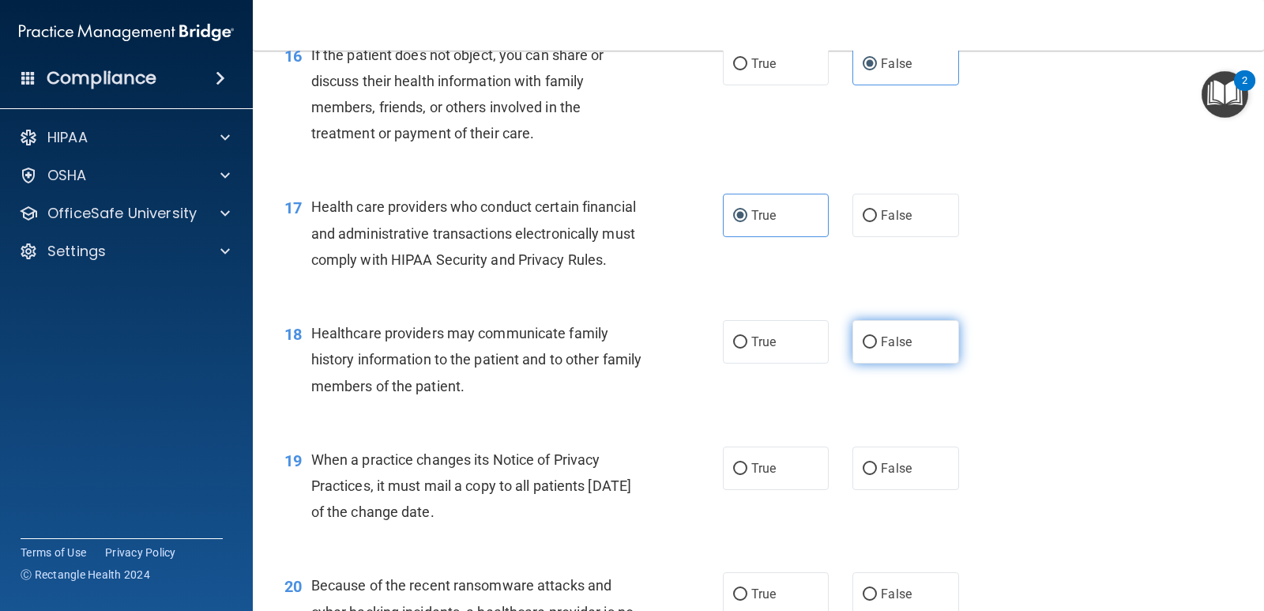
click at [877, 348] on input "False" at bounding box center [870, 343] width 14 height 12
radio input "true"
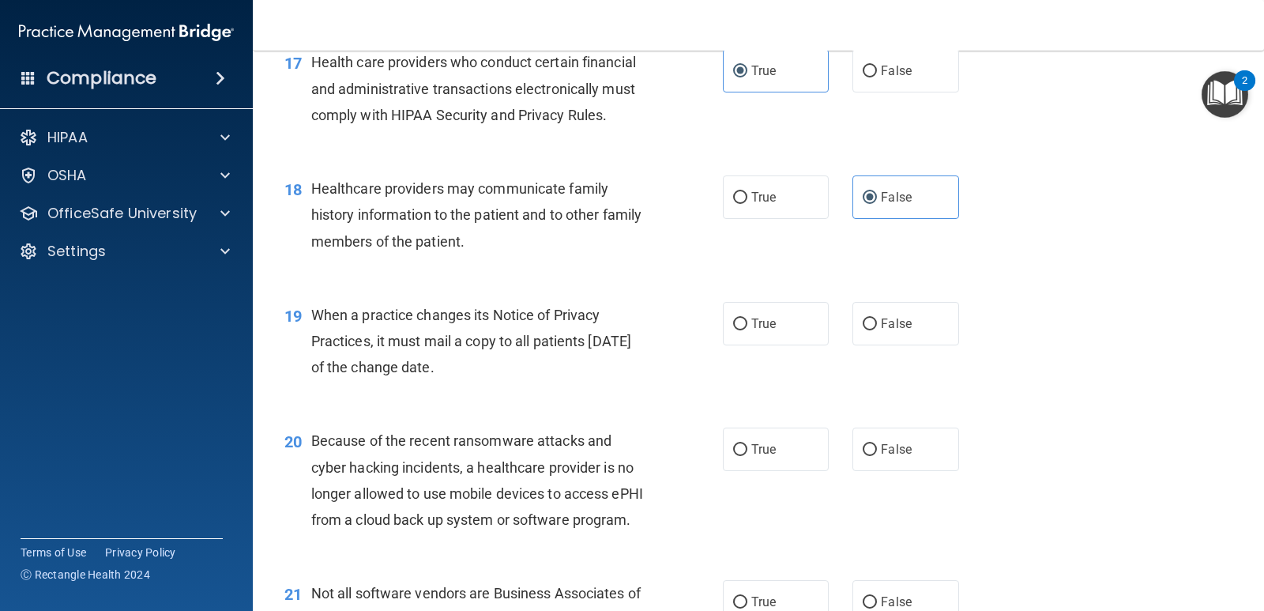
scroll to position [2292, 0]
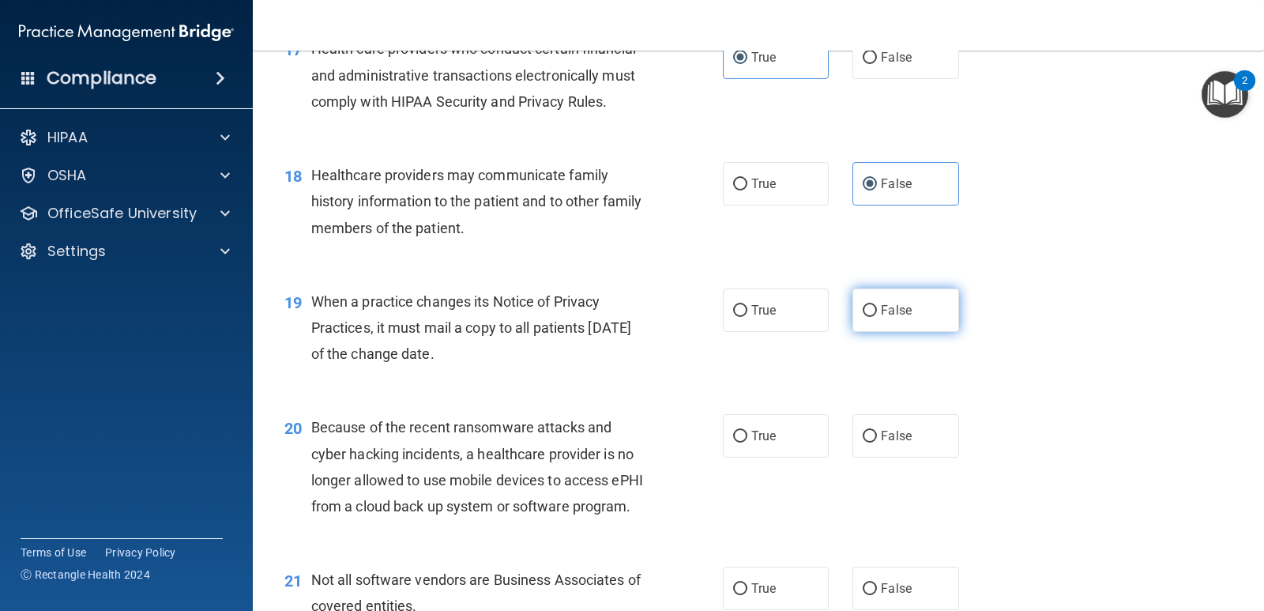
click at [892, 324] on label "False" at bounding box center [906, 309] width 106 height 43
click at [877, 317] on input "False" at bounding box center [870, 311] width 14 height 12
radio input "true"
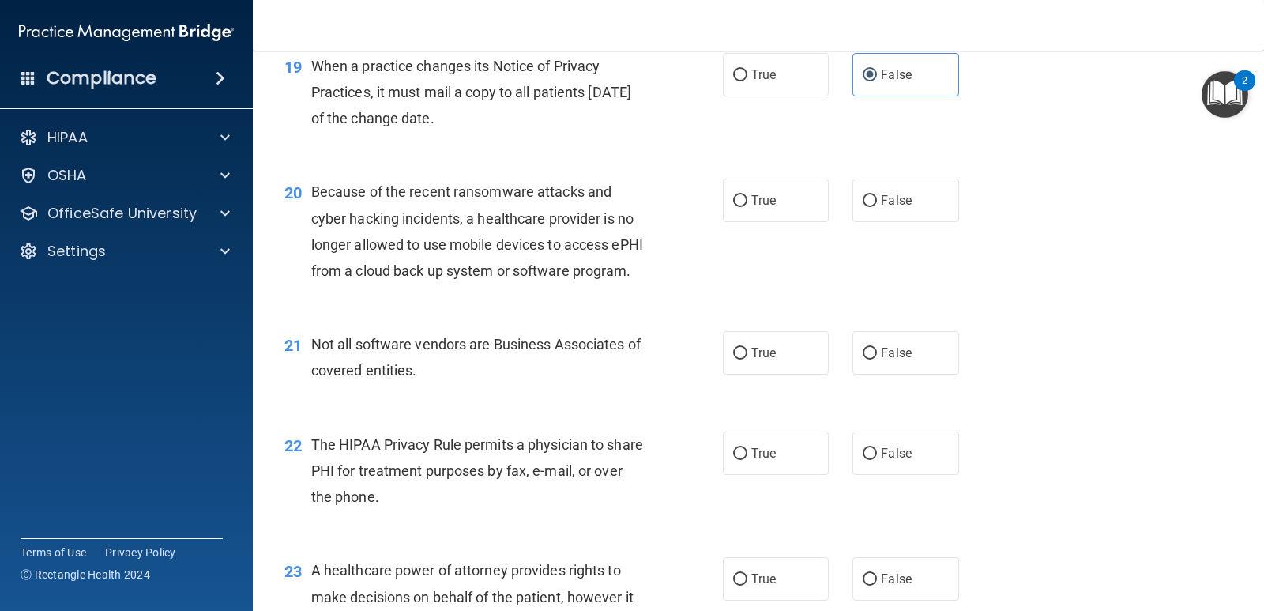
scroll to position [2529, 0]
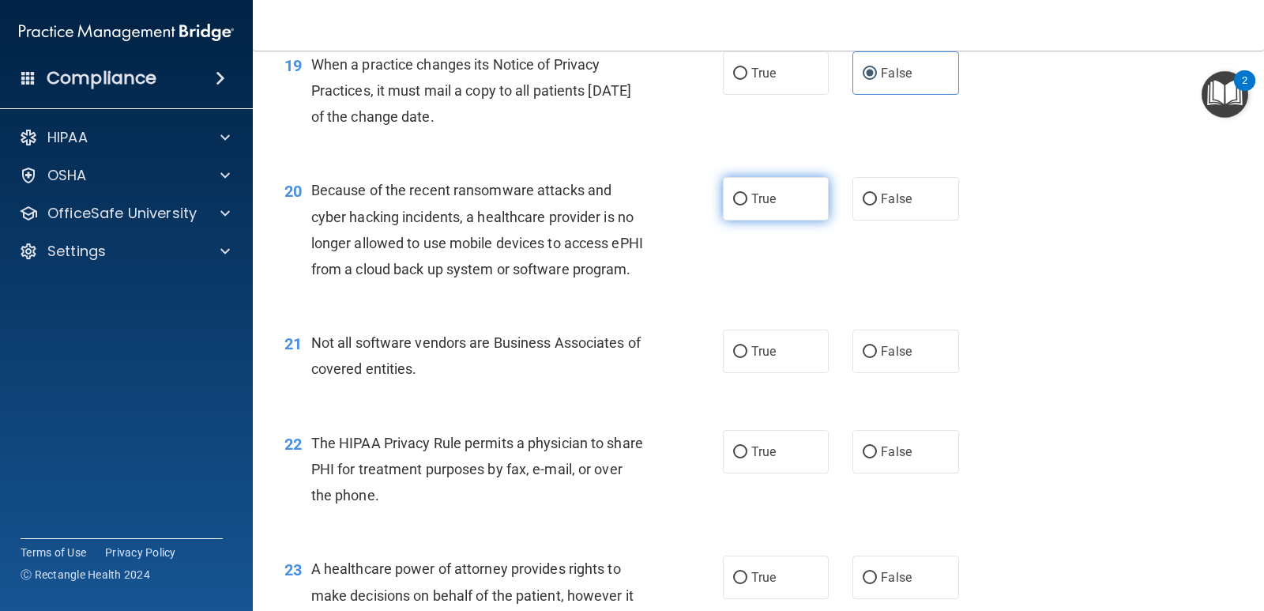
click at [748, 217] on label "True" at bounding box center [776, 198] width 106 height 43
click at [748, 205] on input "True" at bounding box center [740, 200] width 14 height 12
radio input "true"
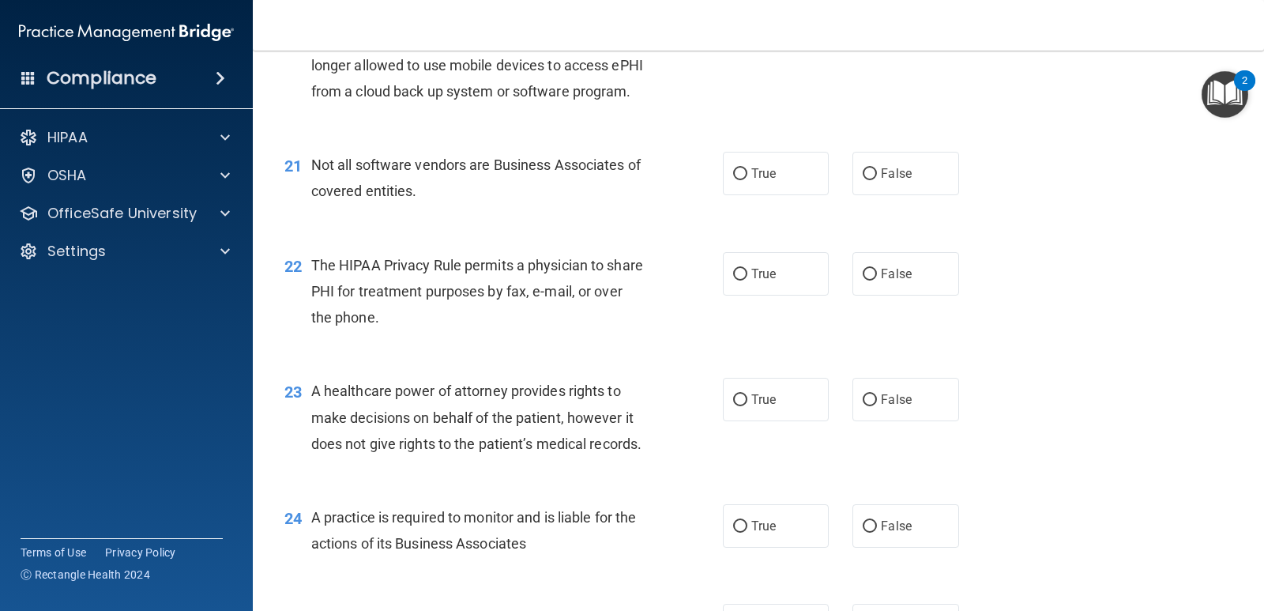
scroll to position [2766, 0]
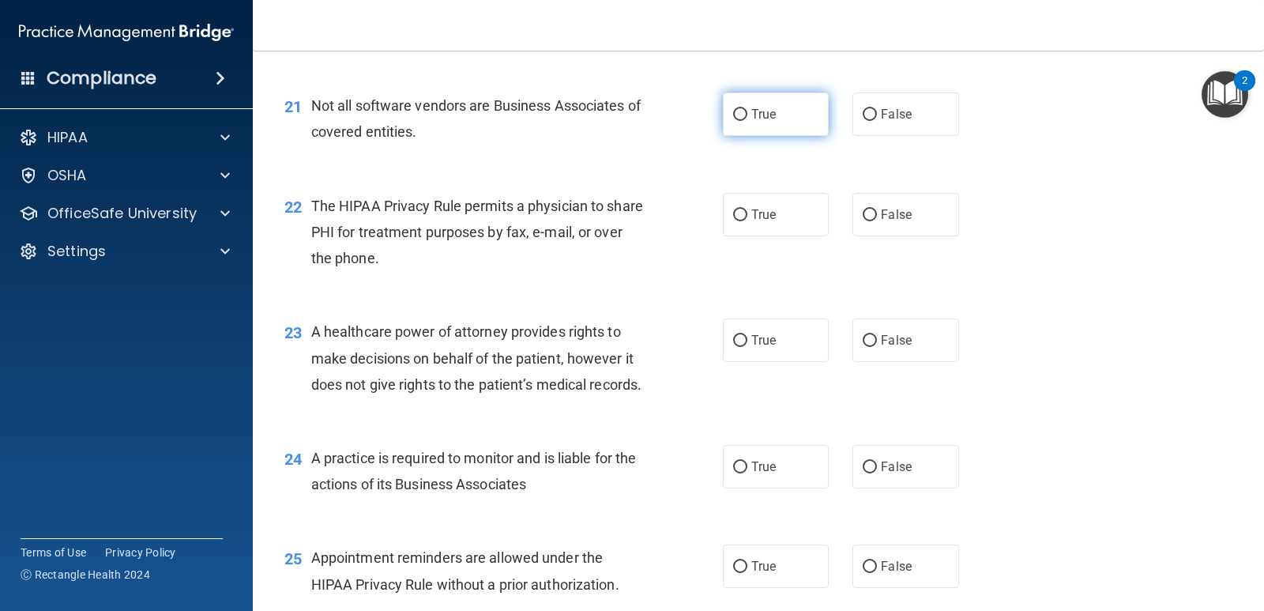
click at [795, 136] on label "True" at bounding box center [776, 113] width 106 height 43
click at [748, 121] on input "True" at bounding box center [740, 115] width 14 height 12
radio input "true"
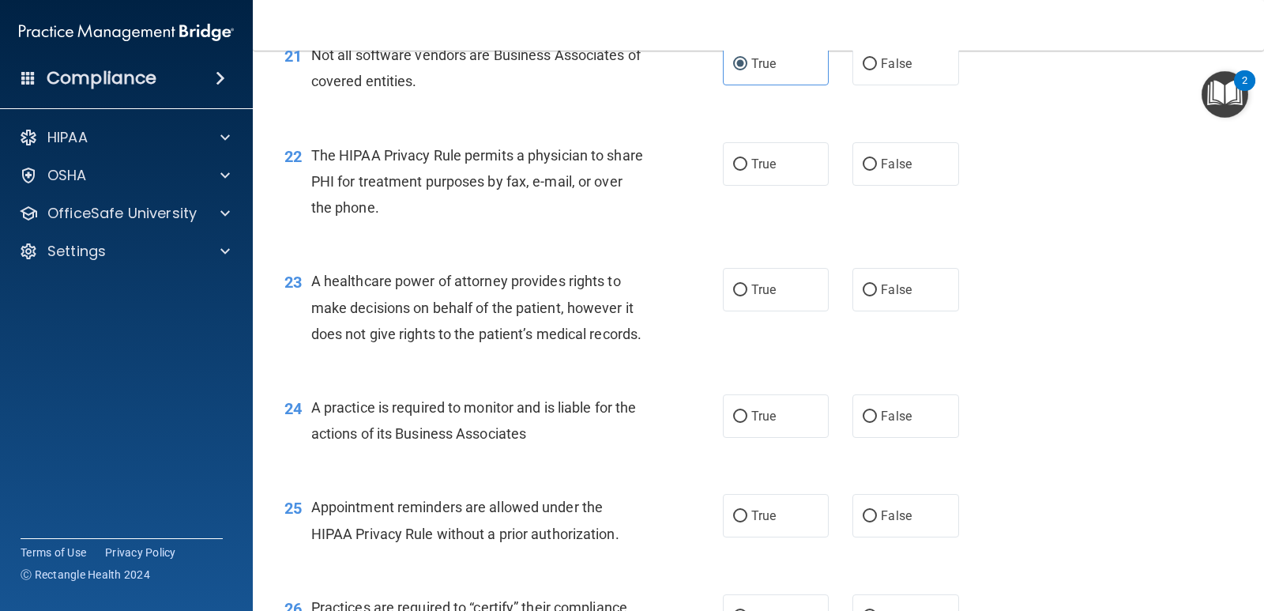
scroll to position [2845, 0]
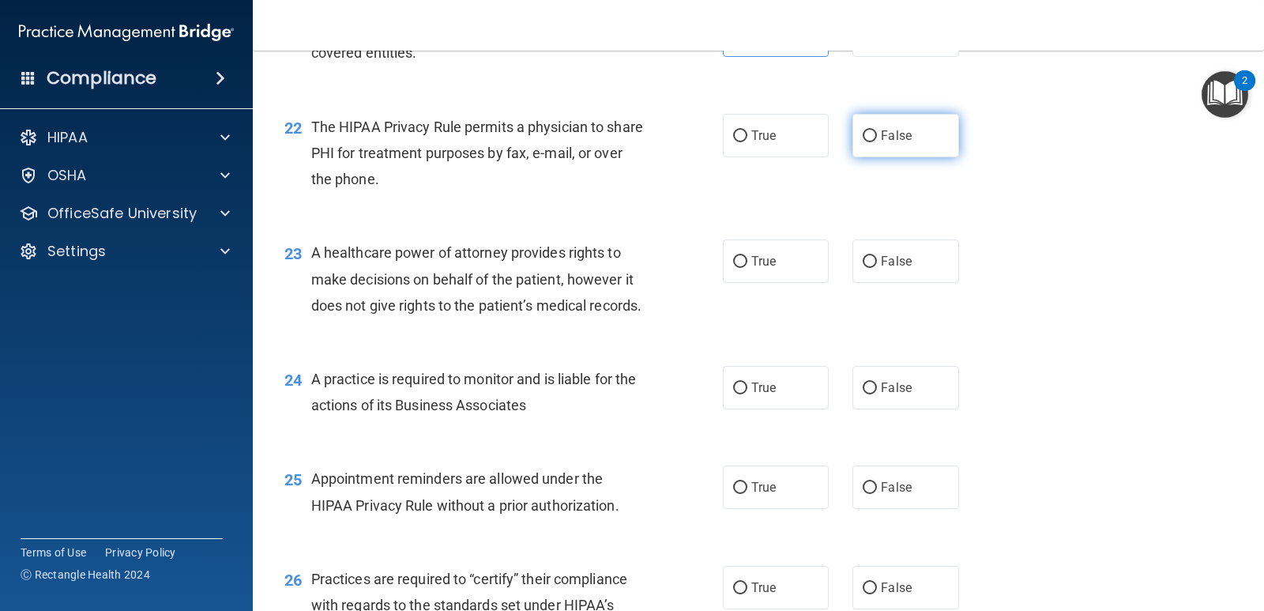
click at [895, 157] on label "False" at bounding box center [906, 135] width 106 height 43
click at [877, 142] on input "False" at bounding box center [870, 136] width 14 height 12
radio input "true"
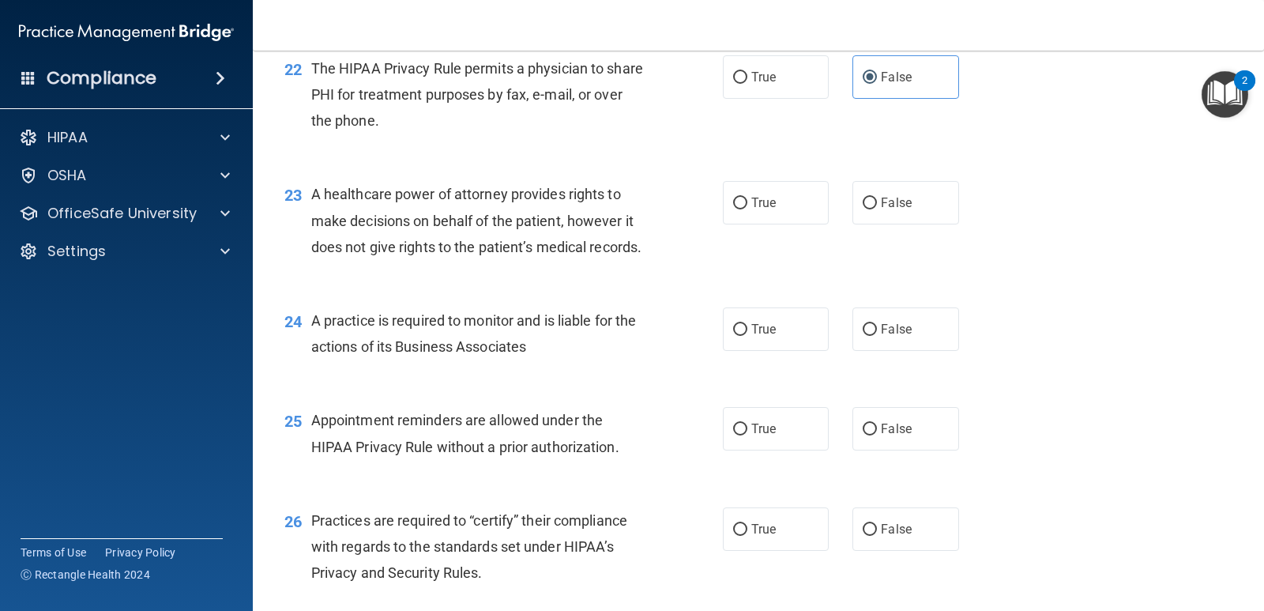
scroll to position [3003, 0]
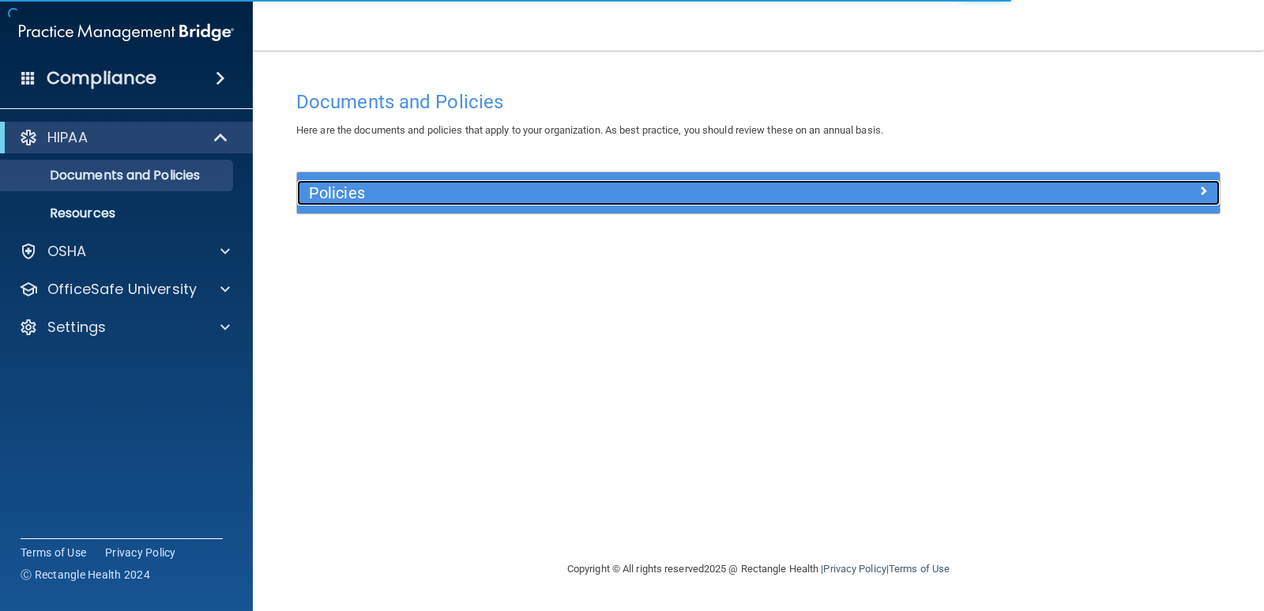
click at [397, 189] on h5 "Policies" at bounding box center [643, 192] width 669 height 17
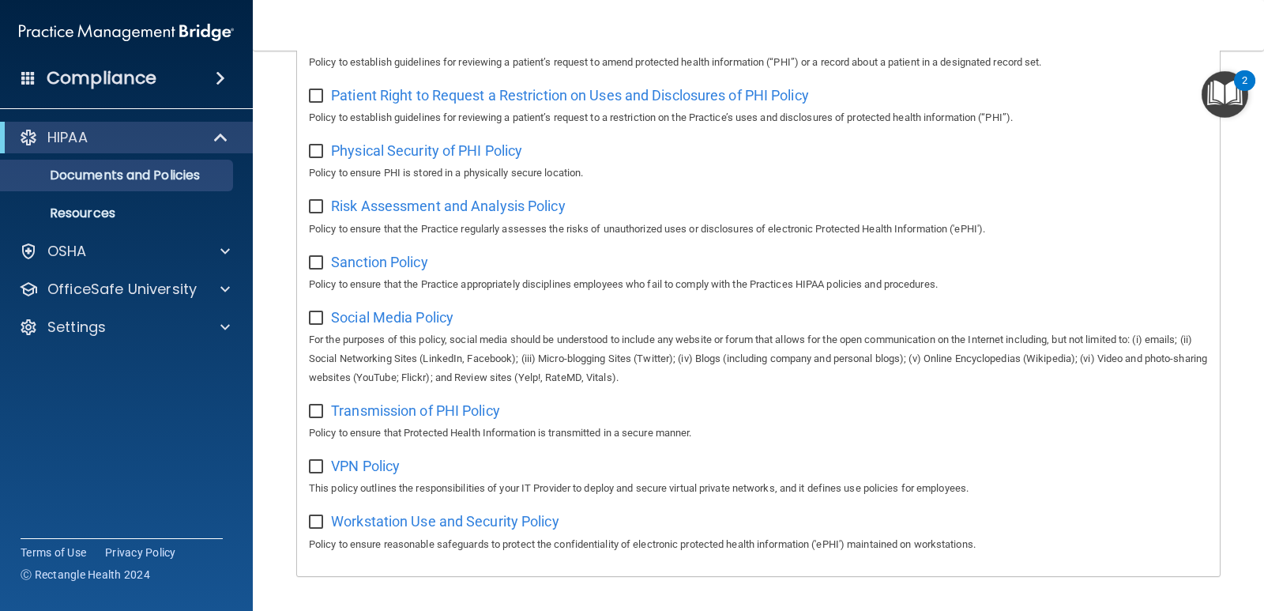
scroll to position [1012, 0]
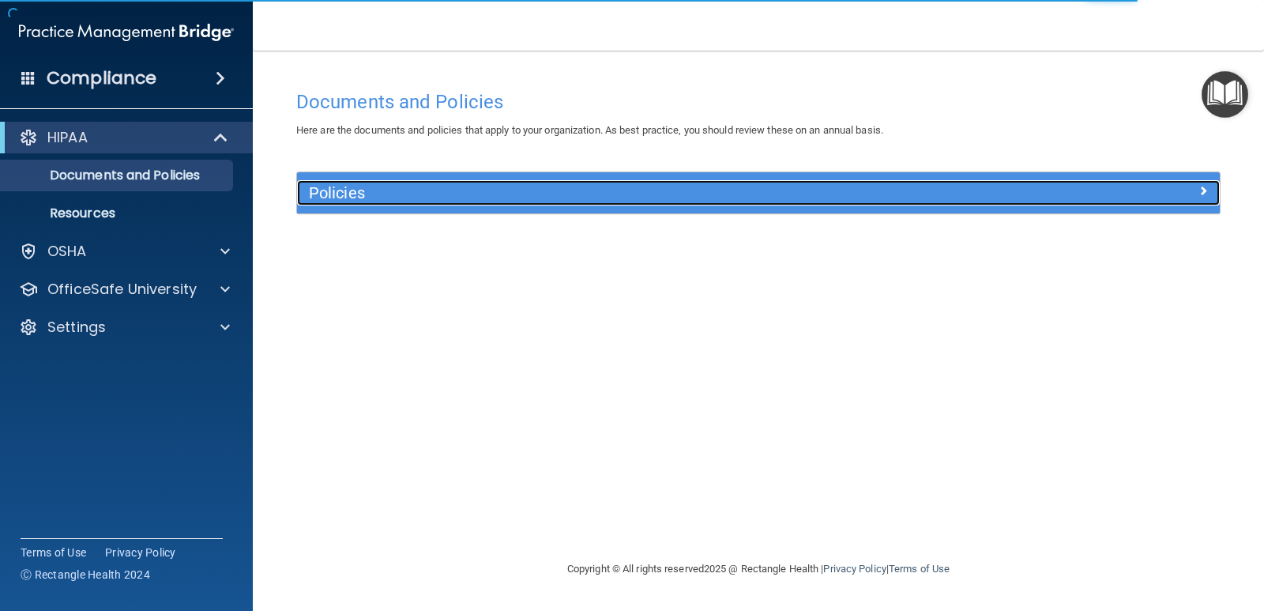
click at [546, 190] on h5 "Policies" at bounding box center [643, 192] width 669 height 17
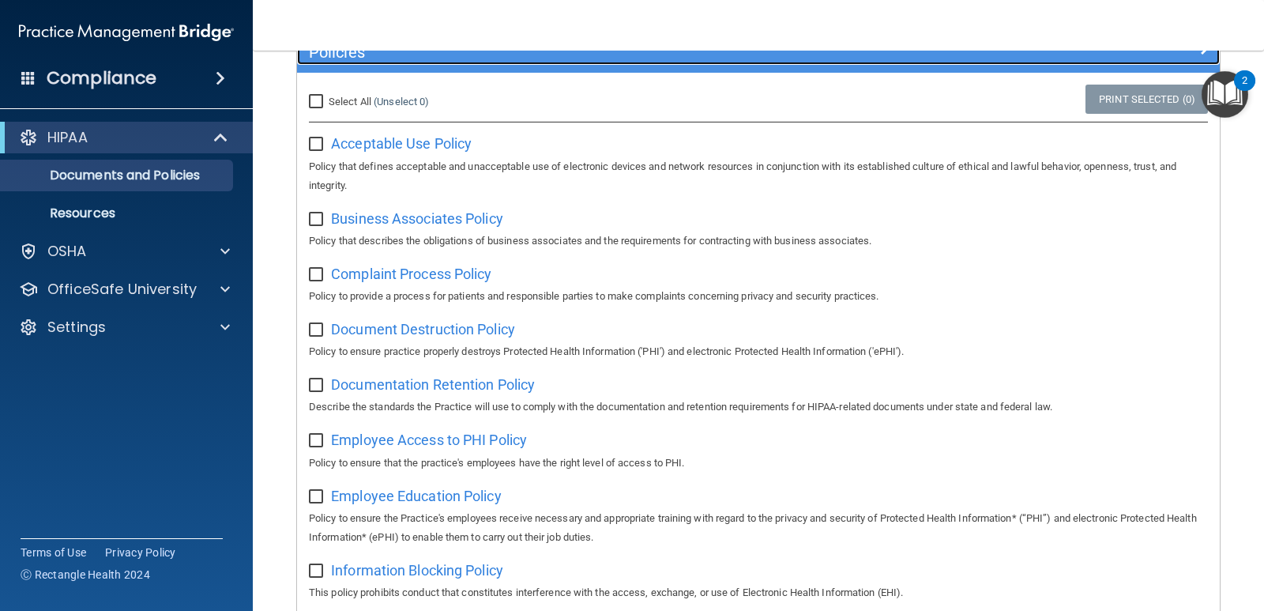
scroll to position [158, 0]
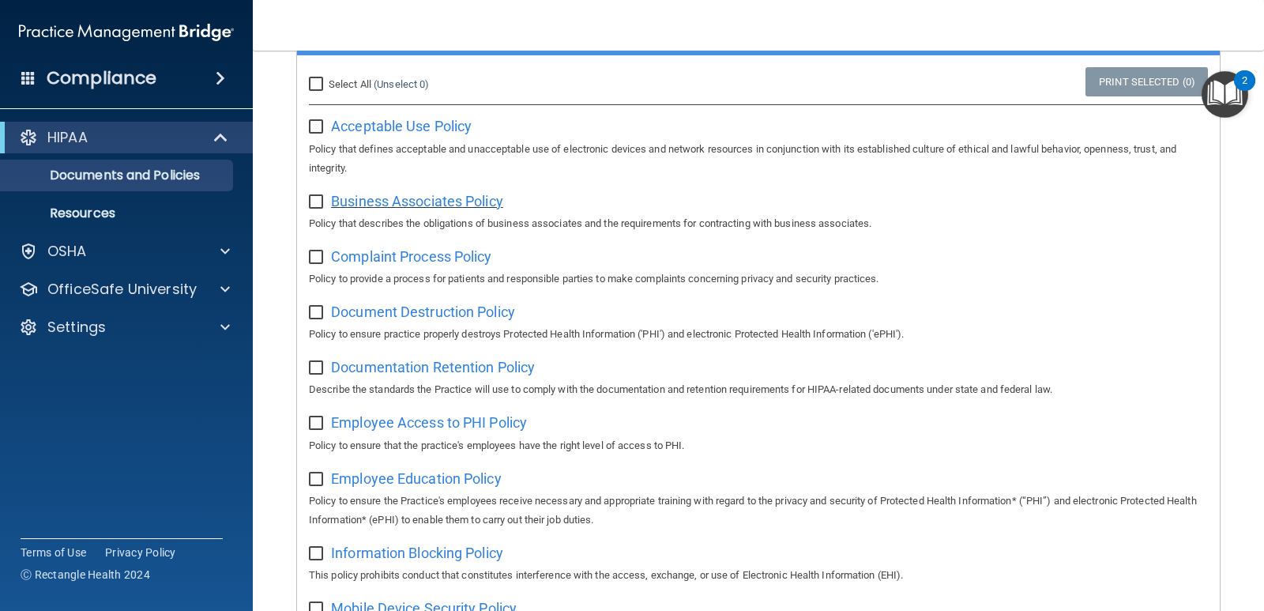
click at [470, 203] on span "Business Associates Policy" at bounding box center [417, 201] width 172 height 17
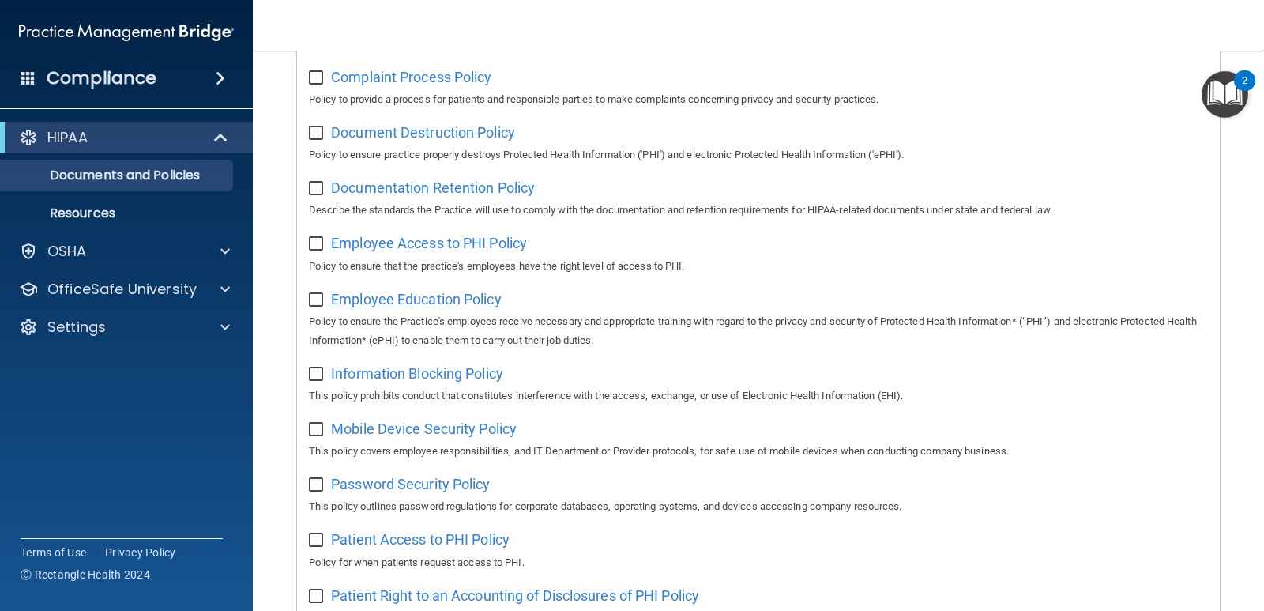
scroll to position [301, 0]
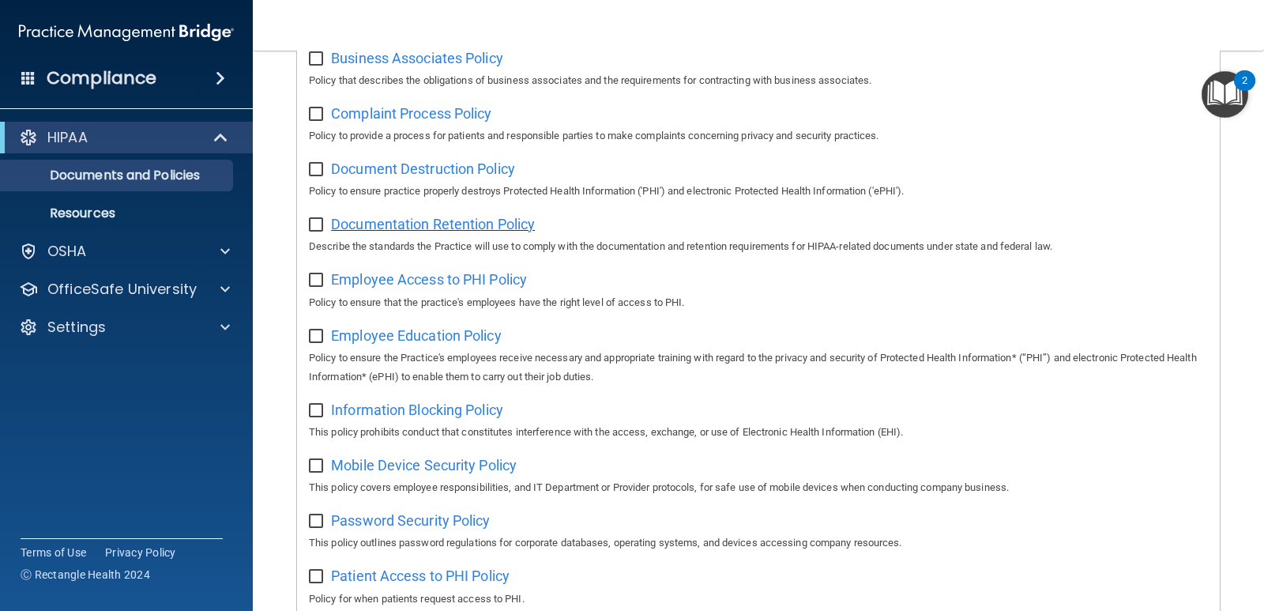
click at [396, 228] on span "Documentation Retention Policy" at bounding box center [433, 224] width 204 height 17
